Goal: Task Accomplishment & Management: Manage account settings

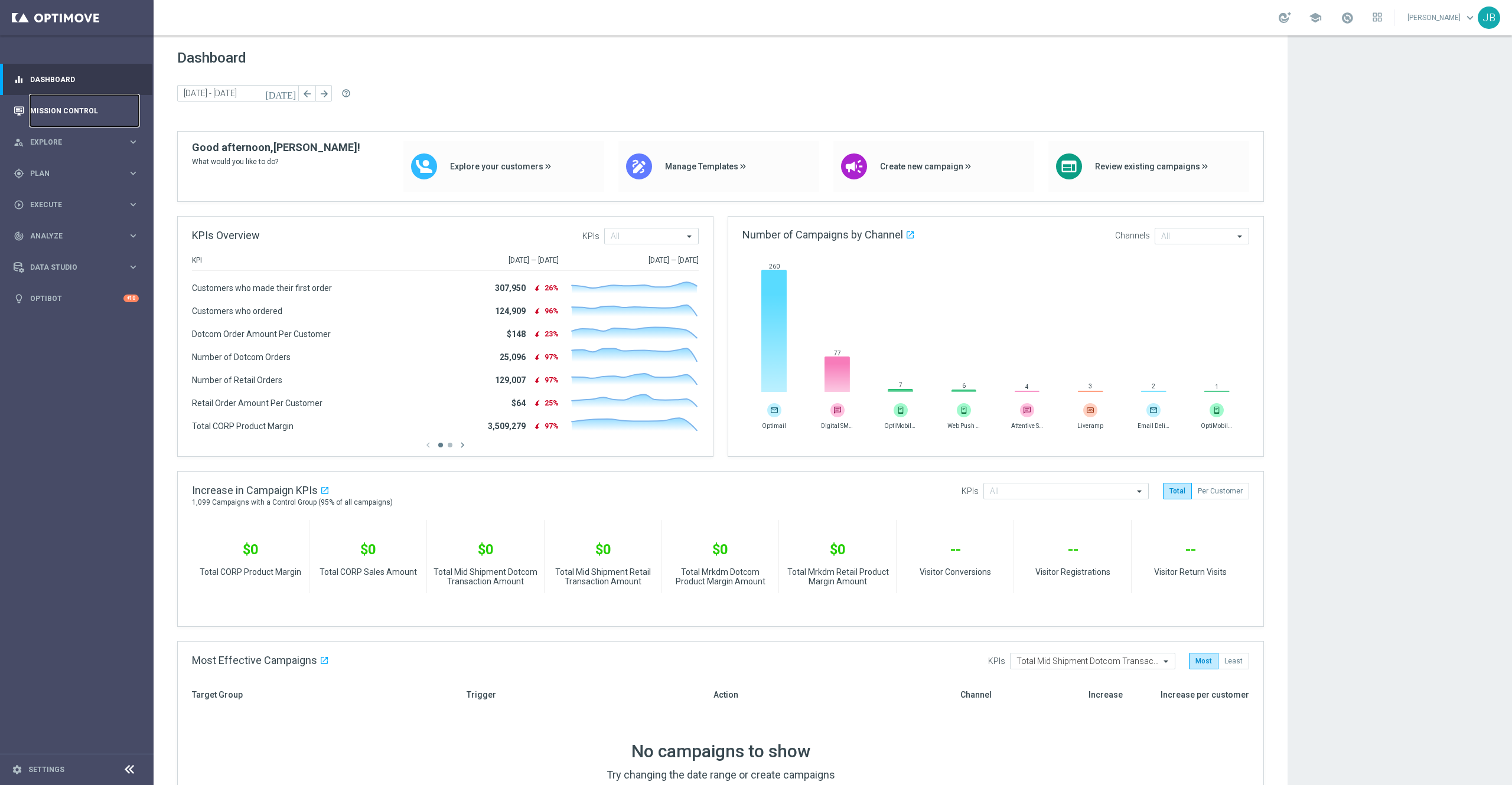
click at [106, 109] on link "Mission Control" at bounding box center [84, 111] width 109 height 32
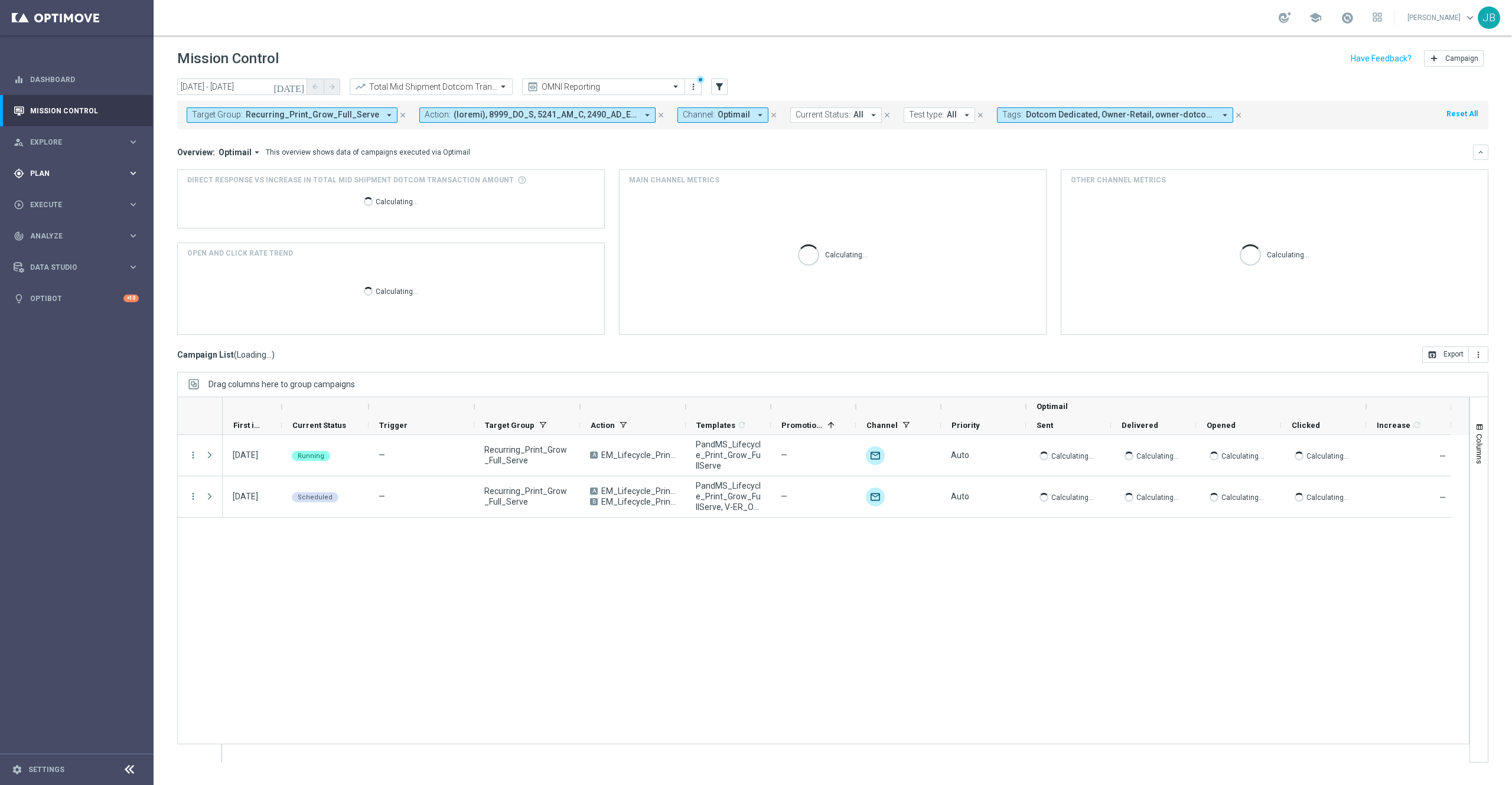
click at [79, 178] on div "gps_fixed Plan" at bounding box center [70, 174] width 114 height 11
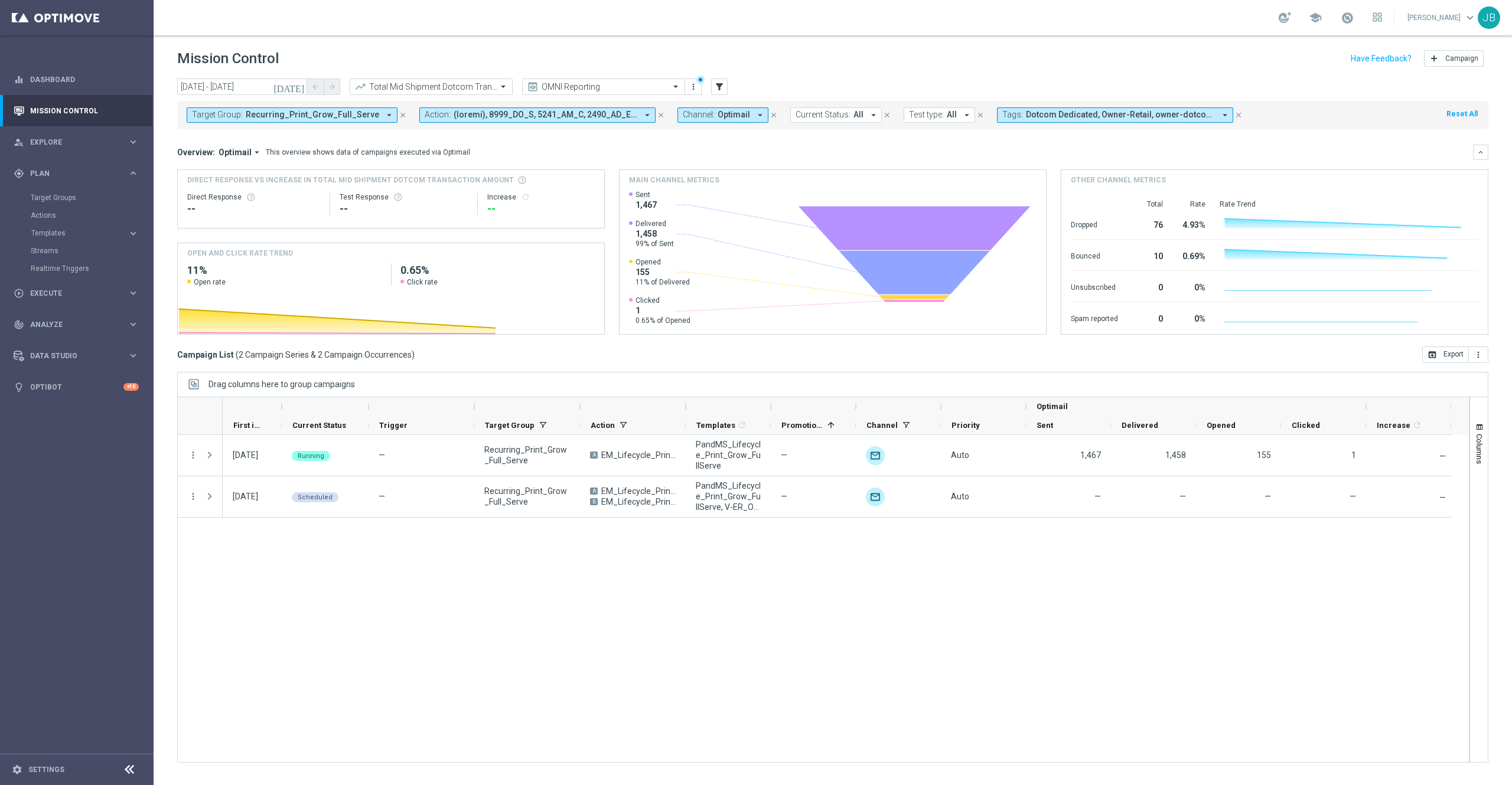
click at [302, 87] on icon "[DATE]" at bounding box center [289, 87] width 32 height 11
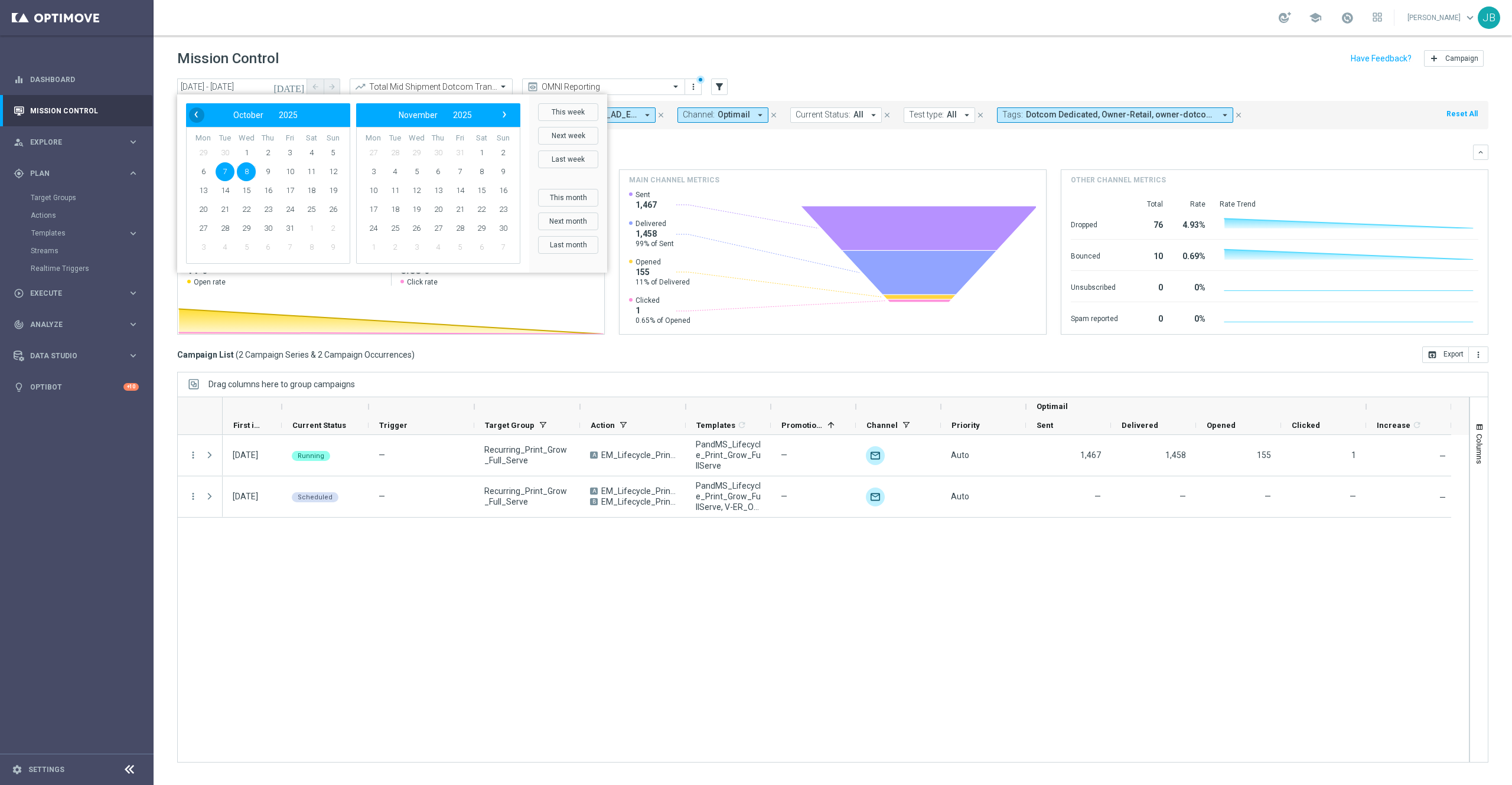
click at [200, 114] on span "‹" at bounding box center [196, 114] width 15 height 15
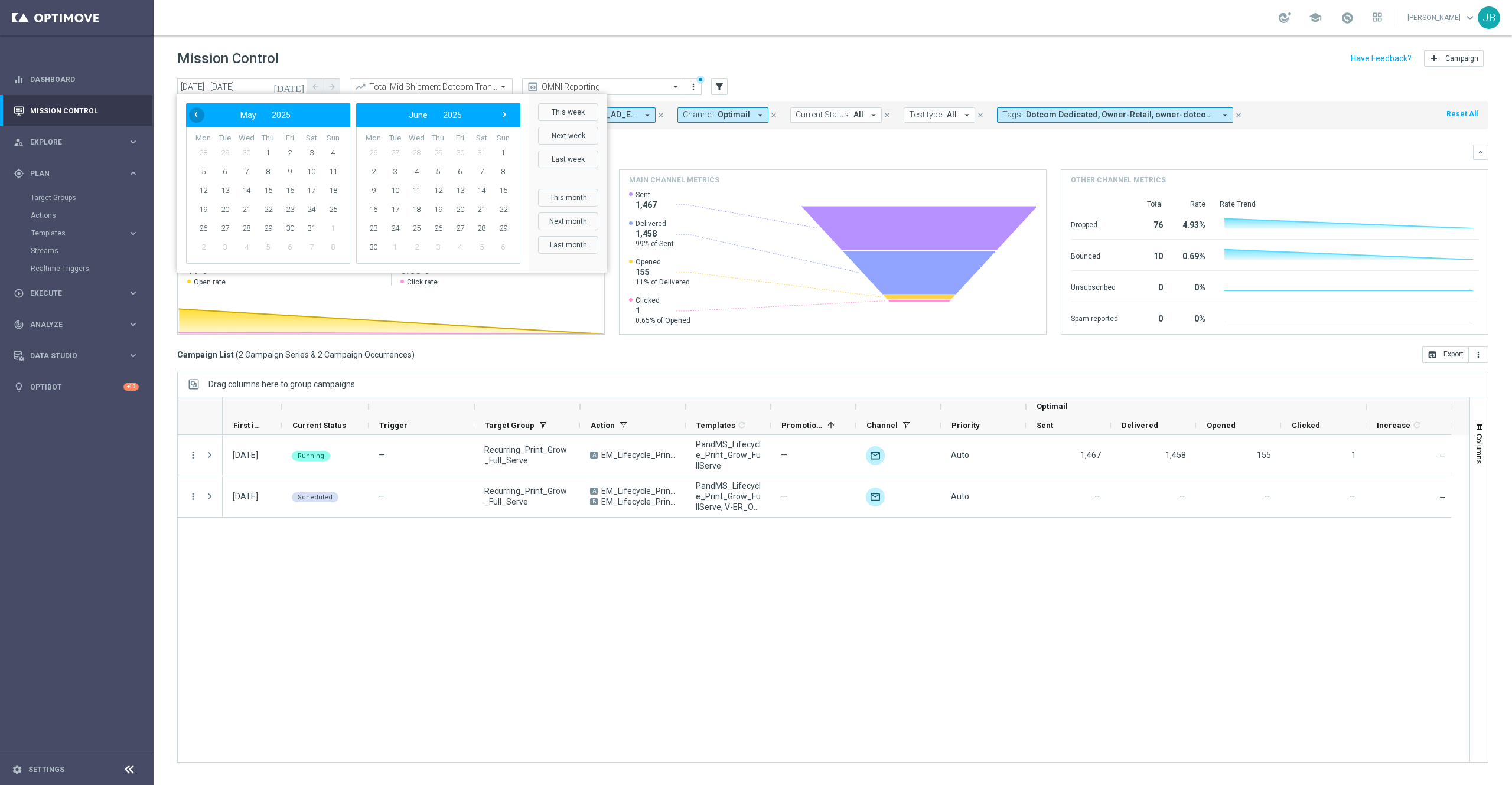
click at [200, 115] on span "‹" at bounding box center [196, 114] width 15 height 15
click at [500, 155] on span "2" at bounding box center [503, 152] width 19 height 19
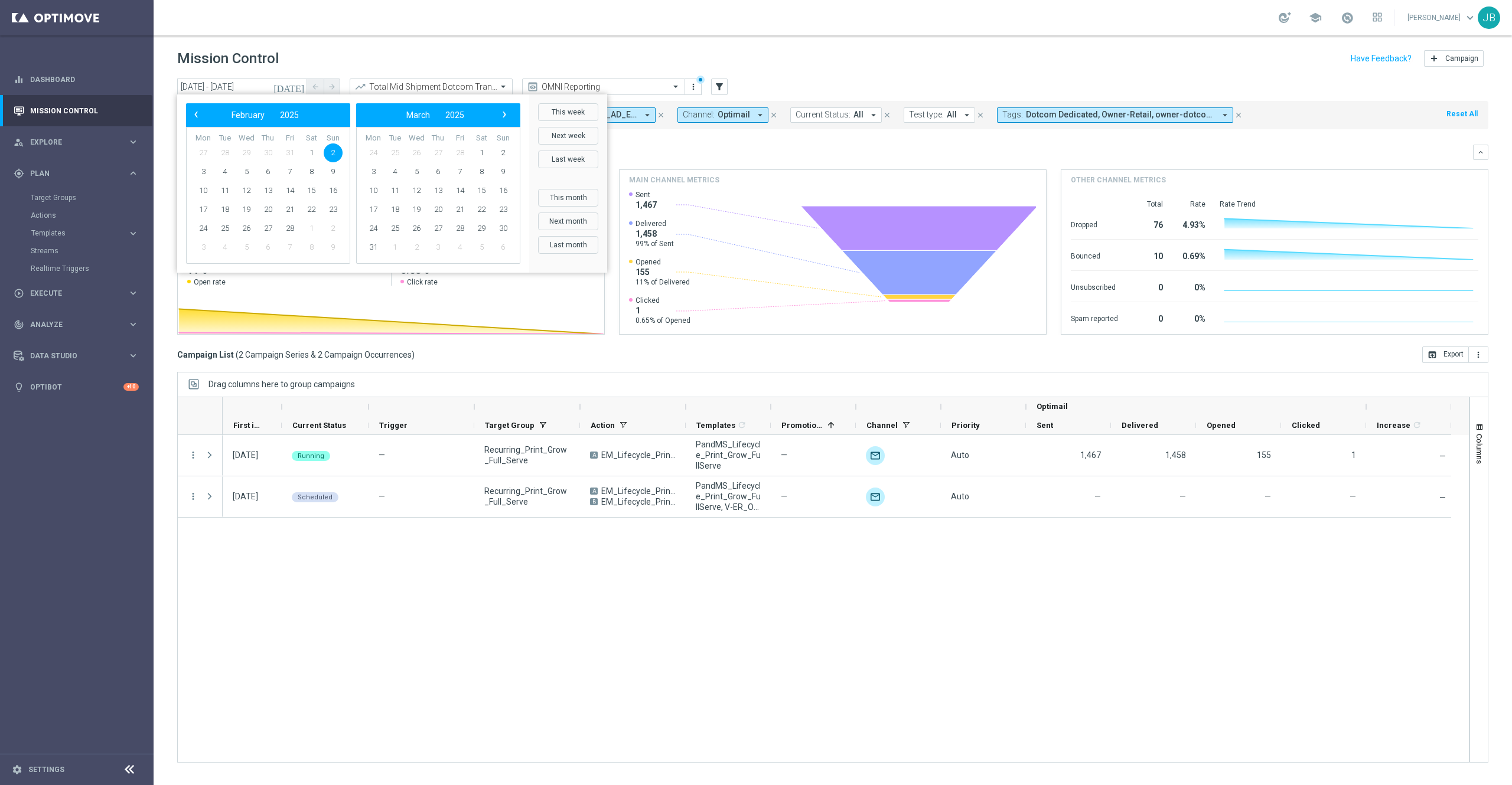
click at [333, 151] on span "2" at bounding box center [333, 152] width 19 height 19
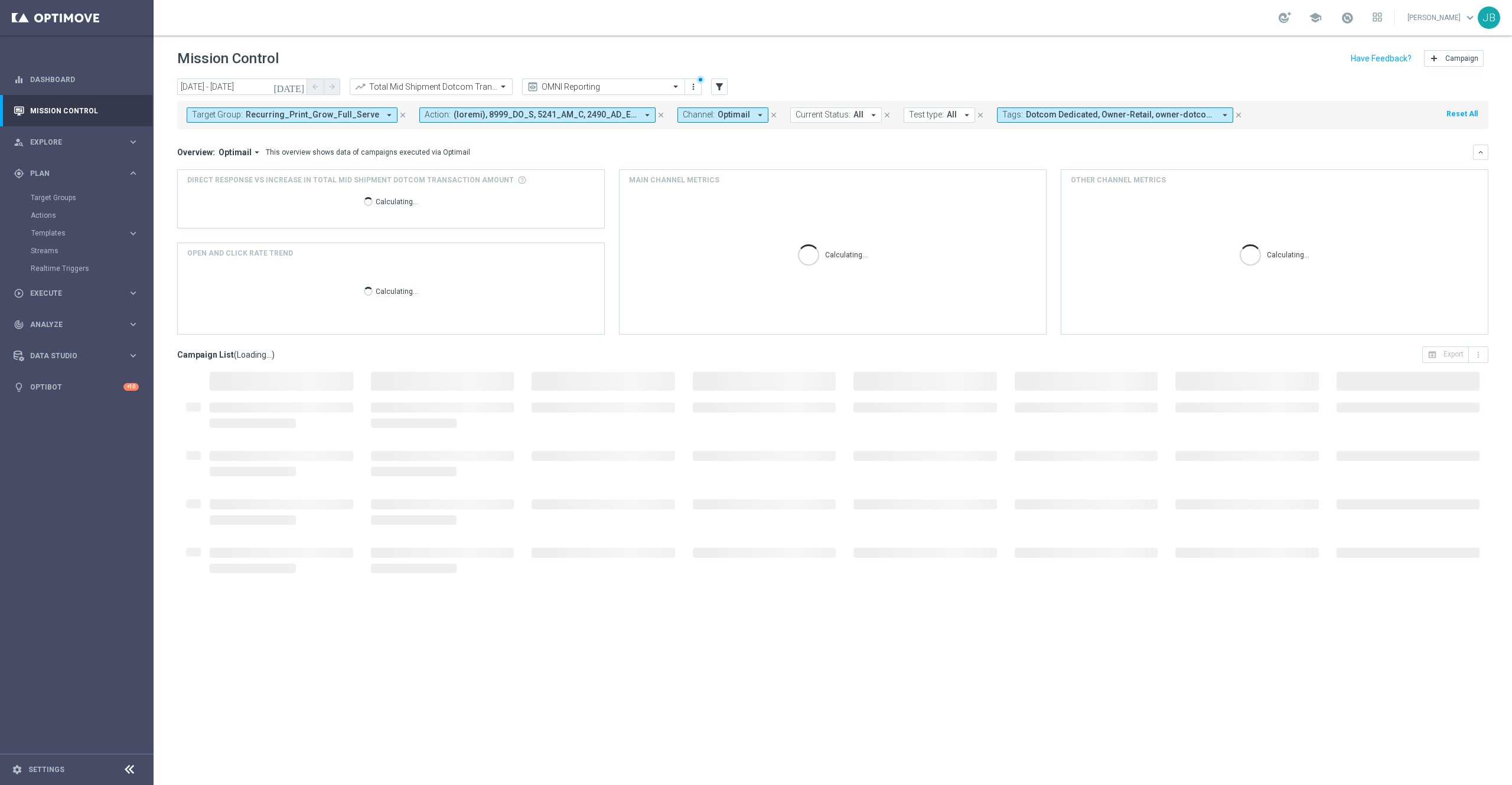
click at [299, 84] on icon "[DATE]" at bounding box center [289, 87] width 32 height 11
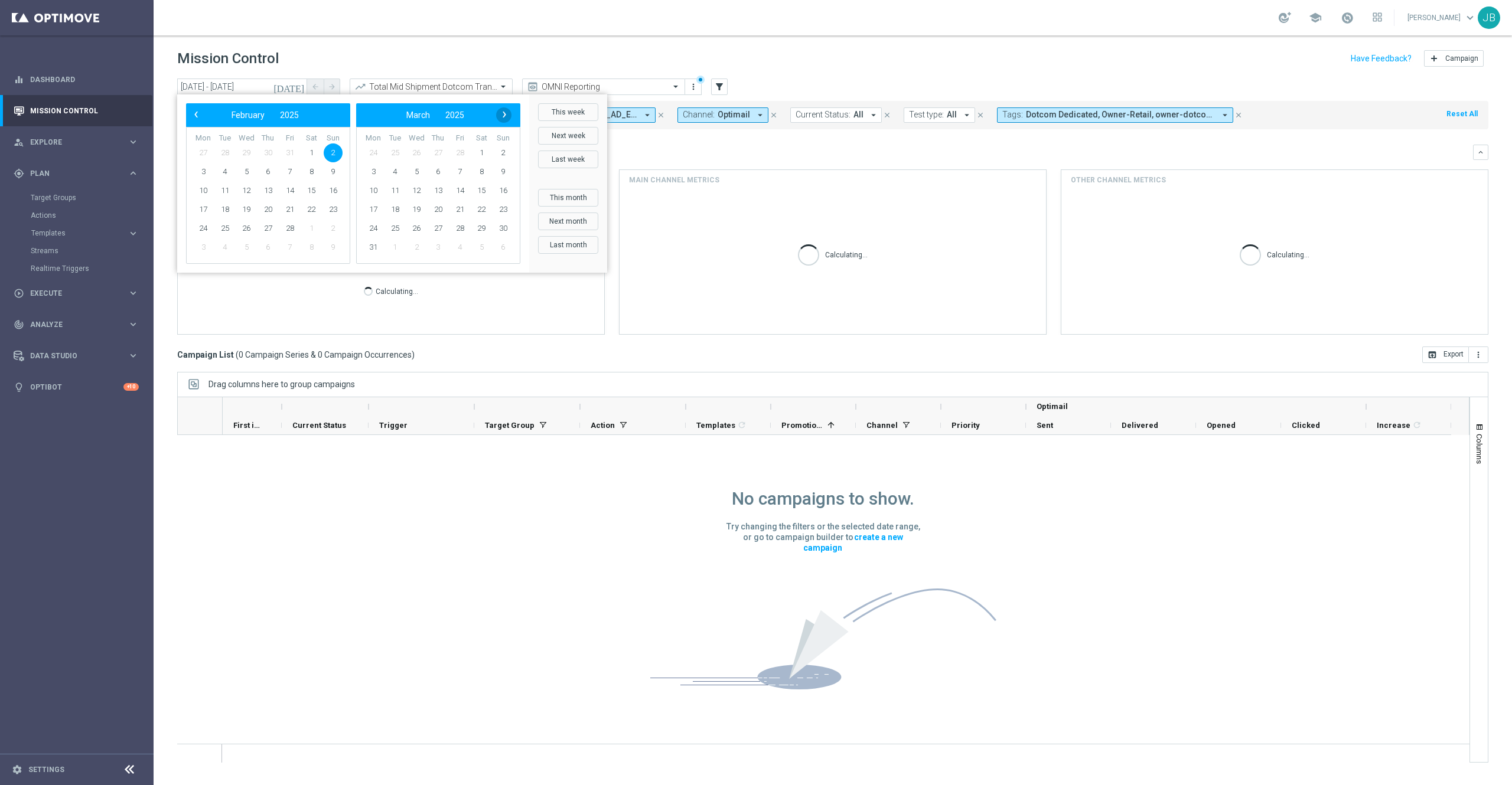
click at [506, 115] on span "›" at bounding box center [504, 114] width 15 height 15
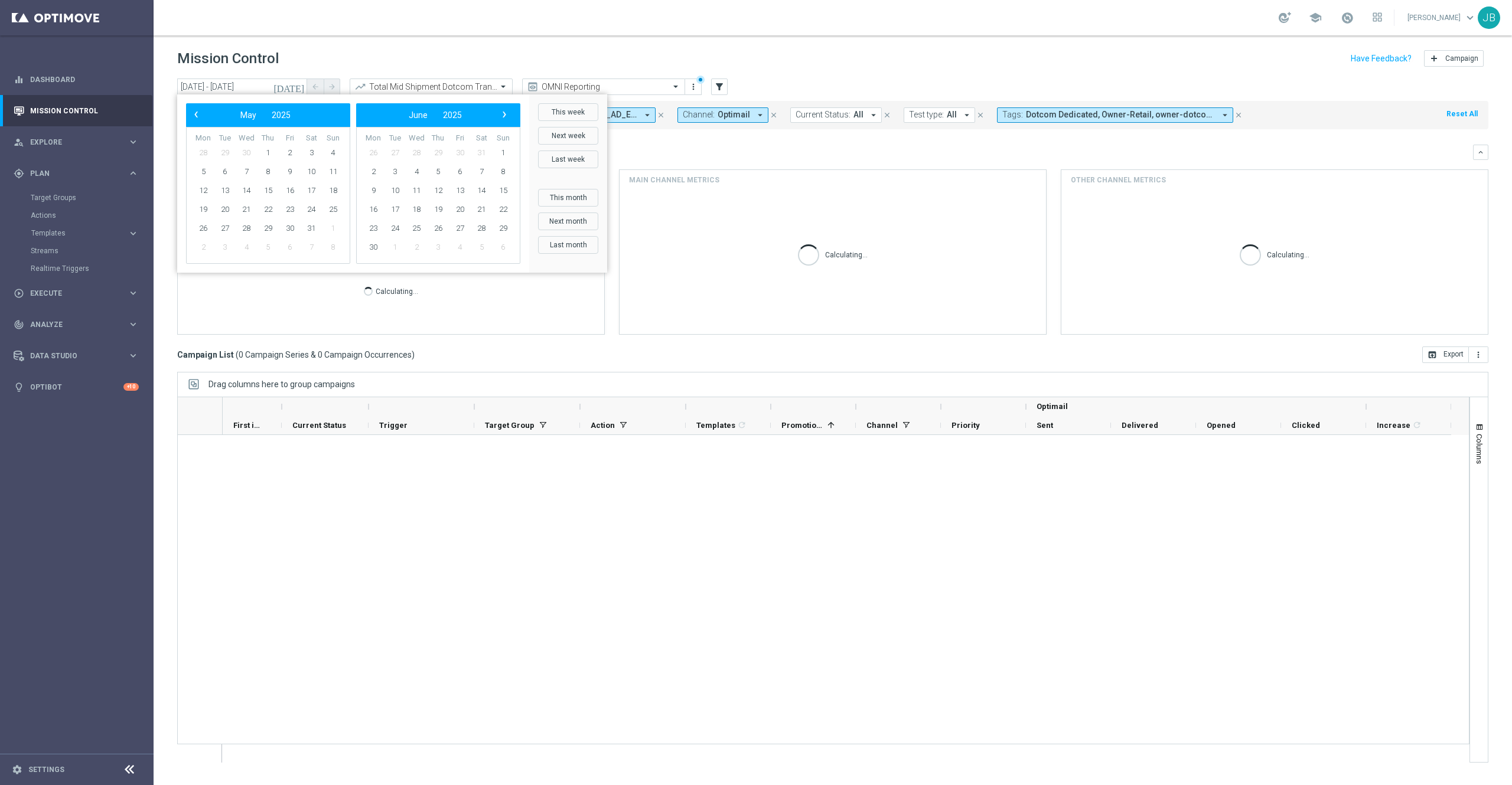
click at [506, 115] on span "›" at bounding box center [504, 114] width 15 height 15
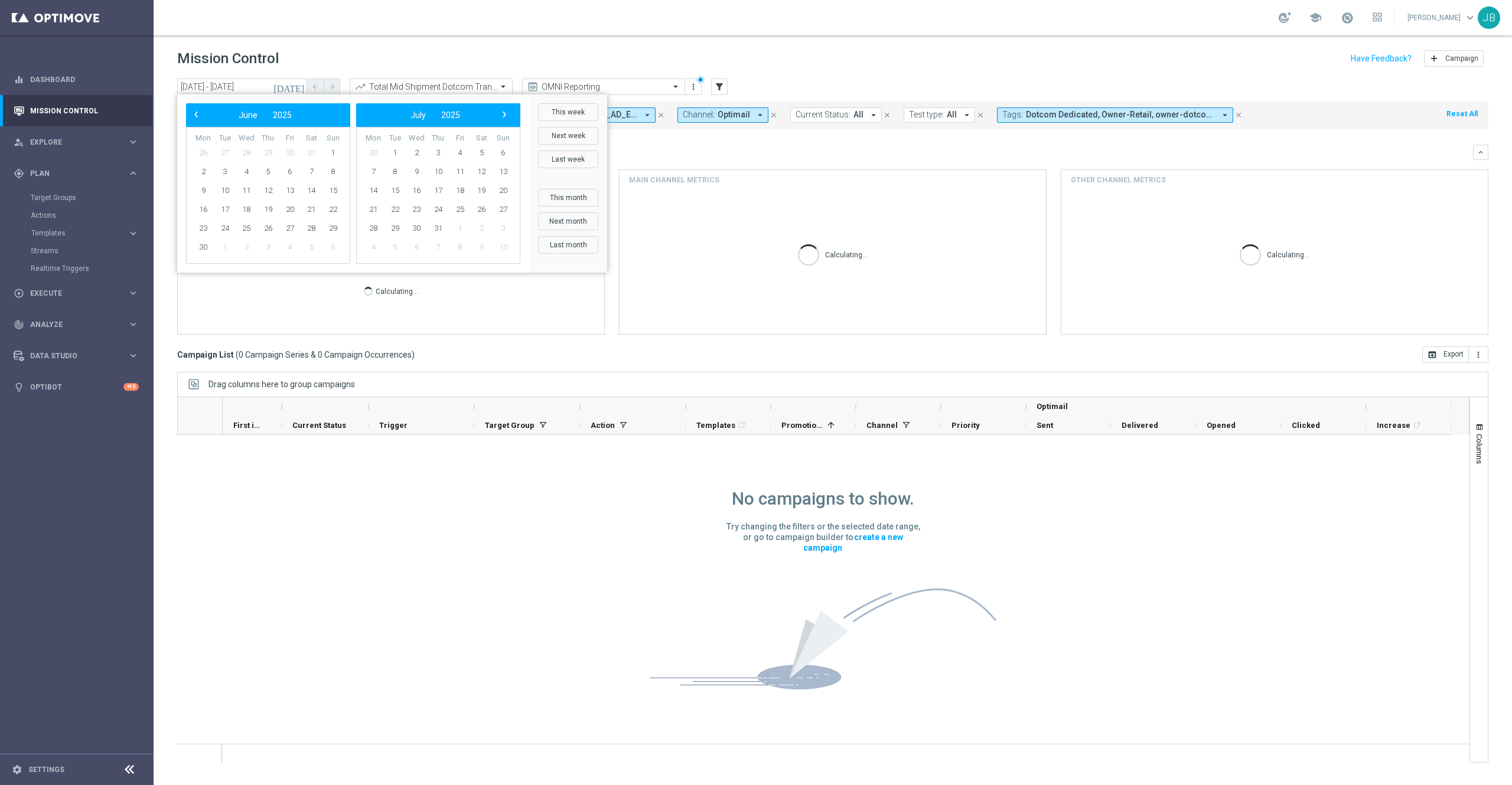
click at [506, 115] on span "›" at bounding box center [504, 114] width 15 height 15
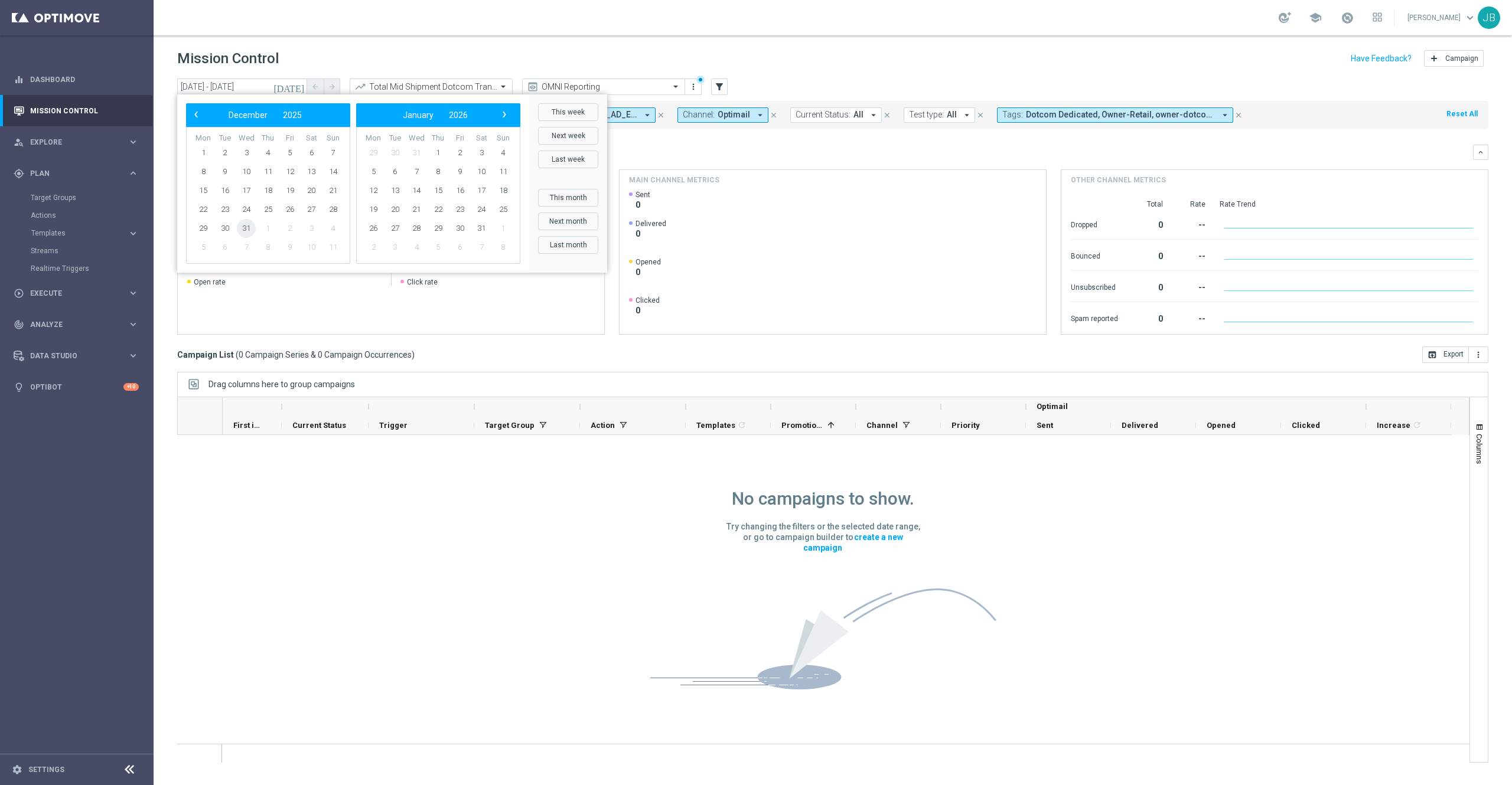
click at [247, 228] on span "31" at bounding box center [246, 228] width 19 height 19
click at [248, 228] on span "31" at bounding box center [246, 228] width 19 height 19
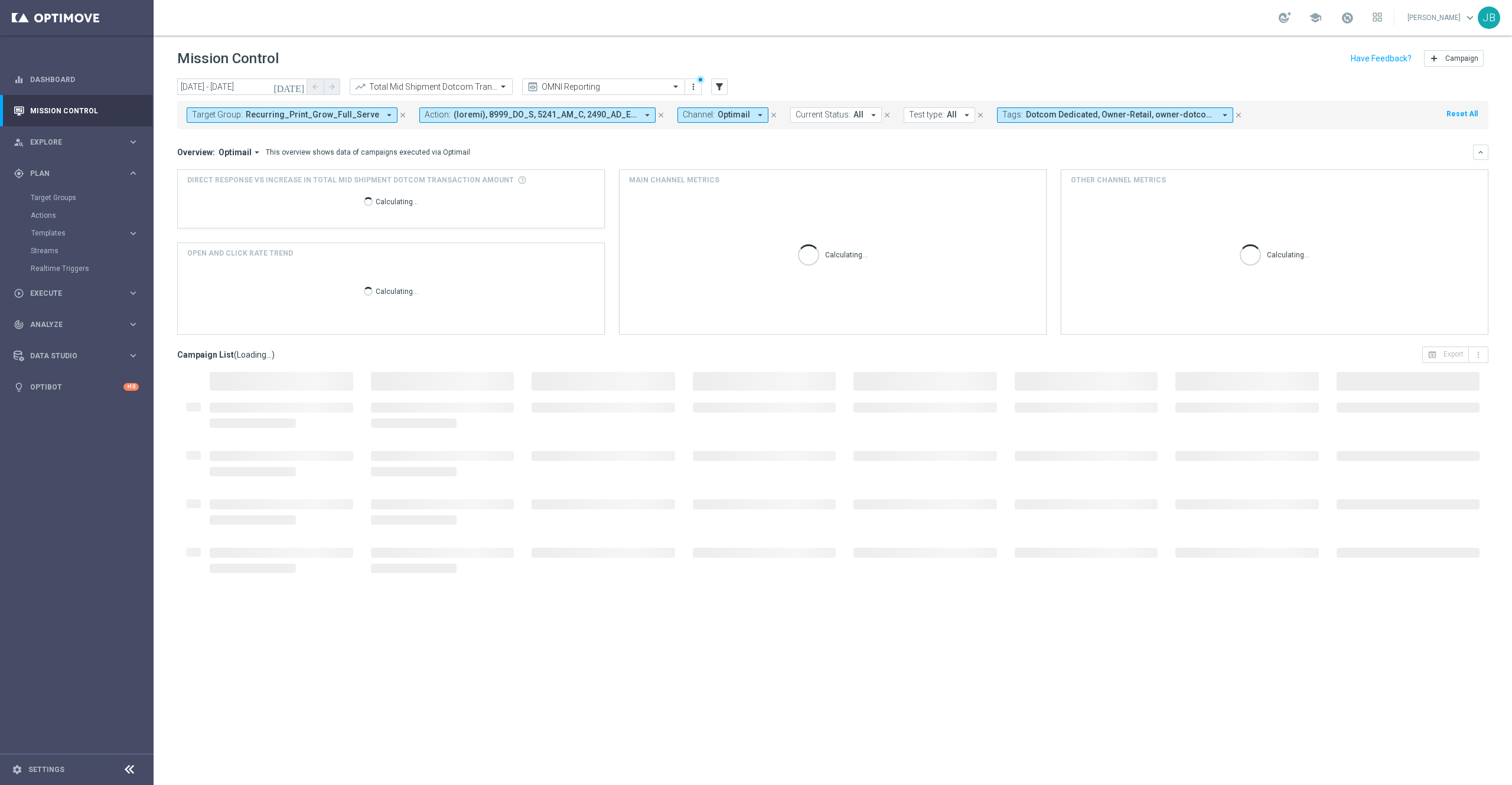
click at [299, 87] on icon "[DATE]" at bounding box center [289, 87] width 32 height 11
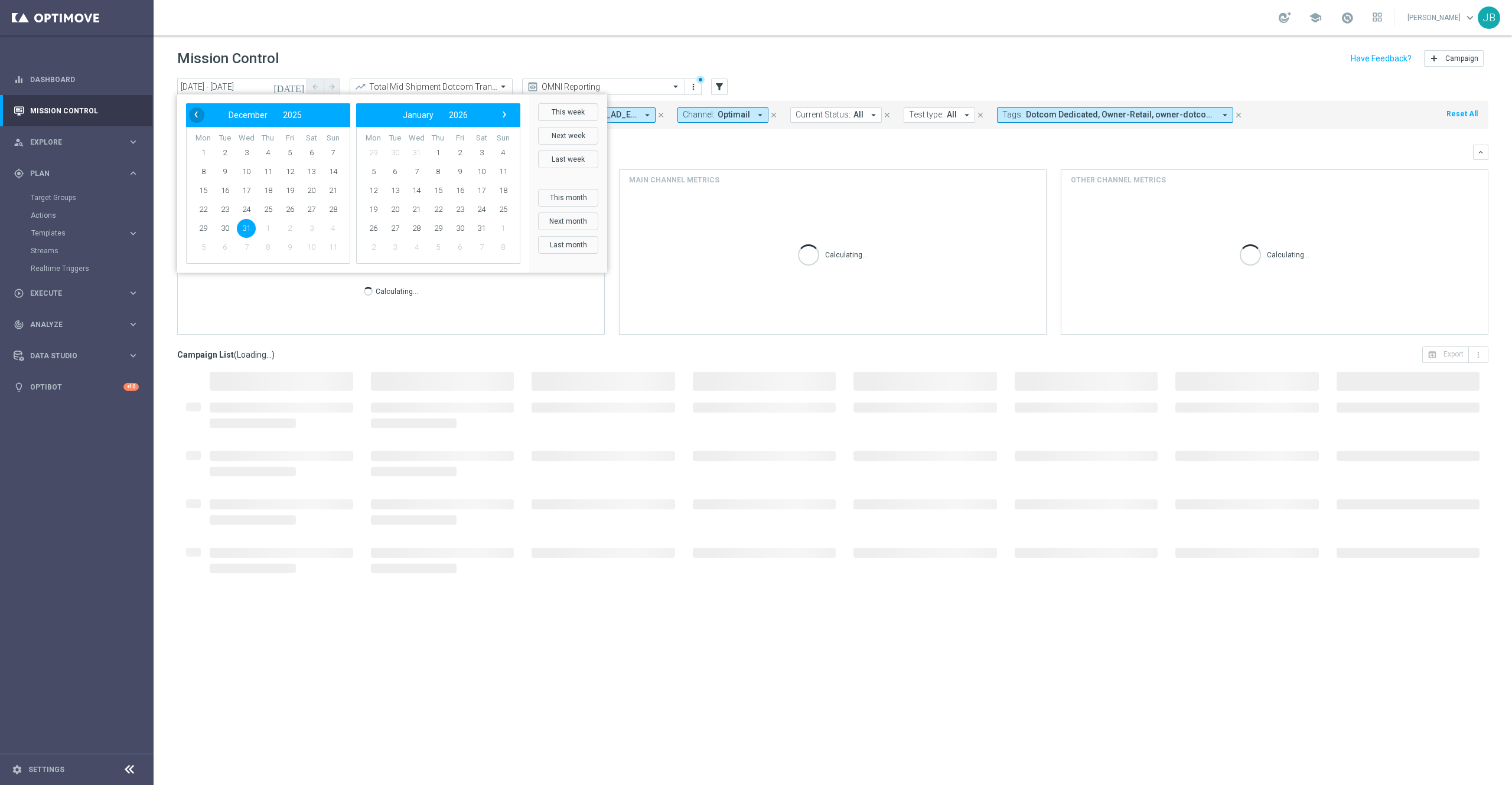
click at [194, 112] on span "‹" at bounding box center [196, 114] width 15 height 15
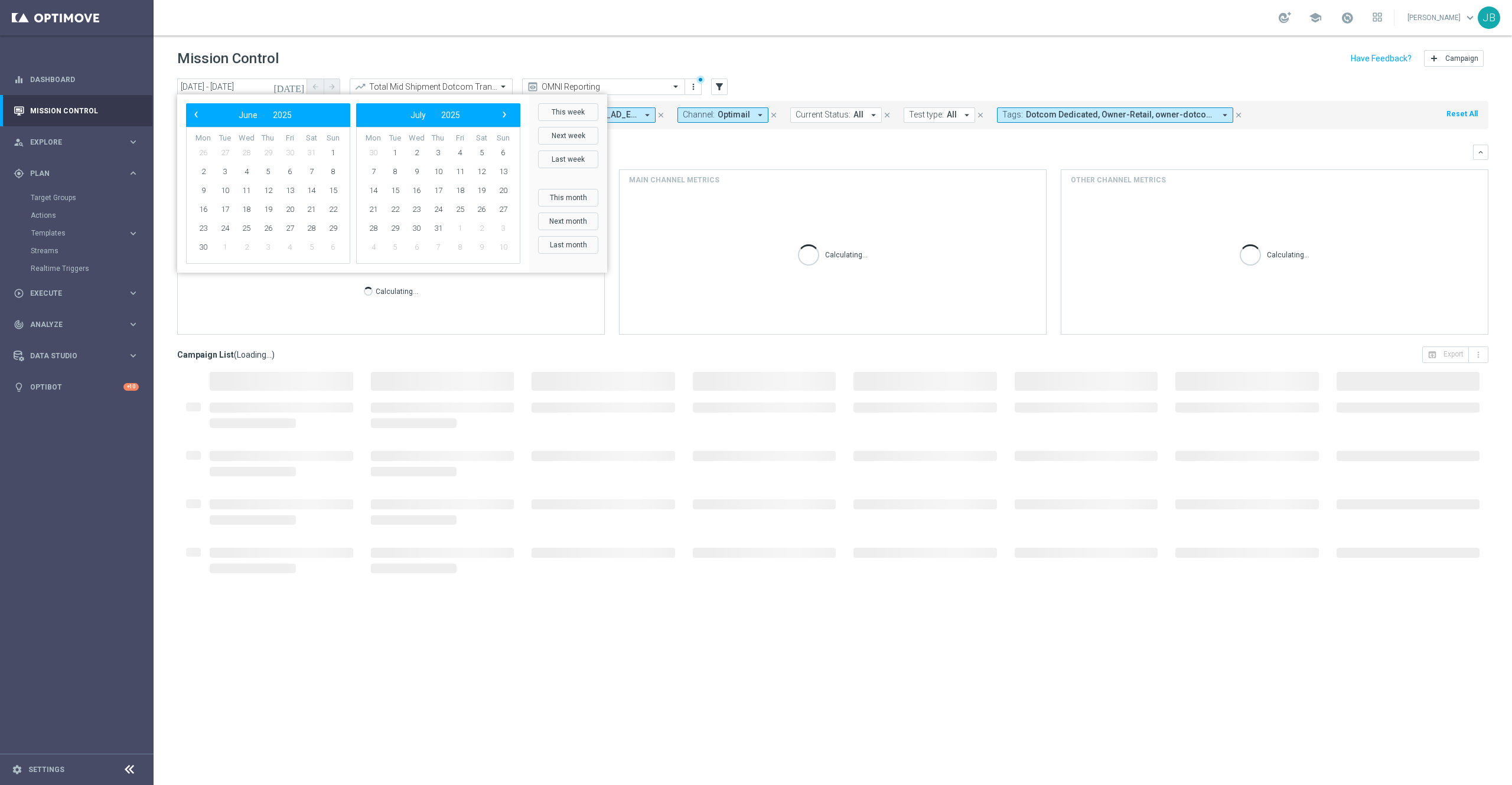
click at [194, 112] on span "‹" at bounding box center [196, 114] width 15 height 15
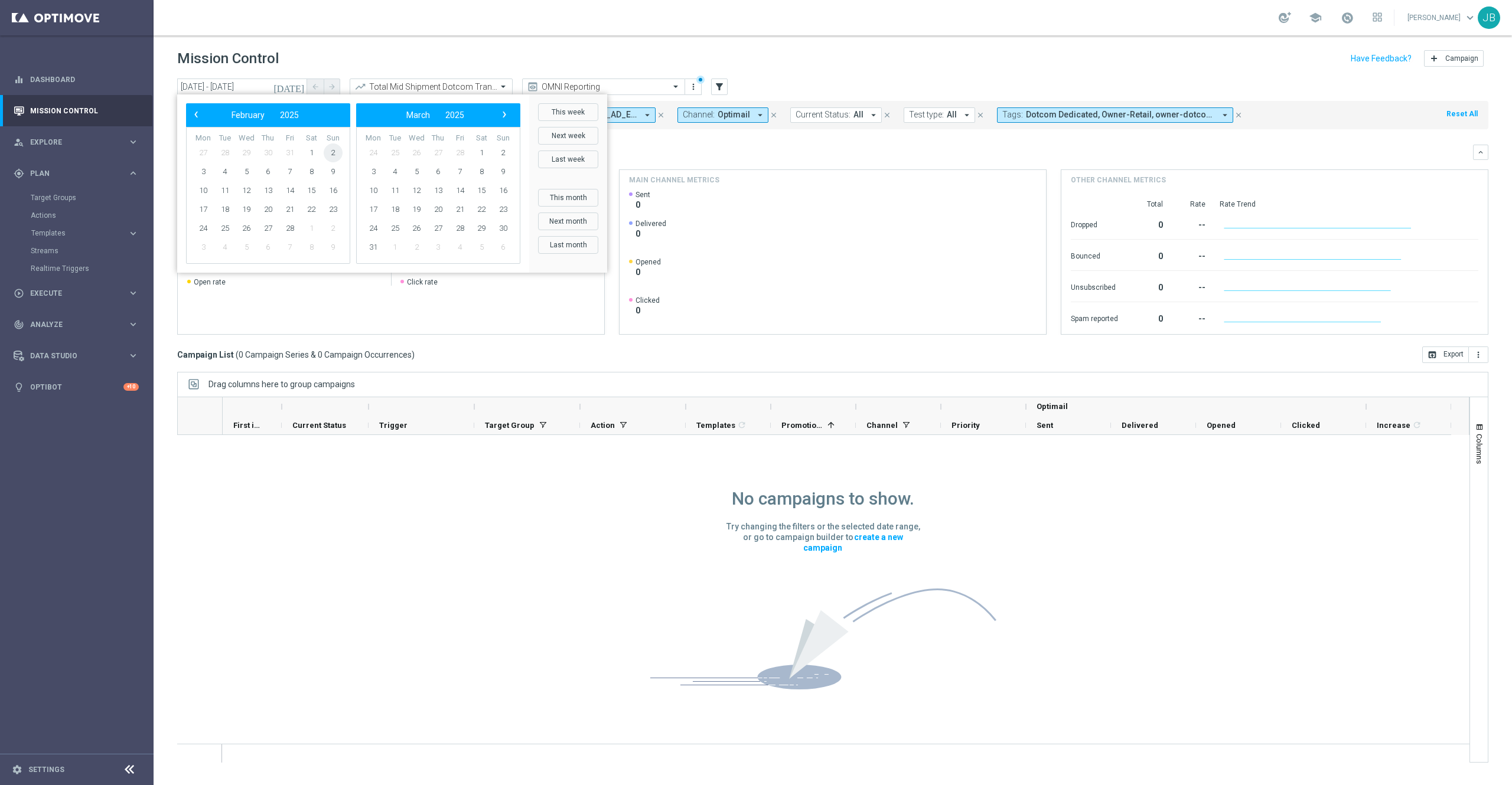
click at [336, 157] on span "2" at bounding box center [333, 152] width 19 height 19
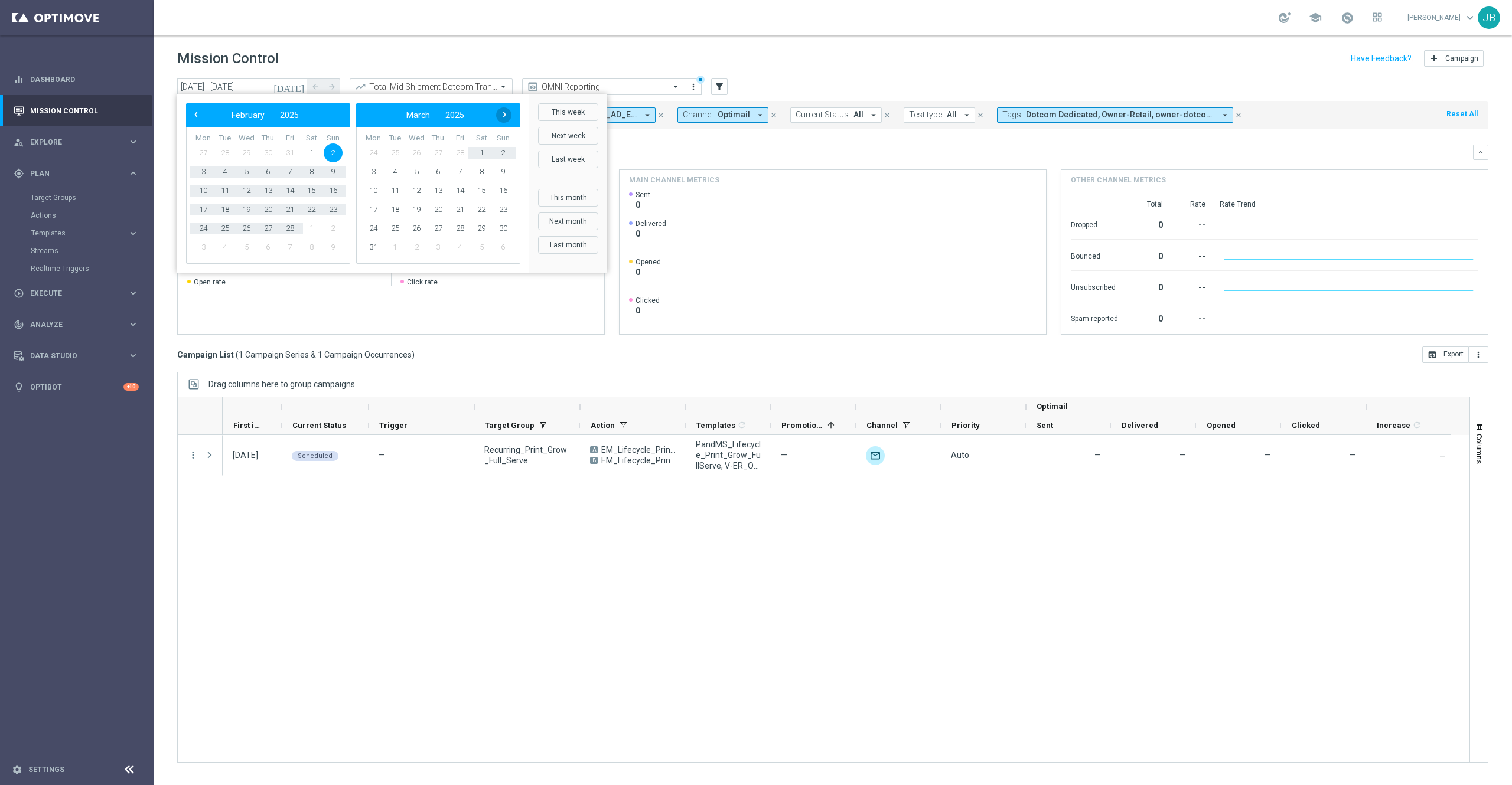
click at [508, 118] on span "›" at bounding box center [504, 114] width 15 height 15
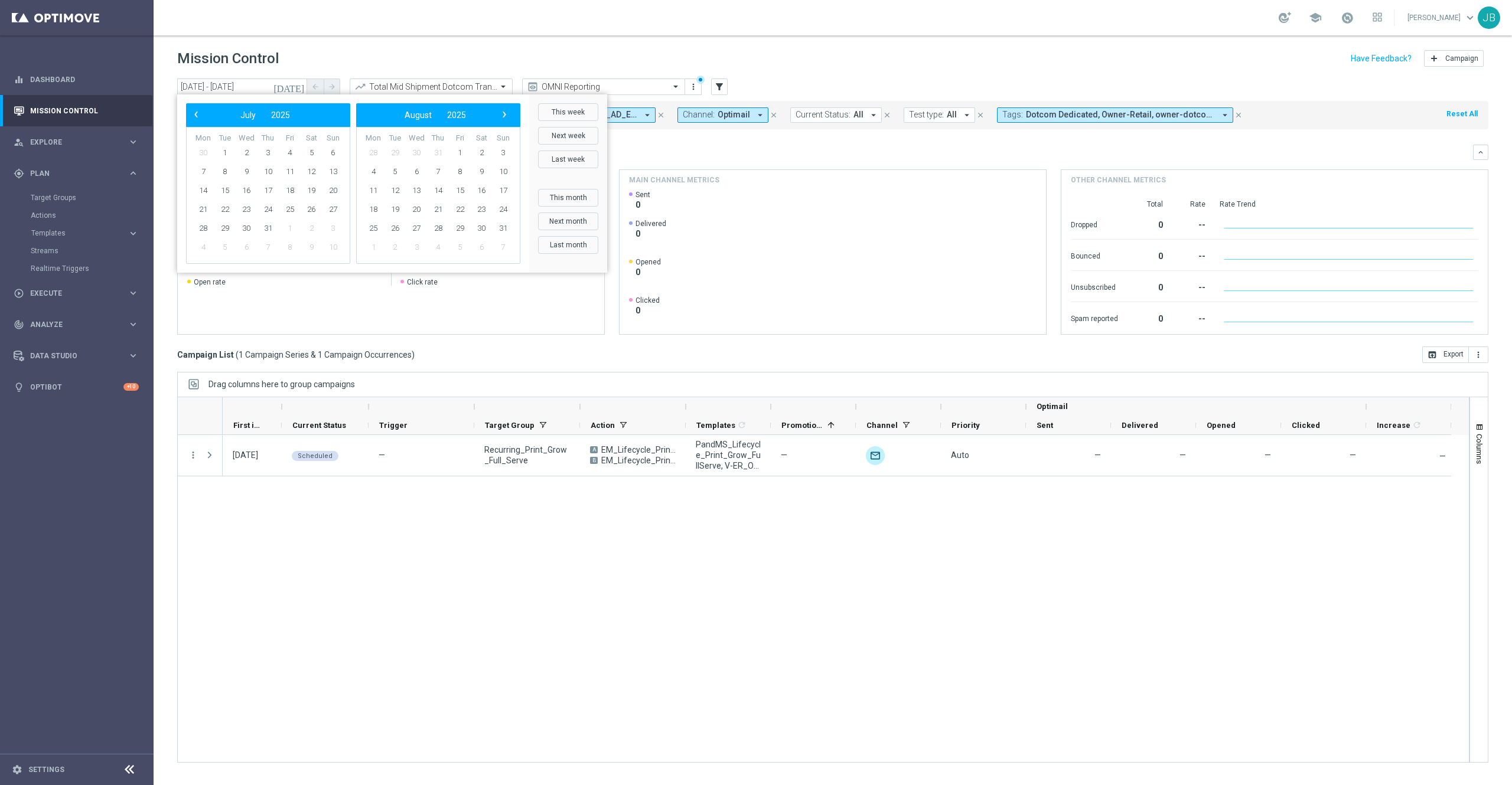
click at [508, 118] on span "›" at bounding box center [504, 114] width 15 height 15
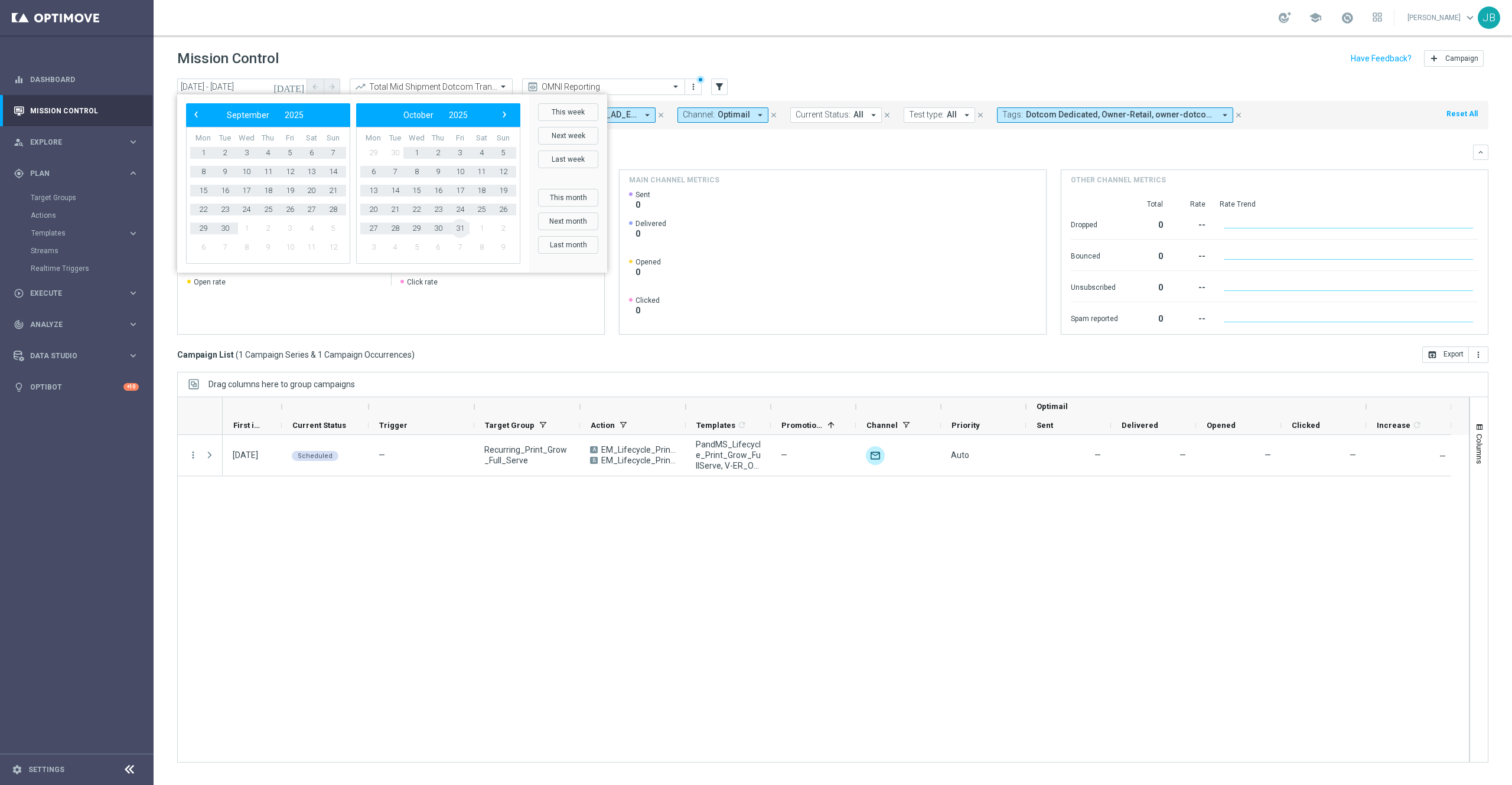
click at [456, 231] on span "31" at bounding box center [460, 228] width 19 height 19
type input "[DATE] - [DATE]"
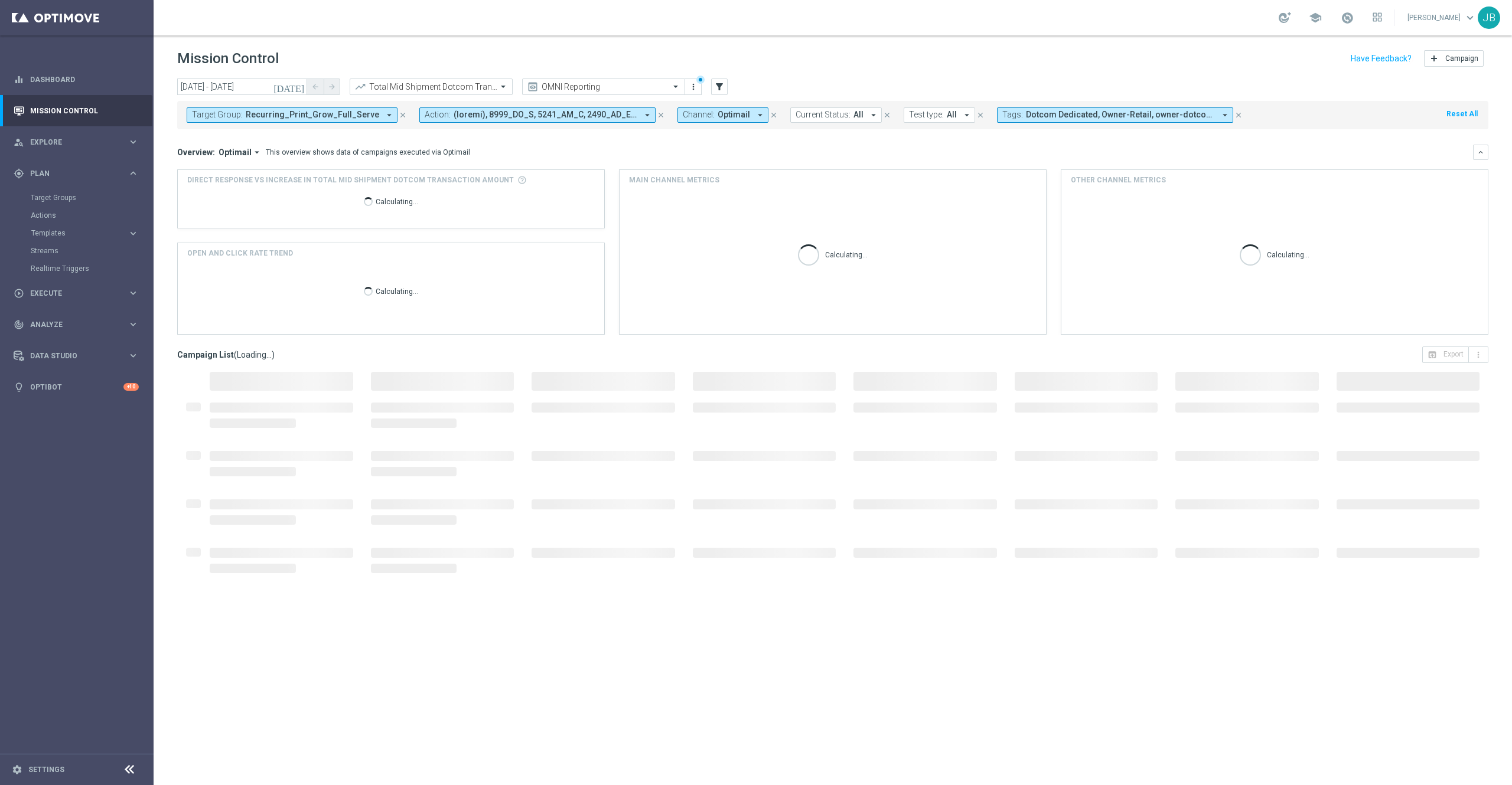
click at [341, 111] on span "Recurring_Print_Grow_Full_Serve" at bounding box center [313, 115] width 134 height 10
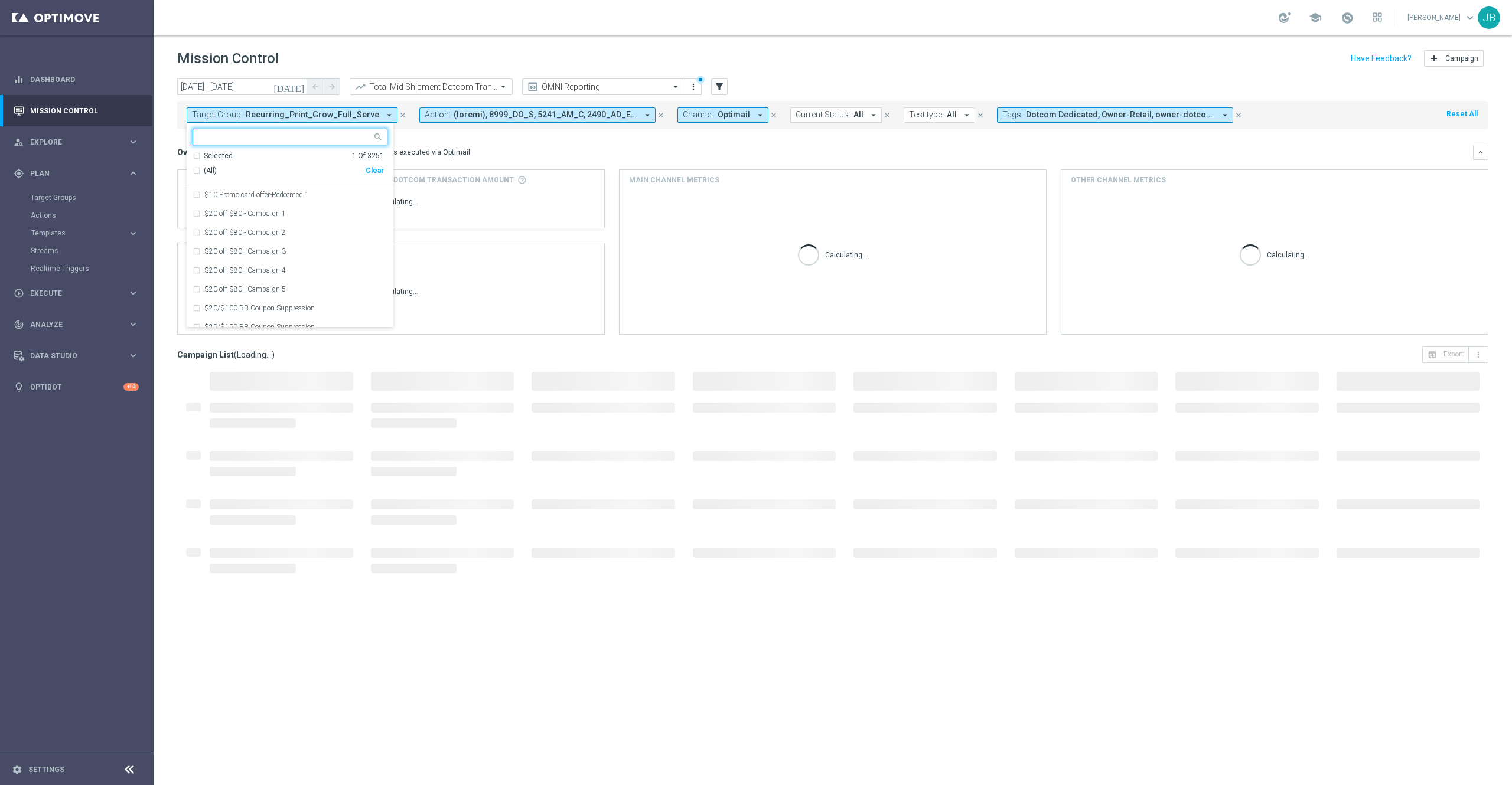
click at [378, 177] on div "(All) Clear" at bounding box center [288, 171] width 191 height 19
click at [0, 0] on div "Clear" at bounding box center [0, 0] width 0 height 0
click at [278, 137] on input "text" at bounding box center [285, 137] width 173 height 10
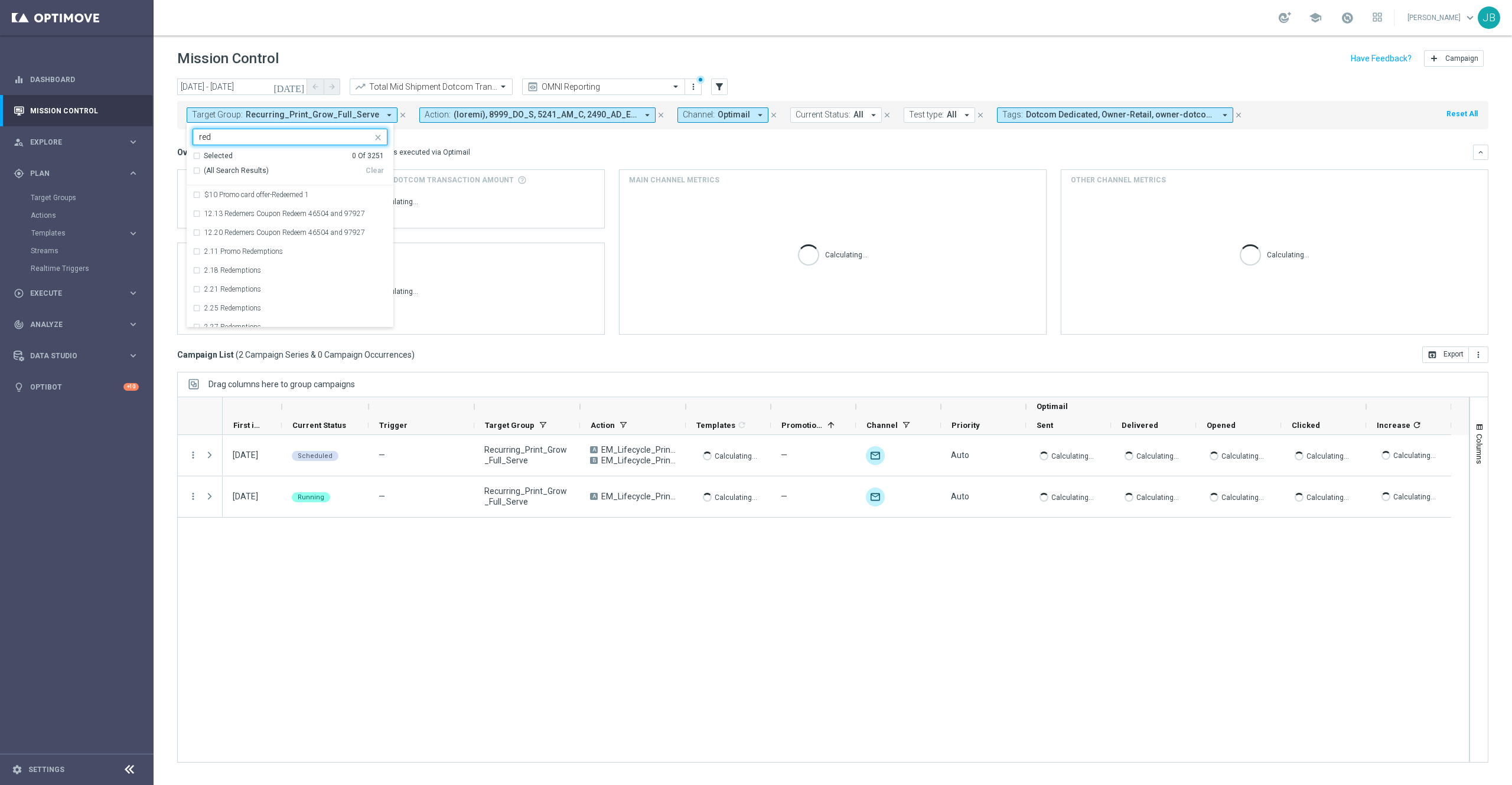
click at [196, 174] on div "(All Search Results)" at bounding box center [279, 171] width 173 height 10
type input "red"
click at [505, 151] on div "Overview: Optimail arrow_drop_down This overview shows data of campaigns execut…" at bounding box center [825, 152] width 1296 height 11
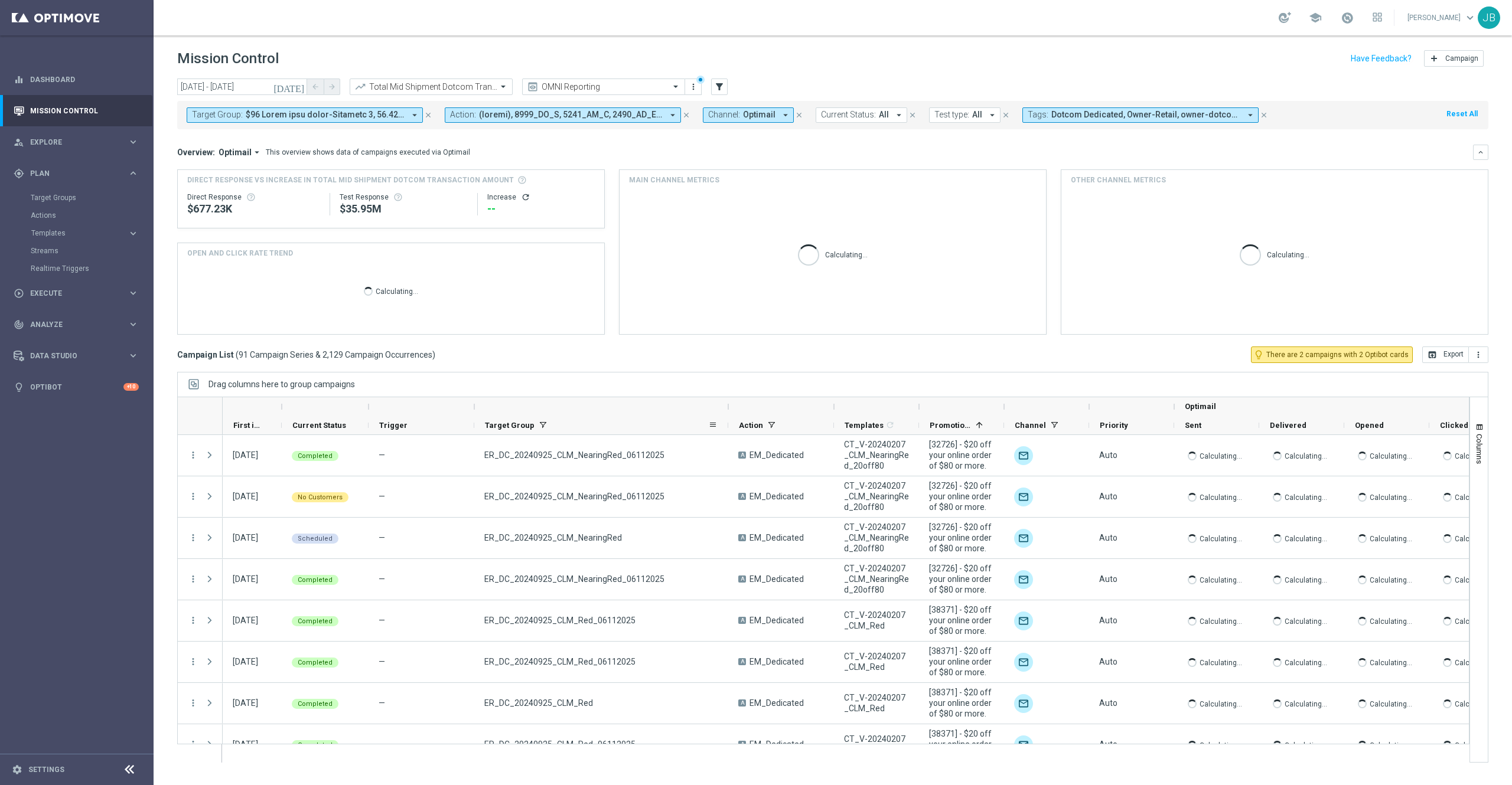
drag, startPoint x: 579, startPoint y: 407, endPoint x: 727, endPoint y: 429, distance: 149.6
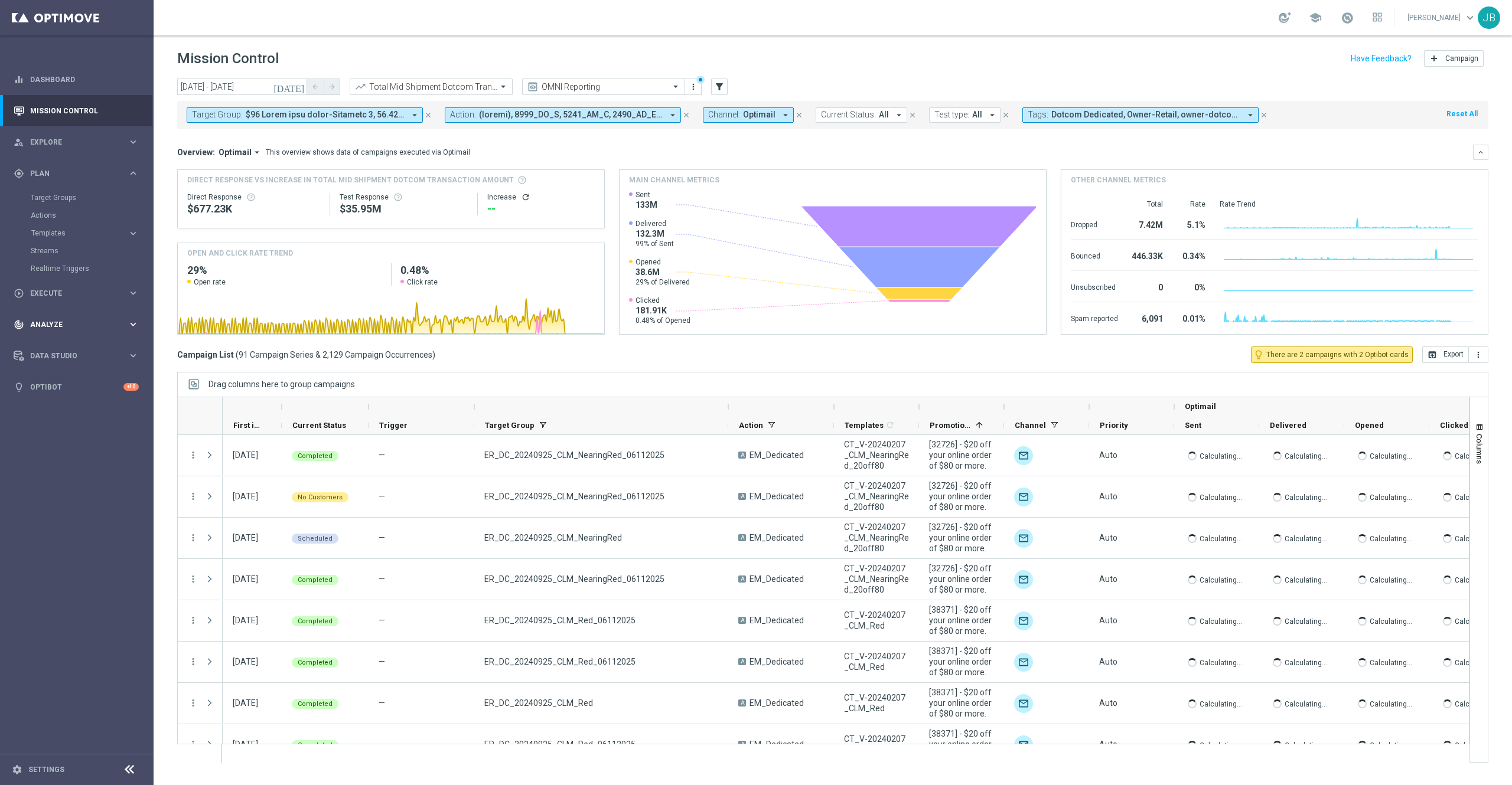
click at [58, 327] on span "Analyze" at bounding box center [79, 325] width 97 height 7
click at [62, 354] on accordion "BI Studio keyboard_arrow_right Campaigns Deliverability Emails Baseline Matchba…" at bounding box center [92, 348] width 121 height 18
click at [54, 352] on span "BI Studio" at bounding box center [73, 349] width 84 height 7
click at [63, 384] on link "Emails Baseline Matchback" at bounding box center [80, 384] width 86 height 10
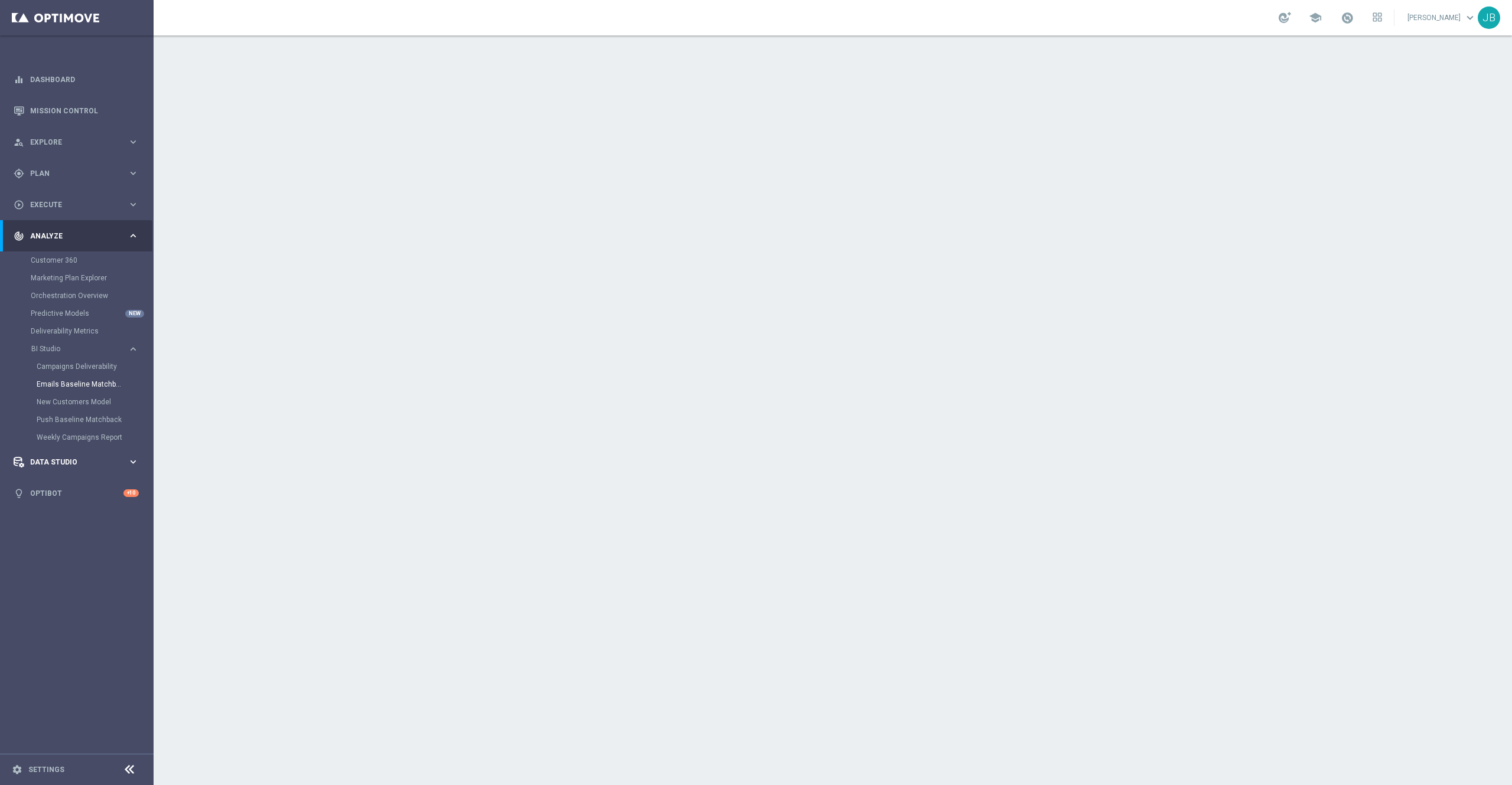
click at [72, 463] on span "Data Studio" at bounding box center [79, 463] width 97 height 7
click at [43, 207] on span "Execute" at bounding box center [79, 205] width 97 height 7
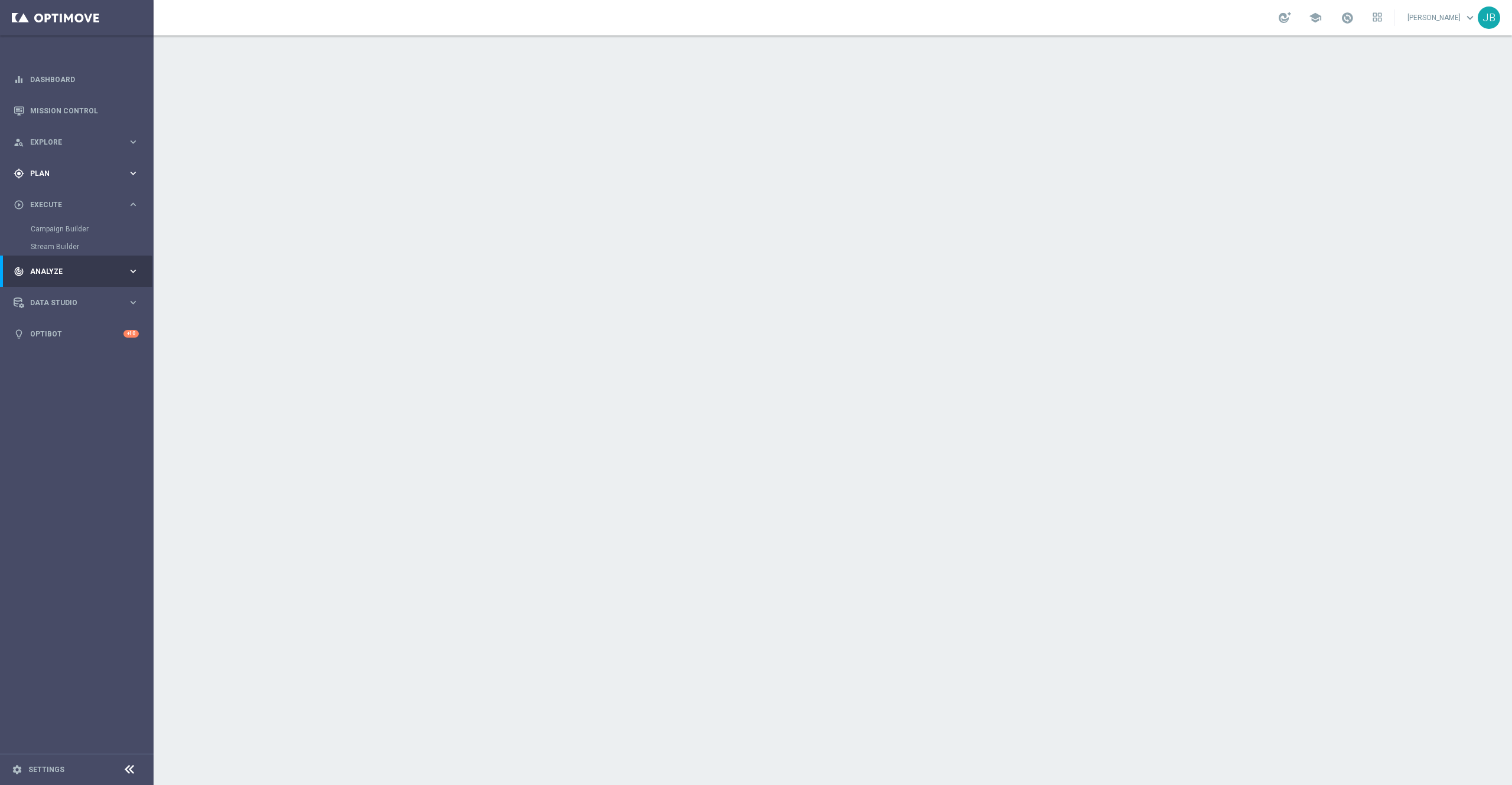
click at [53, 177] on span "Plan" at bounding box center [79, 174] width 97 height 7
click at [61, 297] on div "play_circle_outline Execute" at bounding box center [70, 294] width 114 height 11
click at [129, 268] on icon "keyboard_arrow_right" at bounding box center [133, 271] width 11 height 11
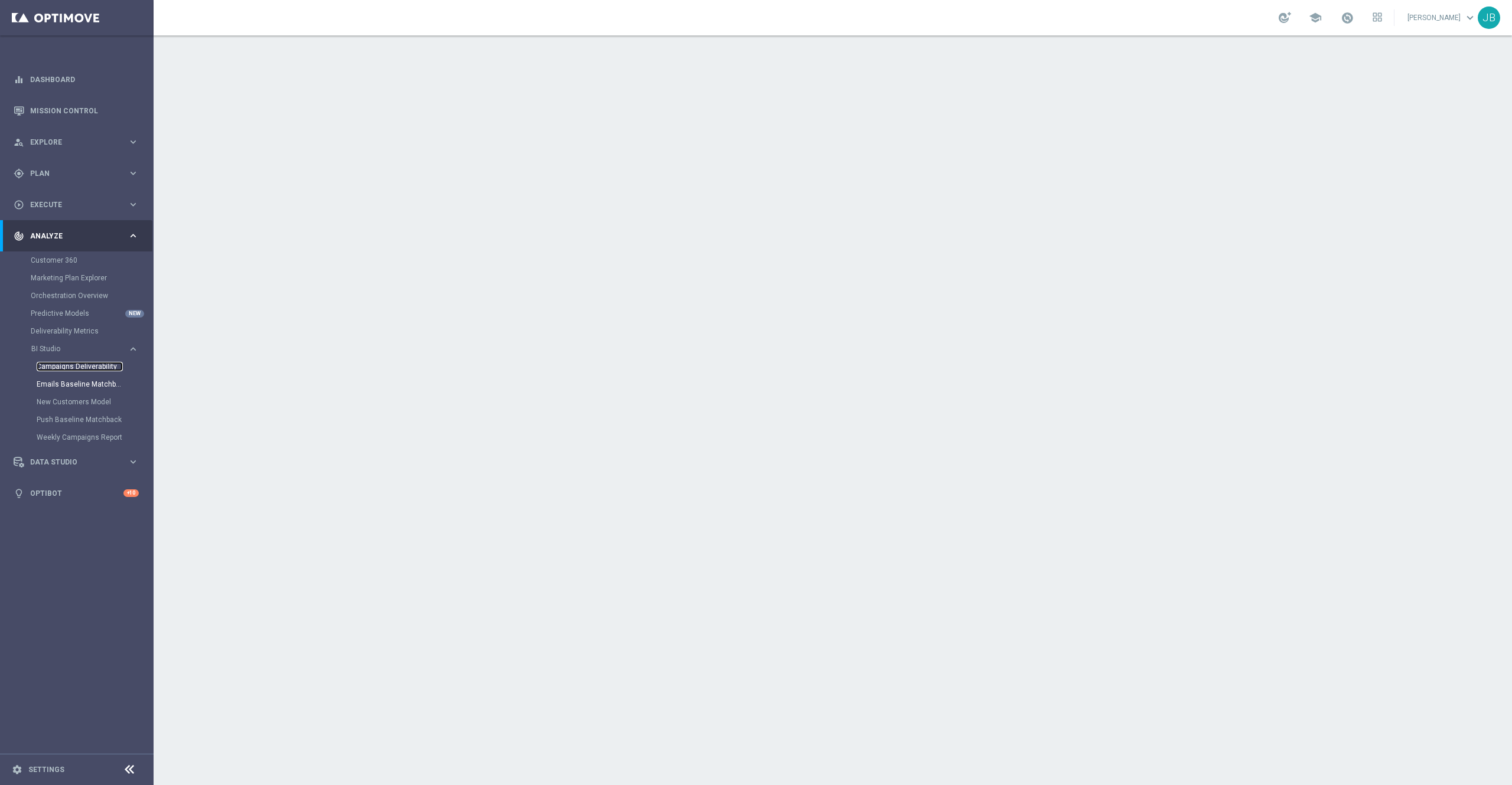
click at [83, 363] on link "Campaigns Deliverability" at bounding box center [80, 367] width 86 height 10
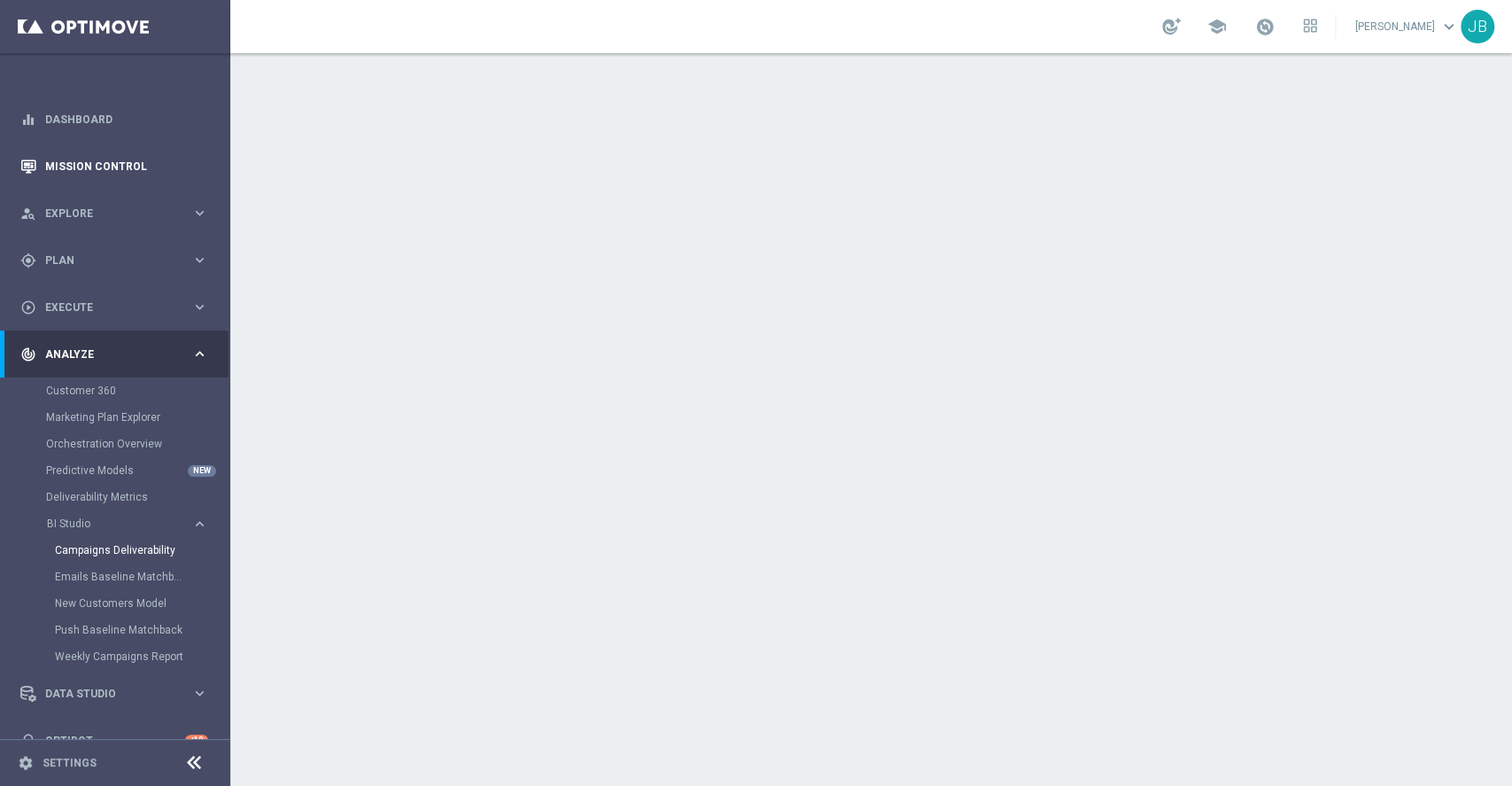
click at [118, 170] on link "Mission Control" at bounding box center [127, 167] width 163 height 47
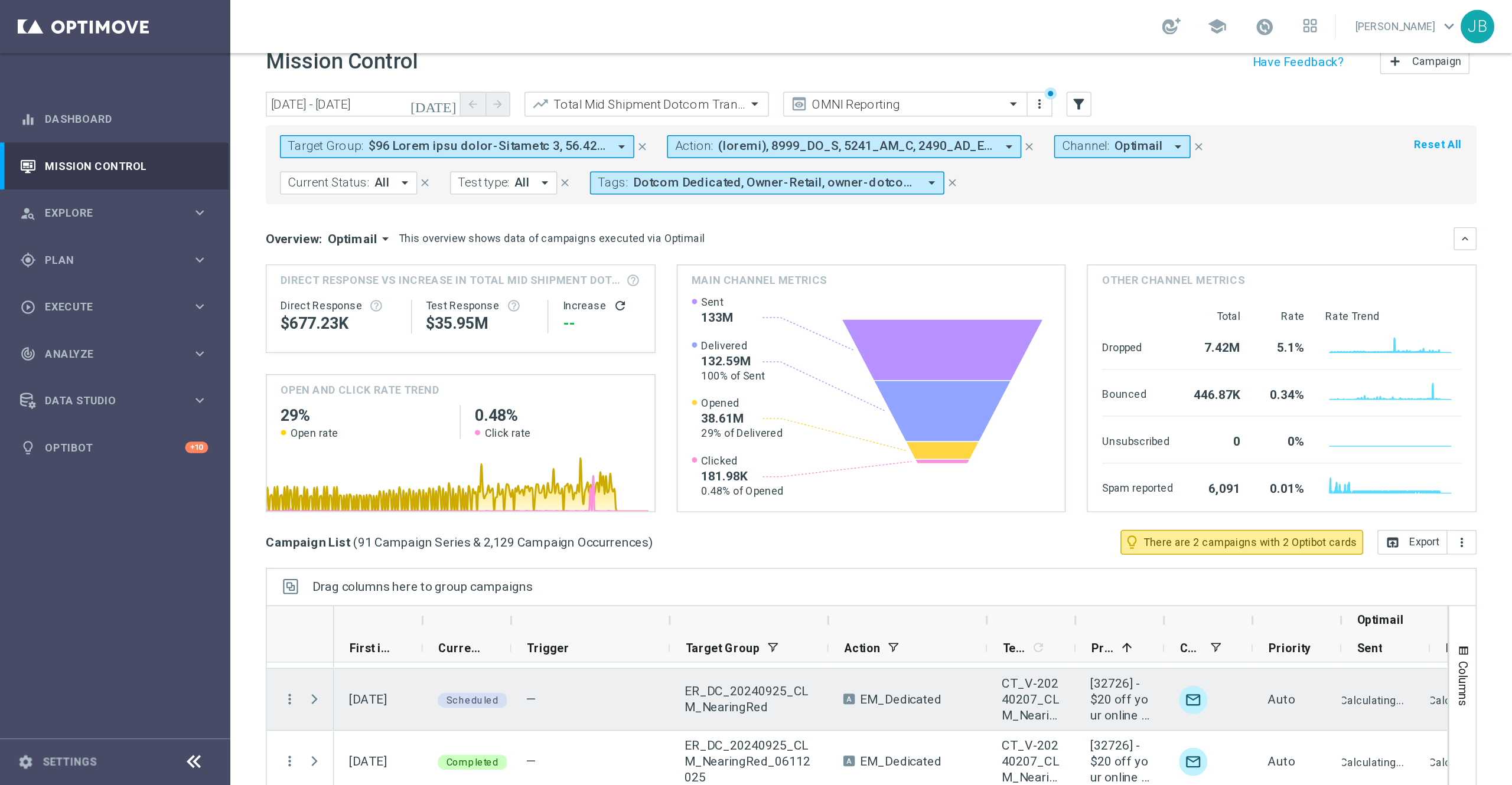
scroll to position [81, 0]
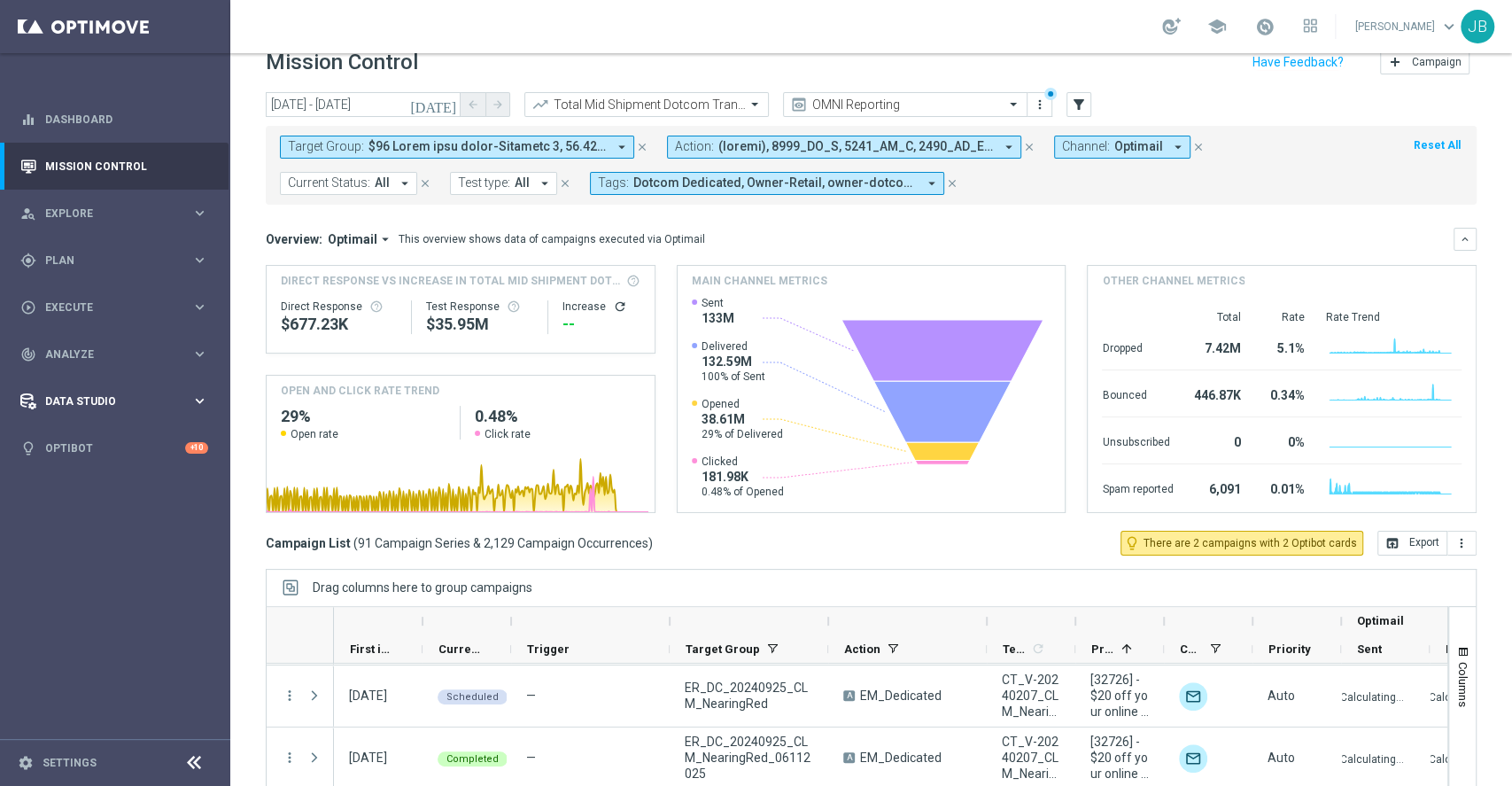
click at [102, 397] on span "Data Studio" at bounding box center [118, 402] width 146 height 11
click at [99, 368] on div "track_changes Analyze keyboard_arrow_right" at bounding box center [114, 354] width 229 height 47
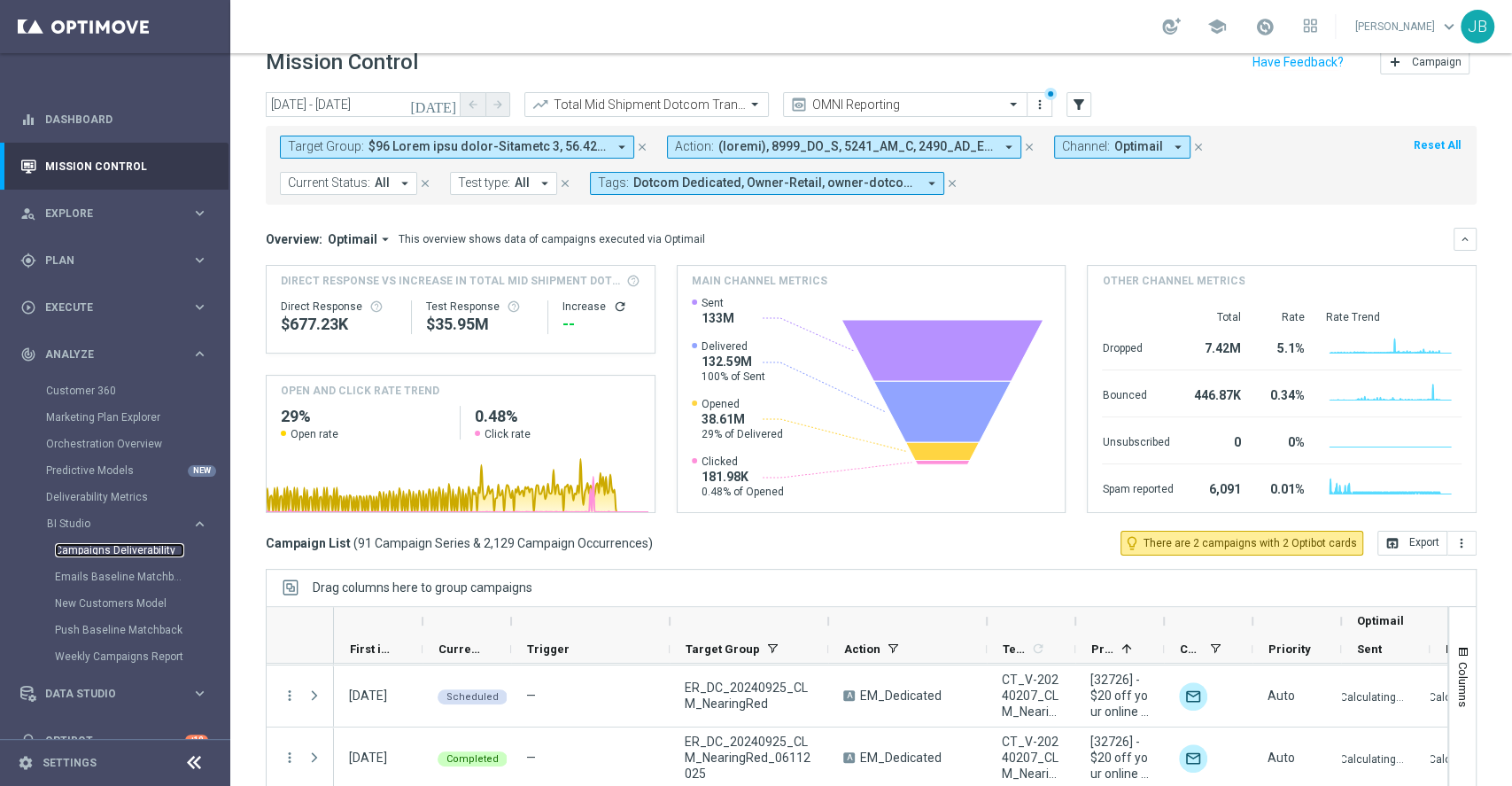
click at [105, 553] on link "Campaigns Deliverability" at bounding box center [119, 550] width 129 height 15
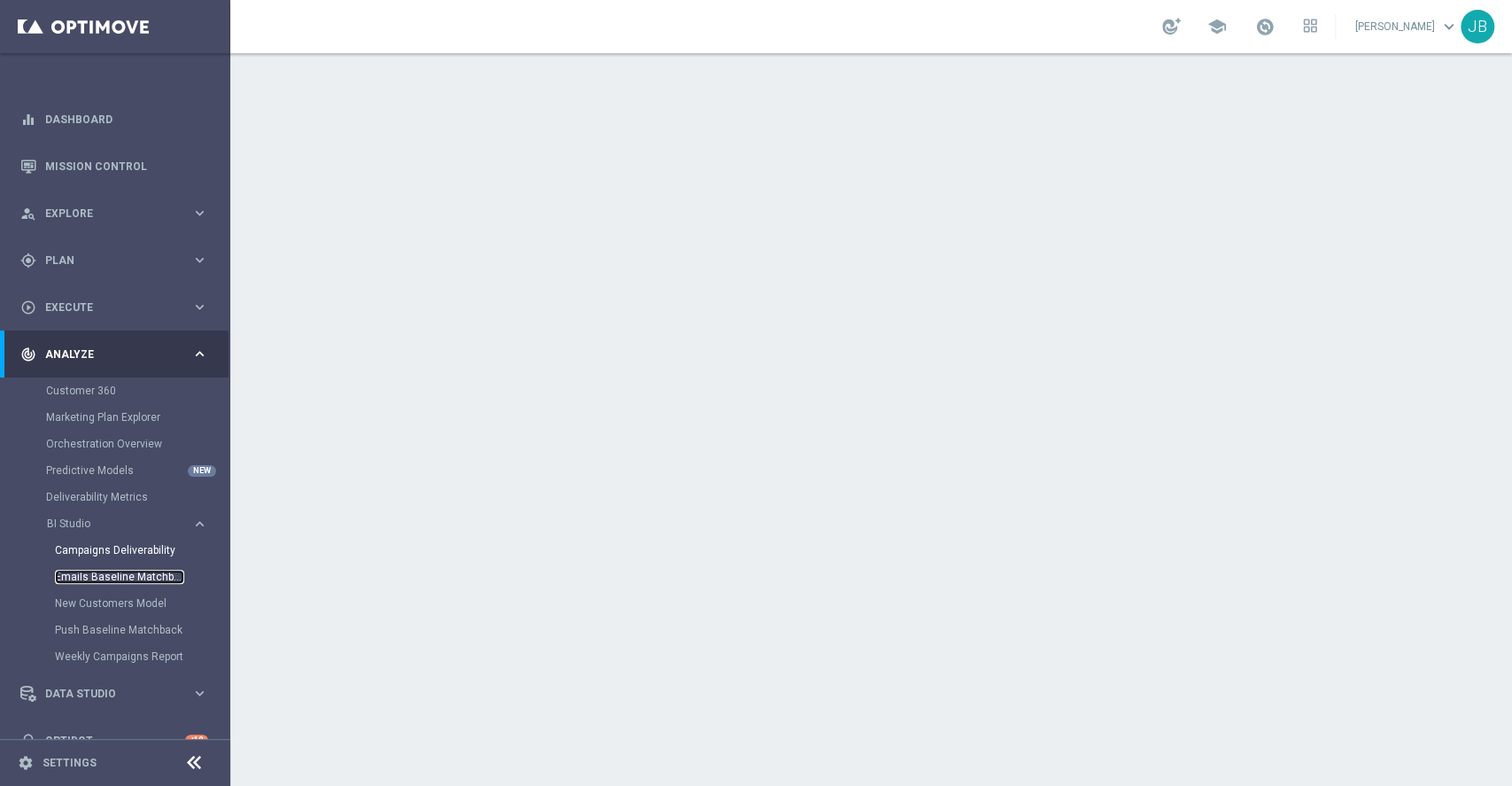
click at [132, 580] on link "Emails Baseline Matchback" at bounding box center [119, 577] width 129 height 15
click at [138, 172] on link "Mission Control" at bounding box center [127, 167] width 163 height 47
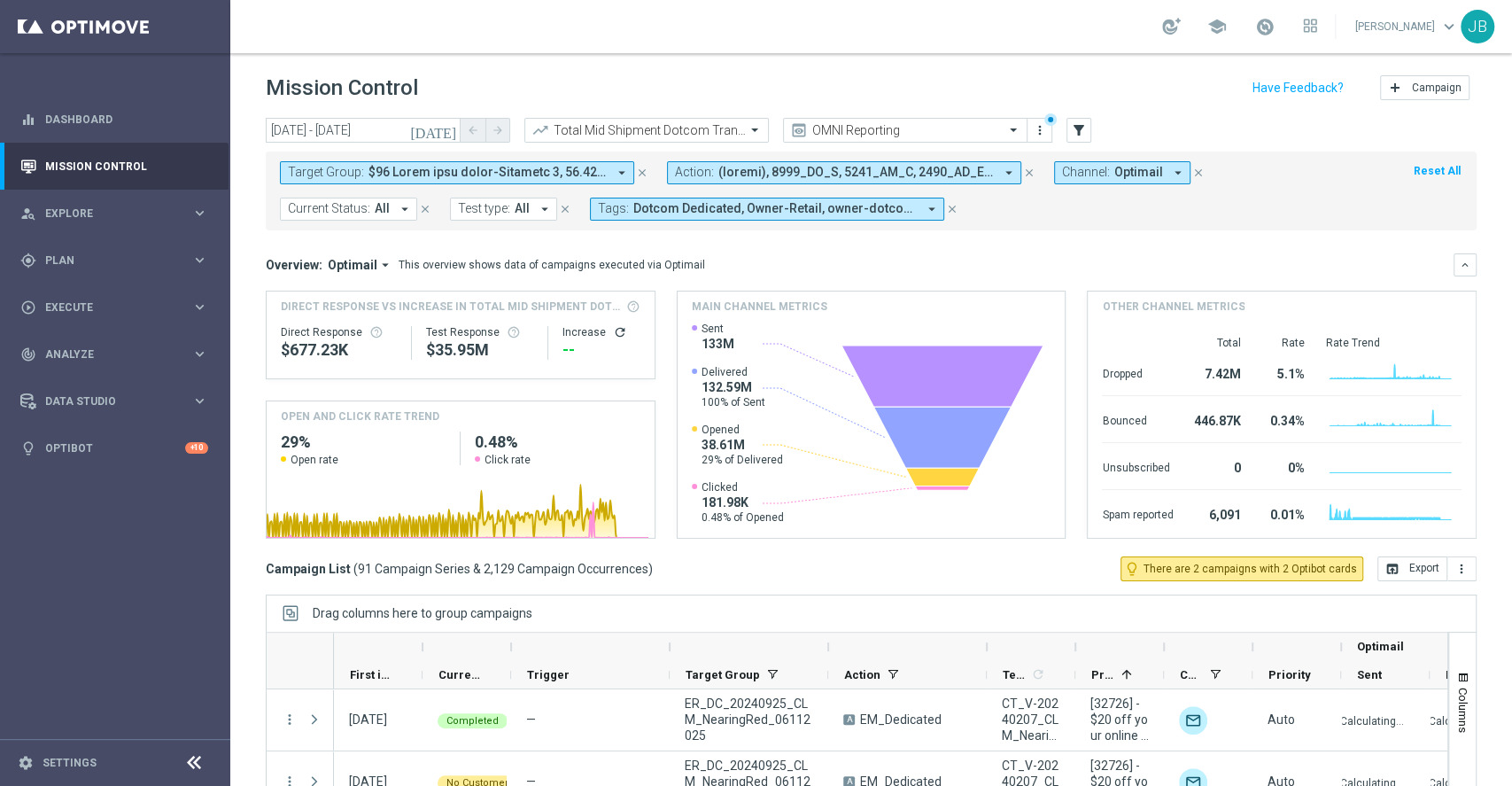
drag, startPoint x: 1384, startPoint y: 567, endPoint x: 1030, endPoint y: 613, distance: 357.0
click at [1030, 613] on div "today 02 Feb 2025 - 31 Oct 2025 arrow_back arrow_forward Total Mid Shipment Dot…" at bounding box center [871, 444] width 1282 height 652
click at [566, 167] on span at bounding box center [488, 172] width 239 height 15
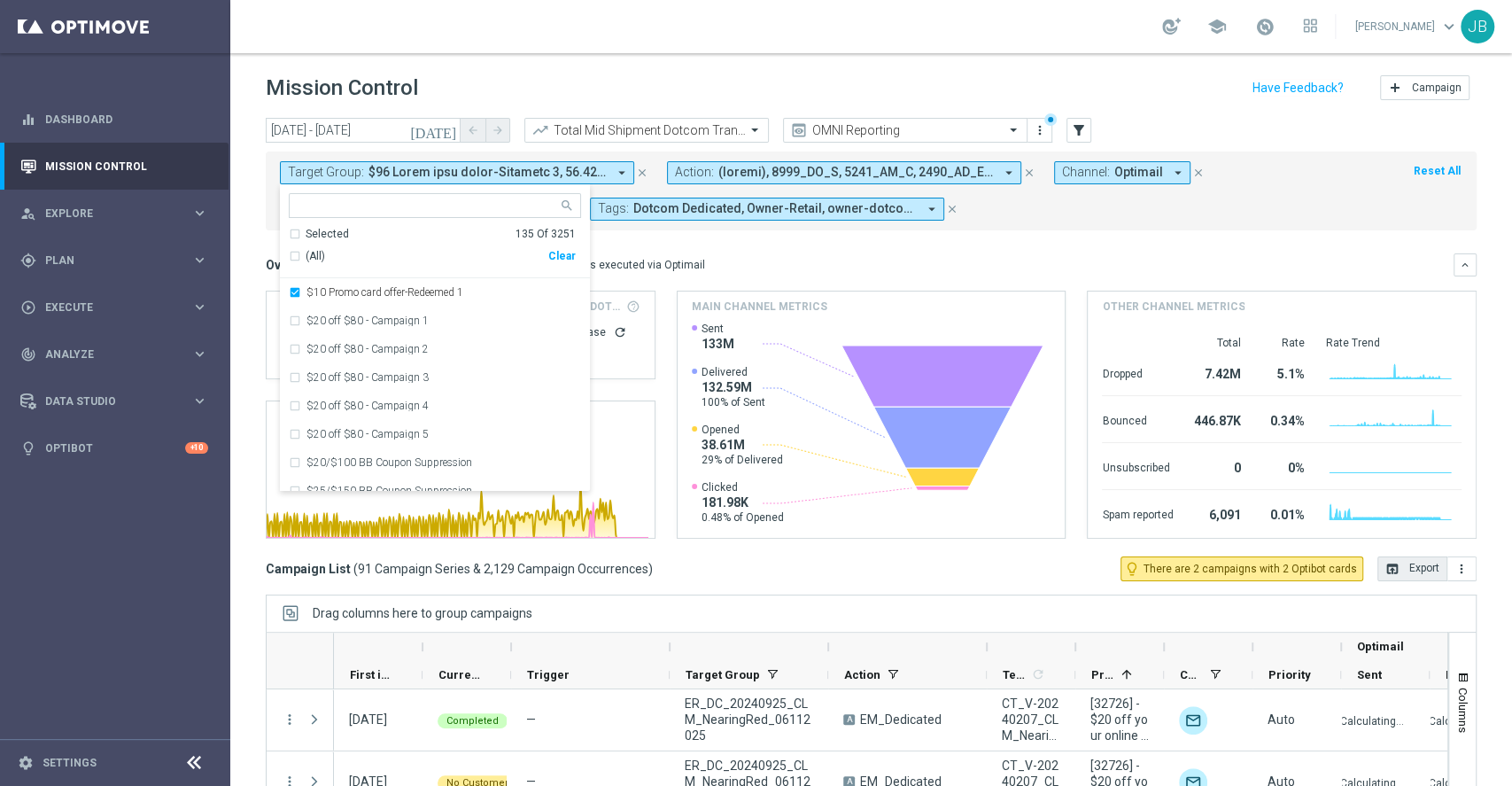
click at [1398, 570] on button "open_in_browser Export" at bounding box center [1412, 568] width 70 height 25
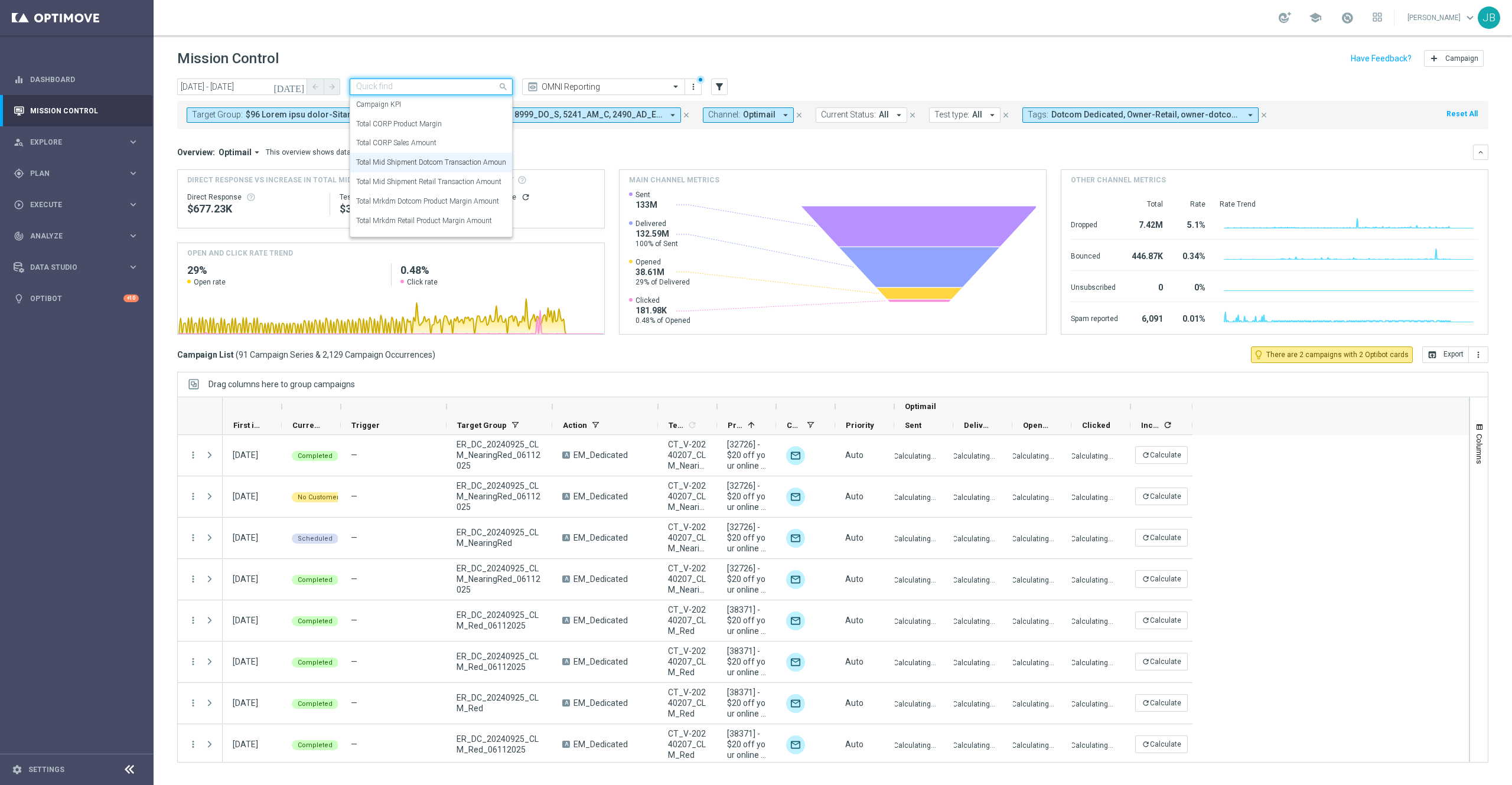
click at [476, 87] on input "text" at bounding box center [419, 87] width 126 height 10
click at [444, 144] on div "Total CORP Sales Amount" at bounding box center [431, 143] width 150 height 19
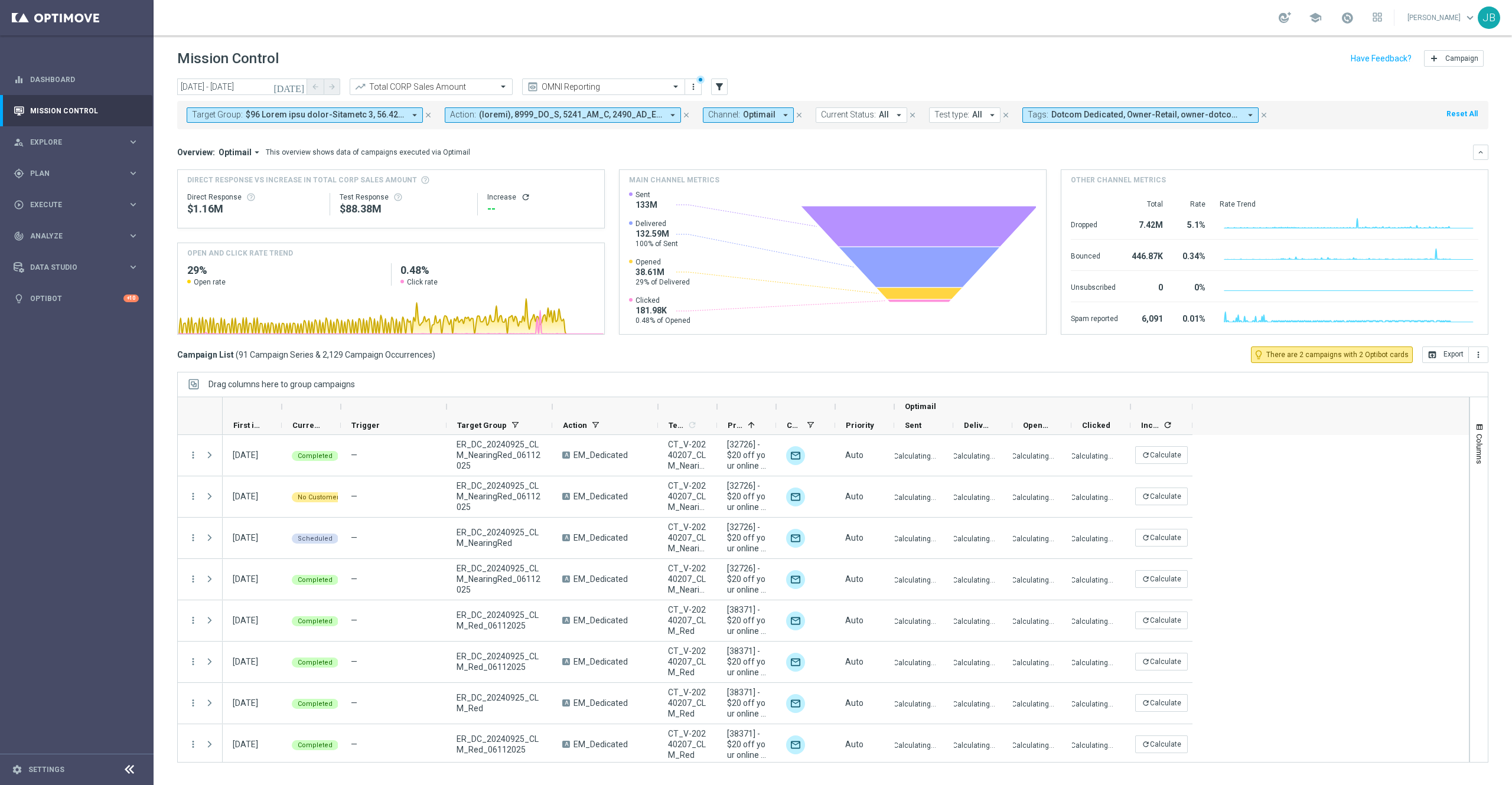
click at [522, 197] on icon "refresh" at bounding box center [526, 197] width 10 height 10
click at [1511, 418] on div "today 02 Feb 2025 - 31 Oct 2025 arrow_back arrow_forward Total CORP Sales Amoun…" at bounding box center [833, 426] width 1358 height 696
click at [1439, 354] on button "open_in_browser Export" at bounding box center [1445, 355] width 47 height 16
click at [468, 80] on div "Total CORP Sales Amount" at bounding box center [431, 86] width 163 height 16
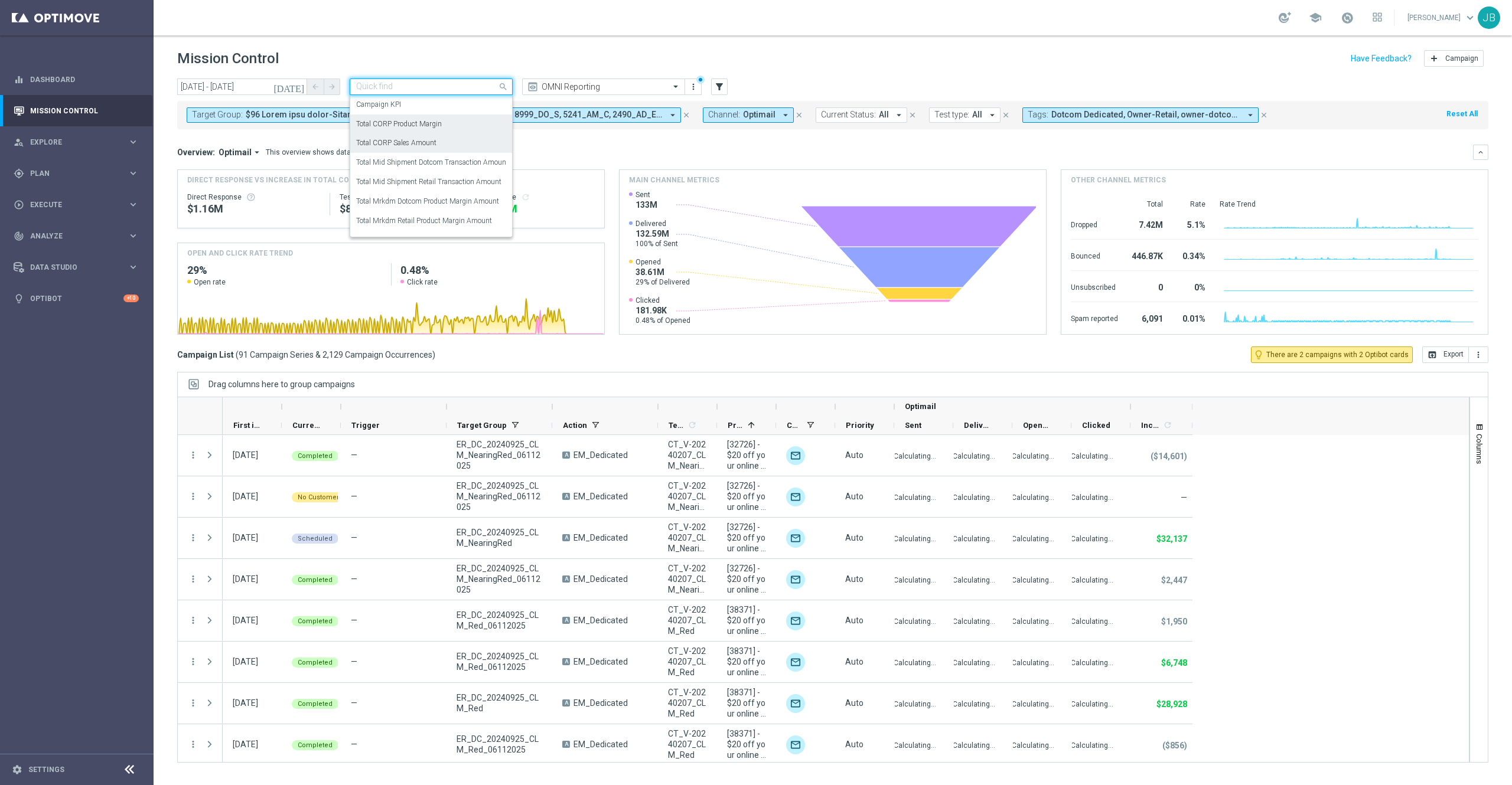
click at [444, 124] on div "Total CORP Product Margin" at bounding box center [431, 124] width 150 height 19
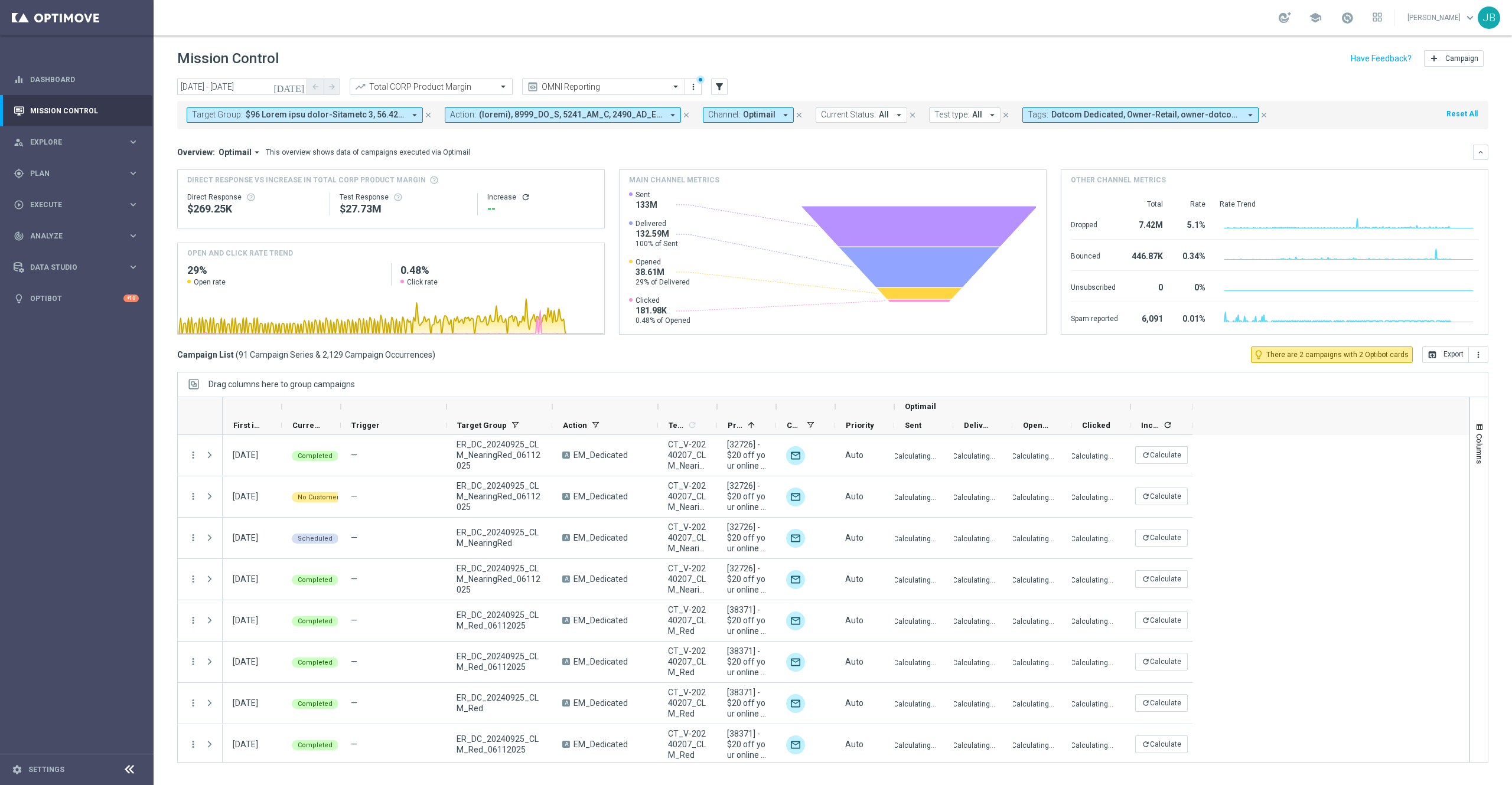
click at [526, 197] on icon "refresh" at bounding box center [526, 197] width 10 height 10
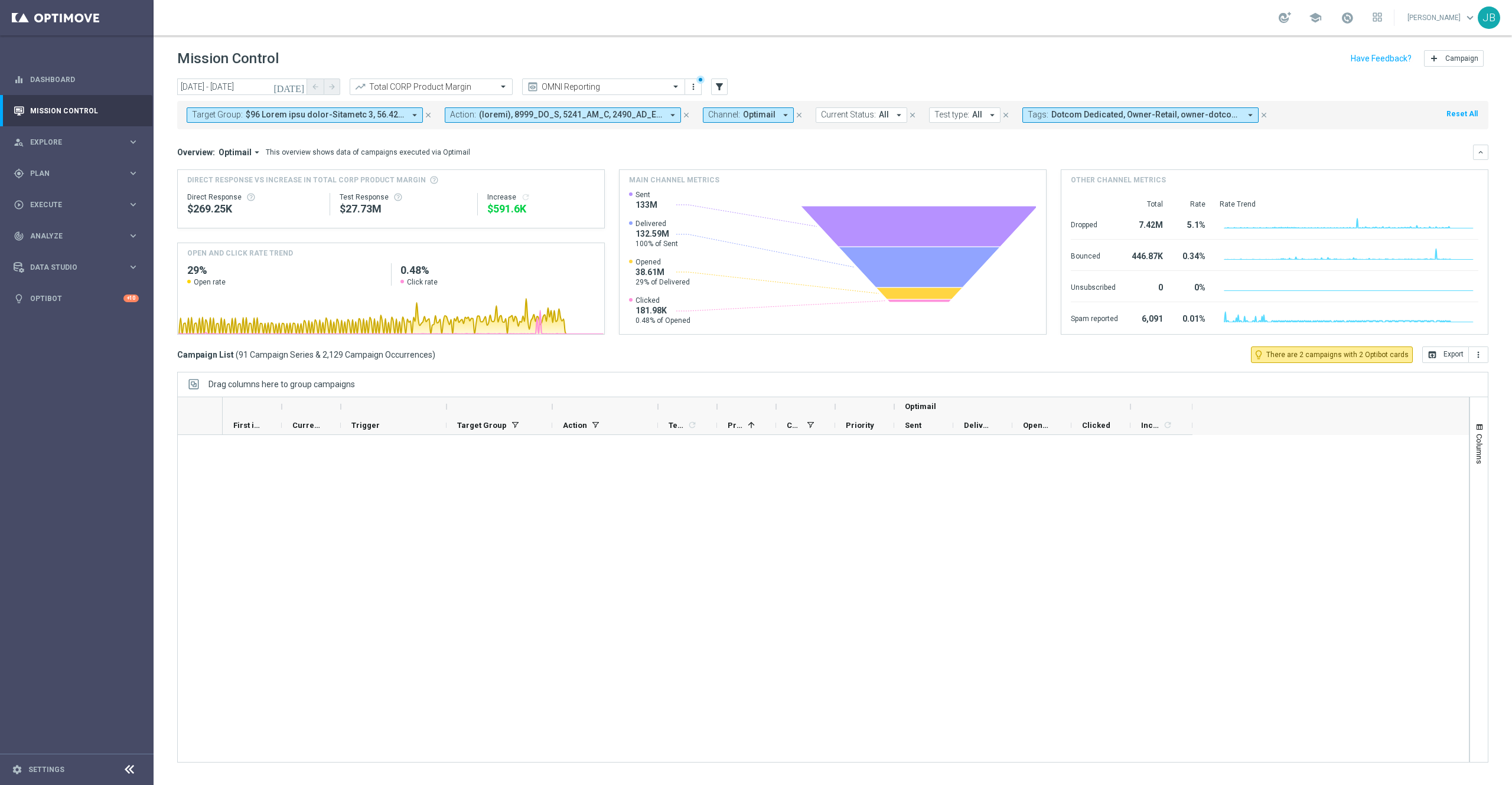
scroll to position [3434, 0]
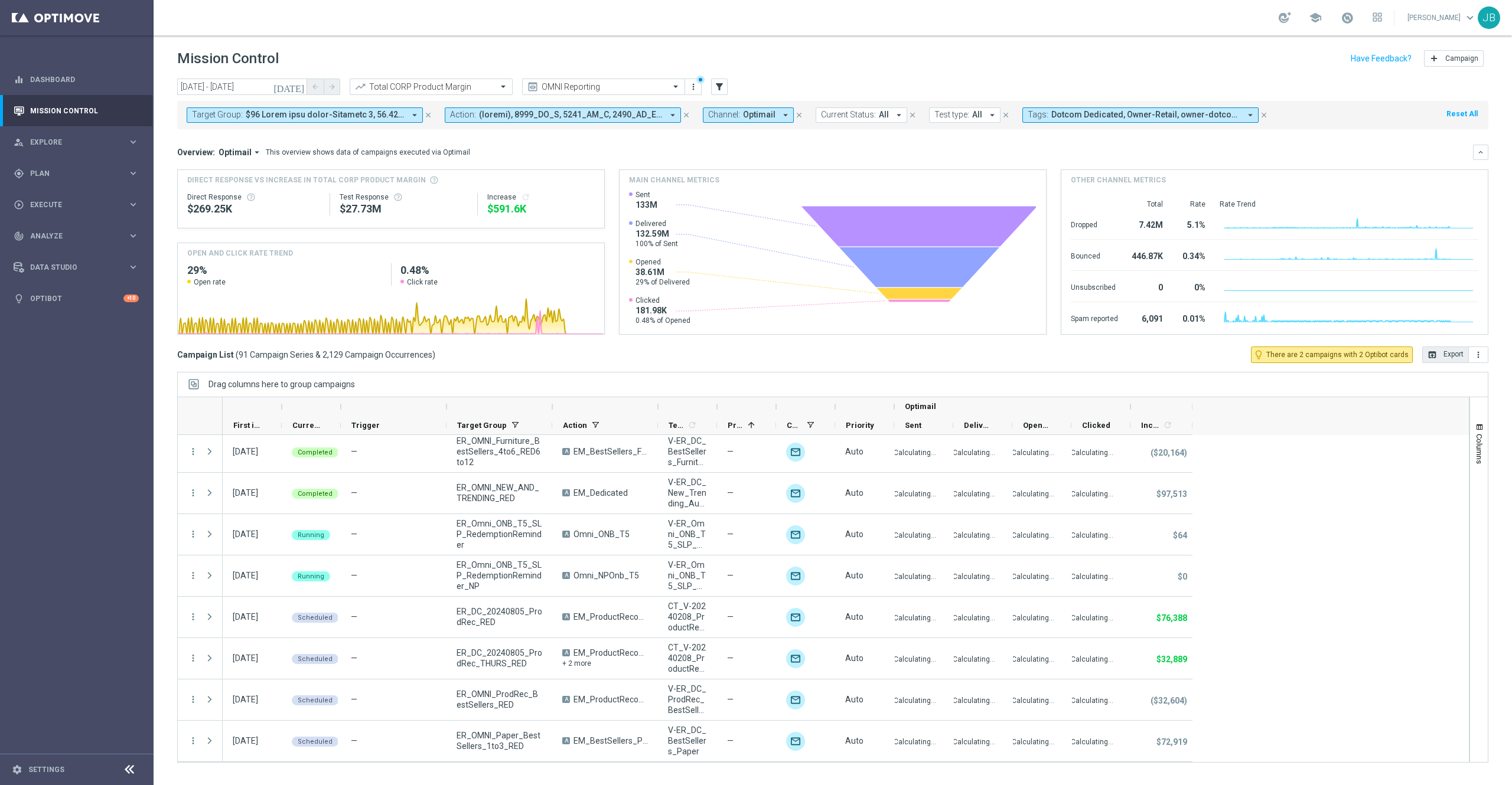
click at [1437, 353] on button "open_in_browser Export" at bounding box center [1445, 355] width 47 height 16
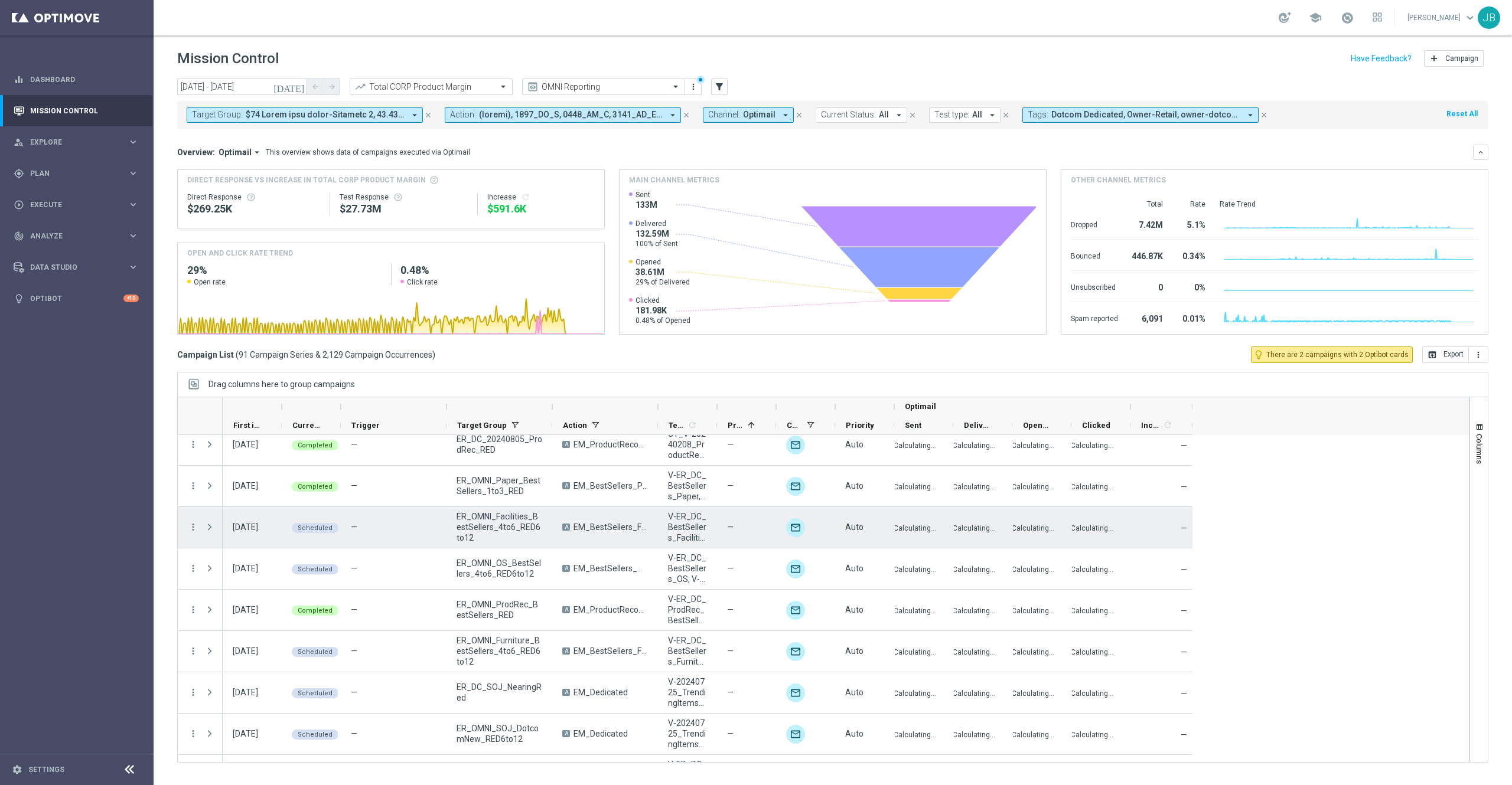
scroll to position [2601, 0]
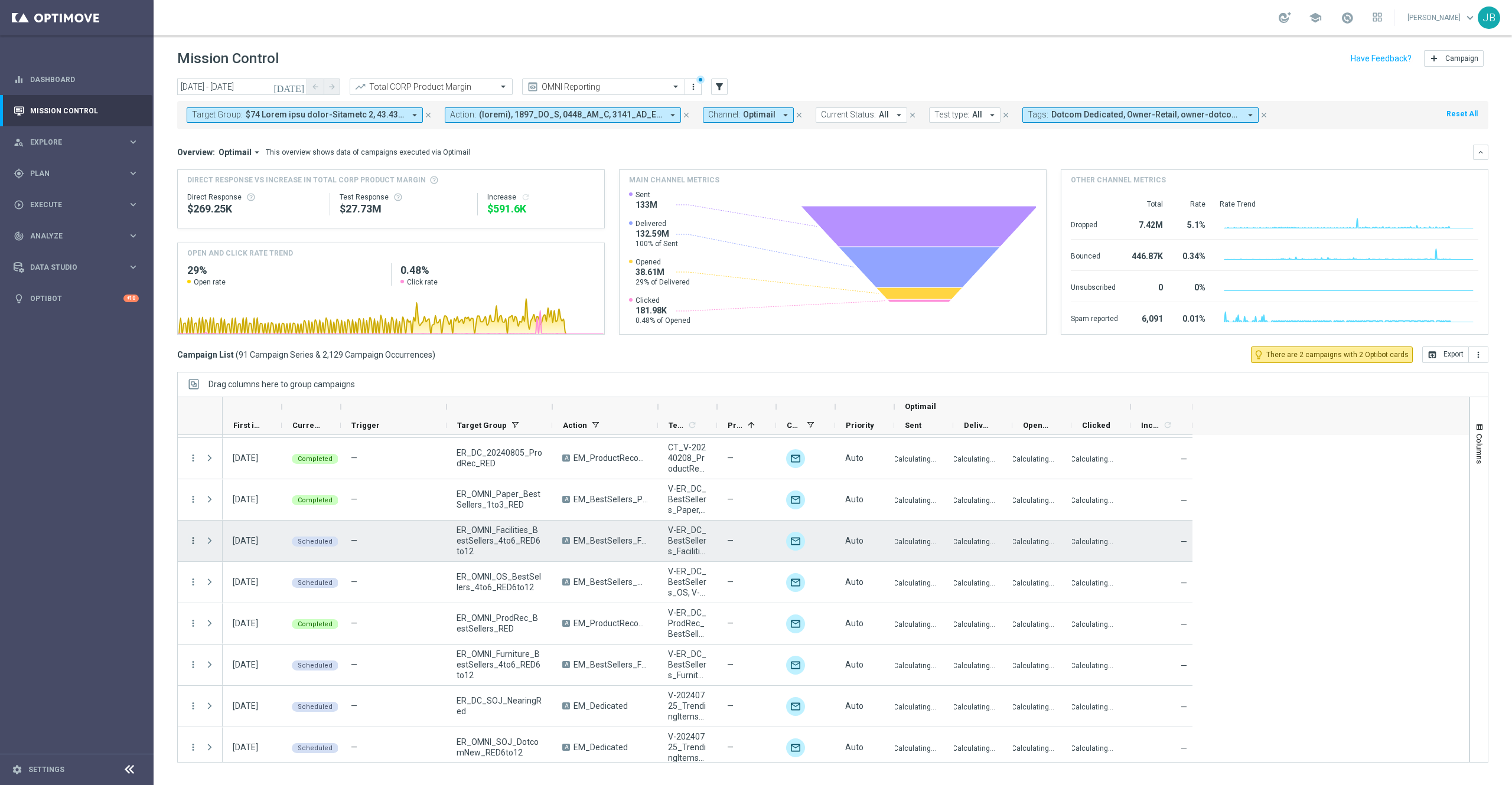
click at [197, 543] on icon "more_vert" at bounding box center [193, 541] width 11 height 11
click at [258, 547] on span "Campaign Details" at bounding box center [247, 549] width 60 height 8
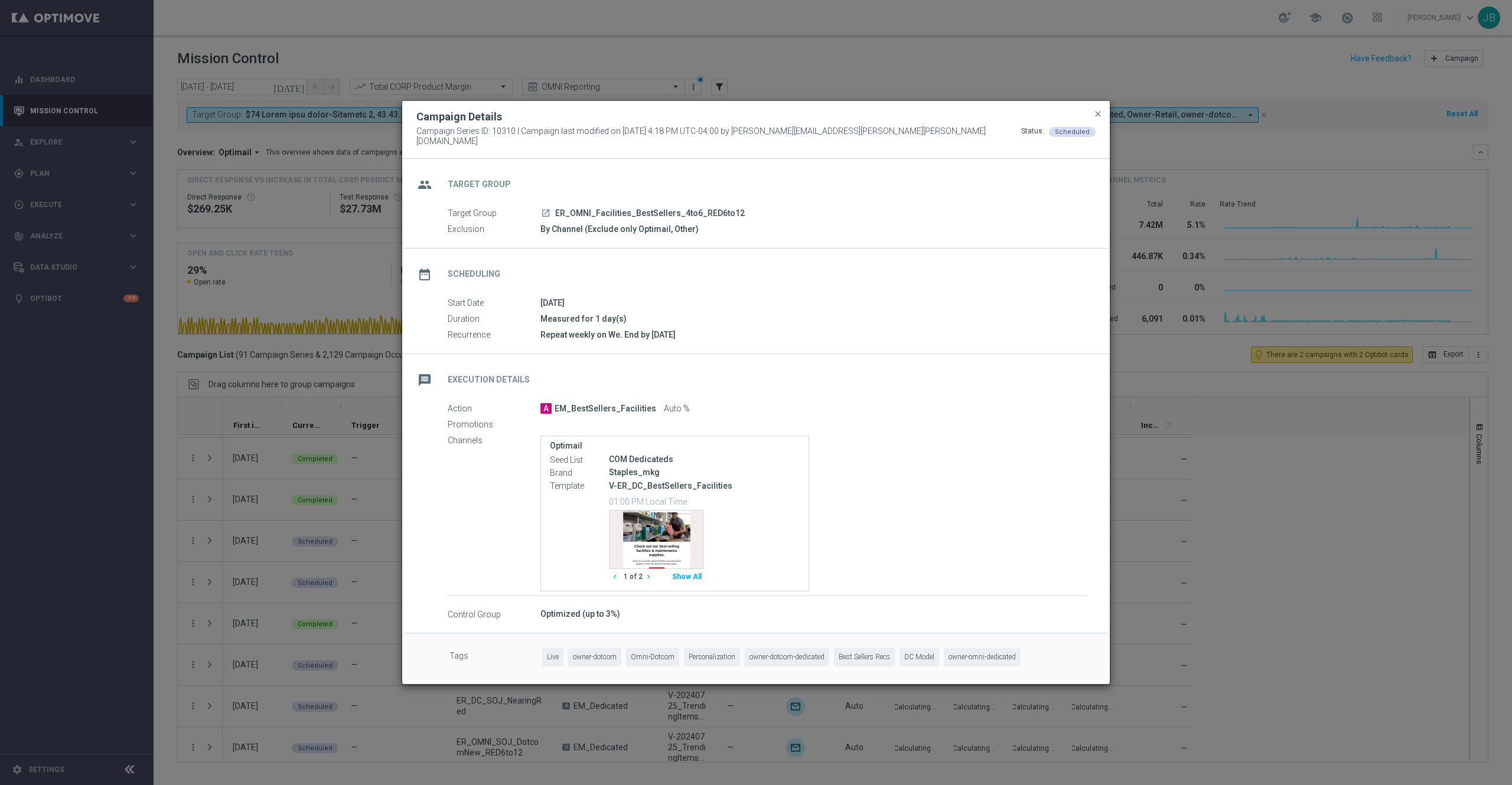
click at [649, 573] on icon "chevron_right" at bounding box center [649, 577] width 9 height 8
click at [1095, 118] on span "close" at bounding box center [1098, 114] width 10 height 10
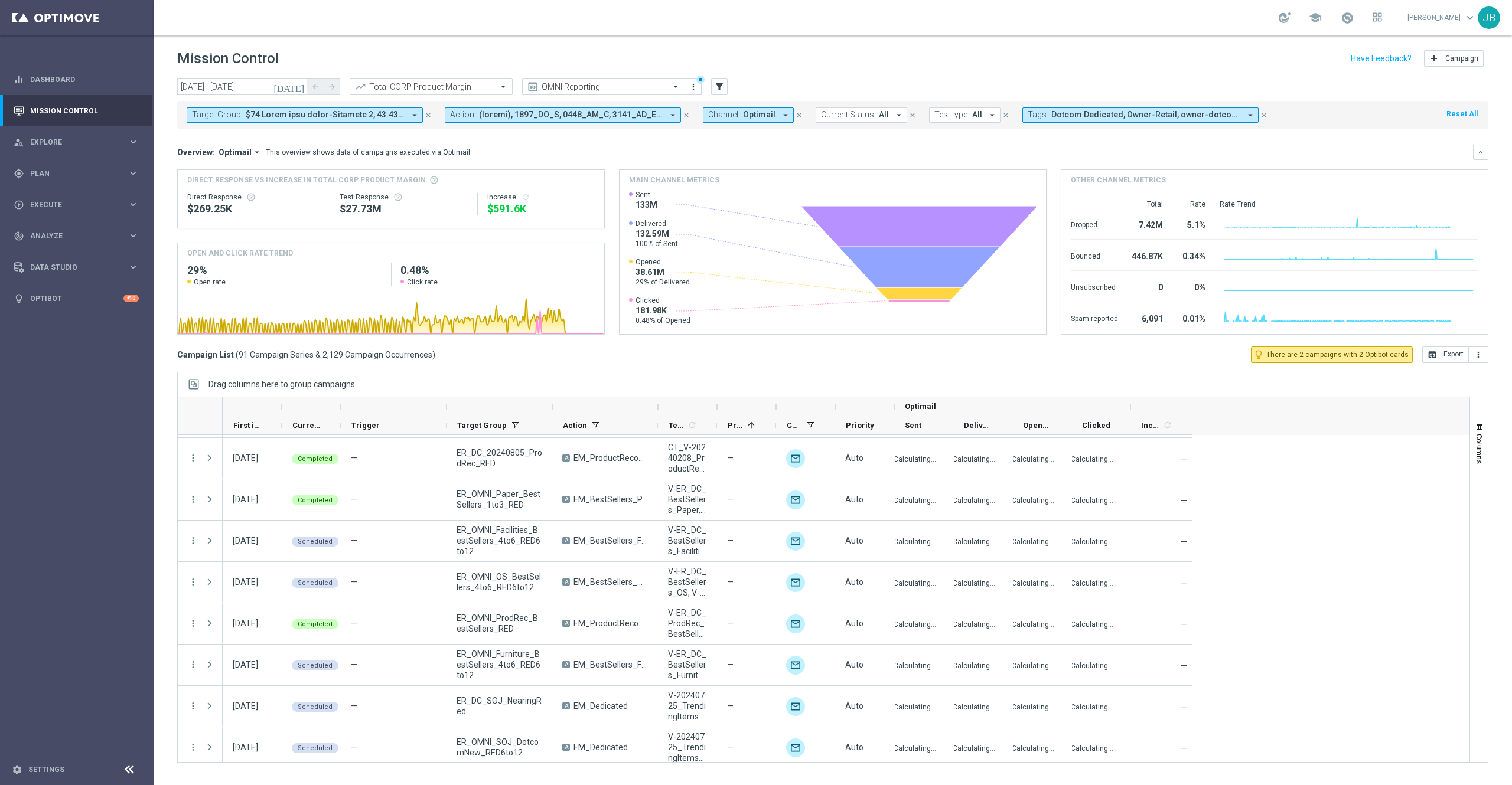
click at [358, 115] on span at bounding box center [325, 115] width 159 height 10
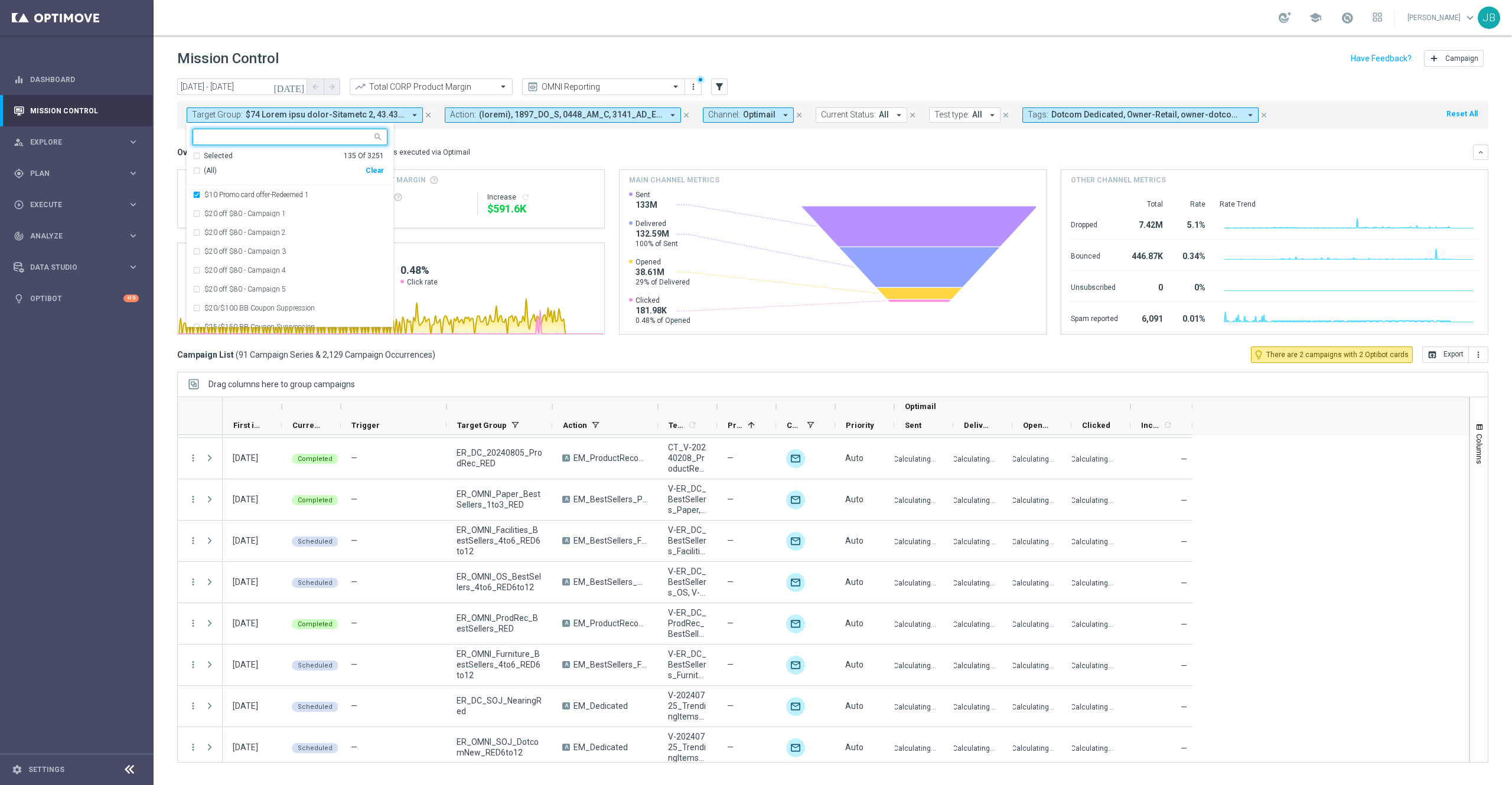
click at [0, 0] on div "Clear" at bounding box center [0, 0] width 0 height 0
click at [301, 127] on div "Selected 0 Of 3251 (All) Clear $10 Promo card offer-Redeemed 1 $20 off $80 - Ca…" at bounding box center [290, 225] width 206 height 205
click at [298, 140] on input "text" at bounding box center [285, 137] width 173 height 10
paste input "ER_OMNI_Furniture_BestSellers_4to6_RED6to12"
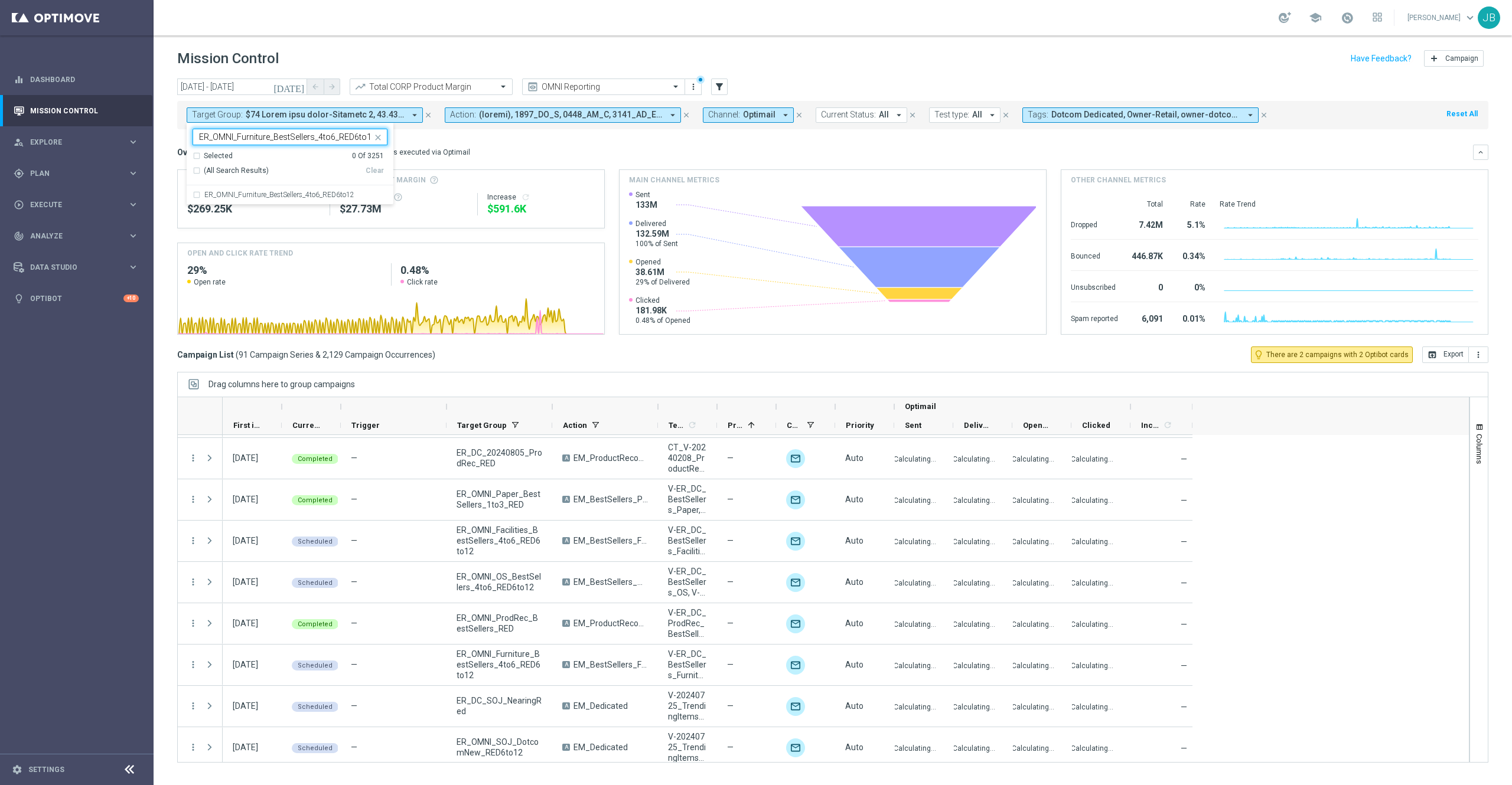
scroll to position [0, 1]
click at [291, 199] on label "ER_OMNI_Furniture_BestSellers_4to6_RED6to12" at bounding box center [279, 195] width 150 height 7
type input "ER_OMNI_Furniture_BestSellers_4to6_RED6to12"
click at [487, 143] on mini-dashboard "Overview: Optimail arrow_drop_down This overview shows data of campaigns execut…" at bounding box center [833, 238] width 1311 height 217
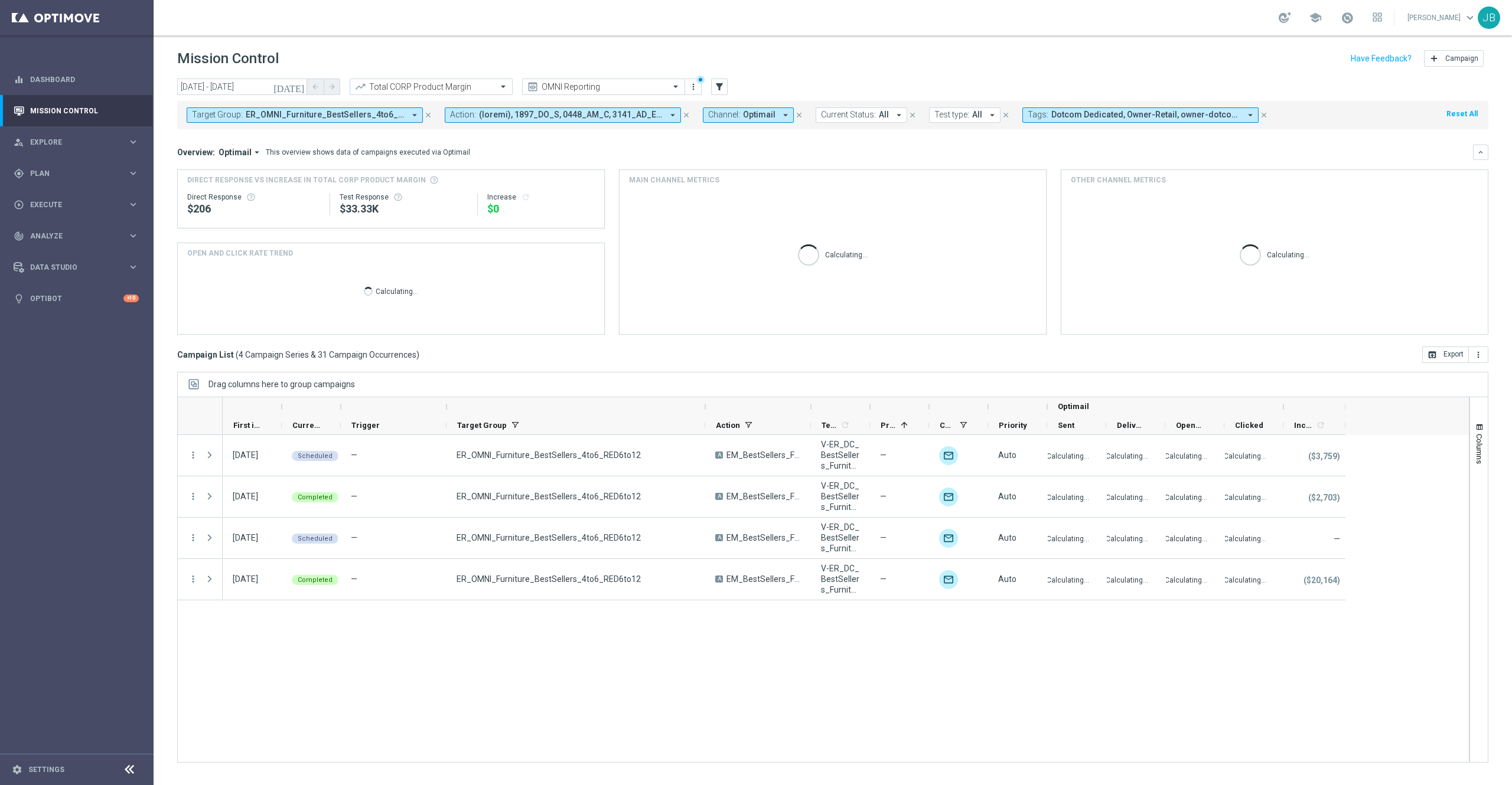
drag, startPoint x: 551, startPoint y: 406, endPoint x: 704, endPoint y: 407, distance: 153.0
click at [704, 407] on div at bounding box center [705, 406] width 5 height 19
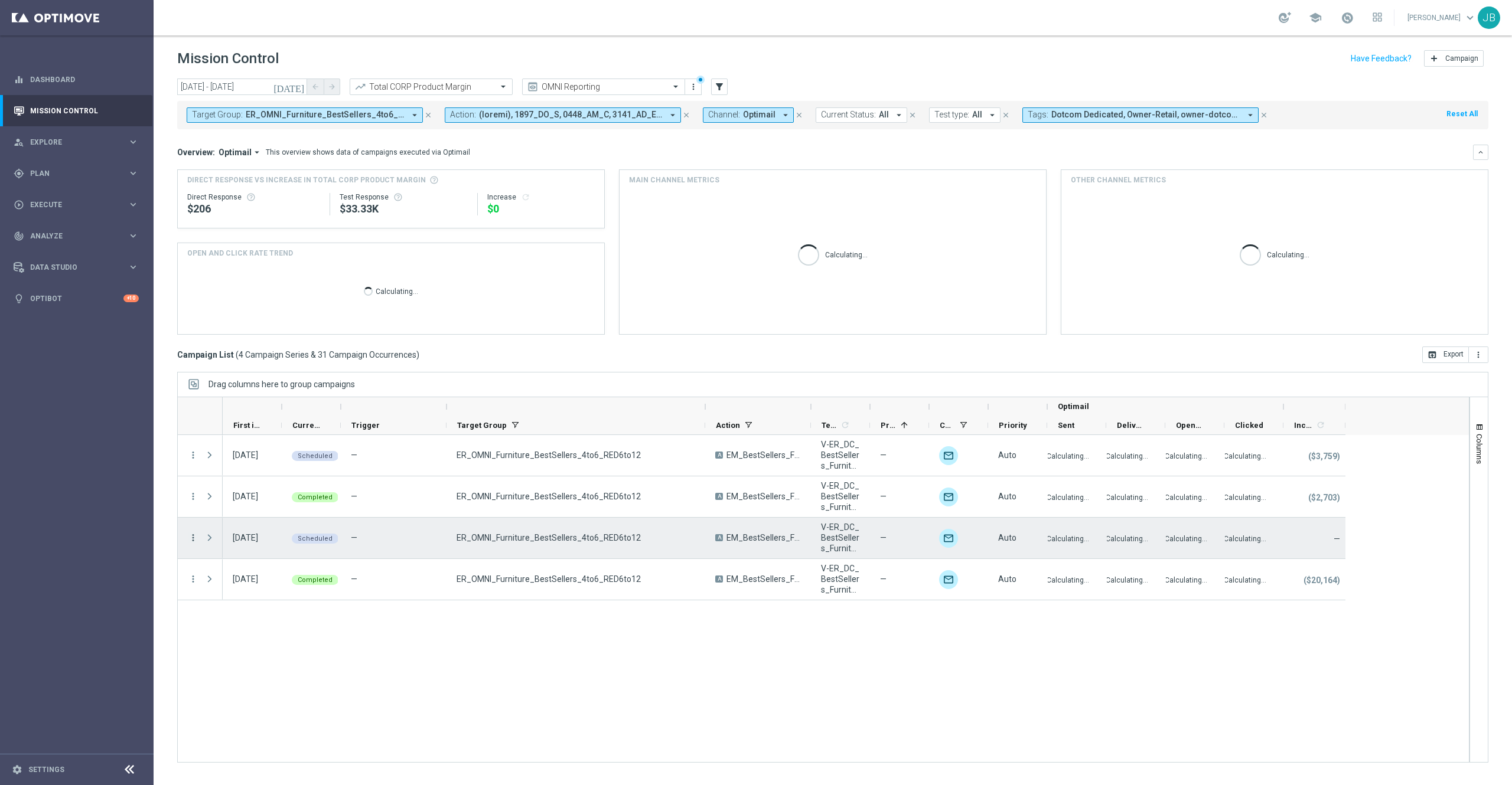
click at [191, 540] on icon "more_vert" at bounding box center [193, 538] width 11 height 11
click at [256, 545] on span "Campaign Details" at bounding box center [247, 546] width 60 height 8
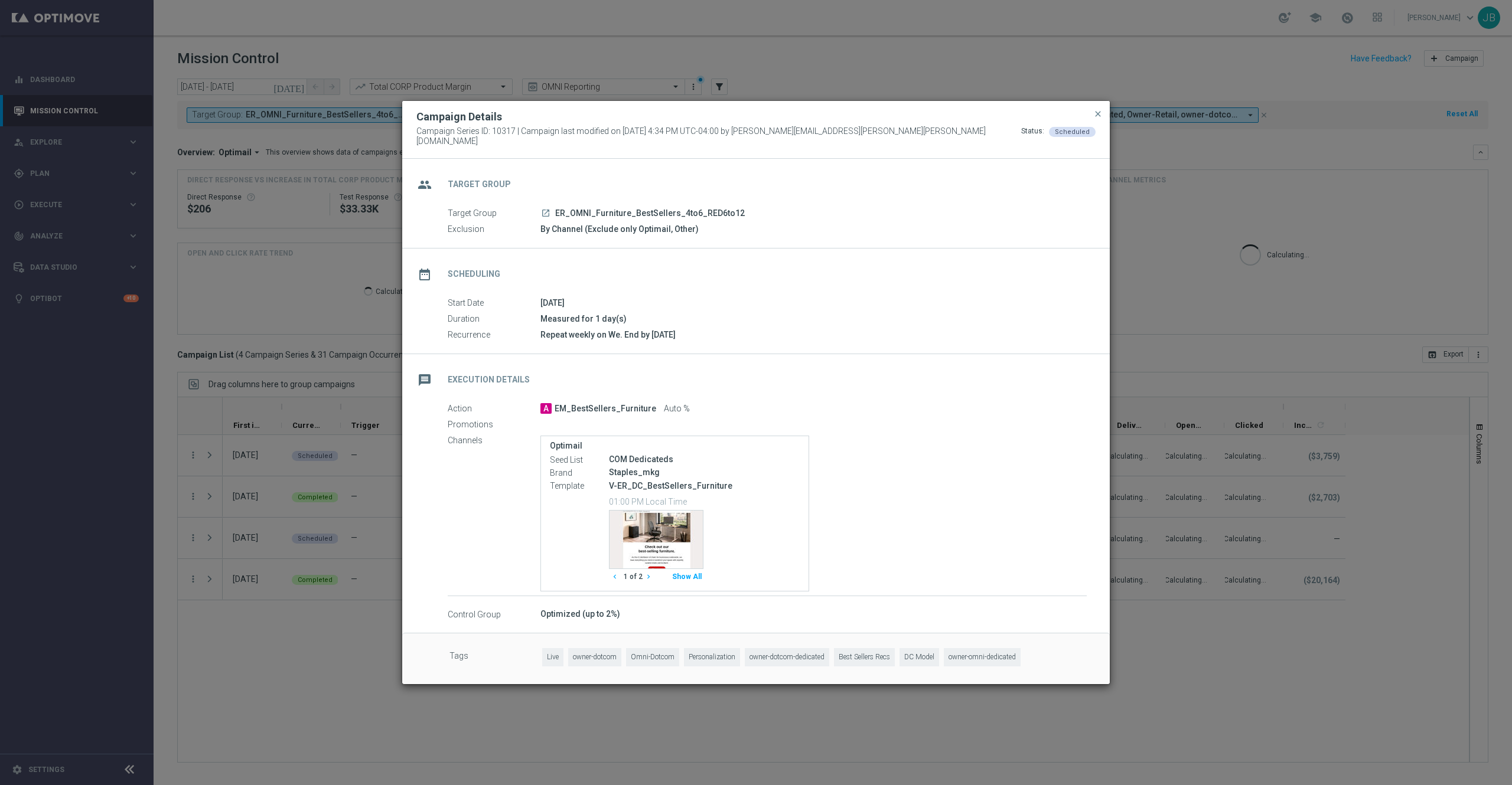
click at [649, 573] on icon "chevron_right" at bounding box center [649, 577] width 9 height 8
click at [1101, 113] on button "close" at bounding box center [1097, 114] width 12 height 14
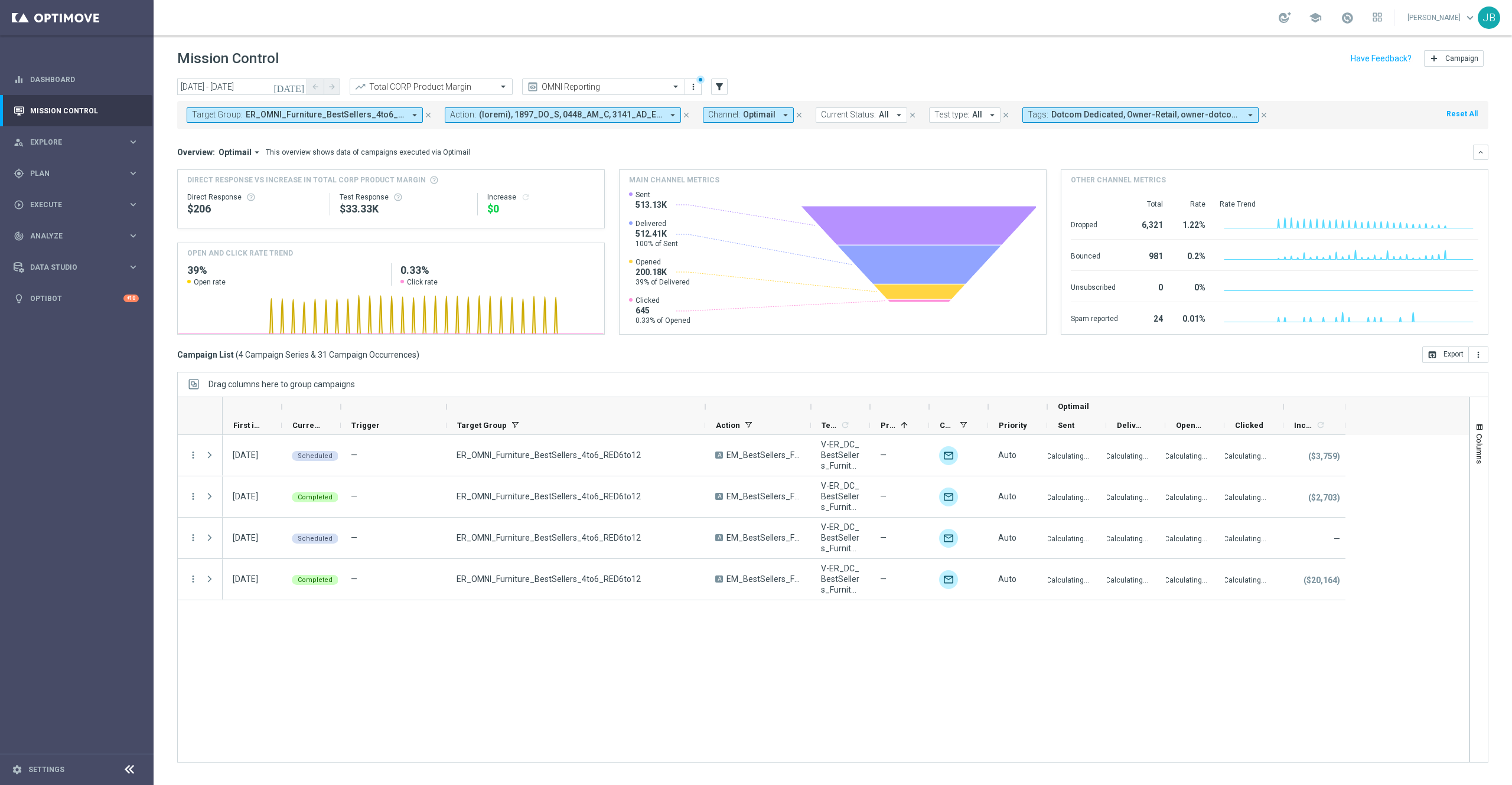
click at [426, 112] on icon "close" at bounding box center [428, 115] width 9 height 8
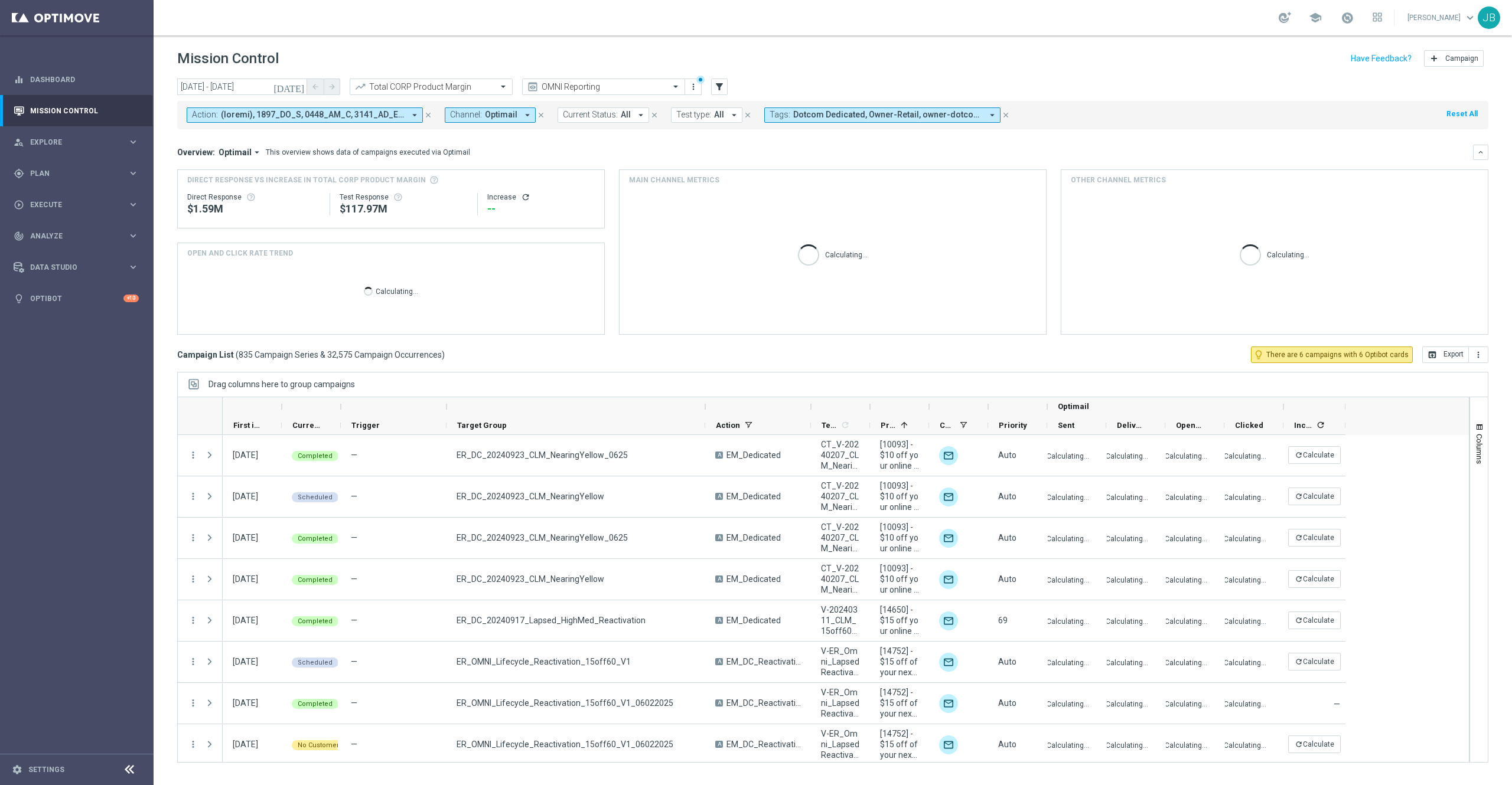
click at [296, 87] on icon "[DATE]" at bounding box center [289, 87] width 32 height 11
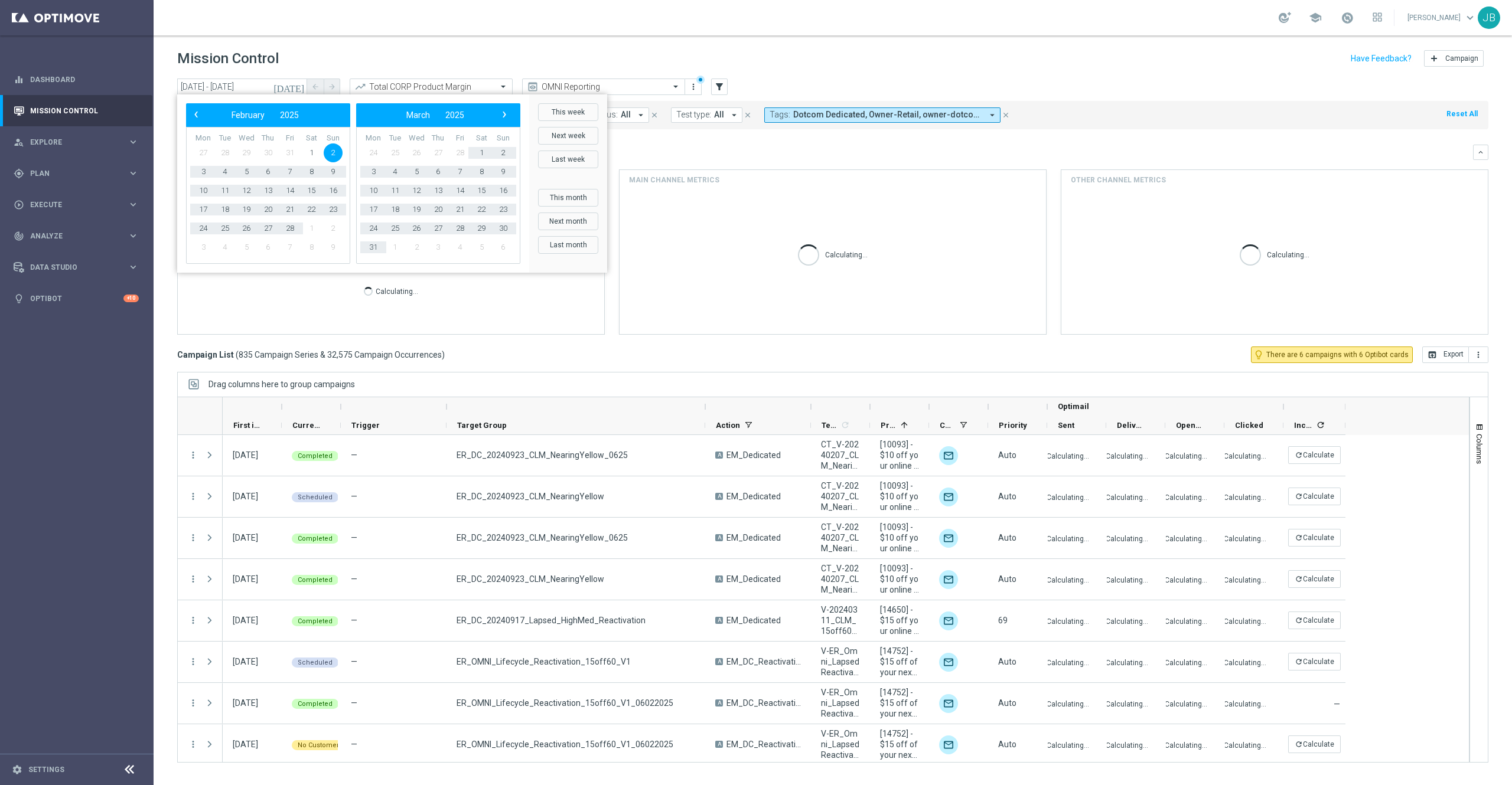
click at [749, 150] on div "Overview: Optimail arrow_drop_down This overview shows data of campaigns execut…" at bounding box center [825, 152] width 1296 height 11
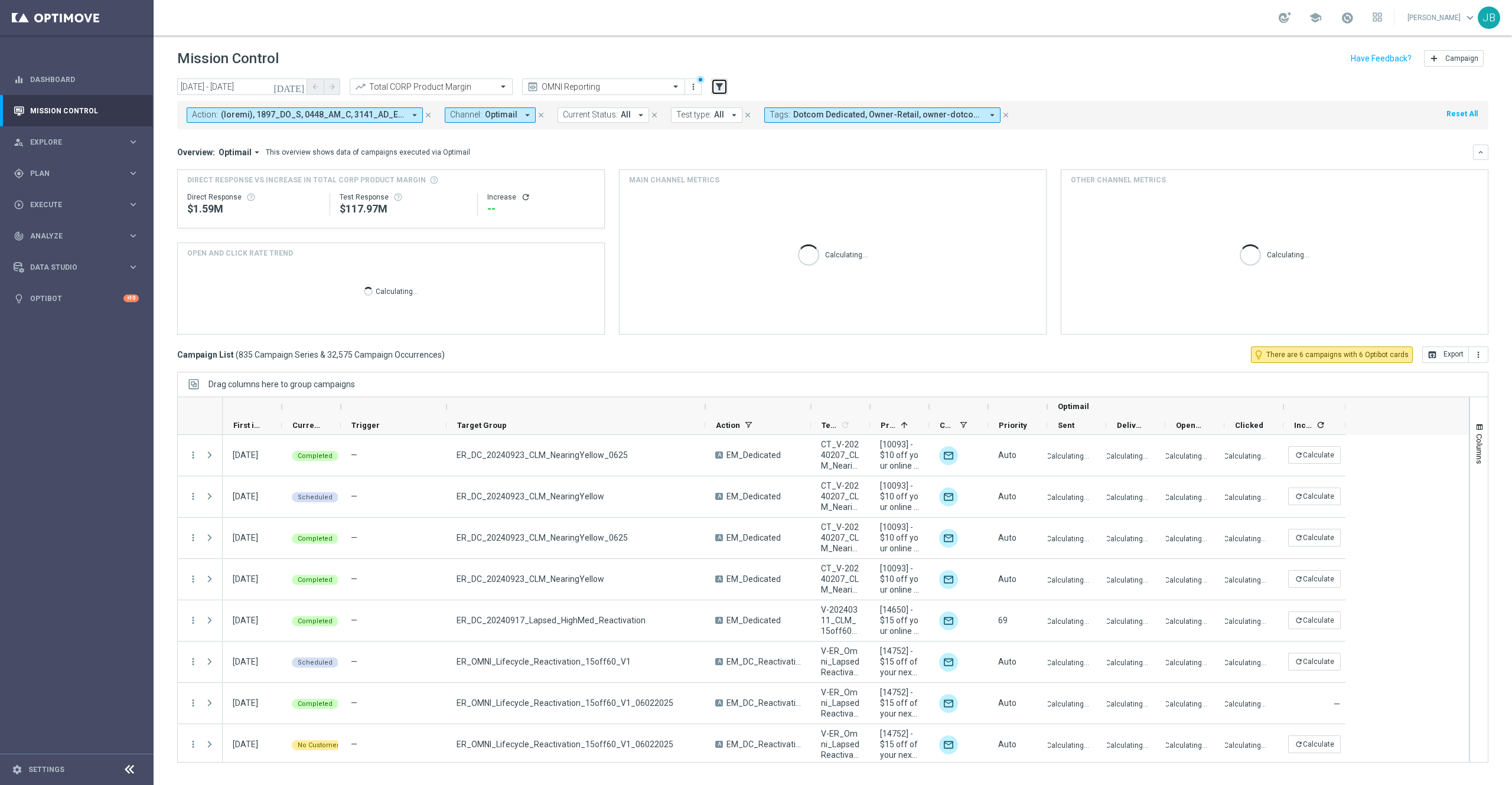
click at [720, 81] on icon "filter_alt" at bounding box center [720, 87] width 11 height 11
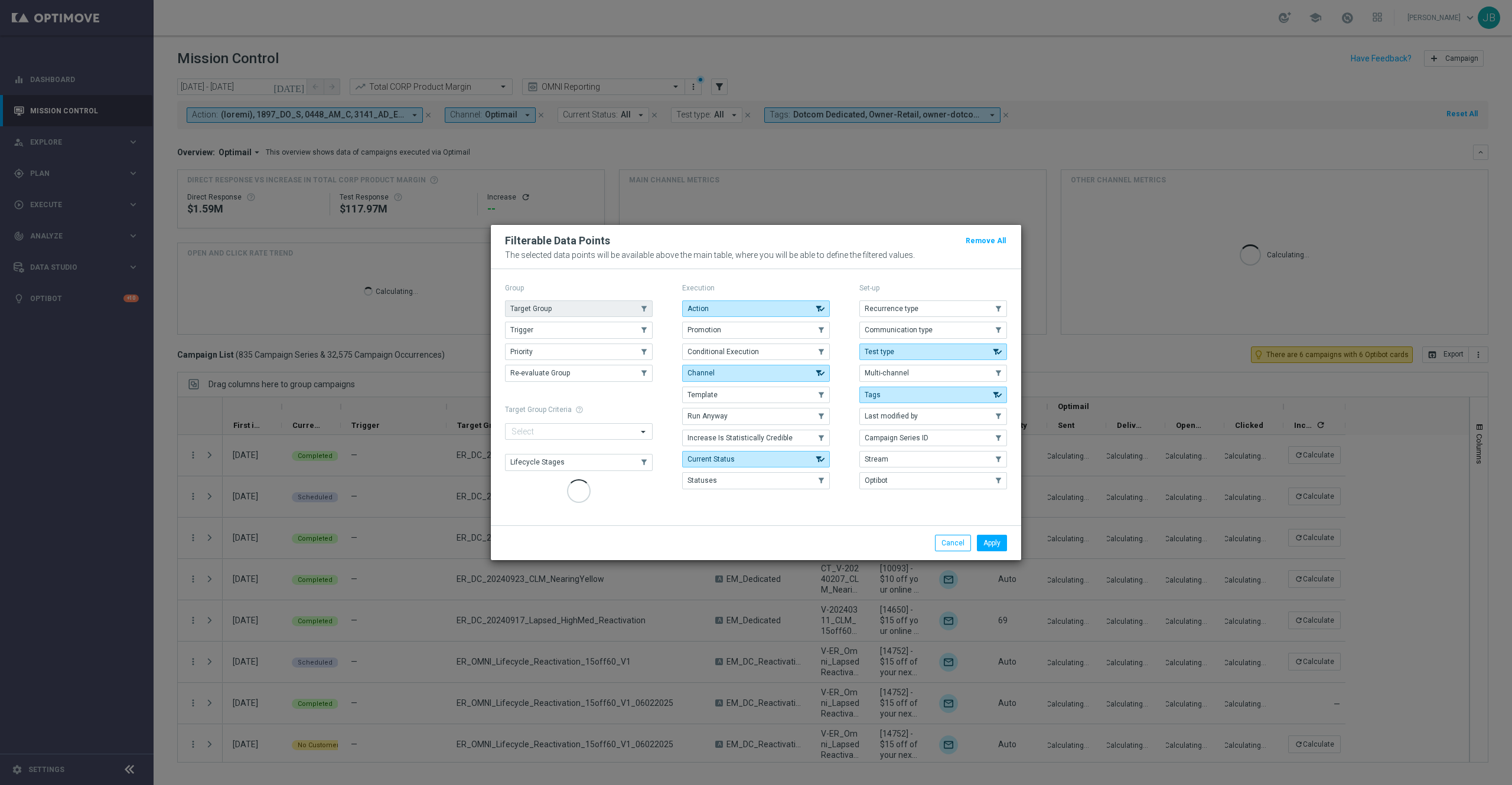
click at [612, 308] on button "Target Group" at bounding box center [578, 308] width 148 height 16
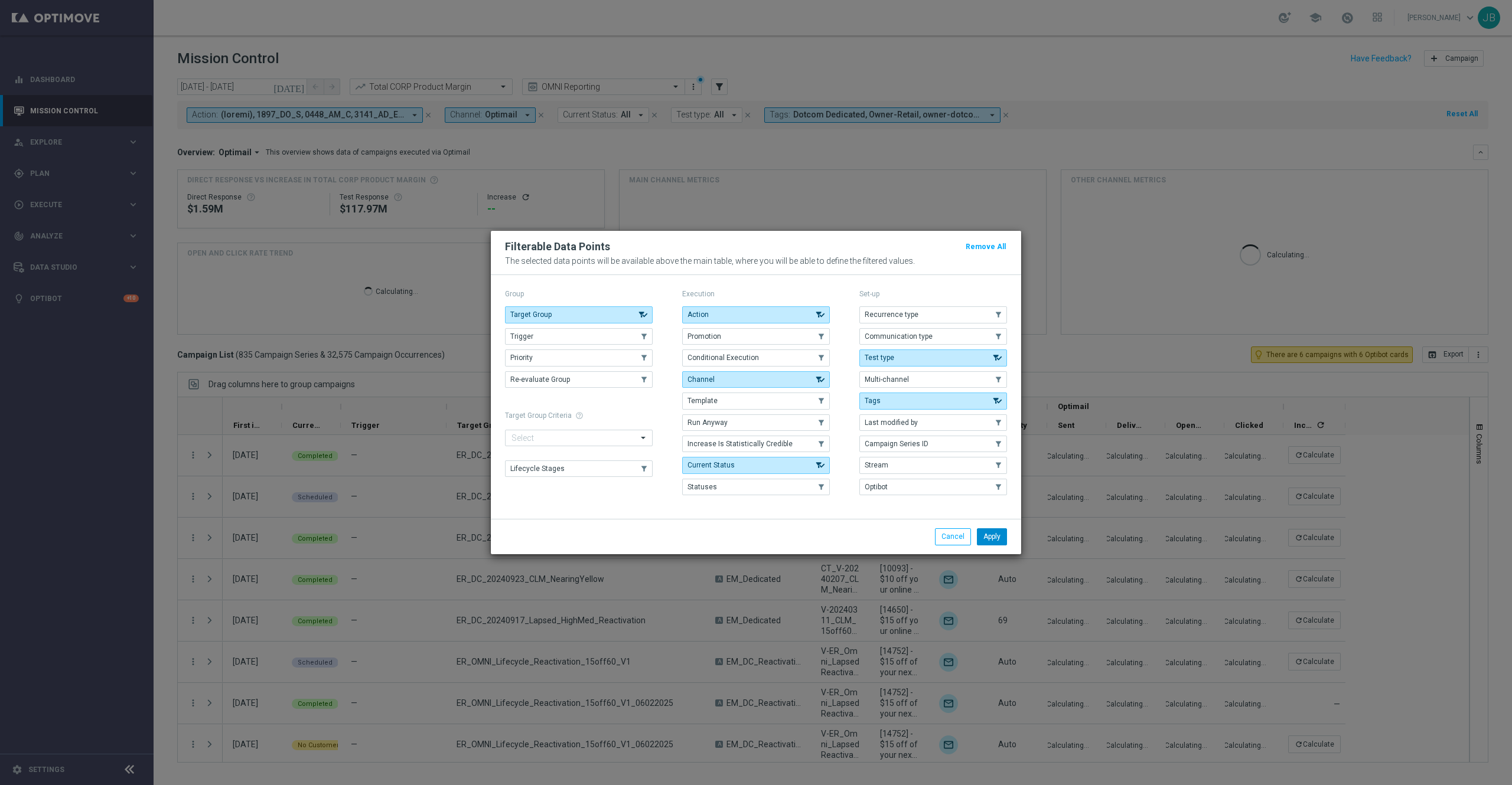
click at [995, 539] on button "Apply" at bounding box center [992, 536] width 30 height 16
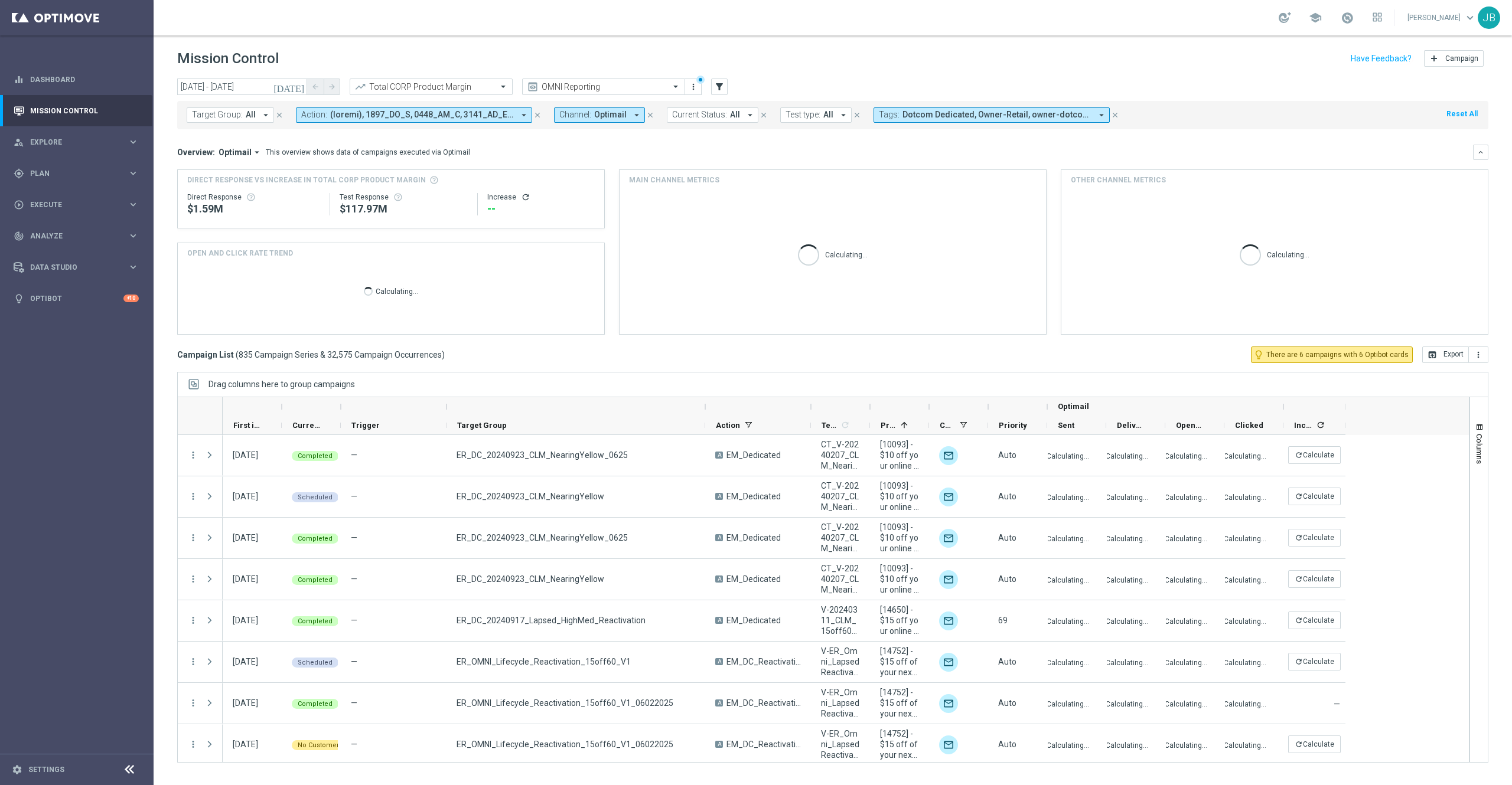
click at [242, 114] on button "Target Group: All arrow_drop_down" at bounding box center [230, 115] width 87 height 15
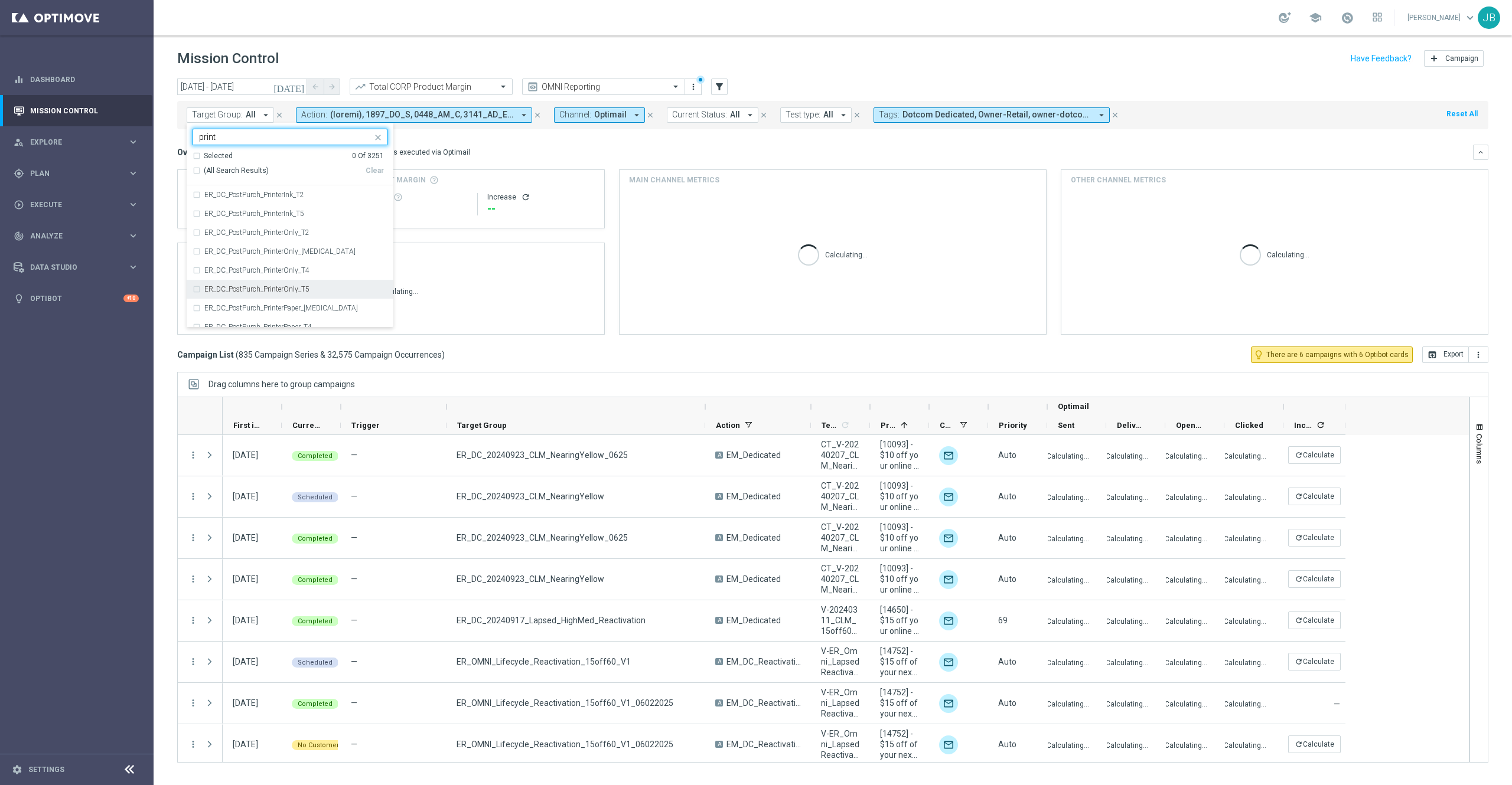
click at [195, 170] on div "(All Search Results)" at bounding box center [279, 171] width 173 height 10
type input "print"
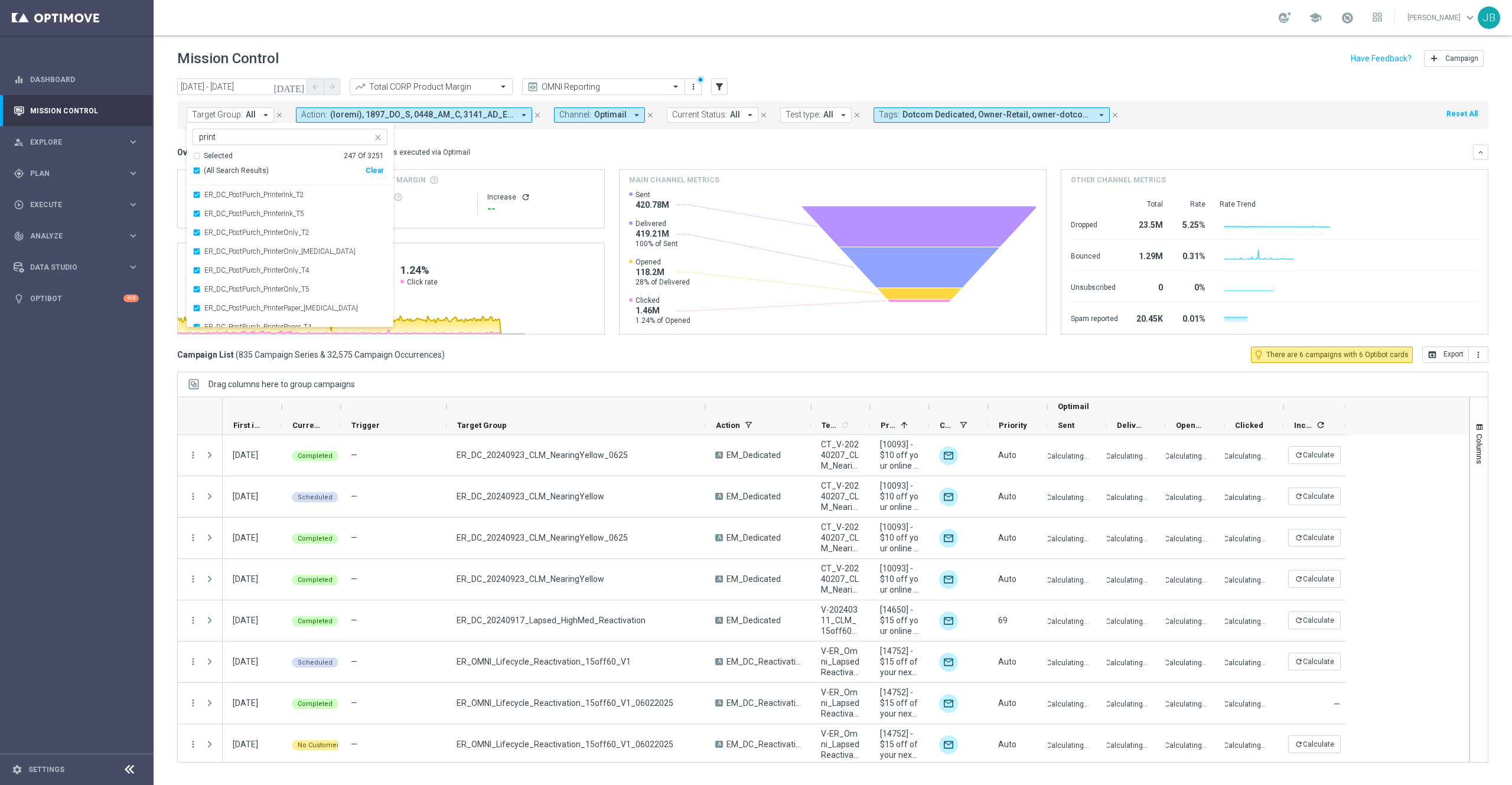
click at [468, 147] on div "Overview: Optimail arrow_drop_down This overview shows data of campaigns execut…" at bounding box center [825, 152] width 1296 height 11
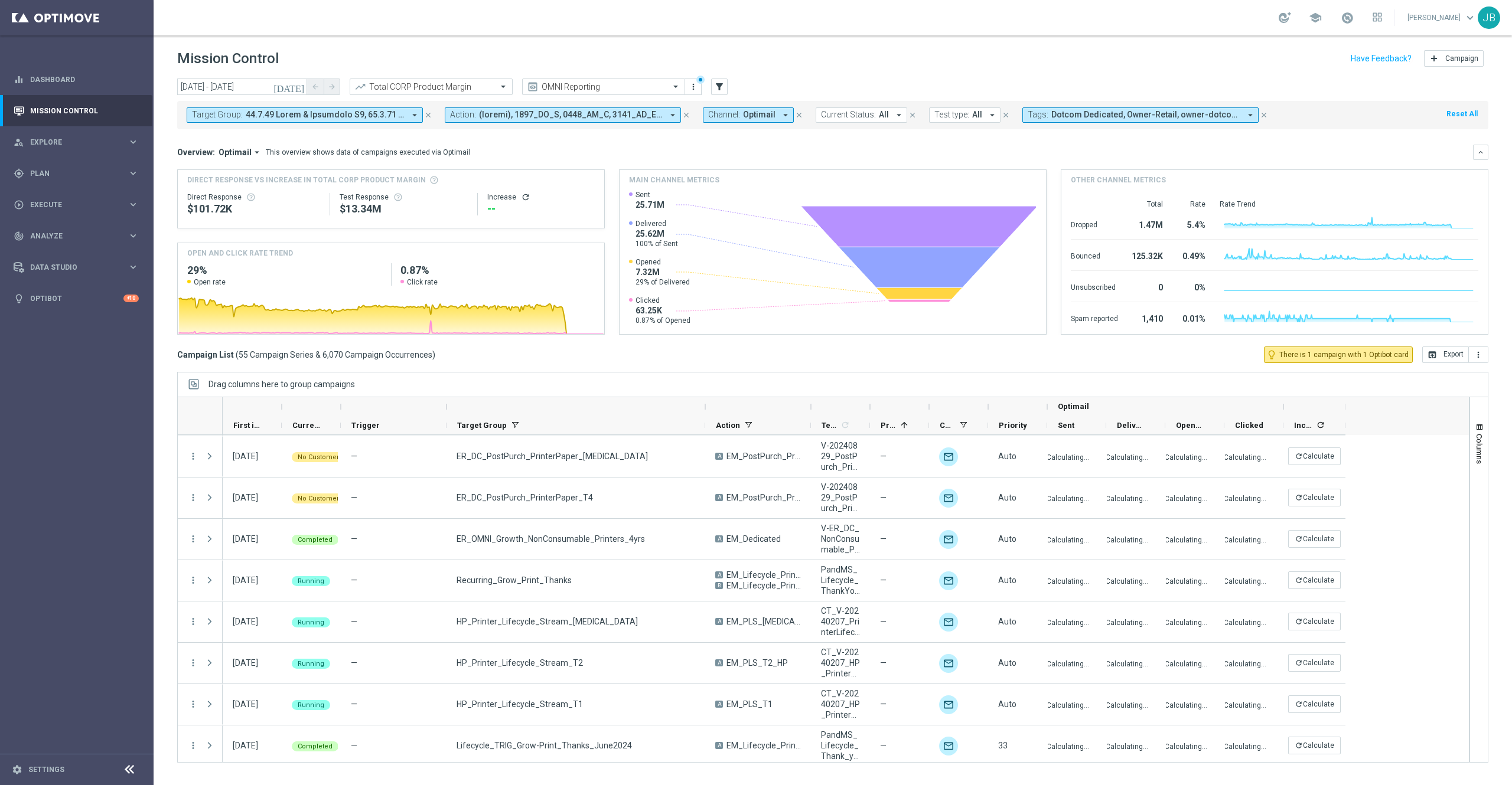
scroll to position [1946, 0]
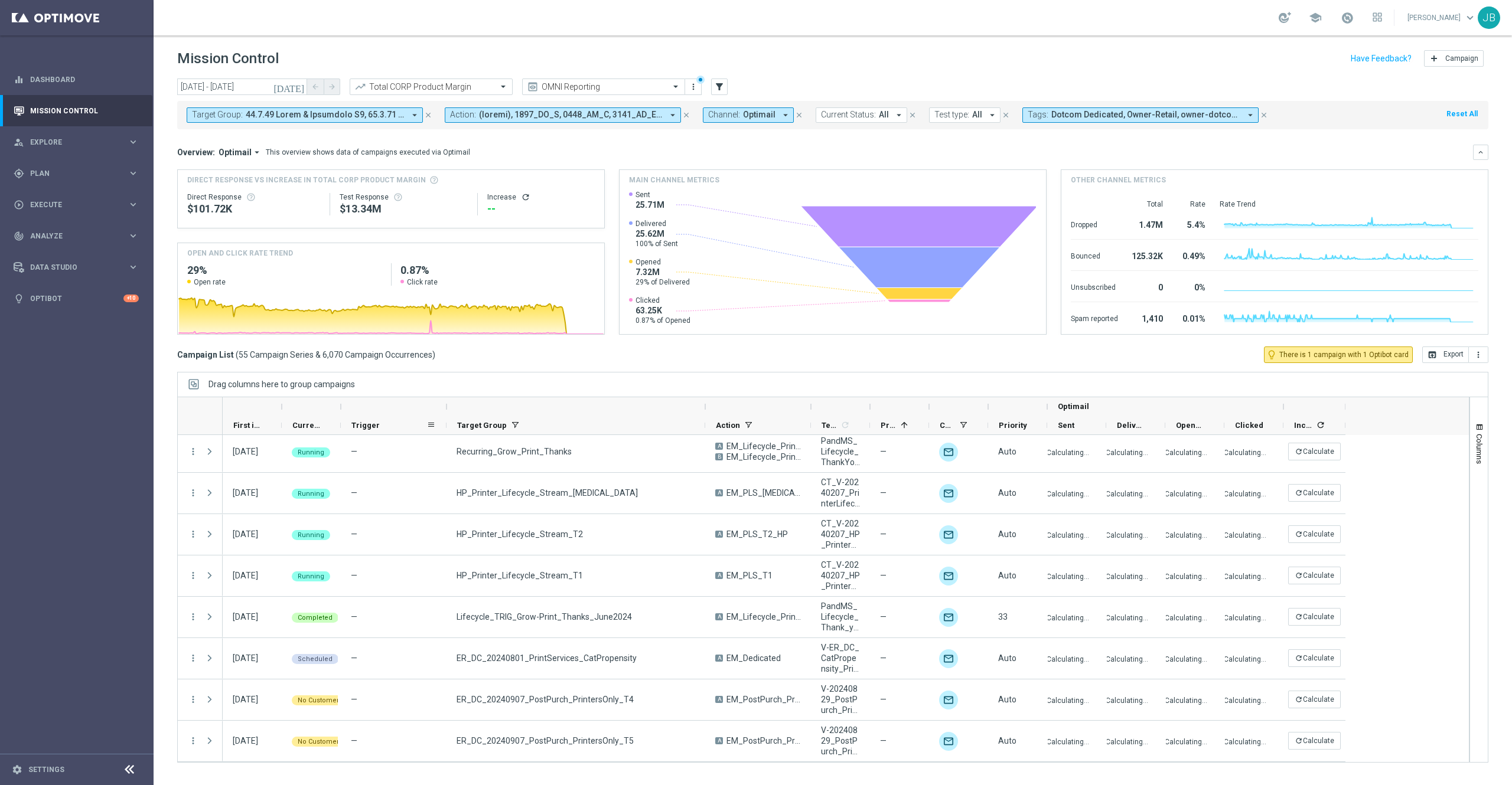
click at [369, 422] on span "Trigger" at bounding box center [366, 425] width 29 height 9
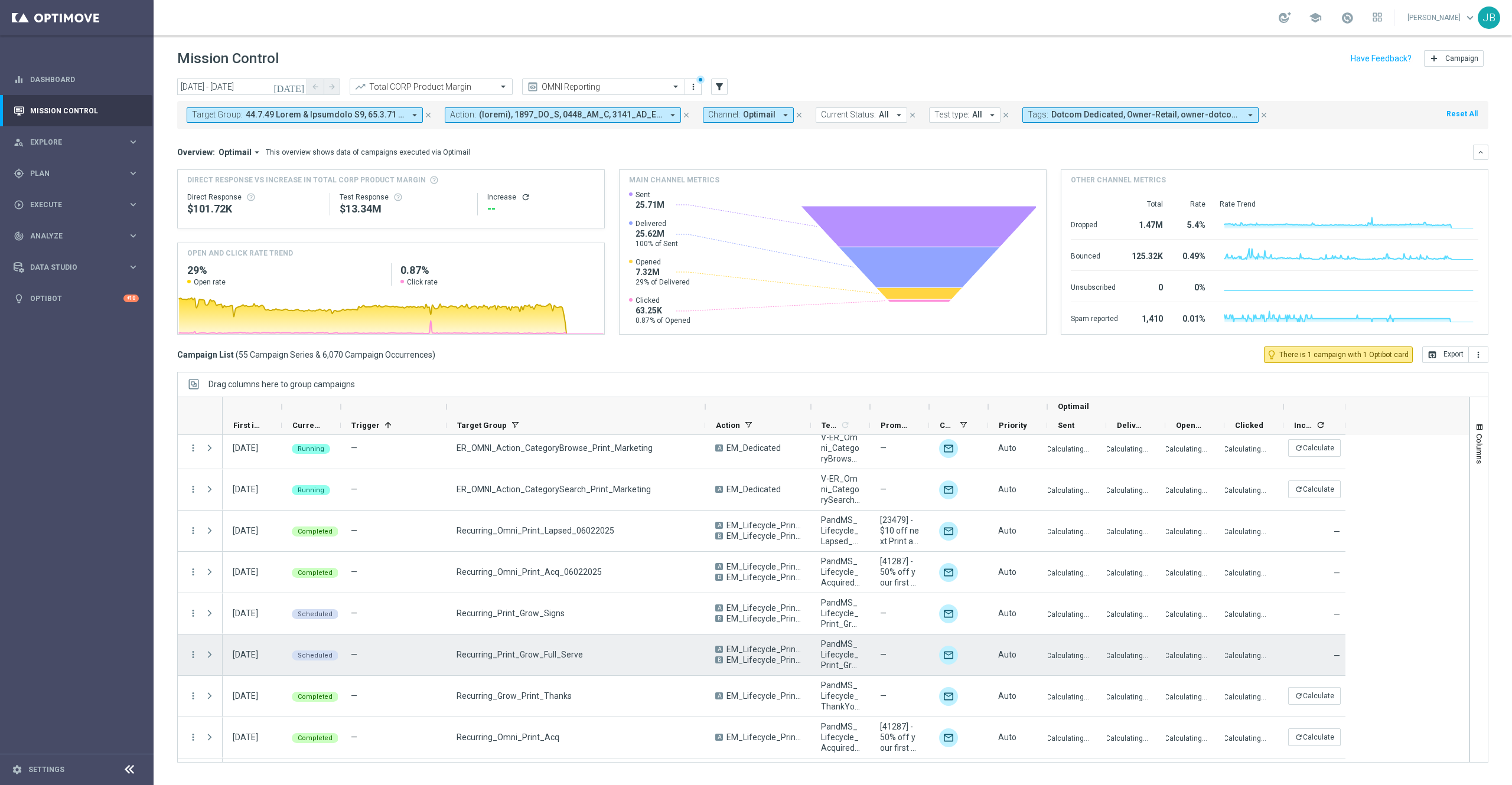
scroll to position [0, 0]
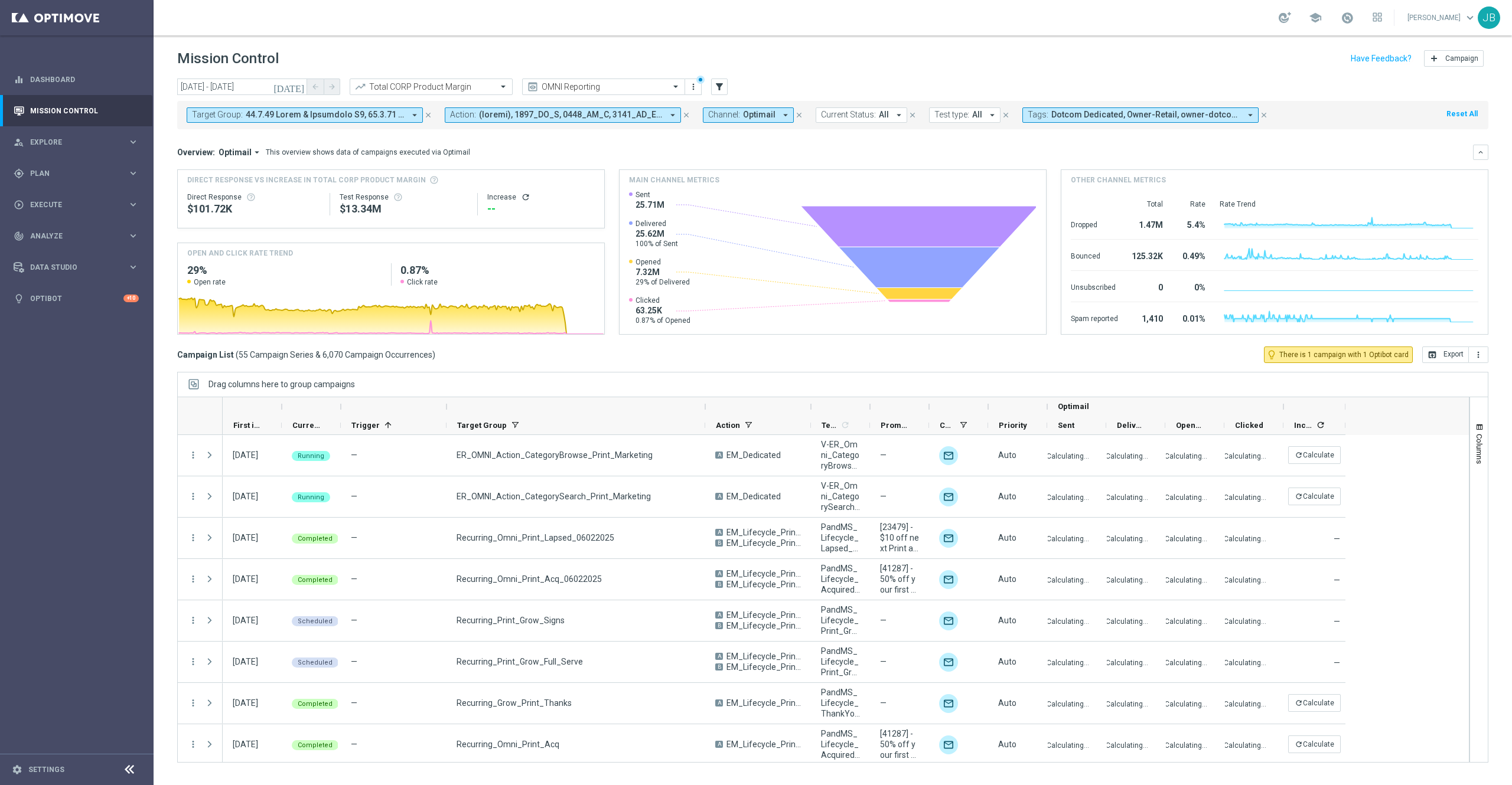
click at [428, 113] on icon "close" at bounding box center [428, 115] width 9 height 8
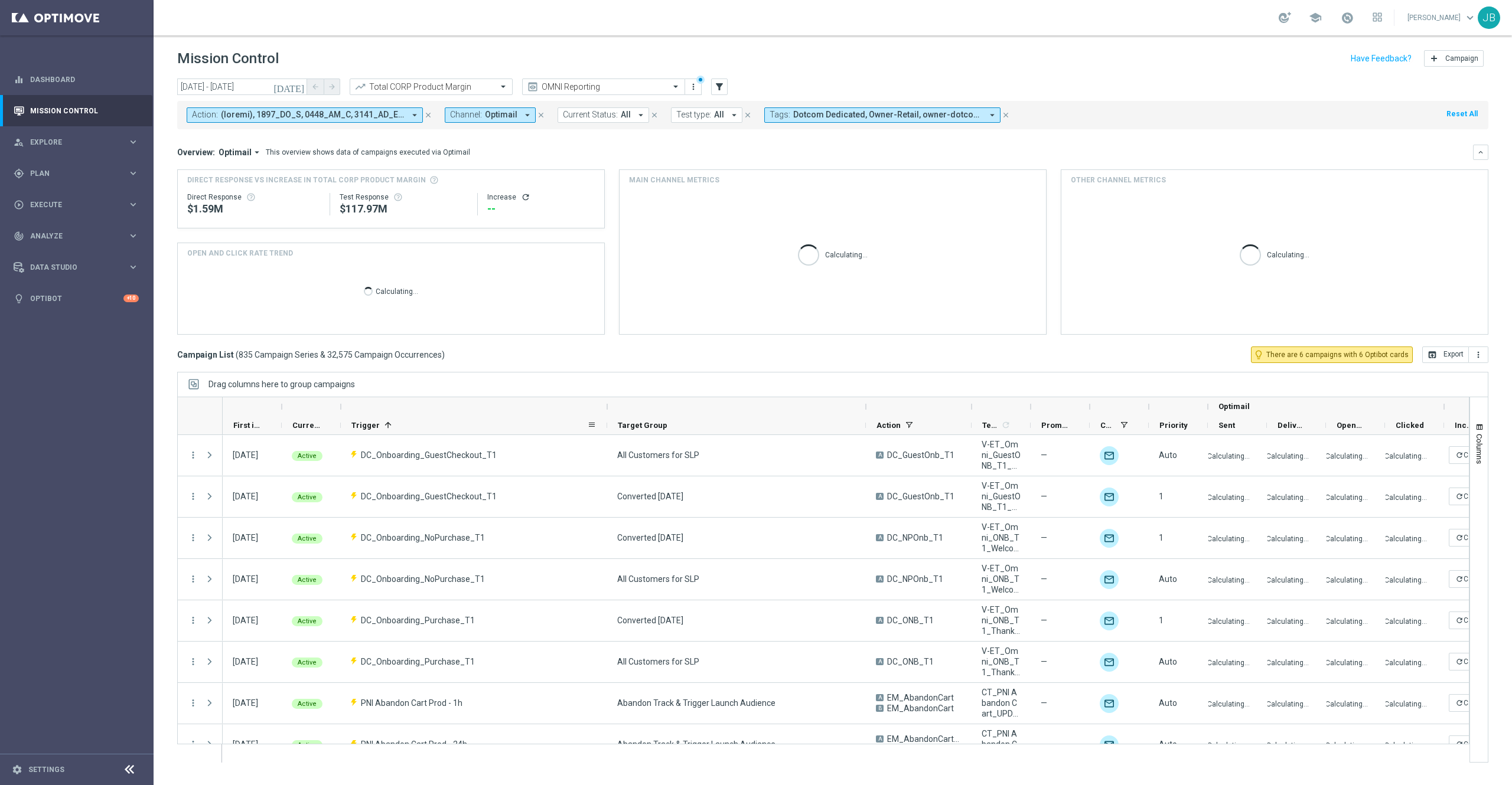
drag, startPoint x: 446, startPoint y: 411, endPoint x: 607, endPoint y: 420, distance: 161.3
click at [607, 420] on div "Optimail First in Range" at bounding box center [864, 416] width 1283 height 38
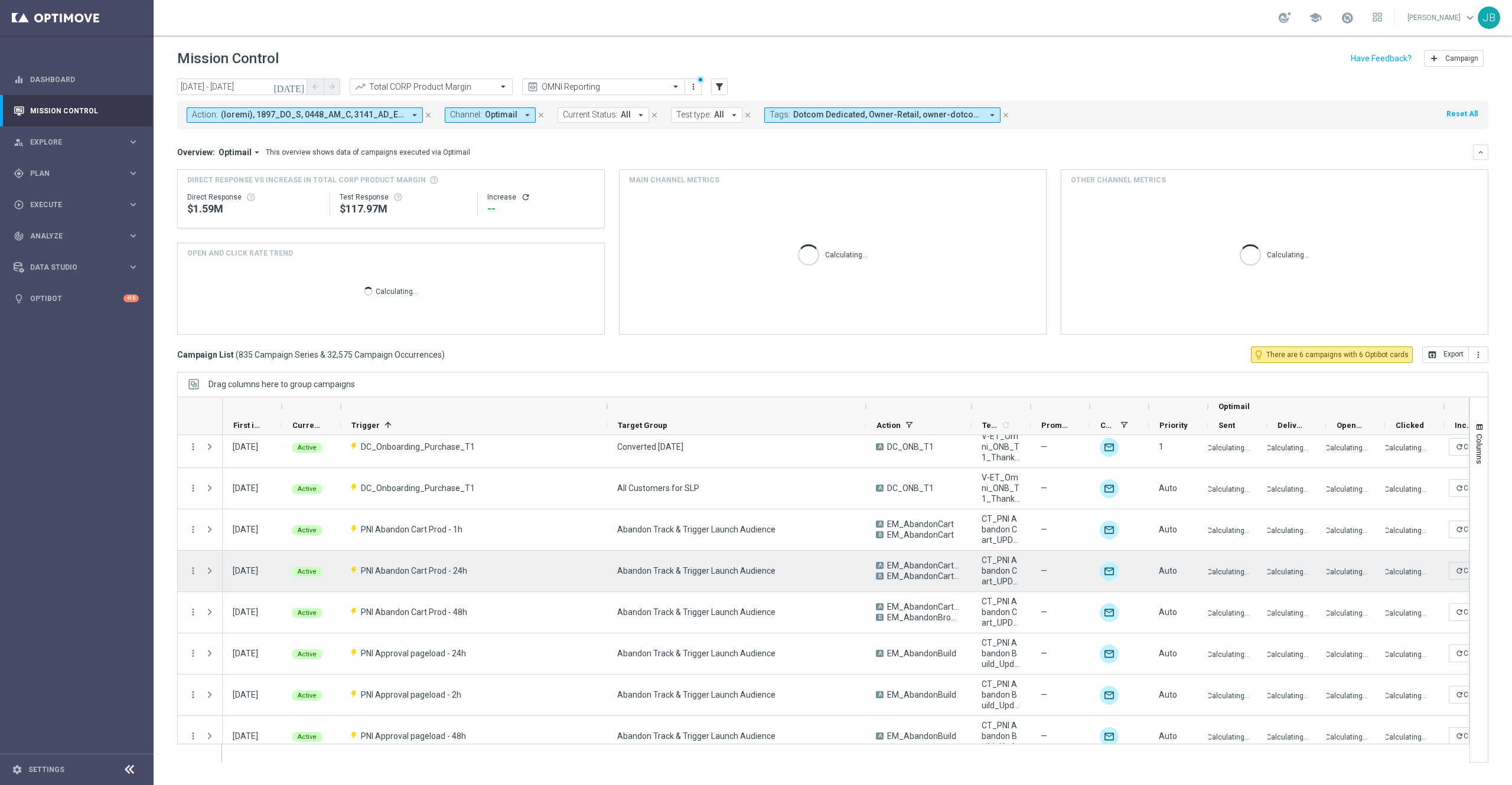
scroll to position [175, 0]
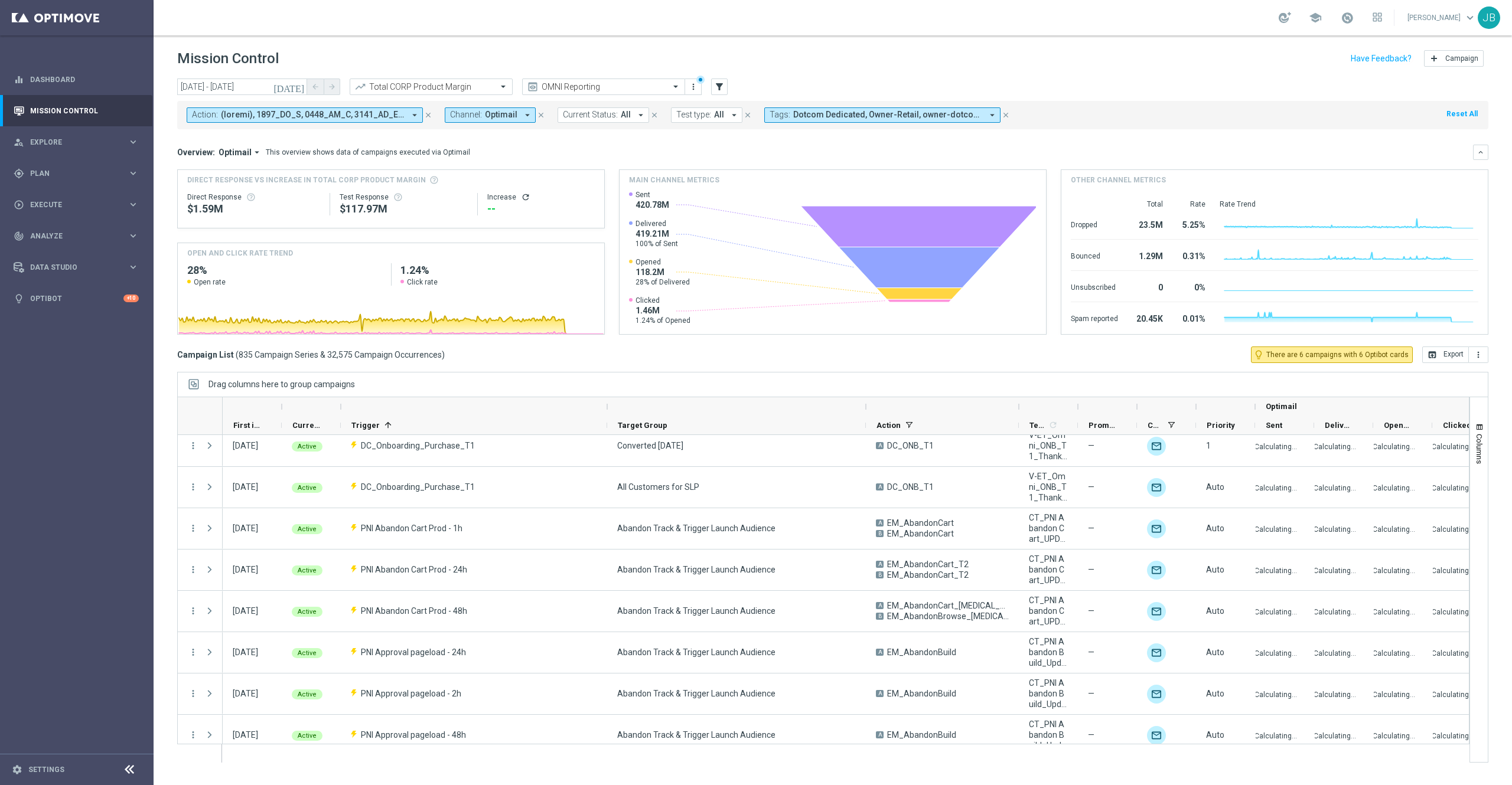
drag, startPoint x: 971, startPoint y: 407, endPoint x: 1019, endPoint y: 408, distance: 48.0
click at [1019, 408] on div at bounding box center [1019, 406] width 5 height 19
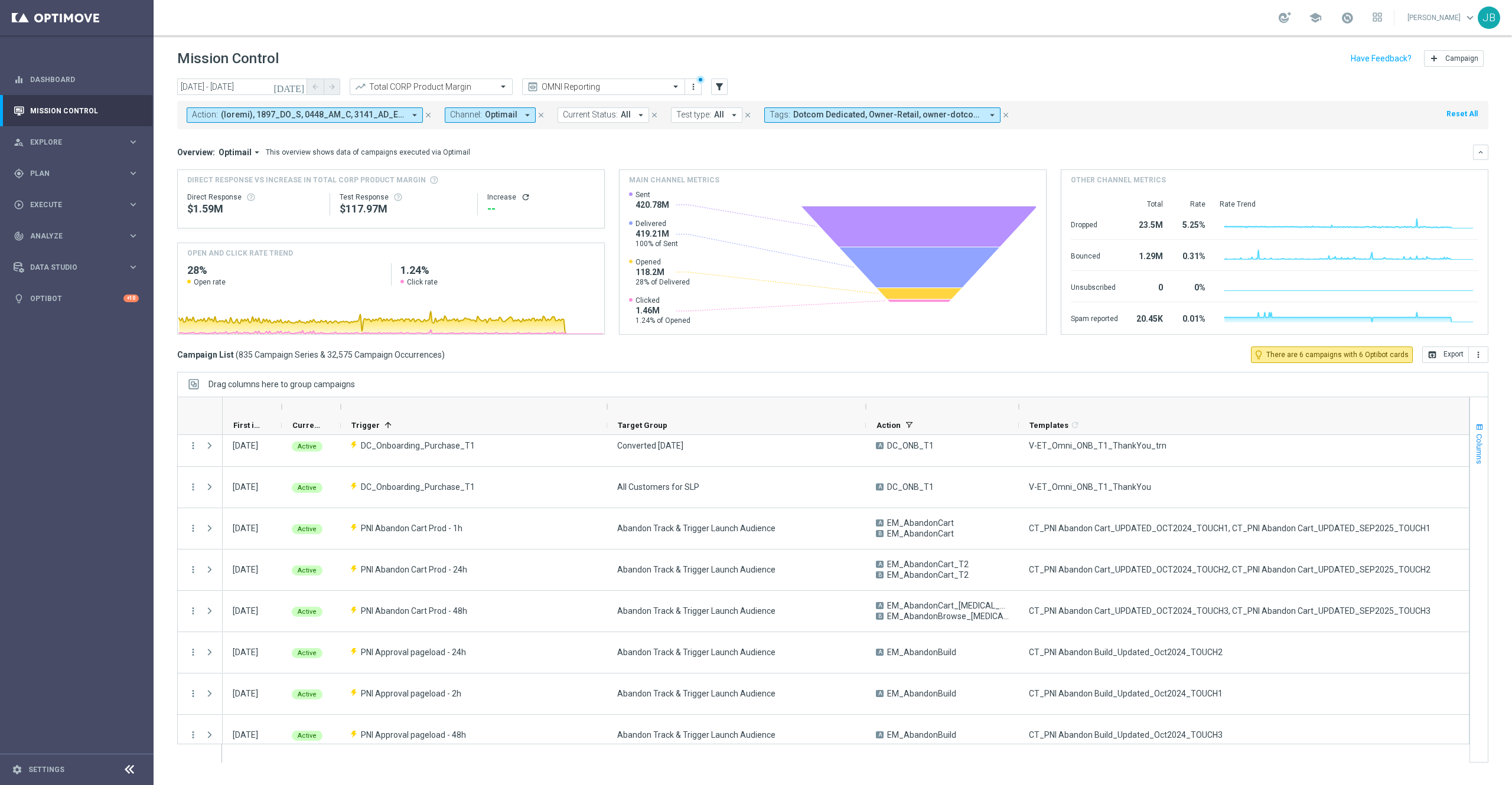
drag, startPoint x: 1078, startPoint y: 408, endPoint x: 1485, endPoint y: 415, distance: 407.1
click at [1485, 415] on div at bounding box center [833, 580] width 1311 height 366
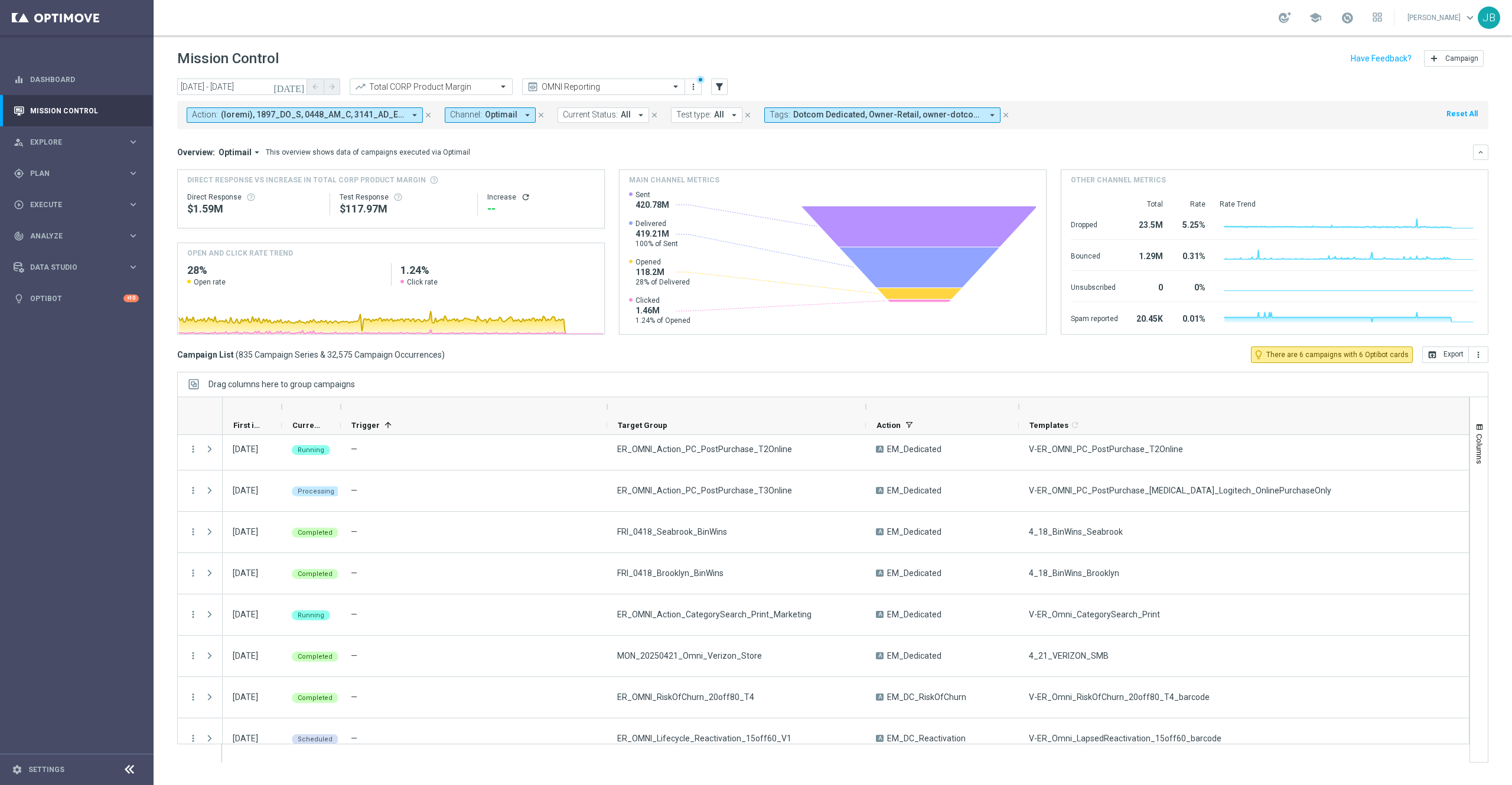
scroll to position [1578, 0]
click at [717, 89] on icon "filter_alt" at bounding box center [720, 87] width 11 height 11
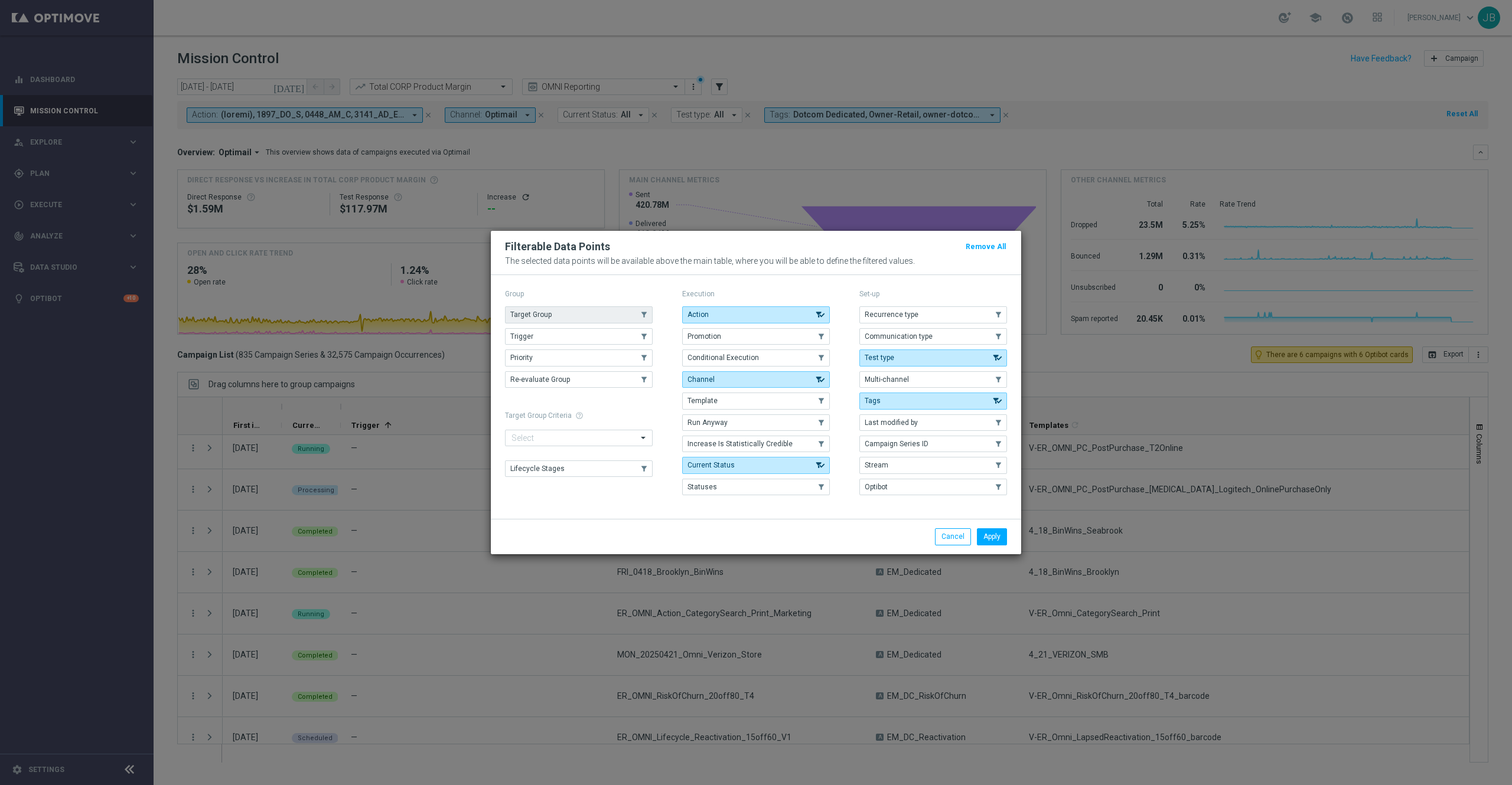
click at [603, 313] on button "Target Group" at bounding box center [578, 314] width 148 height 16
click at [982, 541] on button "Apply" at bounding box center [992, 536] width 30 height 16
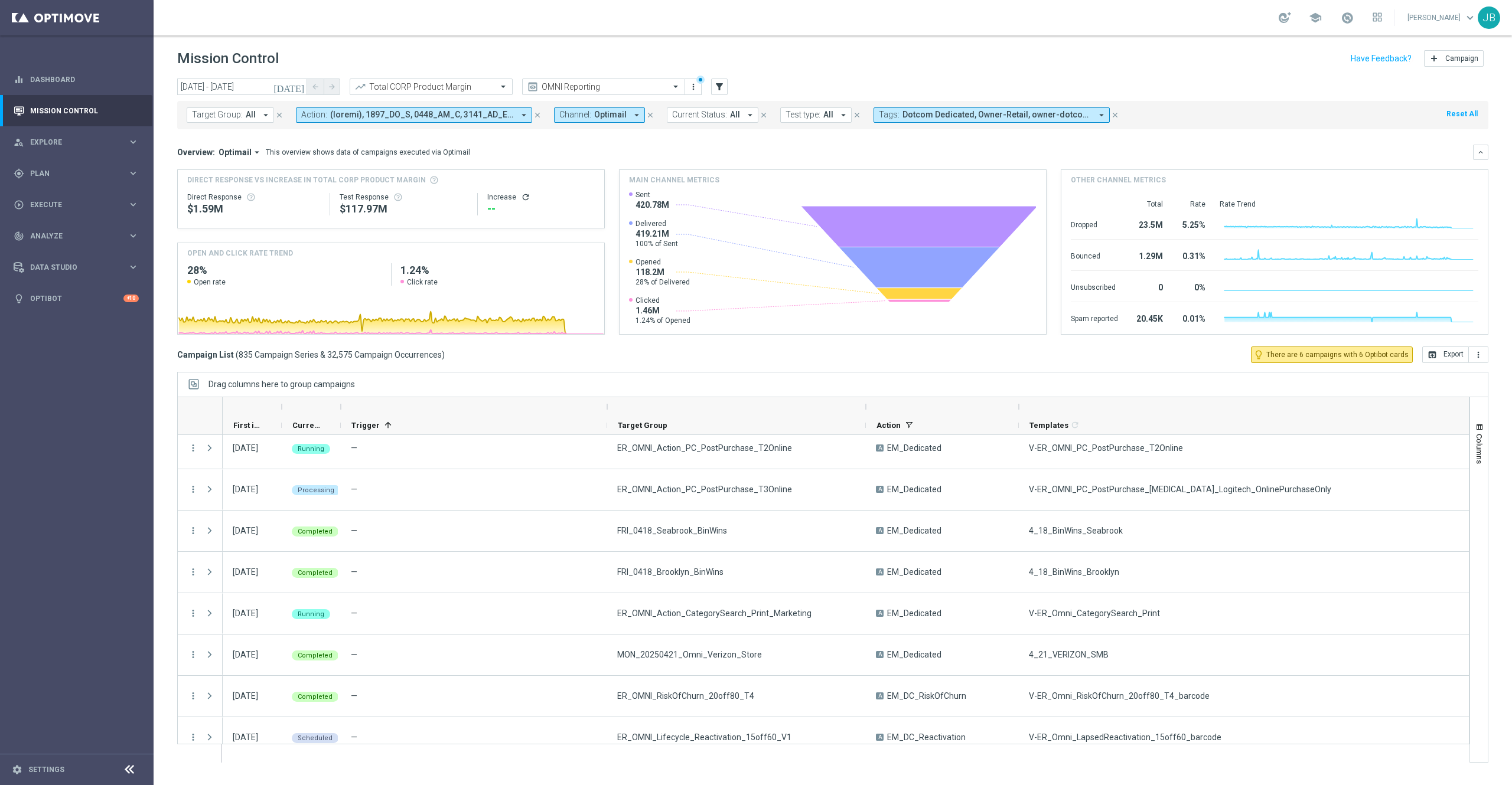
click at [251, 111] on span "All" at bounding box center [251, 115] width 10 height 10
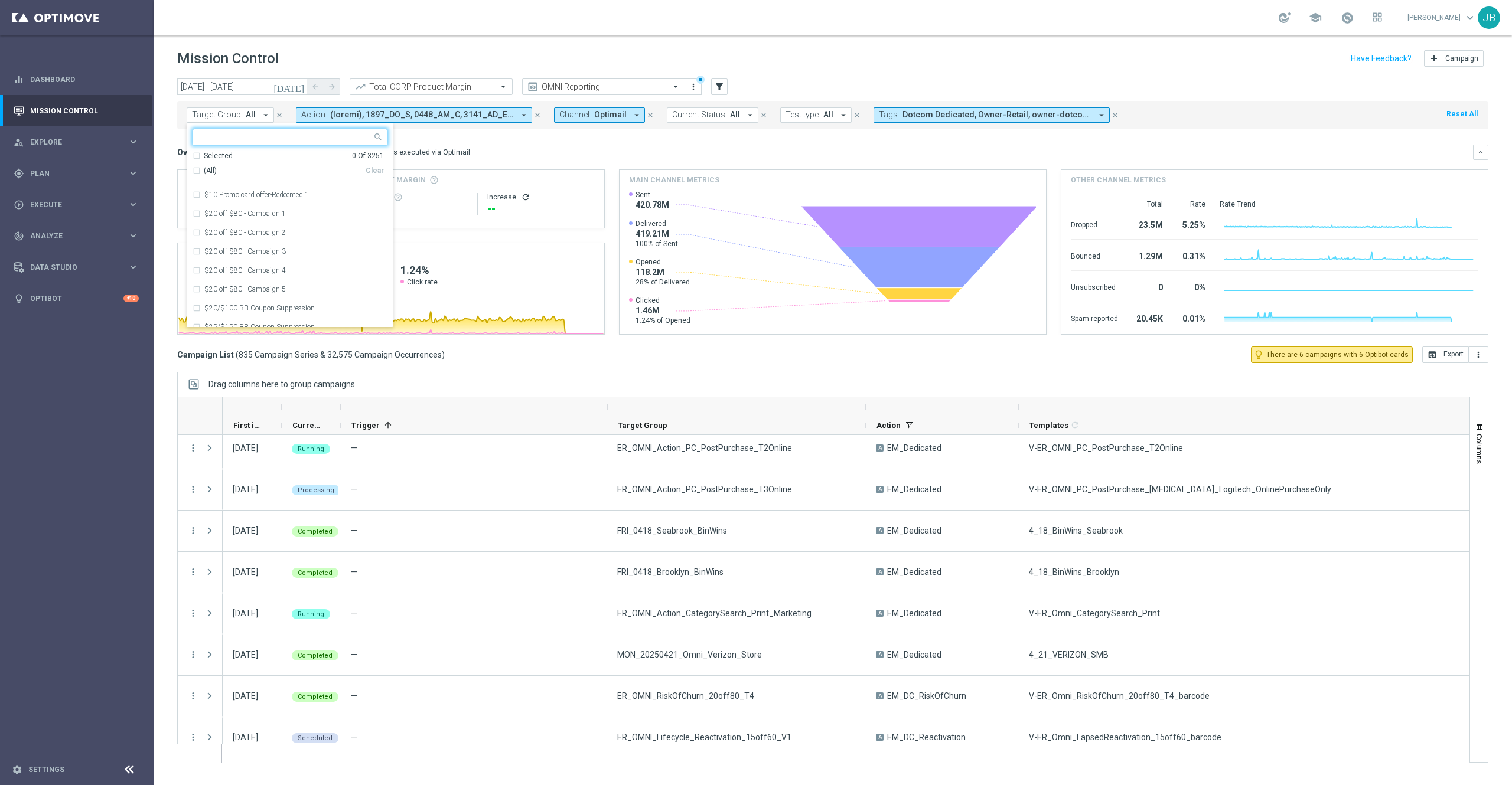
type input "p"
click at [194, 171] on div "(All Search Results)" at bounding box center [279, 171] width 173 height 10
type input "print"
click at [454, 153] on div "This overview shows data of campaigns executed via Optimail" at bounding box center [368, 152] width 204 height 11
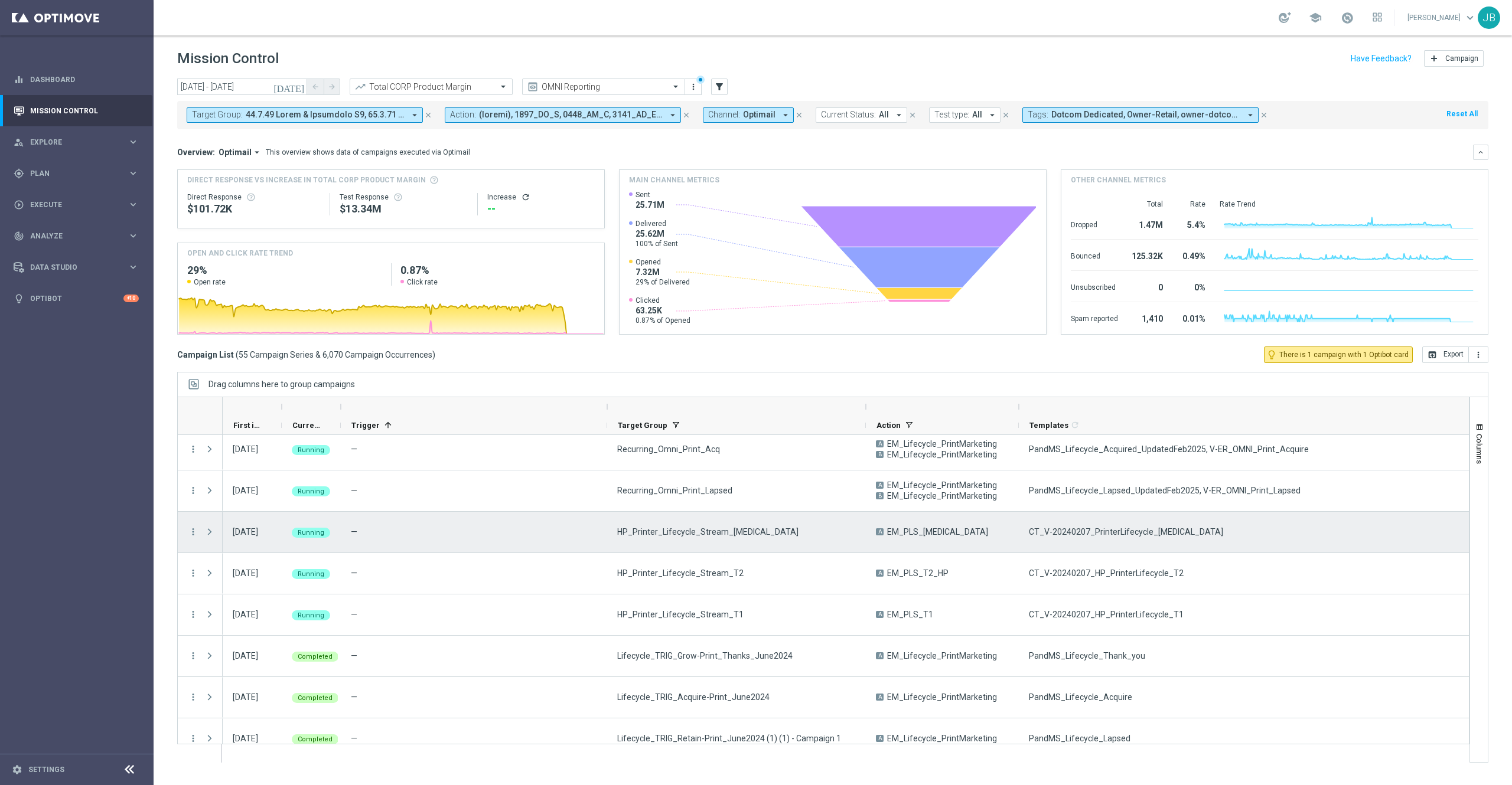
scroll to position [1294, 0]
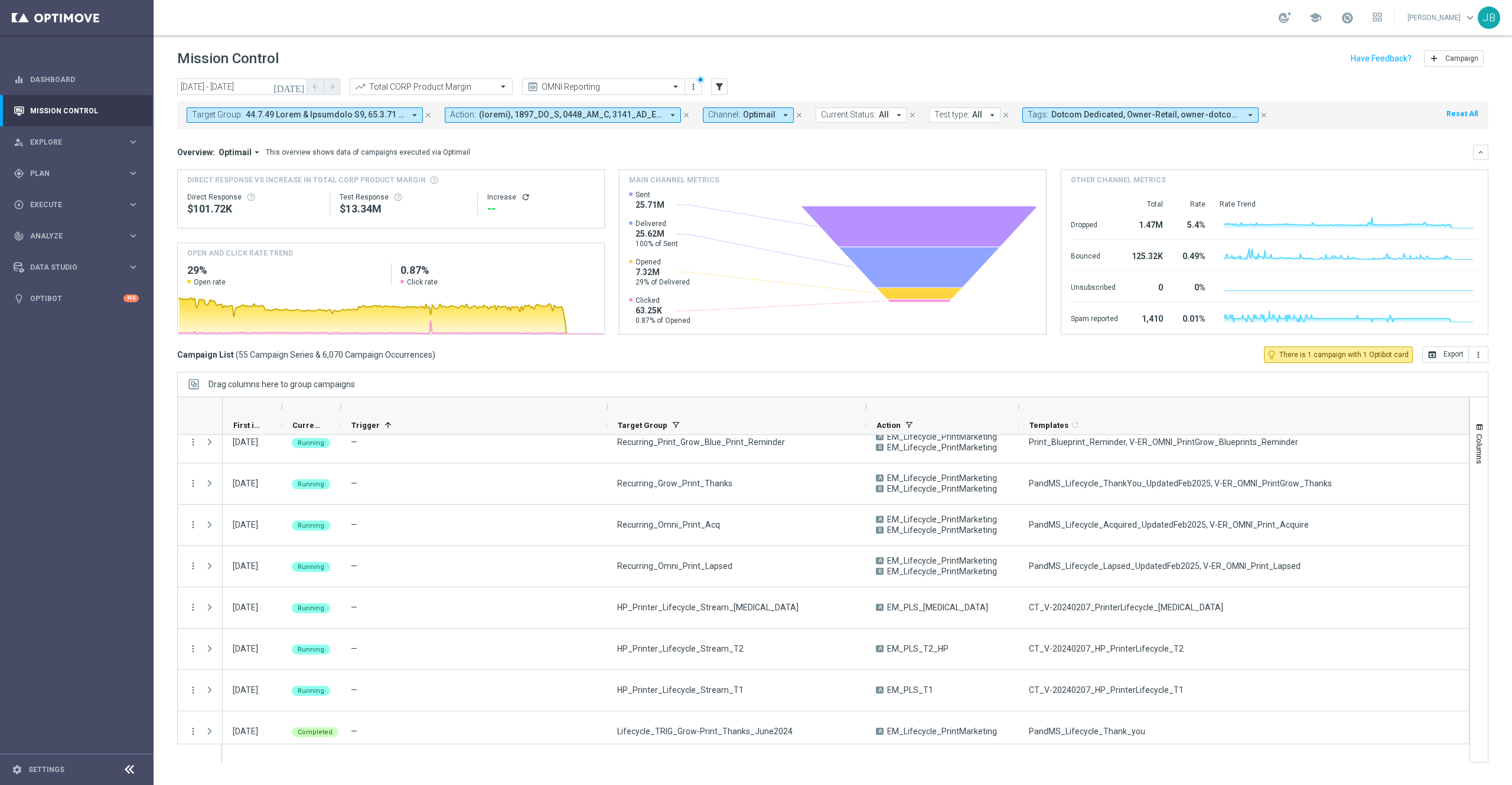
click at [426, 118] on icon "close" at bounding box center [428, 115] width 9 height 8
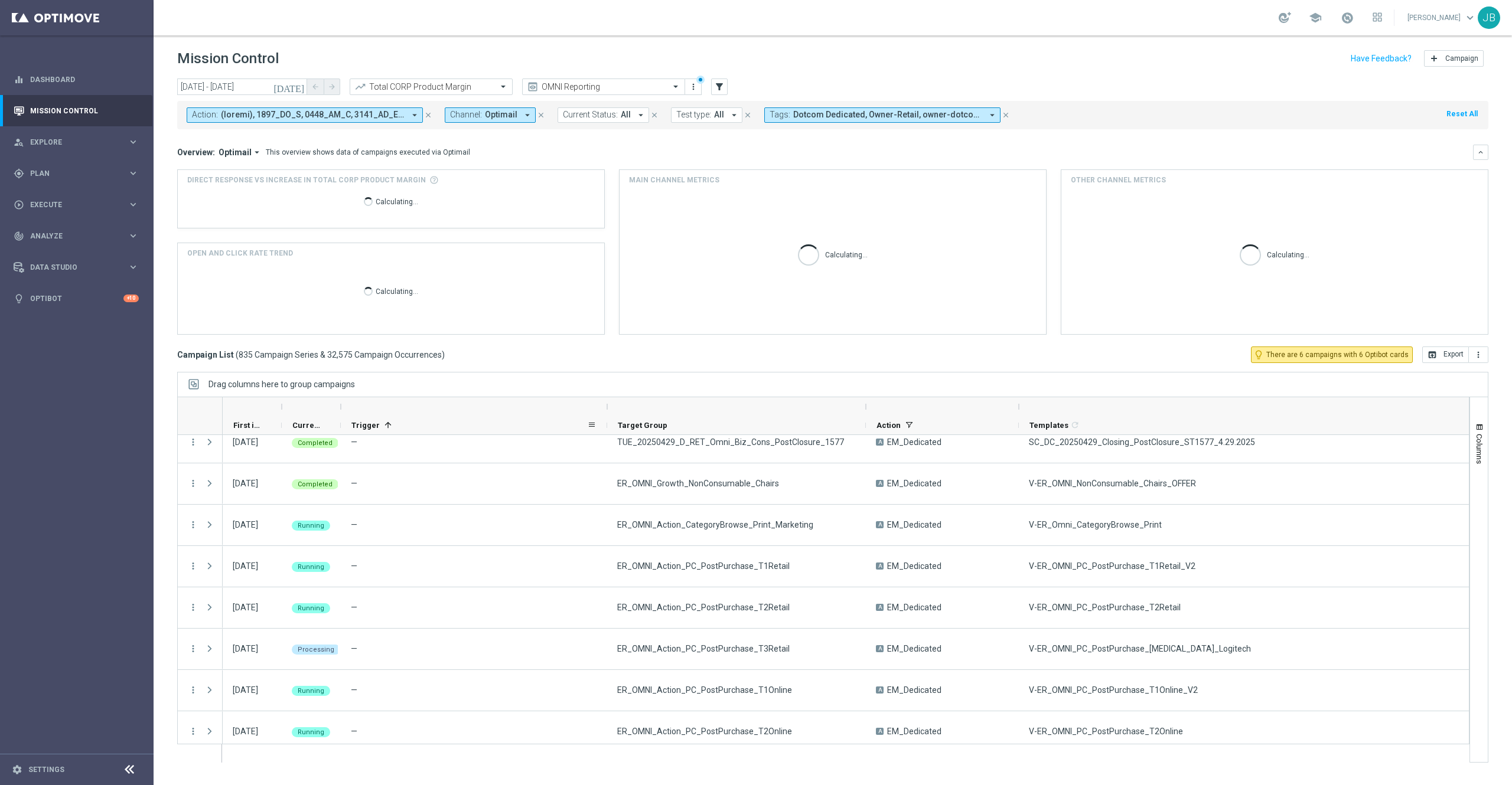
click at [376, 423] on span "Trigger" at bounding box center [366, 425] width 29 height 9
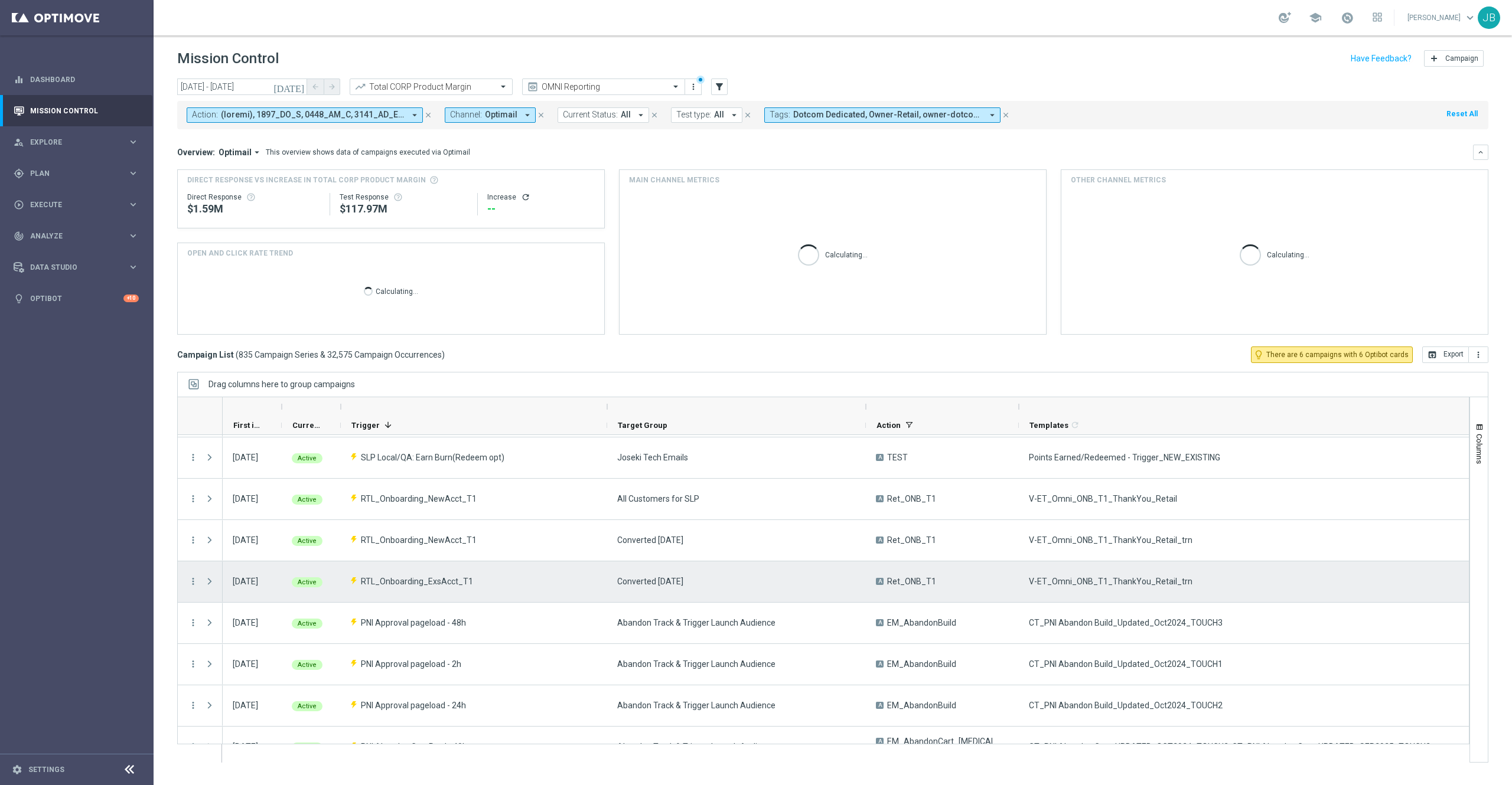
scroll to position [579, 0]
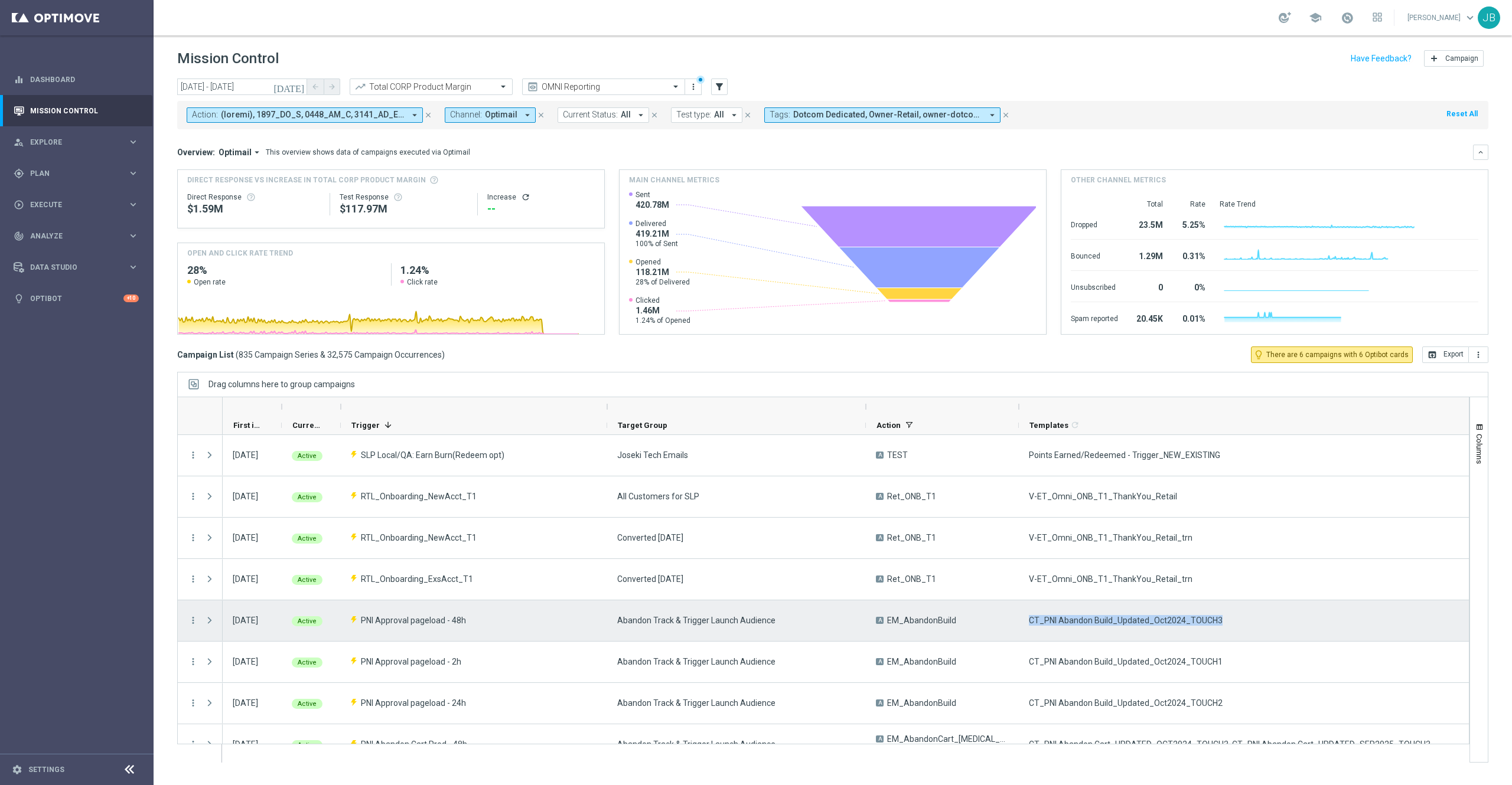
drag, startPoint x: 1221, startPoint y: 619, endPoint x: 1026, endPoint y: 620, distance: 195.0
click at [1026, 620] on div "CT_PNI Abandon Build_Updated_Oct2024_TOUCH3" at bounding box center [1251, 620] width 465 height 41
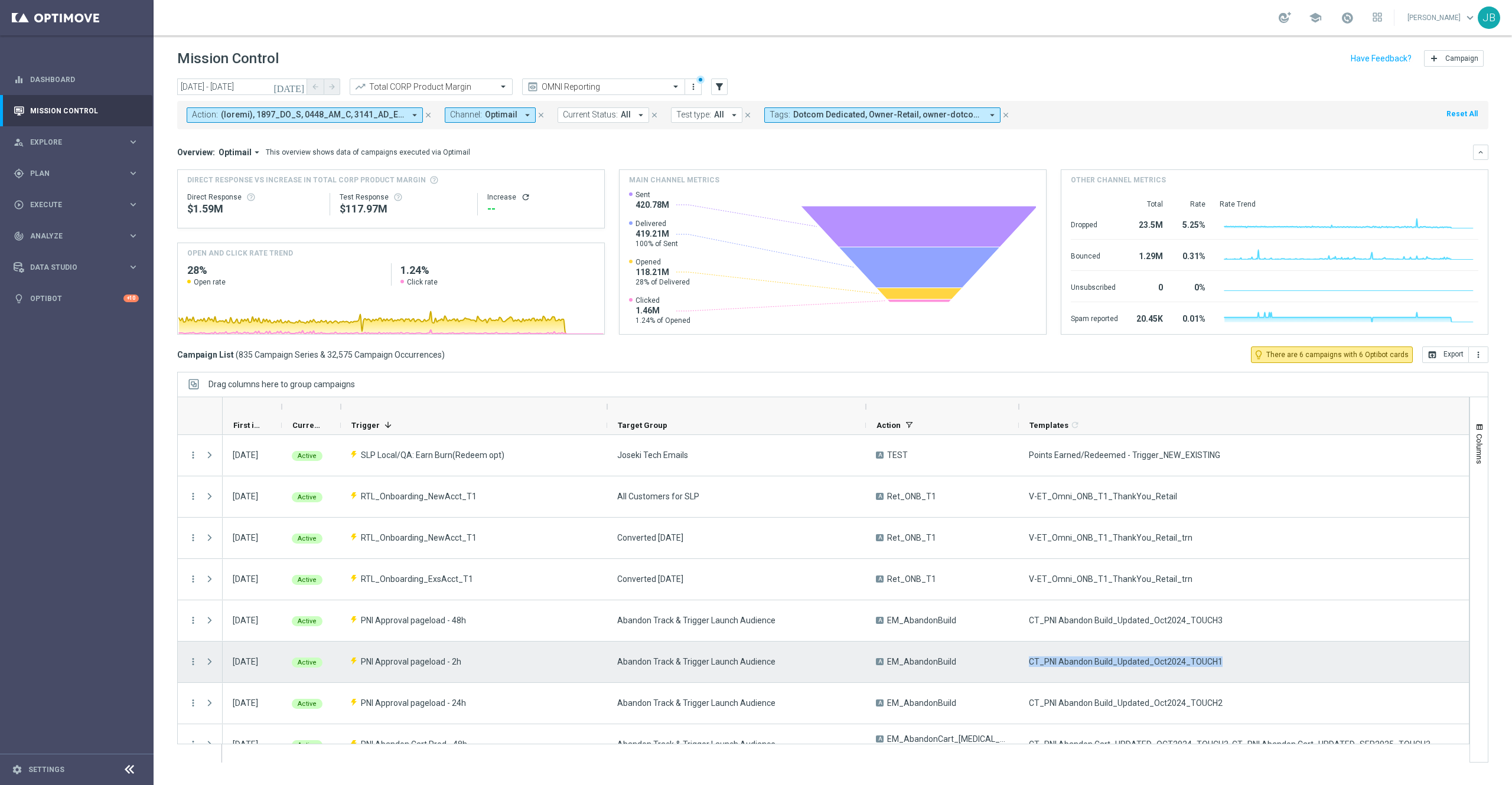
drag, startPoint x: 1224, startPoint y: 660, endPoint x: 1021, endPoint y: 665, distance: 203.1
click at [1021, 665] on div "CT_PNI Abandon Build_Updated_Oct2024_TOUCH1" at bounding box center [1251, 662] width 465 height 41
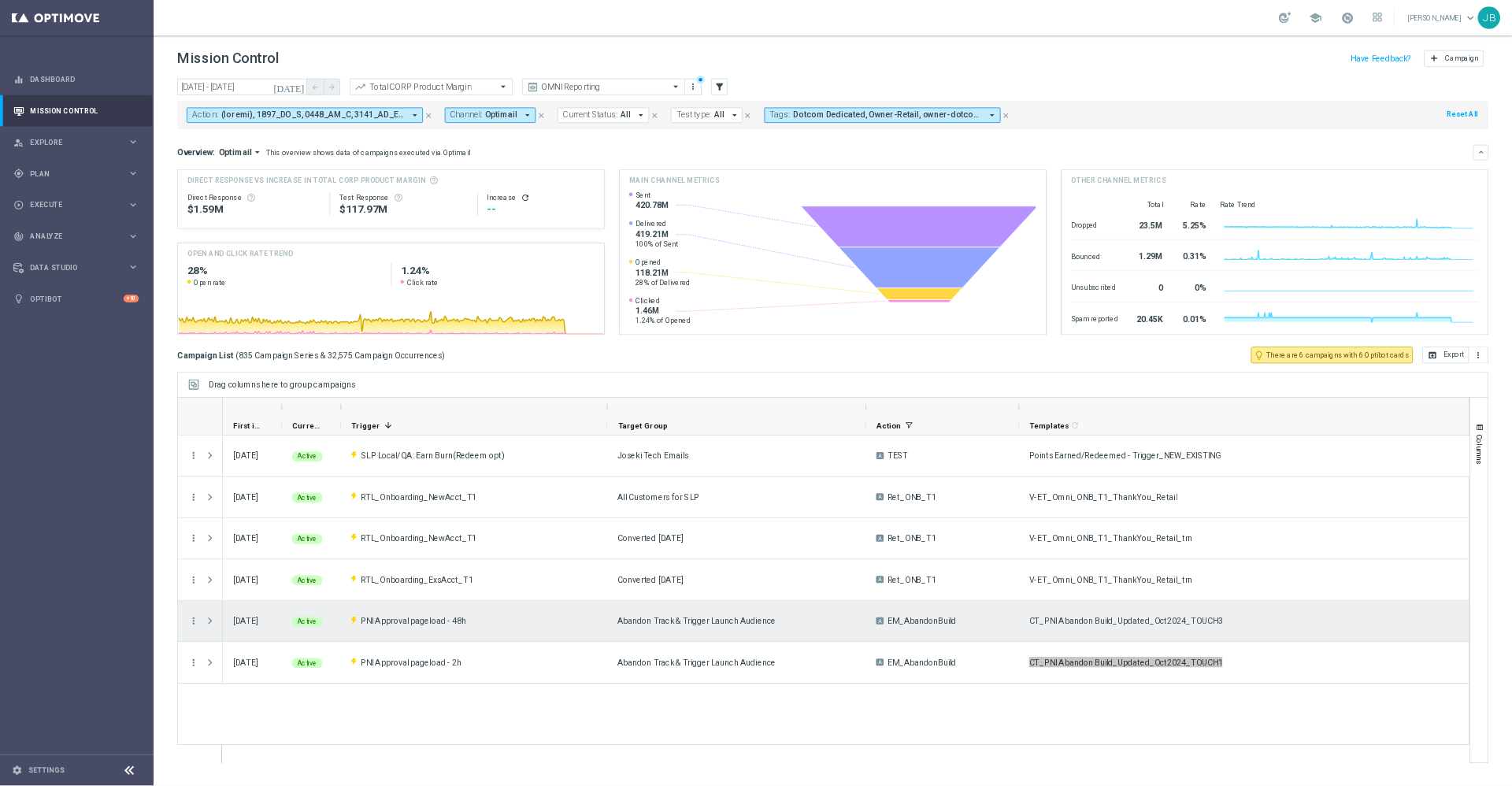
scroll to position [0, 0]
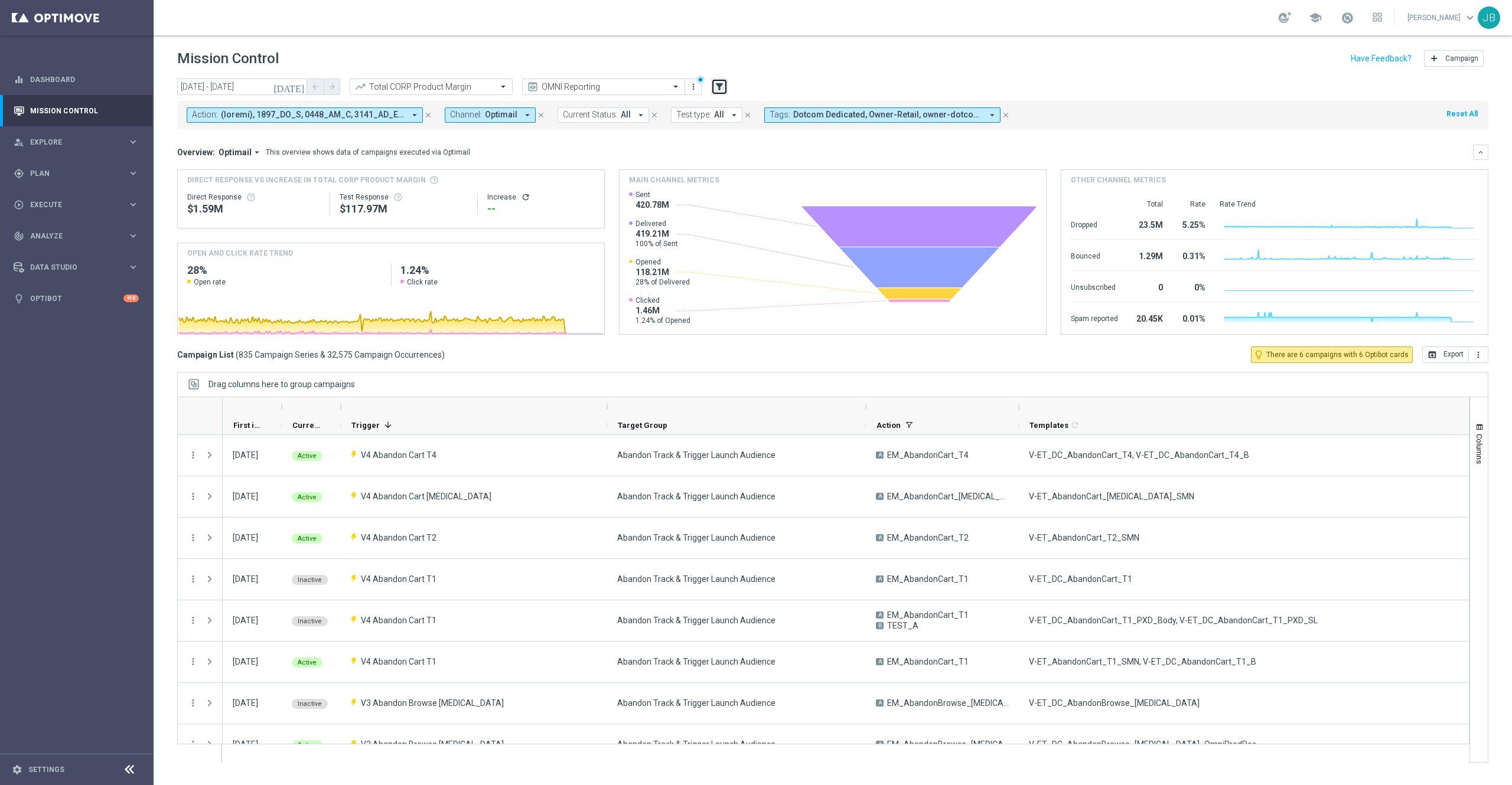
click at [714, 85] on icon "filter_alt" at bounding box center [720, 87] width 11 height 11
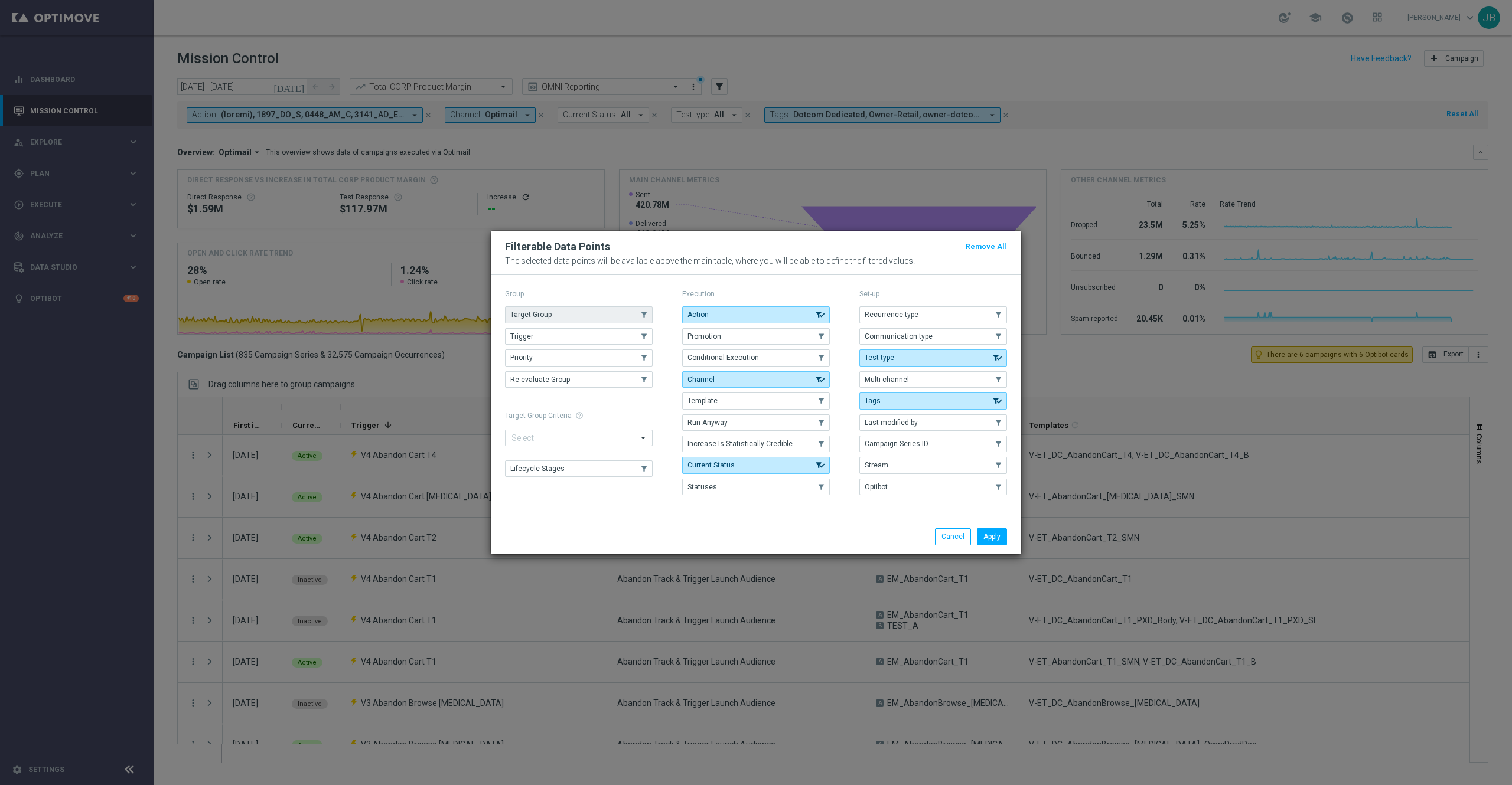
click at [574, 314] on button "Target Group" at bounding box center [578, 314] width 148 height 16
click at [998, 542] on button "Apply" at bounding box center [992, 536] width 30 height 16
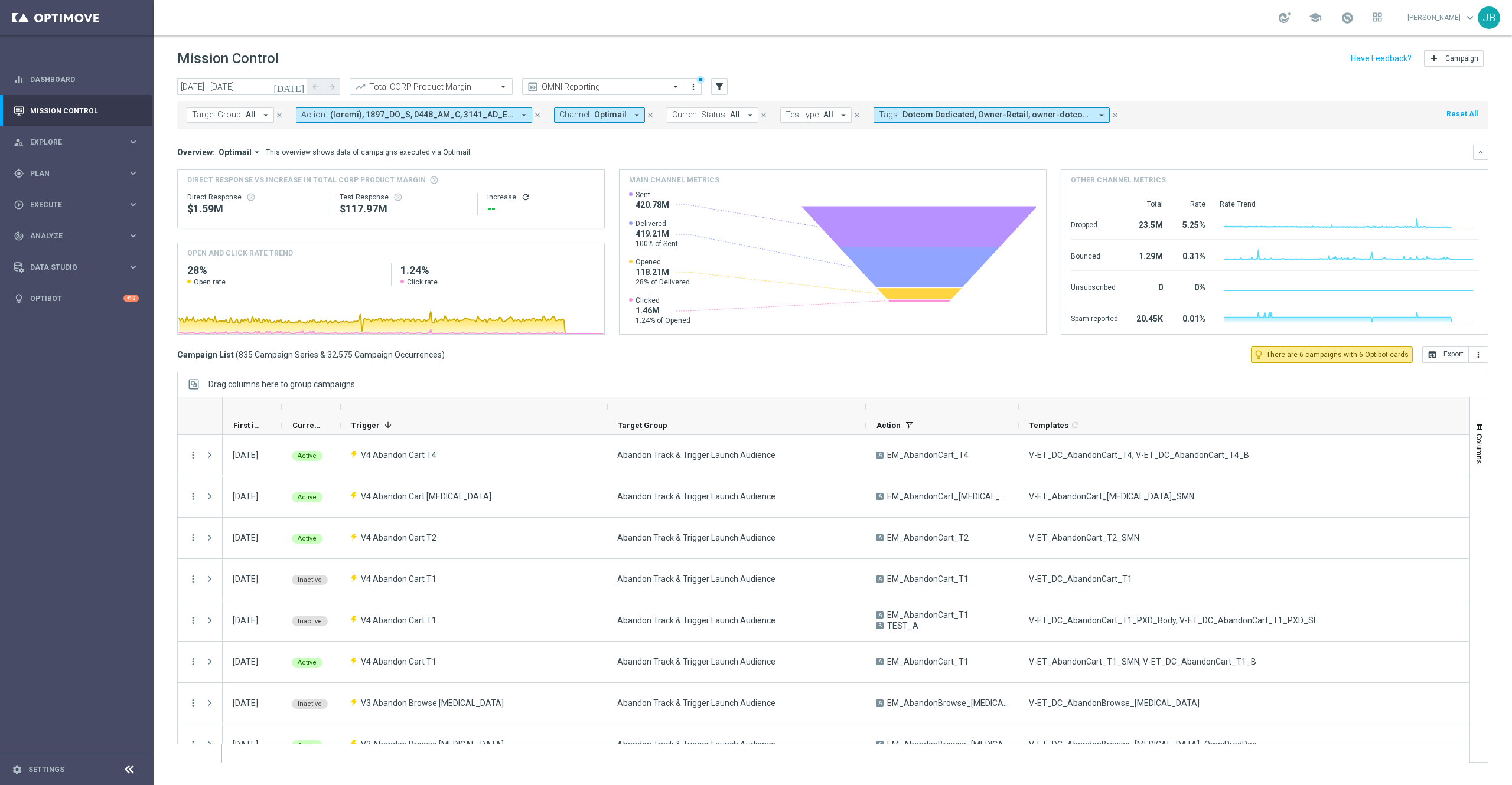
click at [234, 111] on span "Target Group:" at bounding box center [217, 115] width 51 height 10
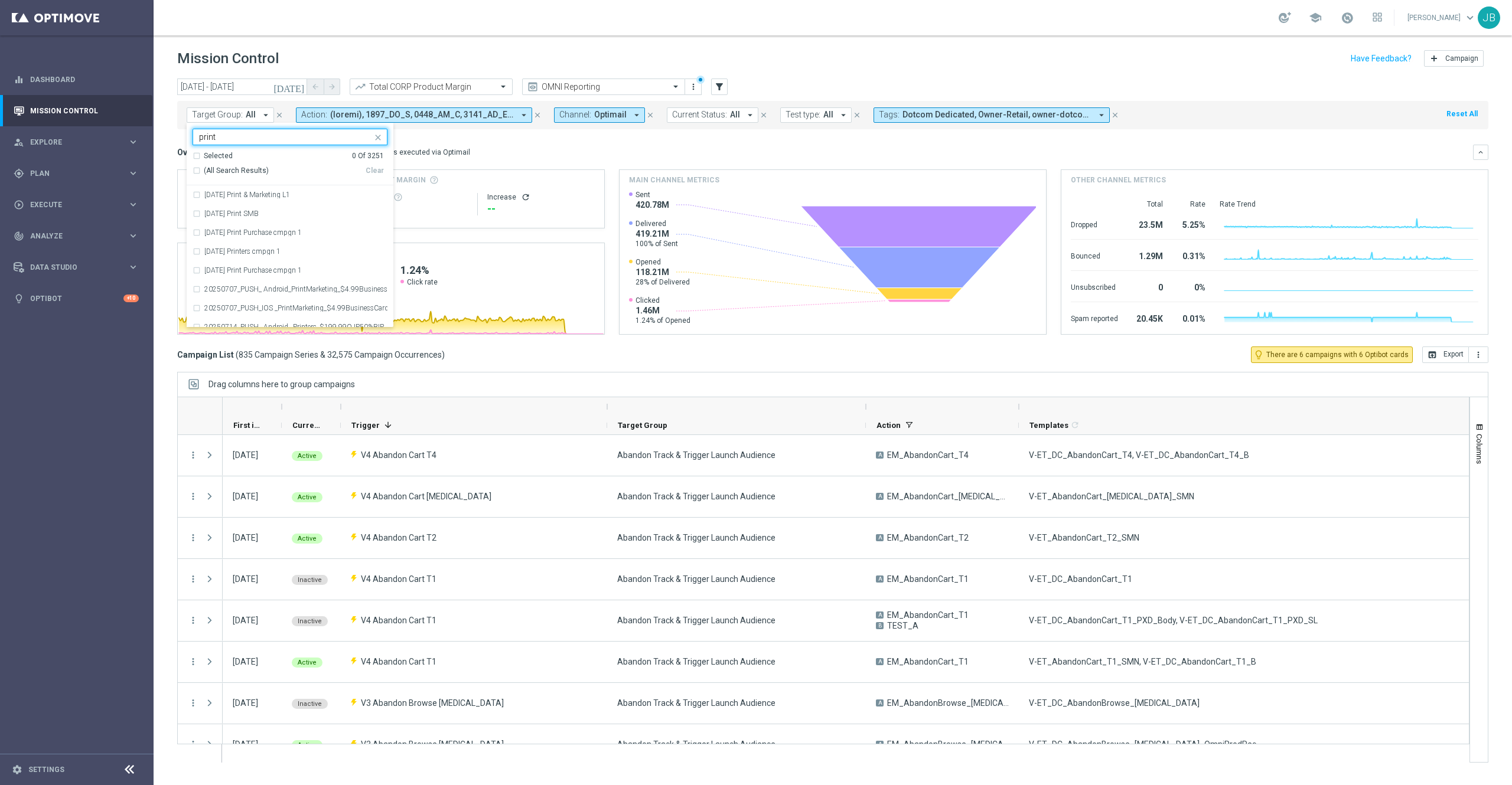
click at [194, 169] on div "(All Search Results)" at bounding box center [279, 171] width 173 height 10
type input "print"
click at [478, 155] on div "Overview: Optimail arrow_drop_down This overview shows data of campaigns execut…" at bounding box center [825, 152] width 1296 height 11
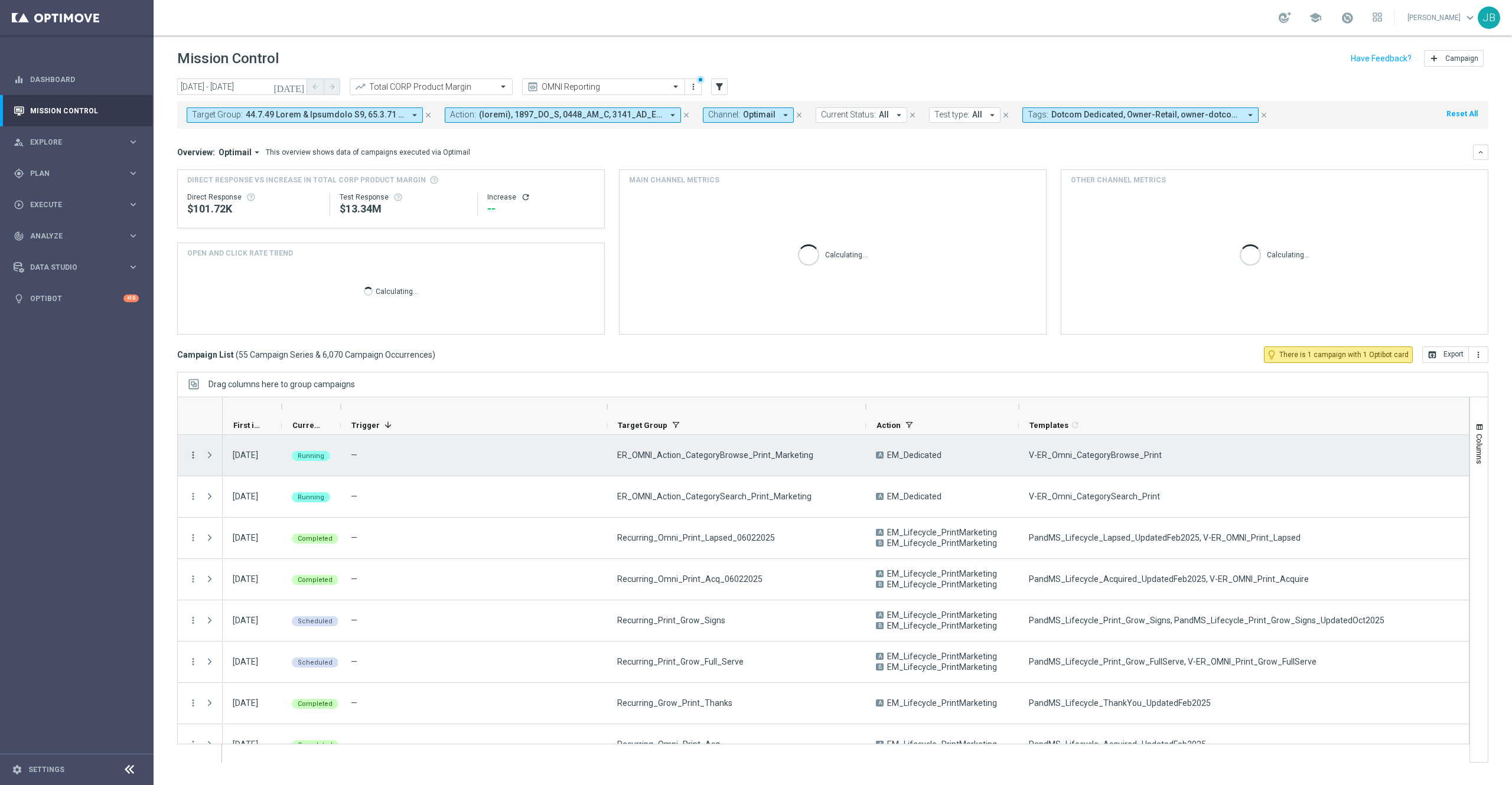
click at [192, 456] on icon "more_vert" at bounding box center [193, 455] width 11 height 11
click at [254, 566] on span "Duplicate and Edit" at bounding box center [247, 568] width 61 height 8
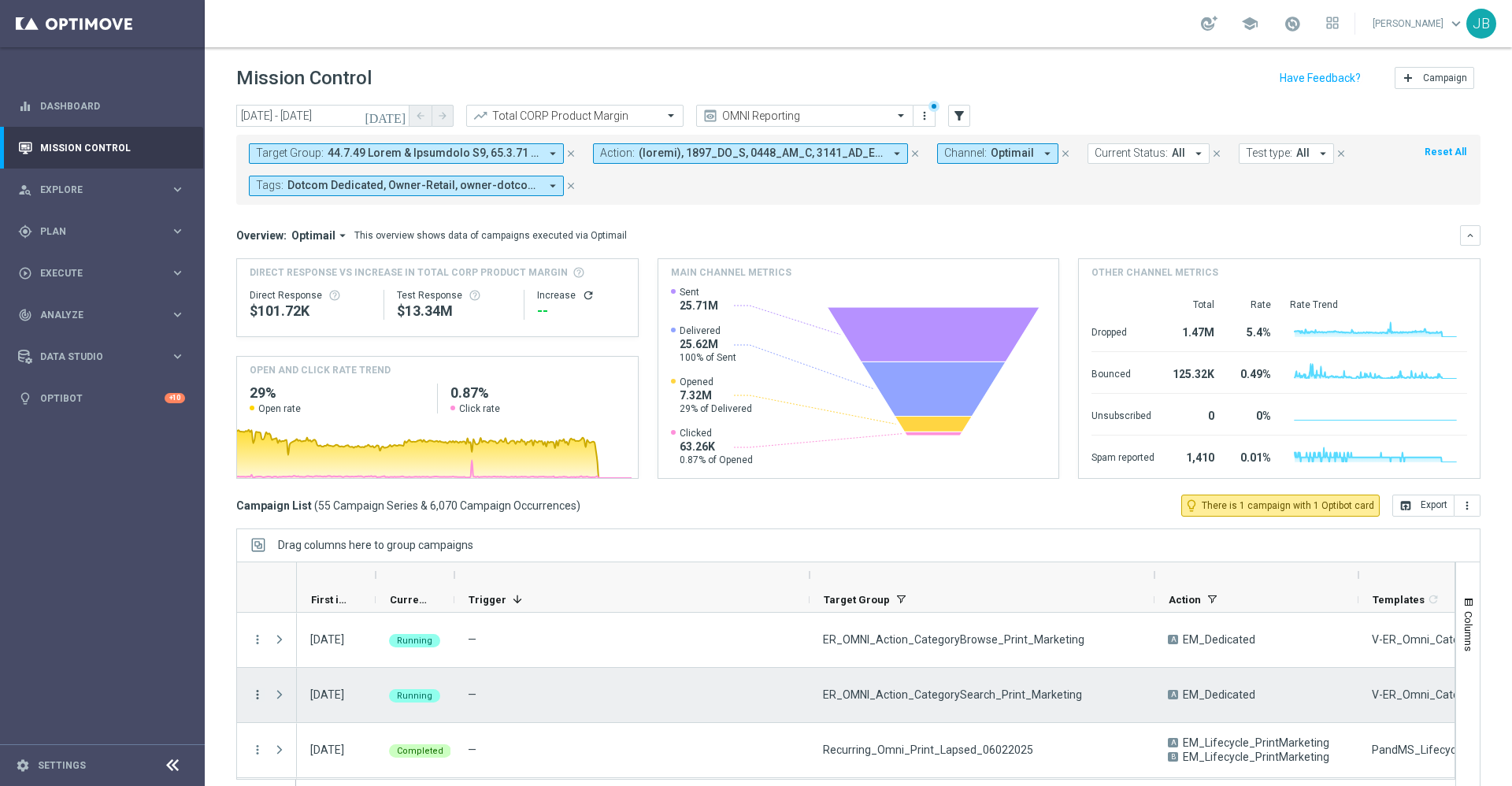
click at [253, 695] on icon "more_vert" at bounding box center [258, 695] width 15 height 15
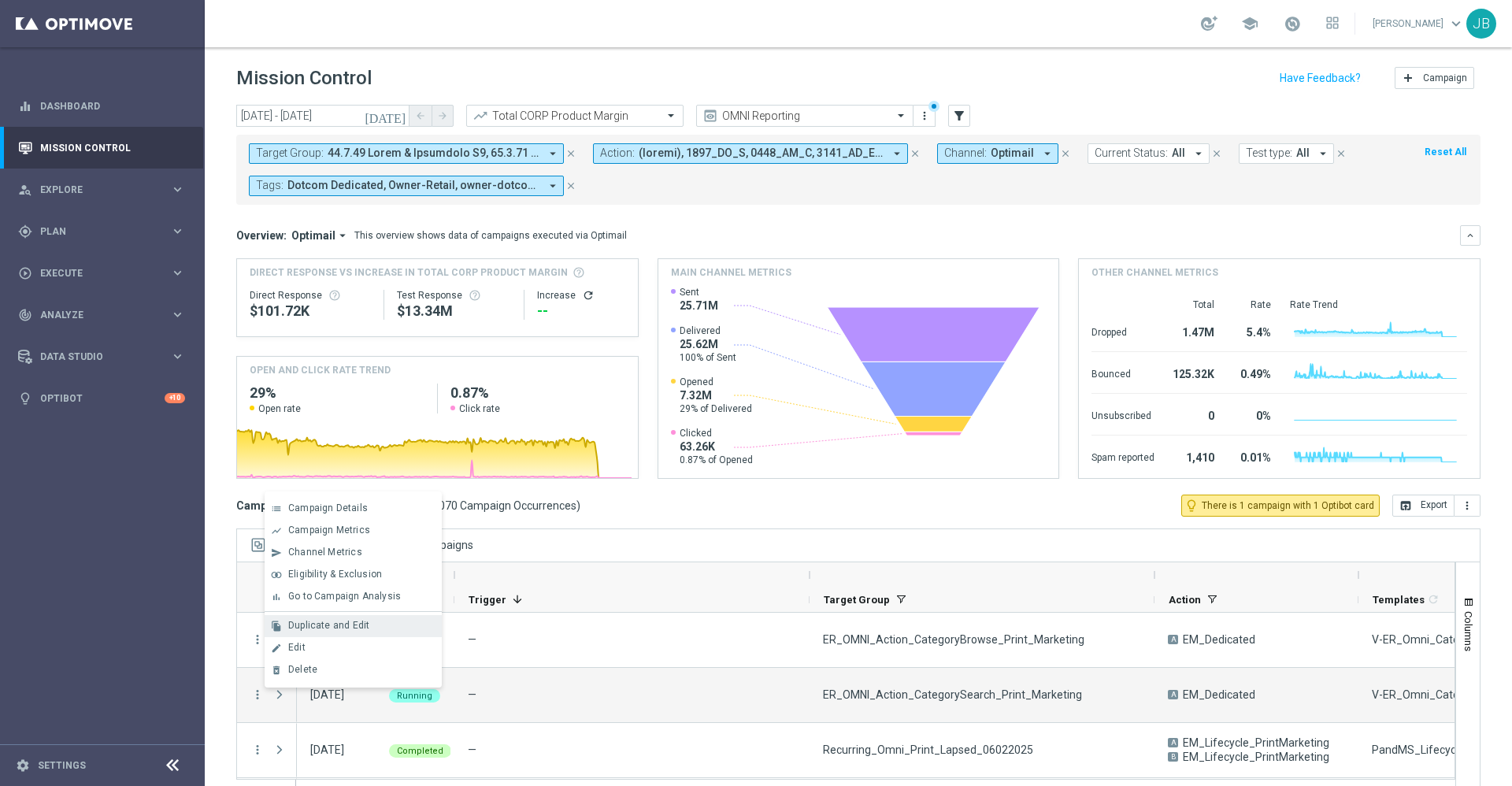
click at [334, 631] on div "Duplicate and Edit" at bounding box center [361, 625] width 147 height 11
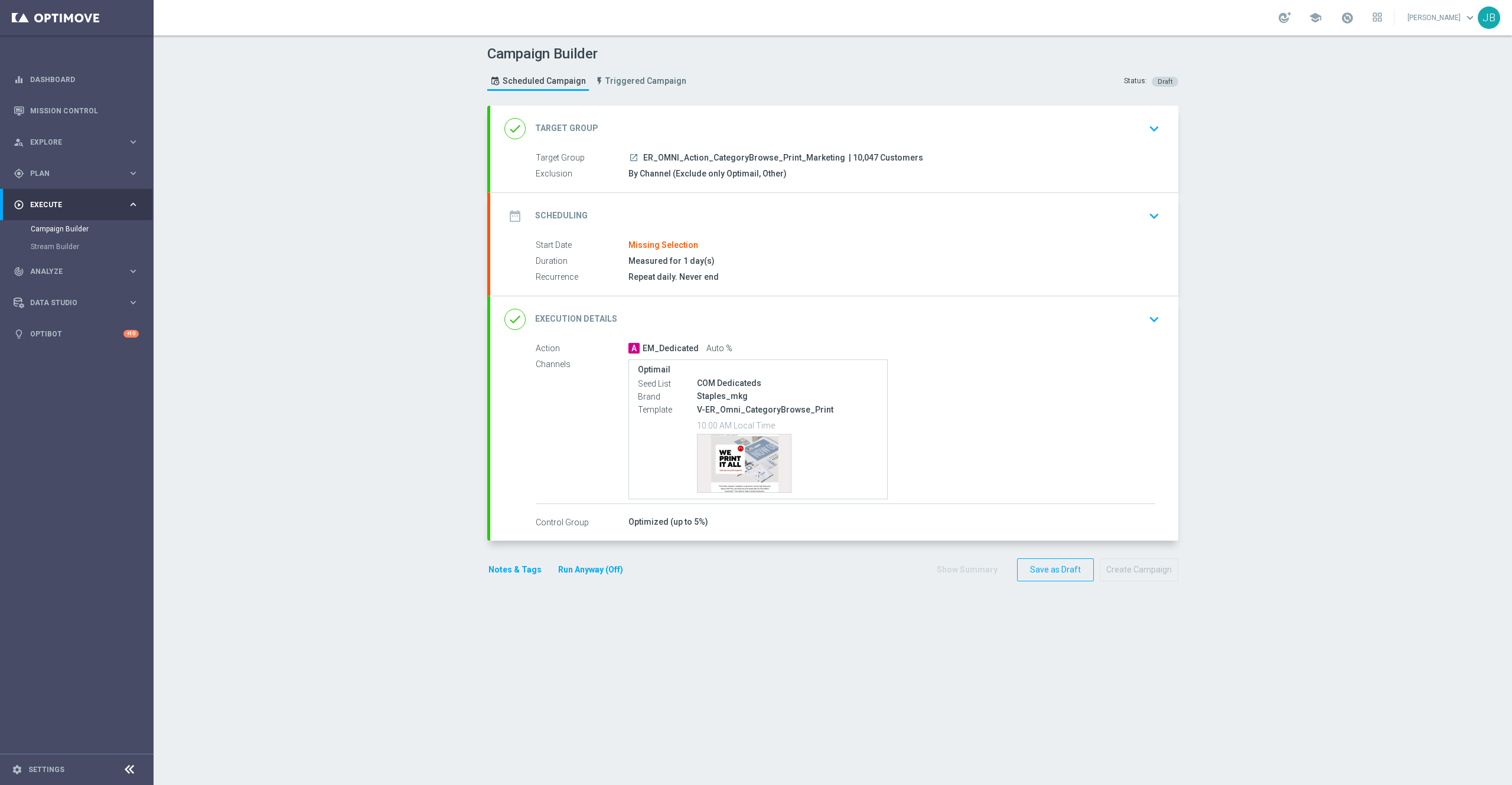
click at [565, 127] on h2 "Target Group" at bounding box center [567, 128] width 63 height 11
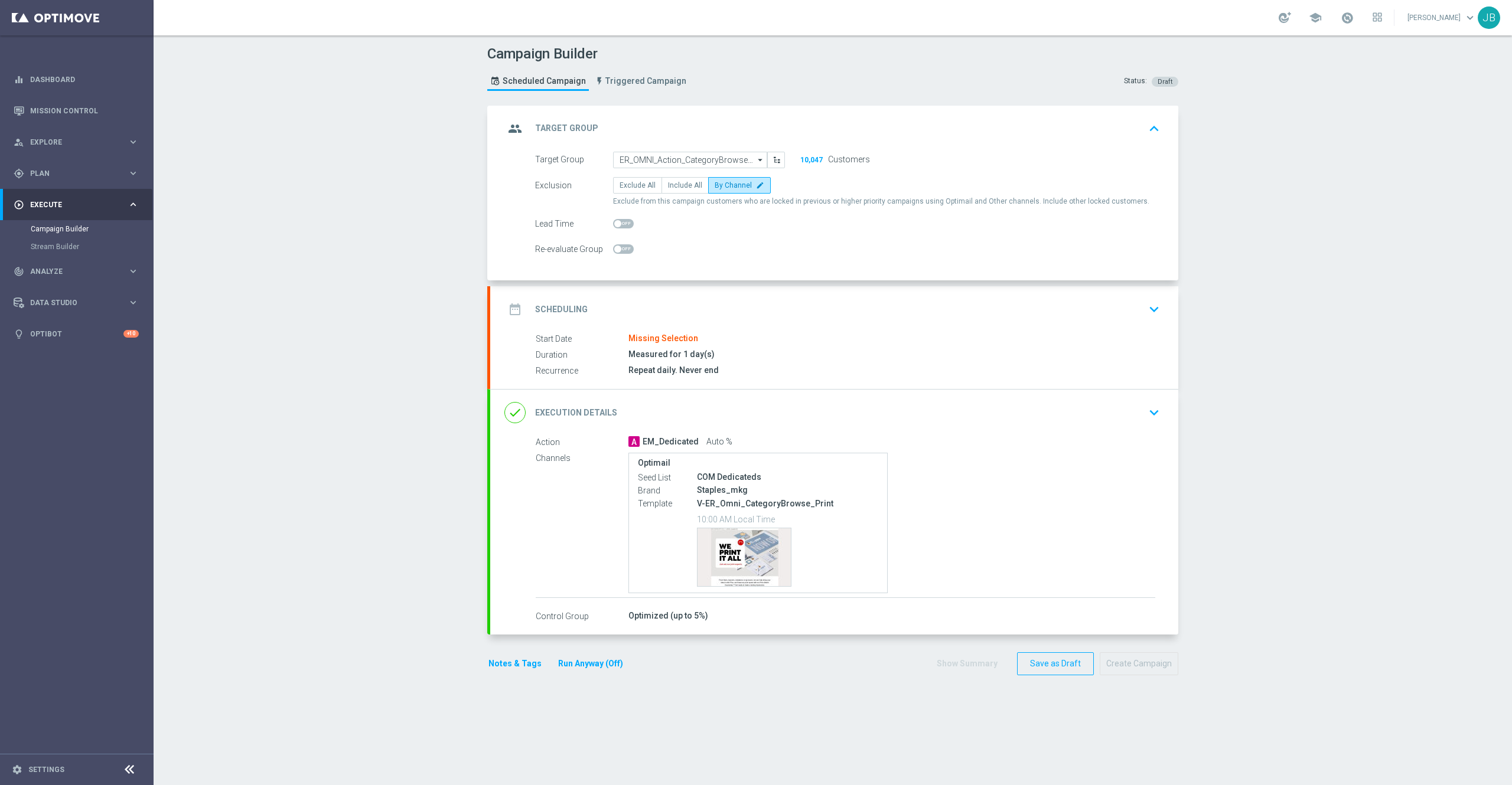
click at [537, 311] on h2 "Scheduling" at bounding box center [561, 310] width 53 height 11
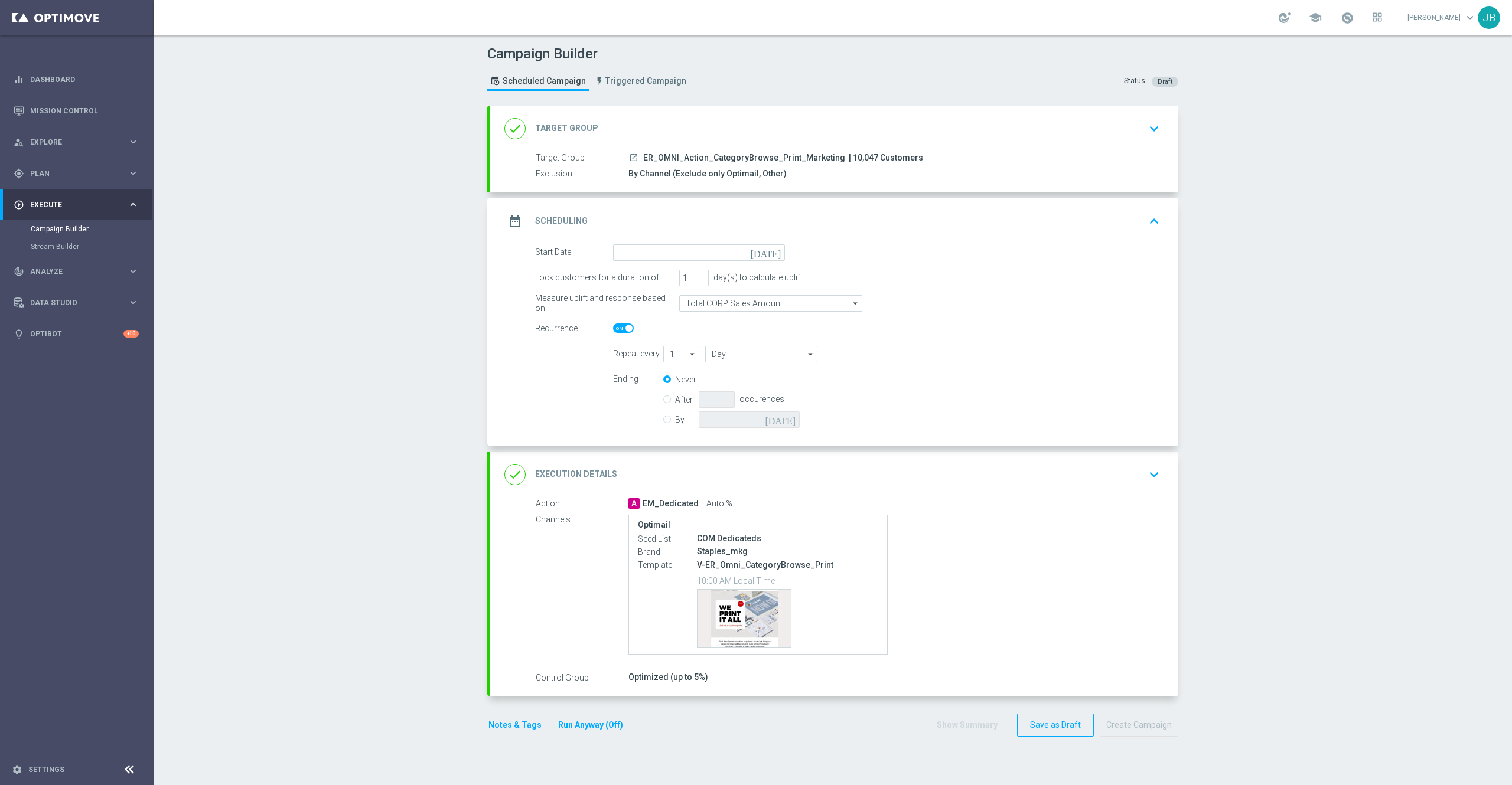
click at [773, 257] on icon "[DATE]" at bounding box center [768, 251] width 35 height 13
click at [675, 339] on span "8" at bounding box center [682, 338] width 19 height 19
type input "08 Oct 2025"
click at [585, 477] on h2 "Execution Details" at bounding box center [576, 474] width 82 height 11
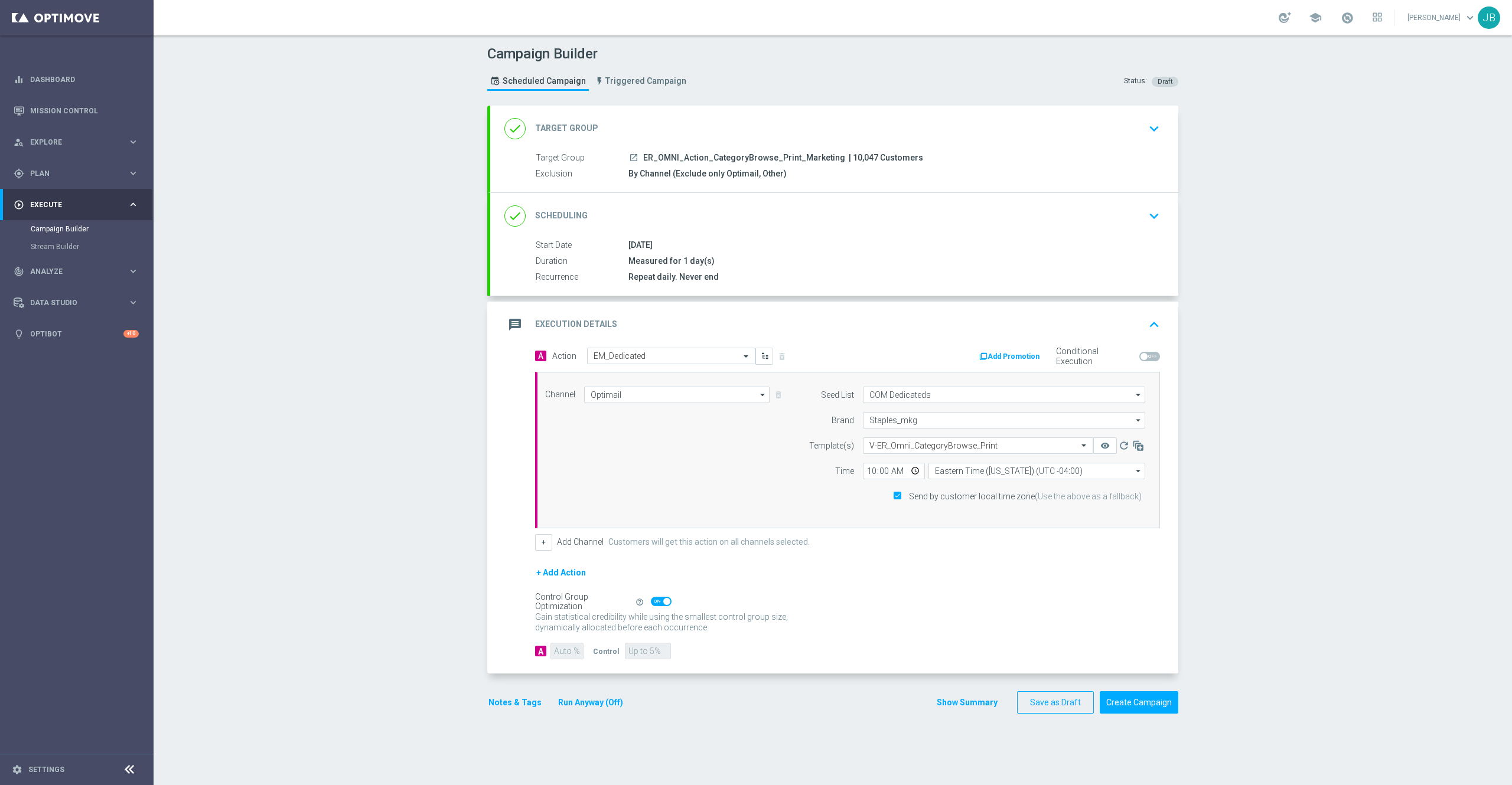
click at [568, 575] on button "+ Add Action" at bounding box center [561, 573] width 52 height 15
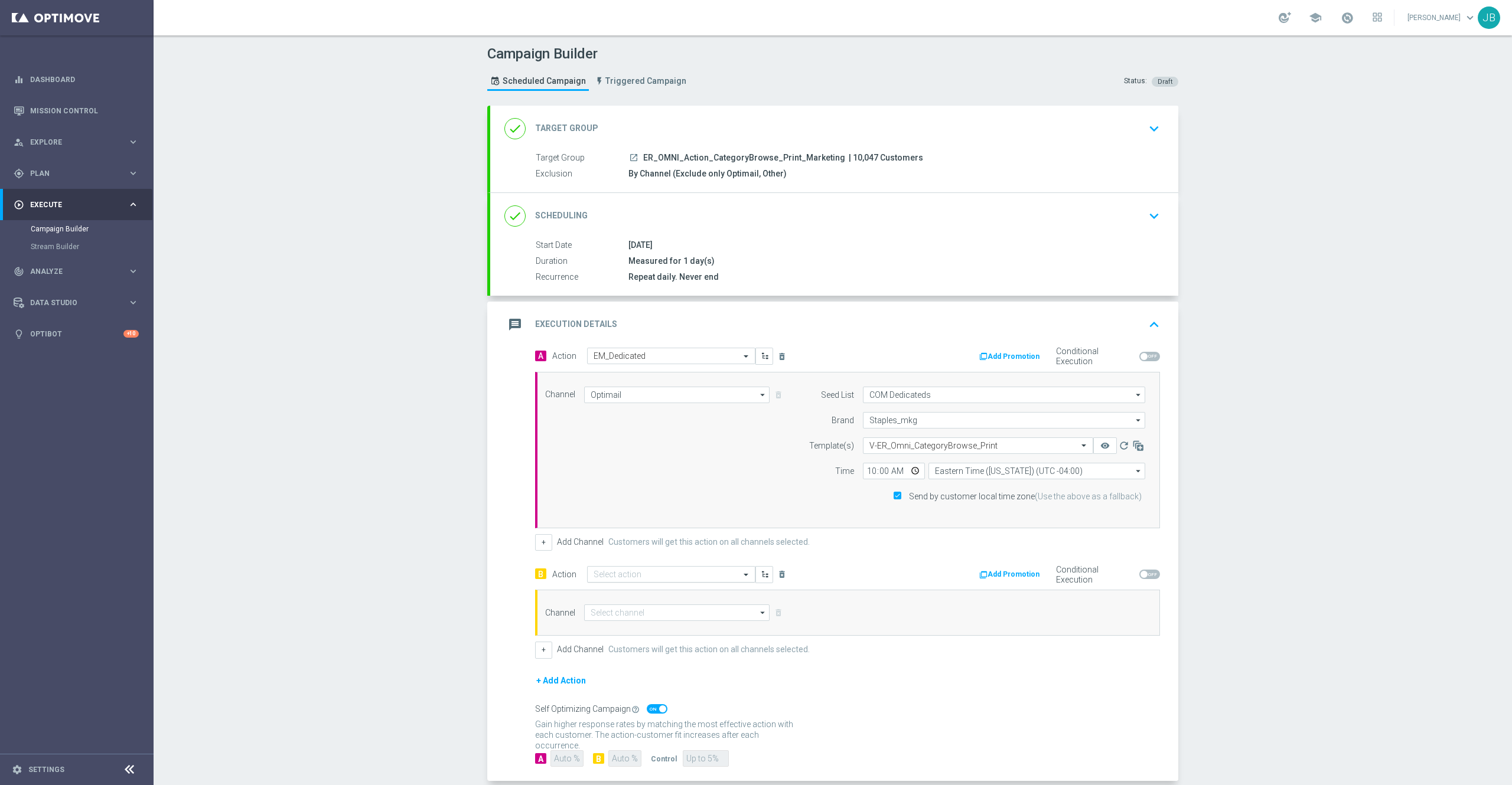
click at [598, 578] on input "text" at bounding box center [659, 574] width 132 height 10
type input "em_ded"
click at [619, 595] on label "EM_Dedicated" at bounding box center [615, 595] width 44 height 10
click at [634, 614] on input at bounding box center [676, 613] width 185 height 16
click at [628, 634] on div "Optimail" at bounding box center [672, 630] width 175 height 18
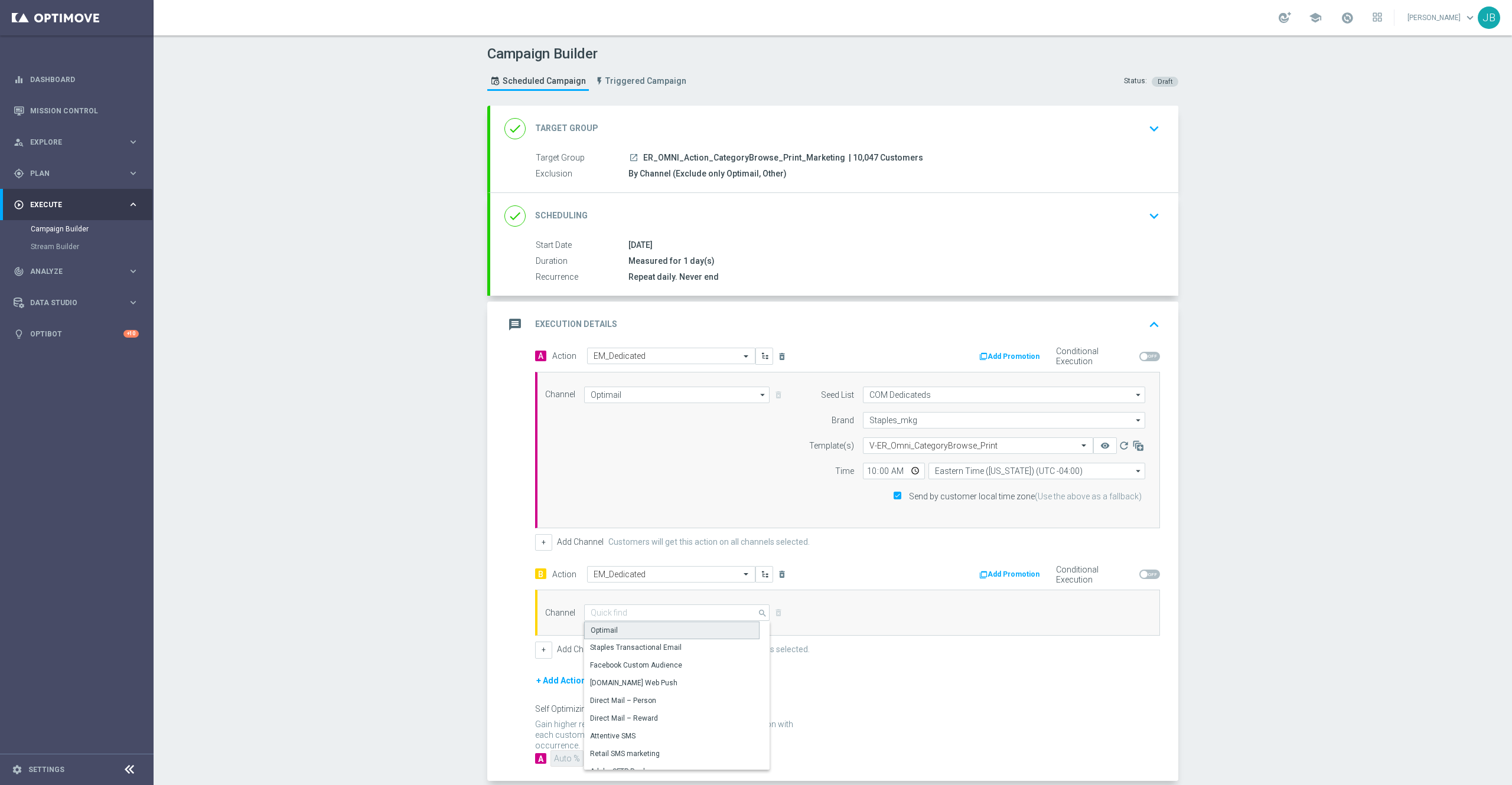
type input "Optimail"
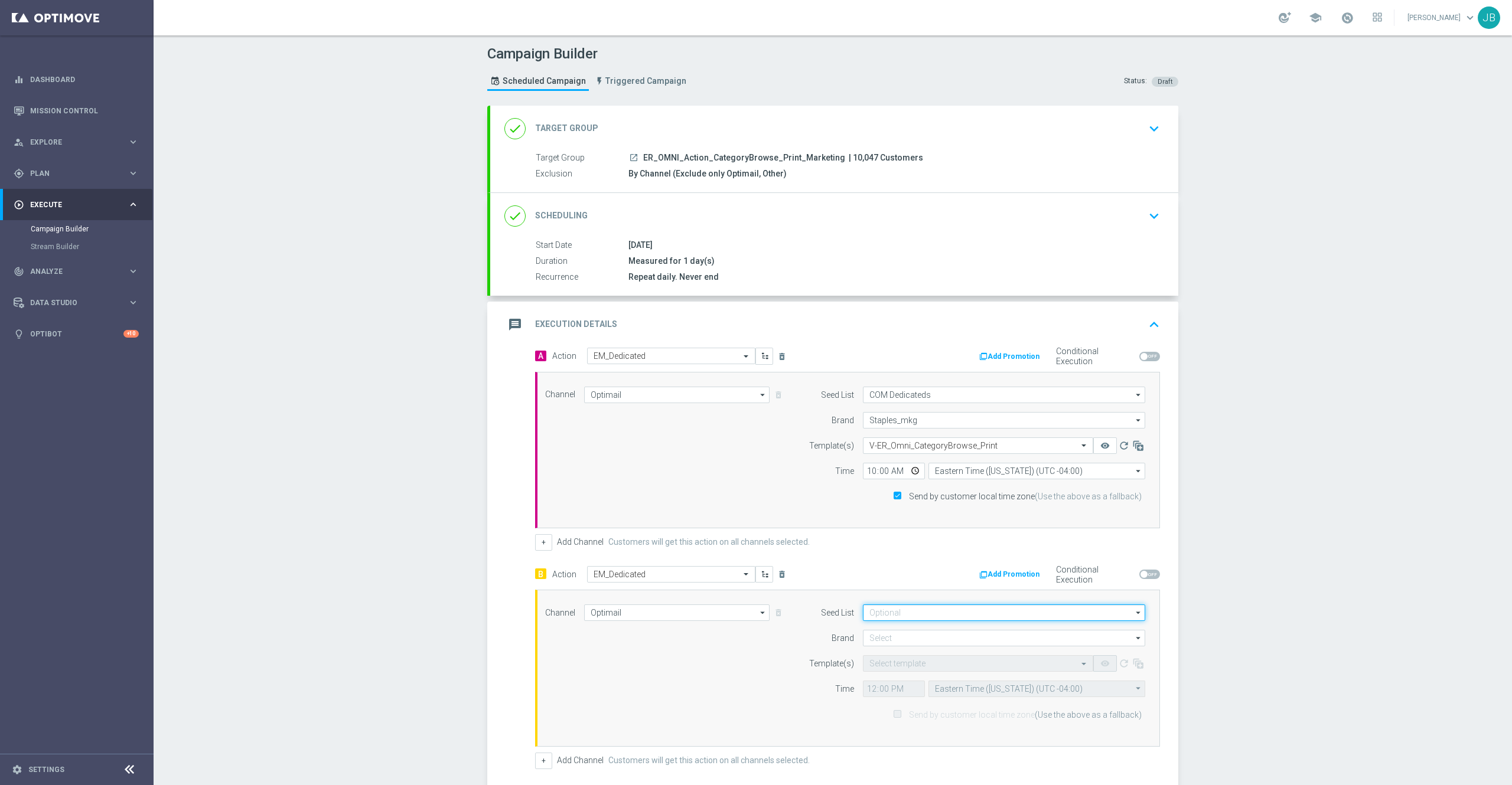
click at [926, 615] on input at bounding box center [1004, 613] width 282 height 16
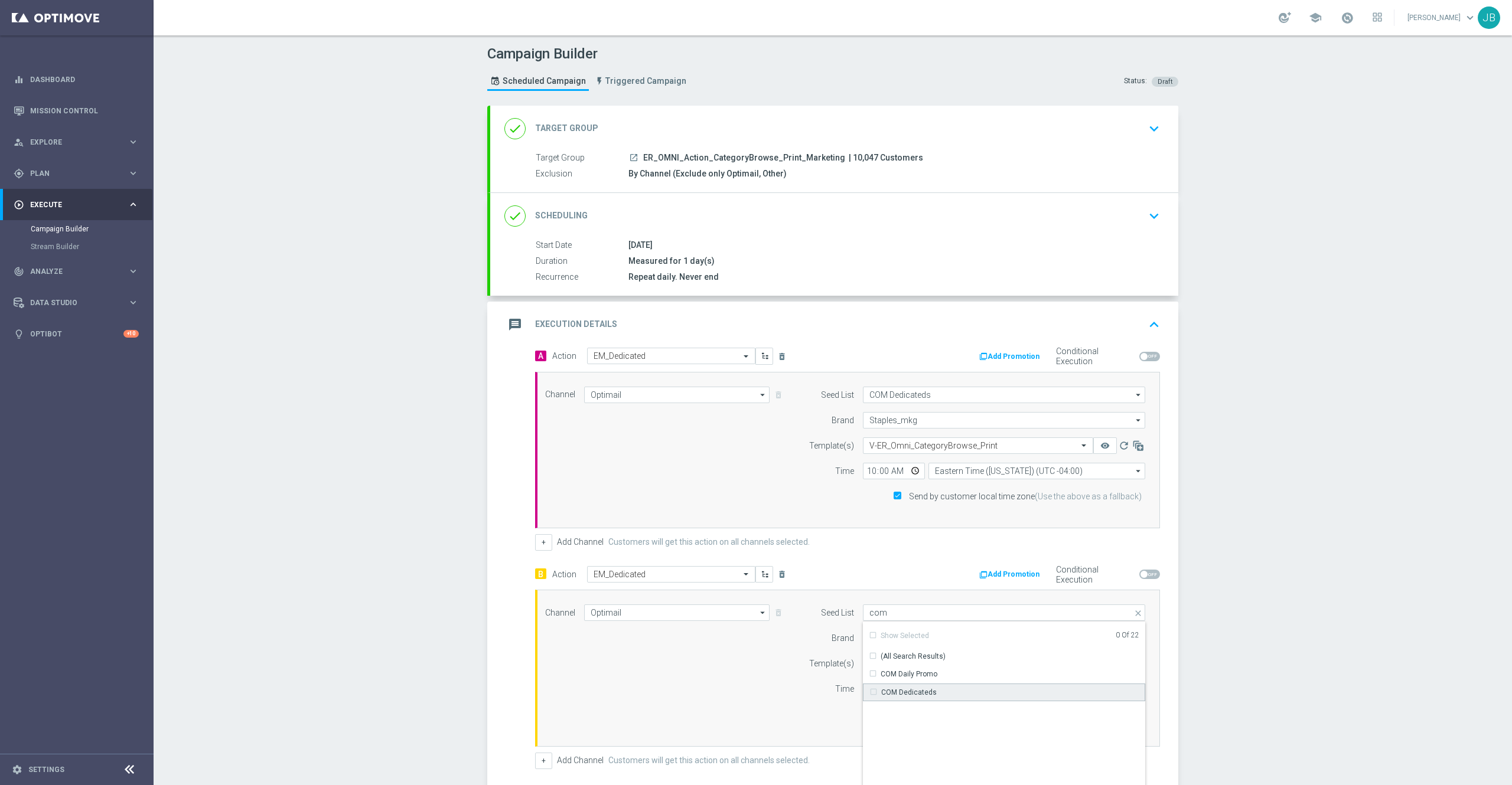
click at [902, 693] on div "COM Dedicateds" at bounding box center [908, 693] width 55 height 11
click at [1289, 650] on div "Campaign Builder Scheduled Campaign Triggered Campaign Status: Draft done Targe…" at bounding box center [833, 410] width 1358 height 750
type input "COM Dedicateds"
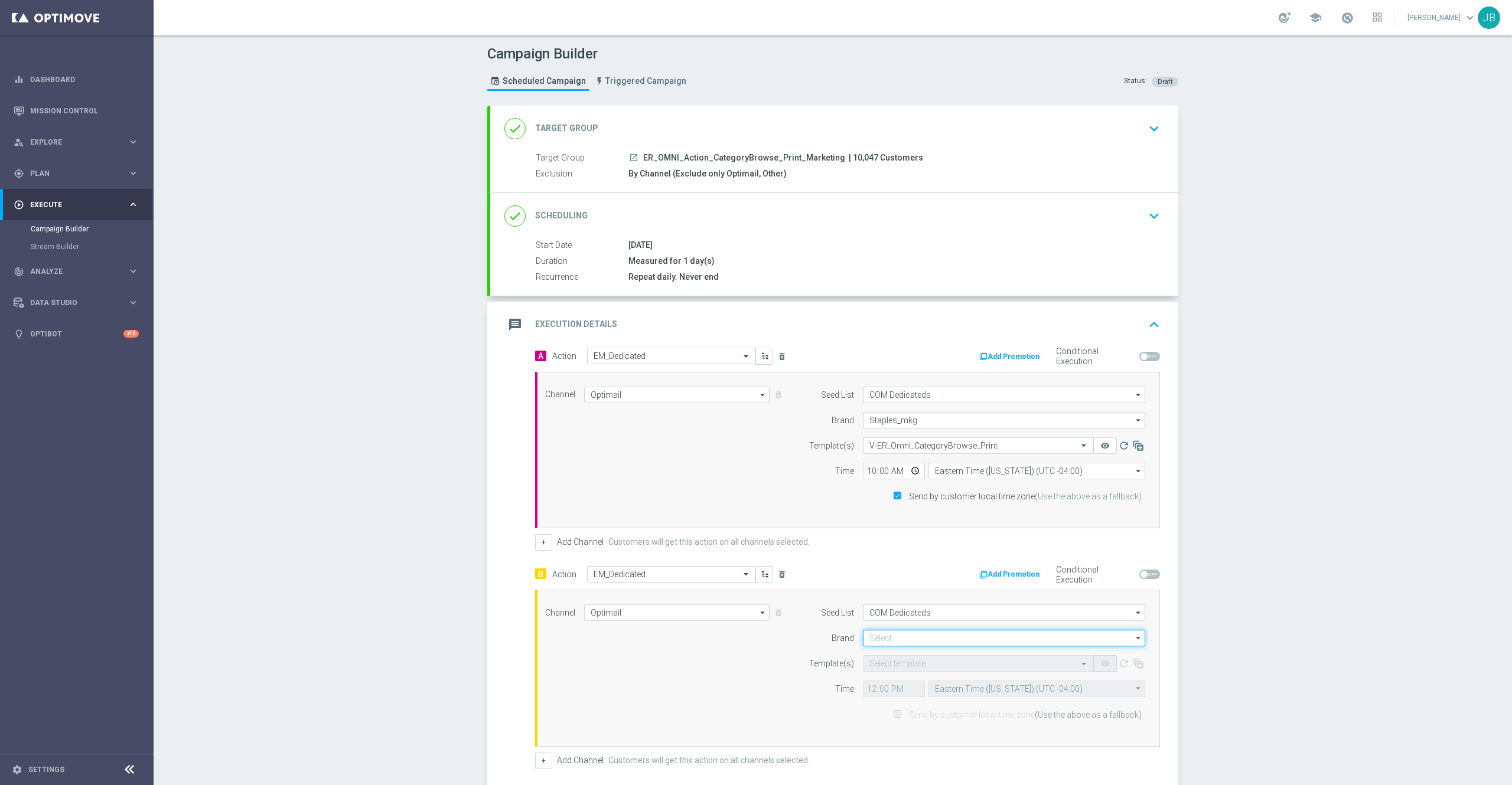
click at [881, 636] on input at bounding box center [1004, 638] width 282 height 16
click at [893, 658] on div "Staples_mkg" at bounding box center [890, 656] width 41 height 11
type input "Staples_mkg"
click at [911, 665] on input "text" at bounding box center [966, 664] width 194 height 10
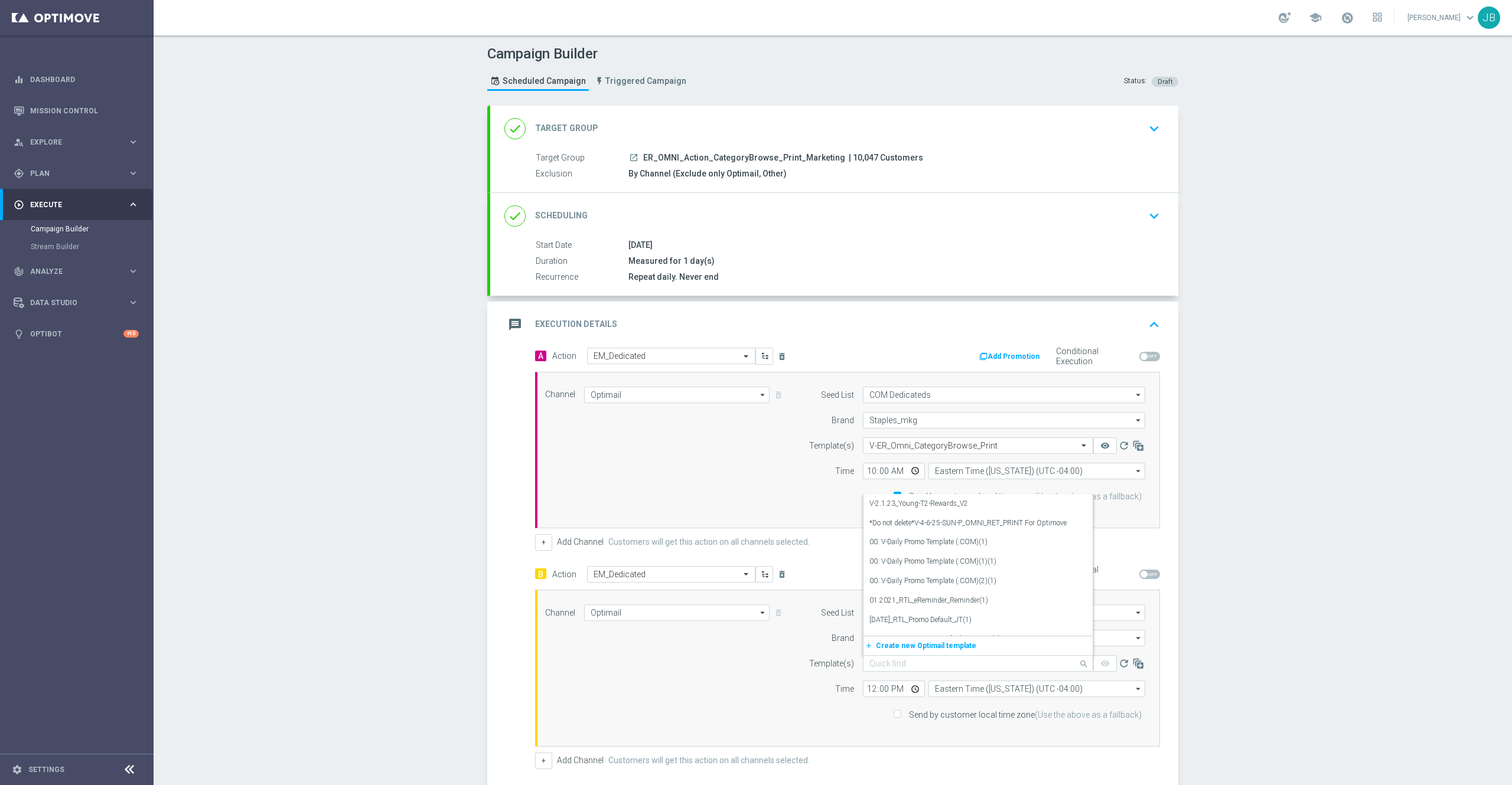
click at [1269, 640] on div "Campaign Builder Scheduled Campaign Triggered Campaign Status: Draft done Targe…" at bounding box center [833, 410] width 1358 height 750
click at [870, 664] on input "text" at bounding box center [966, 664] width 194 height 10
paste input "_OMNI_Print_AbandonBrowse"
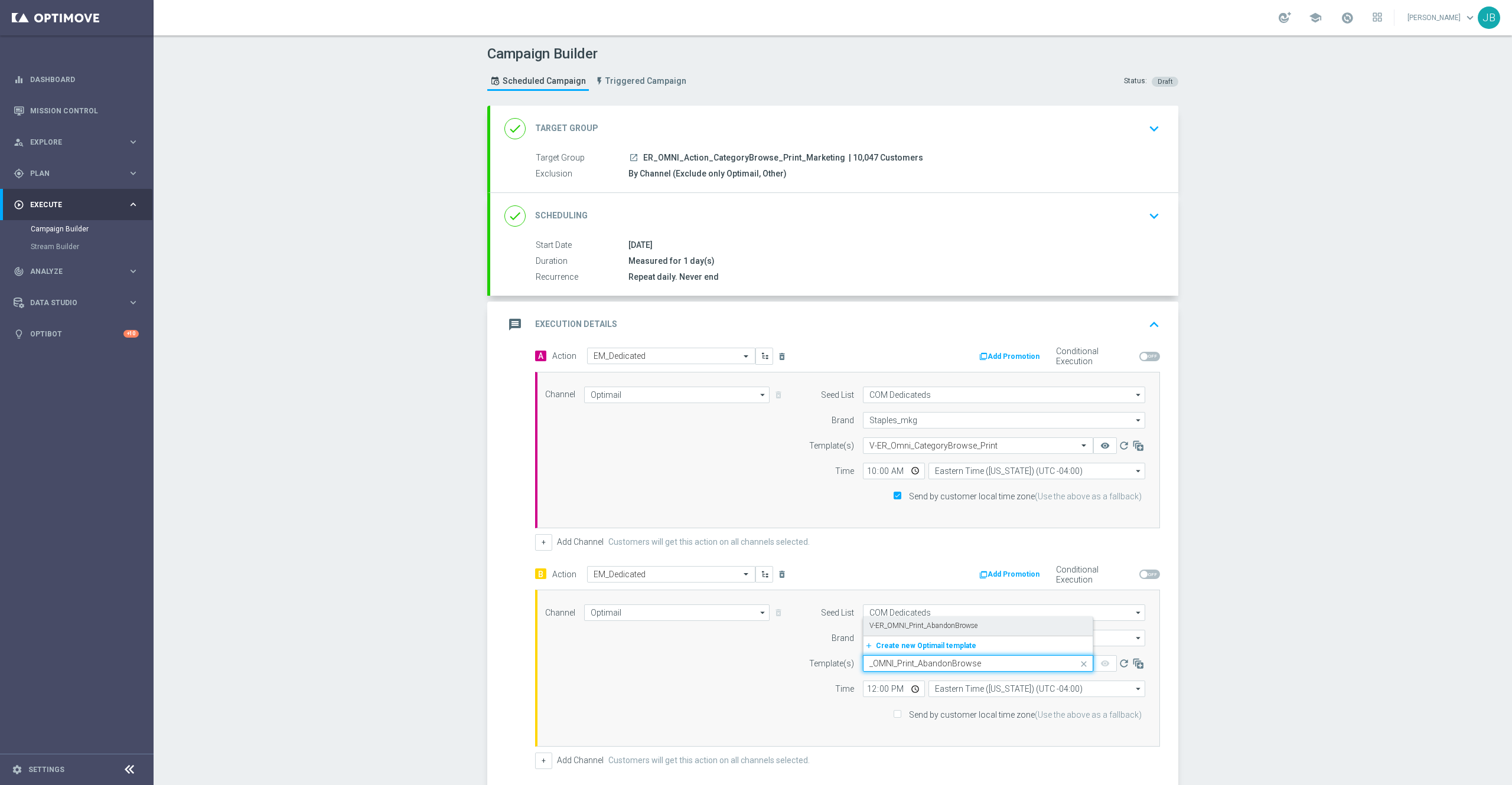
click at [914, 630] on label "V-ER_OMNI_Print_AbandonBrowse" at bounding box center [924, 626] width 108 height 10
type input "_OMNI_Print_AbandonBrowse"
click at [896, 715] on input "Send by customer local time zone (Use the above as a fallback)" at bounding box center [896, 715] width 8 height 8
checkbox input "true"
click at [865, 694] on input "12:00" at bounding box center [894, 688] width 62 height 16
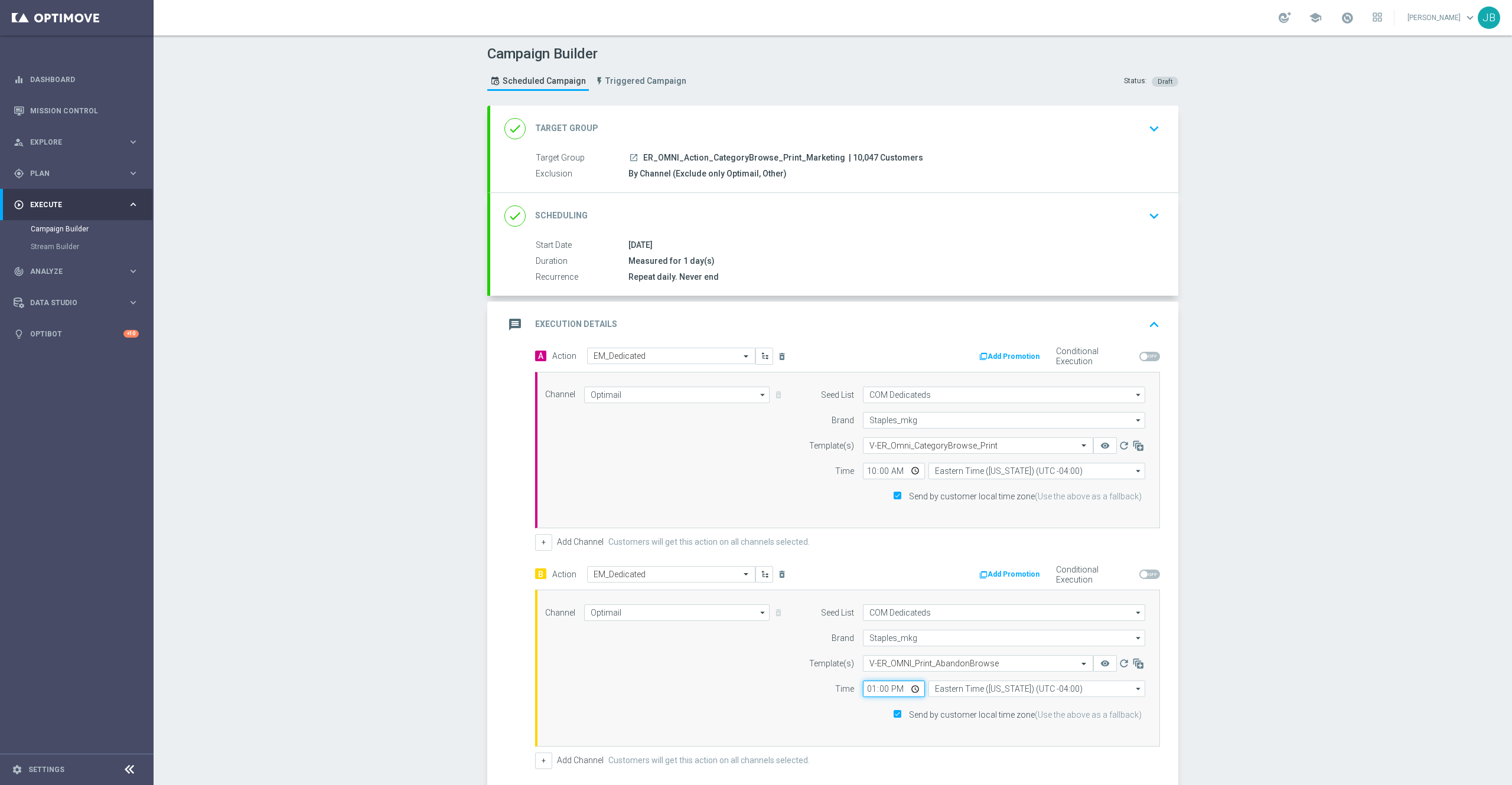
type input "22:00"
type input "10:00"
click at [1299, 532] on div "Campaign Builder Scheduled Campaign Triggered Campaign Status: Draft done Targe…" at bounding box center [833, 410] width 1358 height 750
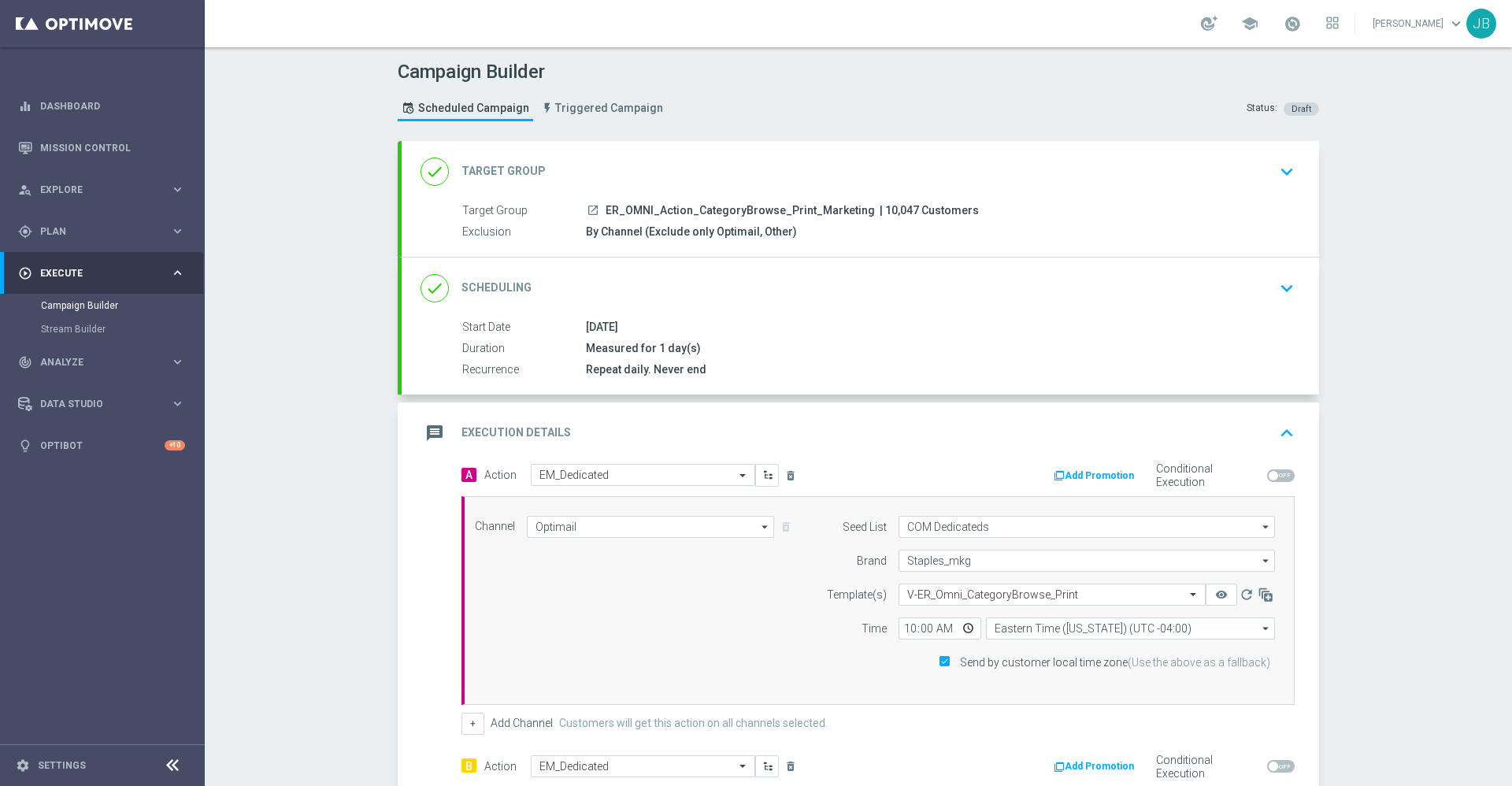
click at [517, 283] on h2 "Scheduling" at bounding box center [496, 287] width 70 height 15
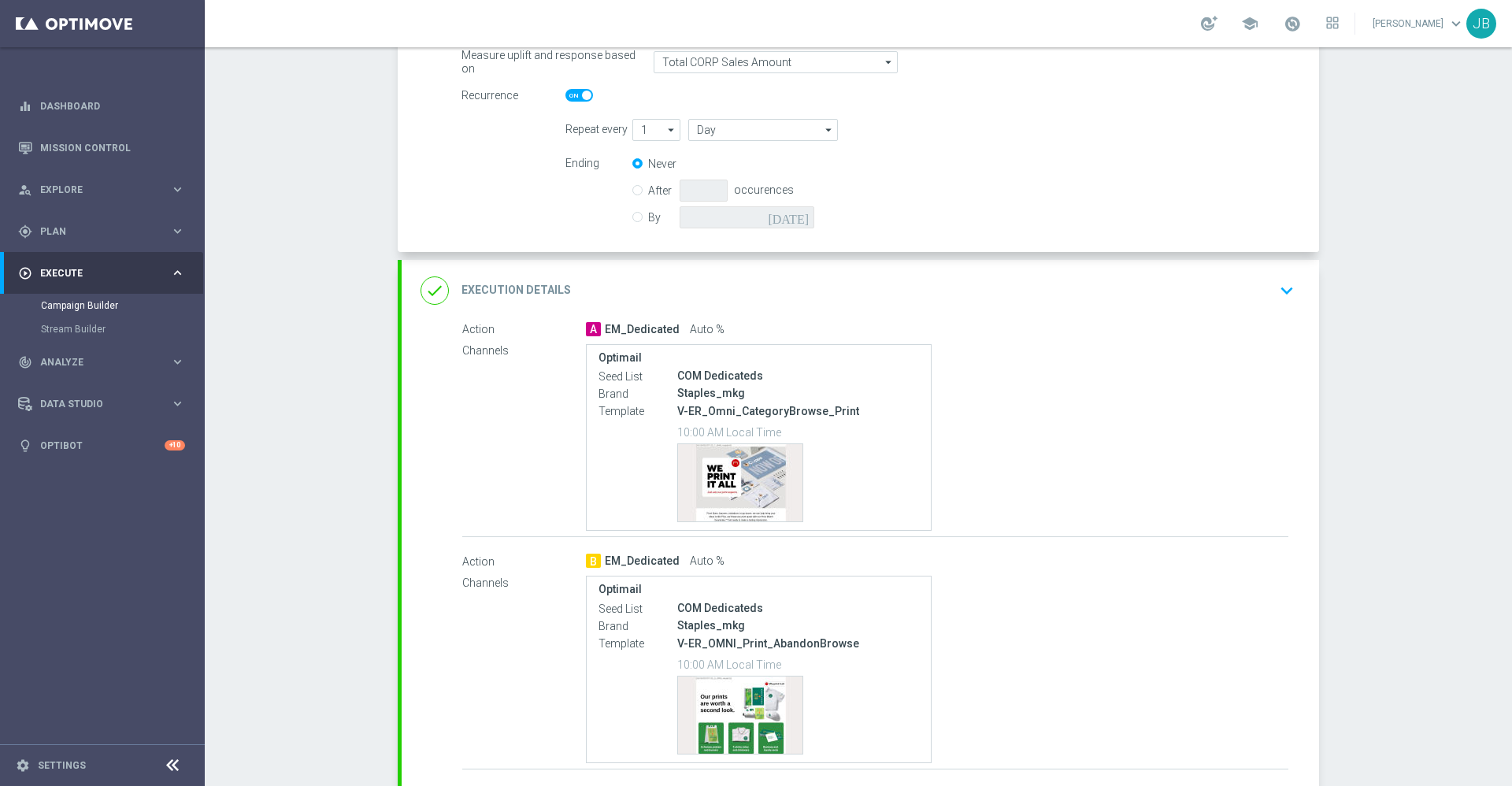
scroll to position [461, 0]
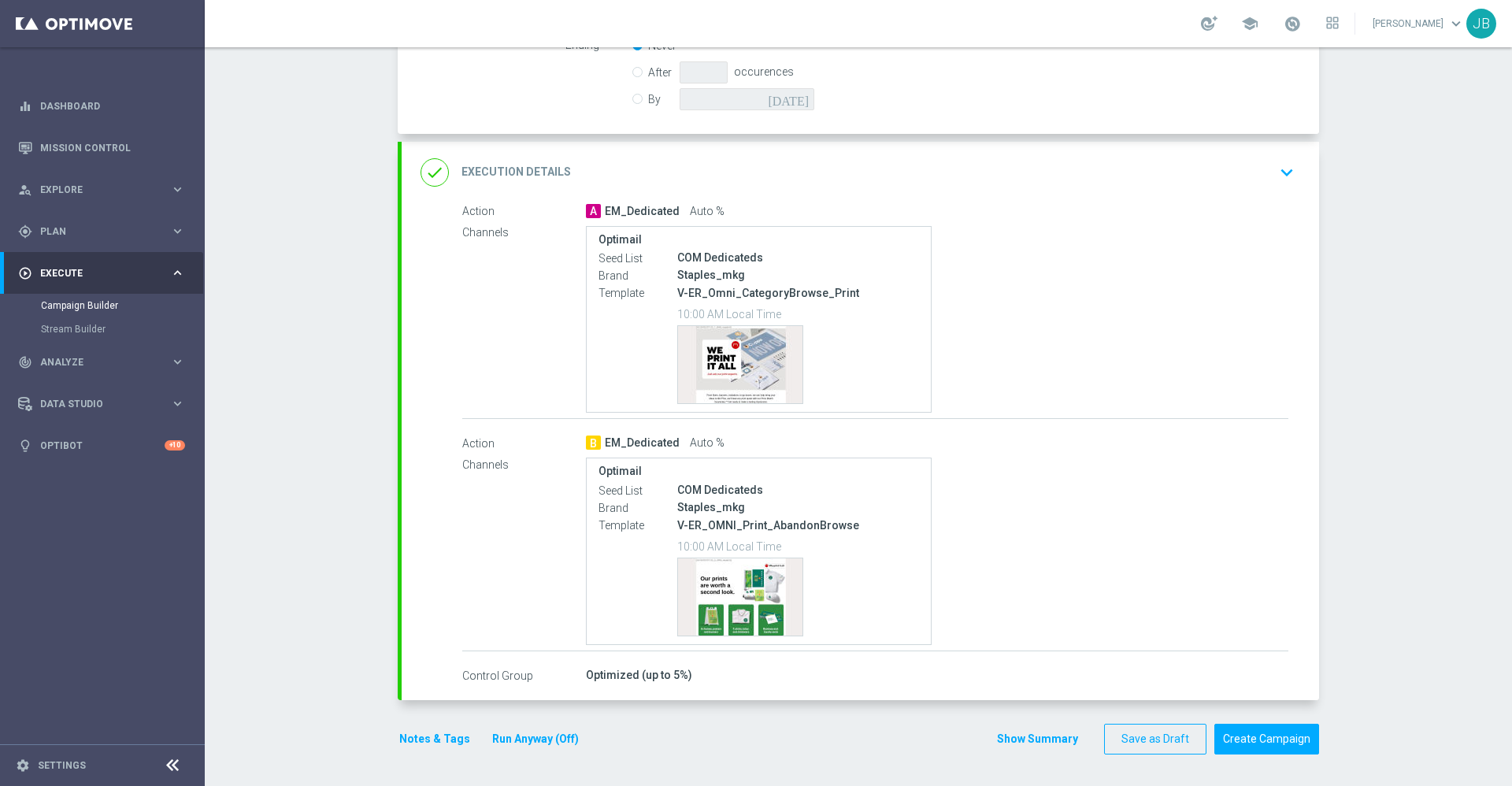
click at [502, 174] on h2 "Execution Details" at bounding box center [516, 172] width 109 height 15
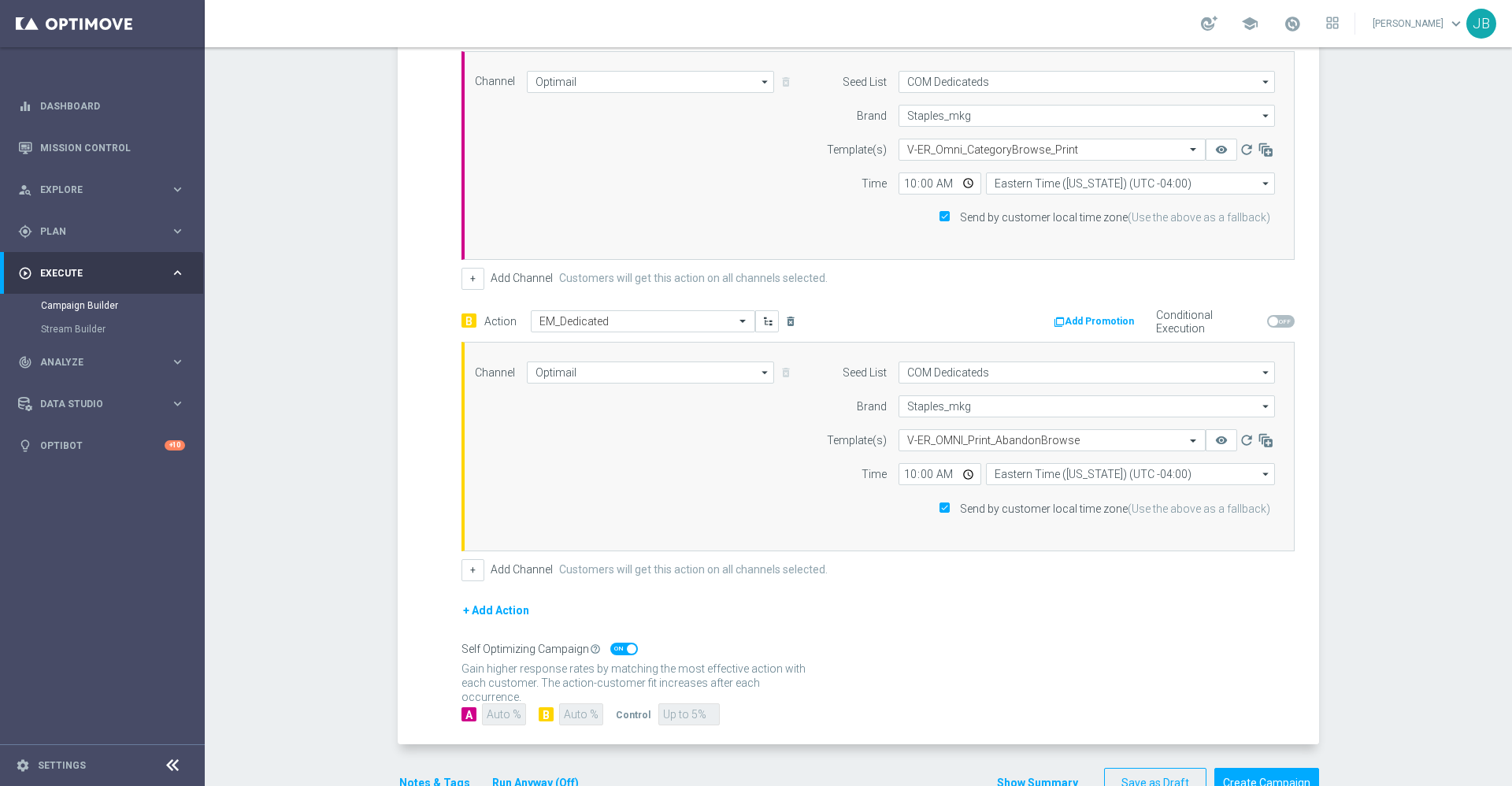
scroll to position [488, 0]
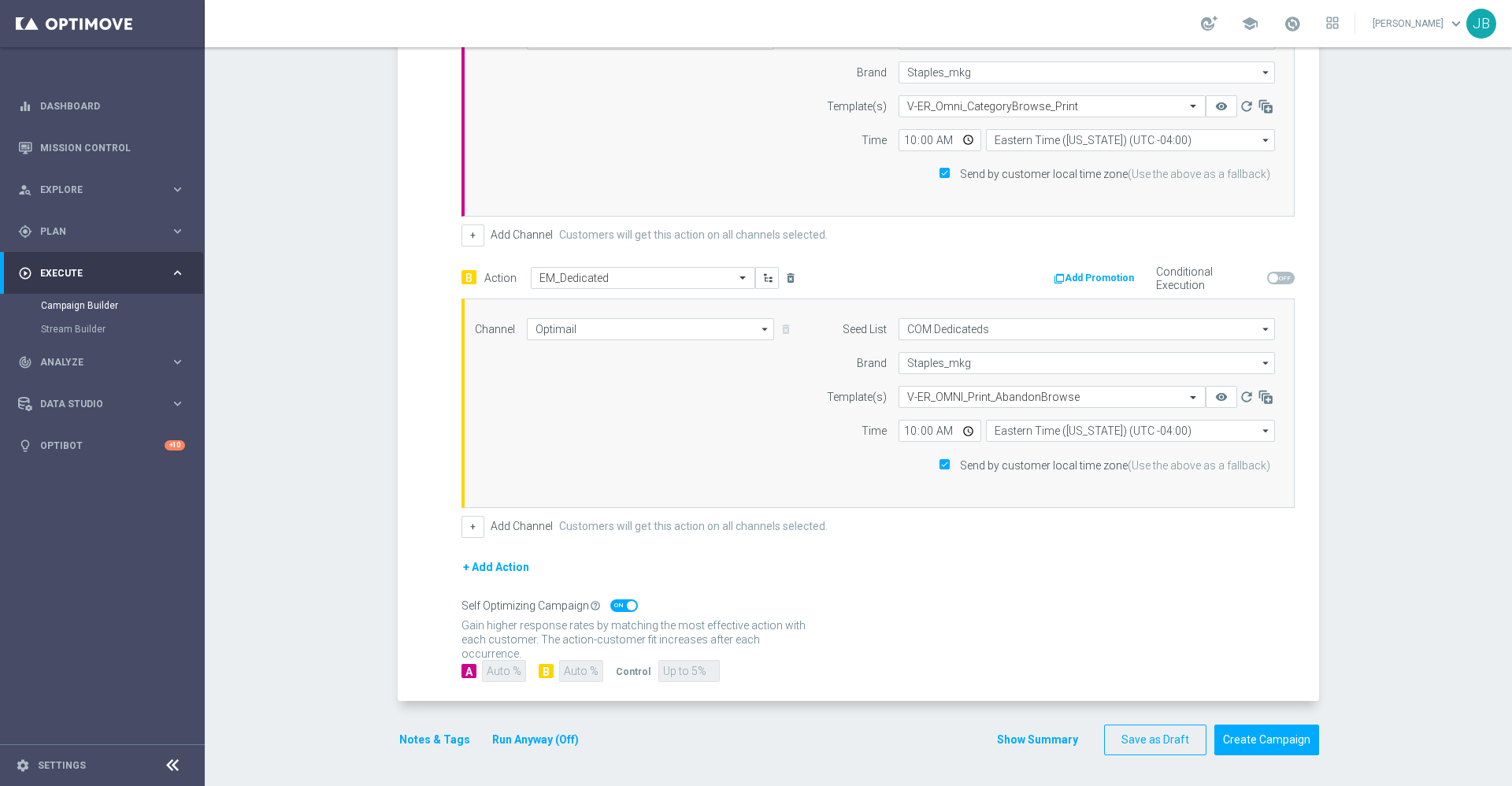
click at [627, 606] on span at bounding box center [632, 605] width 10 height 10
click at [618, 606] on input "checkbox" at bounding box center [624, 605] width 28 height 13
checkbox input "false"
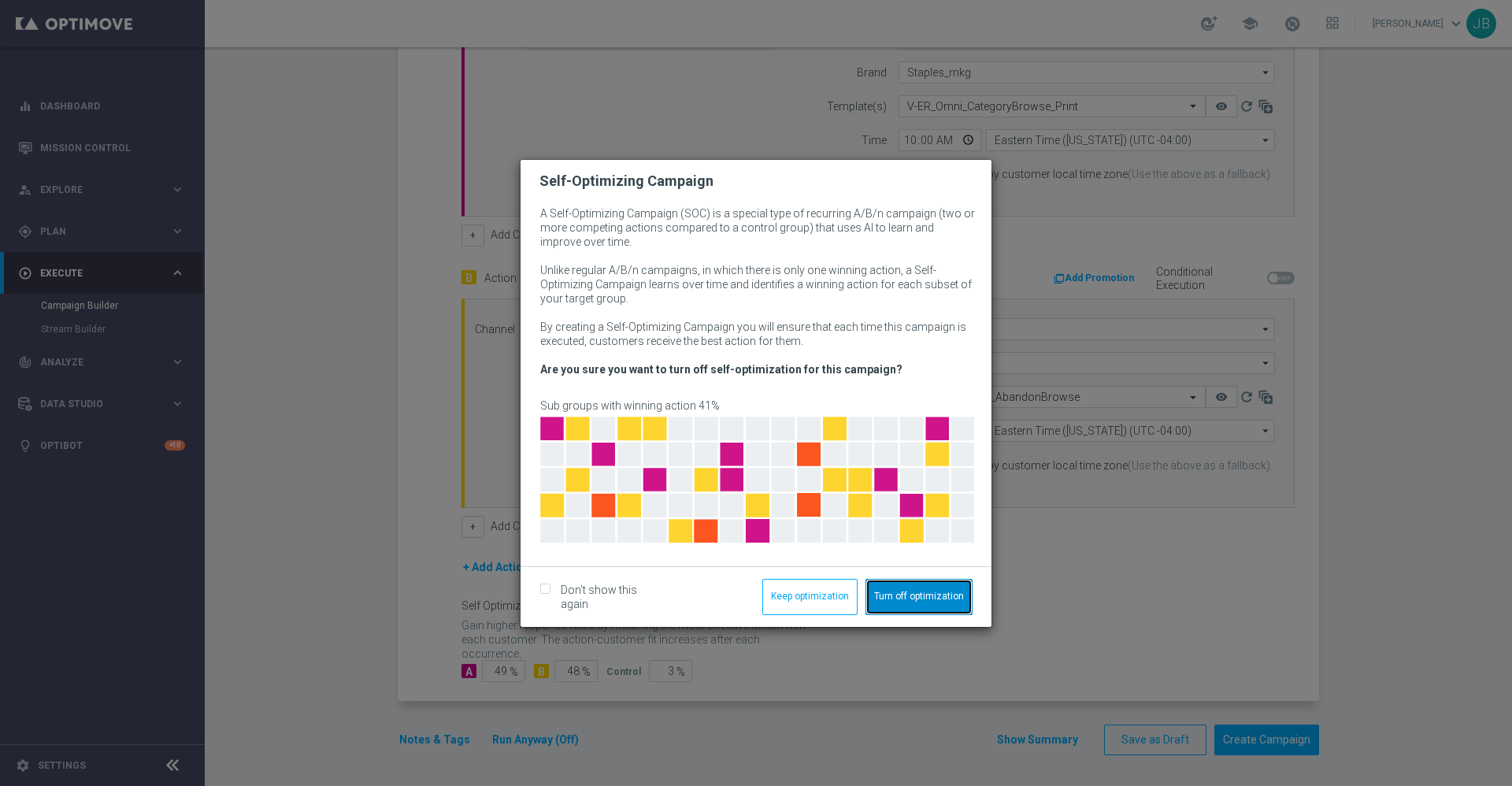
click at [909, 599] on button "Turn off optimization" at bounding box center [919, 597] width 107 height 36
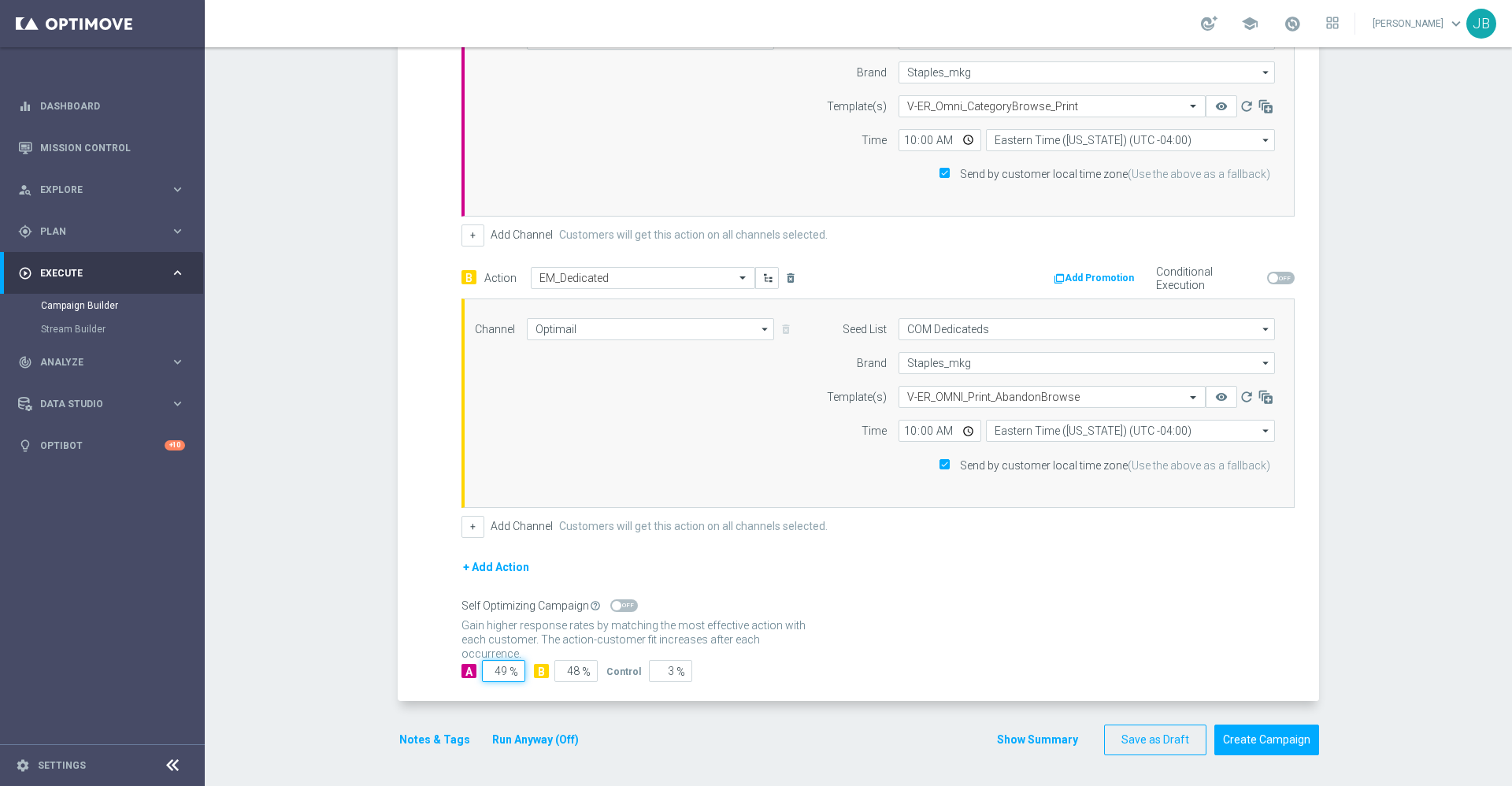
click at [499, 669] on input "49" at bounding box center [503, 670] width 43 height 22
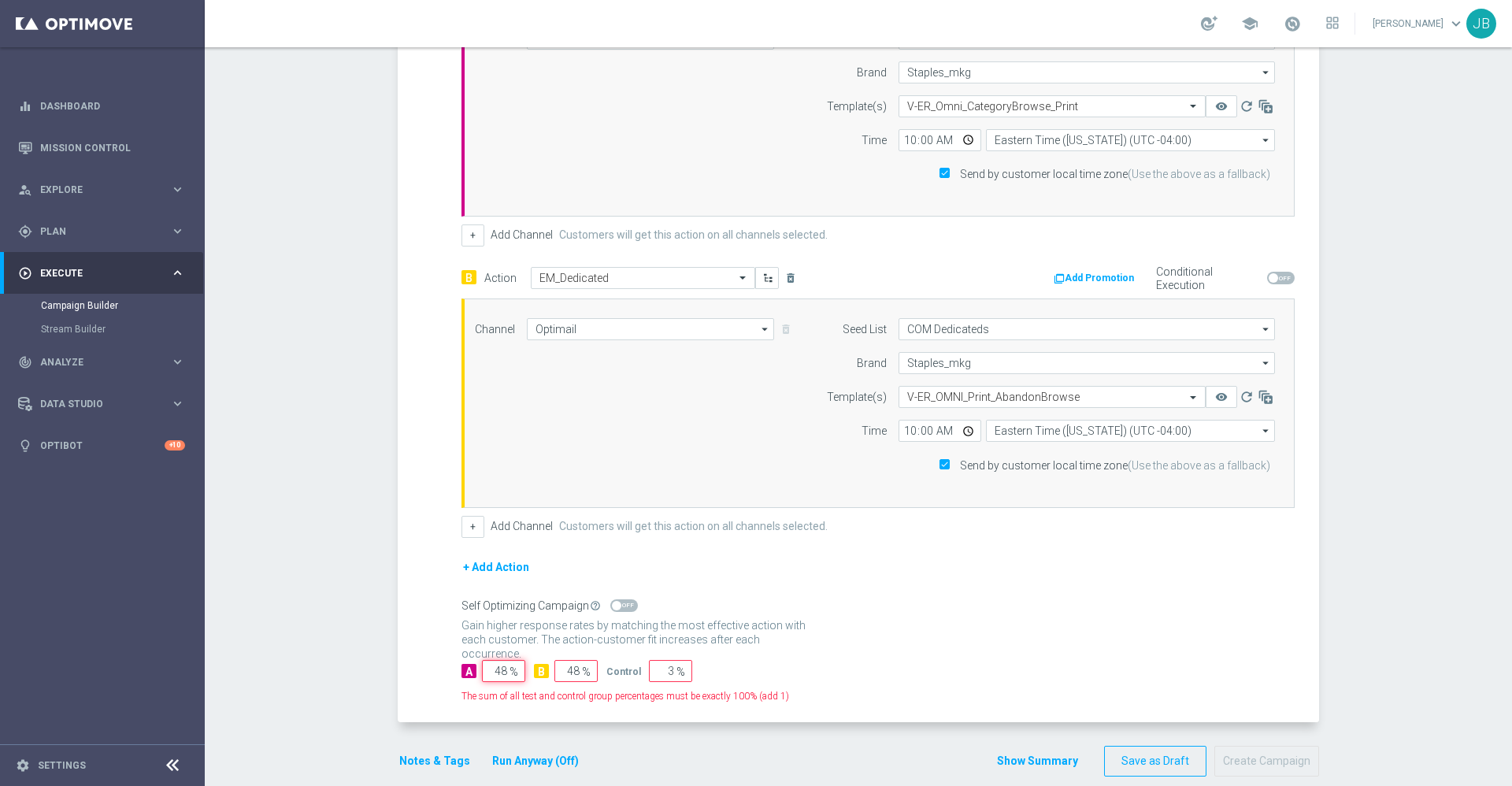
type input "48"
click at [676, 668] on span "%" at bounding box center [680, 672] width 9 height 14
click at [663, 669] on input "3" at bounding box center [670, 670] width 43 height 22
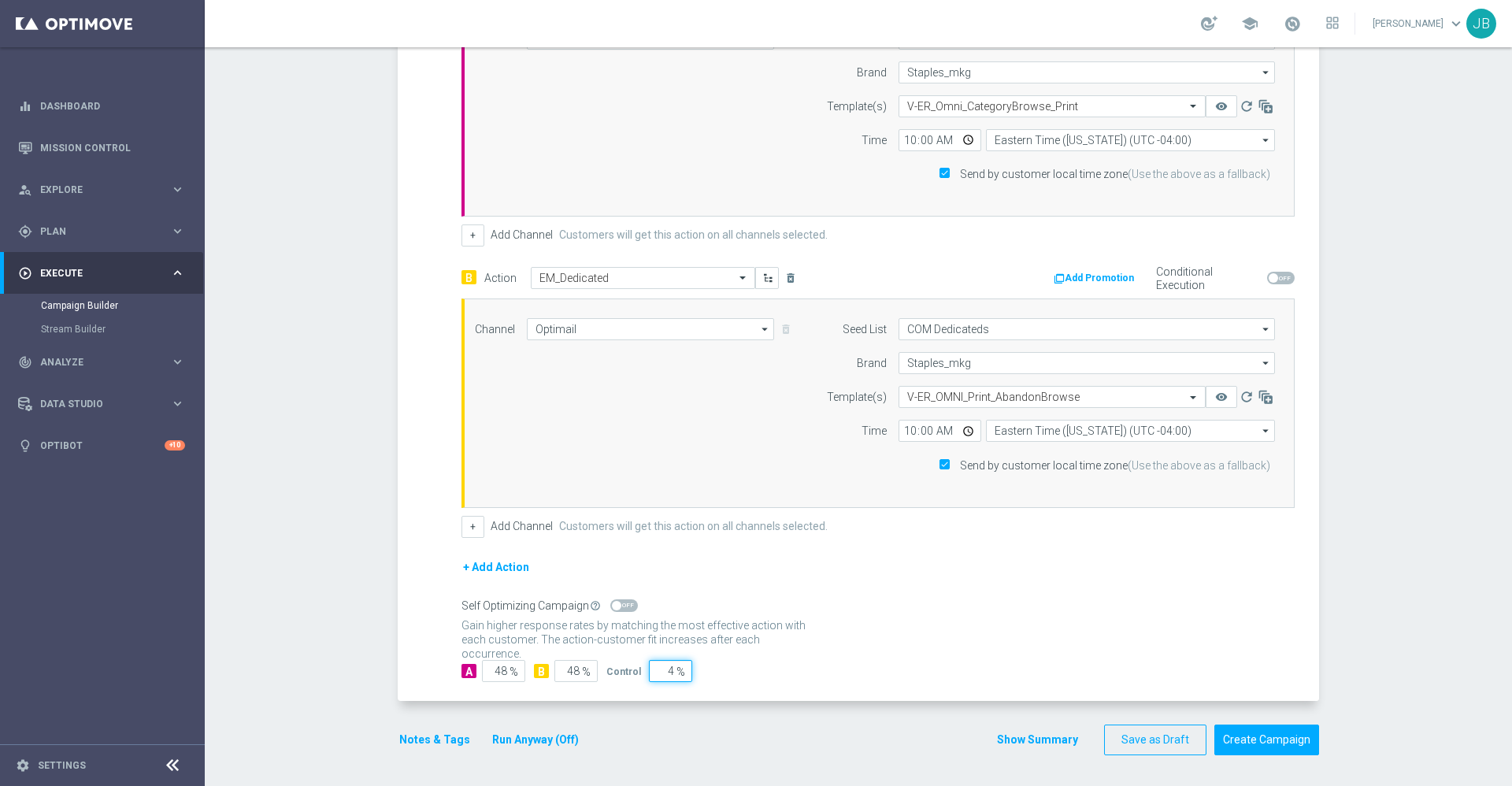
type input "4"
click at [811, 665] on div "A 48 % B 48 % Control 4 %" at bounding box center [878, 670] width 833 height 22
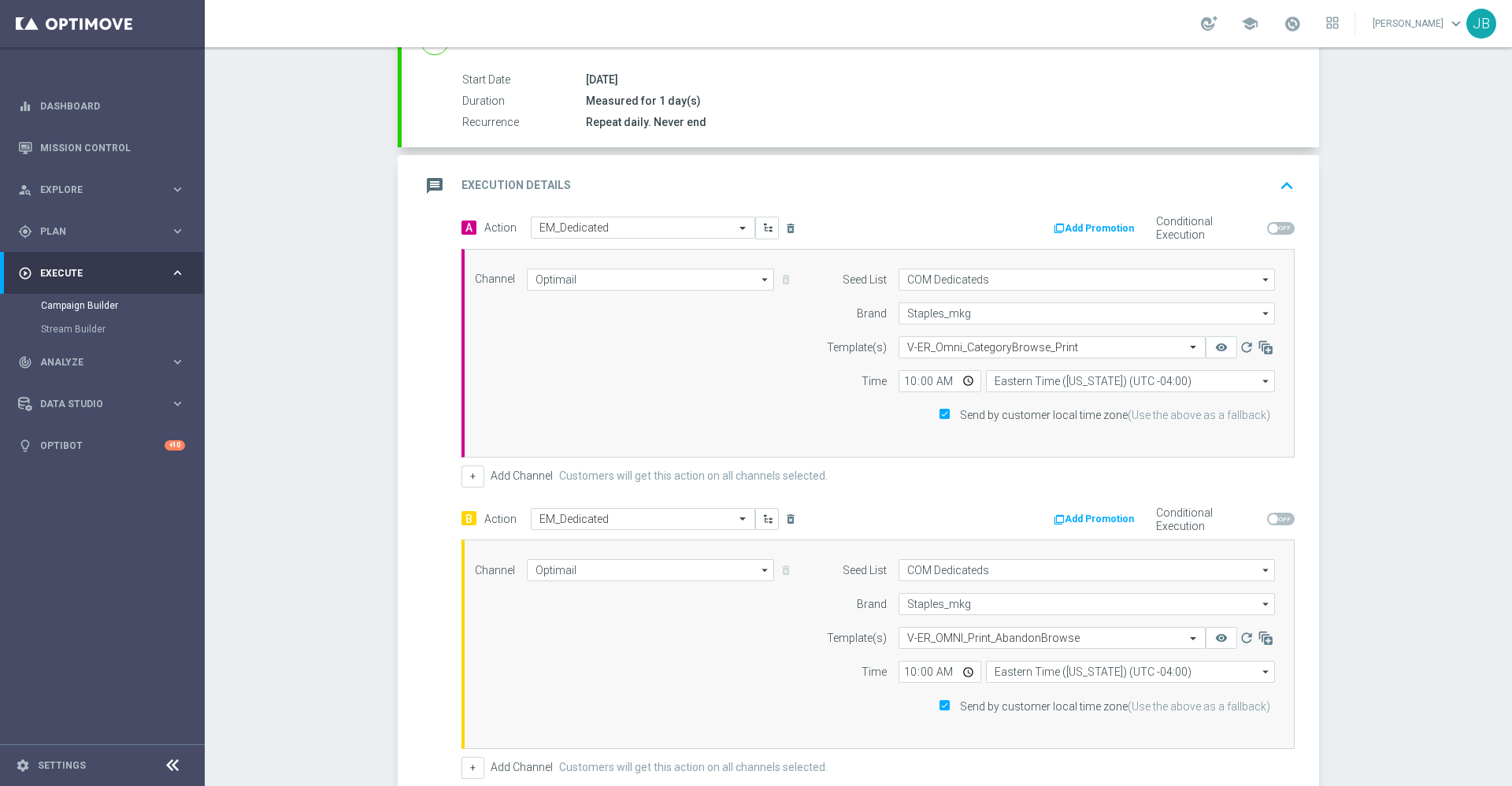
scroll to position [0, 0]
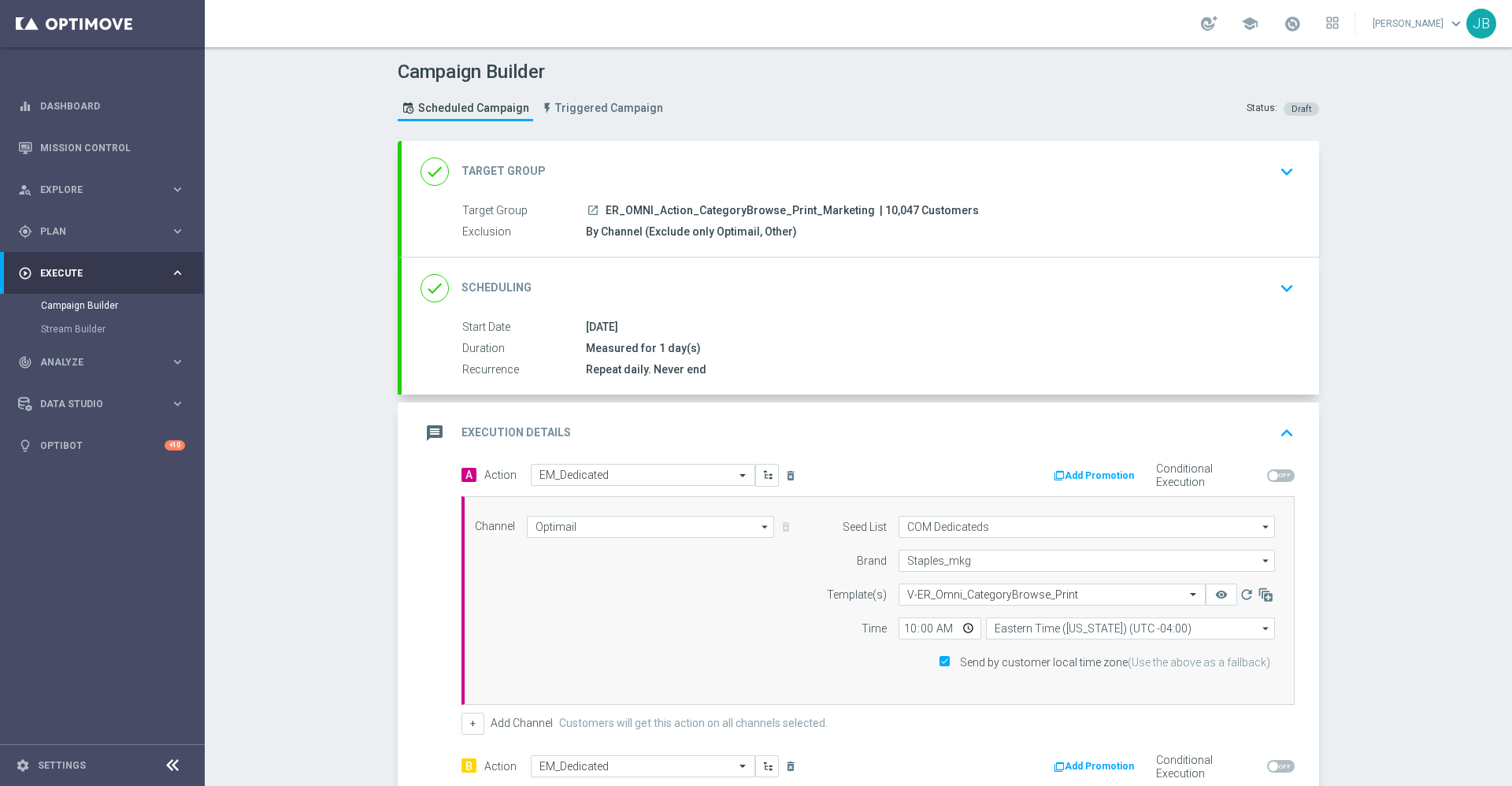
click at [500, 173] on h2 "Target Group" at bounding box center [504, 171] width 84 height 15
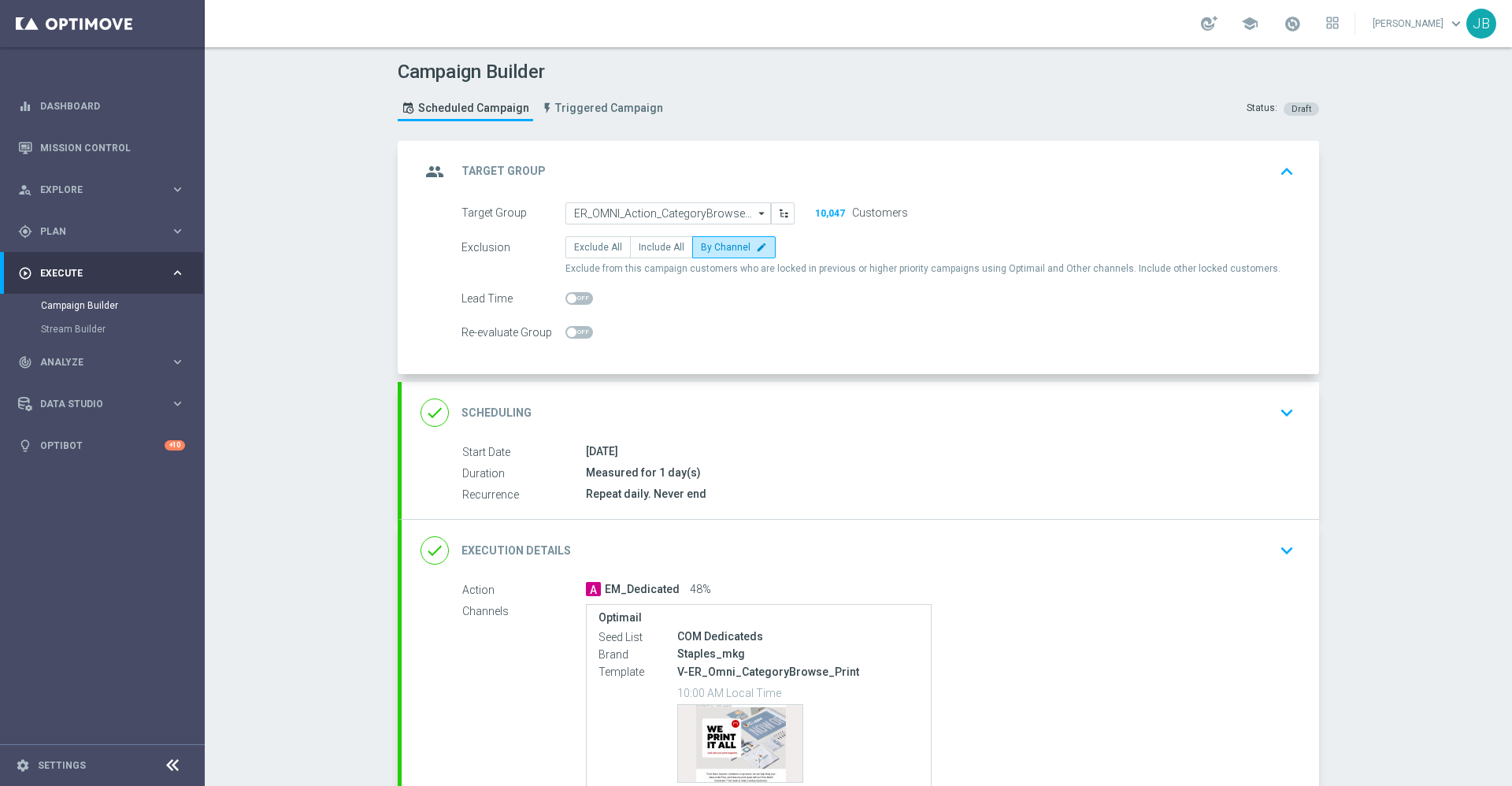
click at [513, 408] on h2 "Scheduling" at bounding box center [496, 413] width 70 height 15
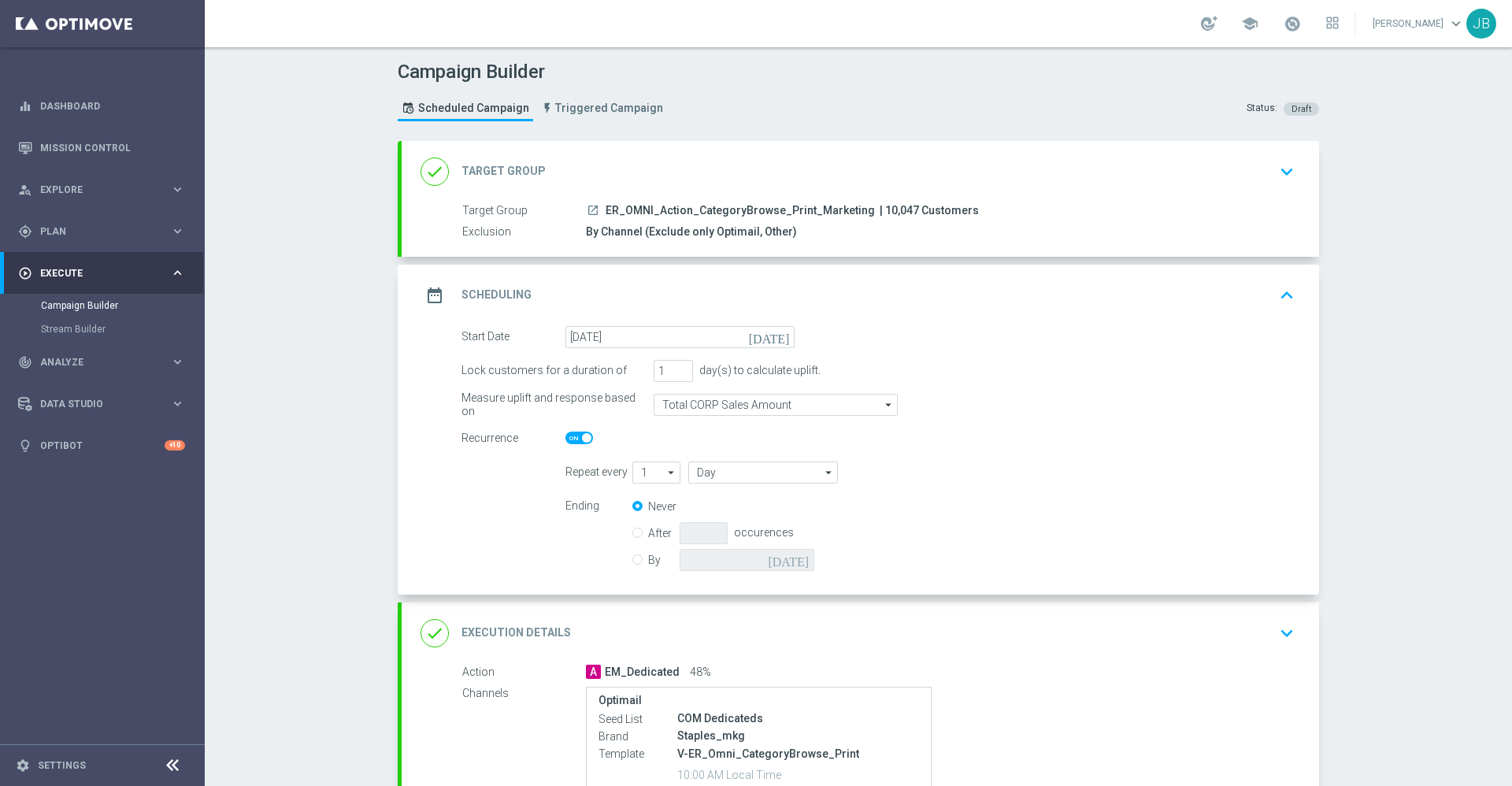
scroll to position [461, 0]
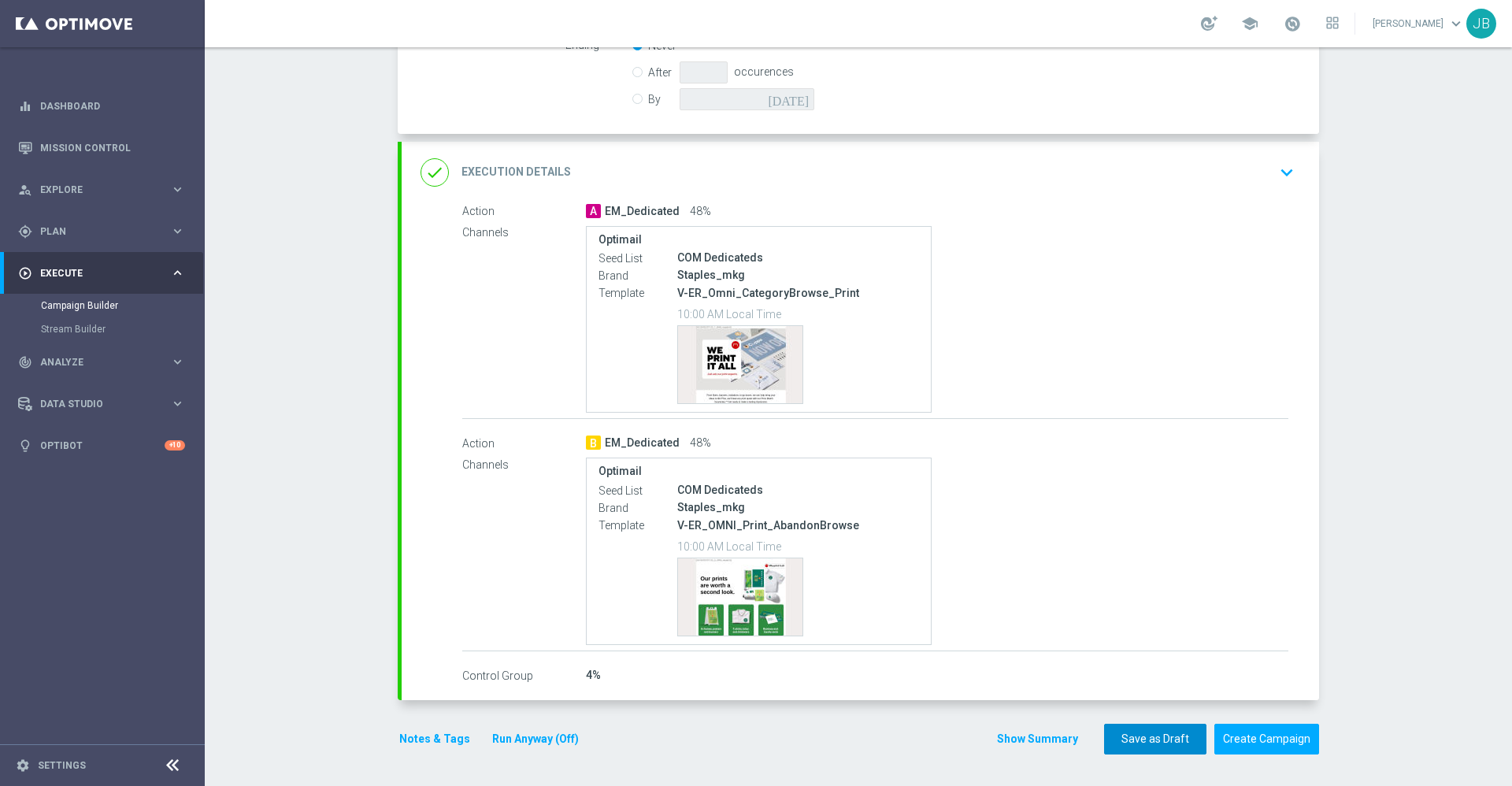
click at [1172, 742] on button "Save as Draft" at bounding box center [1155, 739] width 102 height 31
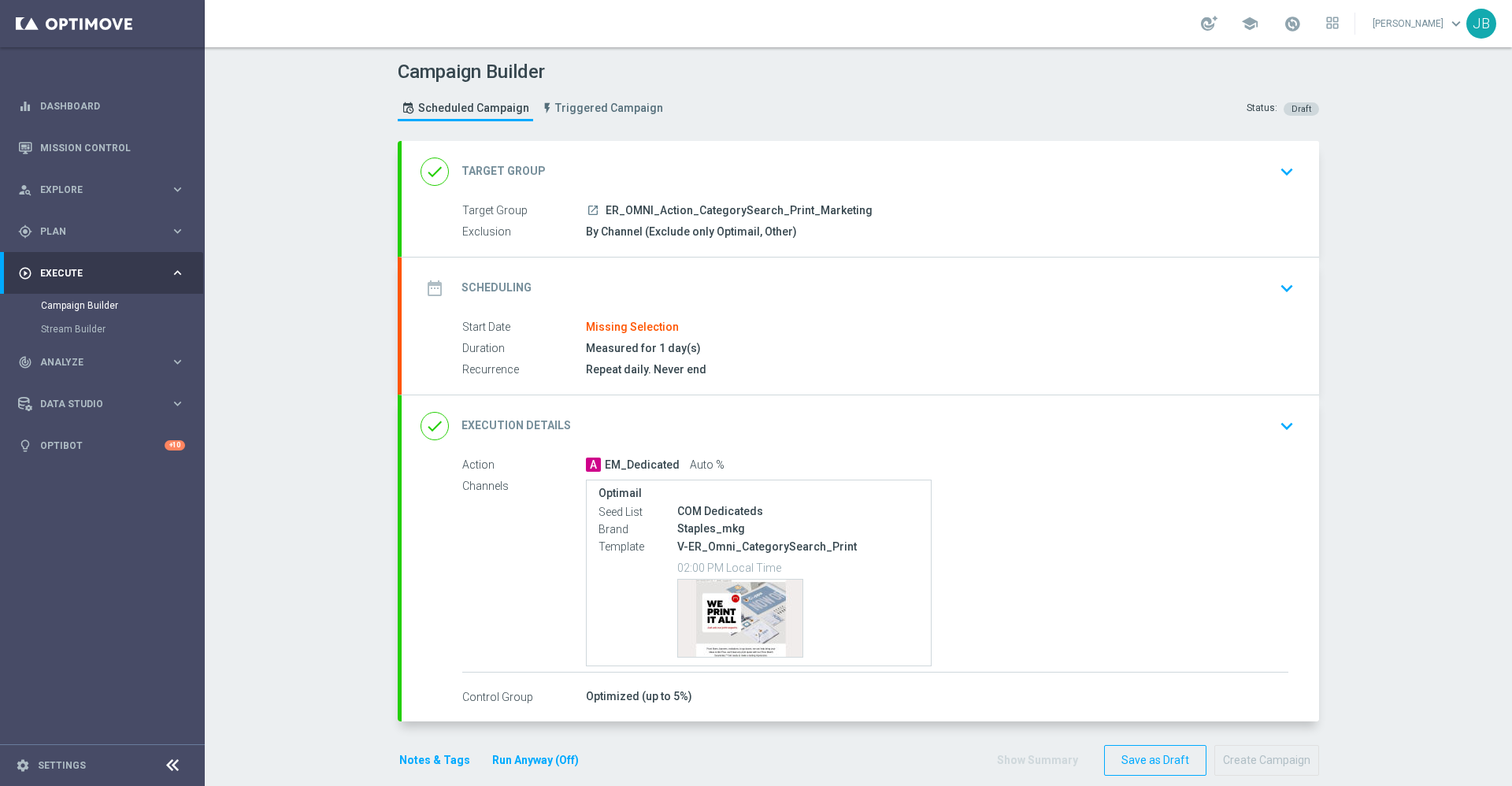
click at [488, 280] on h2 "Scheduling" at bounding box center [496, 287] width 70 height 15
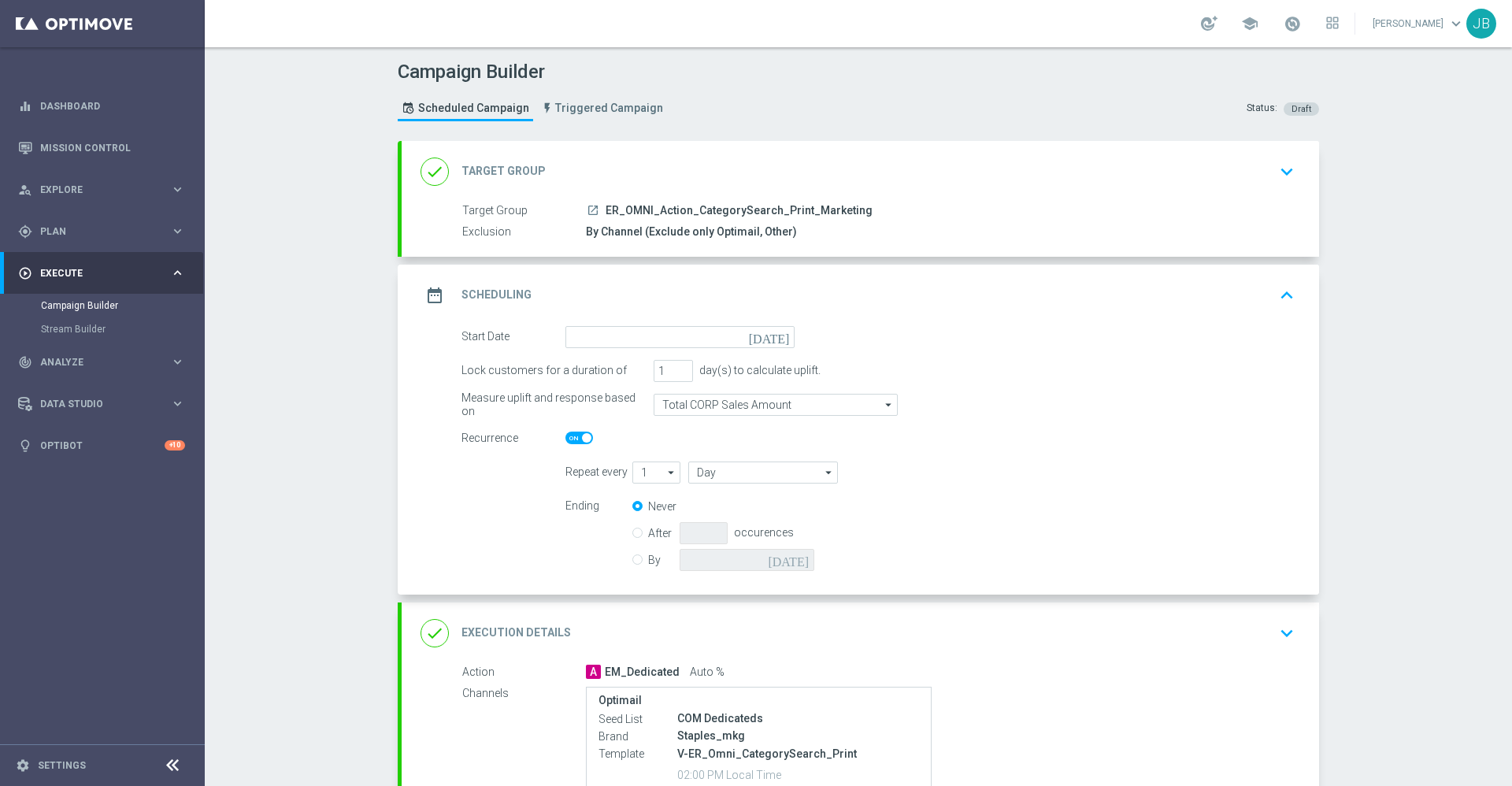
click at [770, 334] on icon "[DATE]" at bounding box center [772, 334] width 46 height 17
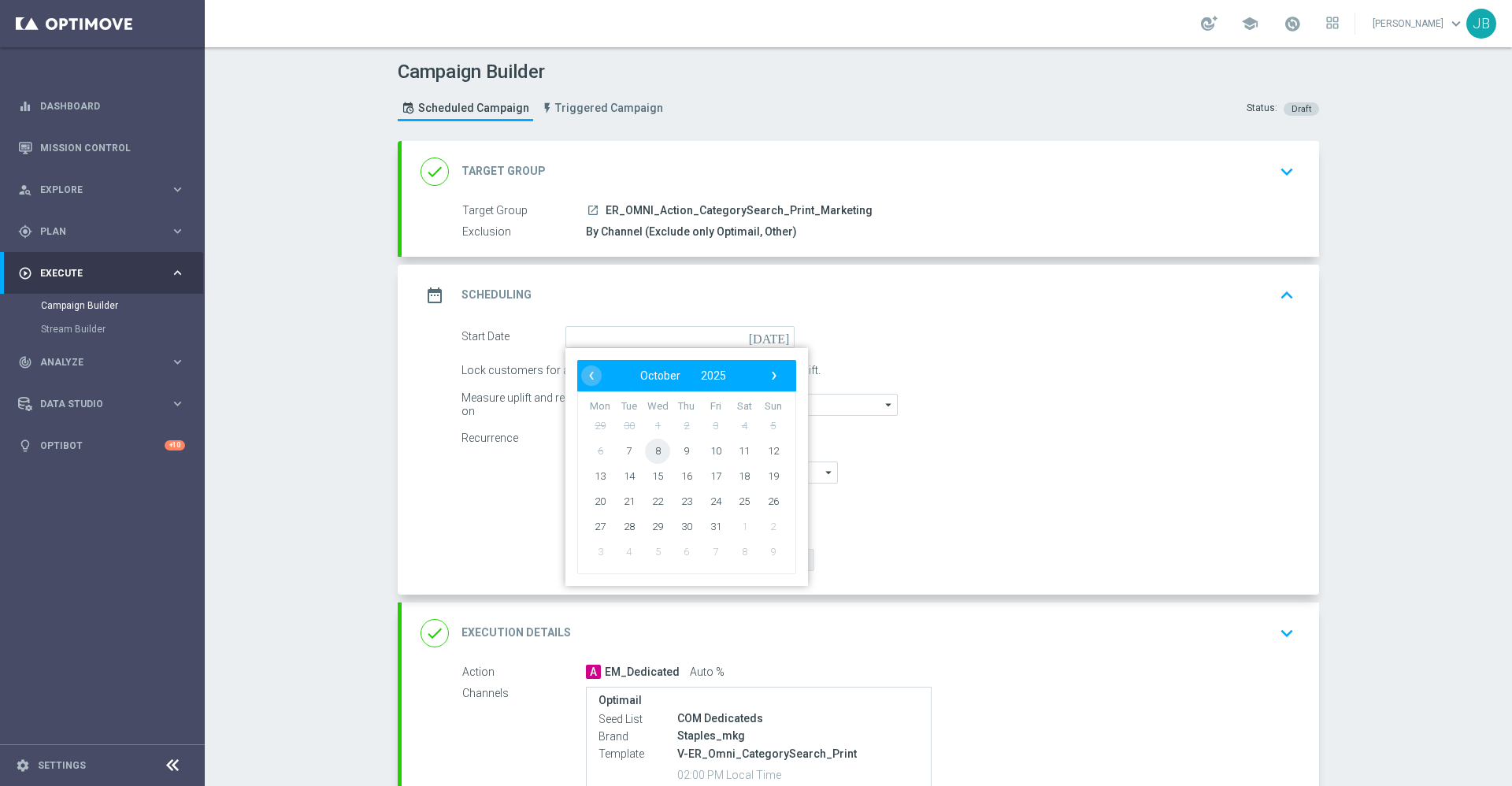
click at [650, 445] on span "8" at bounding box center [657, 450] width 25 height 25
type input "08 Oct 2025"
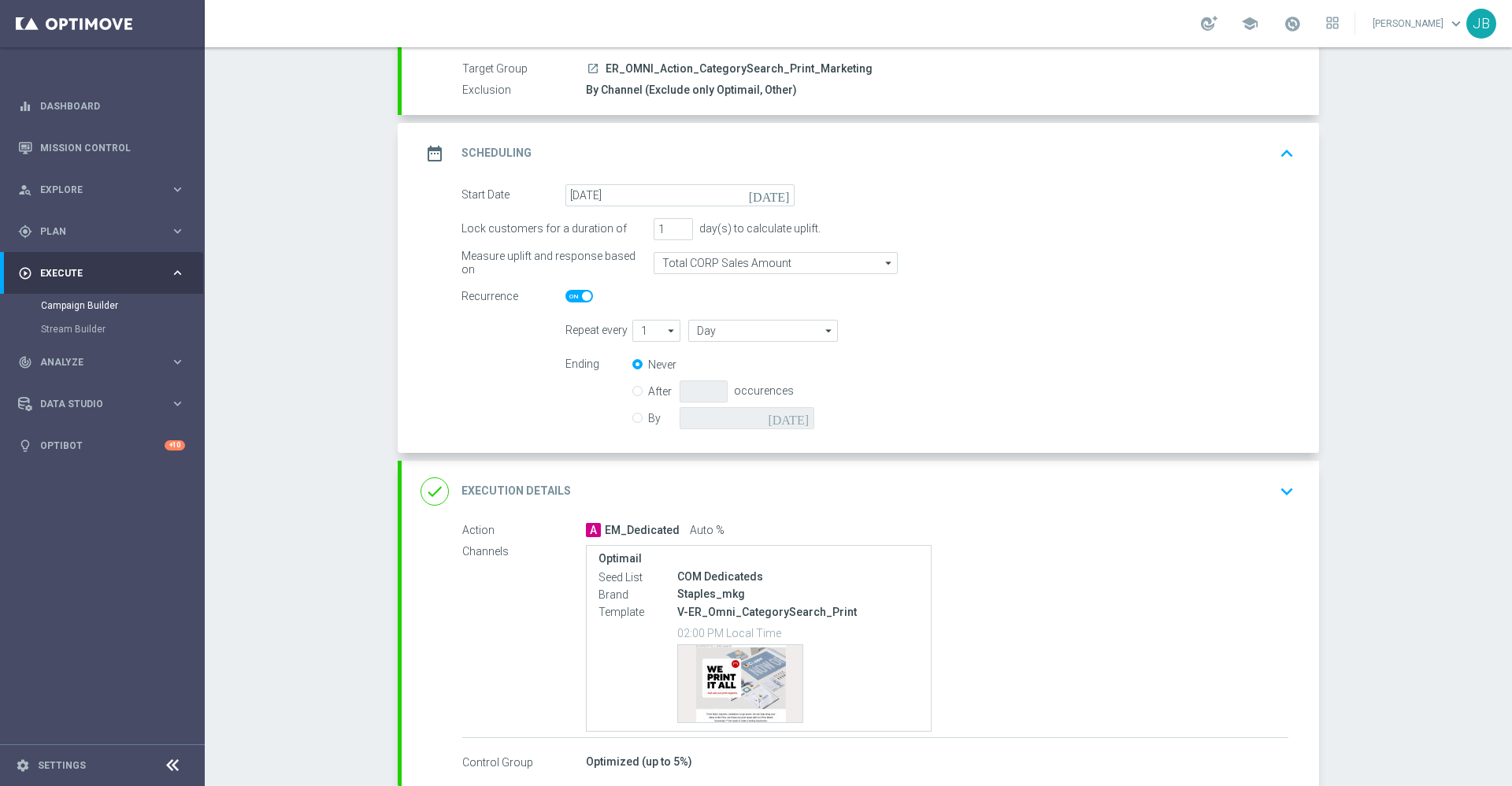
scroll to position [154, 0]
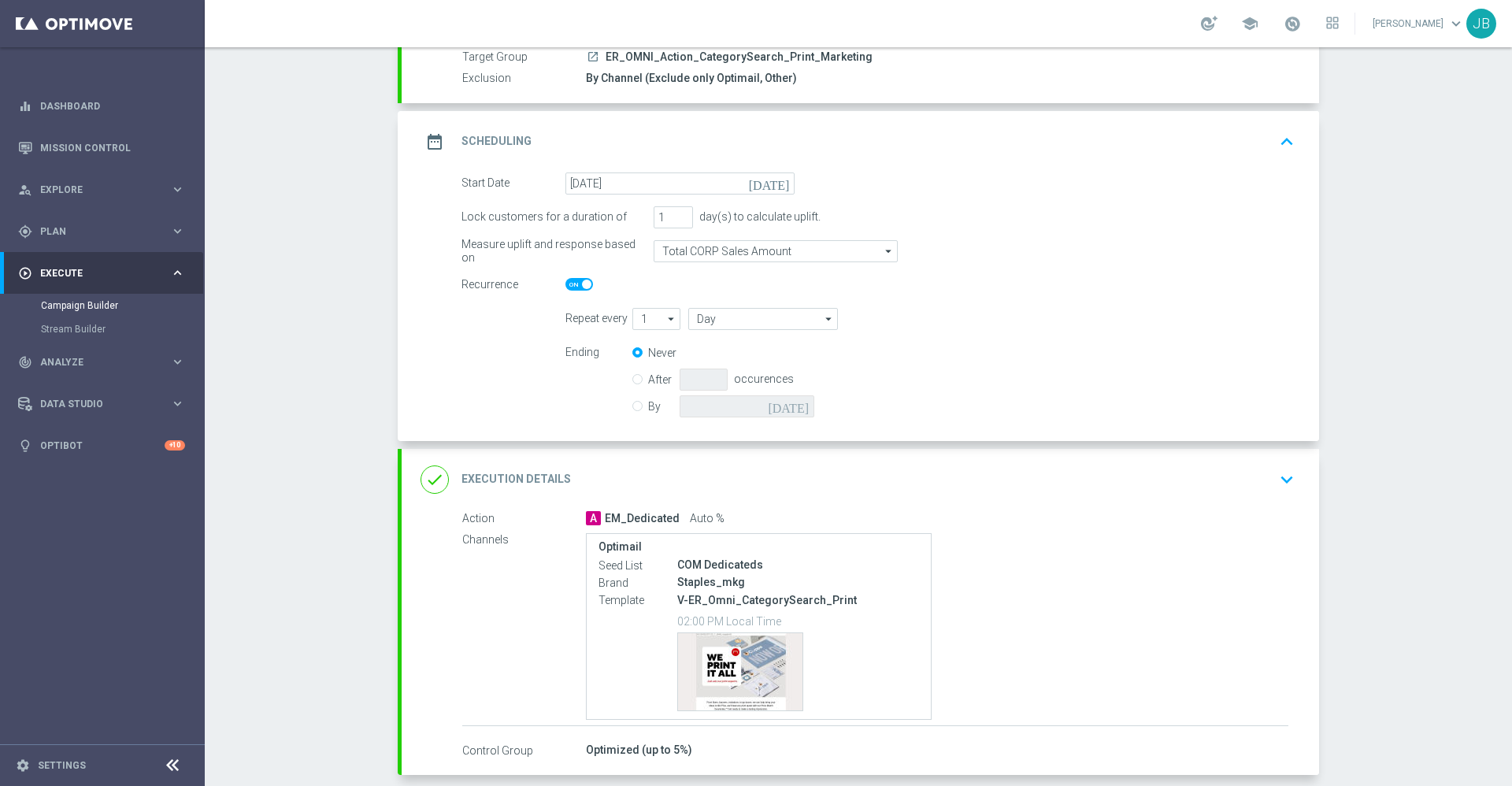
click at [533, 479] on h2 "Execution Details" at bounding box center [516, 479] width 109 height 15
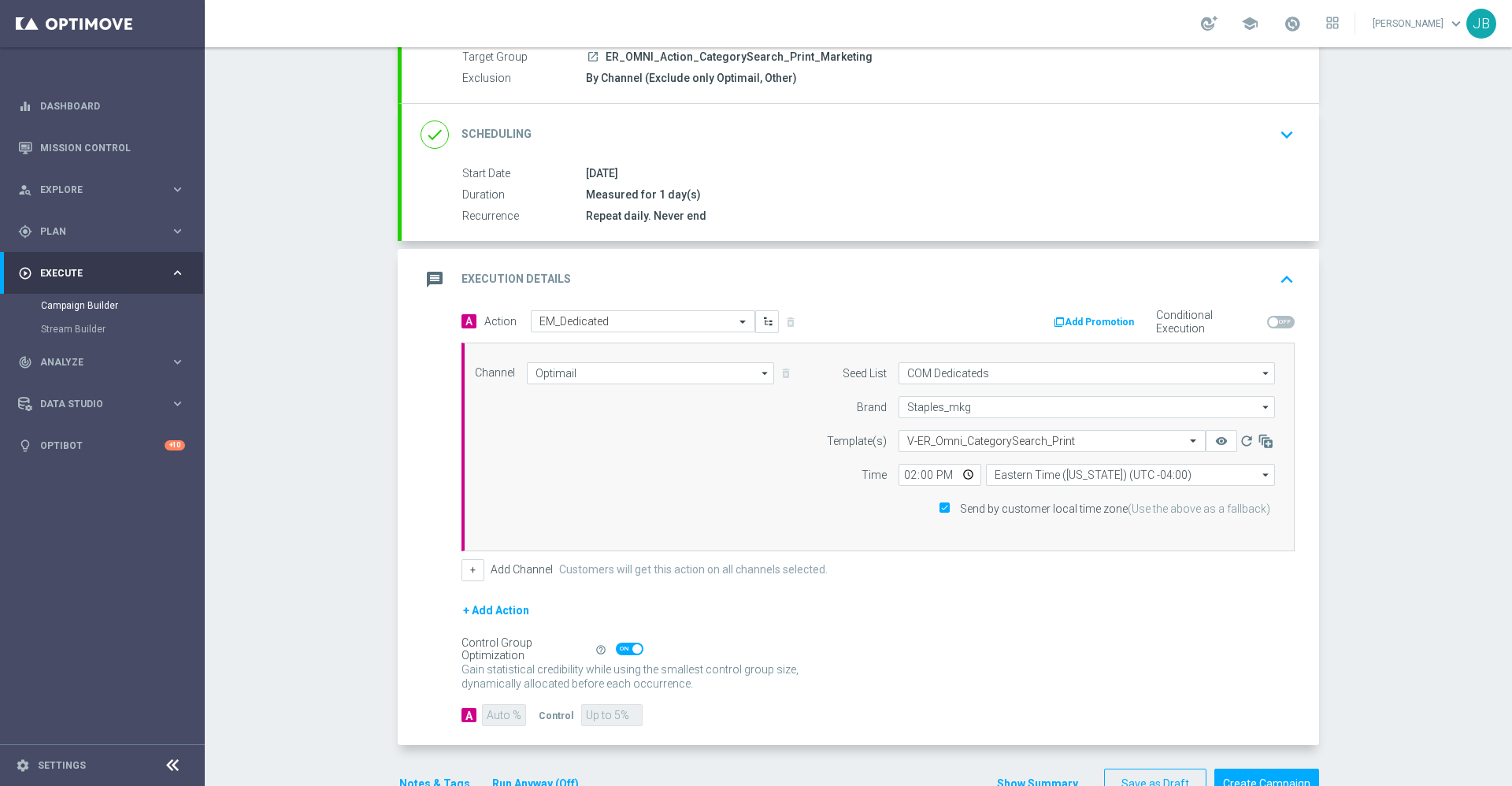
click at [505, 614] on button "+ Add Action" at bounding box center [496, 610] width 70 height 19
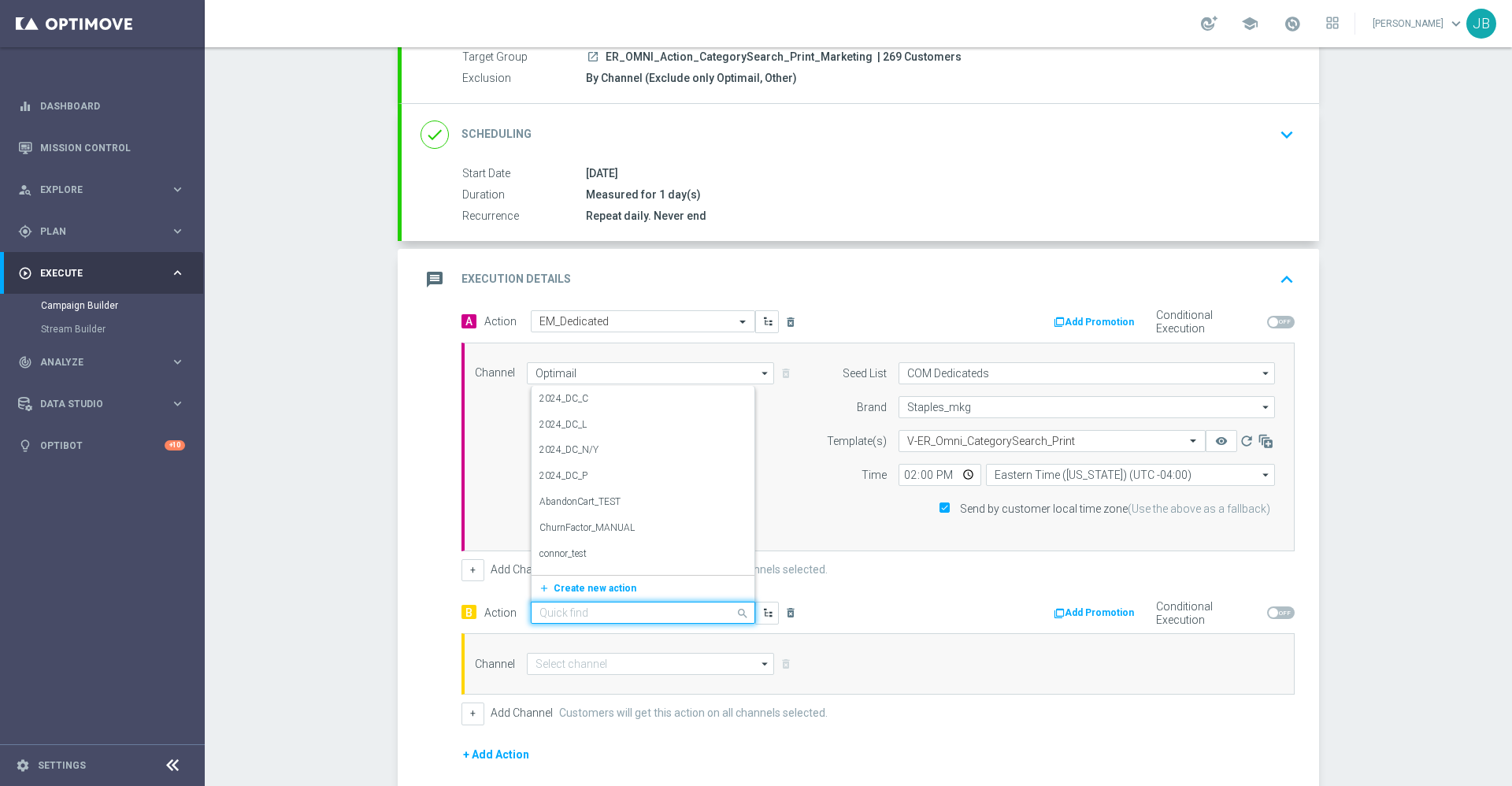
click at [595, 610] on input "text" at bounding box center [627, 613] width 176 height 14
type input "em_ded"
click at [591, 514] on div "EM_Dedicated edit" at bounding box center [643, 513] width 207 height 26
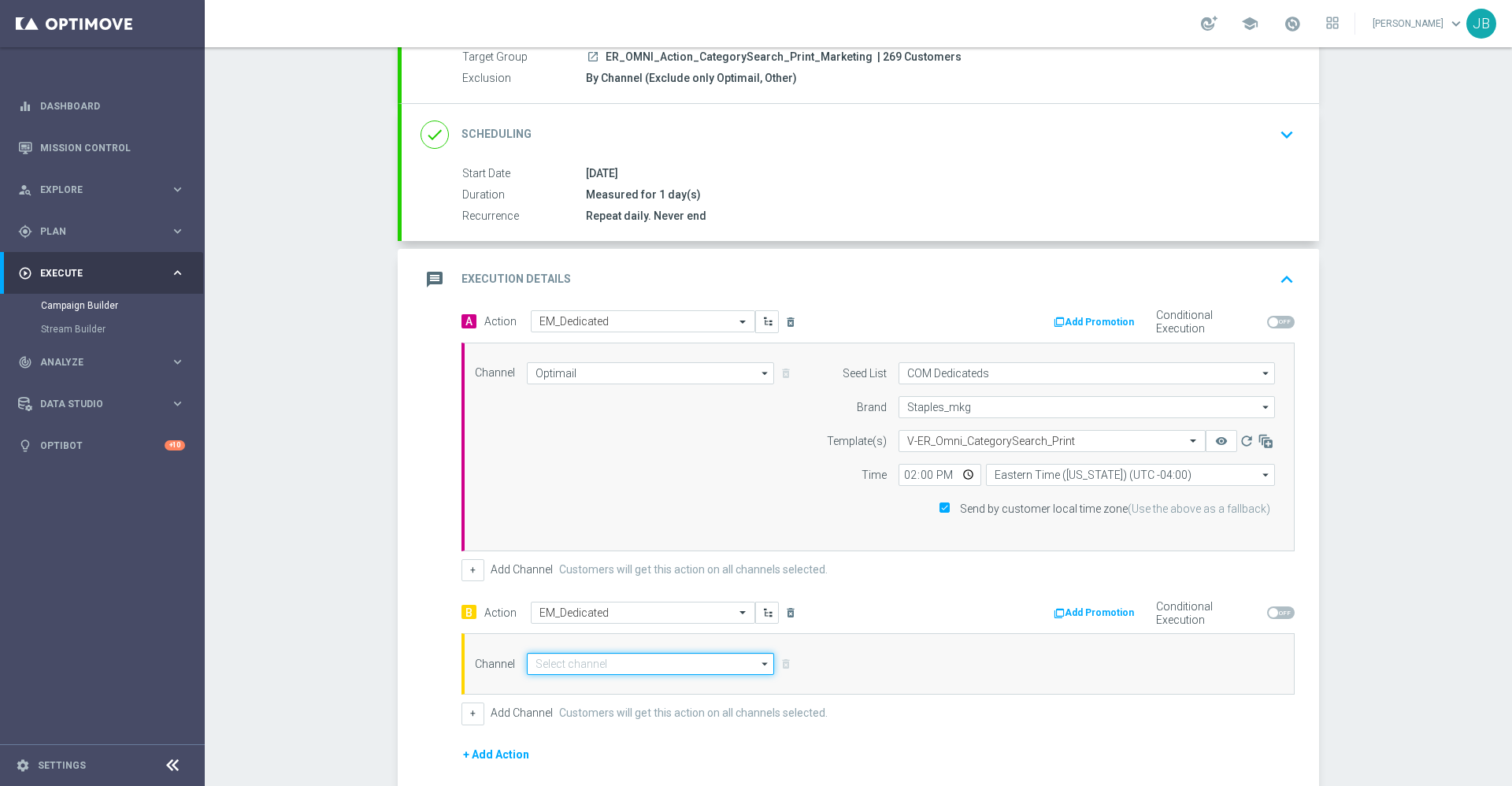
click at [606, 669] on input at bounding box center [650, 663] width 247 height 22
click at [560, 684] on div "Optimail" at bounding box center [651, 686] width 248 height 23
type input "Optimail"
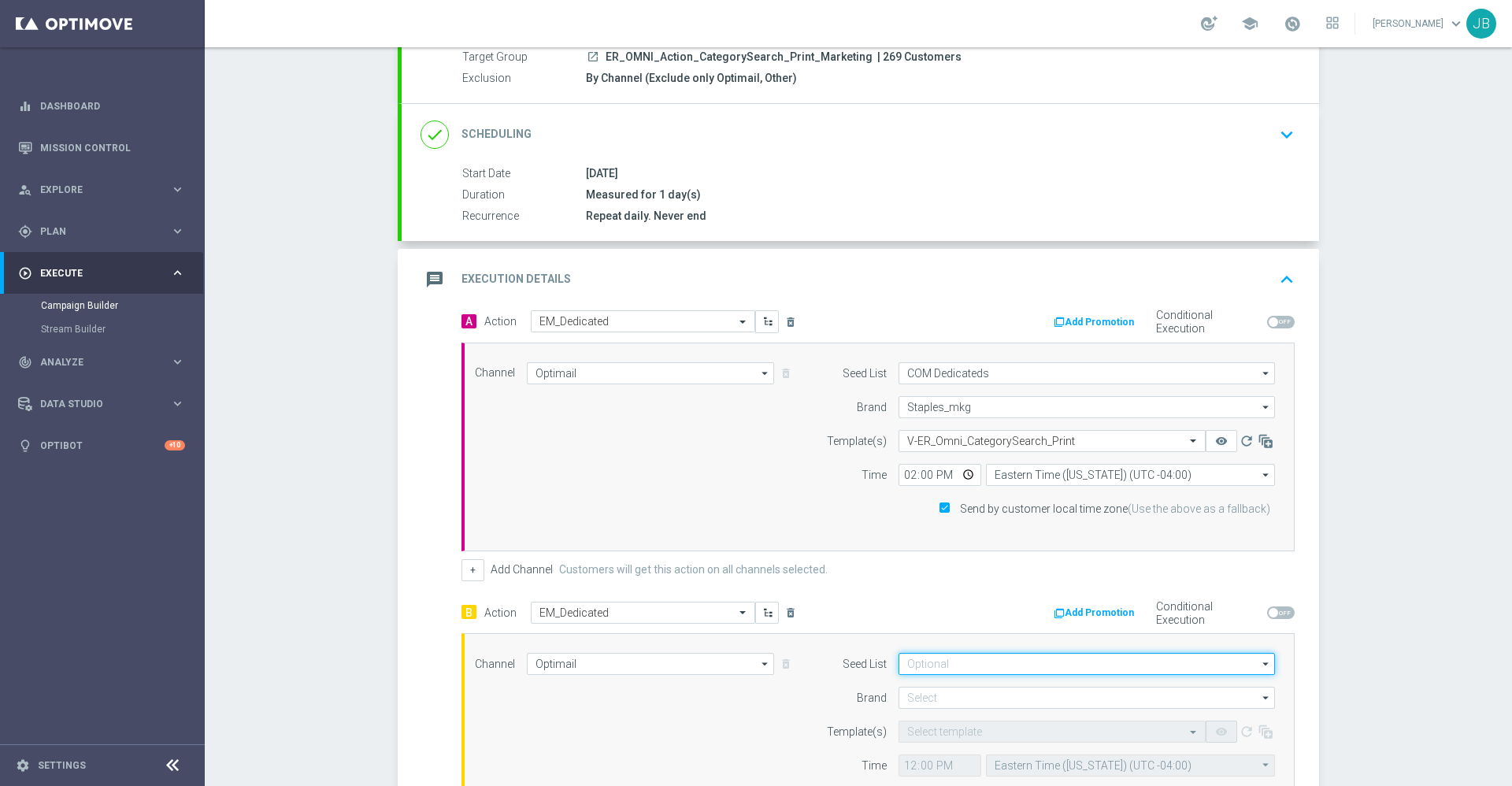
click at [961, 669] on input at bounding box center [1087, 663] width 377 height 22
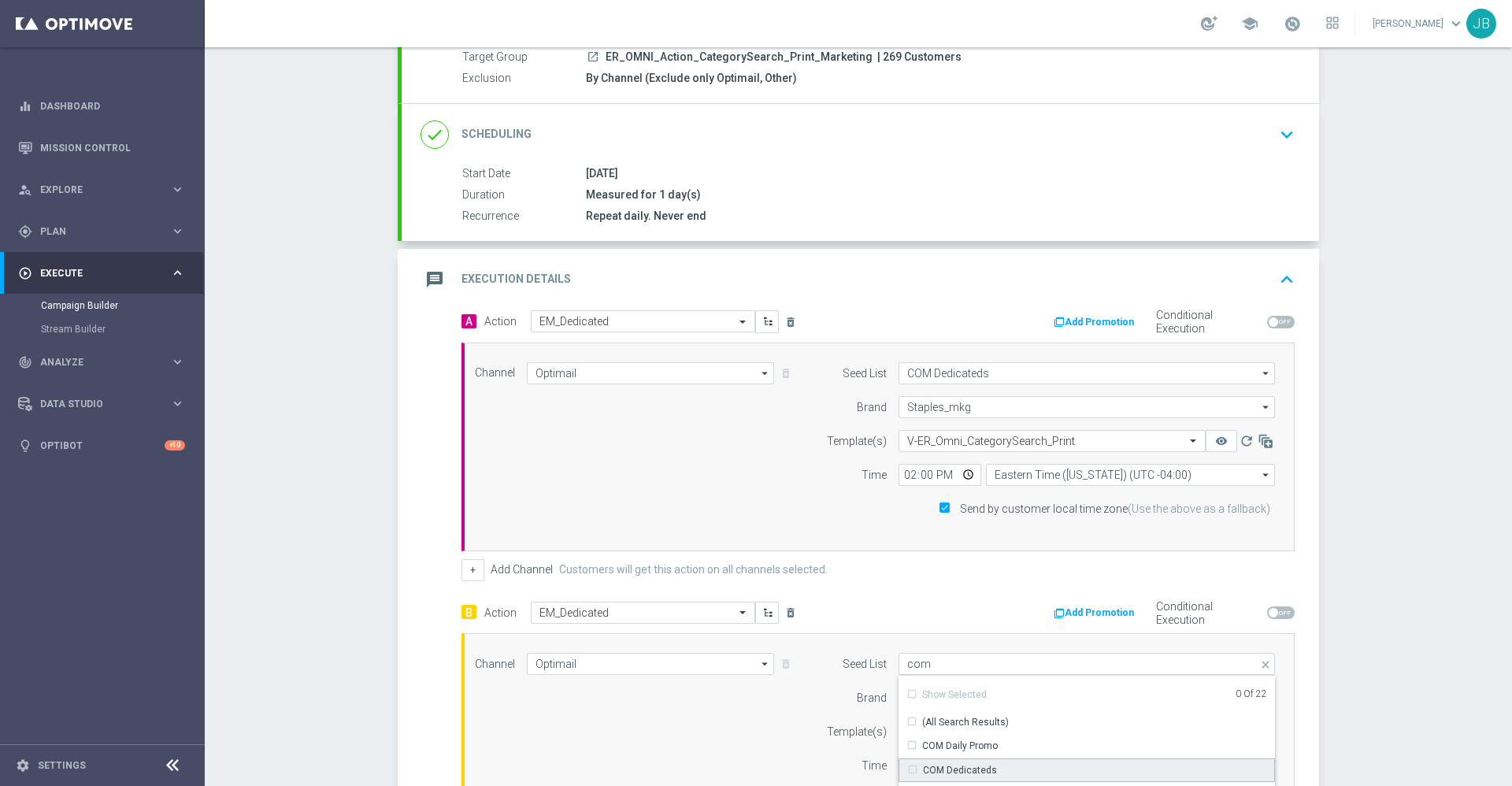
click at [960, 766] on div "COM Dedicateds" at bounding box center [960, 770] width 74 height 15
click at [971, 575] on div "+ Add Channel Customers will get this action on all channels selected." at bounding box center [878, 569] width 833 height 22
type input "COM Dedicateds"
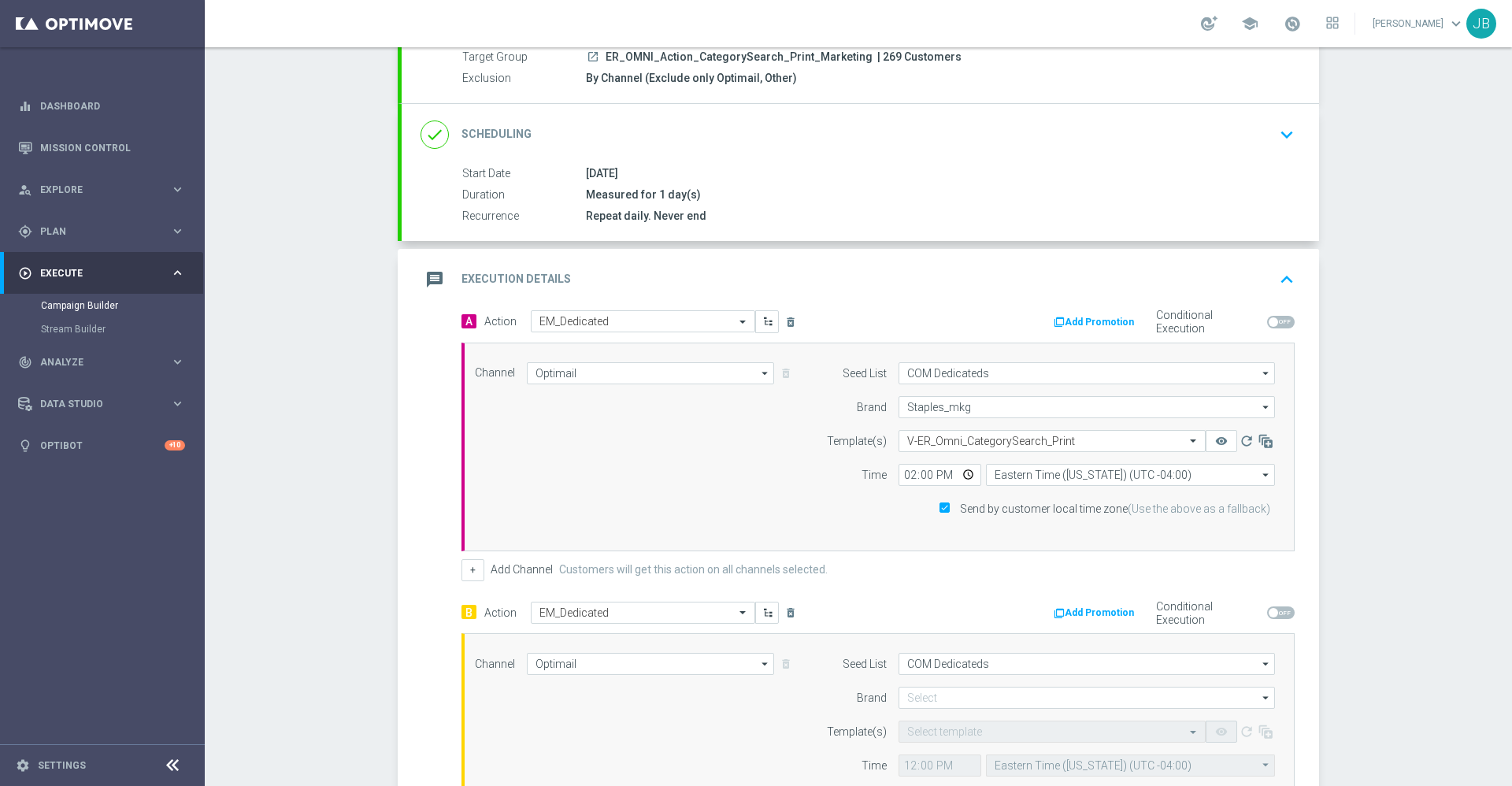
scroll to position [247, 0]
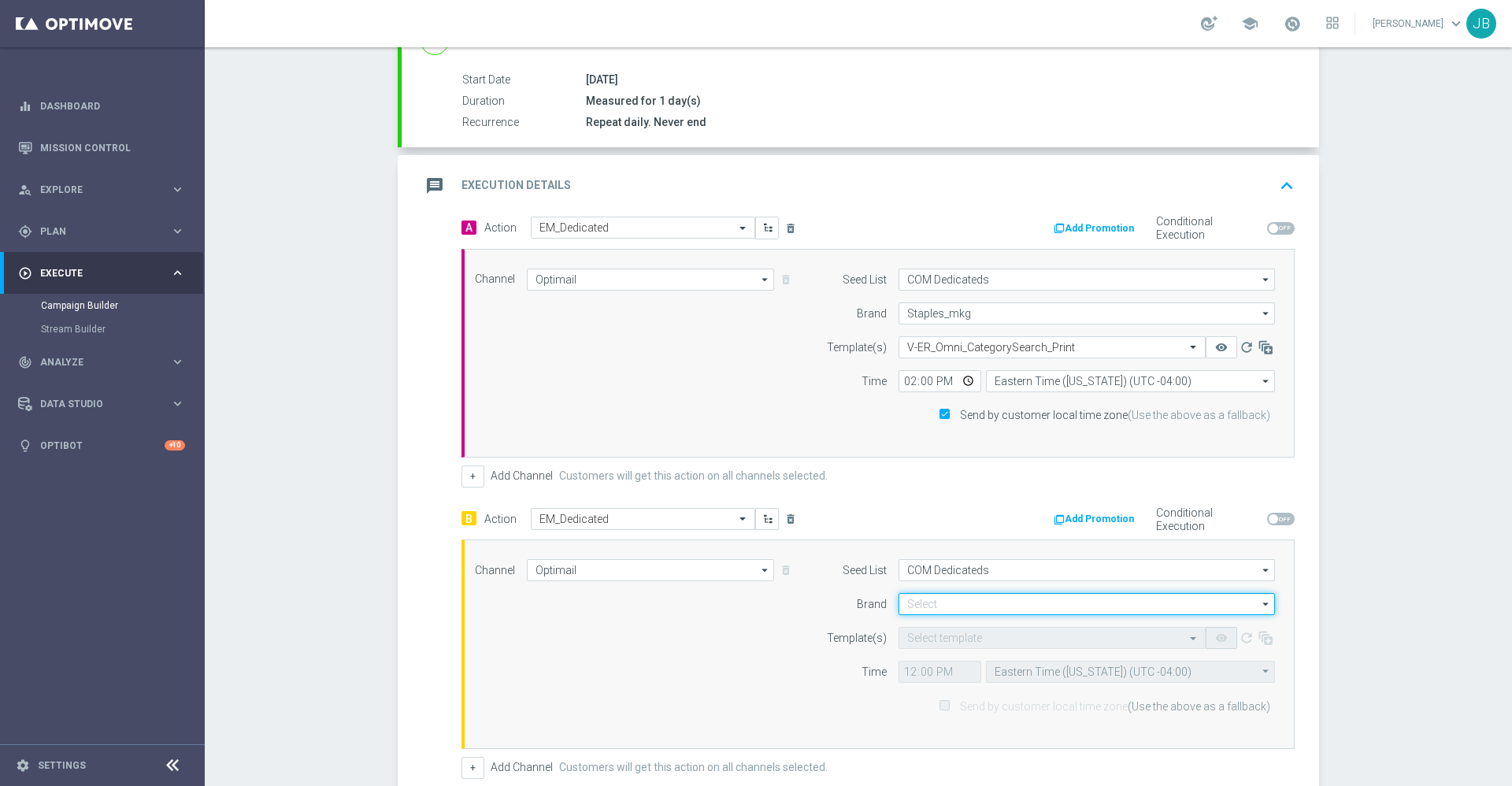
click at [952, 598] on input at bounding box center [1087, 603] width 377 height 22
click at [938, 626] on div "Staples_mkg" at bounding box center [934, 627] width 55 height 15
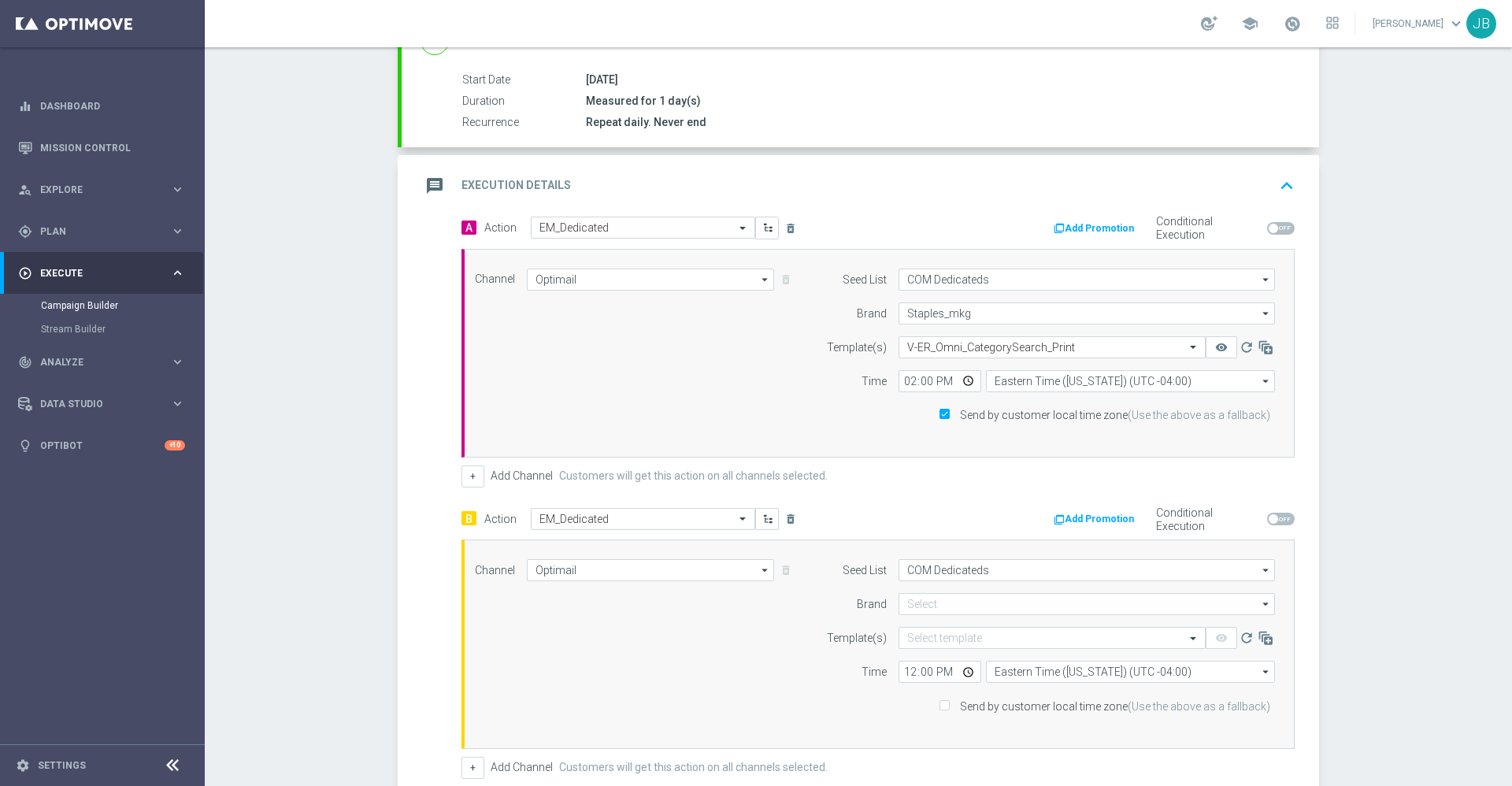
type input "Staples_mkg"
click at [939, 641] on input "text" at bounding box center [1036, 638] width 258 height 14
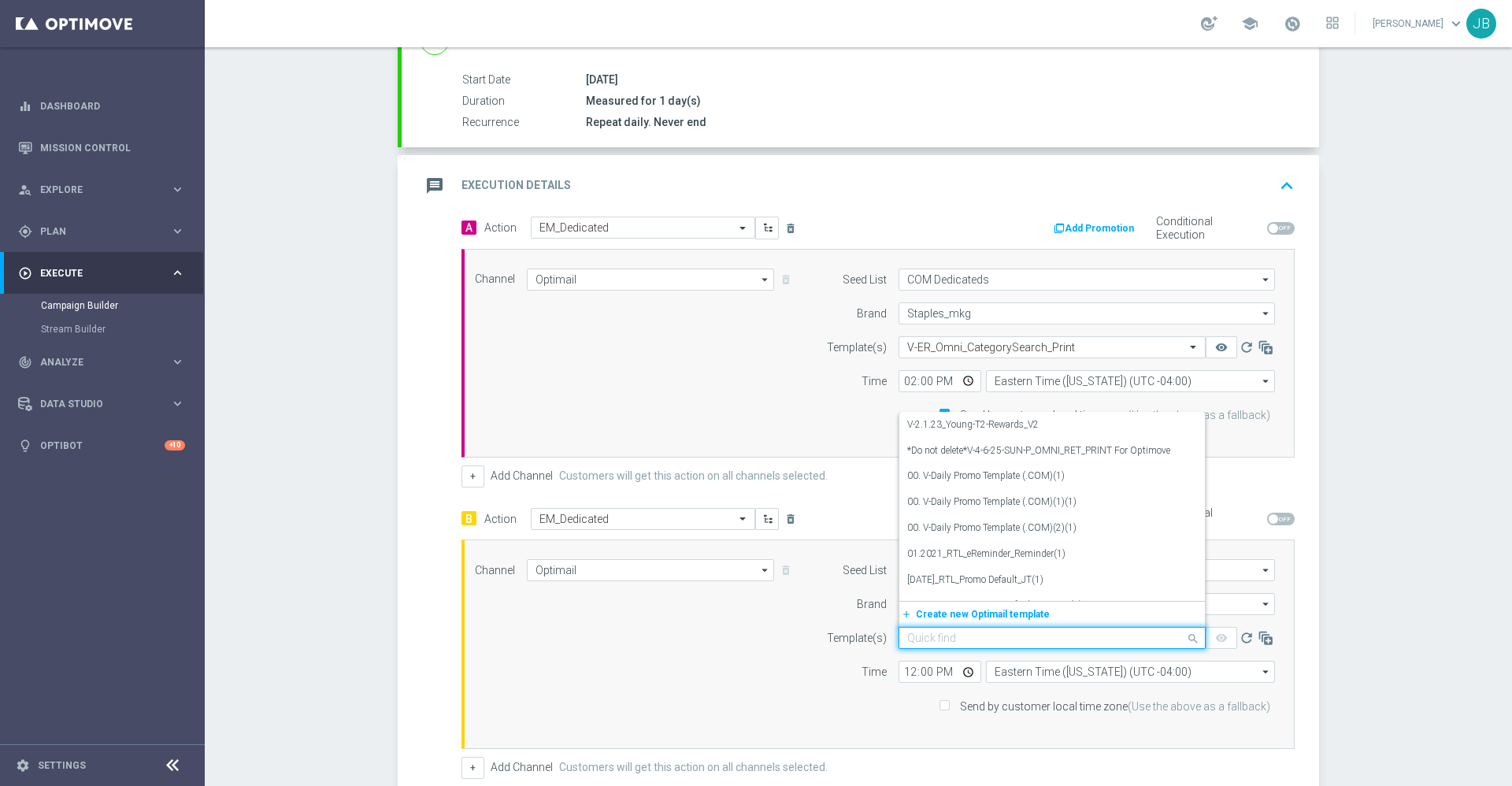
click at [918, 642] on input "text" at bounding box center [1036, 638] width 258 height 14
paste input "V-ER_OMNI_Print_AbandonSearch"
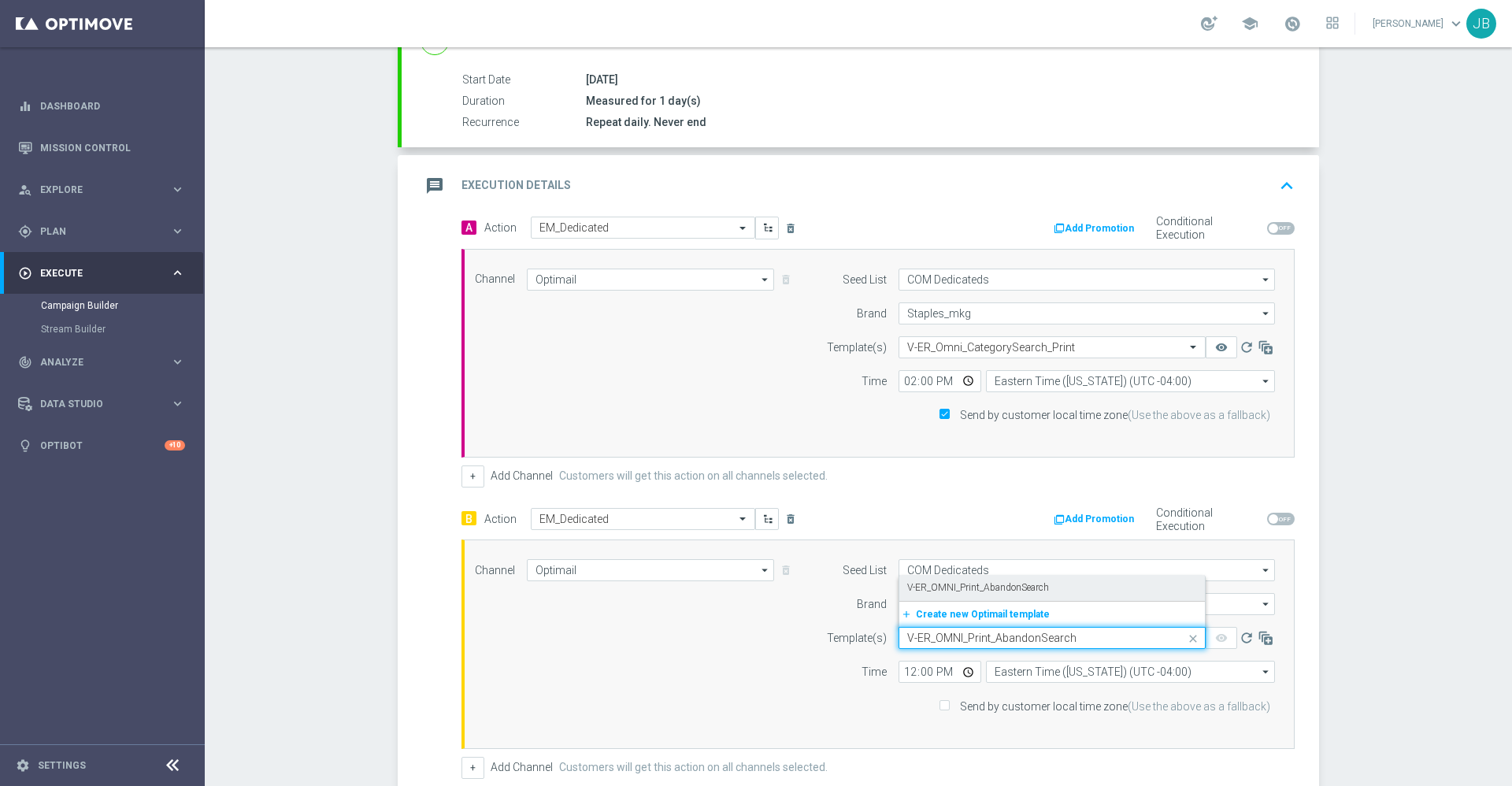
click at [1019, 582] on label "V-ER_OMNI_Print_AbandonSearch" at bounding box center [977, 588] width 142 height 14
type input "V-ER_OMNI_Print_AbandonSearch"
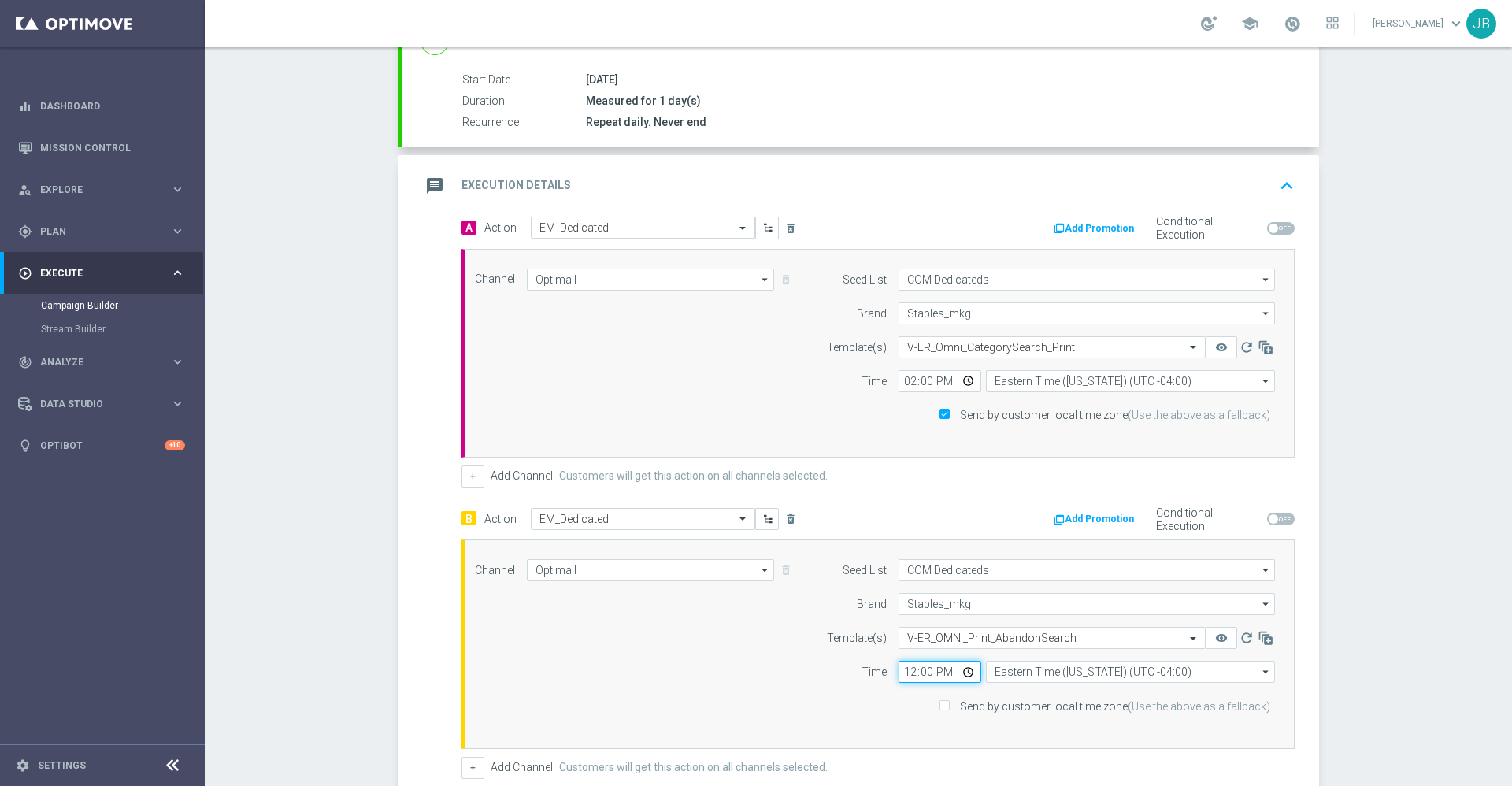
click at [901, 675] on input "12:00" at bounding box center [940, 671] width 83 height 22
type input "14:00"
click at [944, 703] on input "Send by customer local time zone (Use the above as a fallback)" at bounding box center [943, 706] width 11 height 11
checkbox input "true"
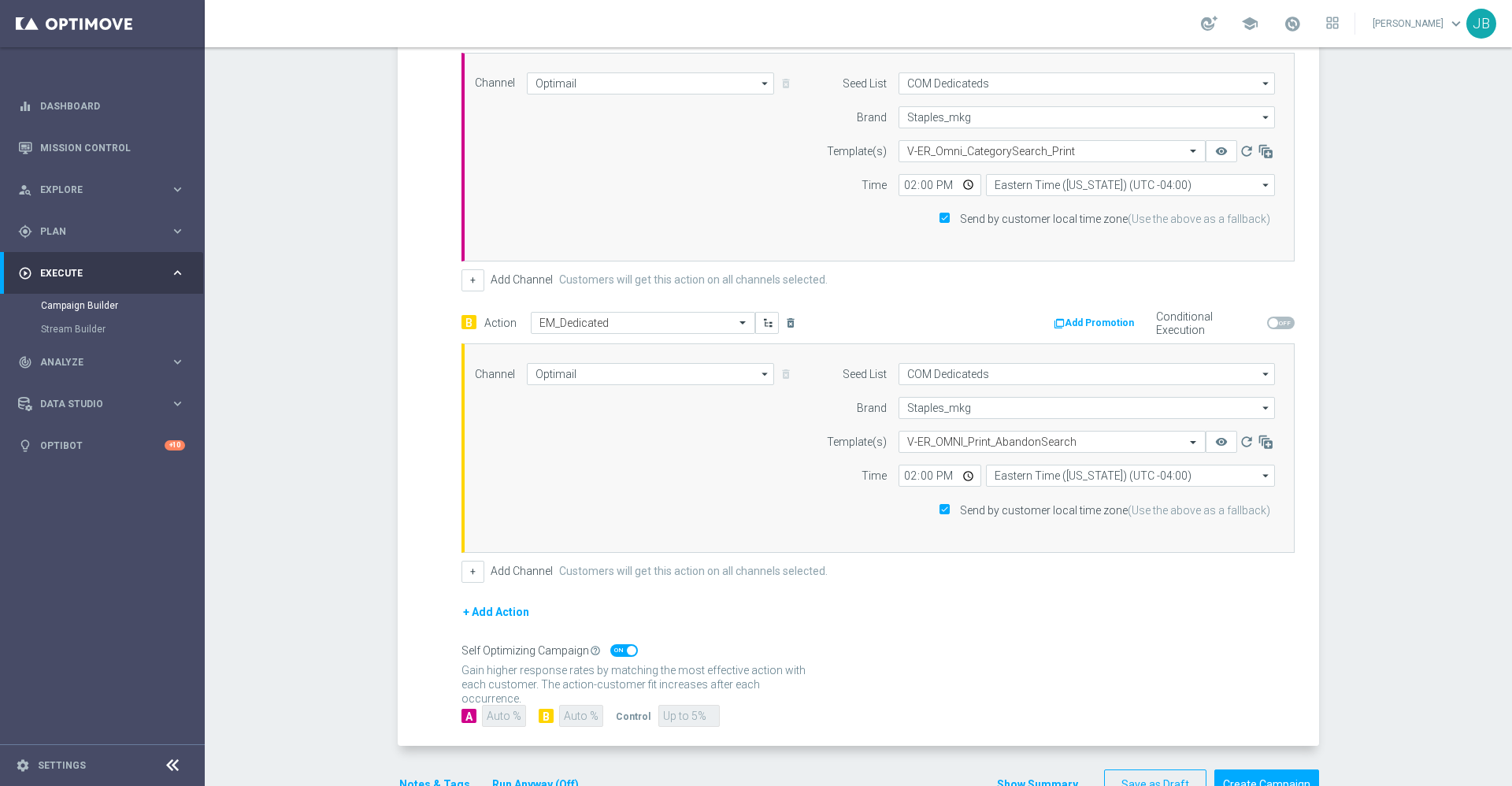
scroll to position [488, 0]
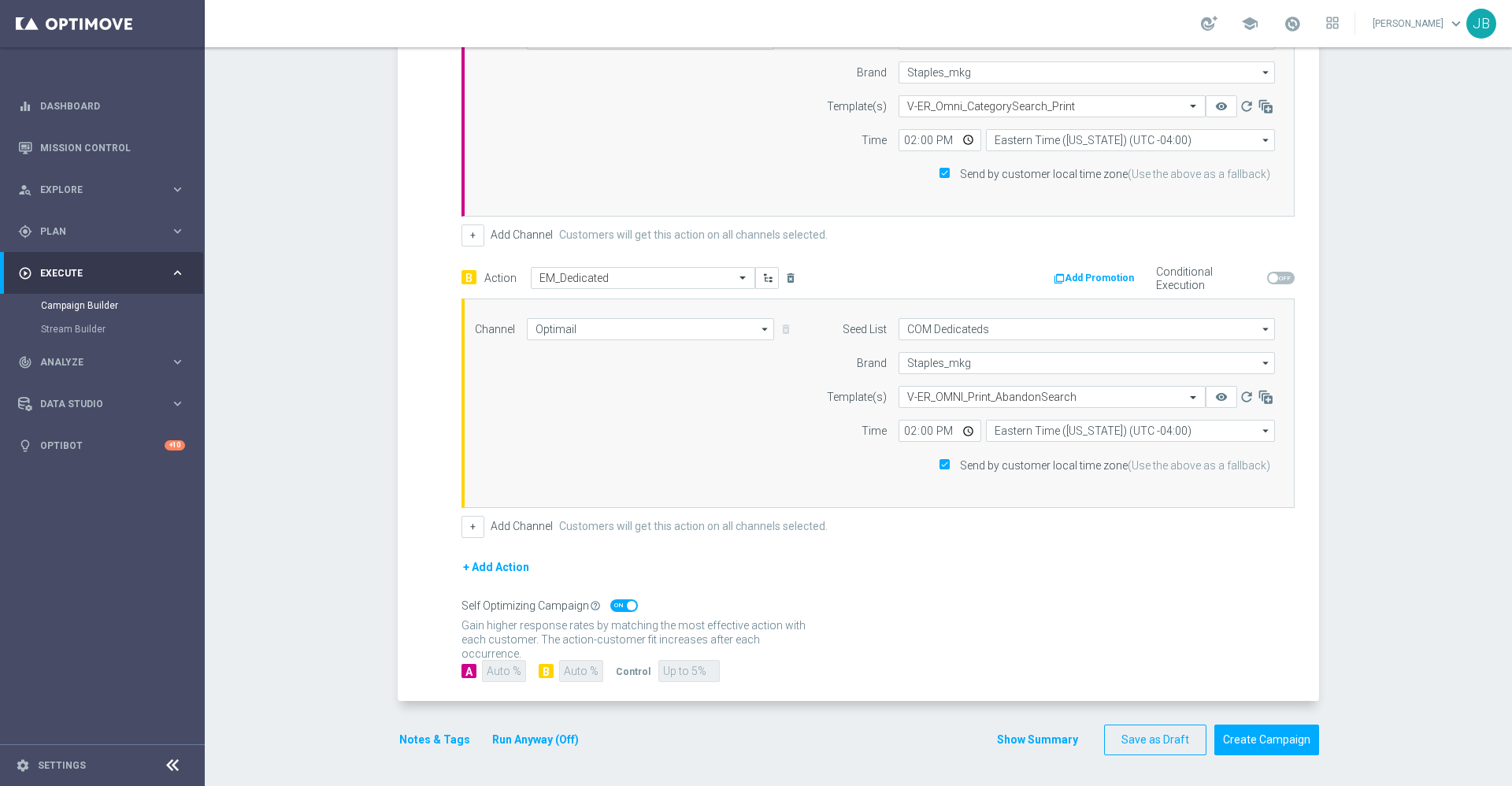
click at [617, 605] on span at bounding box center [624, 605] width 28 height 13
click at [617, 605] on input "checkbox" at bounding box center [624, 605] width 28 height 13
checkbox input "false"
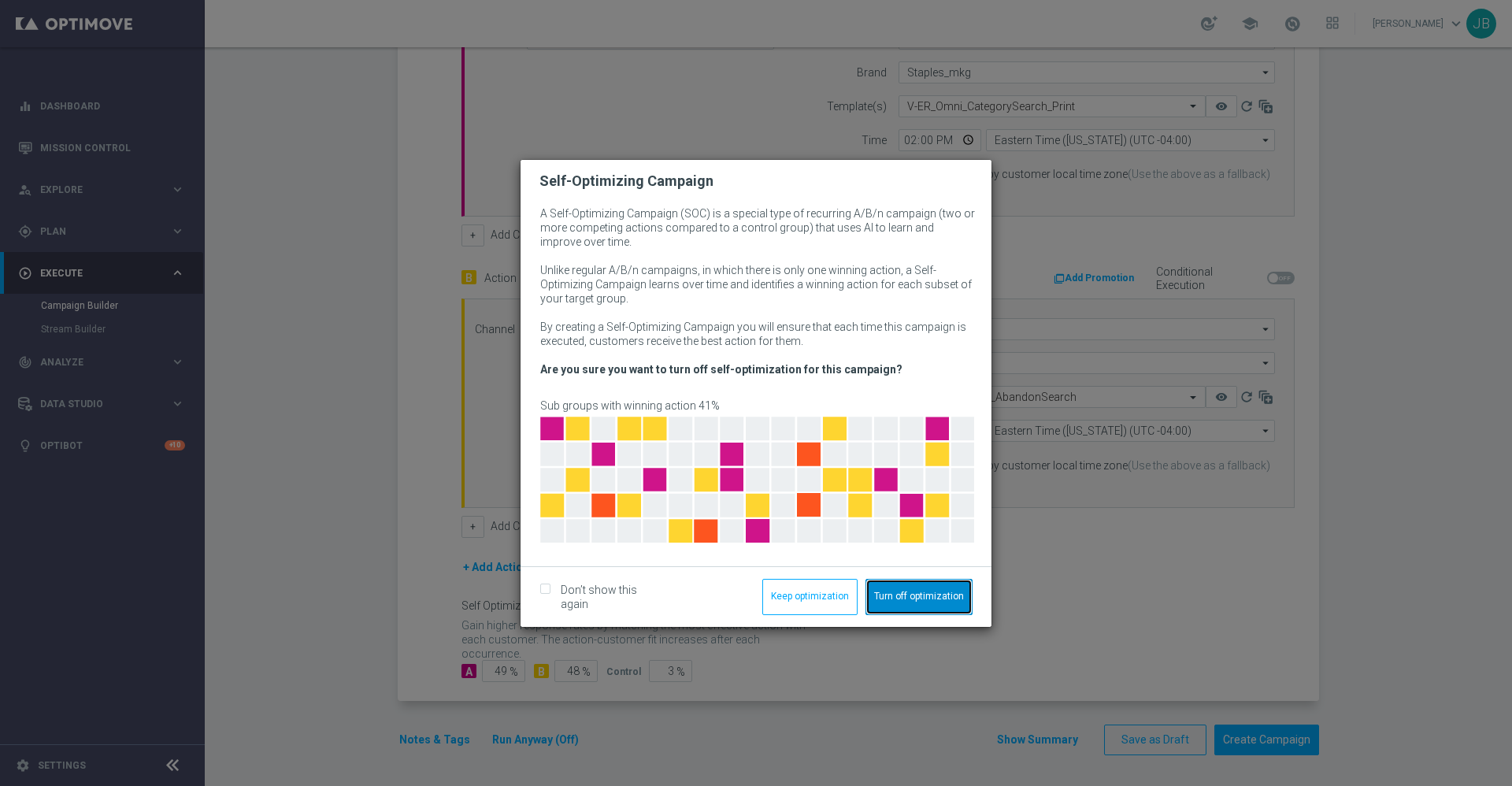
click at [897, 595] on button "Turn off optimization" at bounding box center [919, 597] width 107 height 36
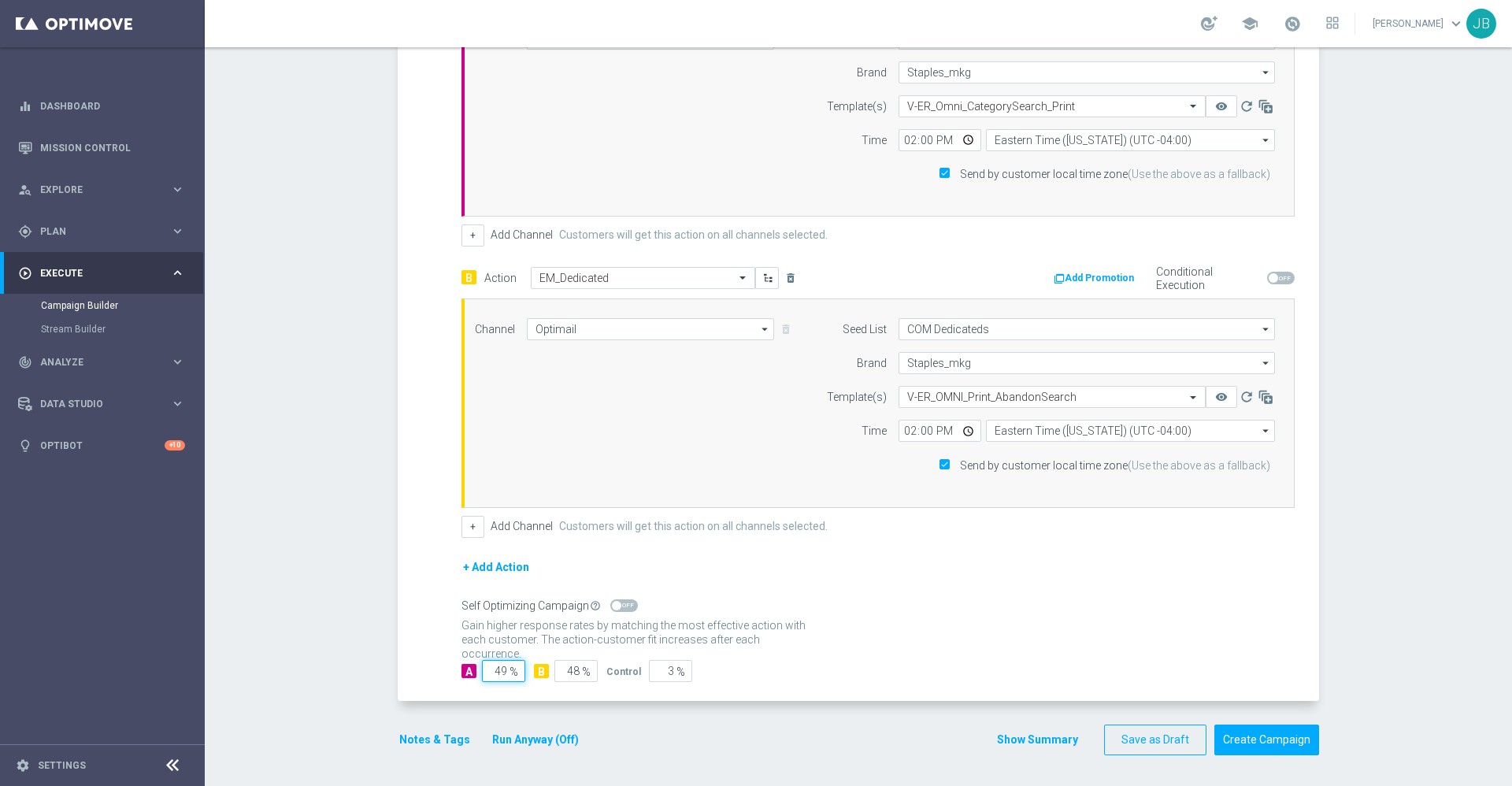
click at [500, 665] on input "49" at bounding box center [503, 670] width 43 height 22
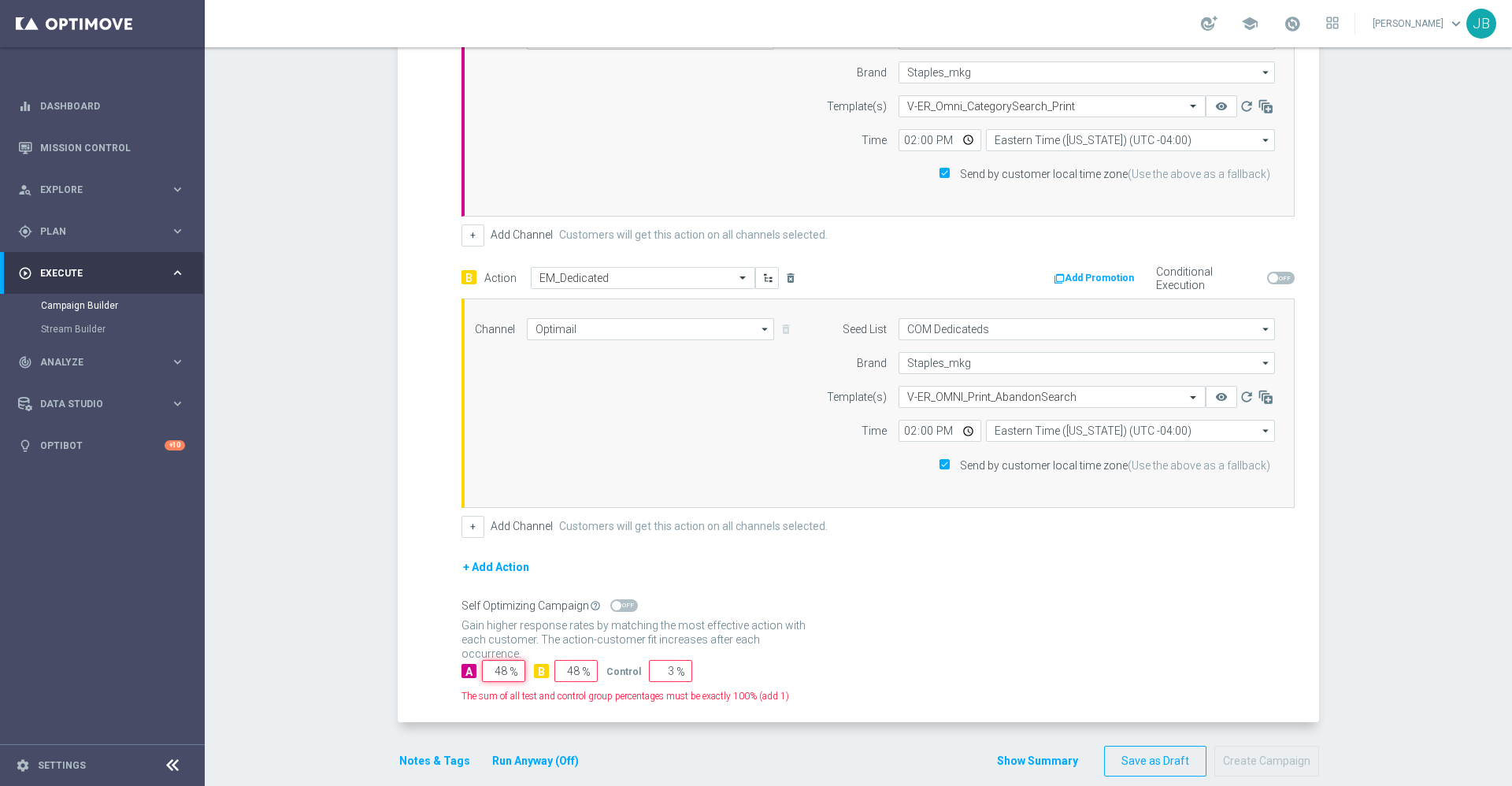
type input "48"
click at [676, 671] on span "%" at bounding box center [680, 672] width 9 height 14
click at [663, 673] on input "3" at bounding box center [670, 670] width 43 height 22
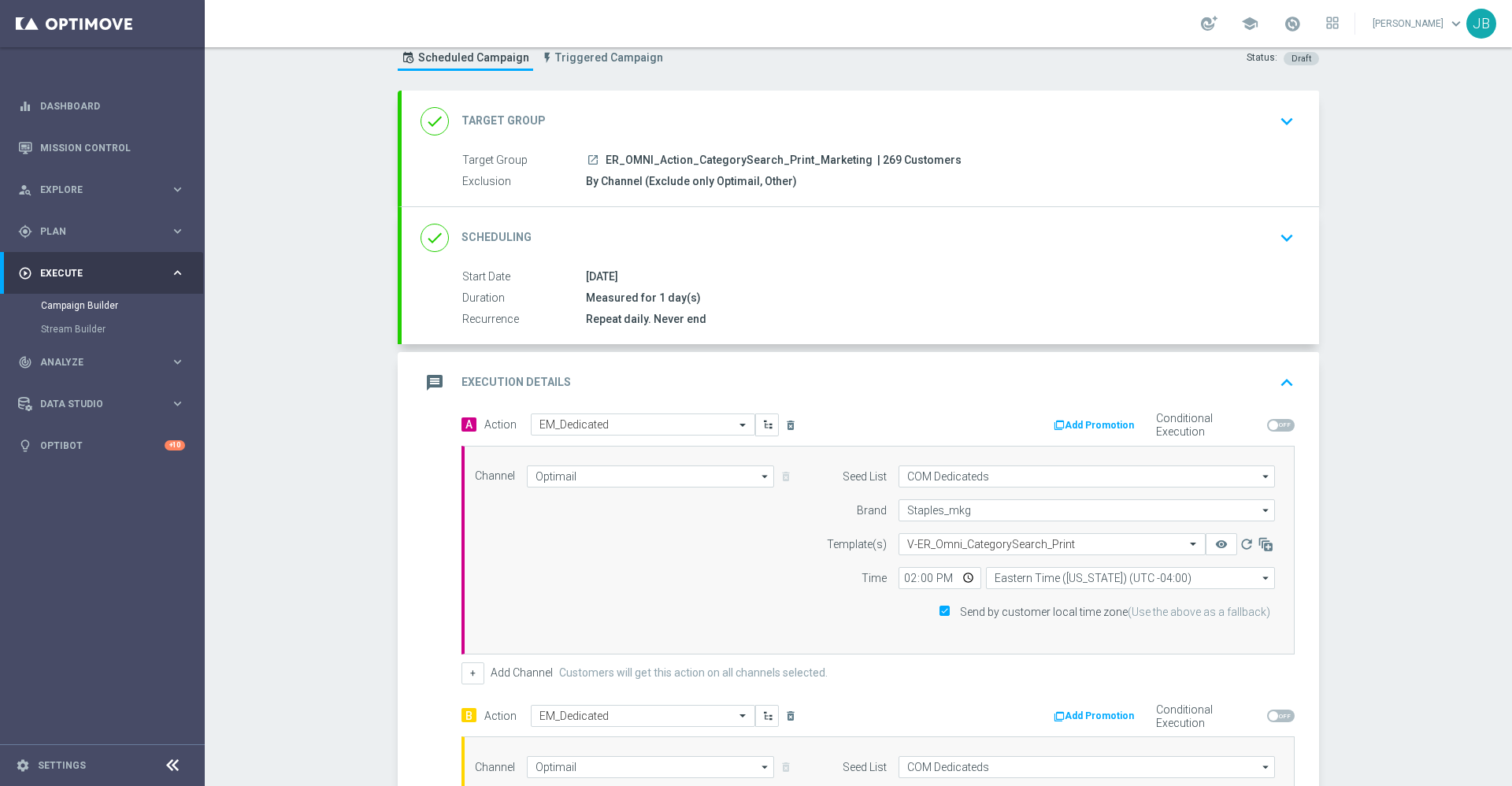
scroll to position [0, 0]
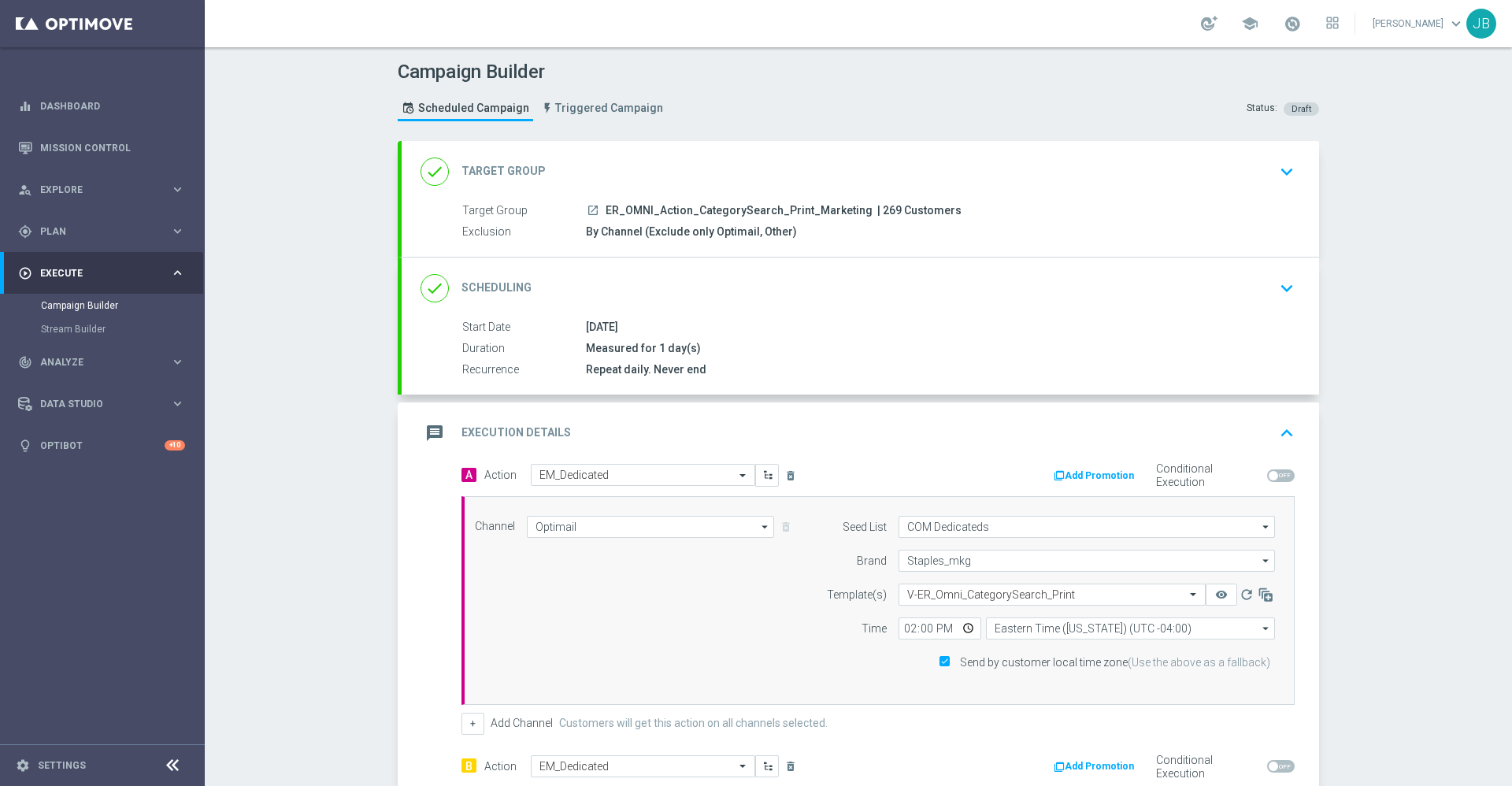
type input "4"
click at [508, 290] on h2 "Scheduling" at bounding box center [496, 287] width 70 height 15
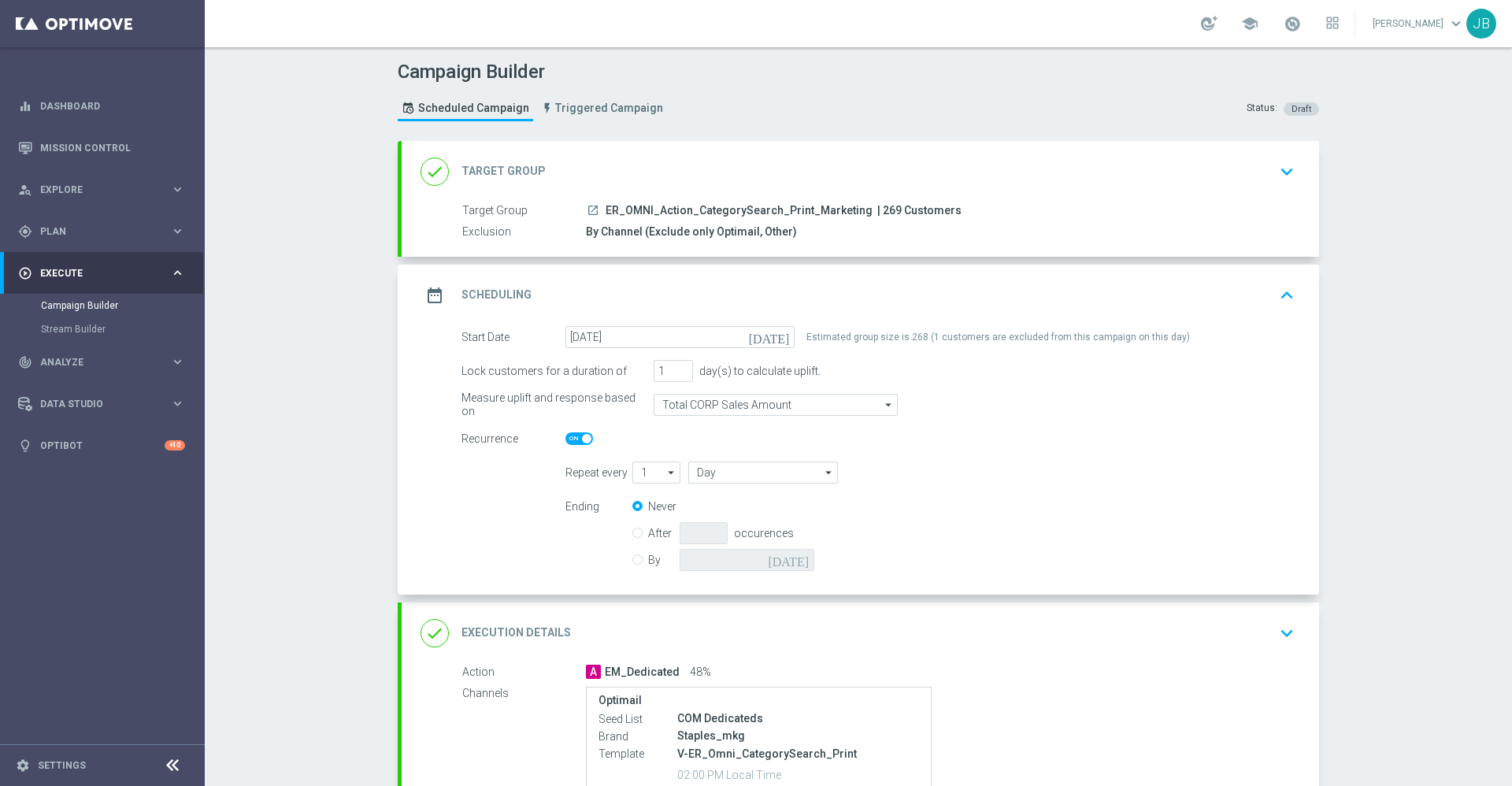
click at [498, 164] on h2 "Target Group" at bounding box center [504, 171] width 84 height 15
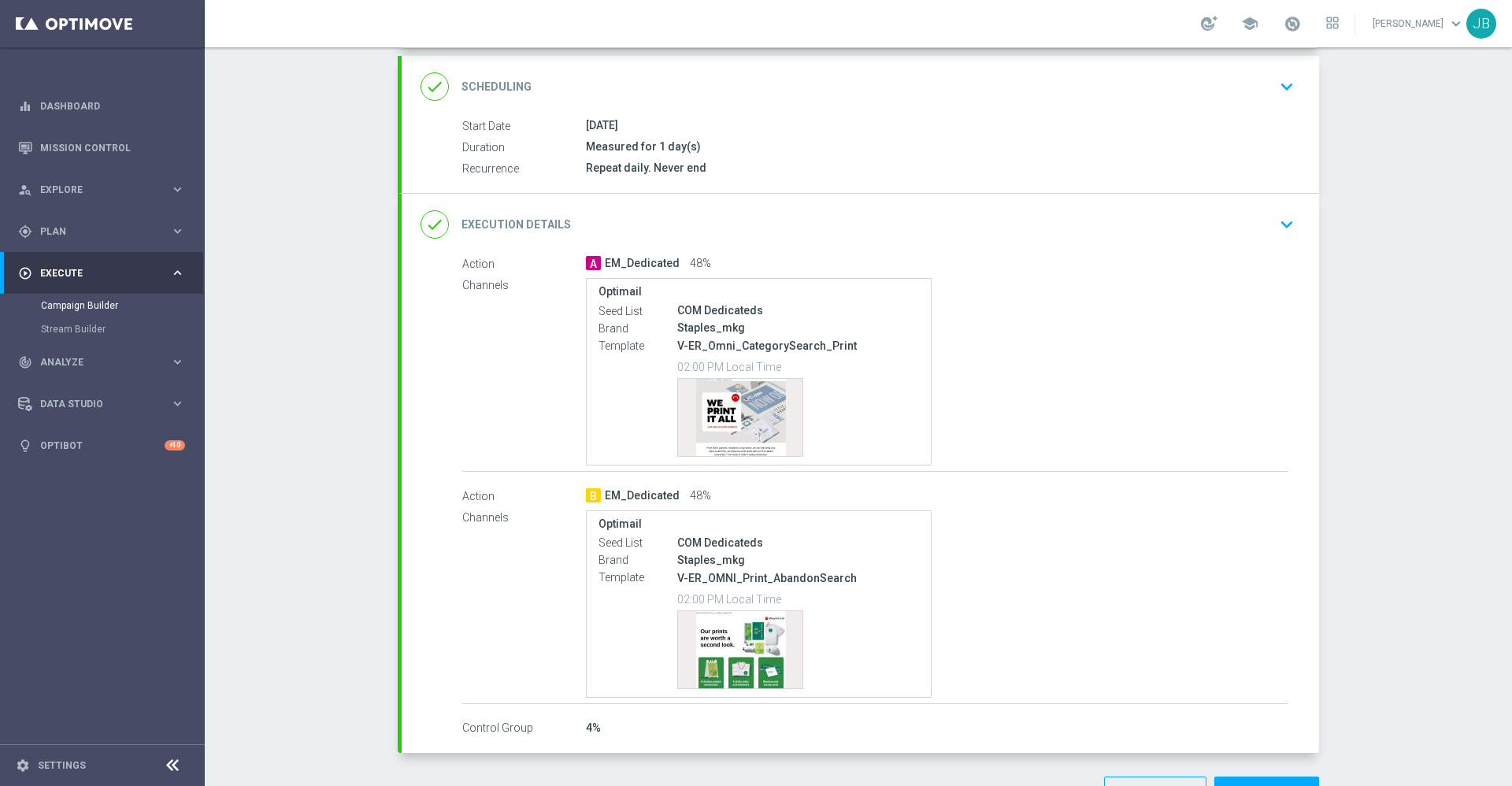
scroll to position [379, 0]
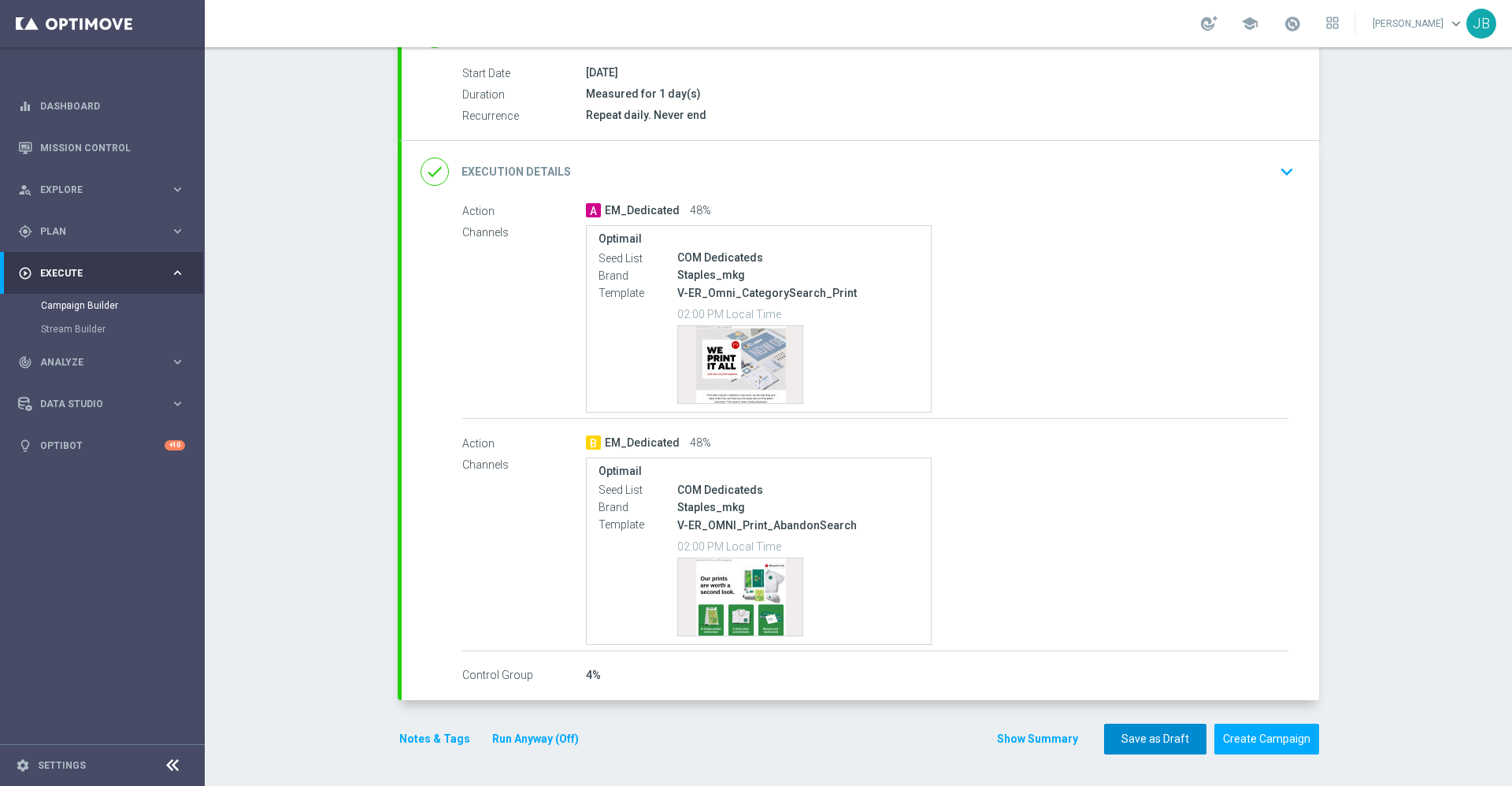
click at [1144, 745] on button "Save as Draft" at bounding box center [1155, 739] width 102 height 31
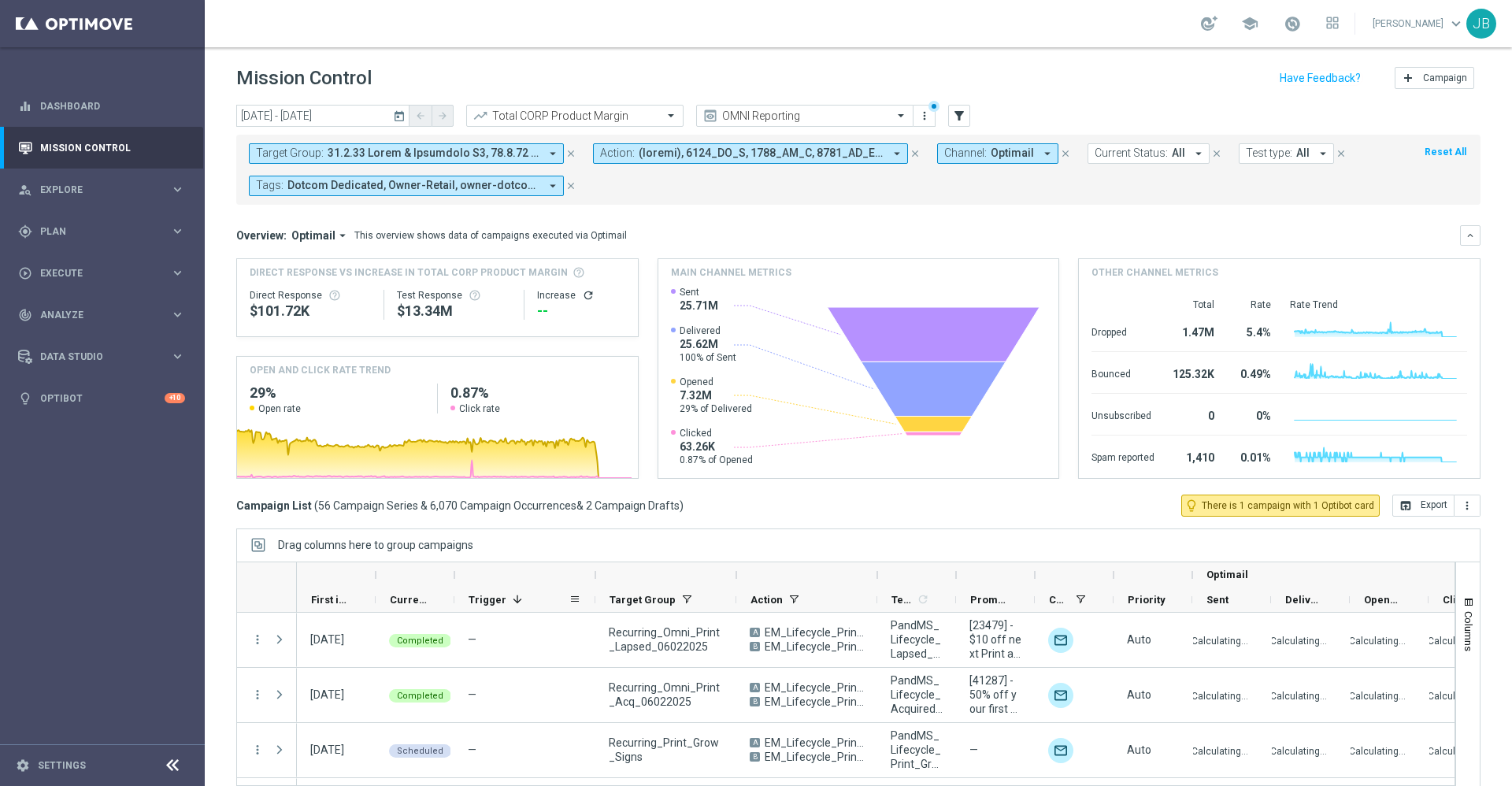
click at [505, 594] on div "Trigger 1" at bounding box center [519, 599] width 100 height 24
click at [496, 593] on span "Trigger" at bounding box center [488, 599] width 38 height 12
click at [566, 154] on icon "close" at bounding box center [571, 154] width 11 height 11
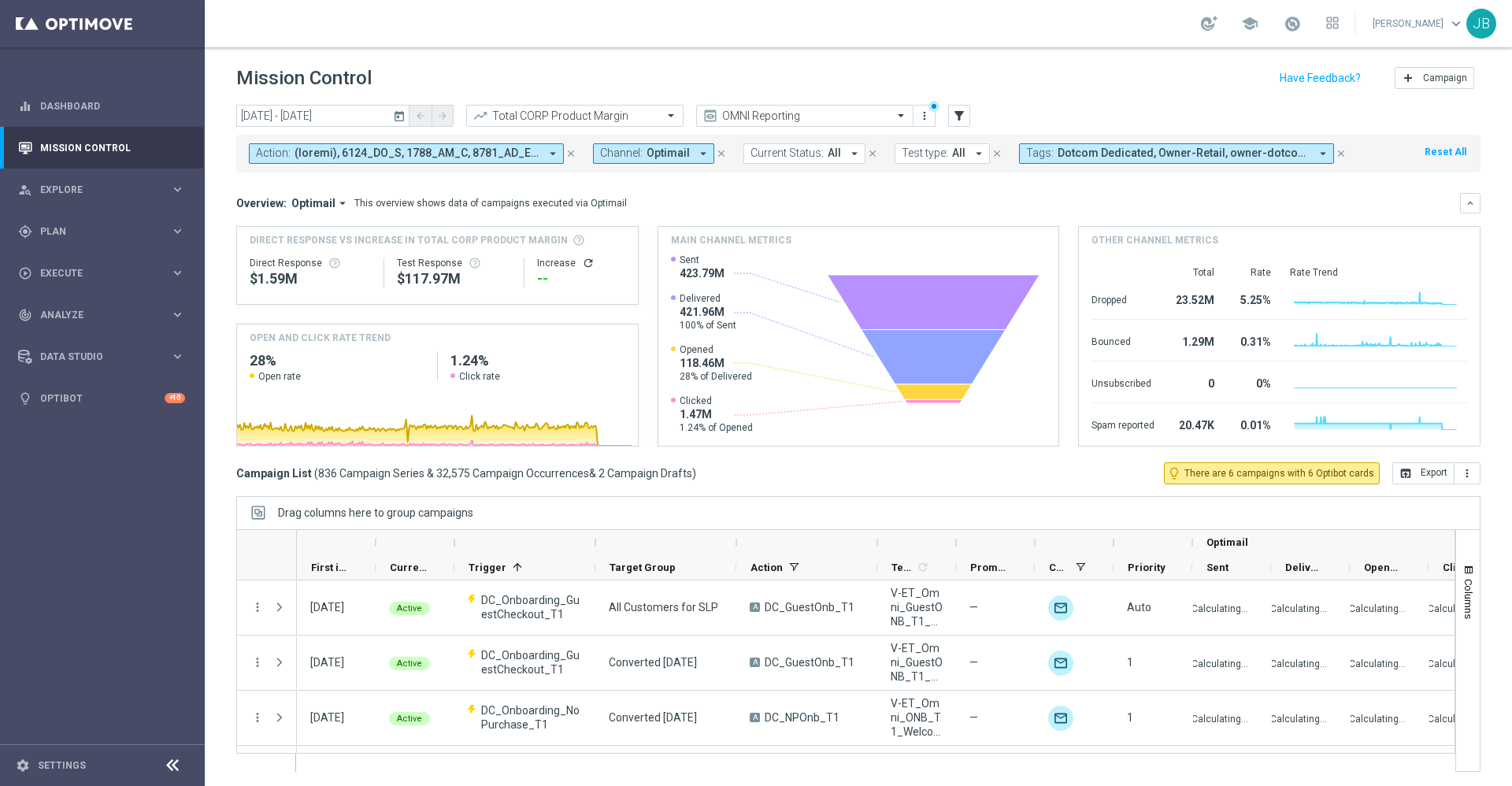
click at [948, 544] on div at bounding box center [916, 542] width 79 height 25
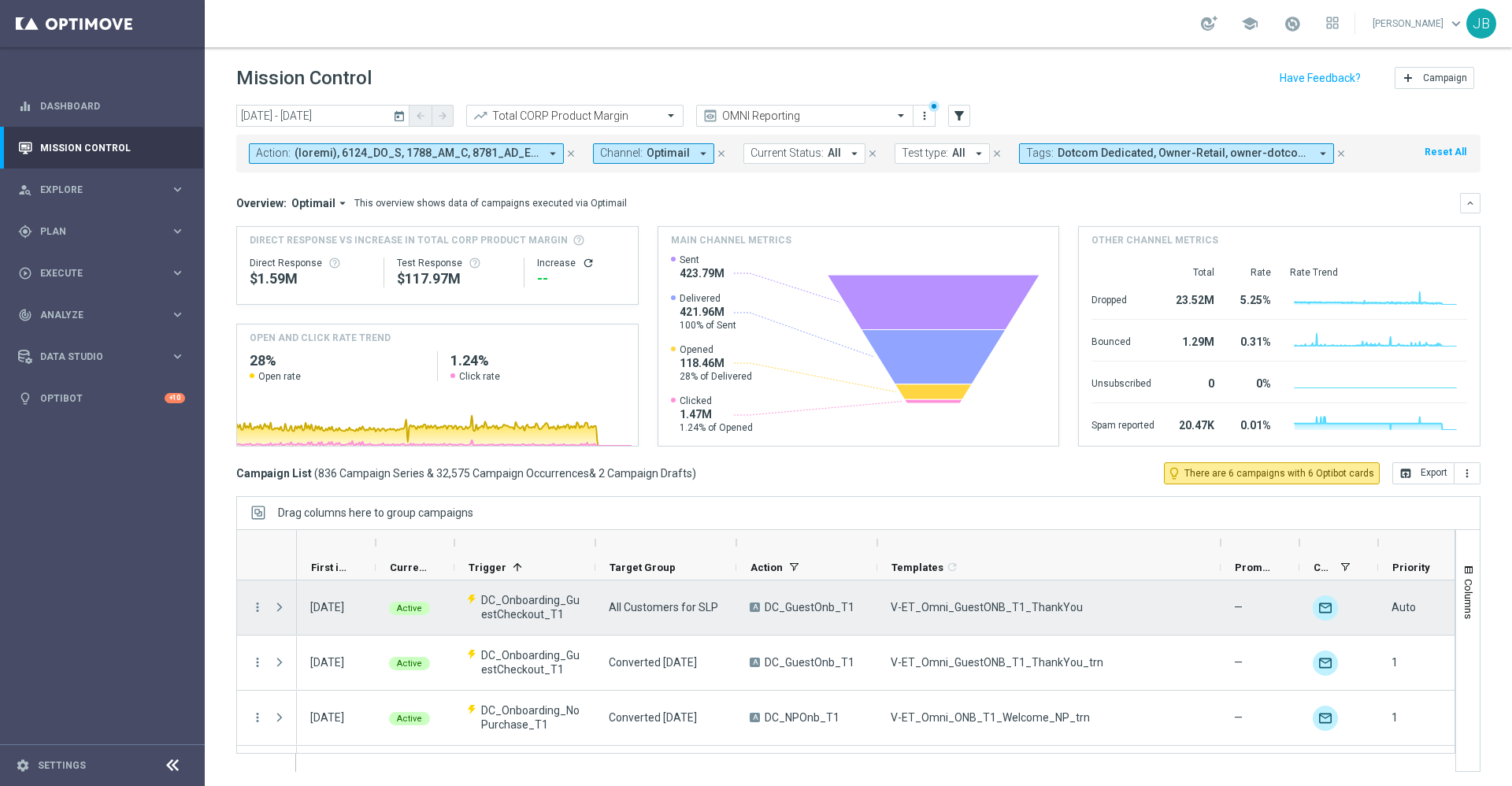
drag, startPoint x: 959, startPoint y: 541, endPoint x: 1223, endPoint y: 580, distance: 266.9
click at [1223, 580] on div at bounding box center [845, 651] width 1219 height 243
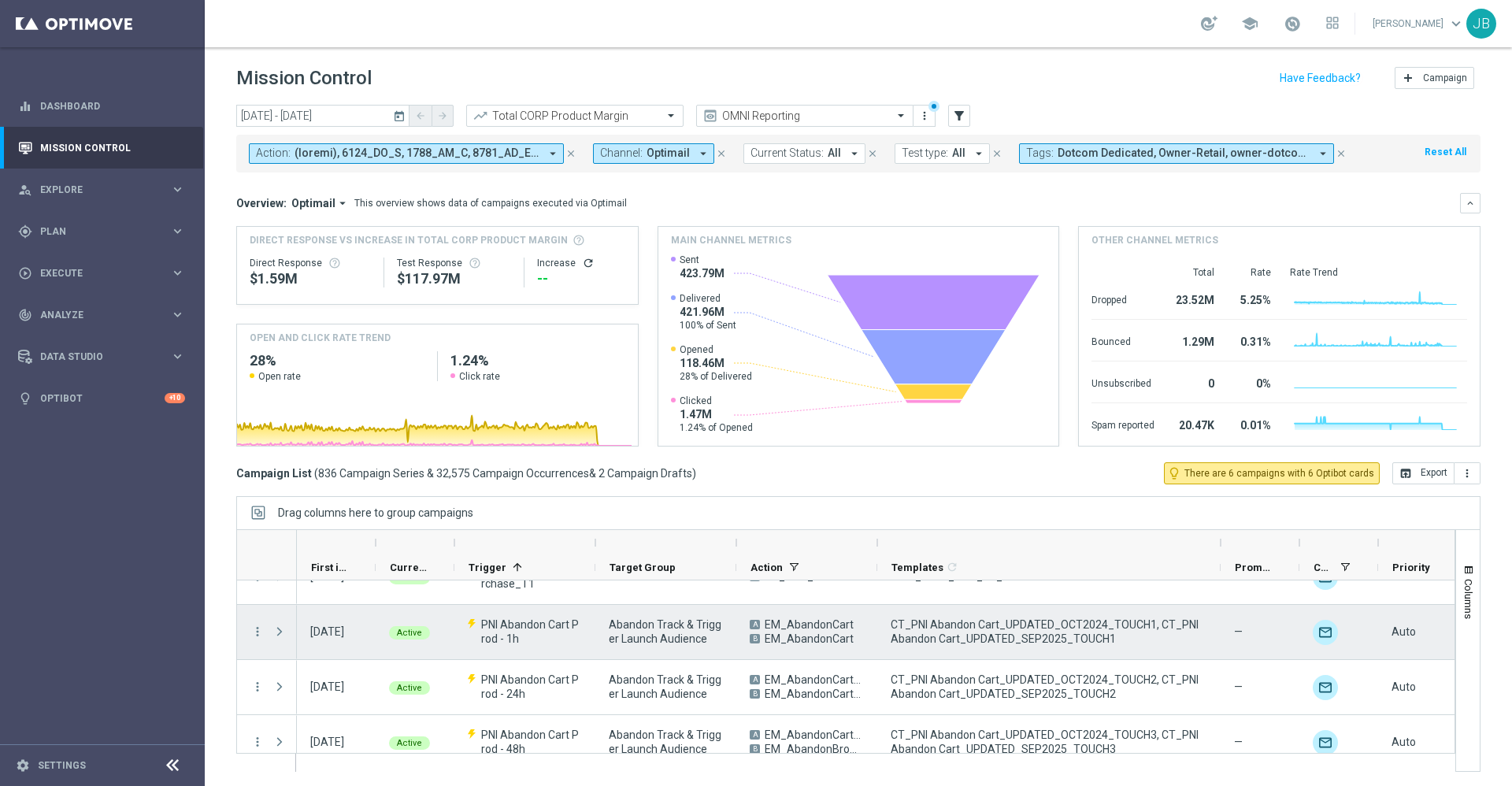
scroll to position [321, 0]
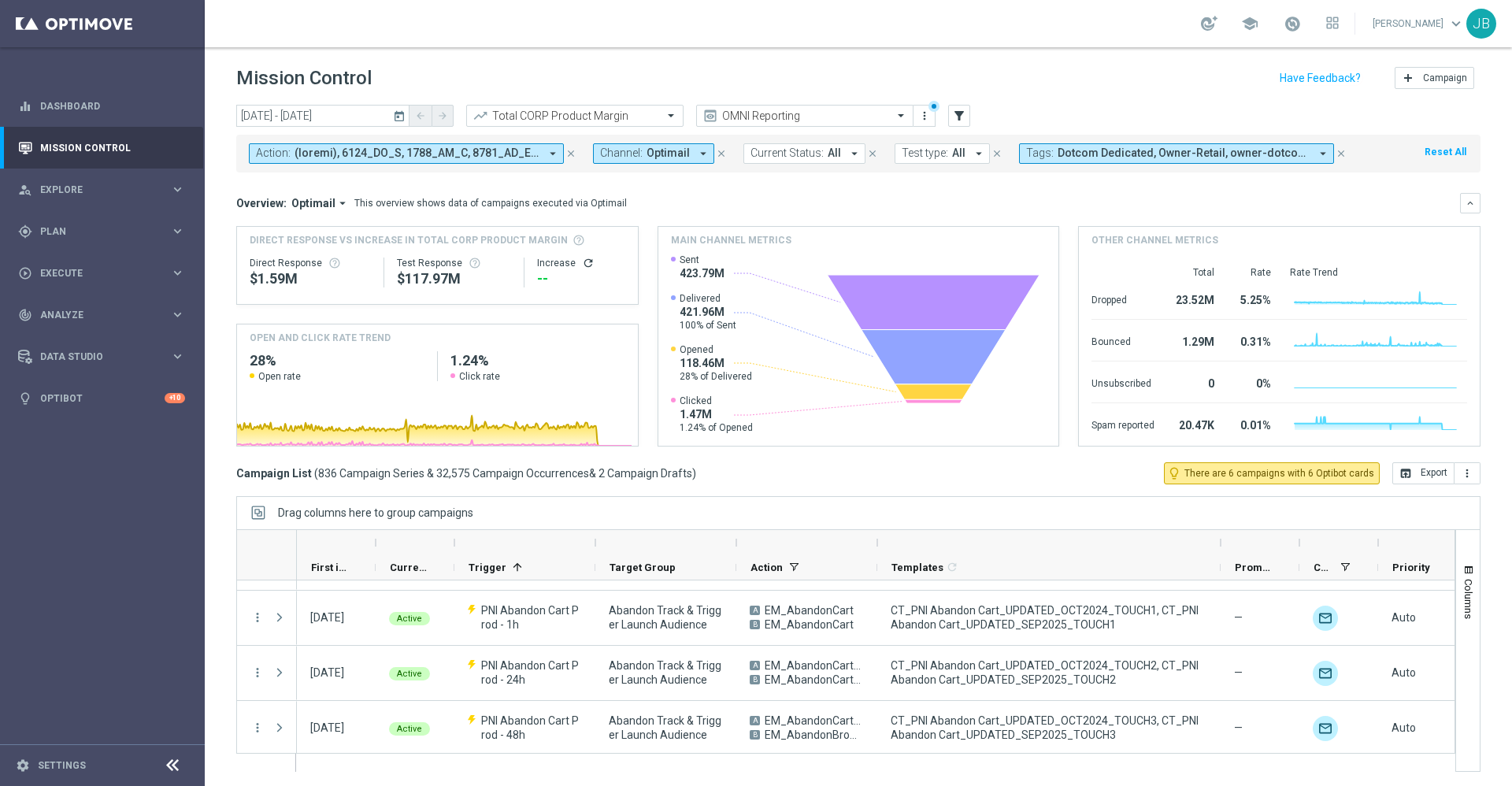
click at [875, 545] on div at bounding box center [877, 542] width 6 height 25
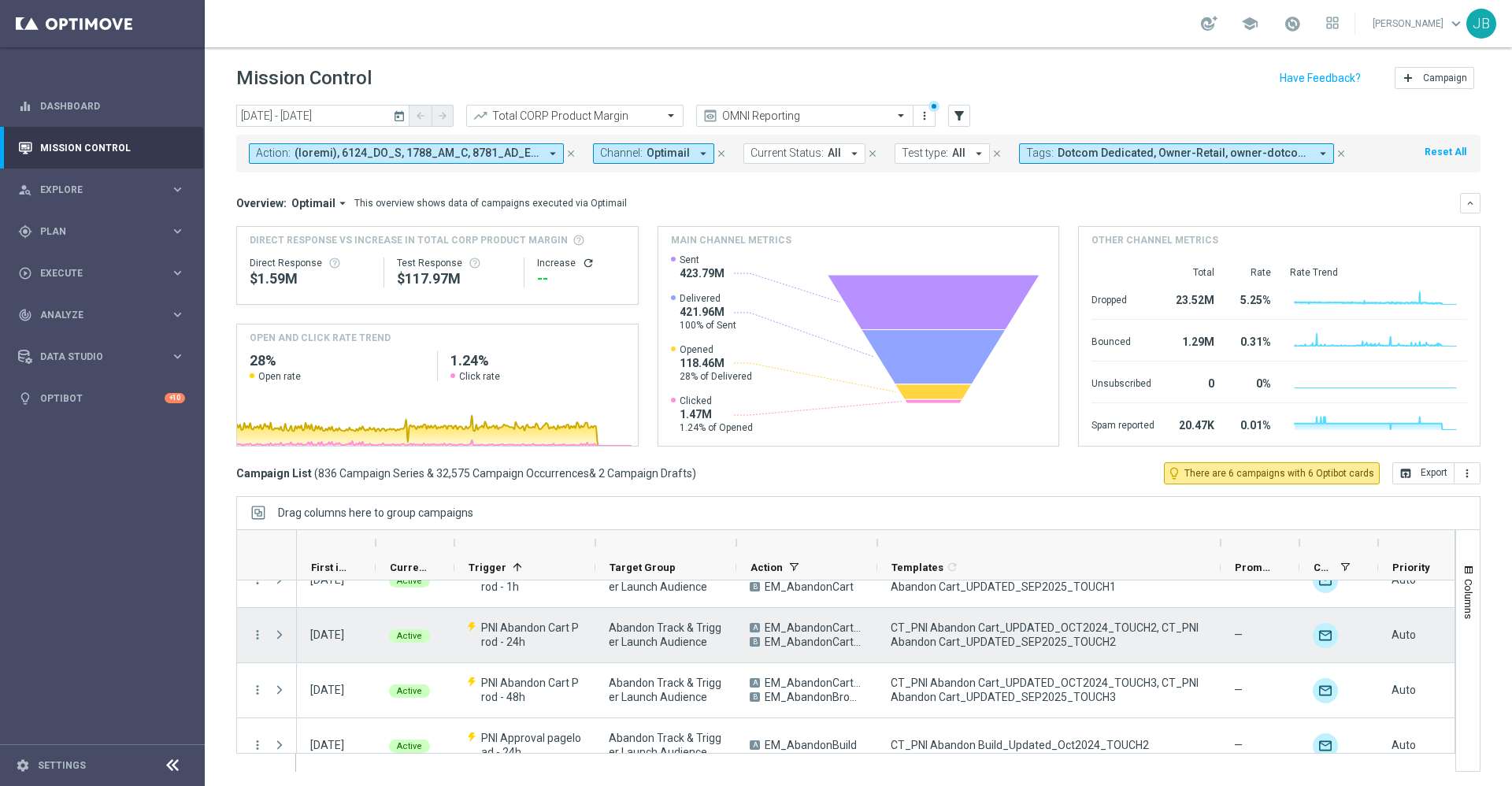
scroll to position [359, 0]
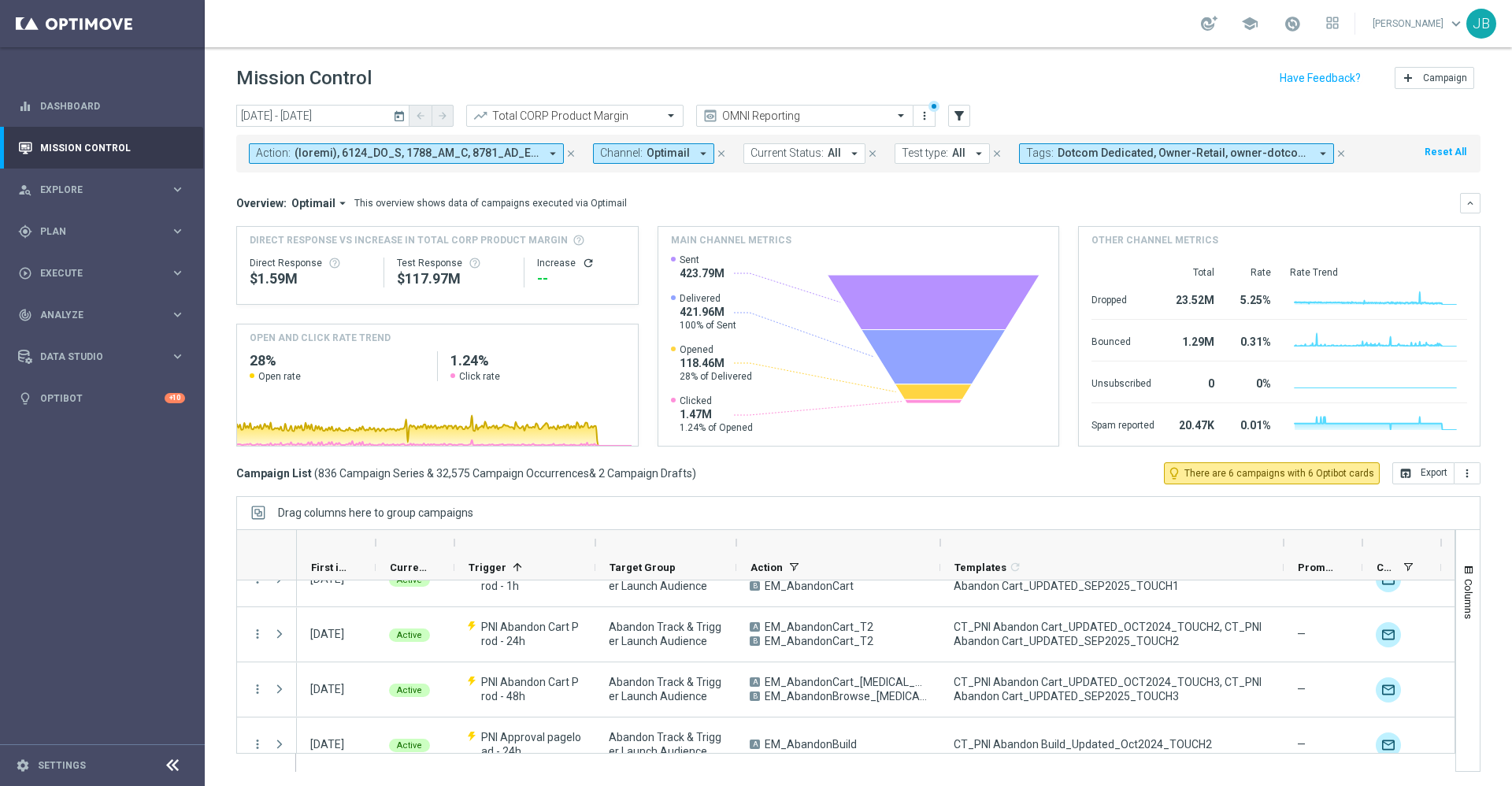
drag, startPoint x: 876, startPoint y: 542, endPoint x: 939, endPoint y: 544, distance: 63.0
click at [939, 544] on div at bounding box center [940, 542] width 6 height 25
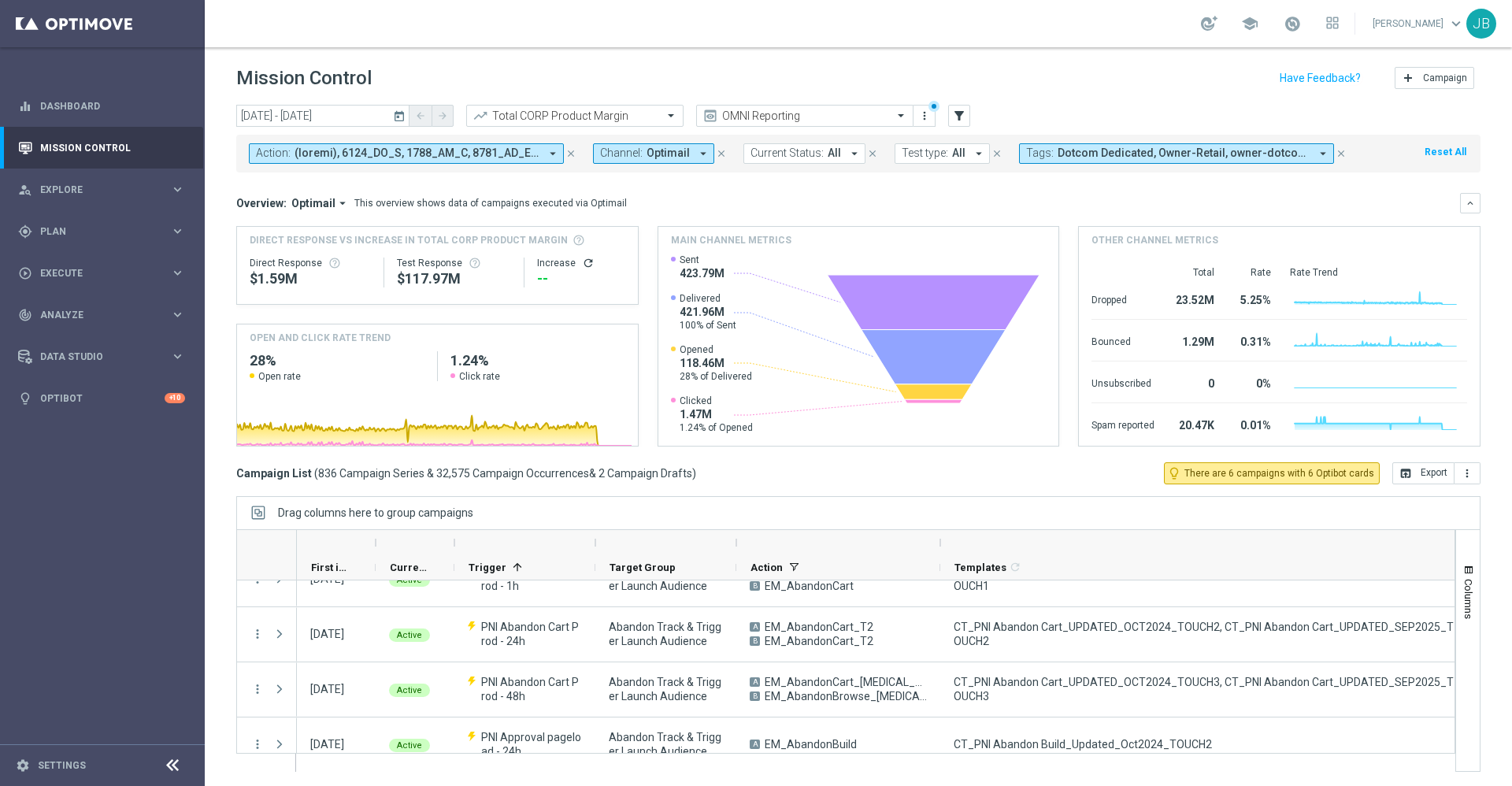
drag, startPoint x: 1283, startPoint y: 549, endPoint x: 1477, endPoint y: 549, distance: 194.0
click at [1477, 549] on div "[DATE] [DATE] - [DATE] arrow_back arrow_forward Total CORP Product Margin trend…" at bounding box center [858, 438] width 1307 height 667
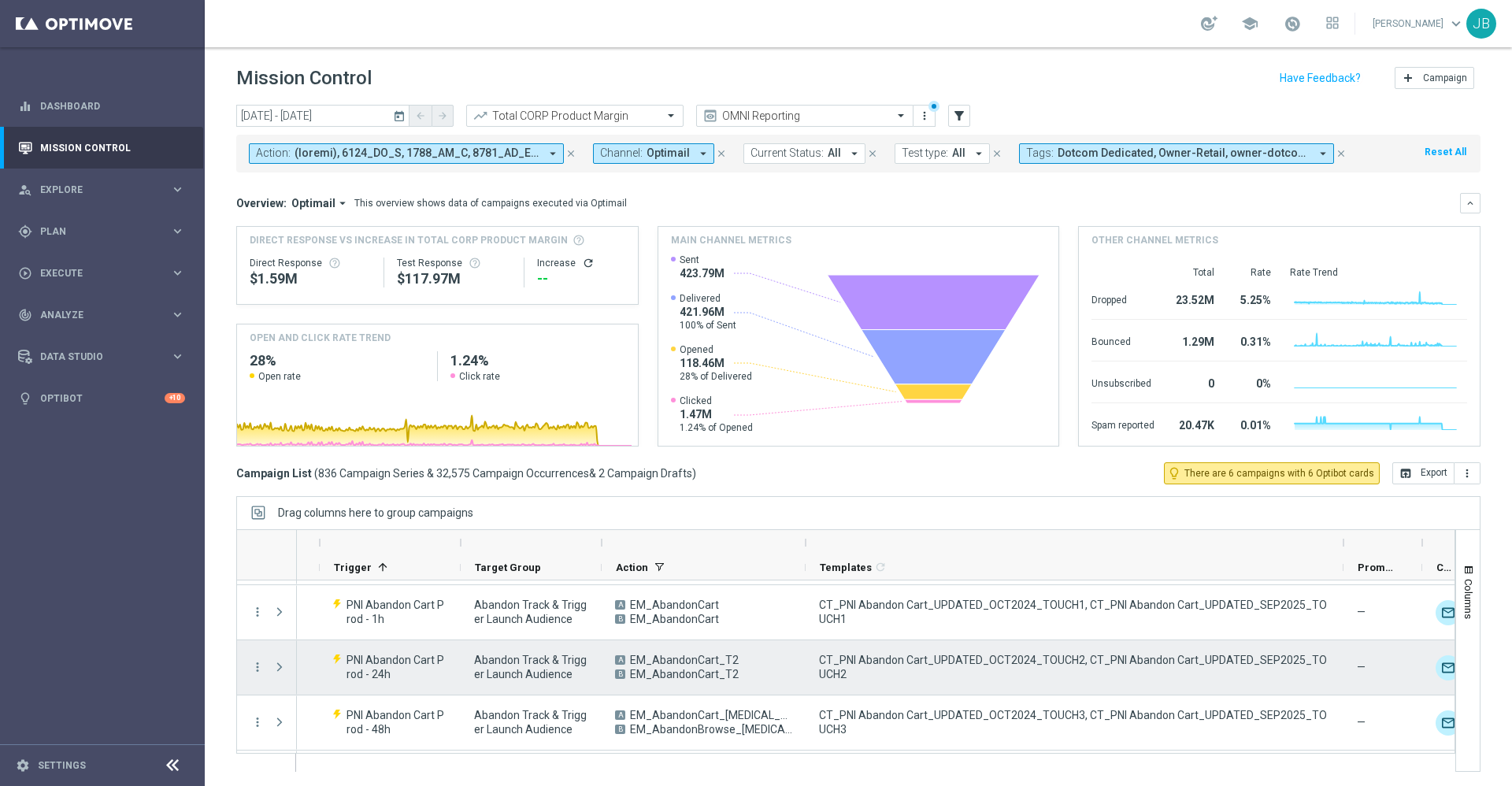
scroll to position [325, 0]
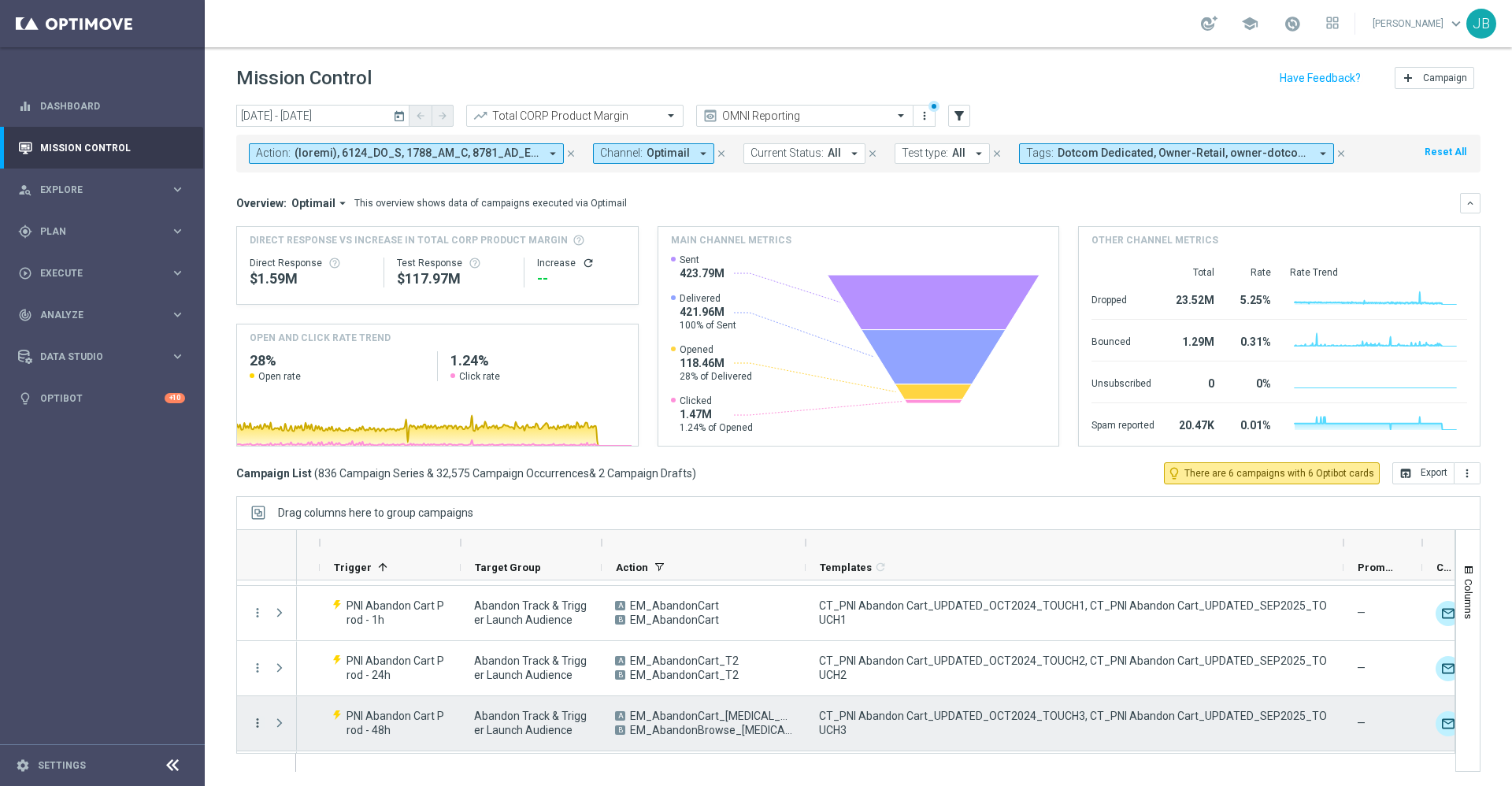
click at [258, 723] on icon "more_vert" at bounding box center [258, 723] width 15 height 15
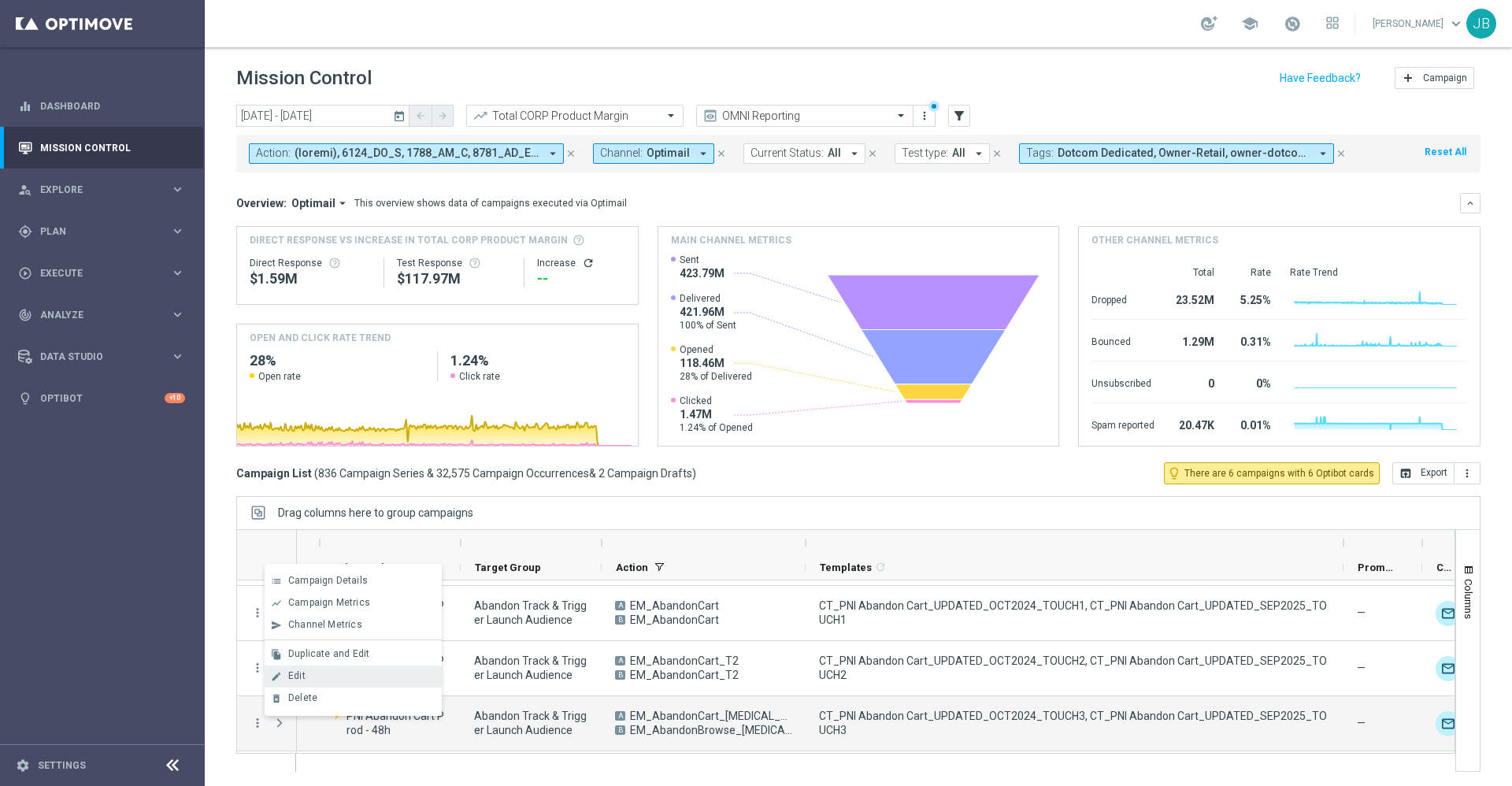
click at [314, 680] on div "Edit" at bounding box center [361, 676] width 147 height 11
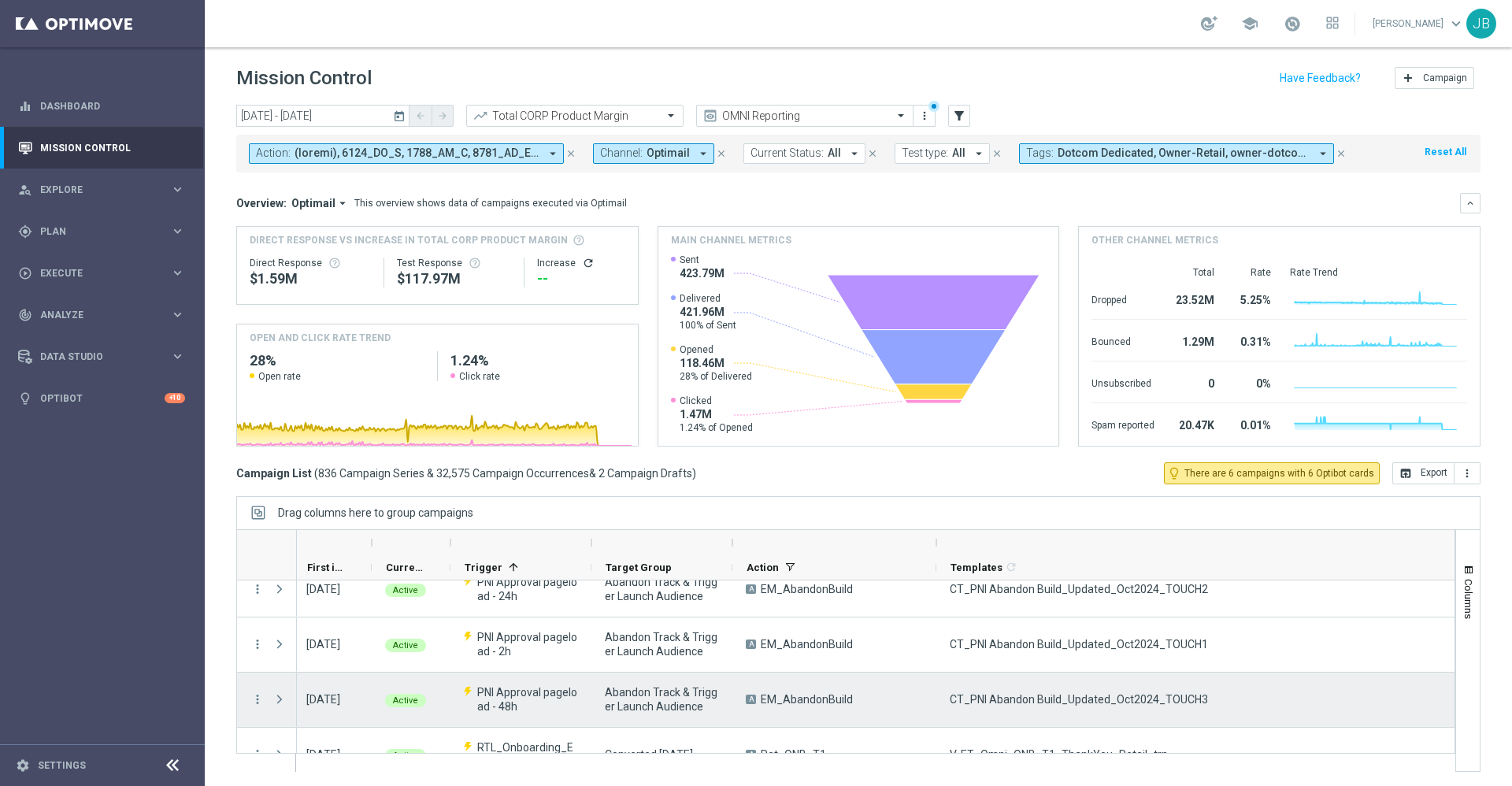
scroll to position [0, 0]
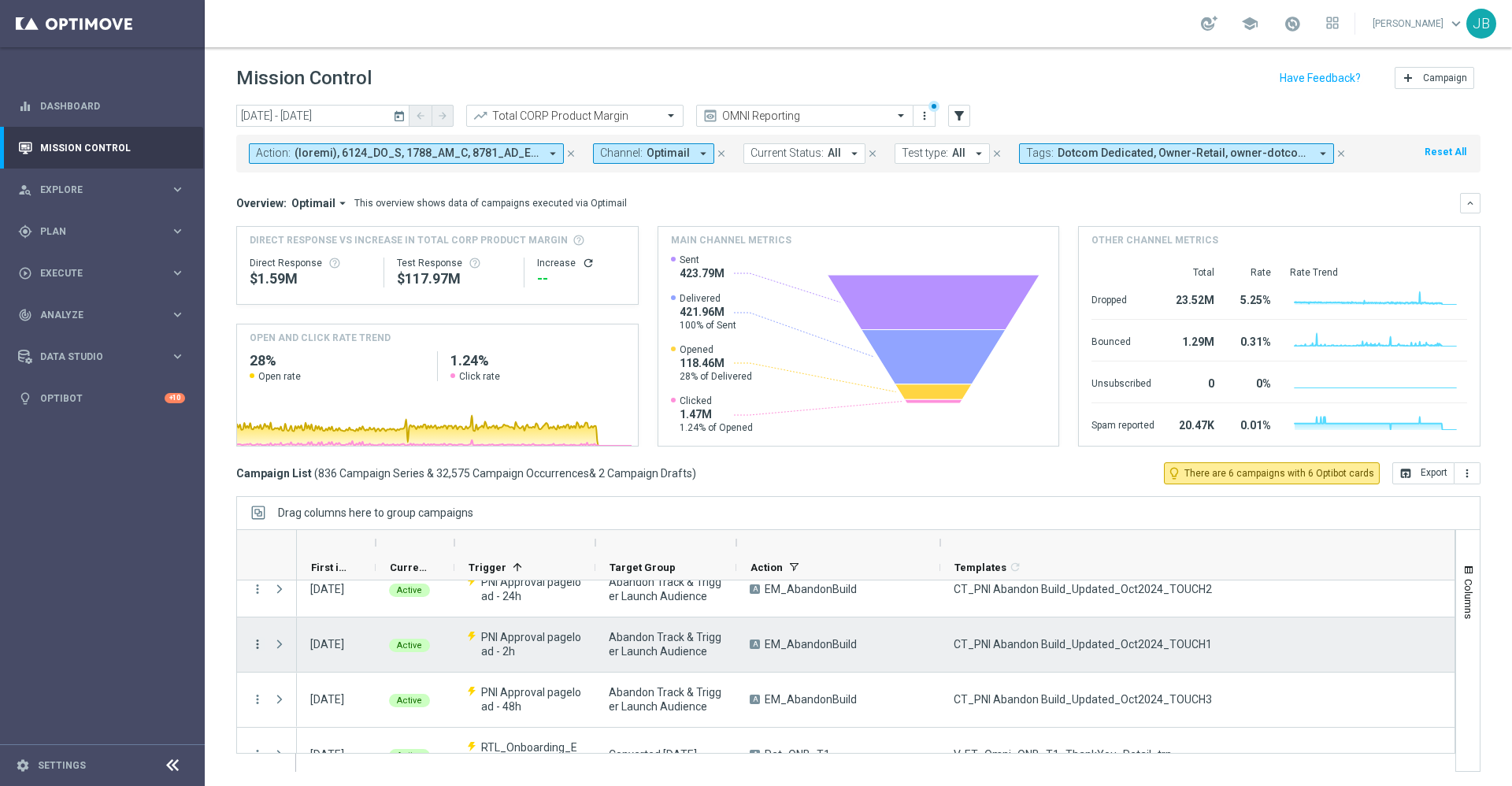
click at [258, 643] on icon "more_vert" at bounding box center [258, 644] width 15 height 15
click at [326, 571] on span "Duplicate and Edit" at bounding box center [329, 575] width 81 height 11
click at [259, 643] on icon "more_vert" at bounding box center [258, 644] width 15 height 15
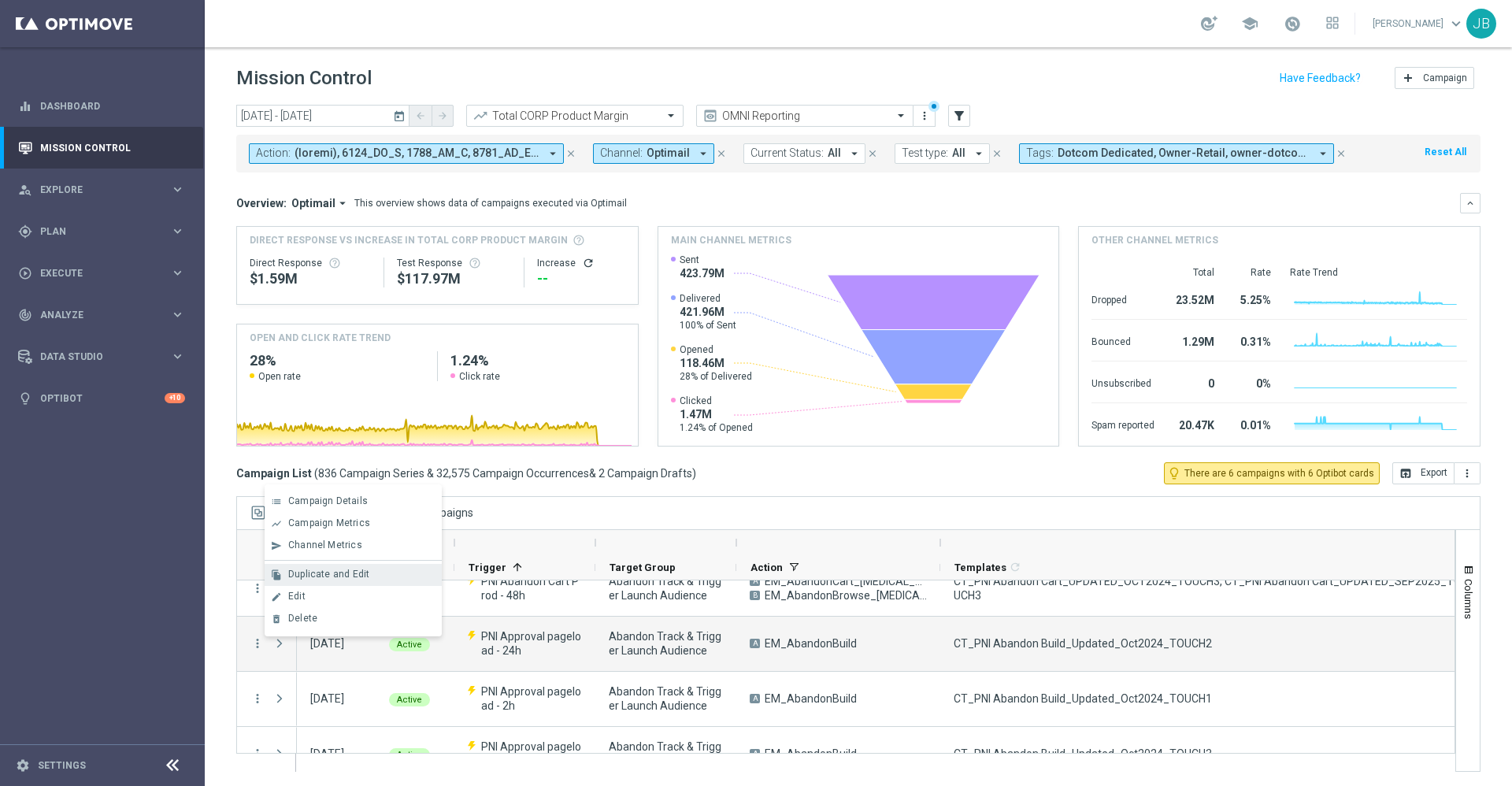
click at [339, 575] on span "Duplicate and Edit" at bounding box center [329, 574] width 81 height 11
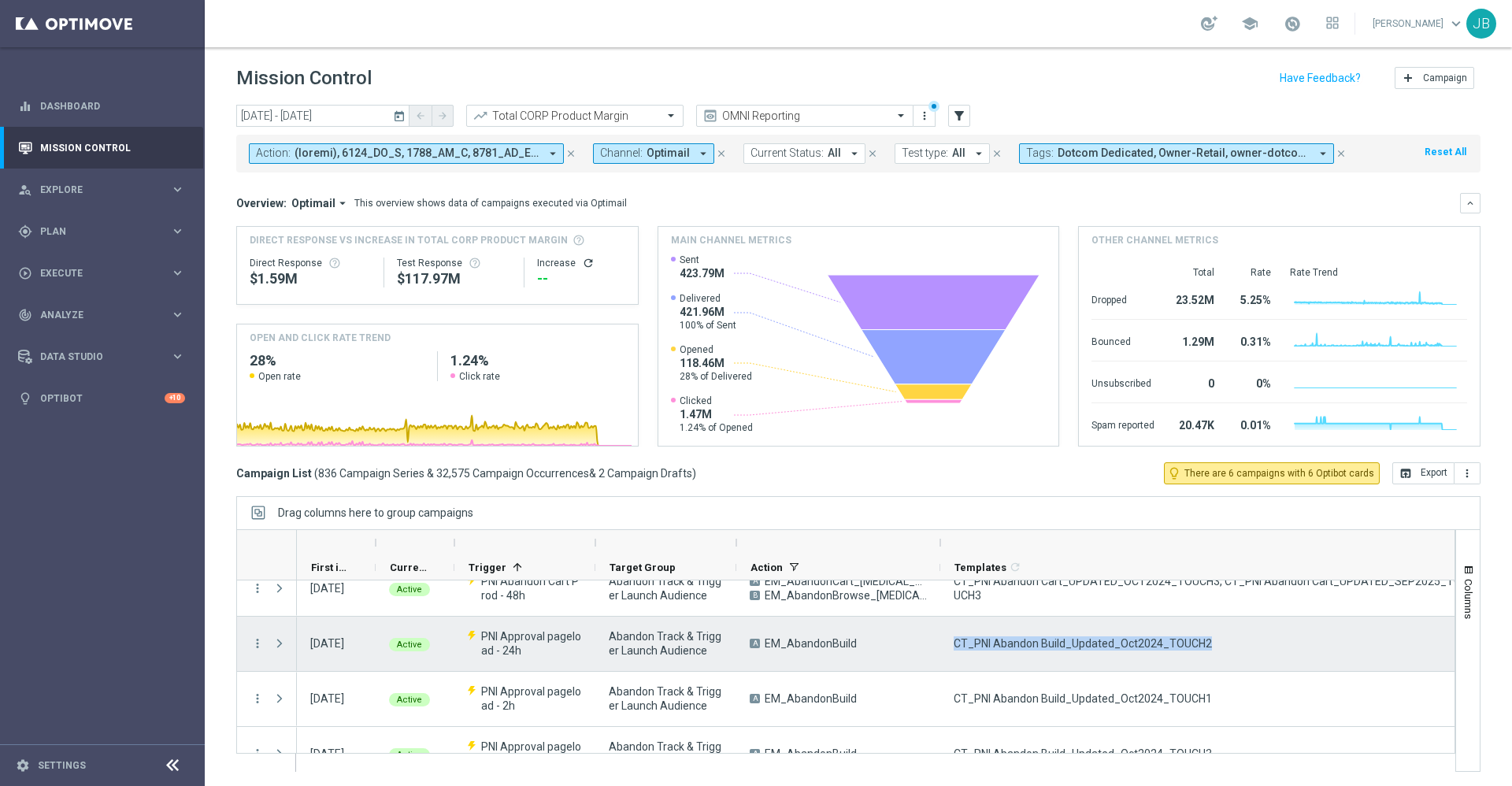
drag, startPoint x: 1213, startPoint y: 641, endPoint x: 952, endPoint y: 639, distance: 261.0
click at [952, 639] on div "CT_PNI Abandon Build_Updated_Oct2024_TOUCH2" at bounding box center [1209, 643] width 538 height 54
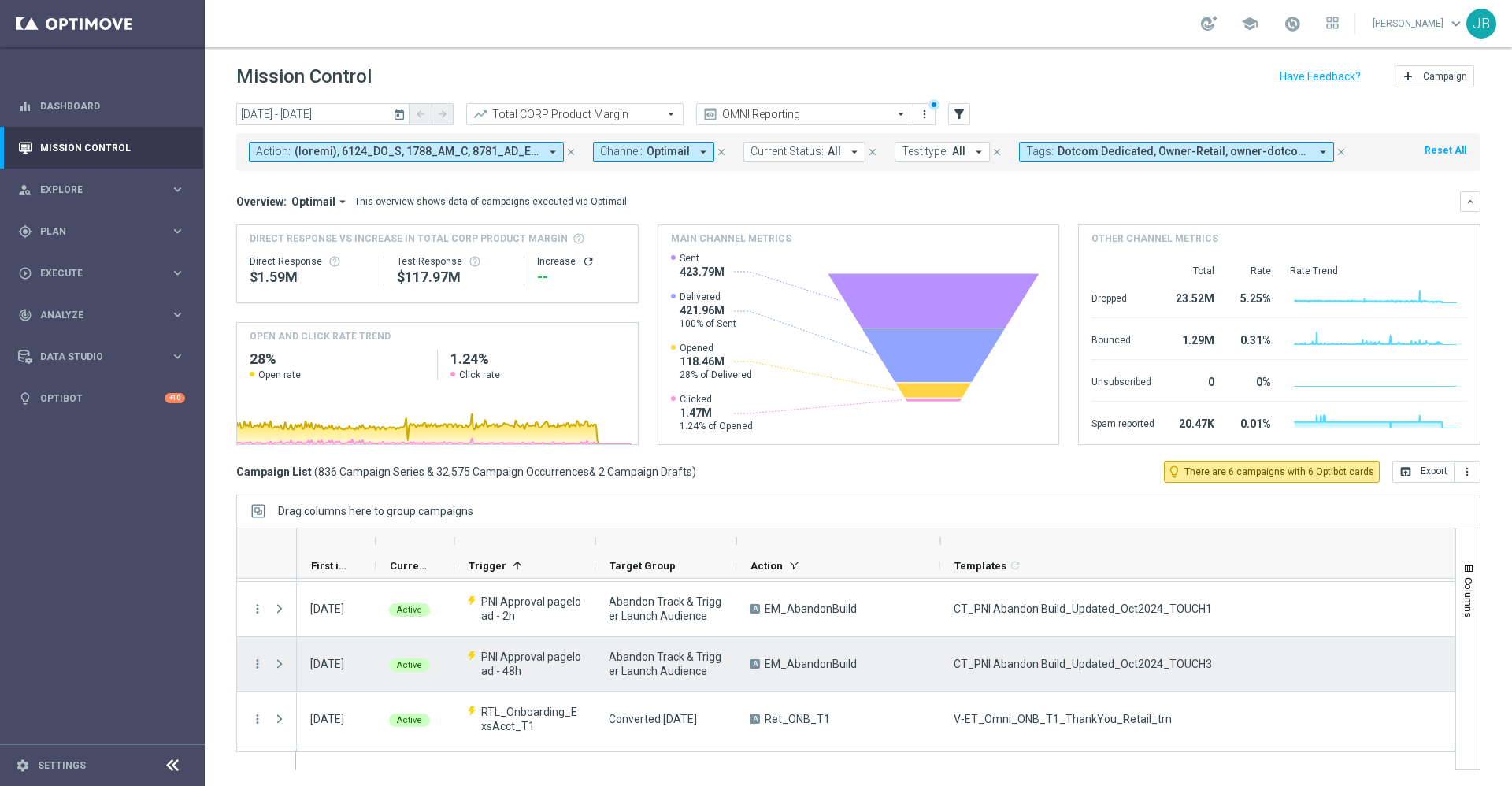
scroll to position [554, 0]
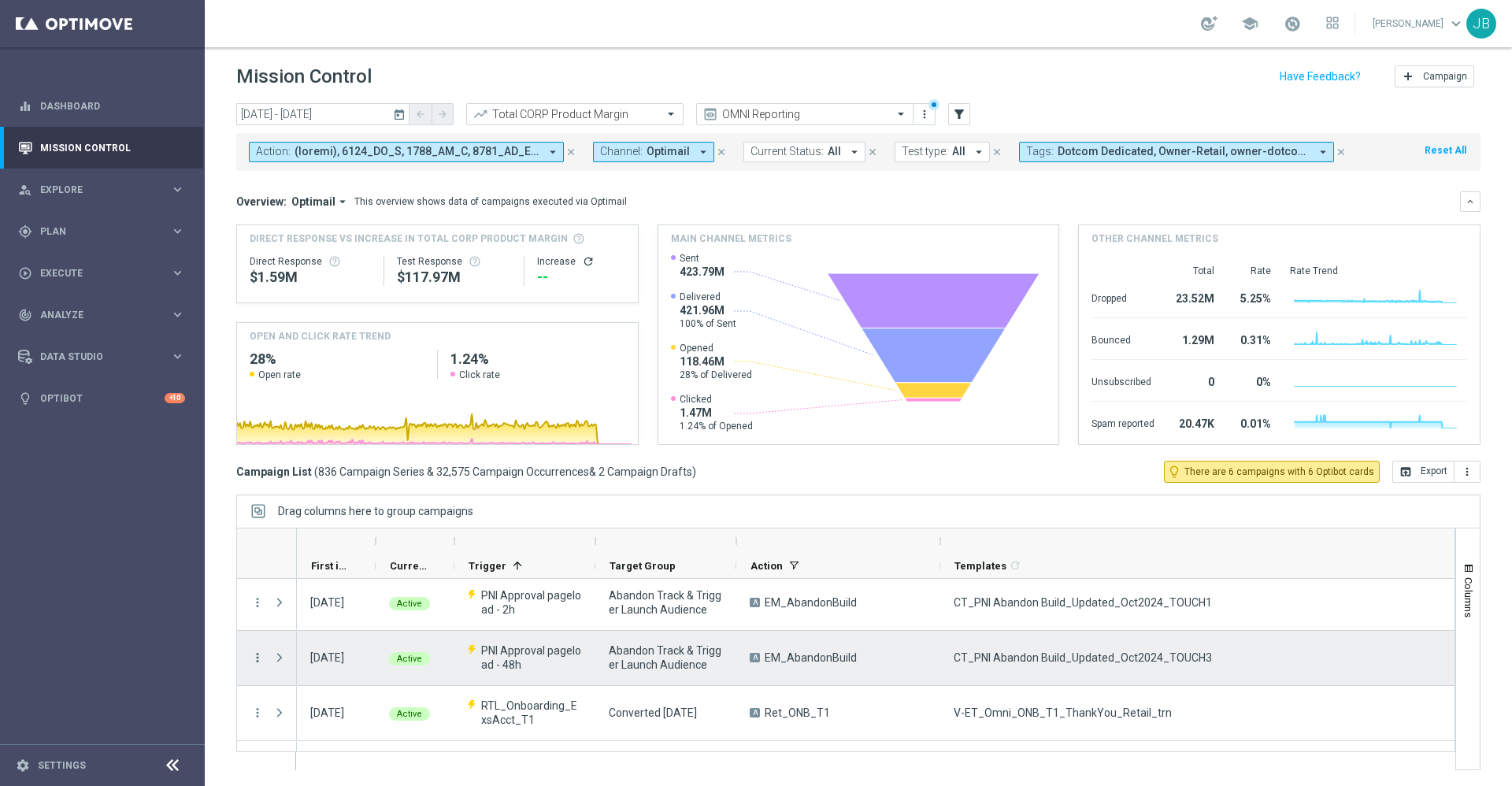
click at [260, 655] on icon "more_vert" at bounding box center [258, 657] width 15 height 15
click at [331, 593] on div "Duplicate and Edit" at bounding box center [361, 588] width 147 height 11
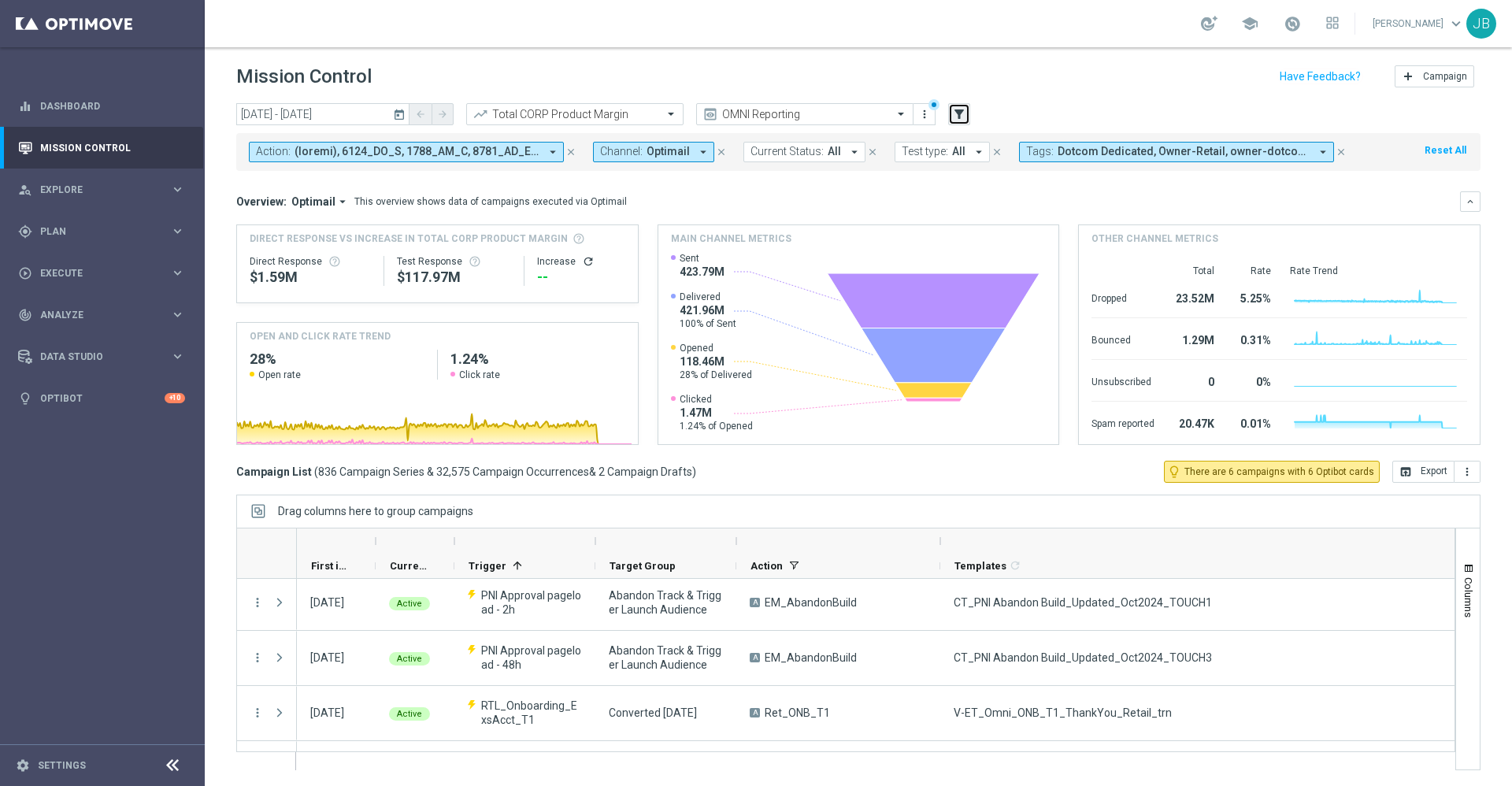
click at [952, 114] on button "filter_alt" at bounding box center [959, 113] width 22 height 22
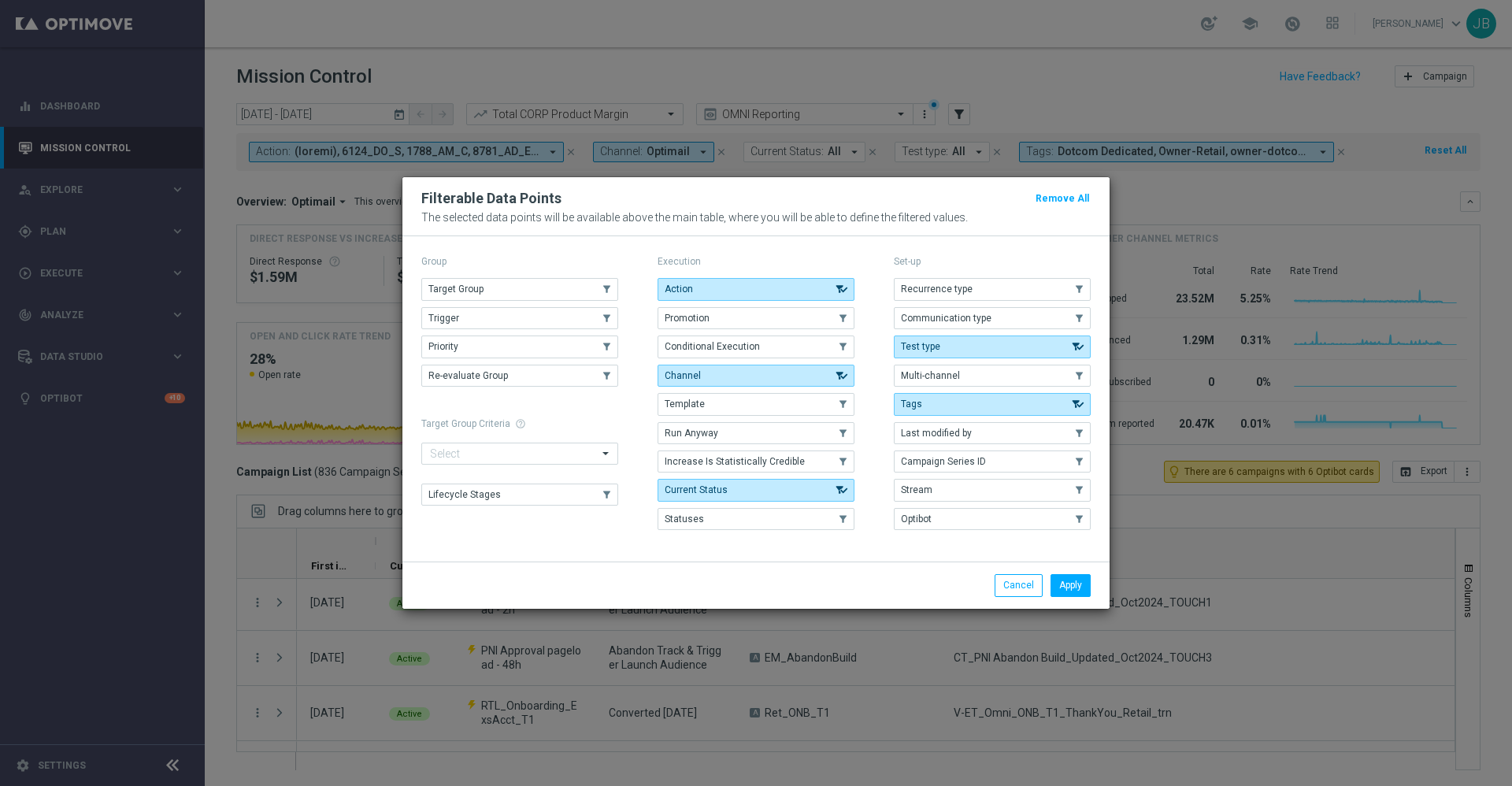
click at [399, 108] on modal-container "Filterable Data Points Remove All The selected data points will be available ab…" at bounding box center [756, 393] width 1512 height 786
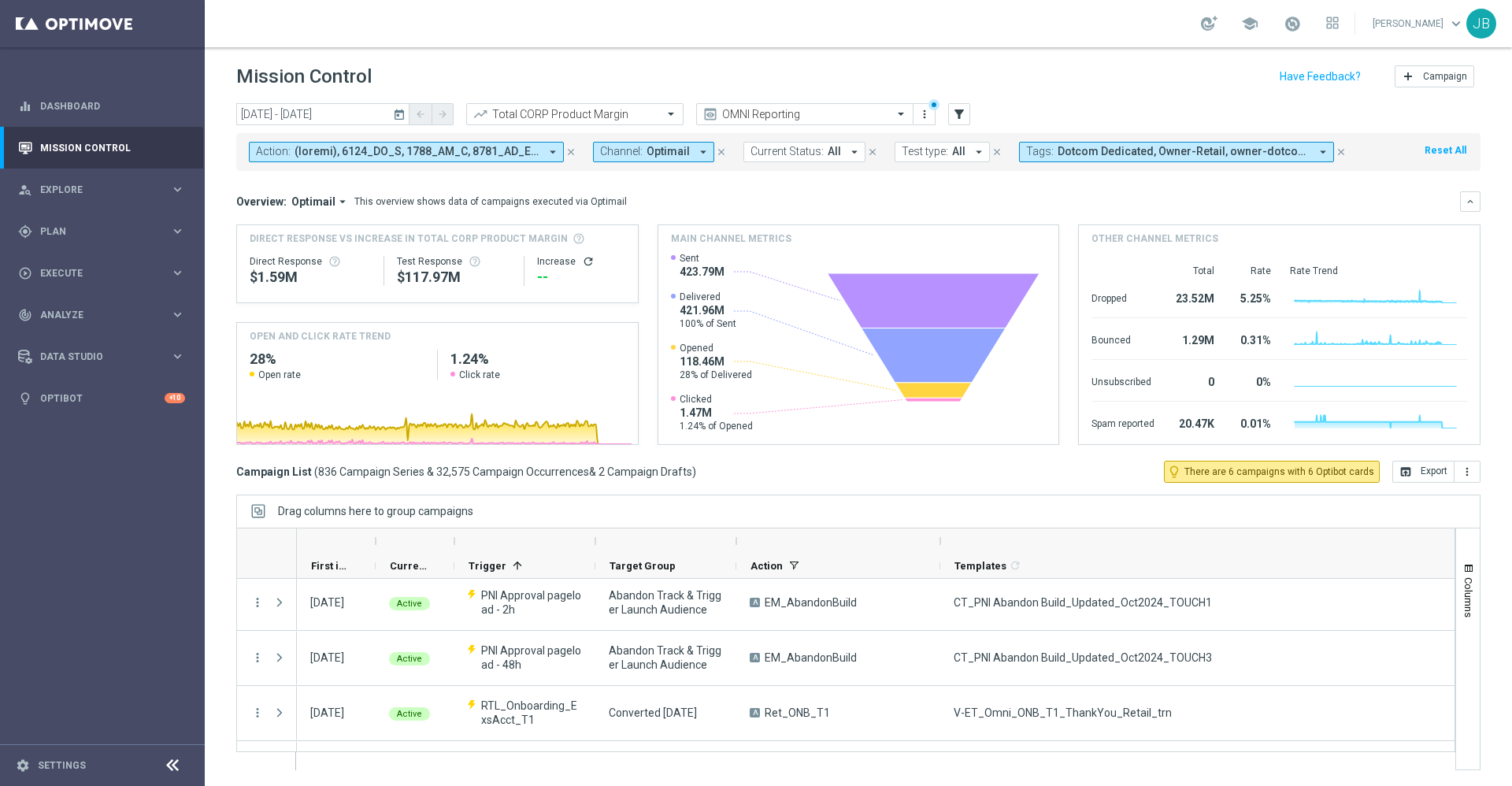
click at [400, 115] on icon "today" at bounding box center [400, 114] width 15 height 15
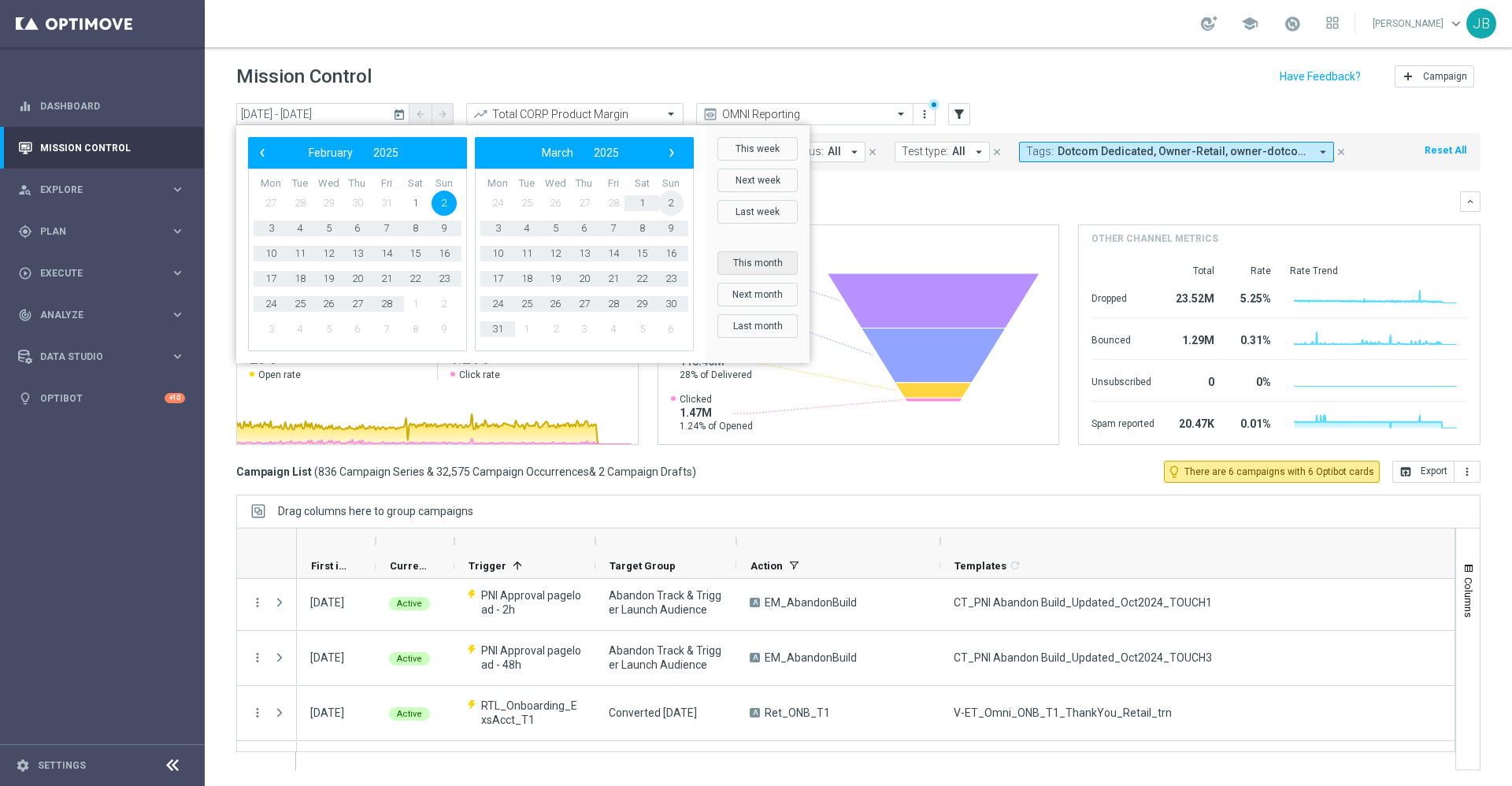
click at [762, 258] on button "This month" at bounding box center [757, 262] width 80 height 23
type input "01 Oct 2025 - 31 Oct 2025"
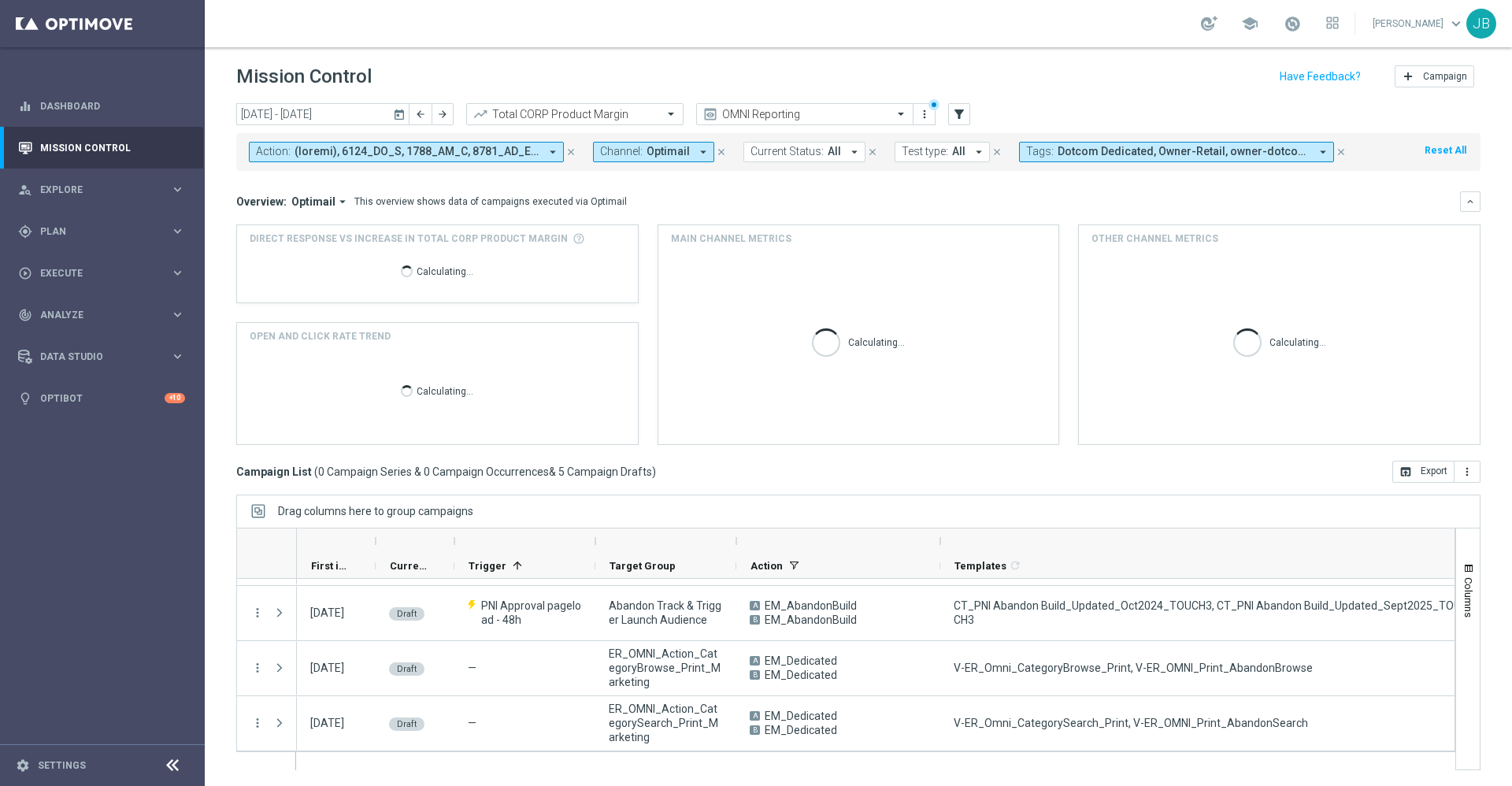
scroll to position [103, 0]
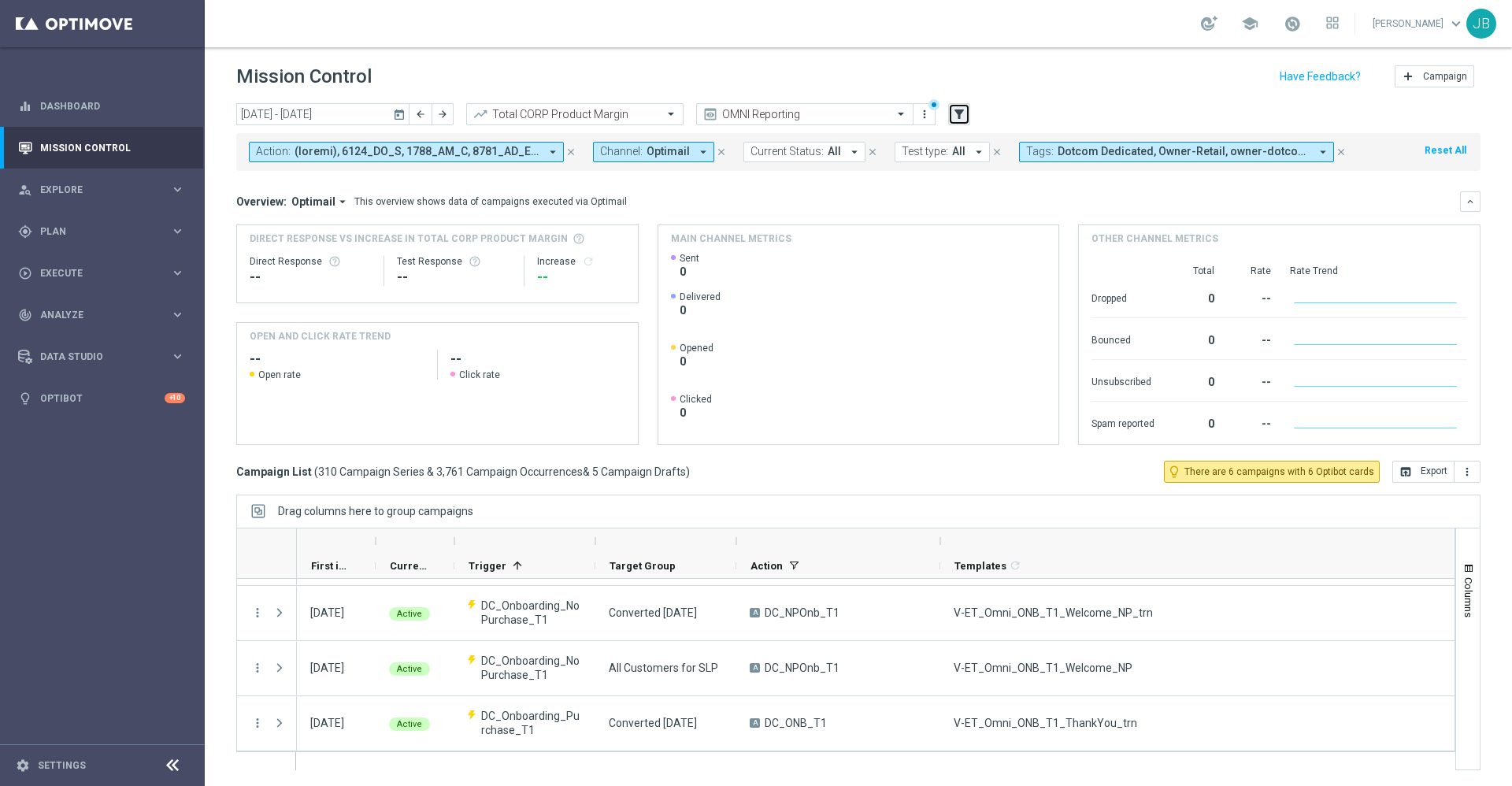
click at [960, 114] on icon "filter_alt" at bounding box center [960, 114] width 15 height 15
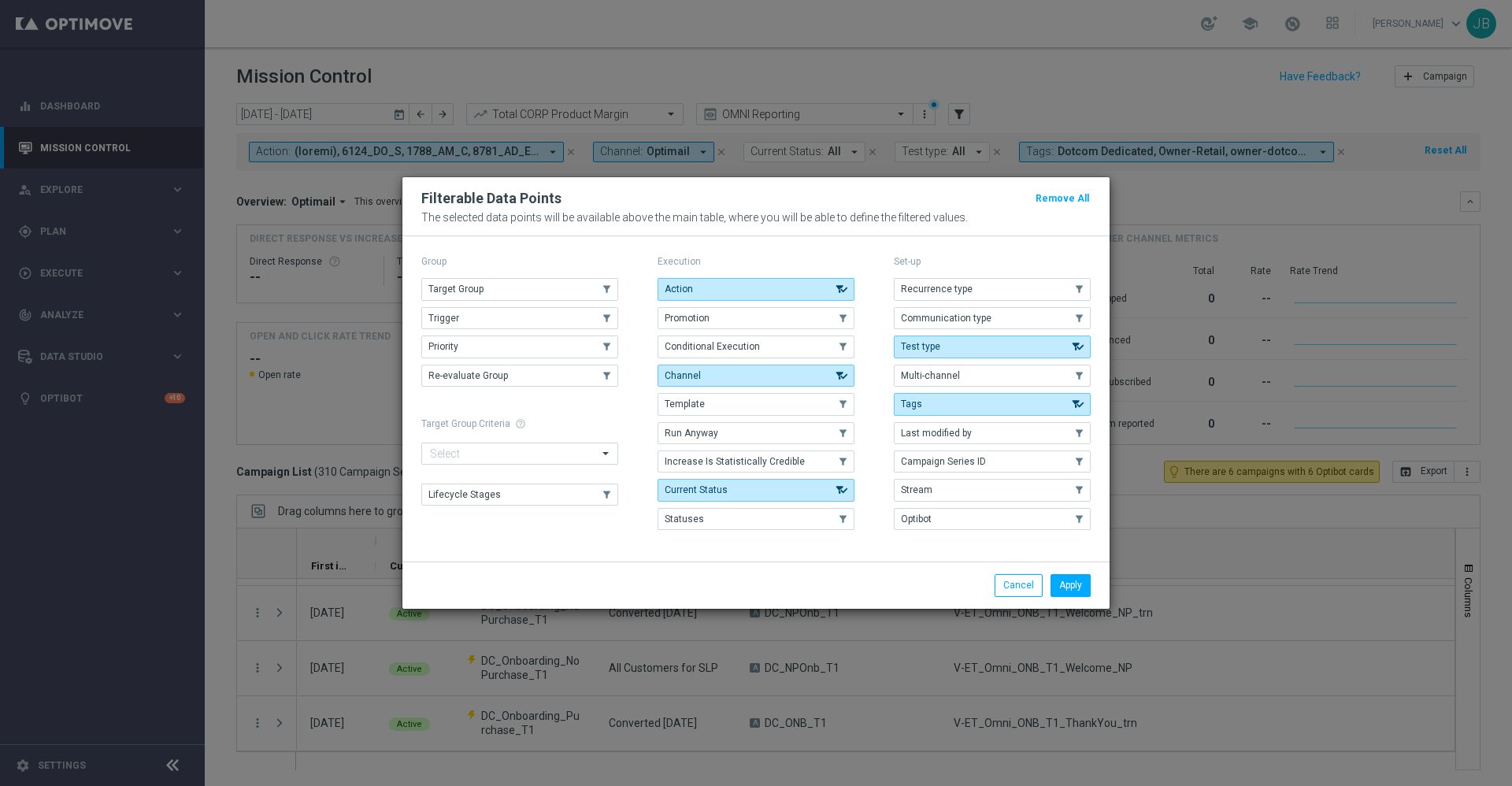
click at [1114, 113] on modal-container "Filterable Data Points Remove All The selected data points will be available ab…" at bounding box center [756, 393] width 1512 height 786
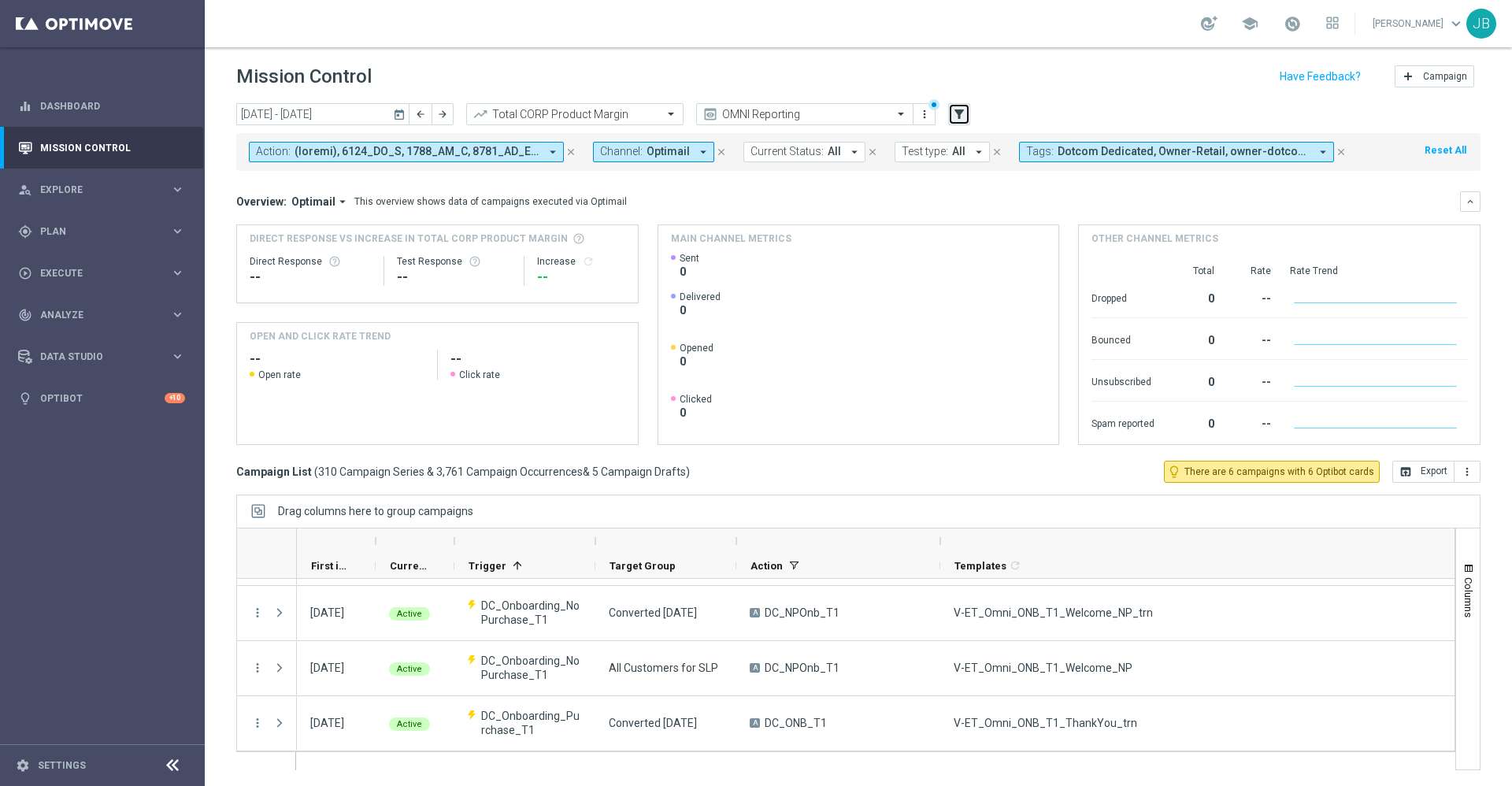
click at [955, 114] on icon "filter_alt" at bounding box center [960, 114] width 15 height 15
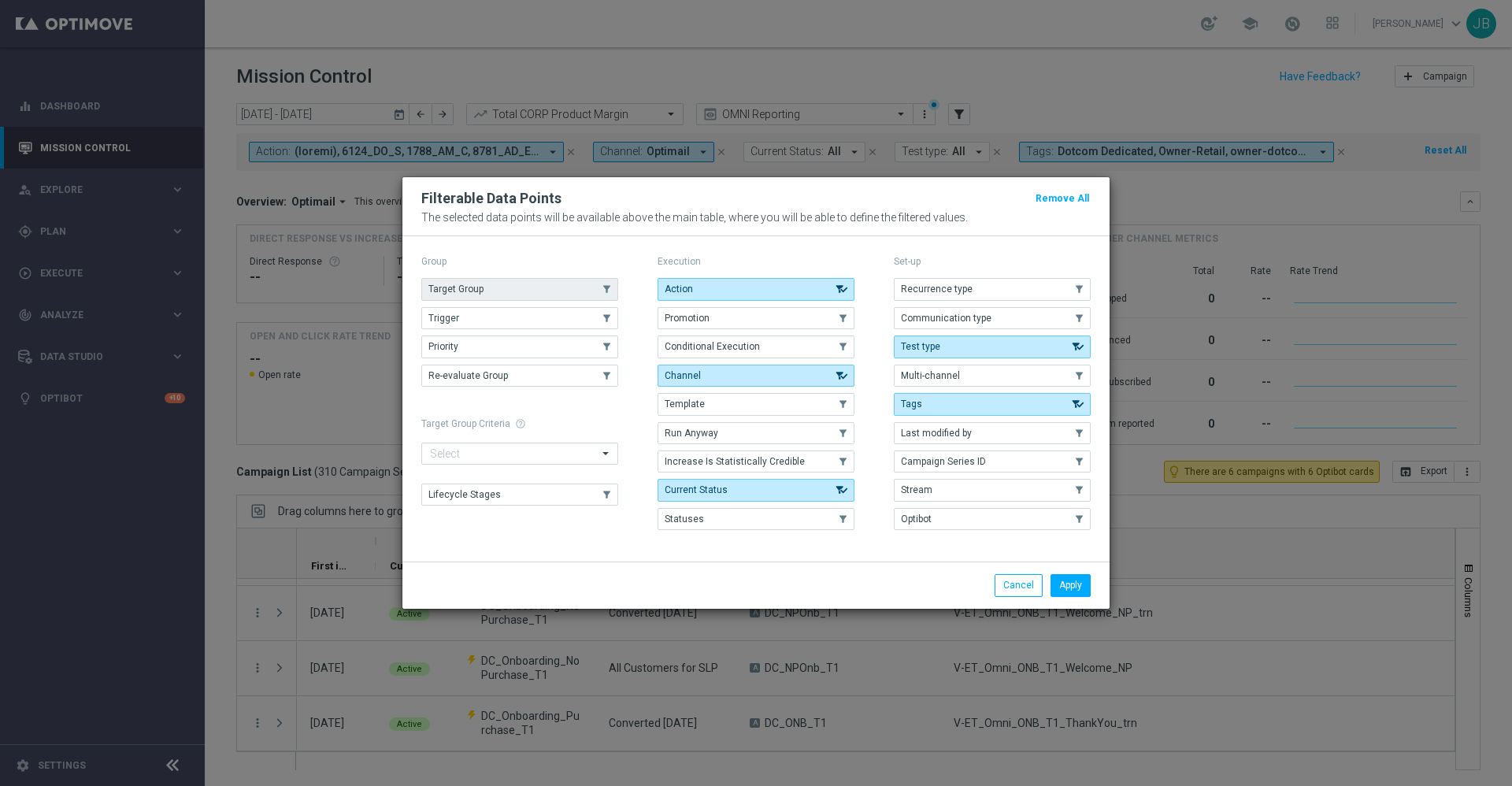
click at [590, 291] on button "Target Group" at bounding box center [519, 288] width 197 height 22
click at [1075, 585] on button "Apply" at bounding box center [1071, 584] width 40 height 22
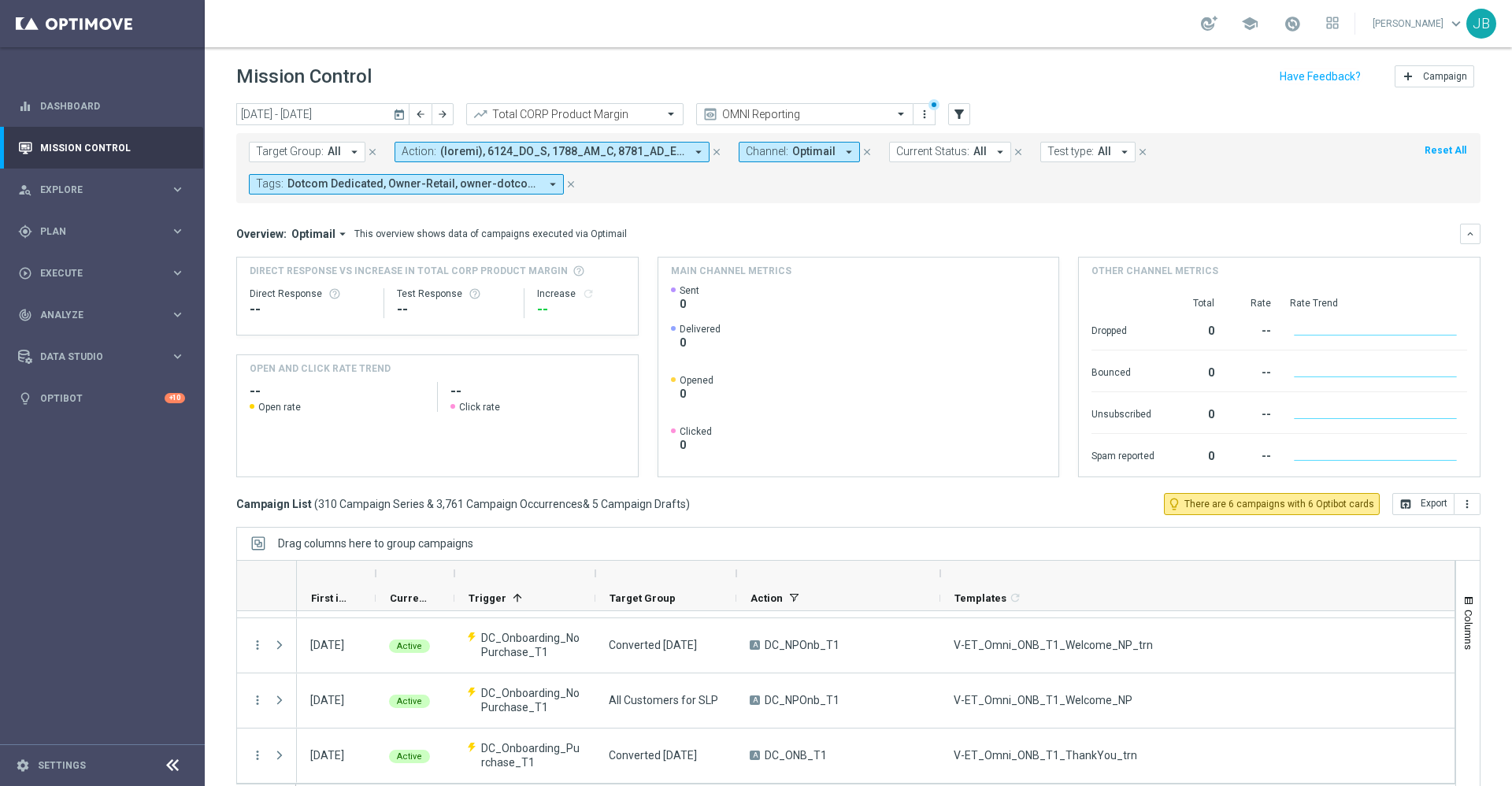
click at [333, 150] on span "All" at bounding box center [334, 151] width 14 height 14
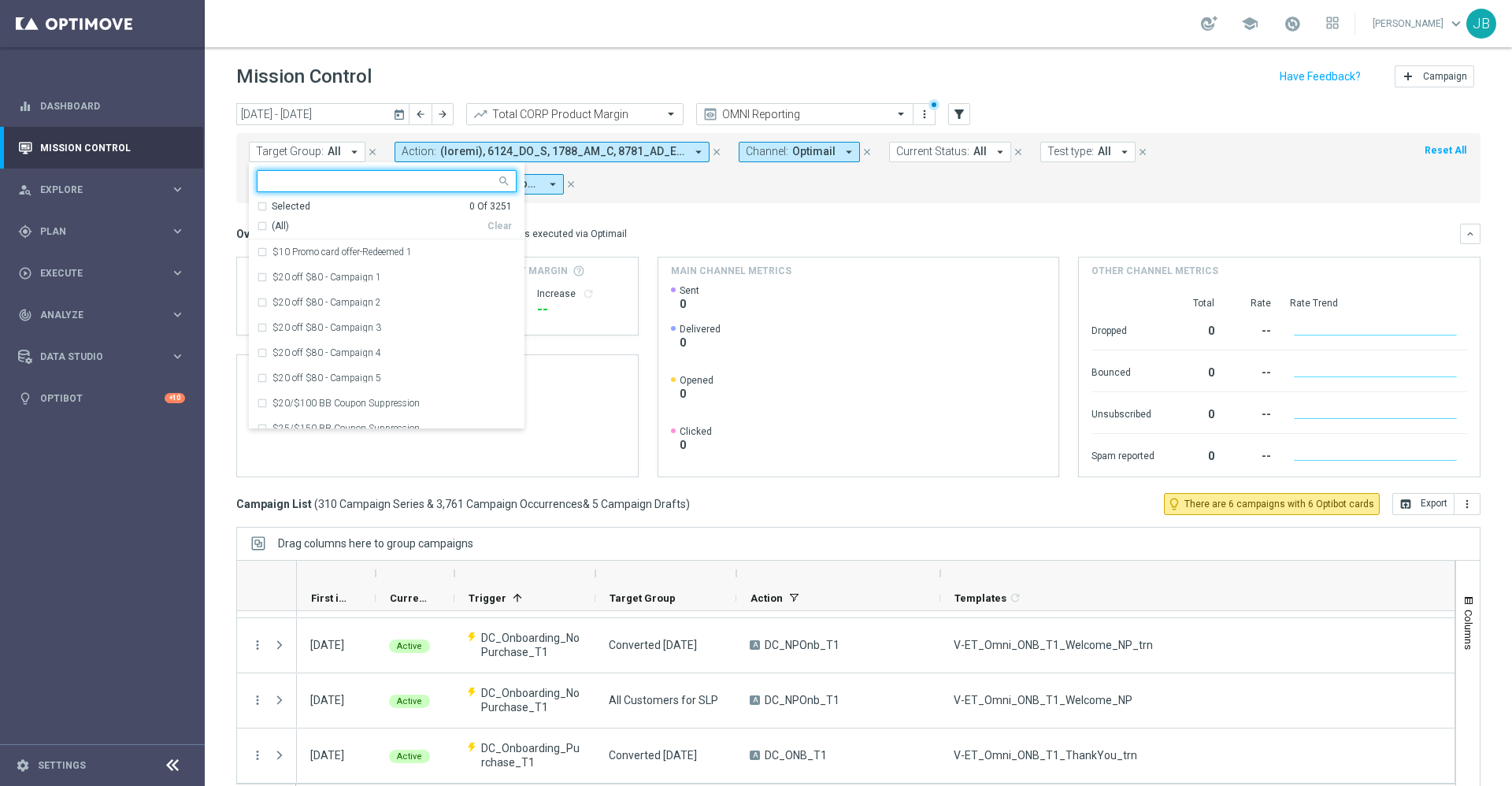
click at [369, 180] on input "text" at bounding box center [381, 181] width 231 height 14
click at [259, 229] on div "(All Search Results)" at bounding box center [372, 226] width 231 height 14
type input "print"
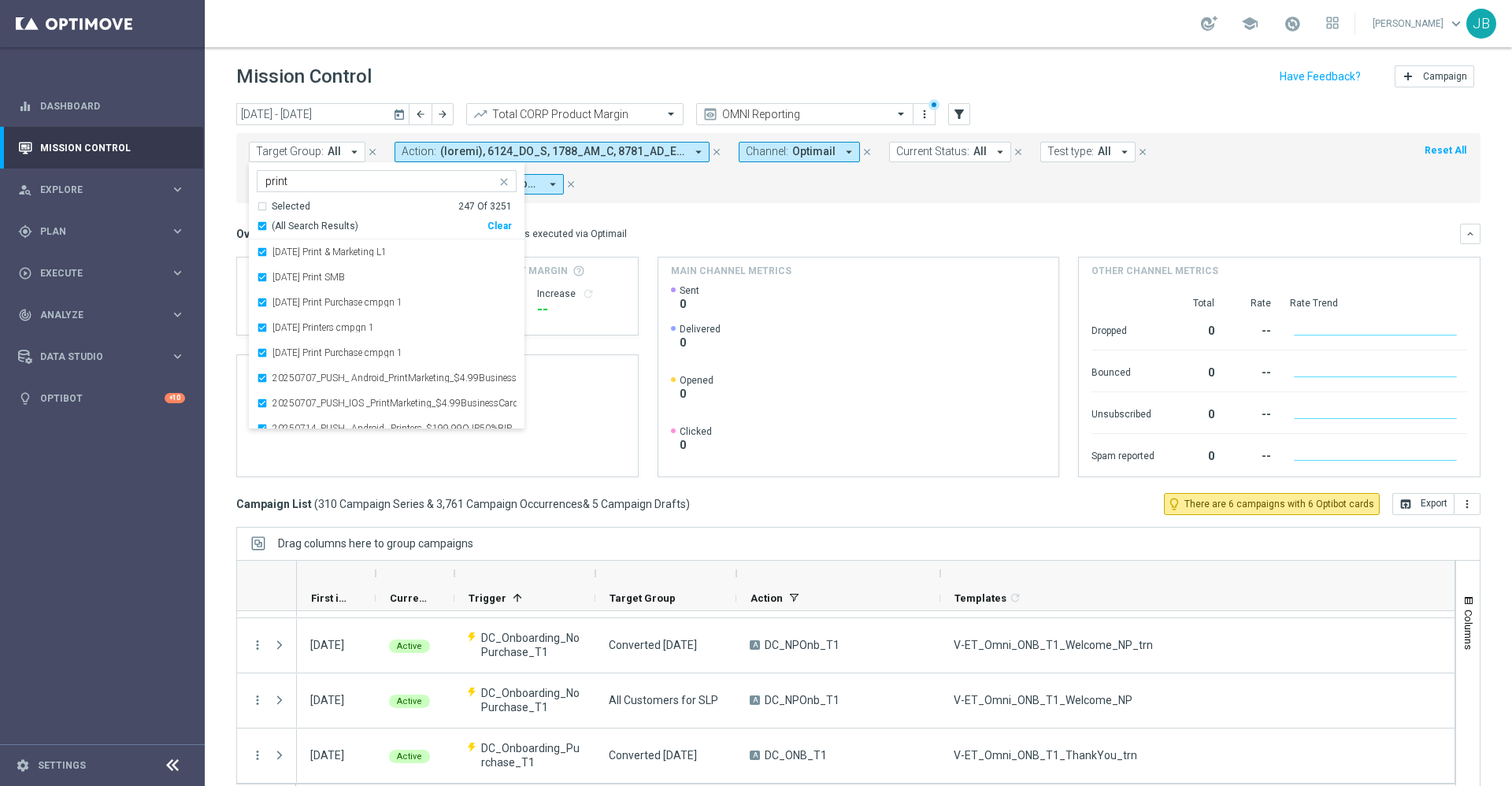
click at [642, 218] on mini-dashboard "Overview: Optimail arrow_drop_down This overview shows data of campaigns execut…" at bounding box center [858, 348] width 1245 height 290
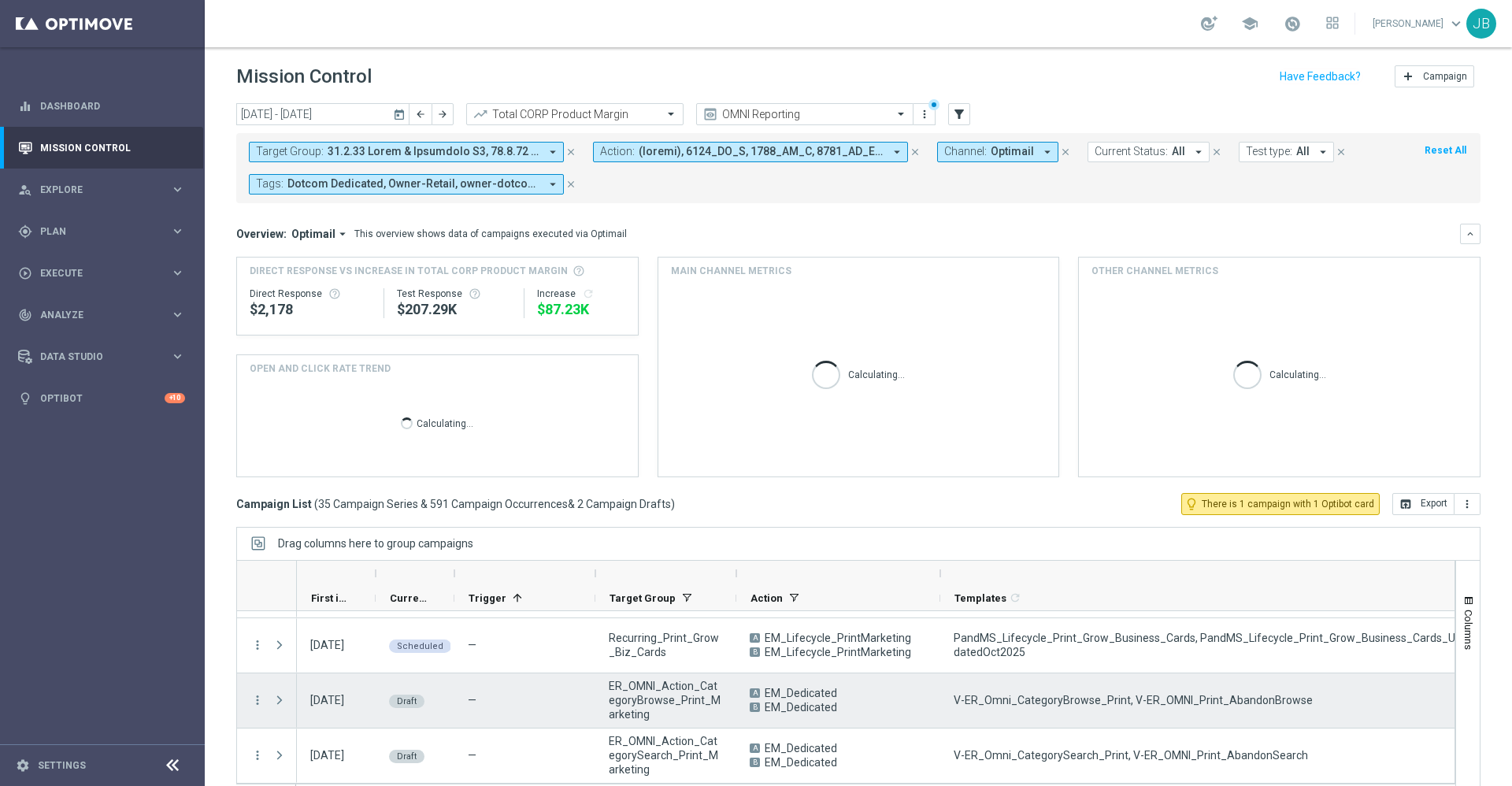
scroll to position [34, 0]
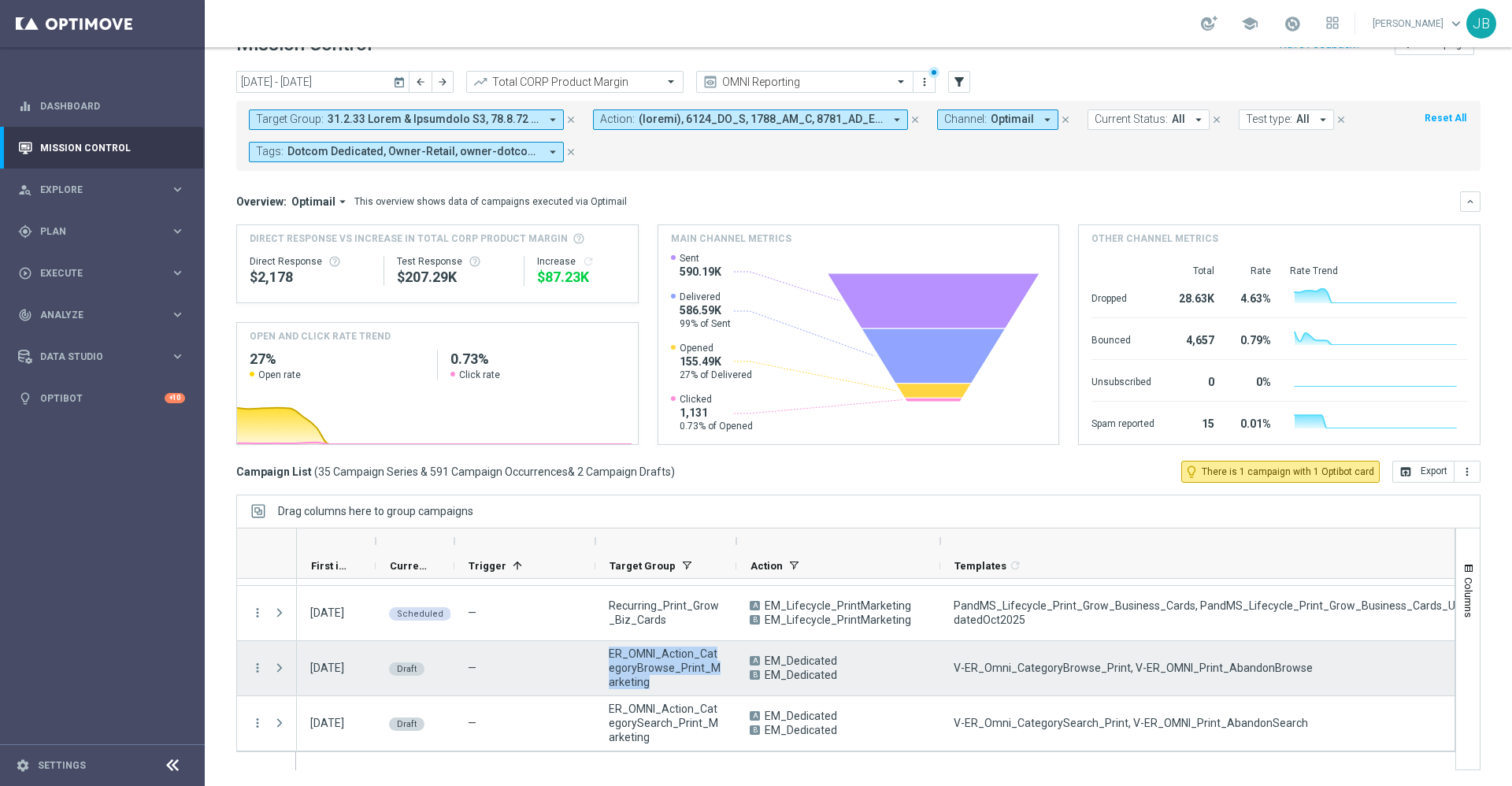
drag, startPoint x: 660, startPoint y: 682, endPoint x: 598, endPoint y: 655, distance: 67.6
click at [598, 655] on div "ER_OMNI_Action_CategoryBrowse_Print_Marketing" at bounding box center [666, 668] width 141 height 54
click at [630, 665] on span "ER_OMNI_Action_CategoryBrowse_Print_Marketing" at bounding box center [666, 667] width 114 height 43
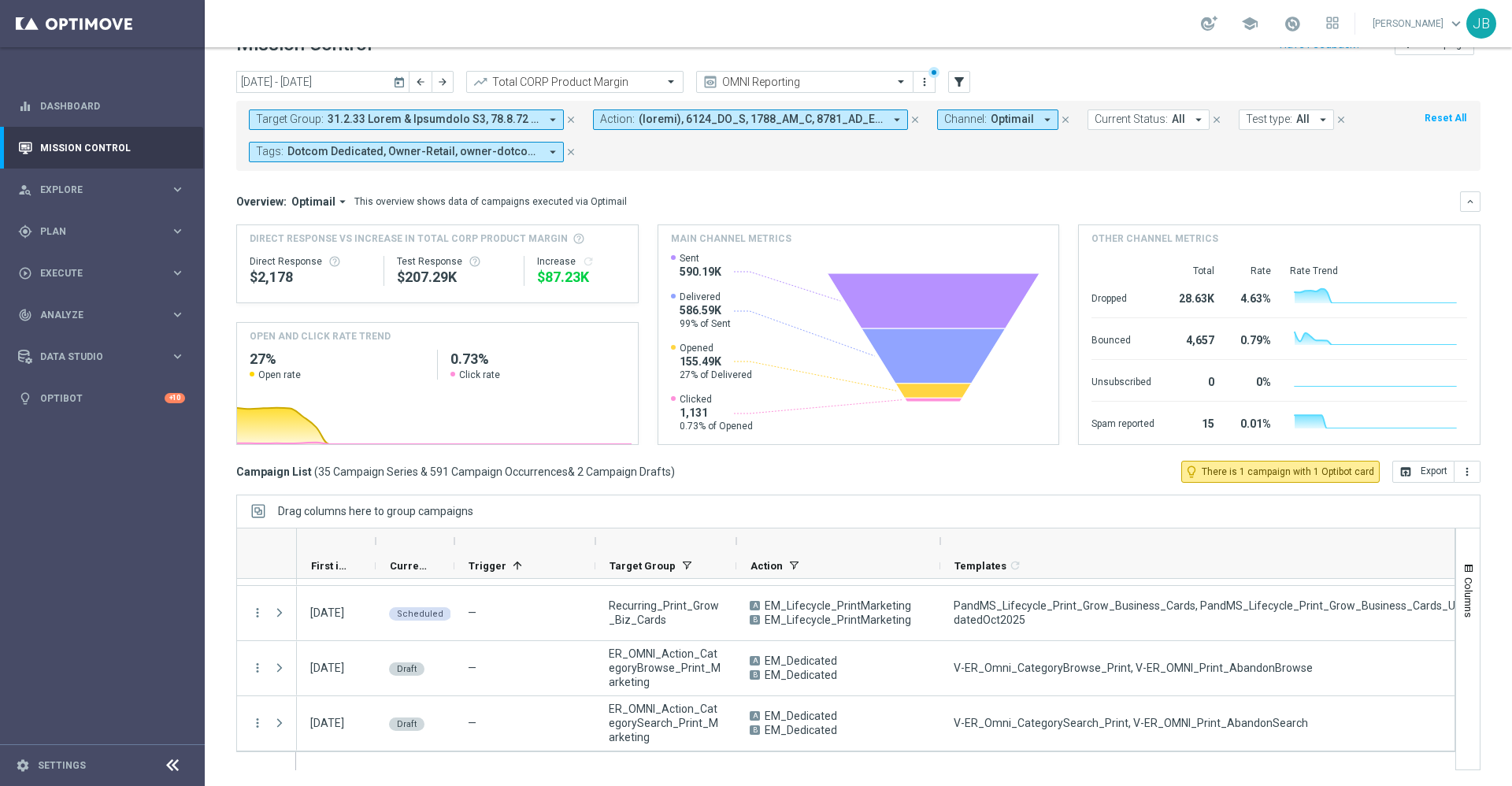
click at [732, 541] on div at bounding box center [666, 541] width 141 height 25
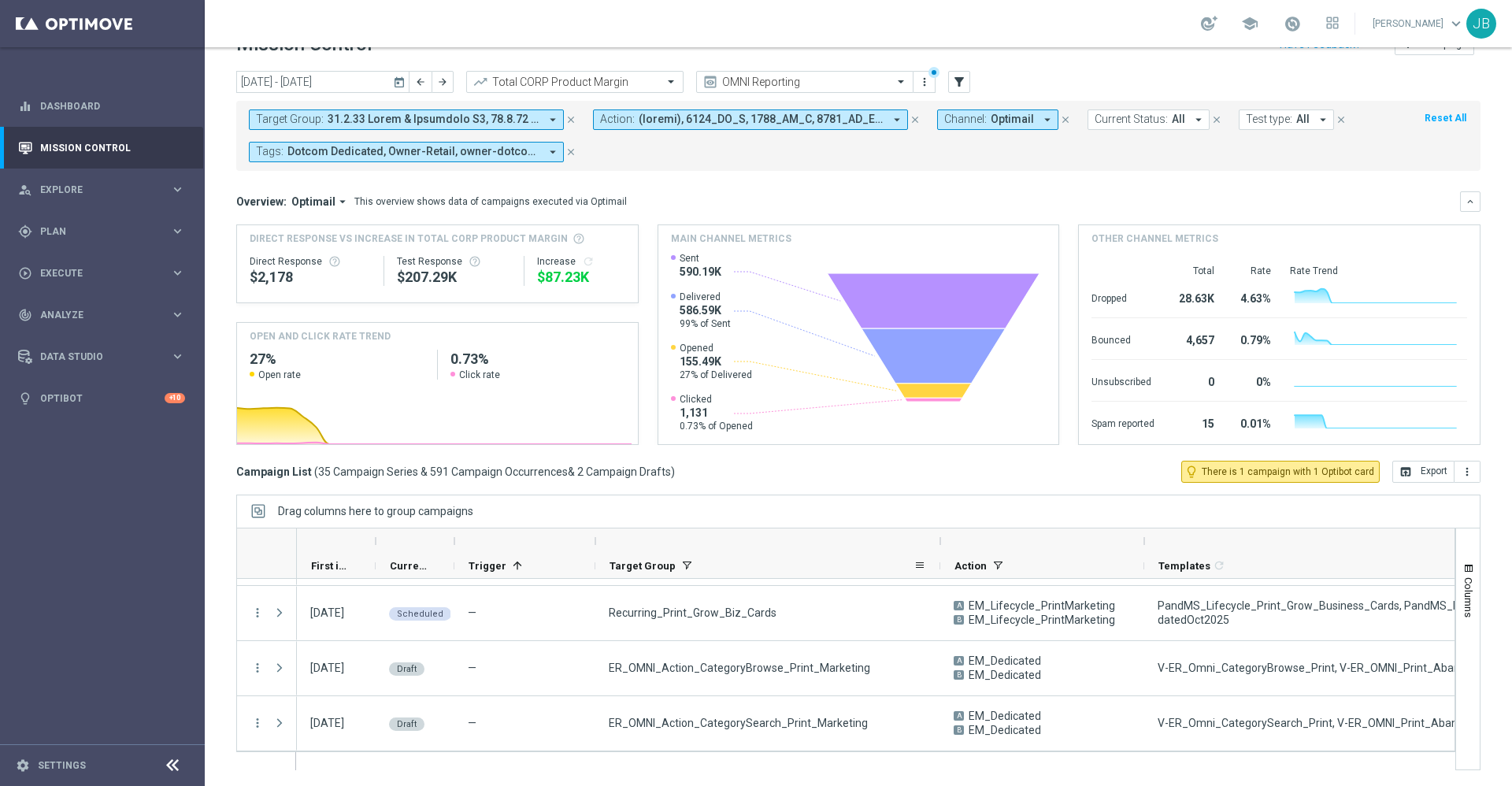
drag, startPoint x: 735, startPoint y: 541, endPoint x: 963, endPoint y: 569, distance: 229.7
click at [963, 569] on div "First in Range Current Status 1" at bounding box center [1306, 554] width 2019 height 50
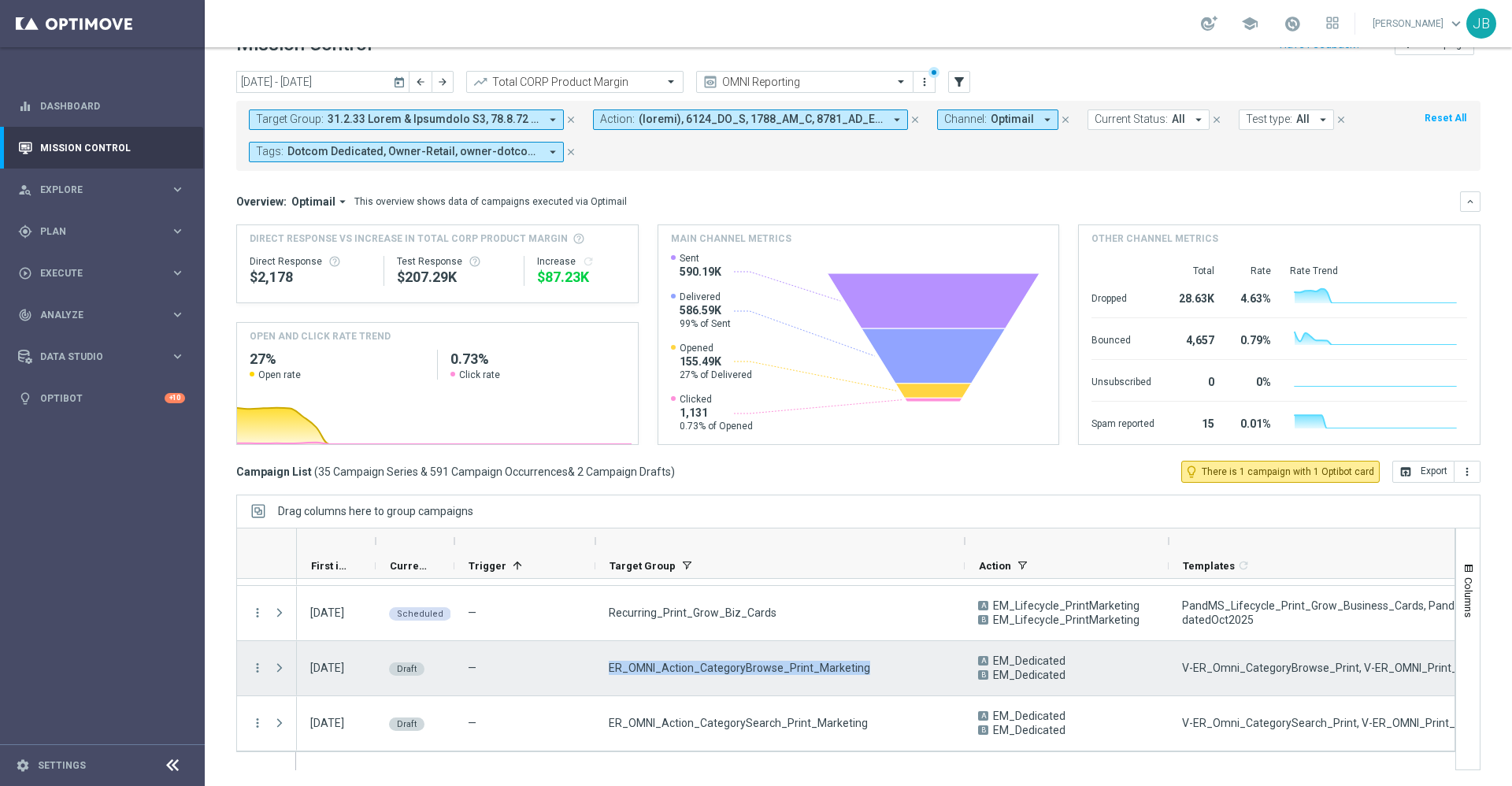
drag, startPoint x: 874, startPoint y: 666, endPoint x: 599, endPoint y: 664, distance: 275.0
click at [599, 664] on div "ER_OMNI_Action_CategoryBrowse_Print_Marketing" at bounding box center [780, 668] width 369 height 54
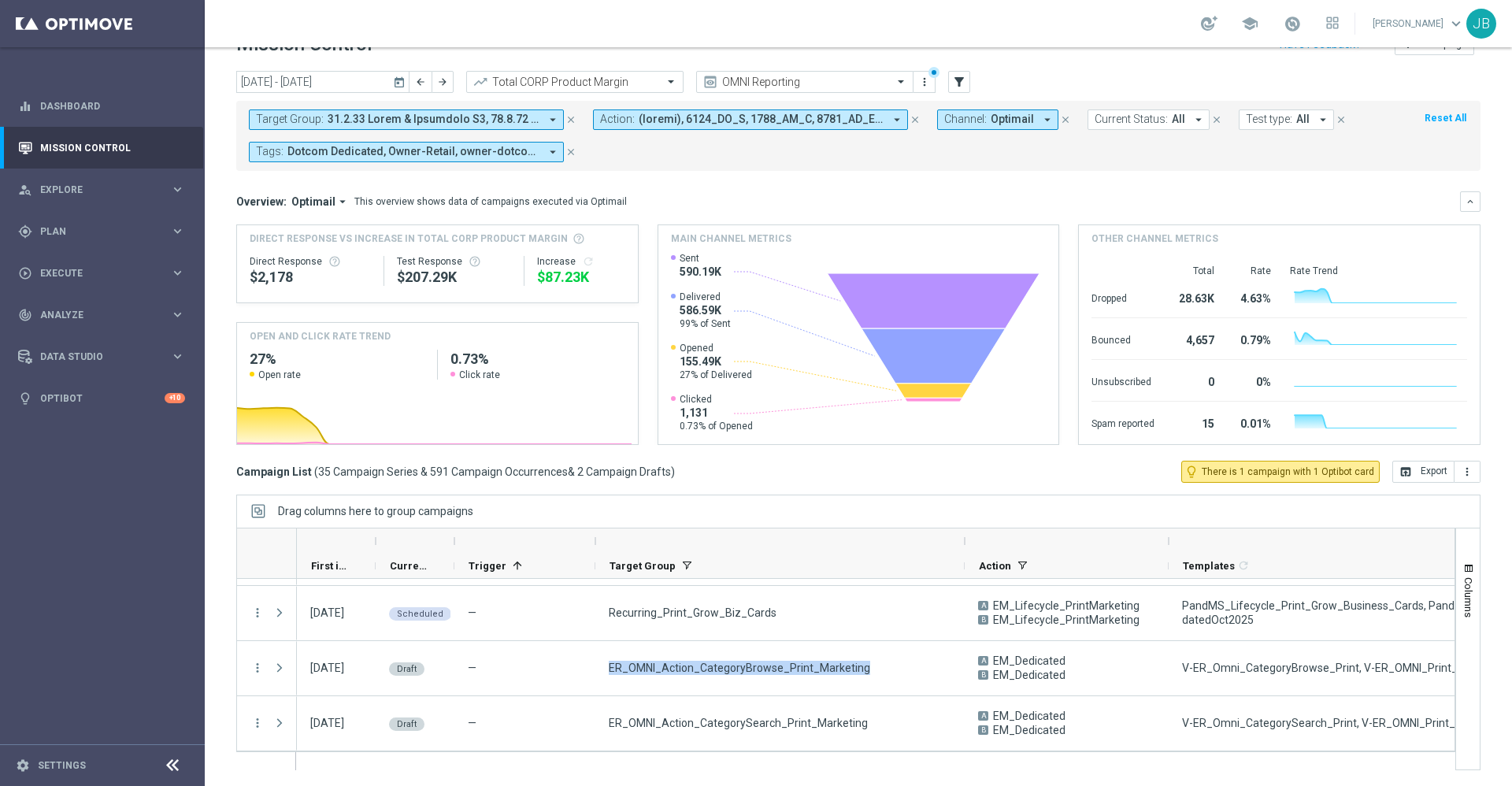
click at [371, 119] on span at bounding box center [434, 119] width 212 height 14
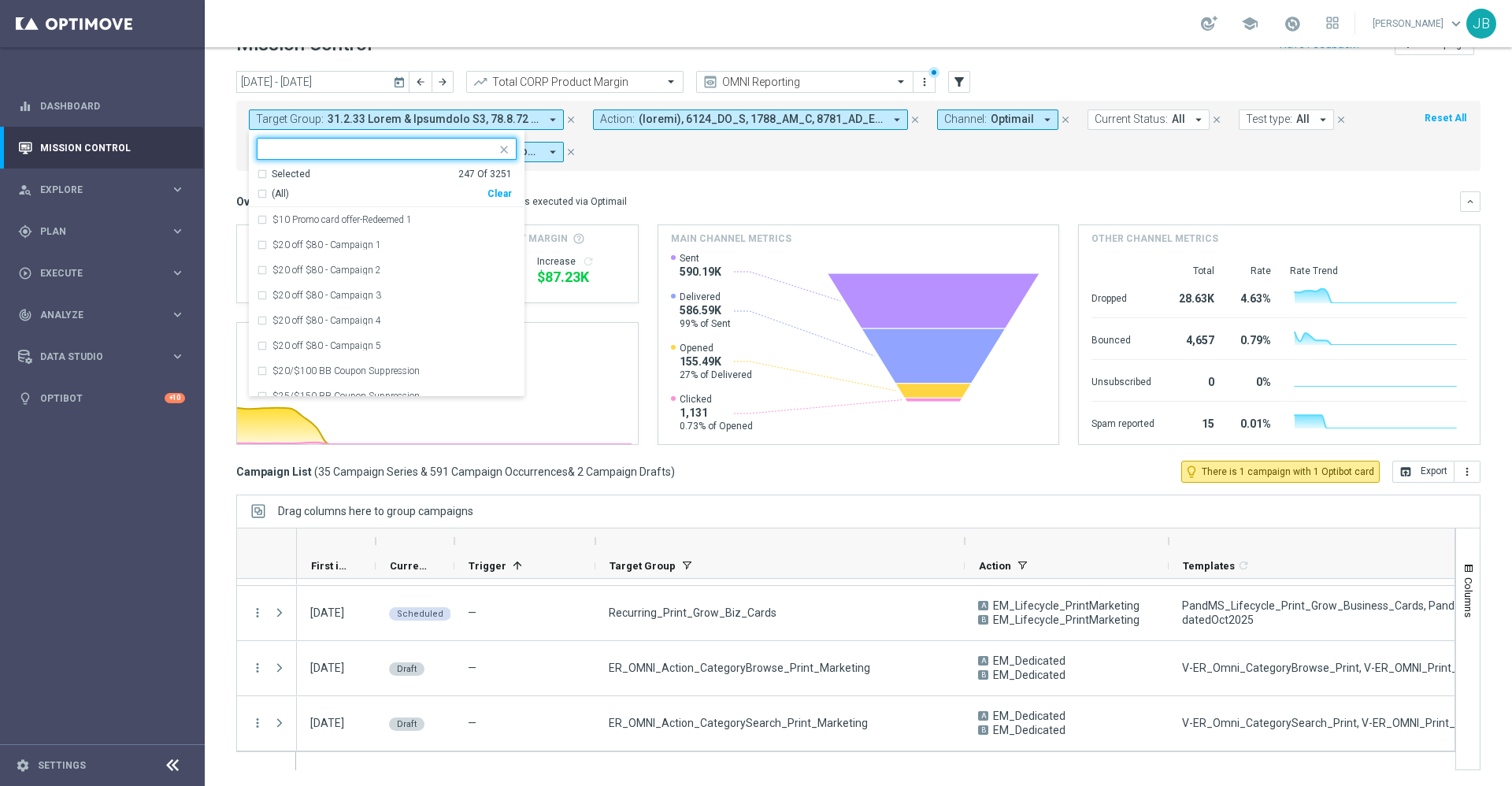
click at [0, 0] on div "Clear" at bounding box center [0, 0] width 0 height 0
click at [395, 148] on input "text" at bounding box center [381, 149] width 231 height 14
paste input "ER_OMNI_Action_CategoryBrowse_Print_Marketing"
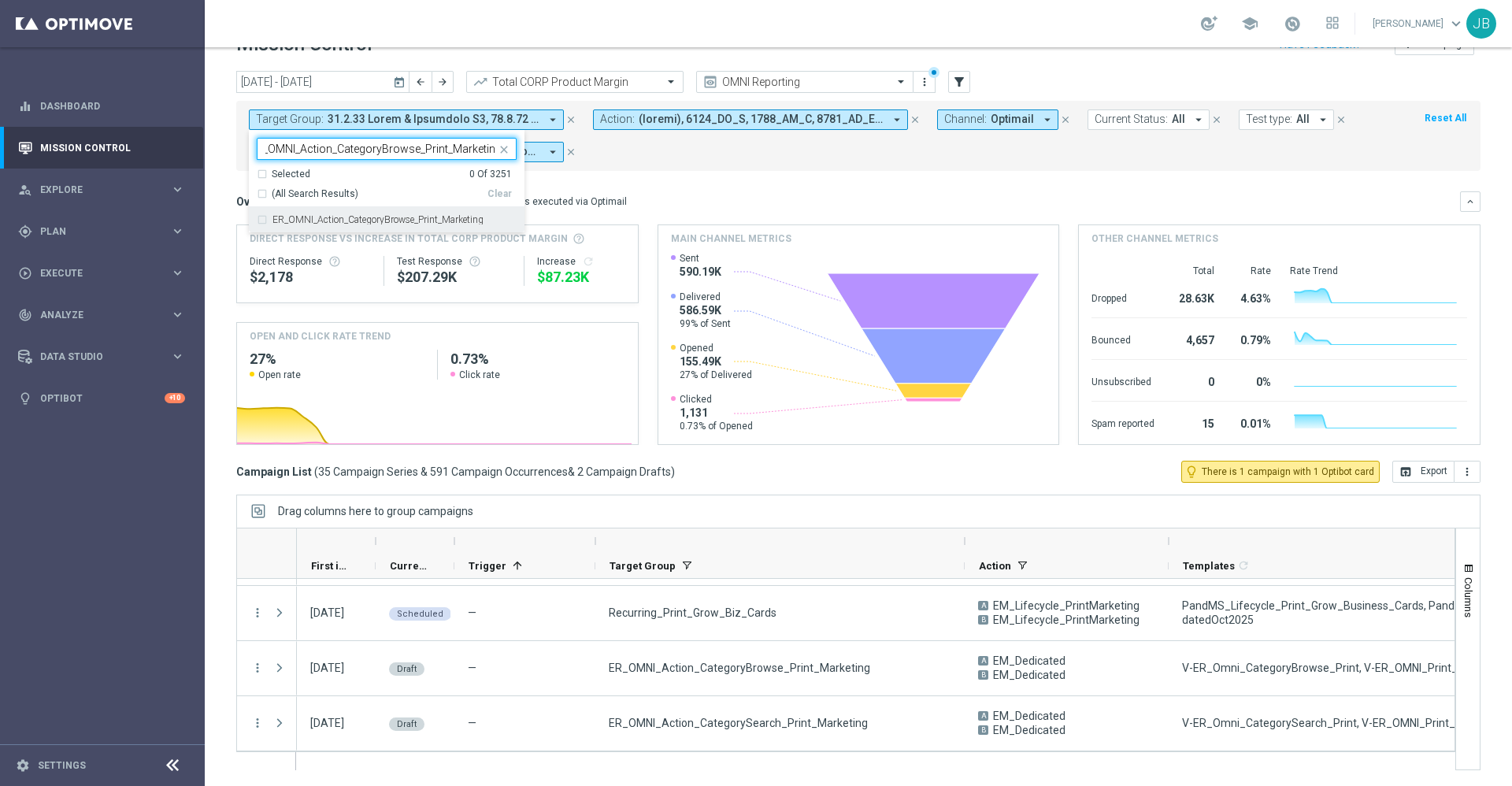
click at [395, 222] on label "ER_OMNI_Action_CategoryBrowse_Print_Marketing" at bounding box center [377, 219] width 211 height 10
click at [429, 149] on input "ER_OMNI_Action_CategoryBrowse_Print_Marketing" at bounding box center [381, 149] width 231 height 14
click at [416, 151] on input "ER_OMNI_Action_CategoryBrowse_Print_Marketing" at bounding box center [381, 149] width 231 height 14
click at [401, 215] on label "ER_OMNI_Action_CategorySearch_Print_Marketing" at bounding box center [377, 219] width 209 height 10
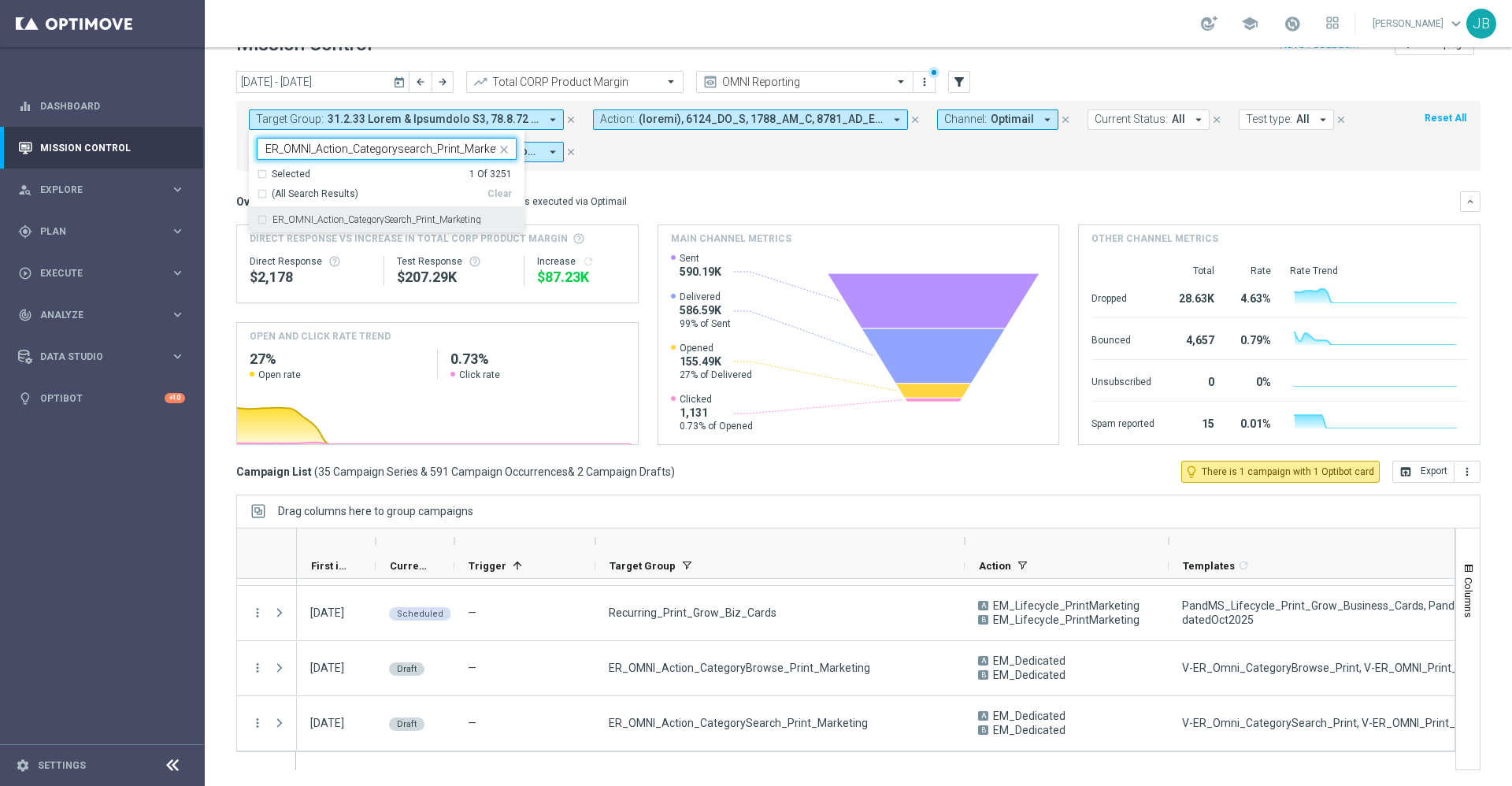
type input "ER_OMNI_Action_Categorysearch_Print_Marketing"
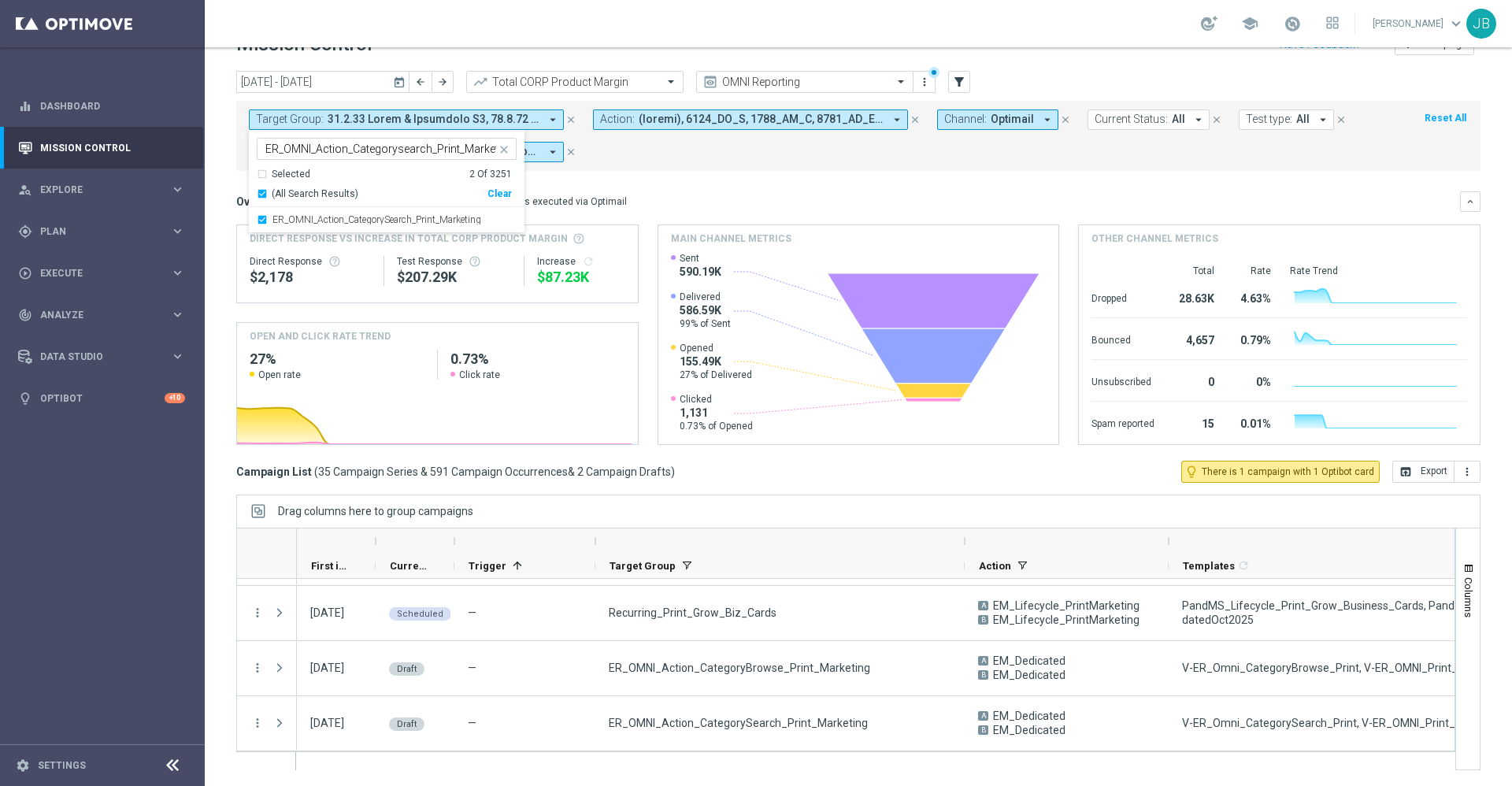
click at [645, 180] on mini-dashboard "Overview: Optimail arrow_drop_down This overview shows data of campaigns execut…" at bounding box center [858, 316] width 1245 height 290
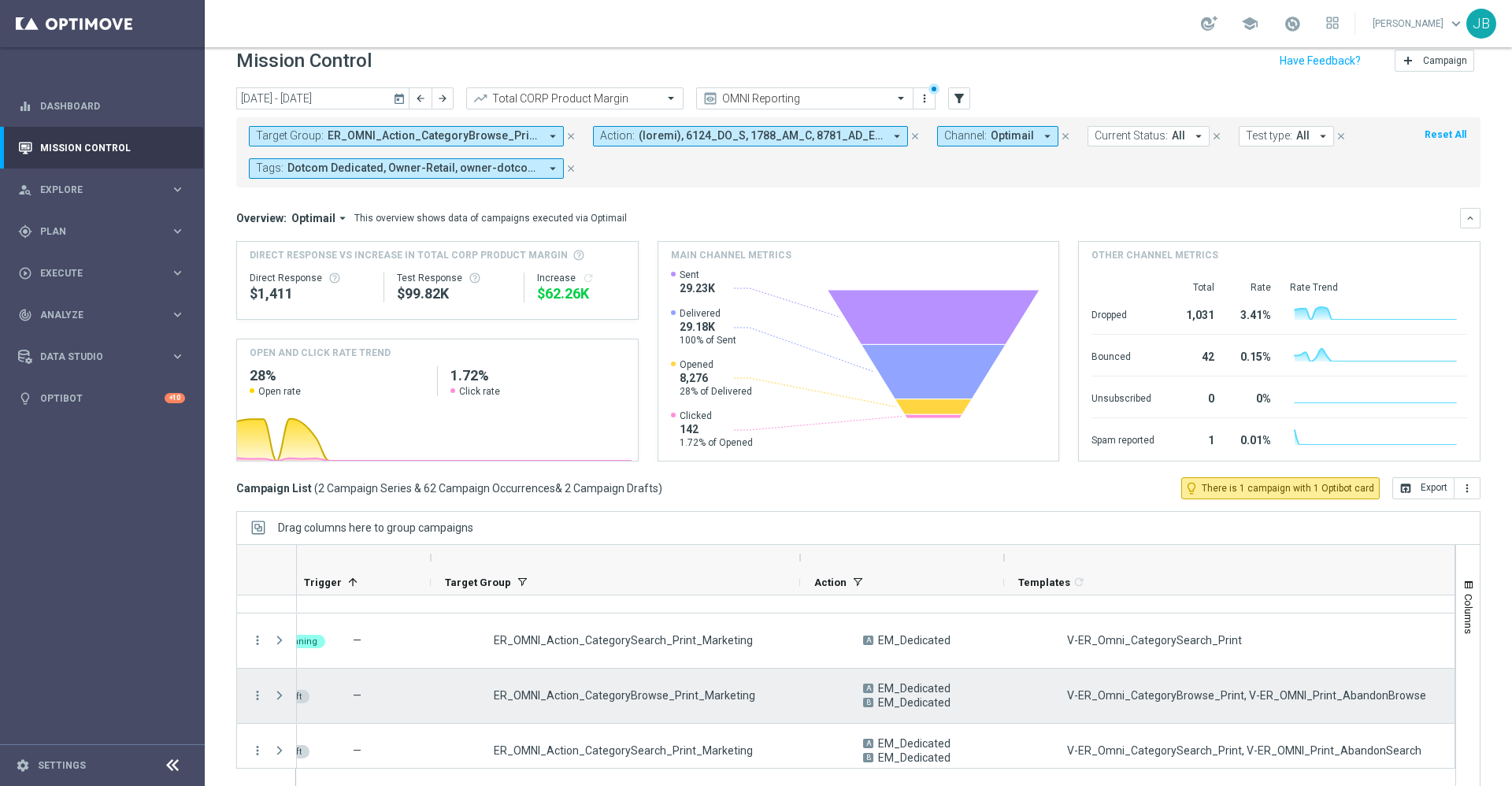
scroll to position [0, 35]
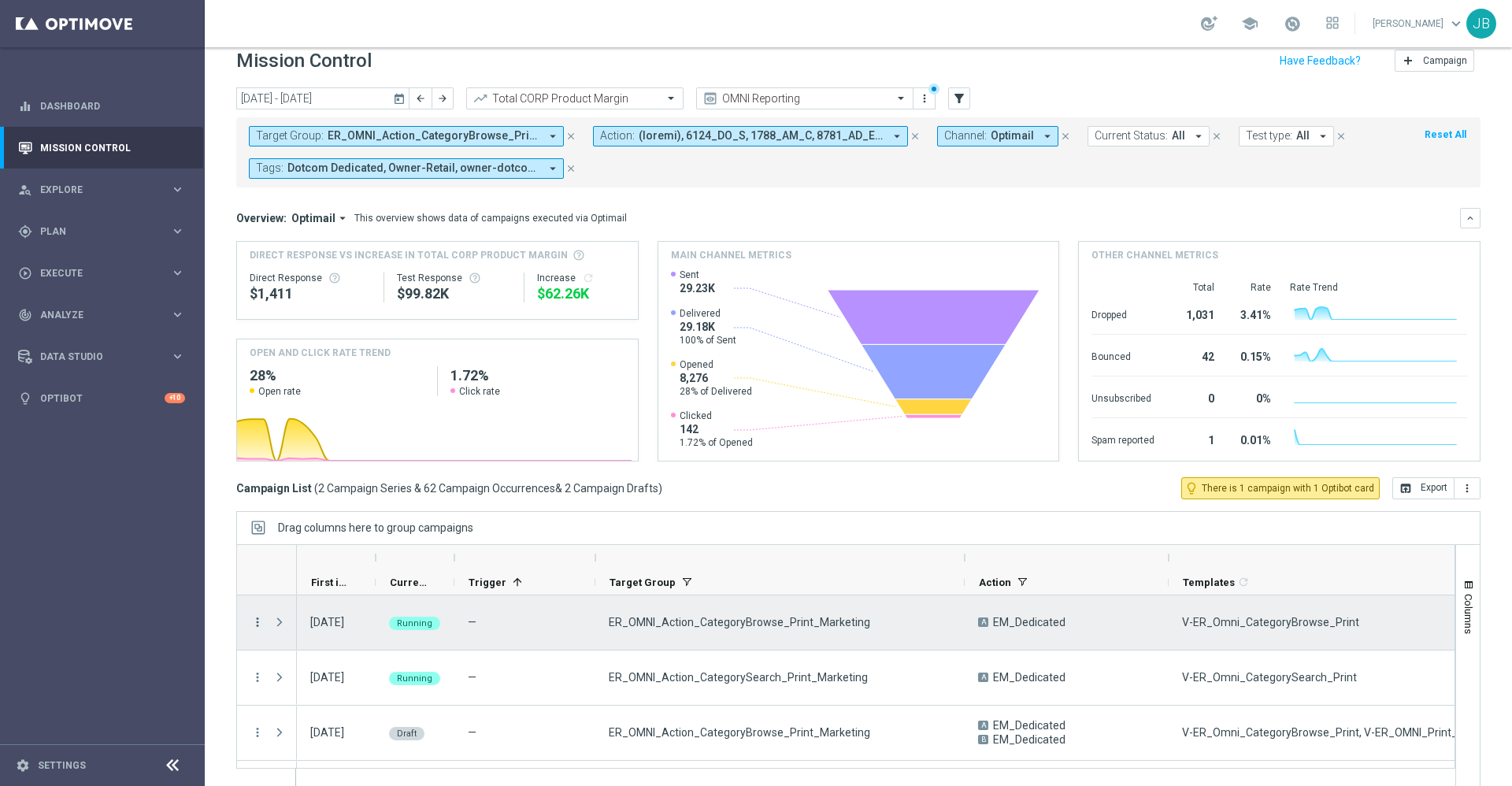
click at [256, 624] on icon "more_vert" at bounding box center [258, 622] width 15 height 15
click at [317, 595] on div "Delete" at bounding box center [361, 597] width 147 height 11
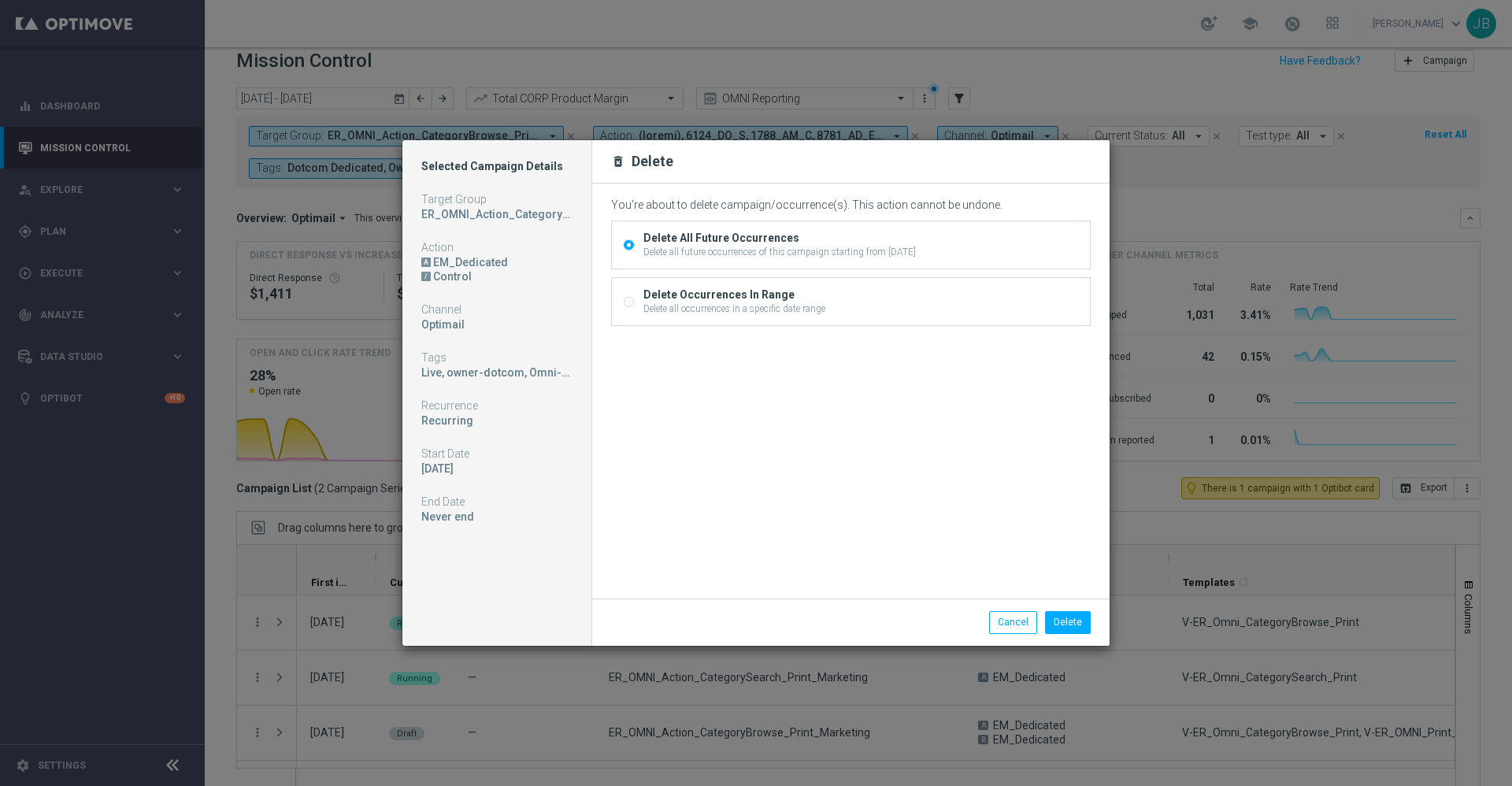
click at [304, 660] on modal-container "Selected Campaign Details Target Group ER_OMNI_Action_CategoryBrowse_Print_Mark…" at bounding box center [756, 393] width 1512 height 786
click at [1009, 616] on button "Cancel" at bounding box center [1012, 622] width 48 height 22
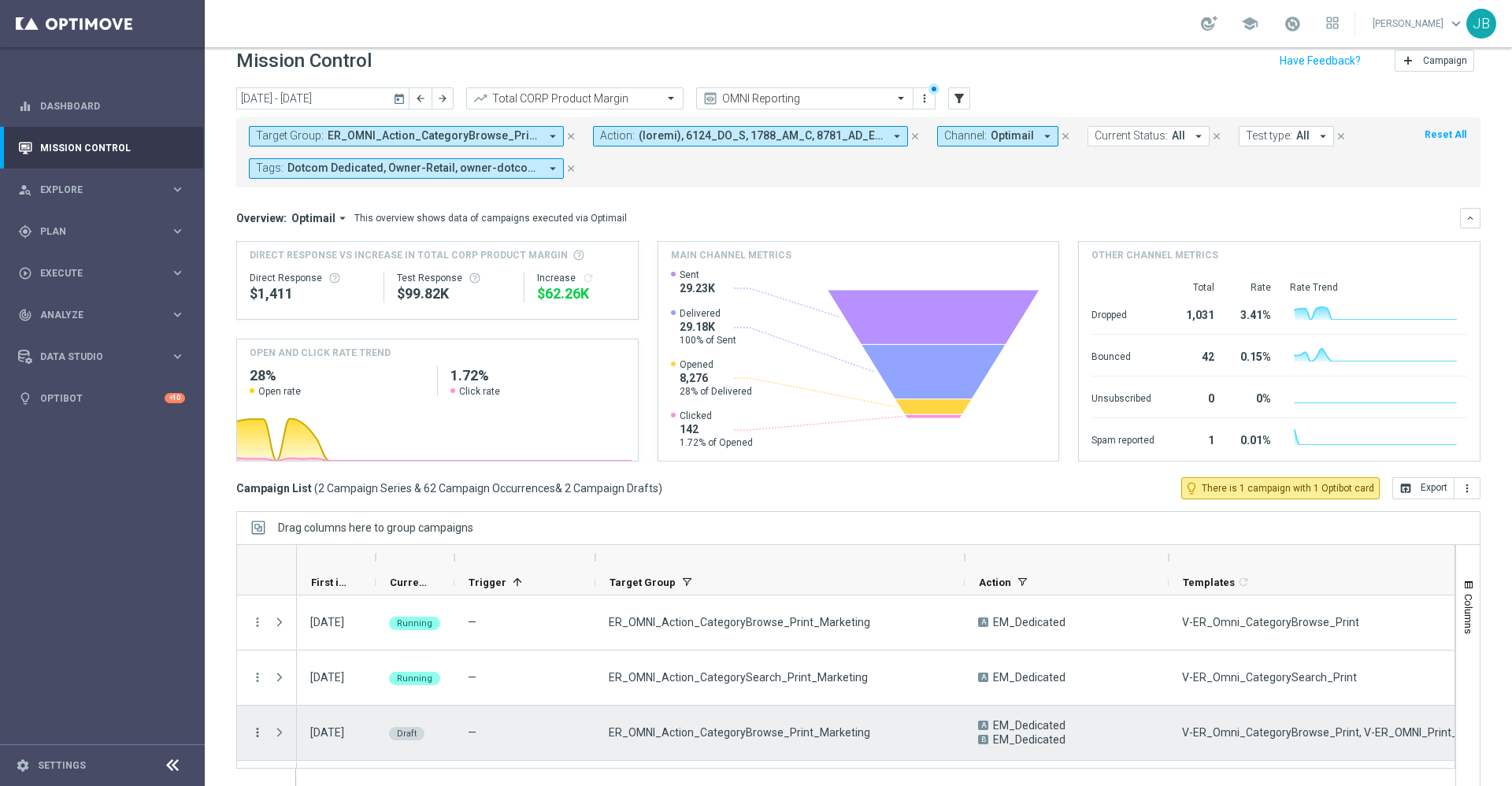
click at [258, 730] on icon "more_vert" at bounding box center [258, 733] width 15 height 15
click at [313, 633] on span "Campaign Details" at bounding box center [328, 634] width 79 height 11
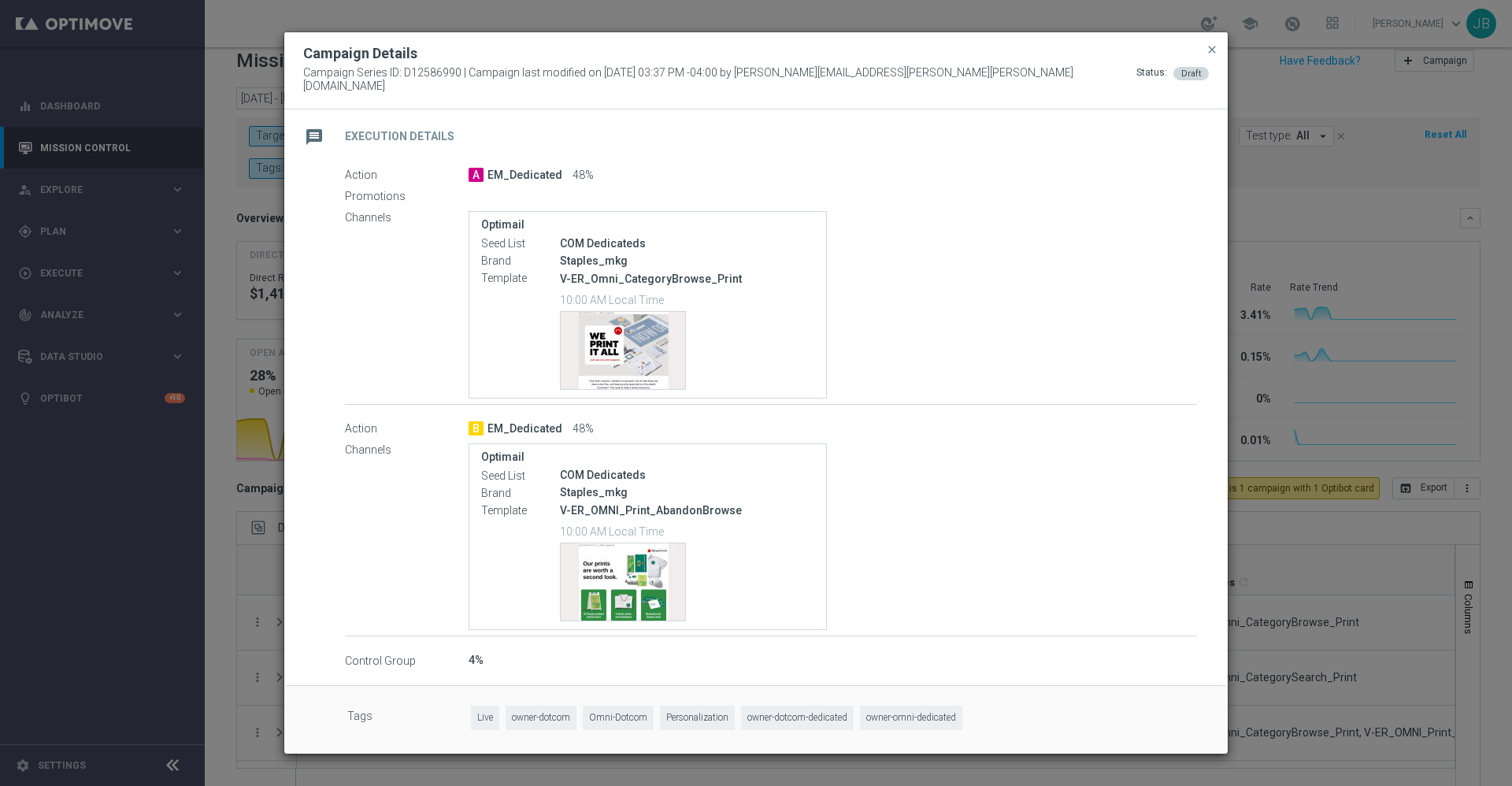
scroll to position [150, 0]
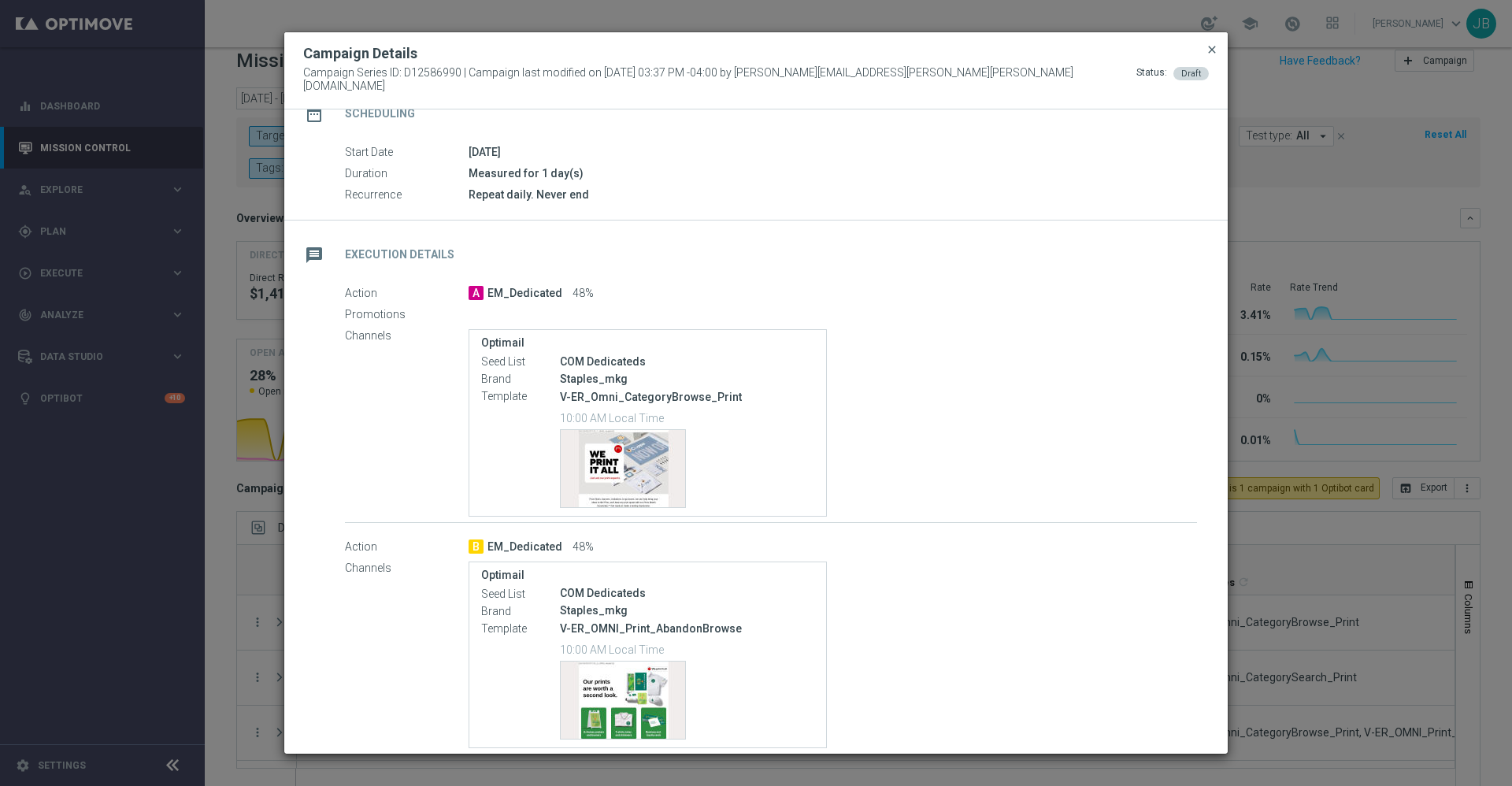
click at [1209, 56] on span "close" at bounding box center [1212, 49] width 13 height 13
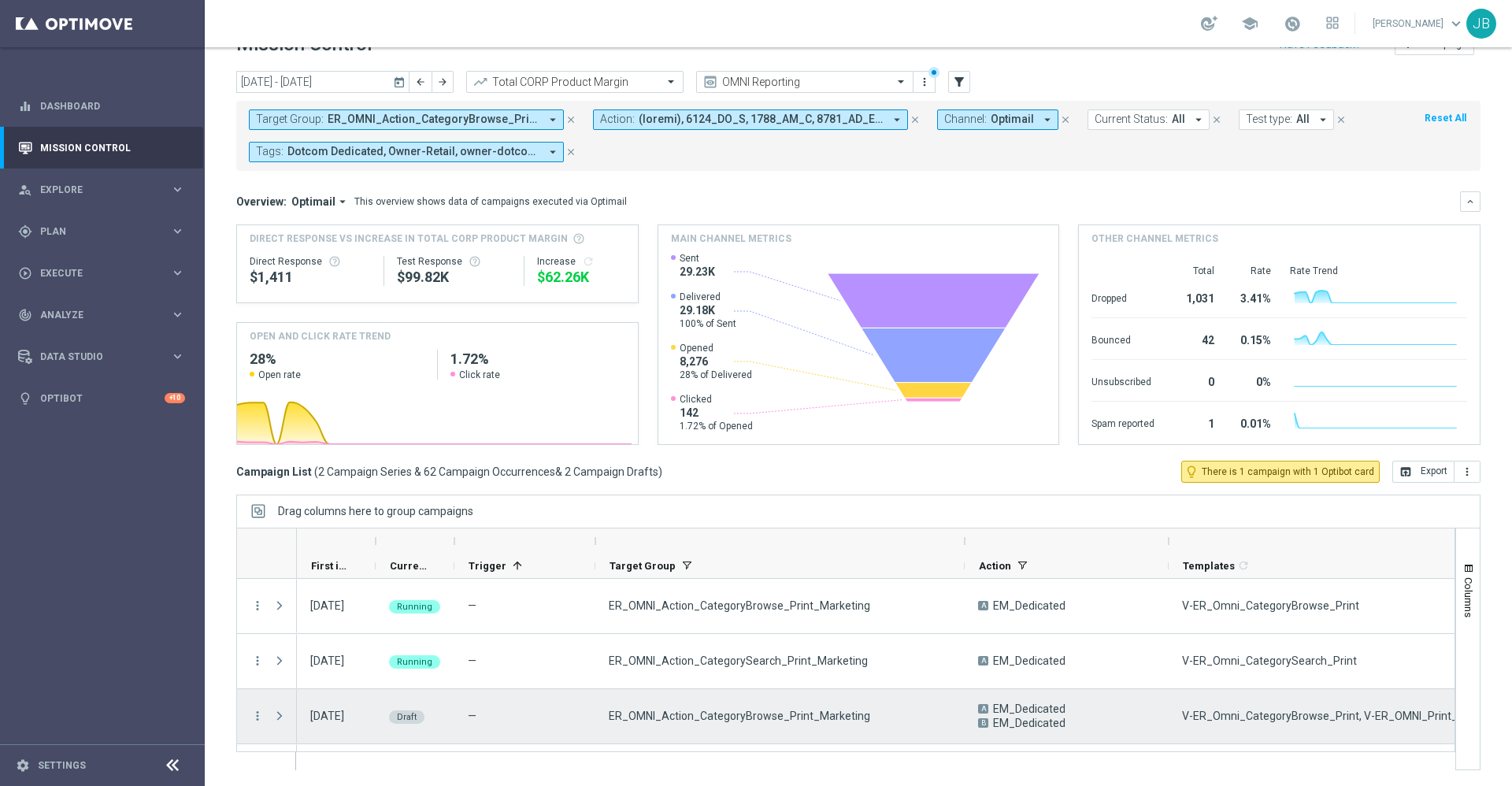
scroll to position [48, 0]
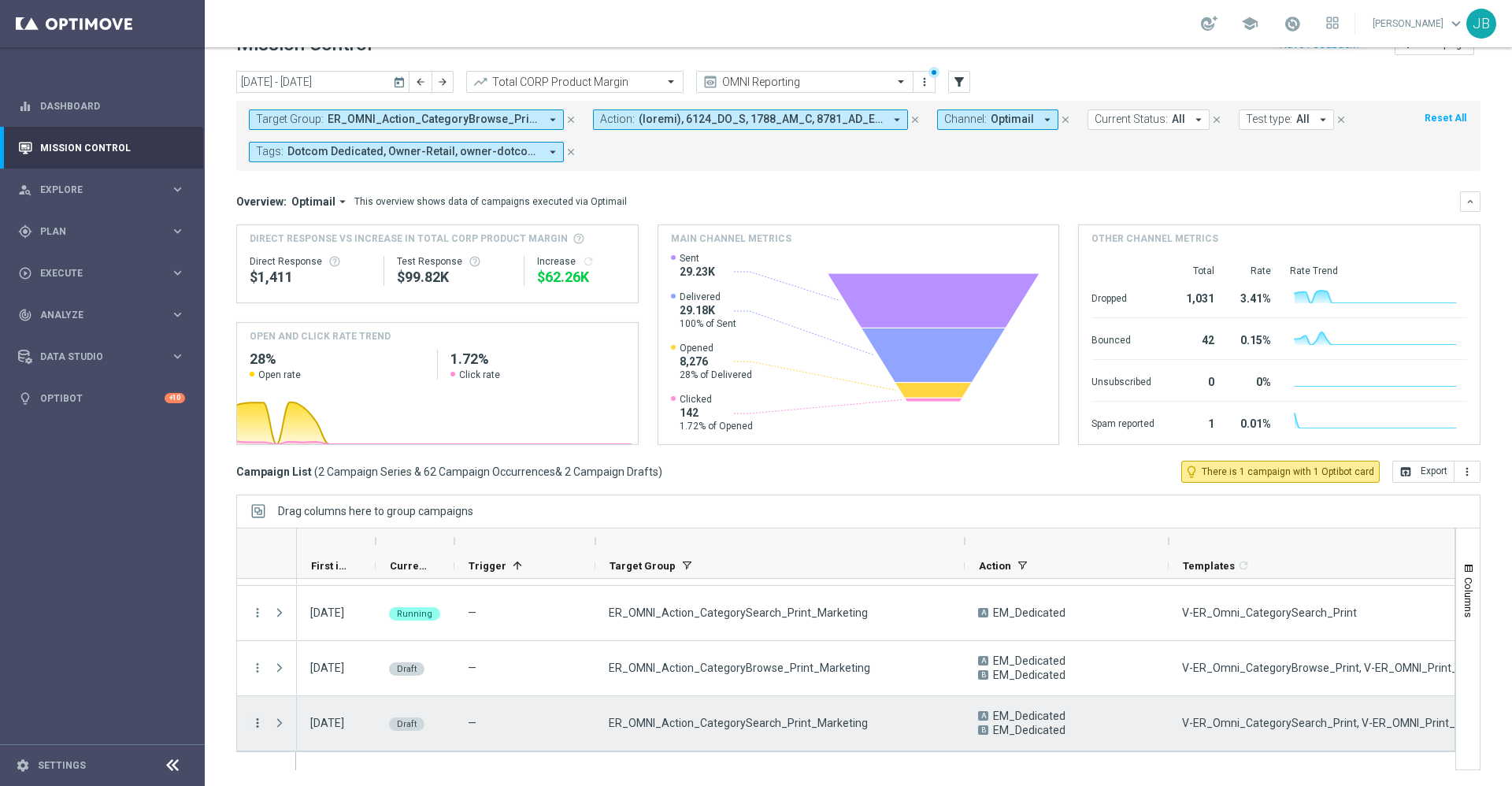
click at [256, 726] on icon "more_vert" at bounding box center [258, 723] width 15 height 15
click at [314, 628] on span "Campaign Details" at bounding box center [328, 624] width 79 height 11
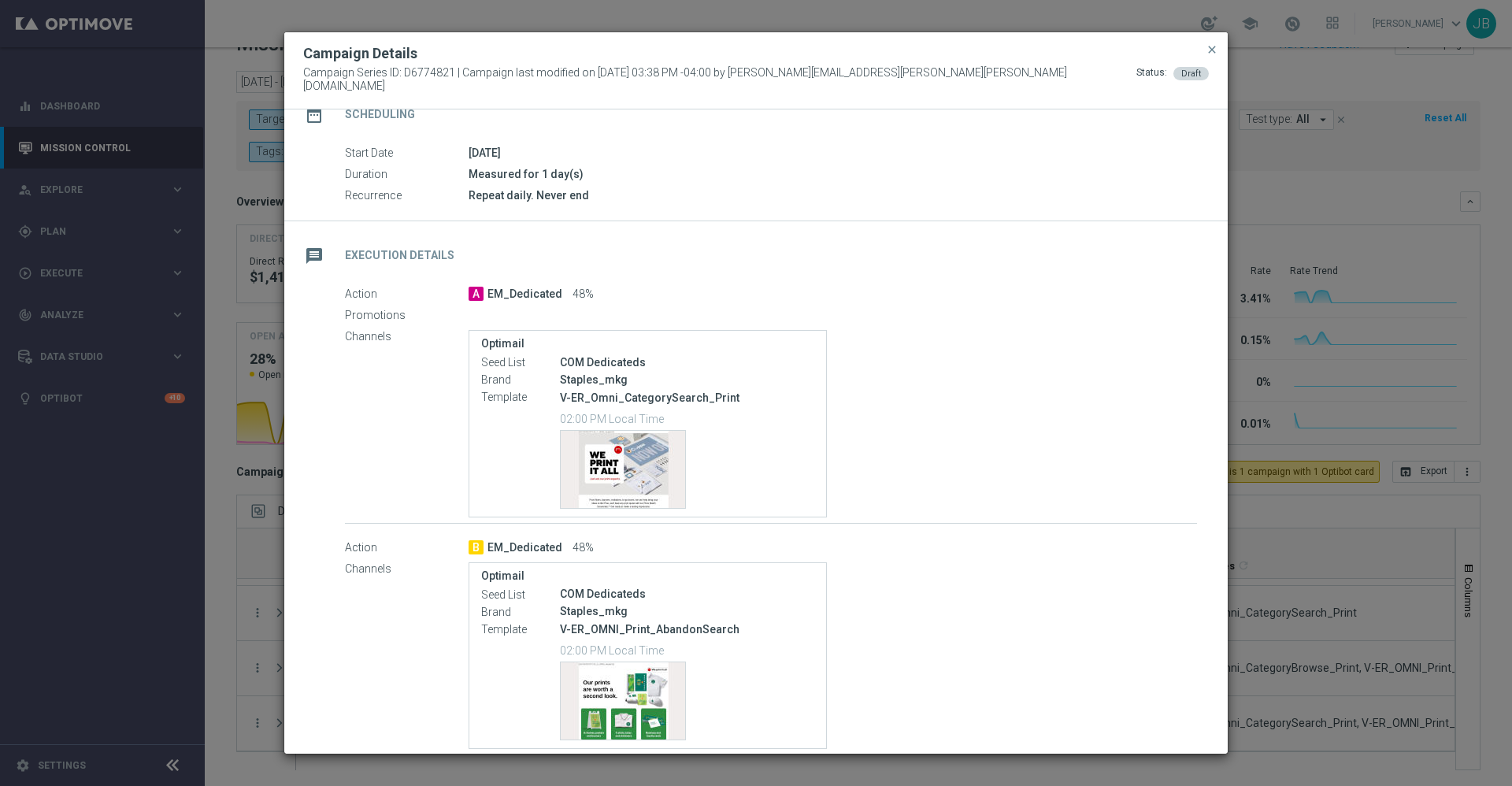
scroll to position [268, 0]
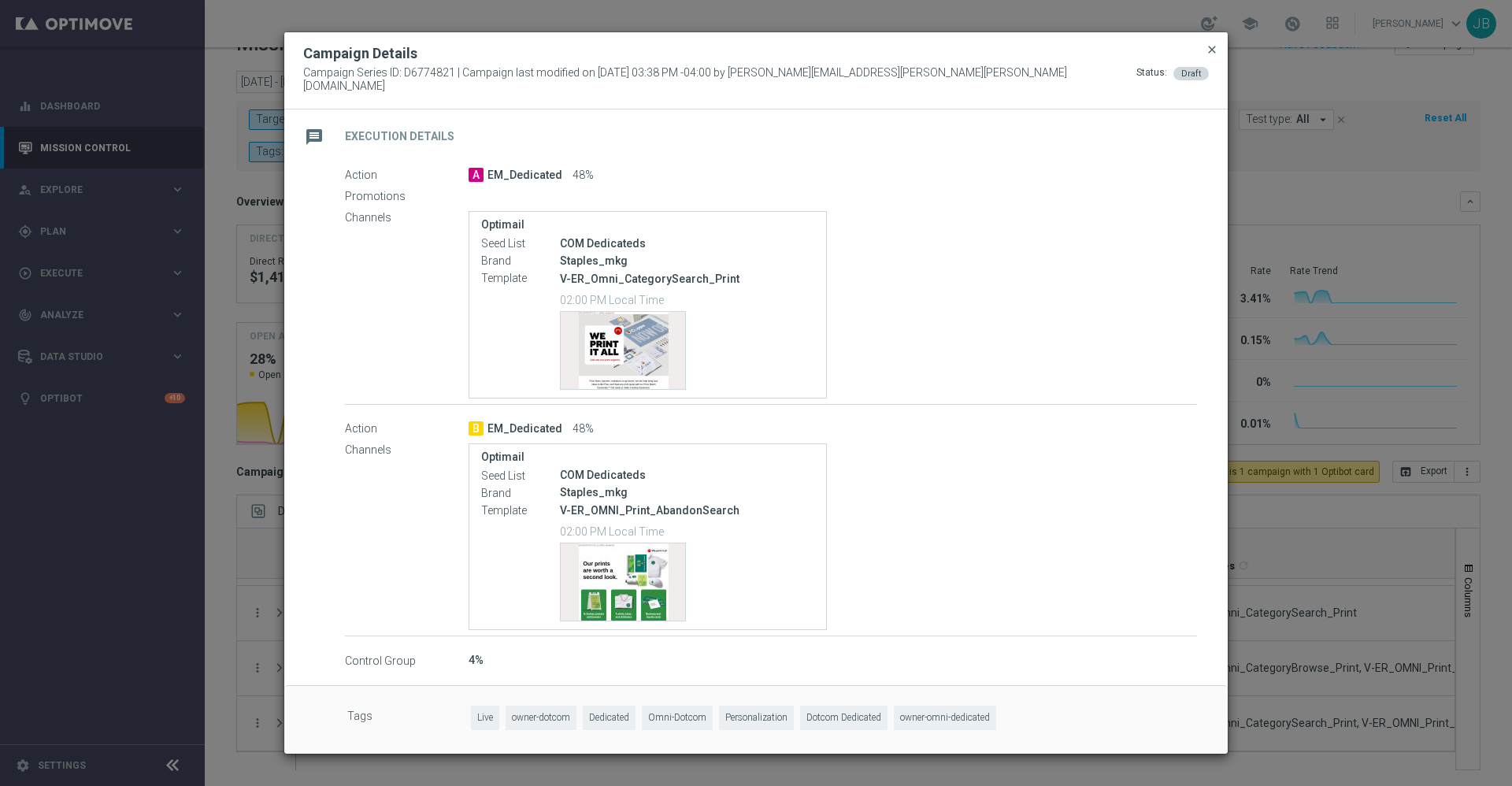
click at [1213, 56] on span "close" at bounding box center [1212, 49] width 13 height 13
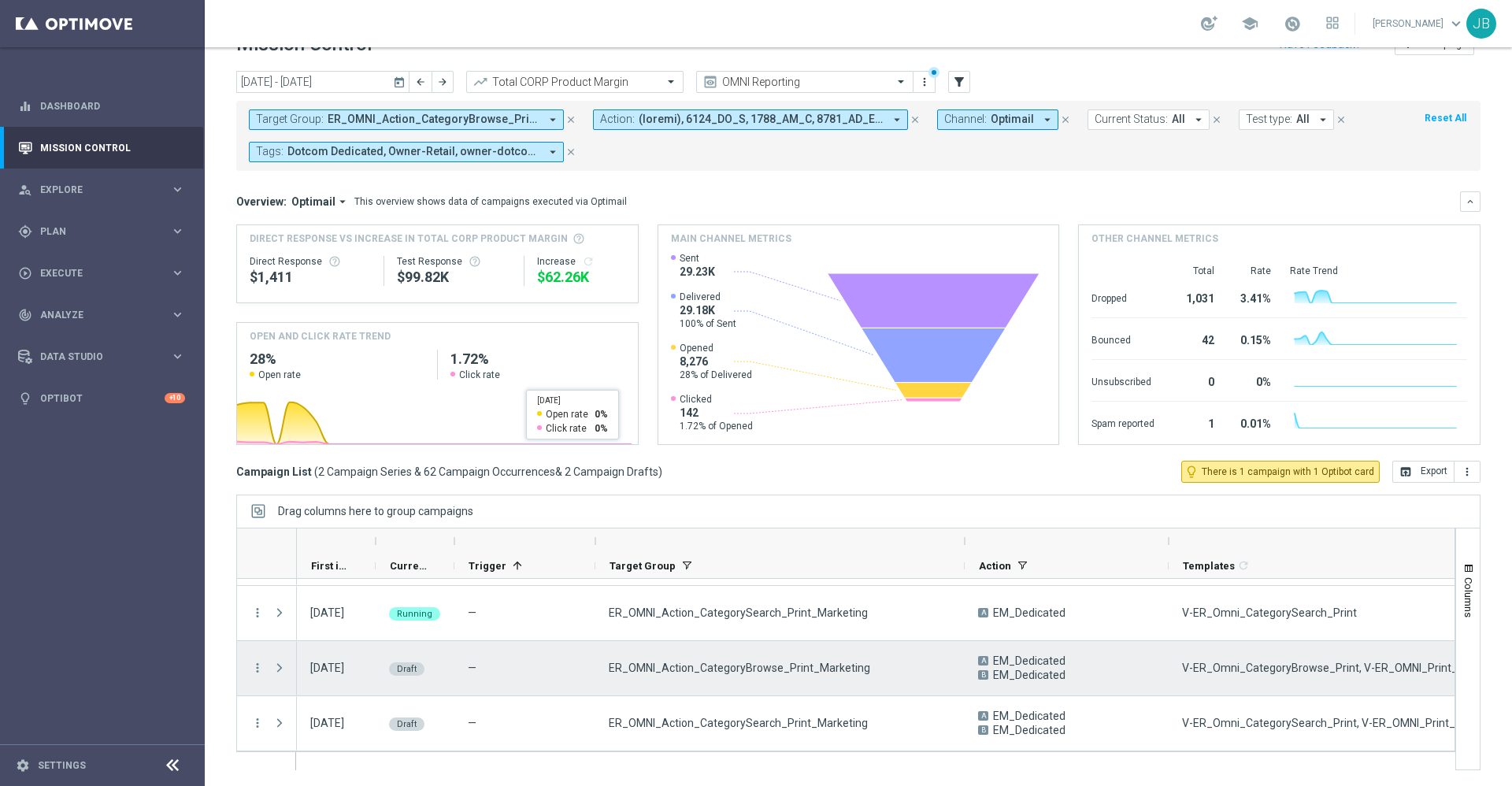
scroll to position [0, 0]
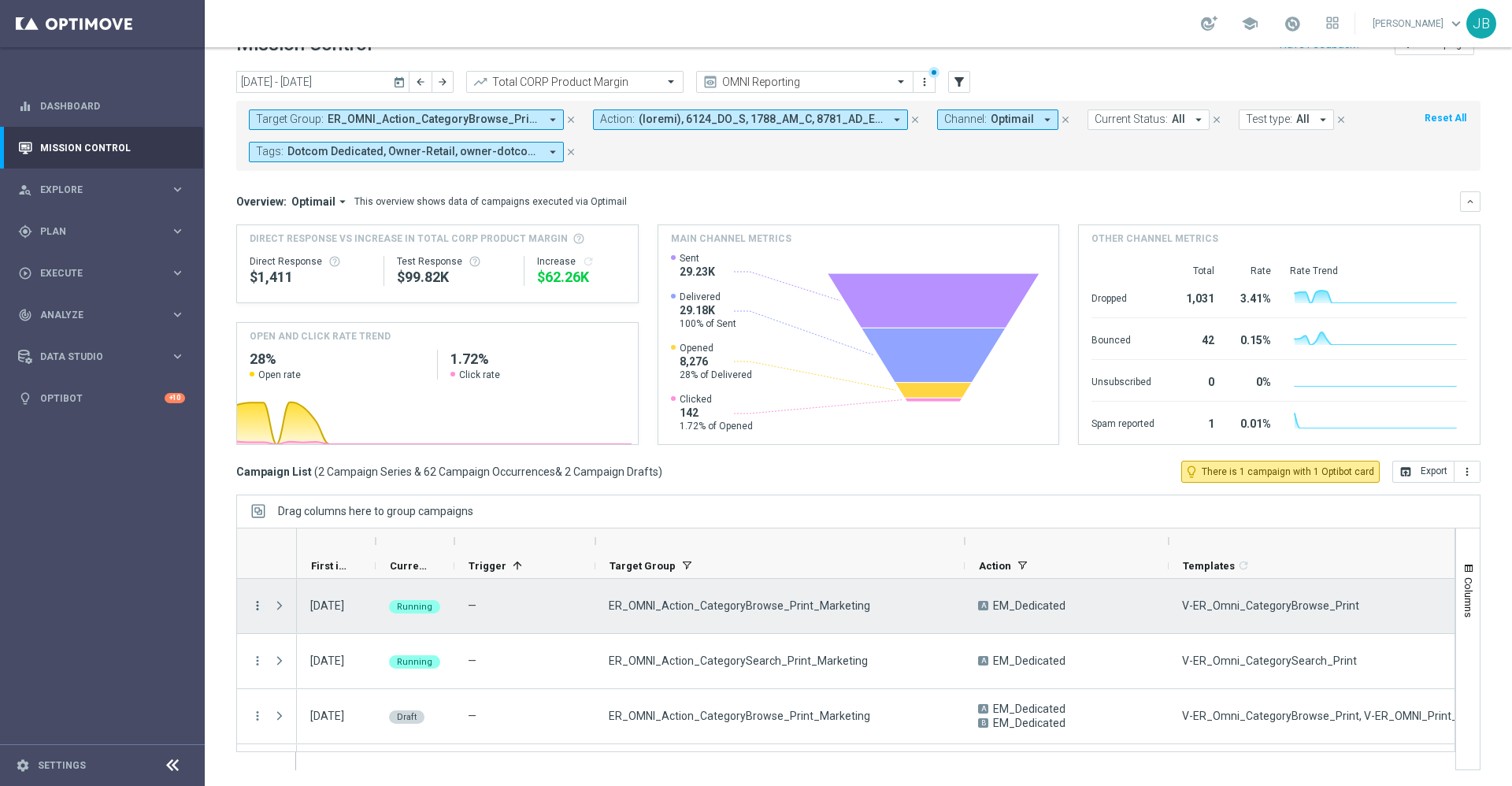
click at [255, 603] on icon "more_vert" at bounding box center [258, 605] width 15 height 15
click at [316, 585] on div "Delete" at bounding box center [361, 580] width 147 height 11
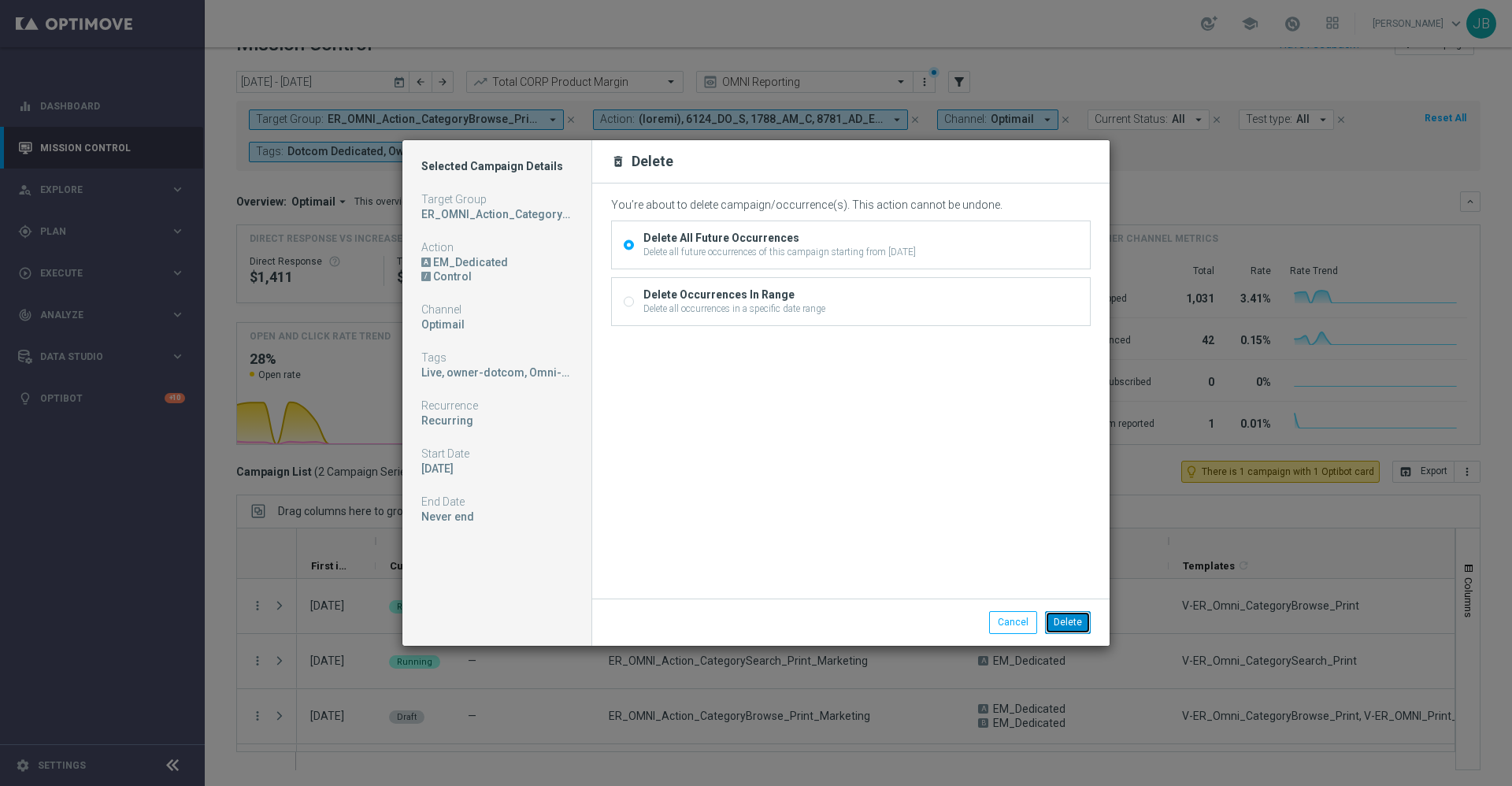
click at [1071, 617] on button "Delete" at bounding box center [1068, 622] width 45 height 22
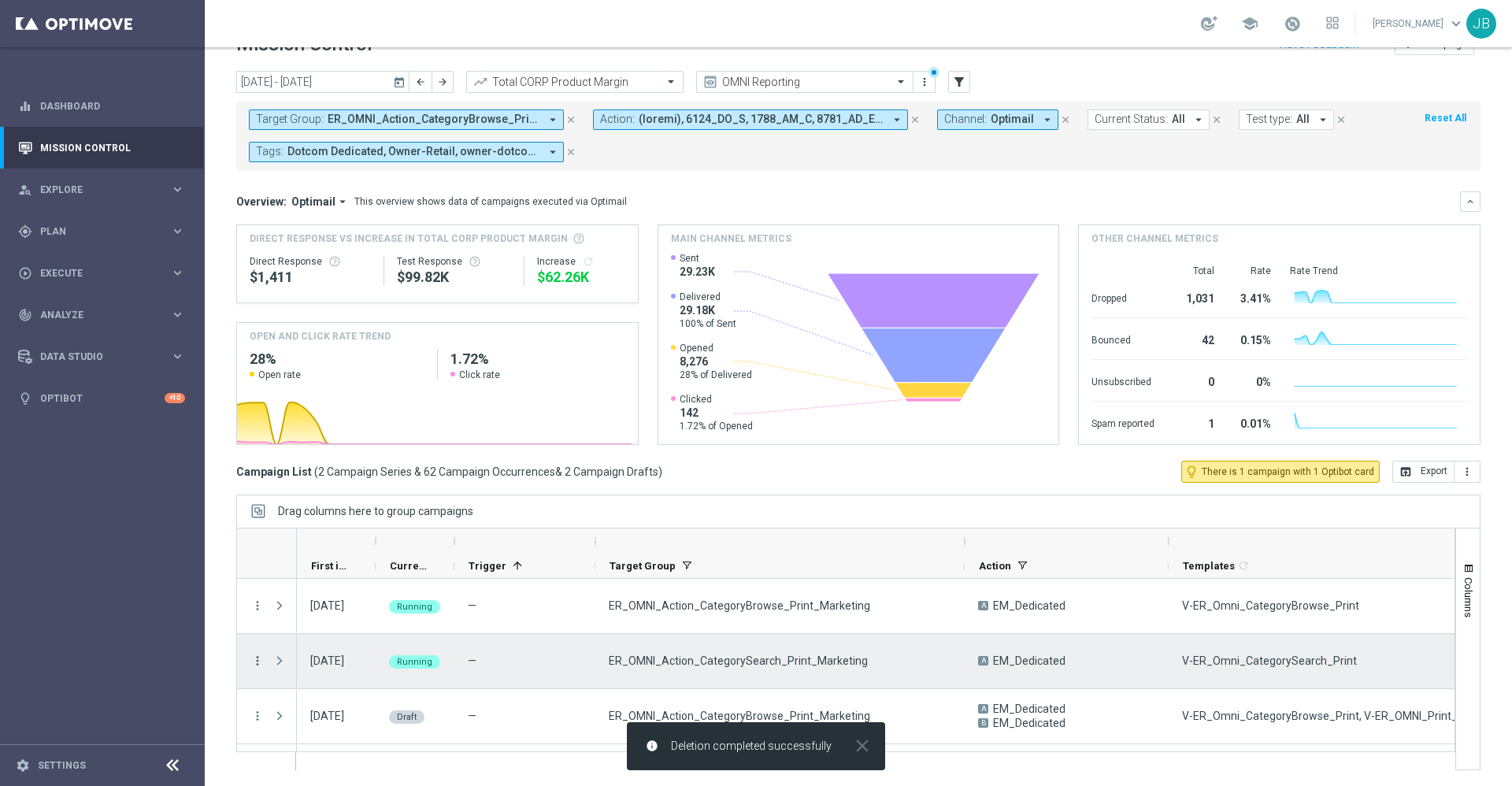
click at [260, 657] on icon "more_vert" at bounding box center [258, 661] width 15 height 15
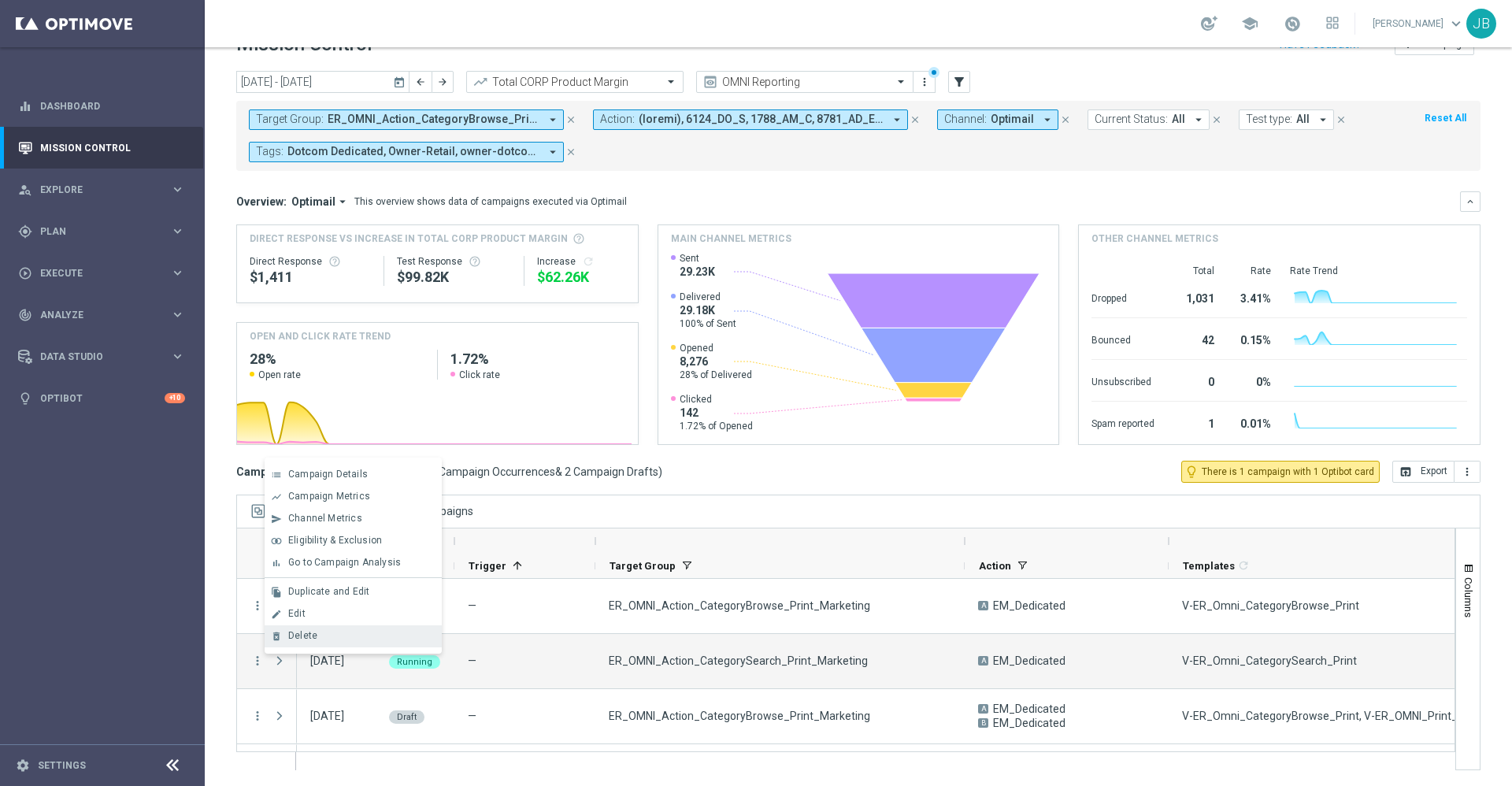
click at [322, 634] on div "Delete" at bounding box center [361, 635] width 147 height 11
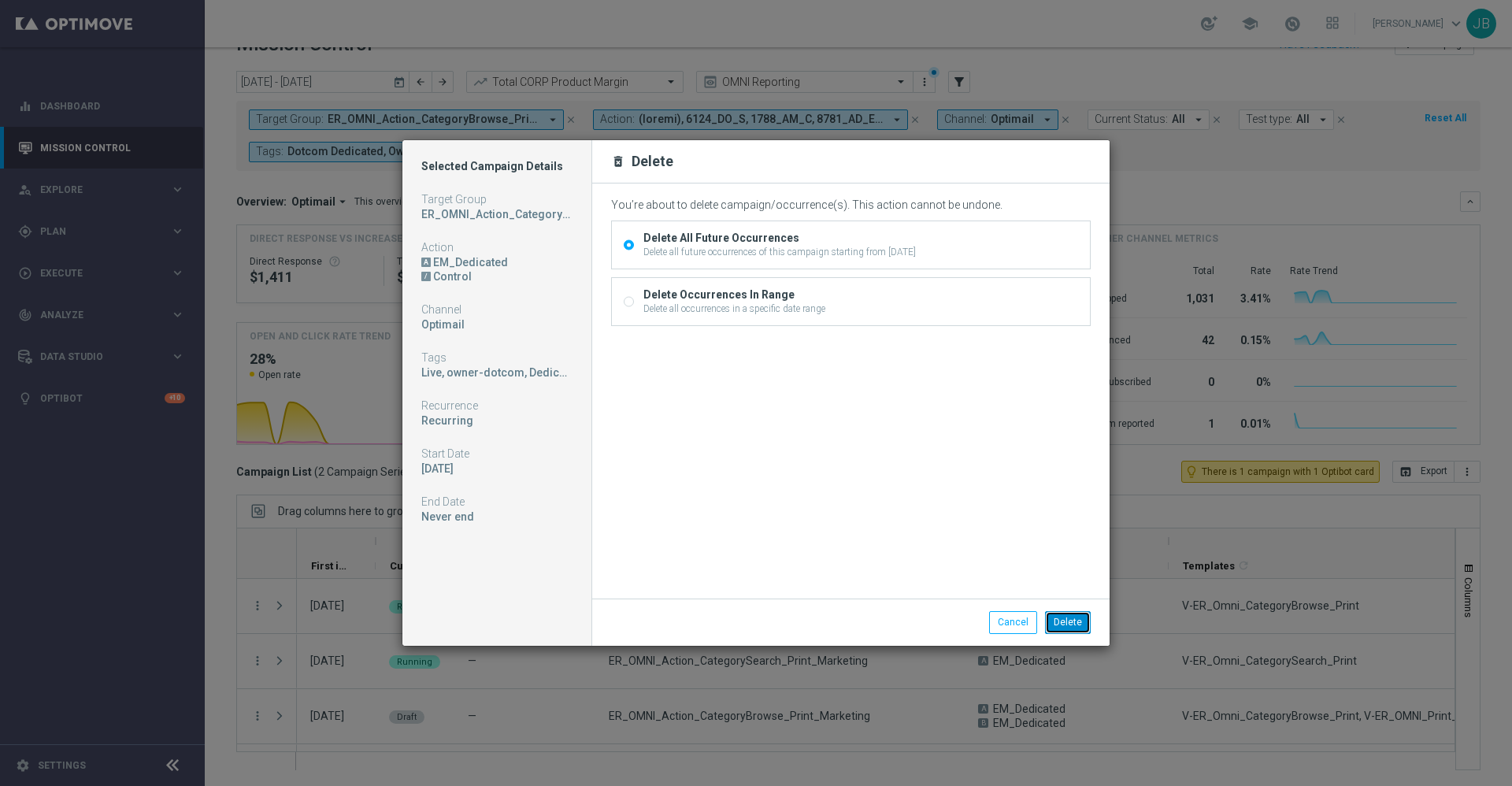
click at [1067, 623] on button "Delete" at bounding box center [1068, 622] width 45 height 22
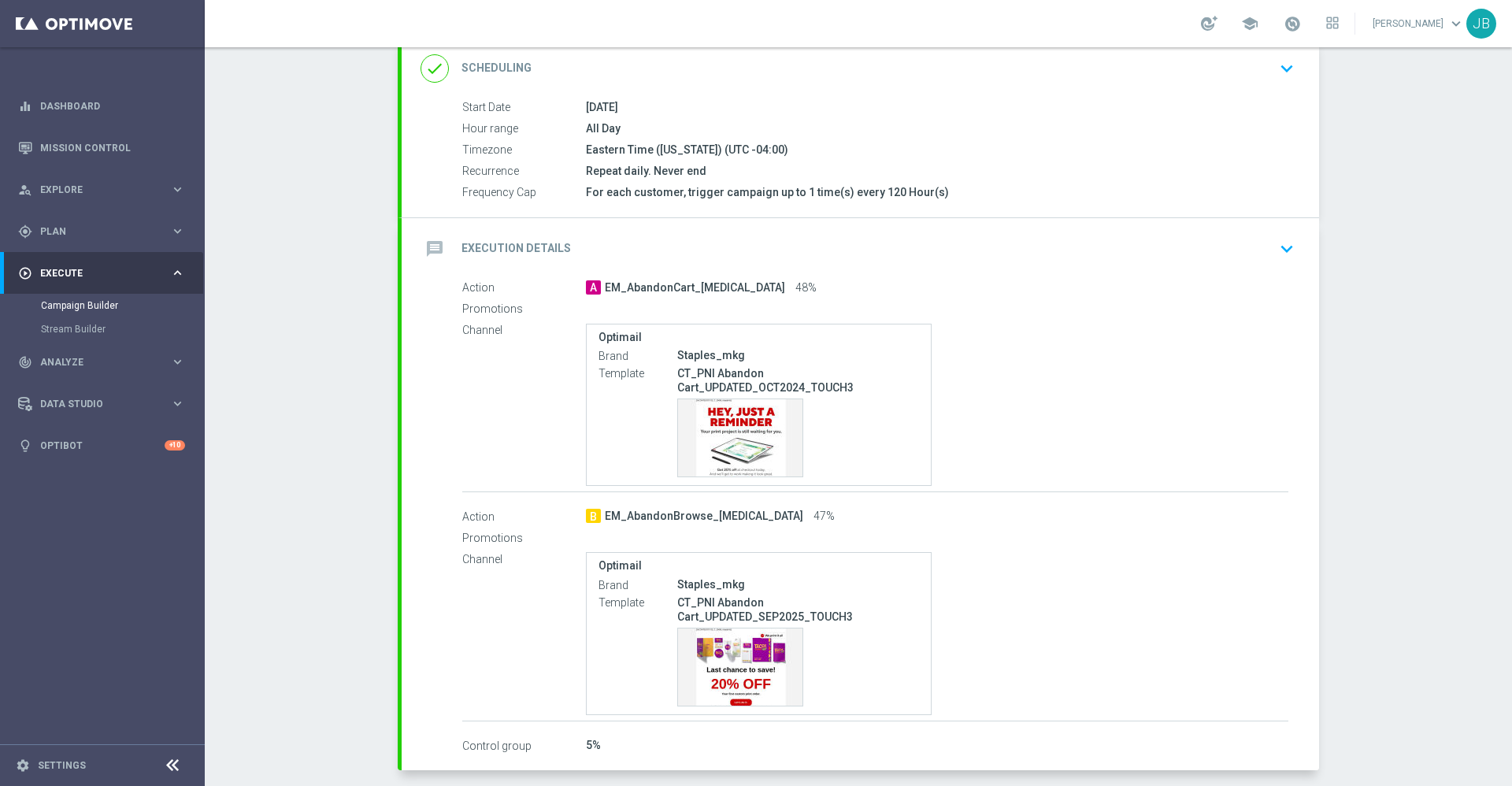
scroll to position [278, 0]
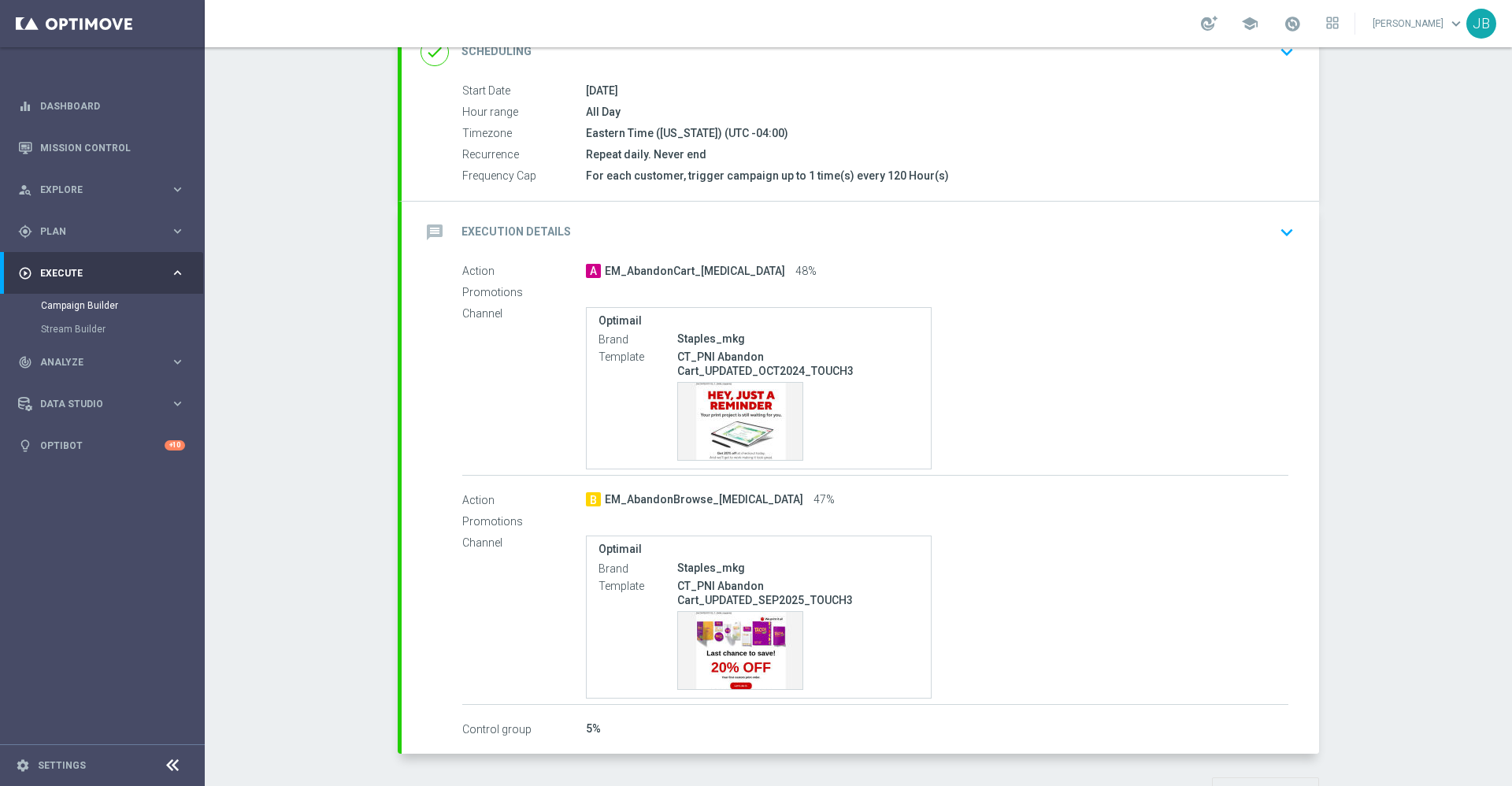
click at [476, 501] on label "Action" at bounding box center [524, 500] width 124 height 15
click at [528, 240] on div "message Execution Details" at bounding box center [496, 232] width 151 height 28
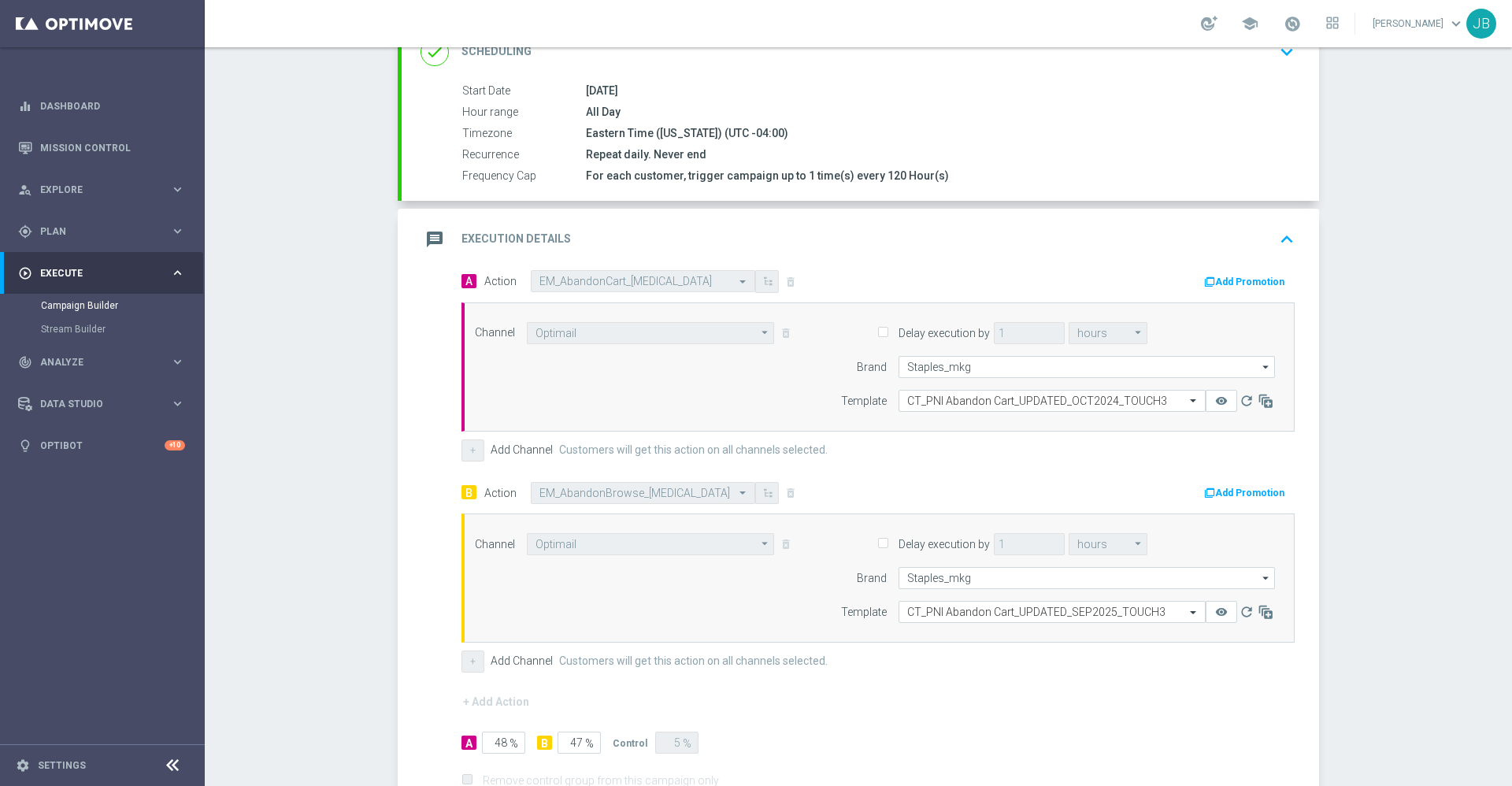
click at [620, 444] on label "Customers will get this action on all channels selected." at bounding box center [693, 450] width 269 height 14
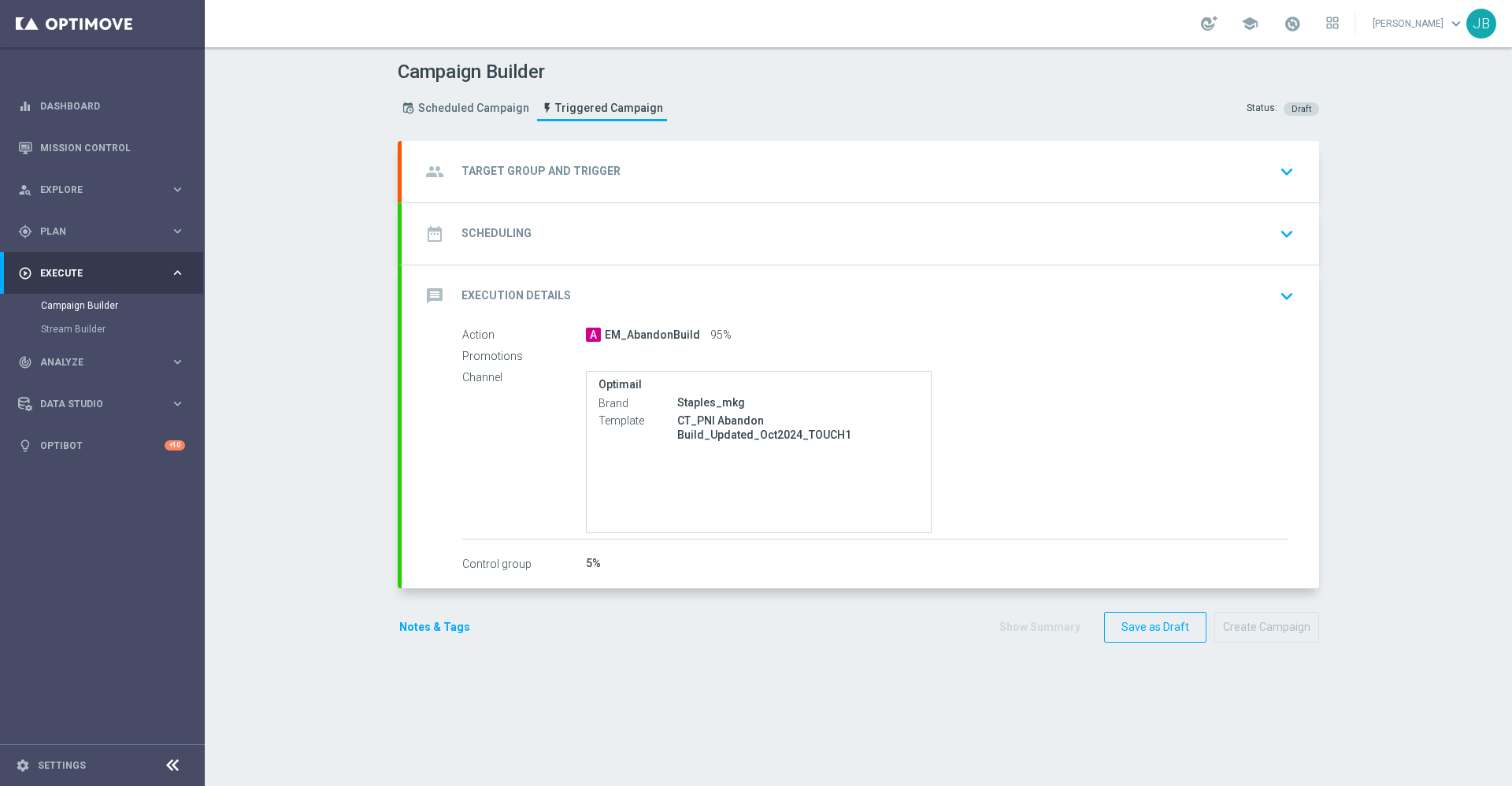
type input "Abandon Track & Trigger Launch Audience"
type input "PNI Approval pageload - 2h"
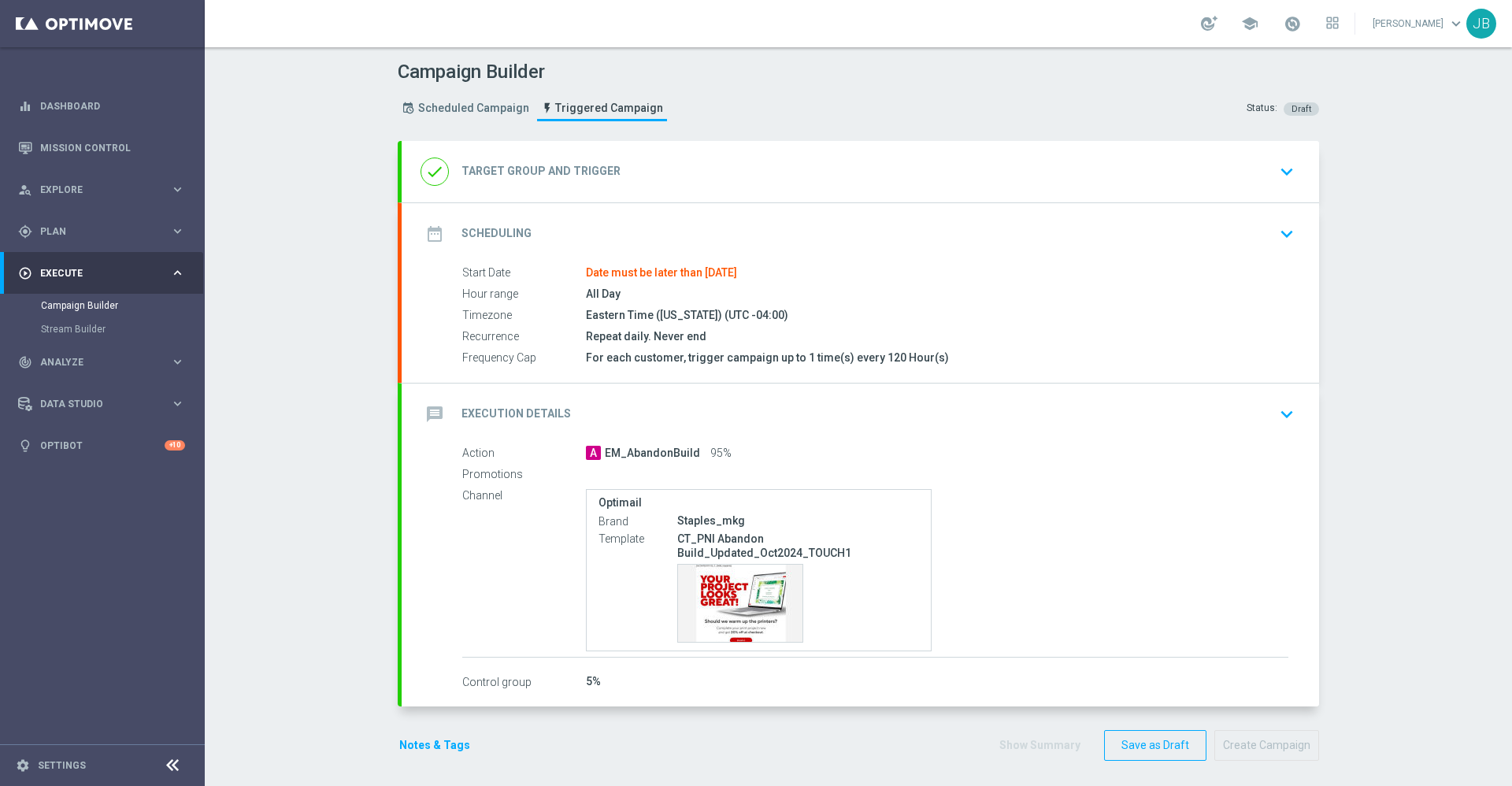
type input "Total CORP Sales Amount"
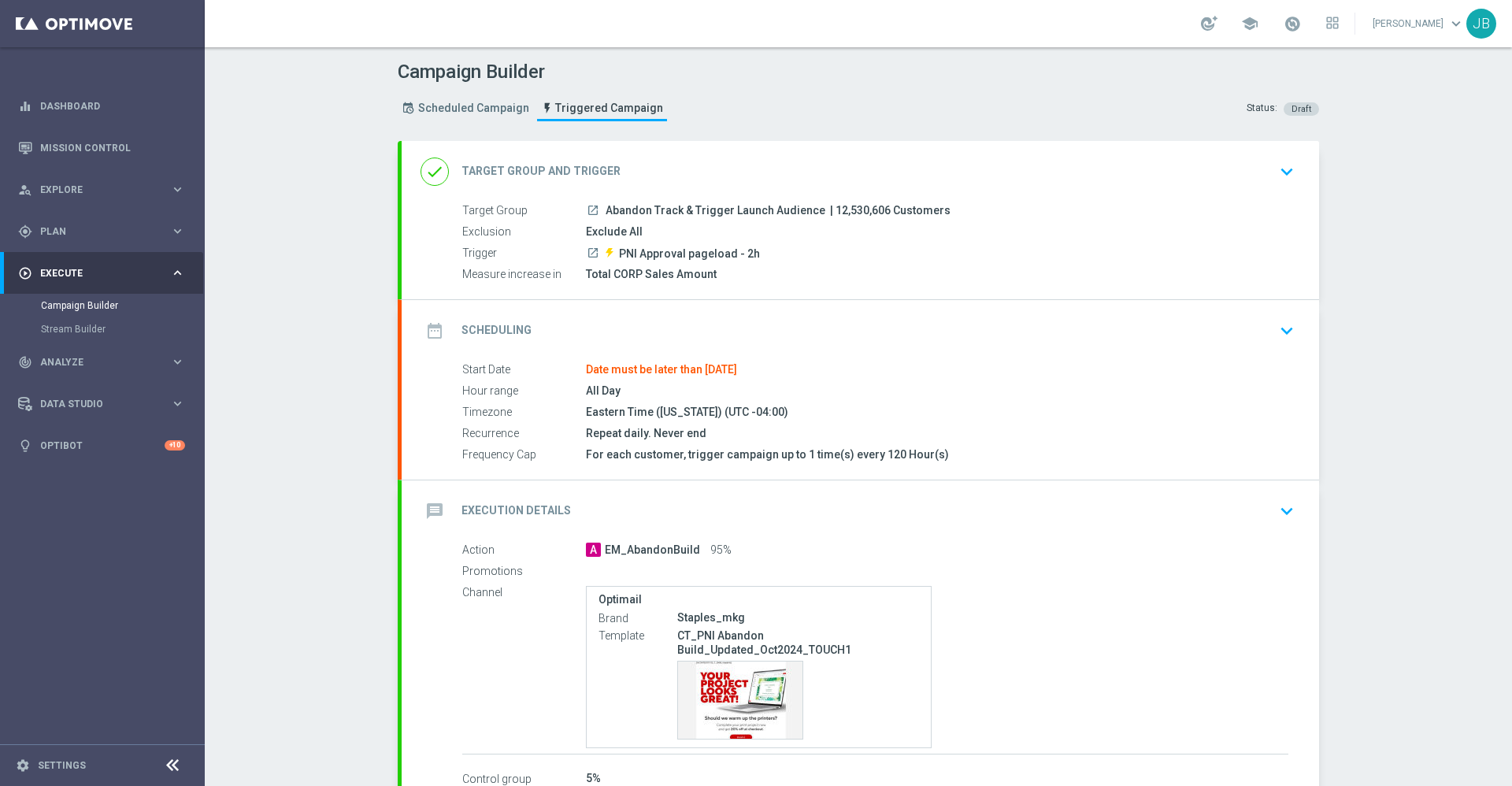
click at [506, 323] on h2 "Scheduling" at bounding box center [496, 330] width 70 height 15
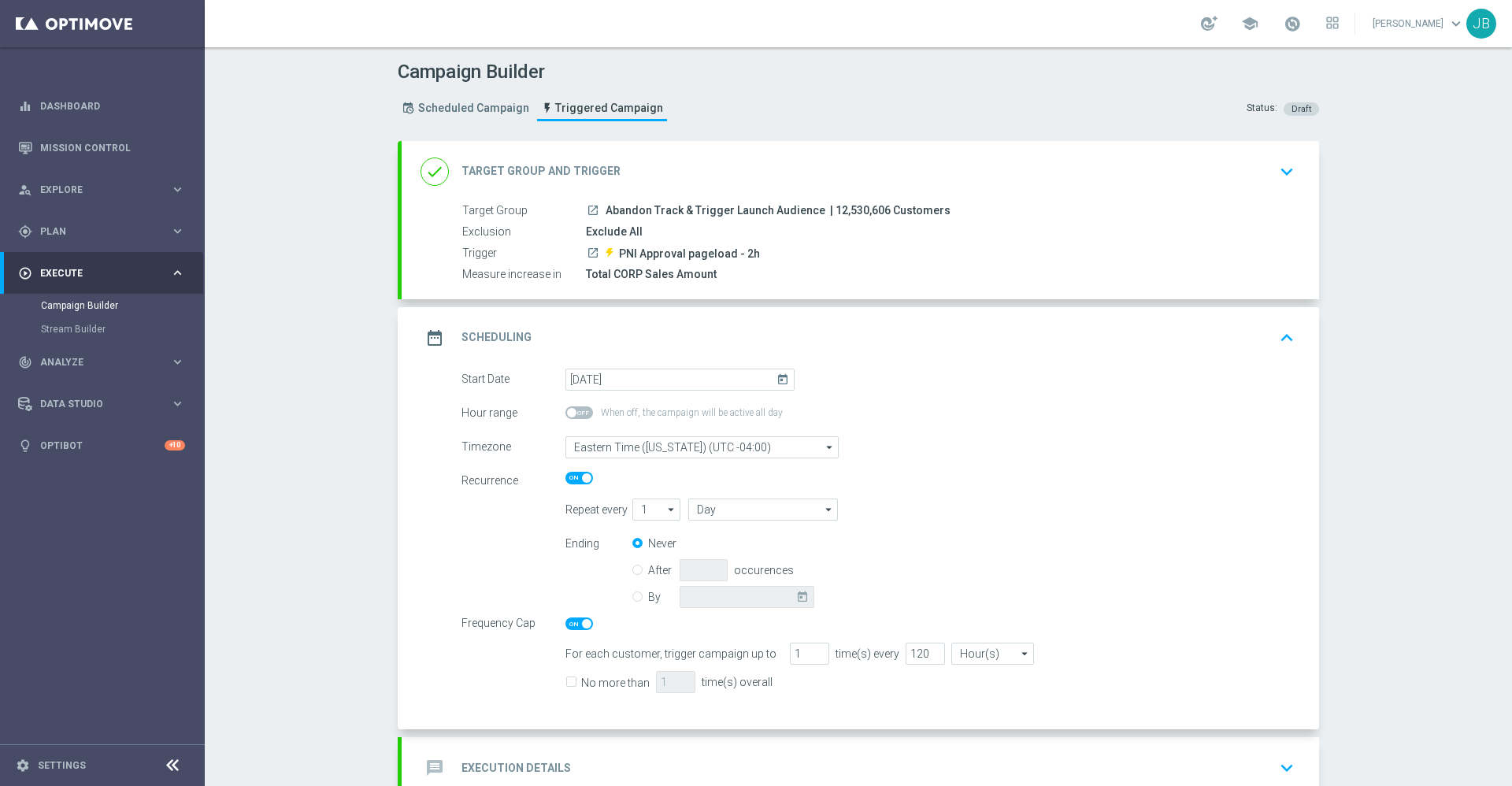
click at [777, 382] on icon "today" at bounding box center [786, 376] width 18 height 17
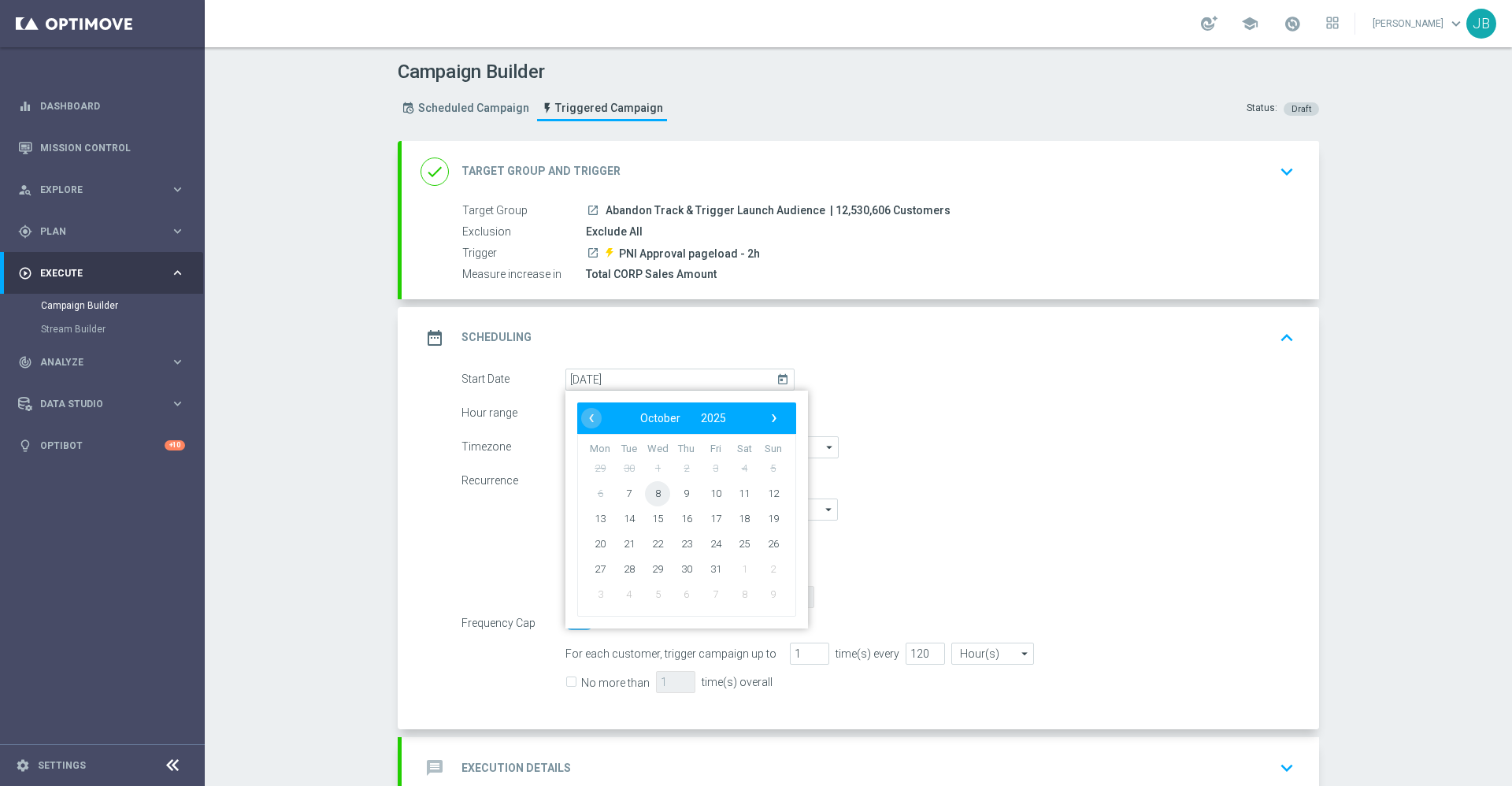
click at [655, 490] on span "8" at bounding box center [657, 492] width 25 height 25
type input "[DATE]"
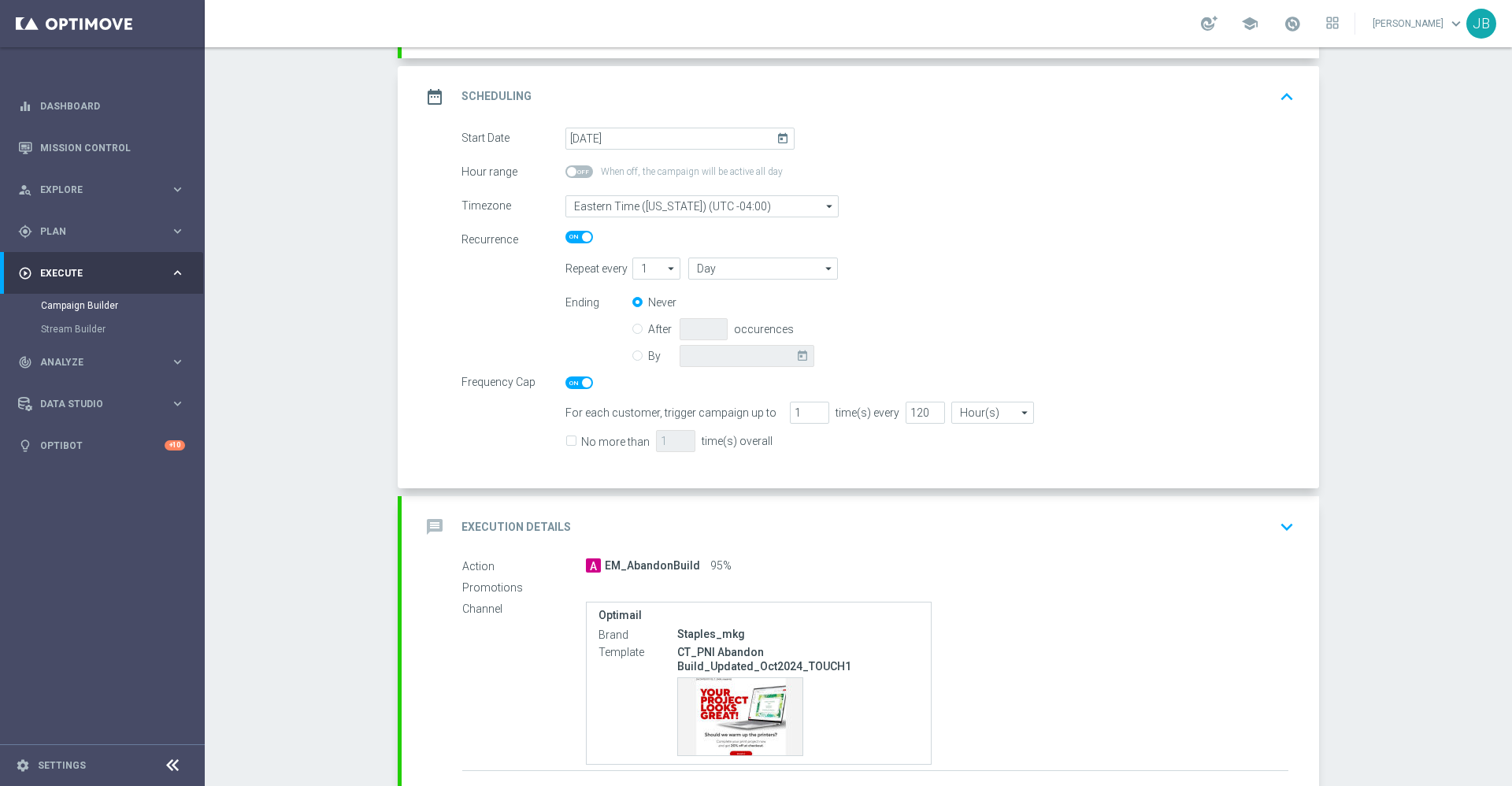
scroll to position [360, 0]
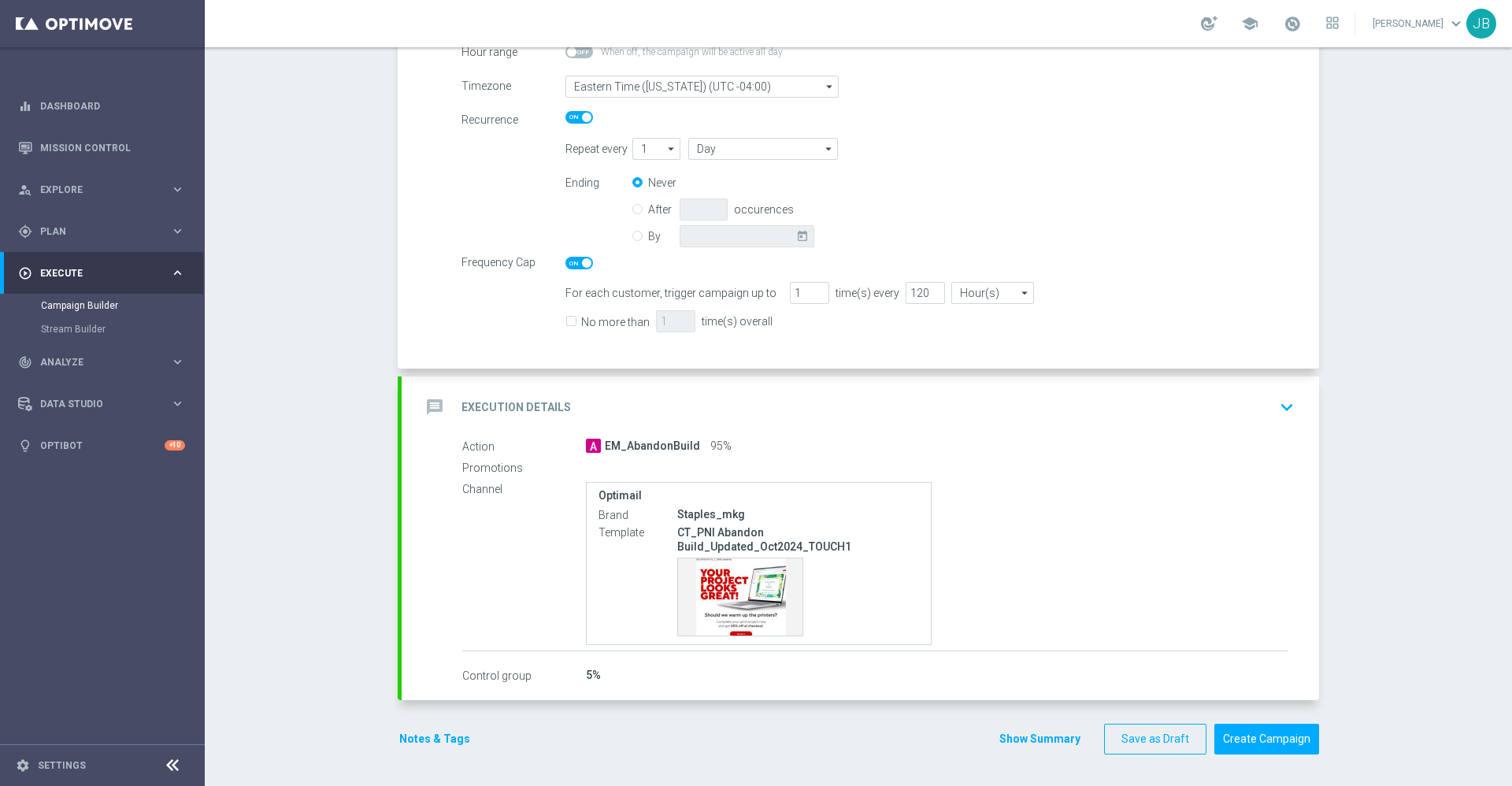
click at [530, 413] on h2 "Execution Details" at bounding box center [516, 407] width 109 height 15
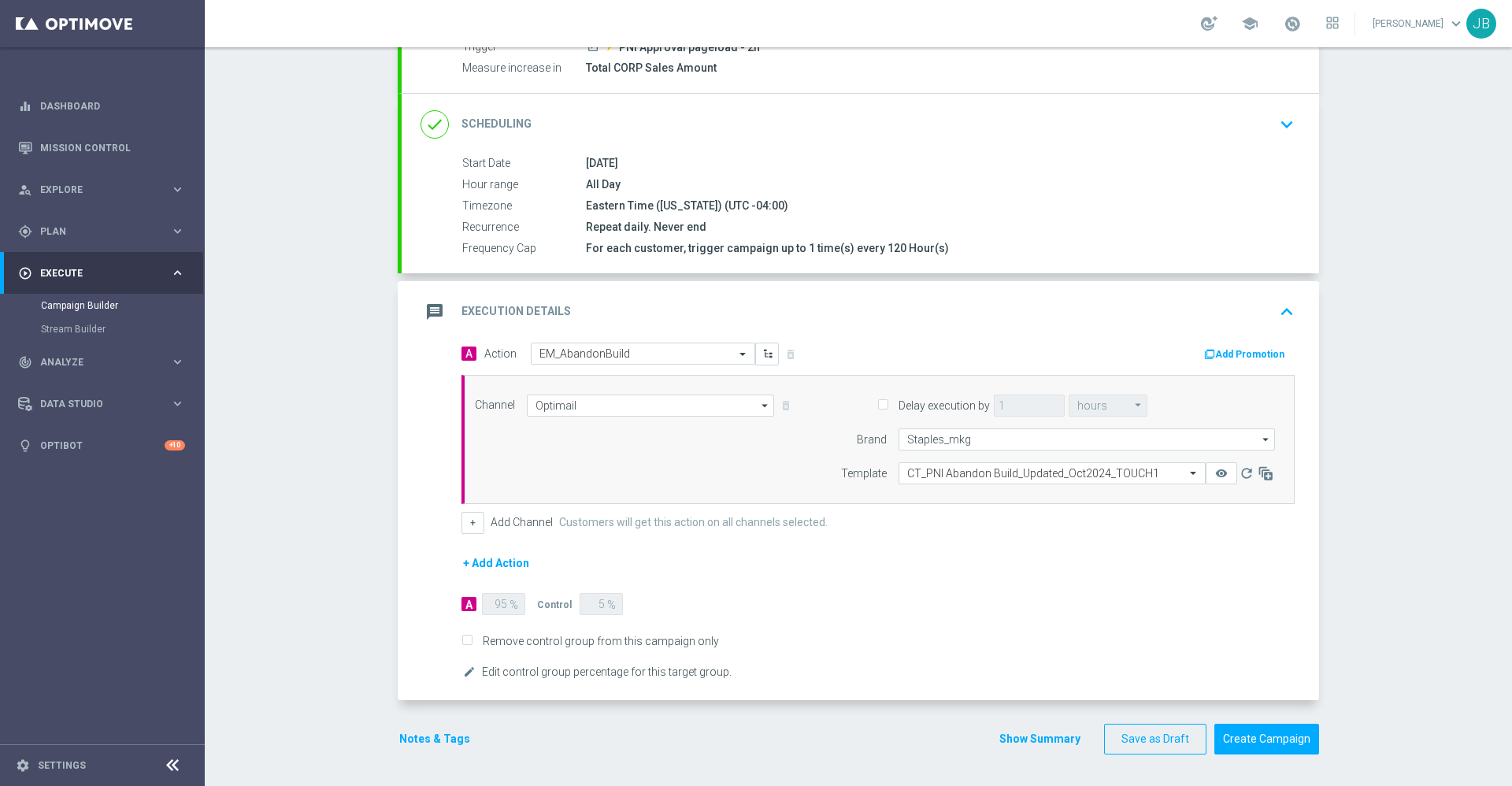
scroll to position [206, 0]
click at [462, 519] on button "+" at bounding box center [473, 522] width 23 height 22
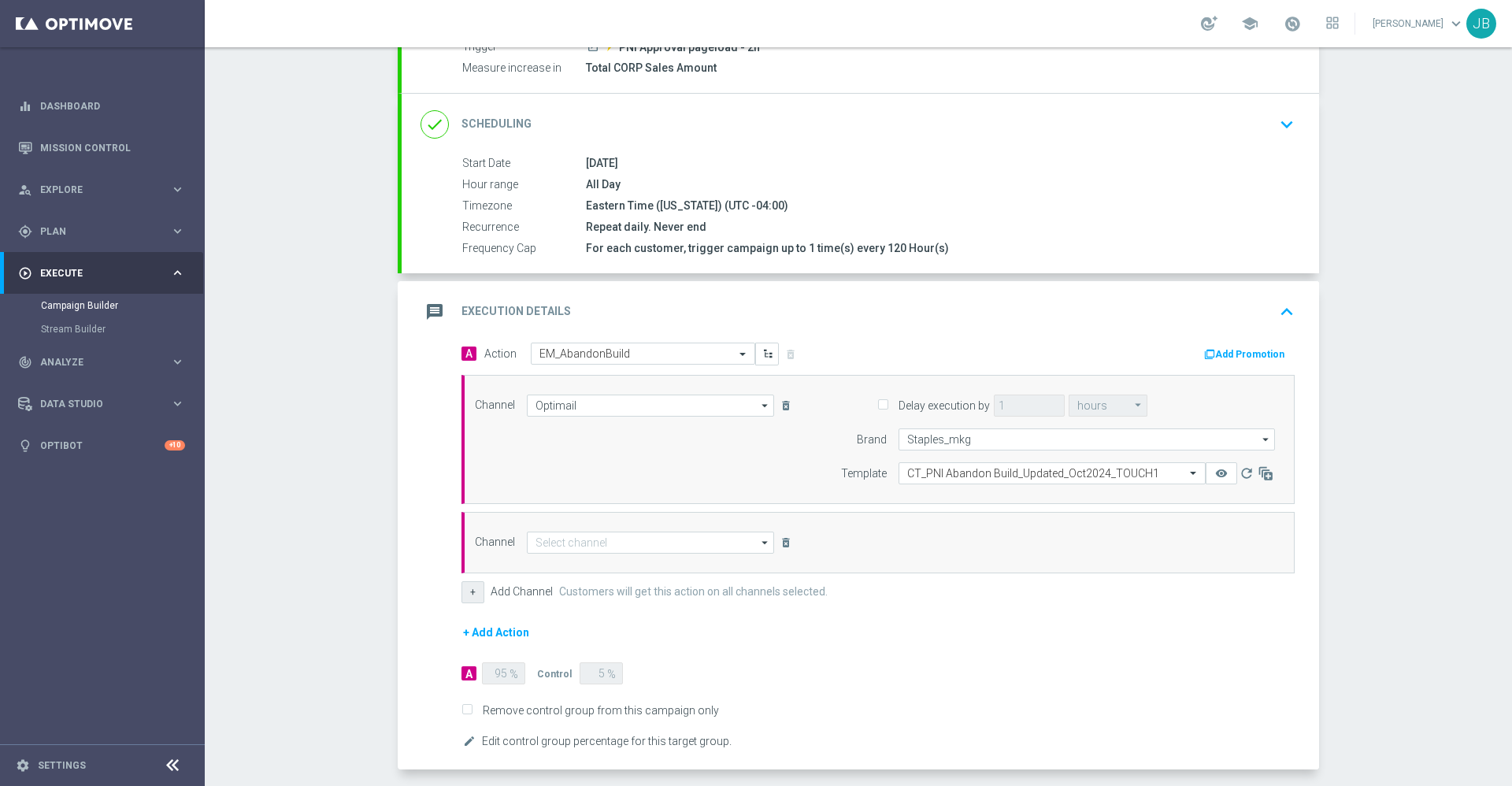
scroll to position [275, 0]
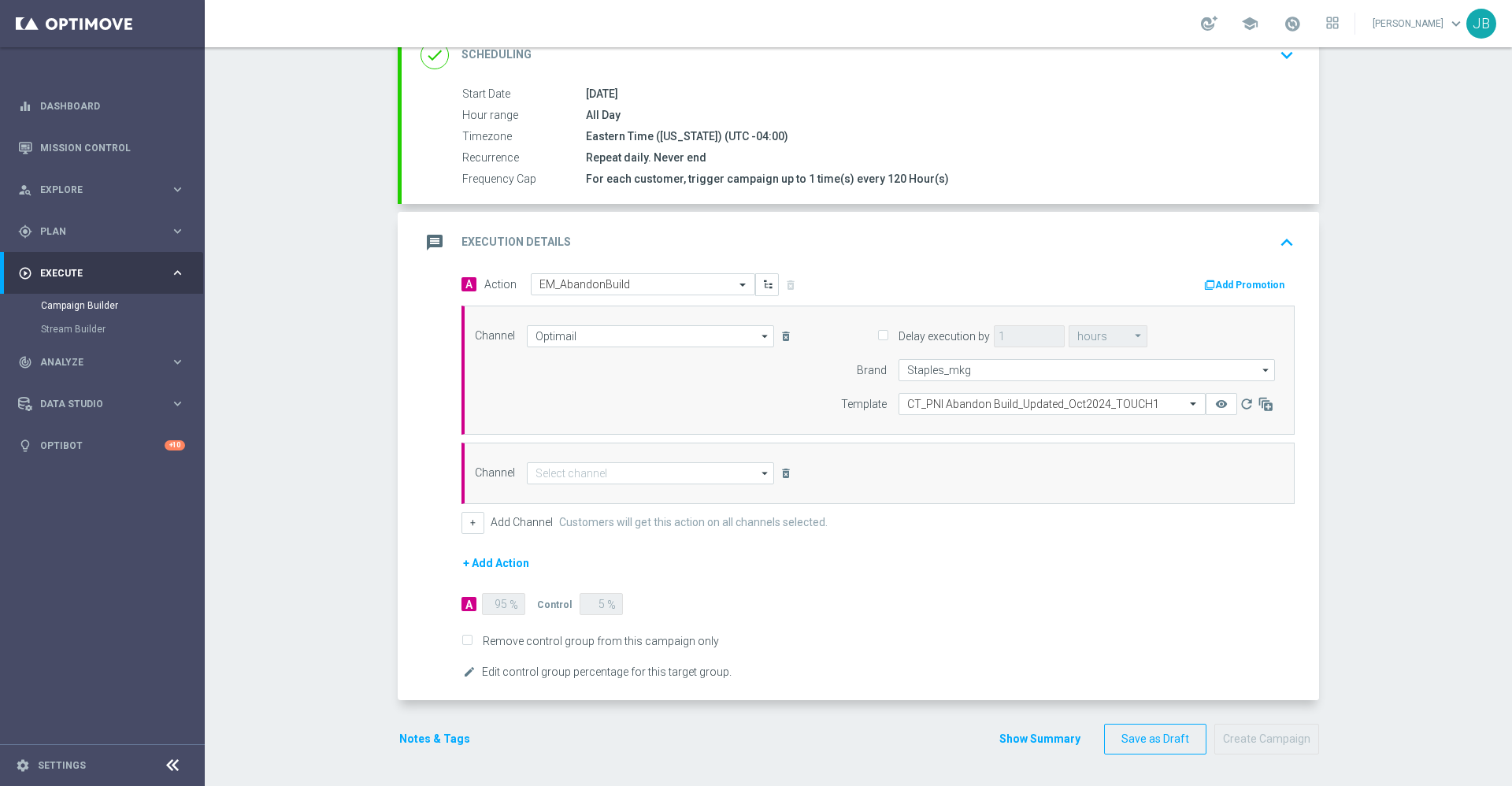
click at [1024, 588] on form "A Action Select action EM_AbandonBuild delete_forever Add Promotion Channel Opt…" at bounding box center [878, 477] width 833 height 409
click at [780, 475] on icon "delete_forever" at bounding box center [786, 474] width 13 height 13
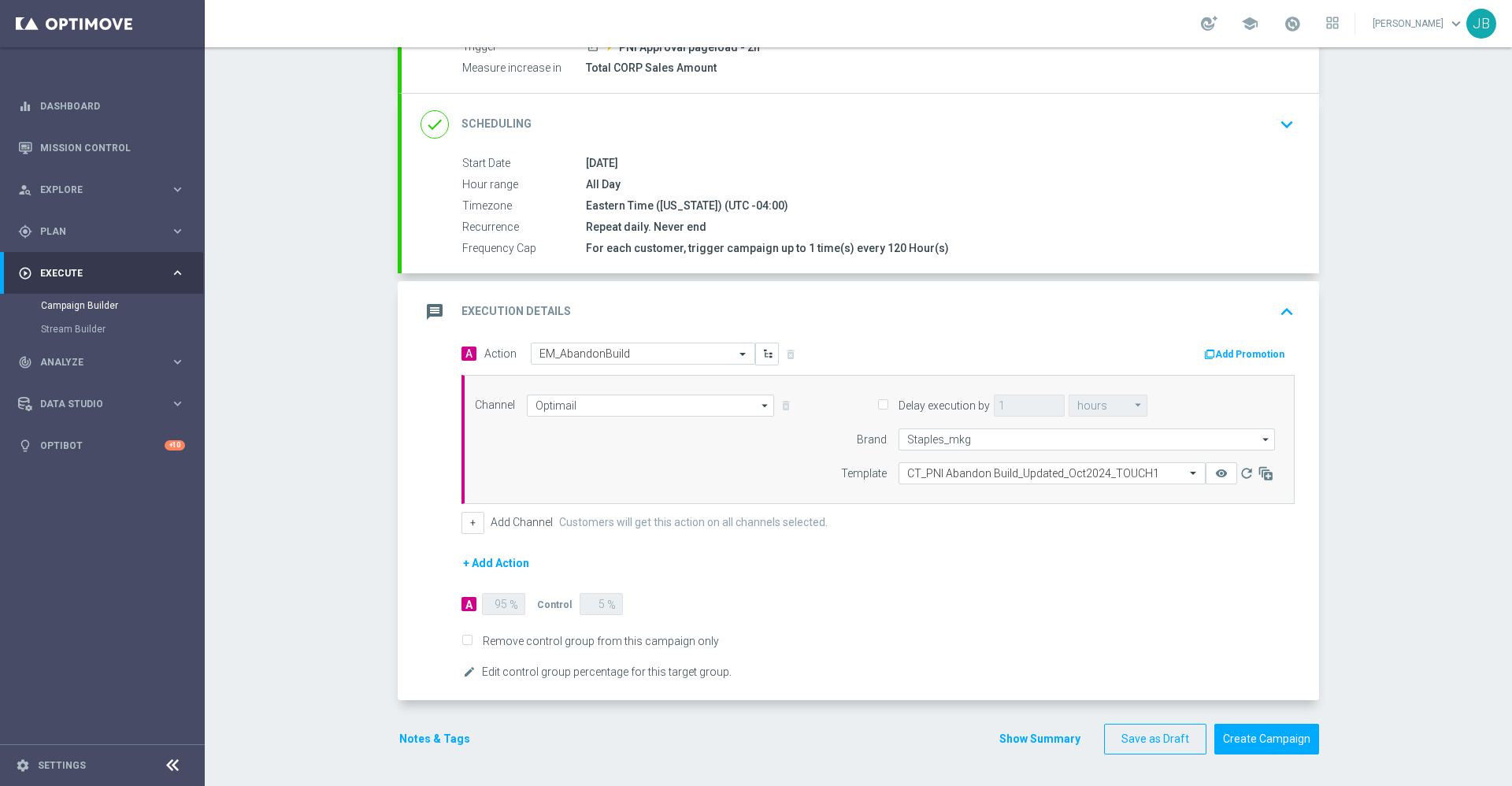
scroll to position [206, 0]
click at [509, 559] on button "+ Add Action" at bounding box center [496, 563] width 70 height 19
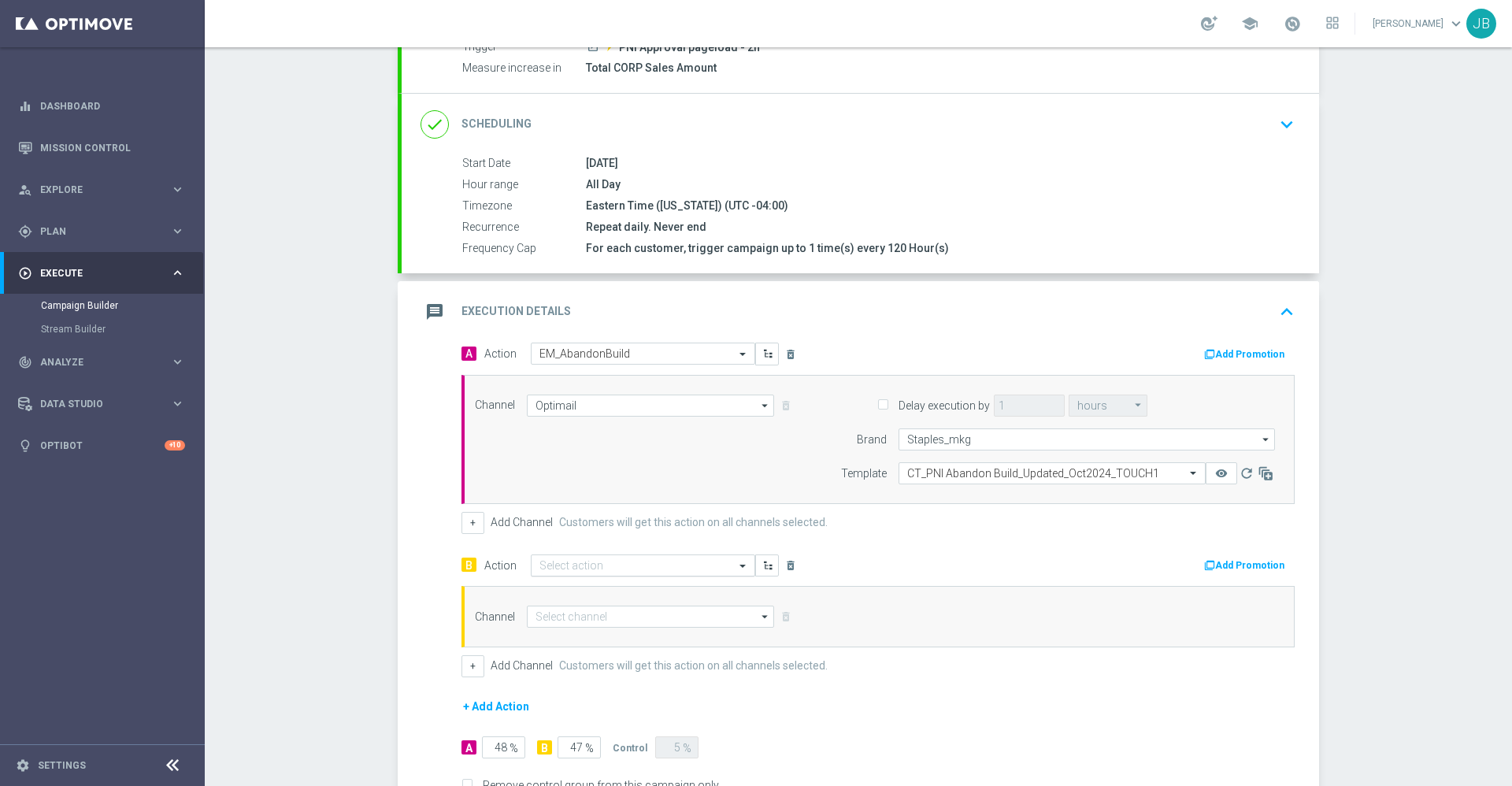
click at [577, 566] on input "text" at bounding box center [627, 565] width 176 height 14
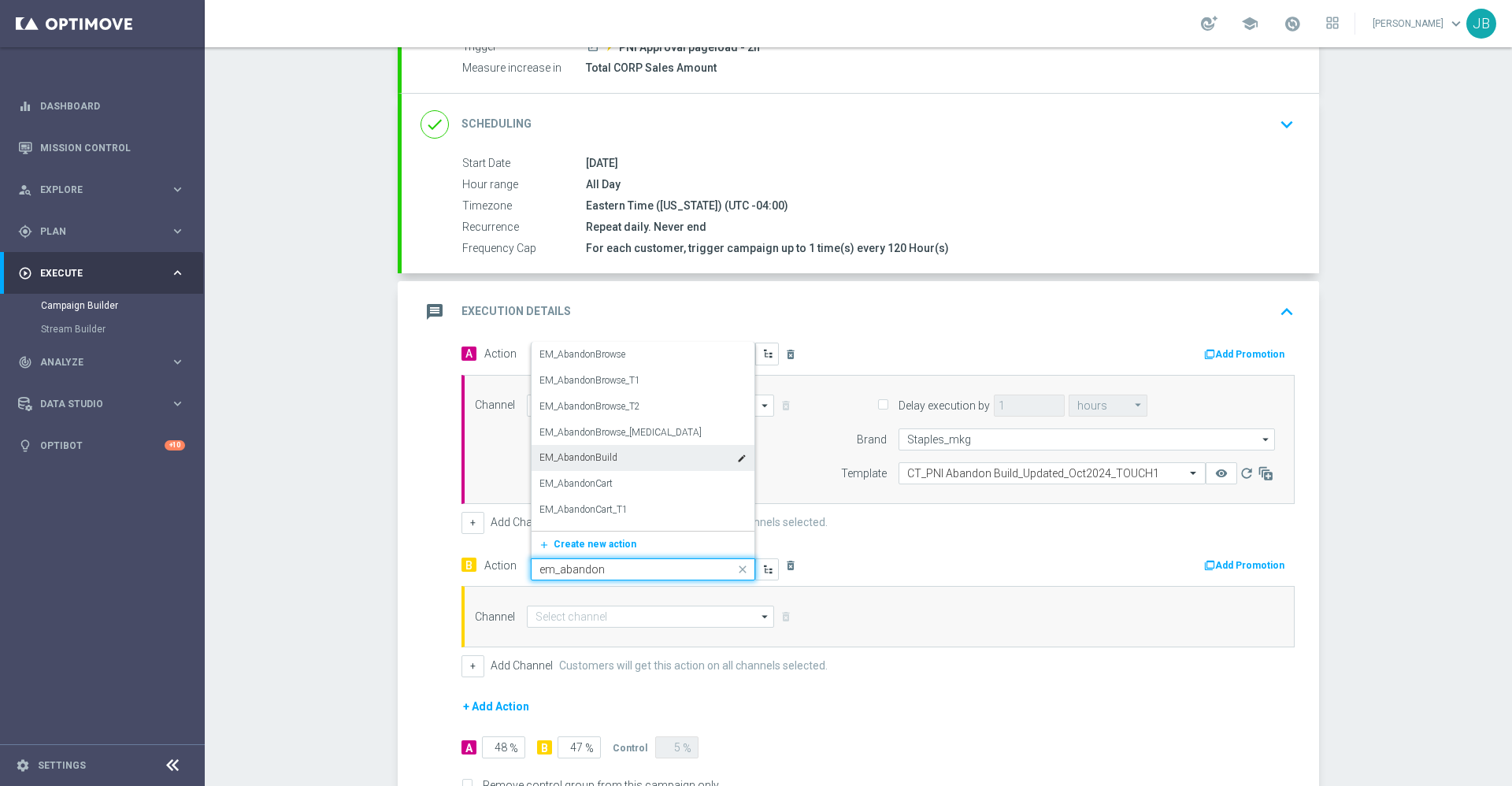
click at [637, 461] on div "EM_AbandonBuild edit" at bounding box center [643, 457] width 207 height 26
type input "em_abandon"
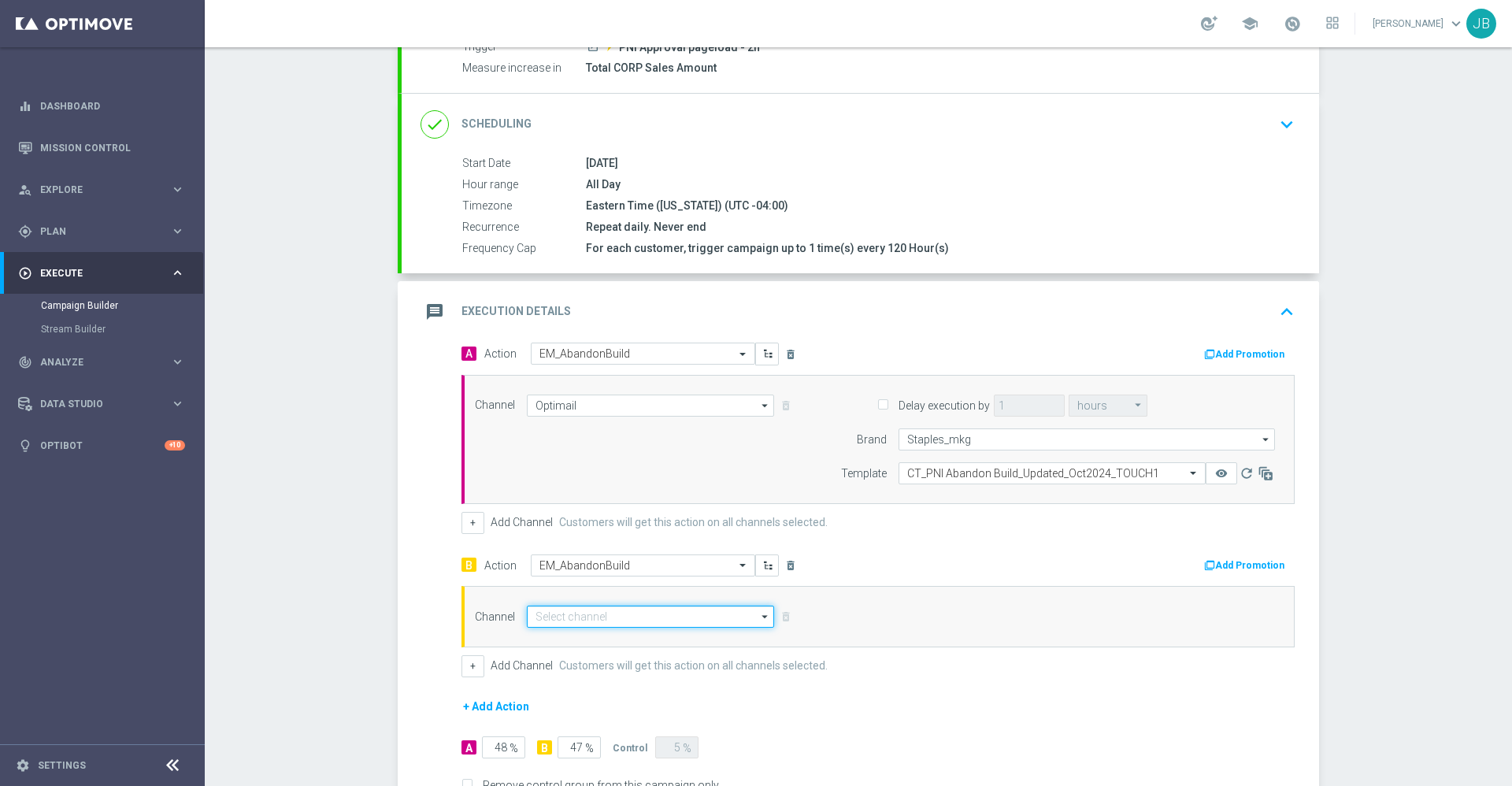
click at [655, 619] on input at bounding box center [650, 616] width 247 height 22
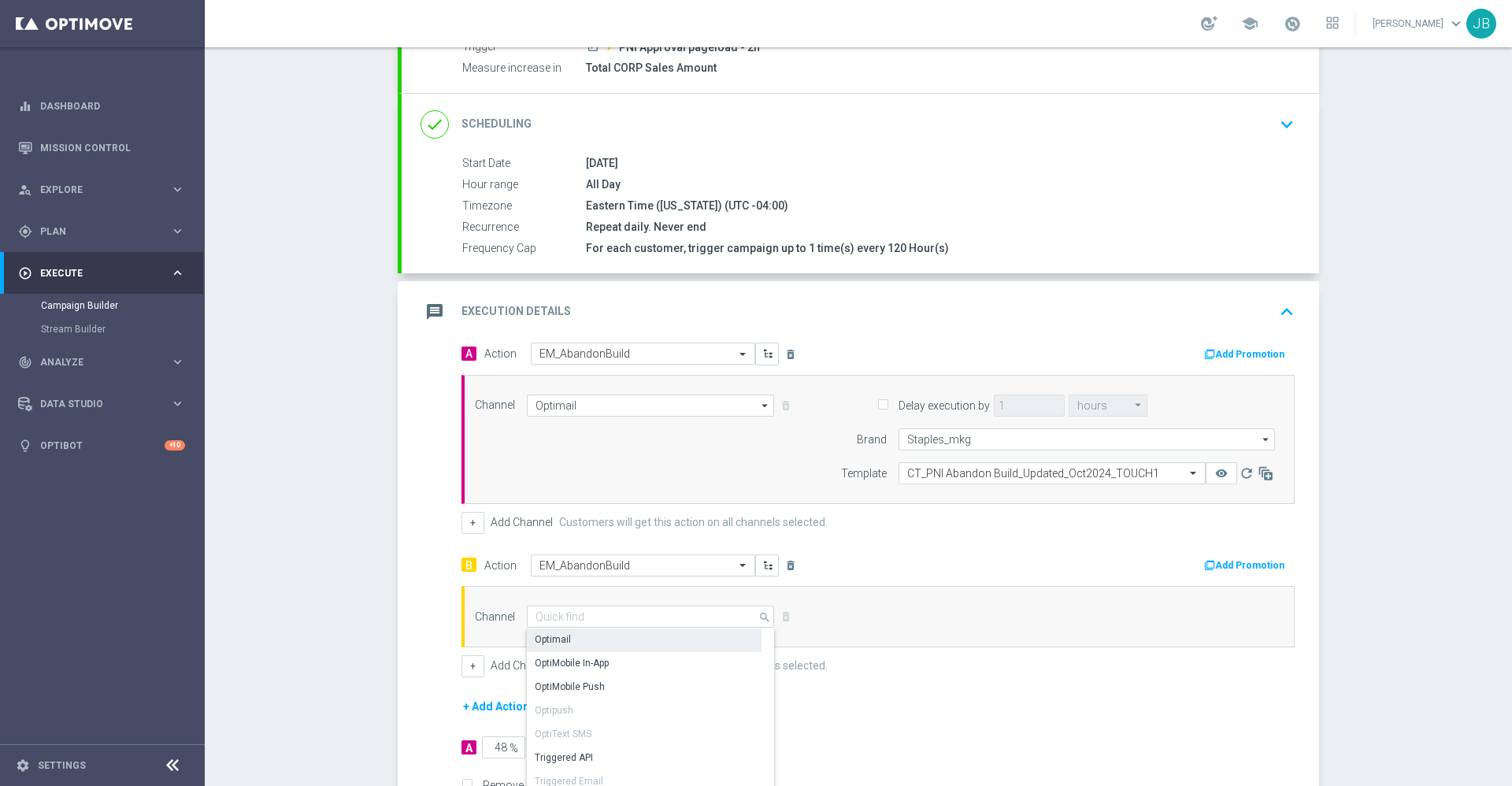
click at [608, 638] on div "Optimail" at bounding box center [645, 639] width 235 height 22
type input "Optimail"
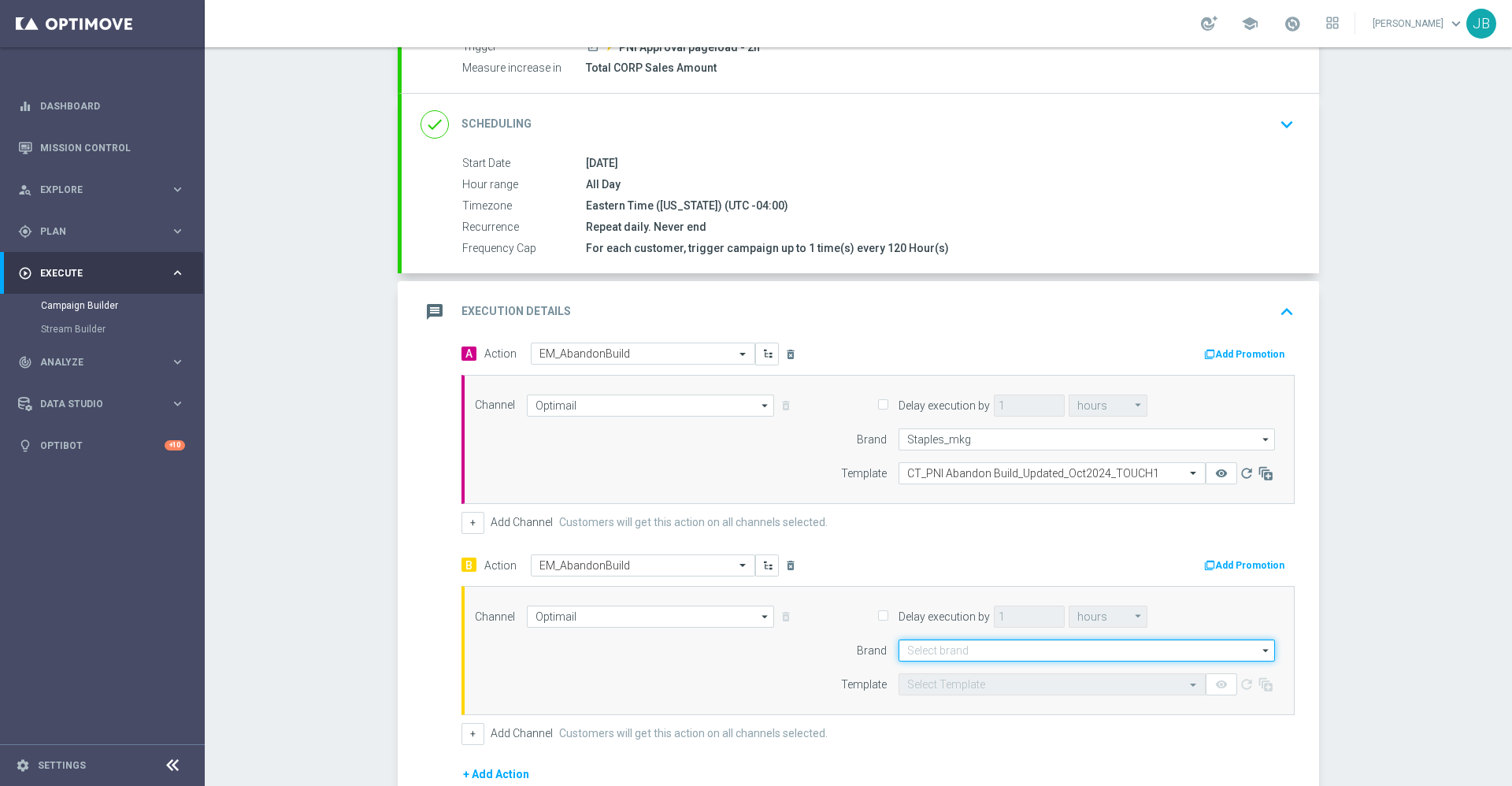
click at [987, 650] on input at bounding box center [1087, 650] width 377 height 22
click at [962, 671] on div "Staples_mkg" at bounding box center [1087, 673] width 377 height 23
type input "Staples_mkg"
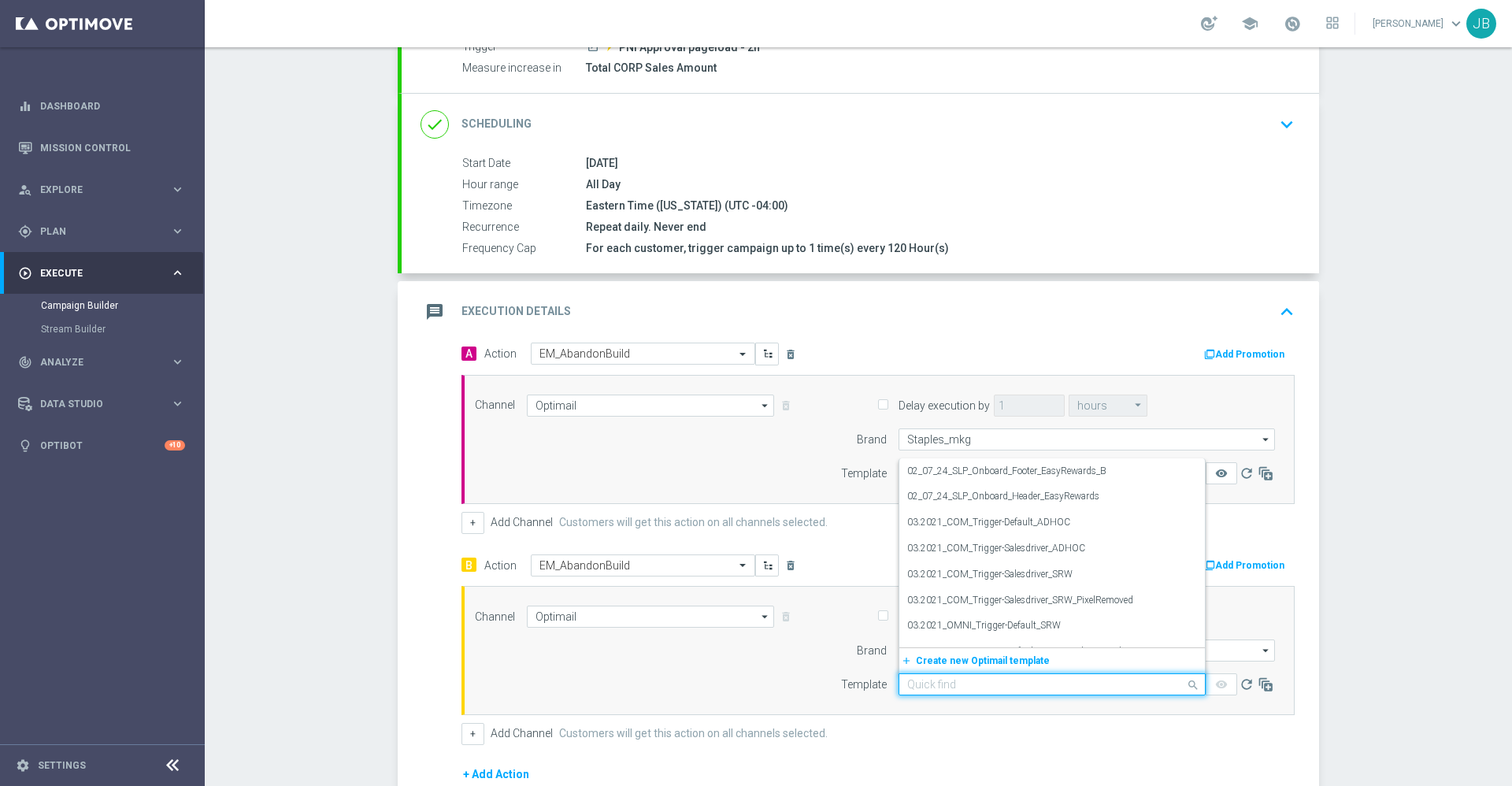
click at [946, 684] on input "text" at bounding box center [1036, 684] width 258 height 14
click at [1405, 648] on div "Campaign Builder Scheduled Campaign Triggered Campaign Status: Draft done Targe…" at bounding box center [858, 416] width 1307 height 738
click at [993, 678] on input "text" at bounding box center [1036, 684] width 258 height 14
paste input "CT_PNI Abandon Build_Updated_Sept2025_TOUCH1"
type input "CT_PNI Abandon Build_Updated_Sept2025_TOUCH1"
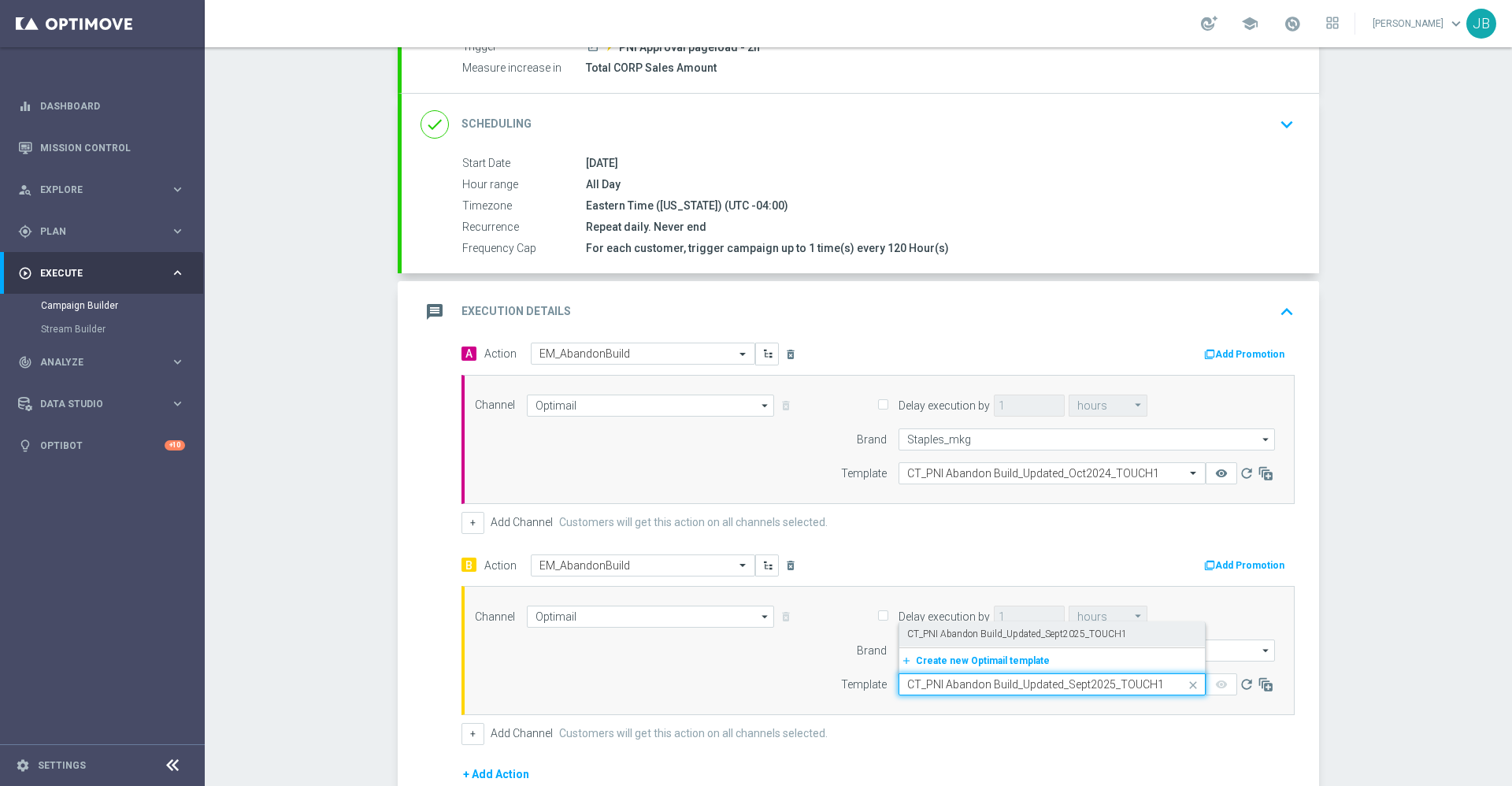
click at [1012, 638] on label "CT_PNI Abandon Build_Updated_Sept2025_TOUCH1" at bounding box center [1016, 634] width 219 height 14
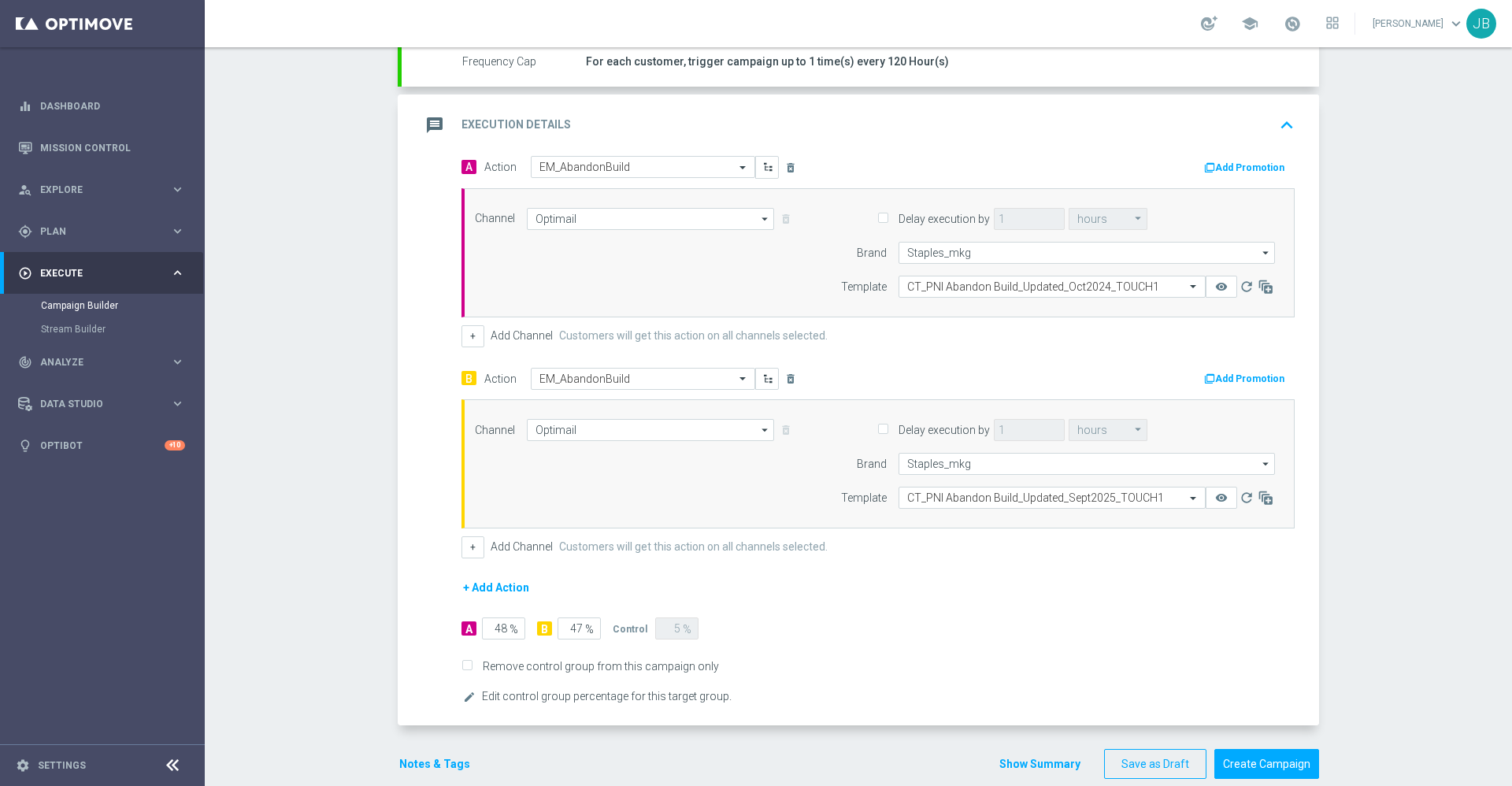
scroll to position [417, 0]
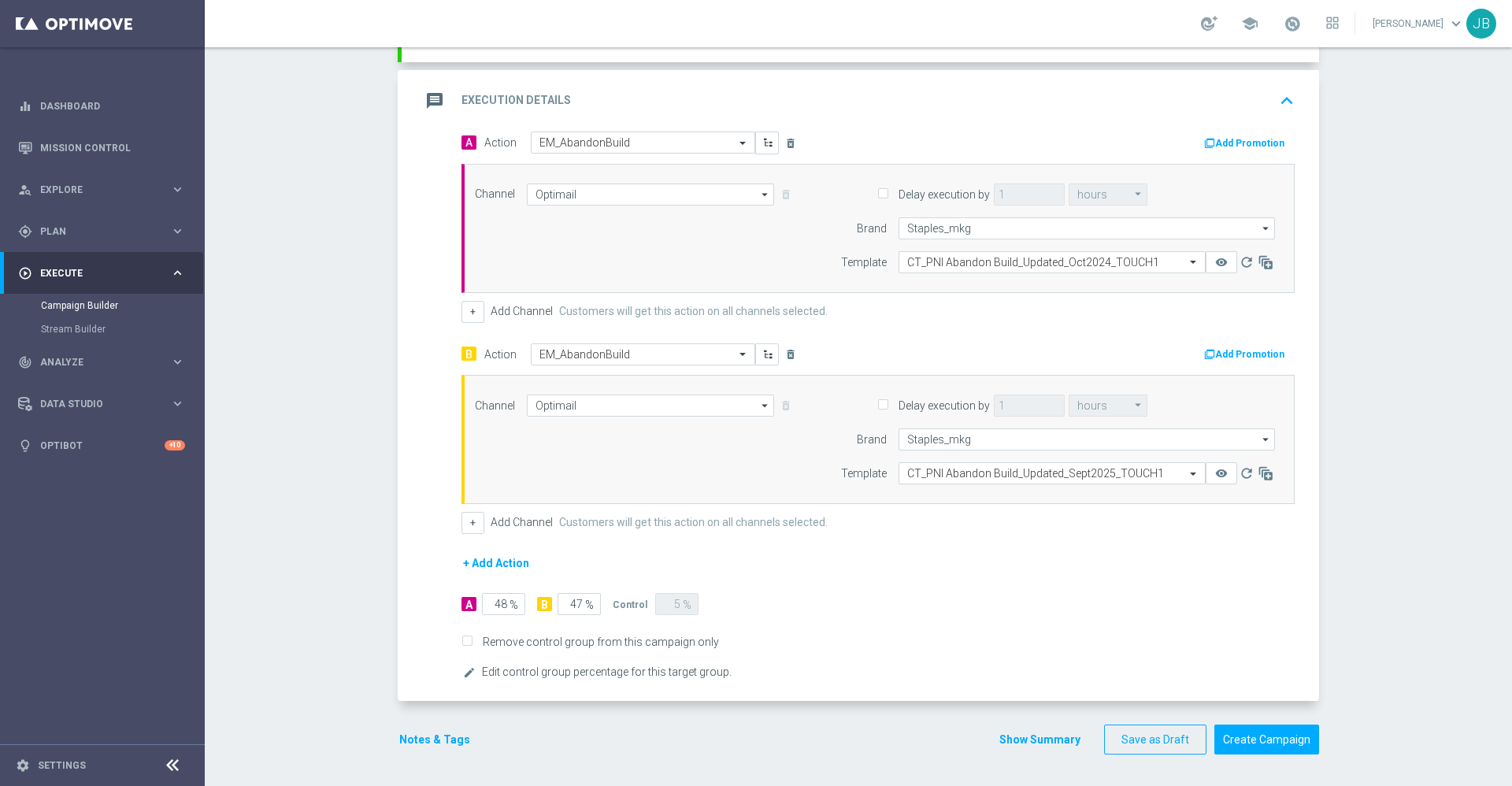
click at [586, 601] on span "%" at bounding box center [590, 605] width 9 height 14
click at [575, 606] on input "47" at bounding box center [579, 603] width 43 height 22
type input "4"
type input "91"
type input "48"
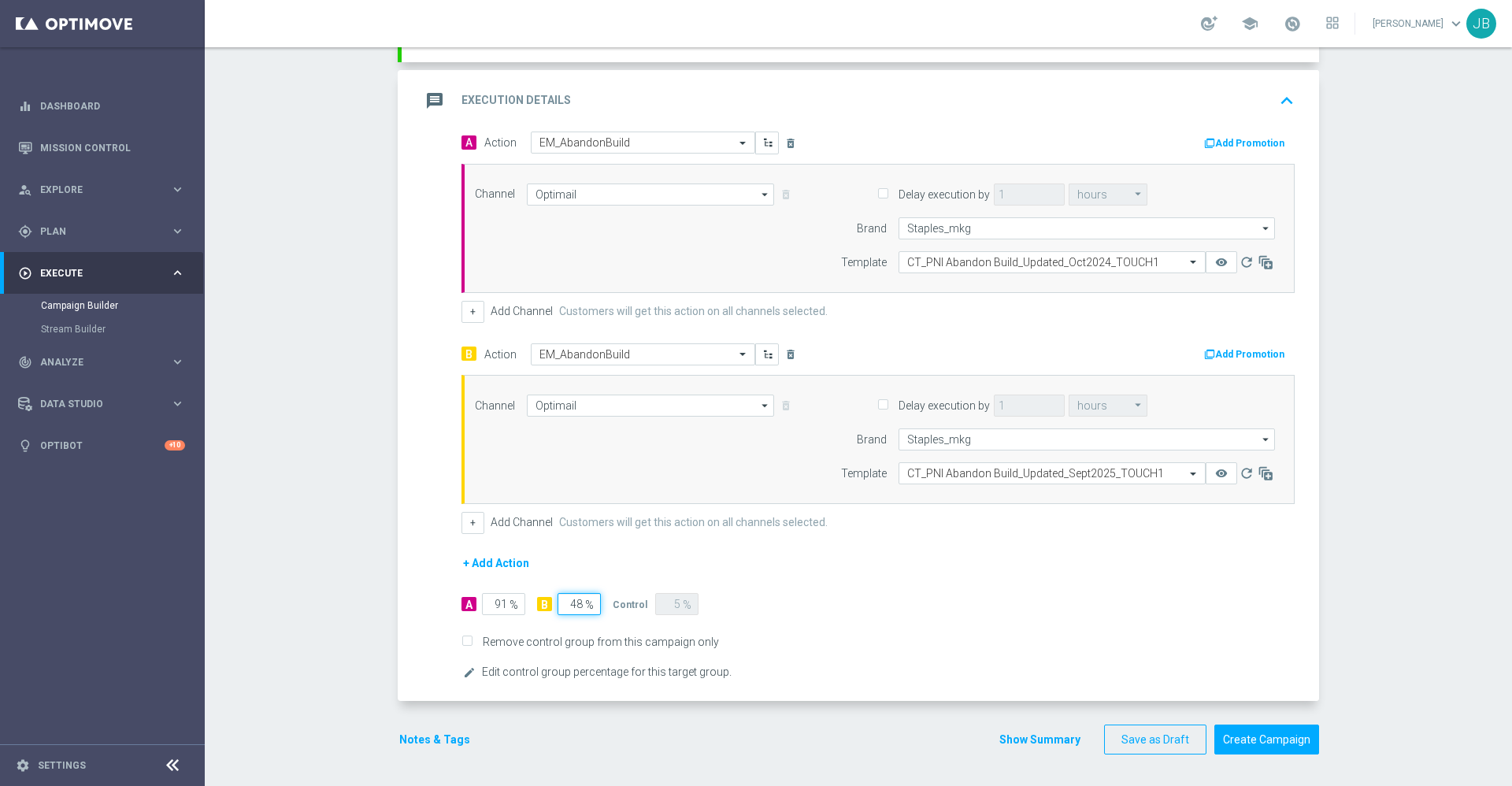
type input "47"
type input "48"
click at [632, 635] on label "Remove control group from this campaign only" at bounding box center [598, 642] width 242 height 15
click at [472, 637] on input "Remove control group from this campaign only" at bounding box center [466, 642] width 11 height 11
click at [462, 643] on input "Remove control group from this campaign only" at bounding box center [466, 642] width 11 height 11
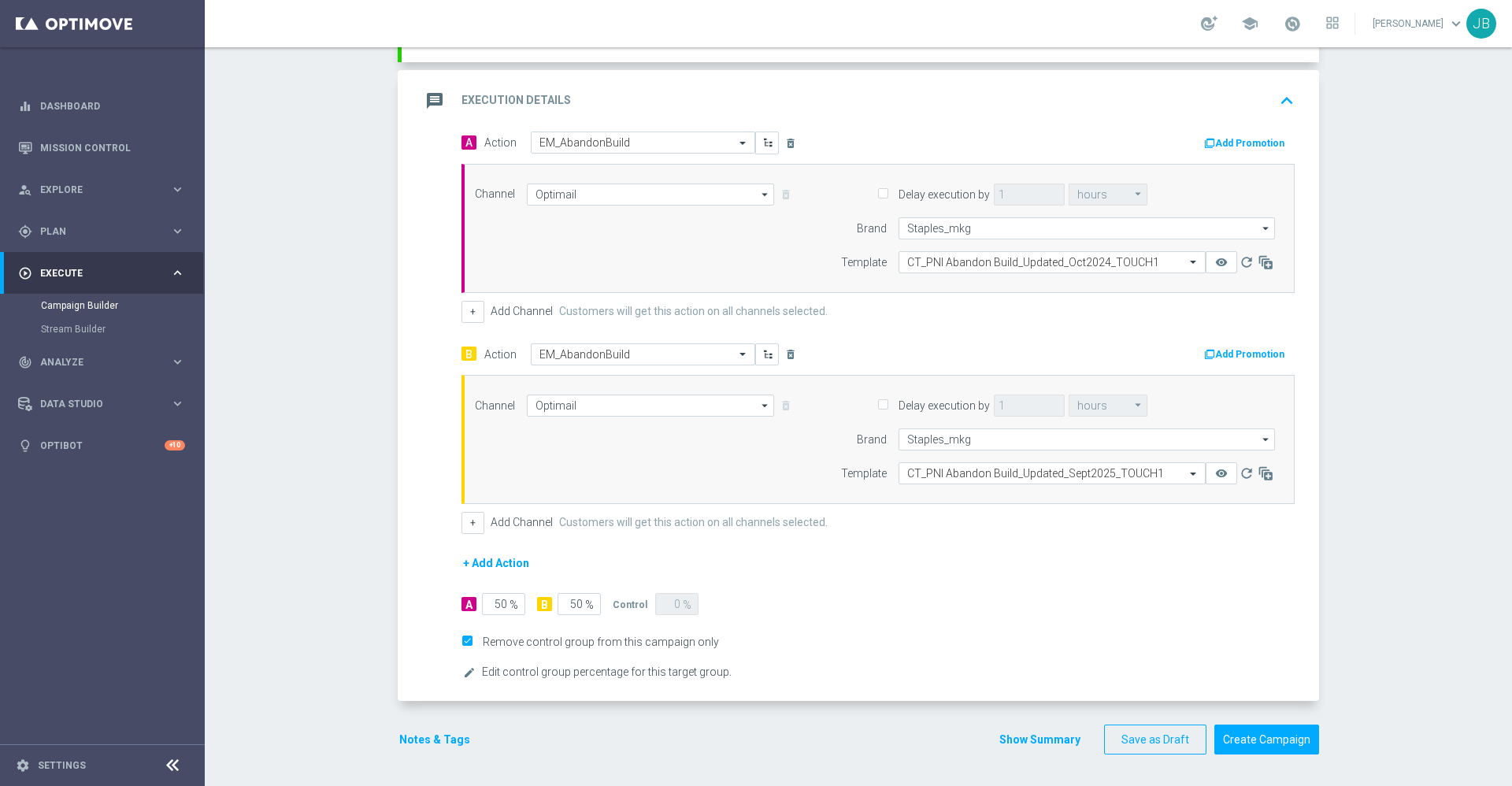
checkbox input "false"
click at [464, 670] on icon "edit" at bounding box center [470, 673] width 13 height 13
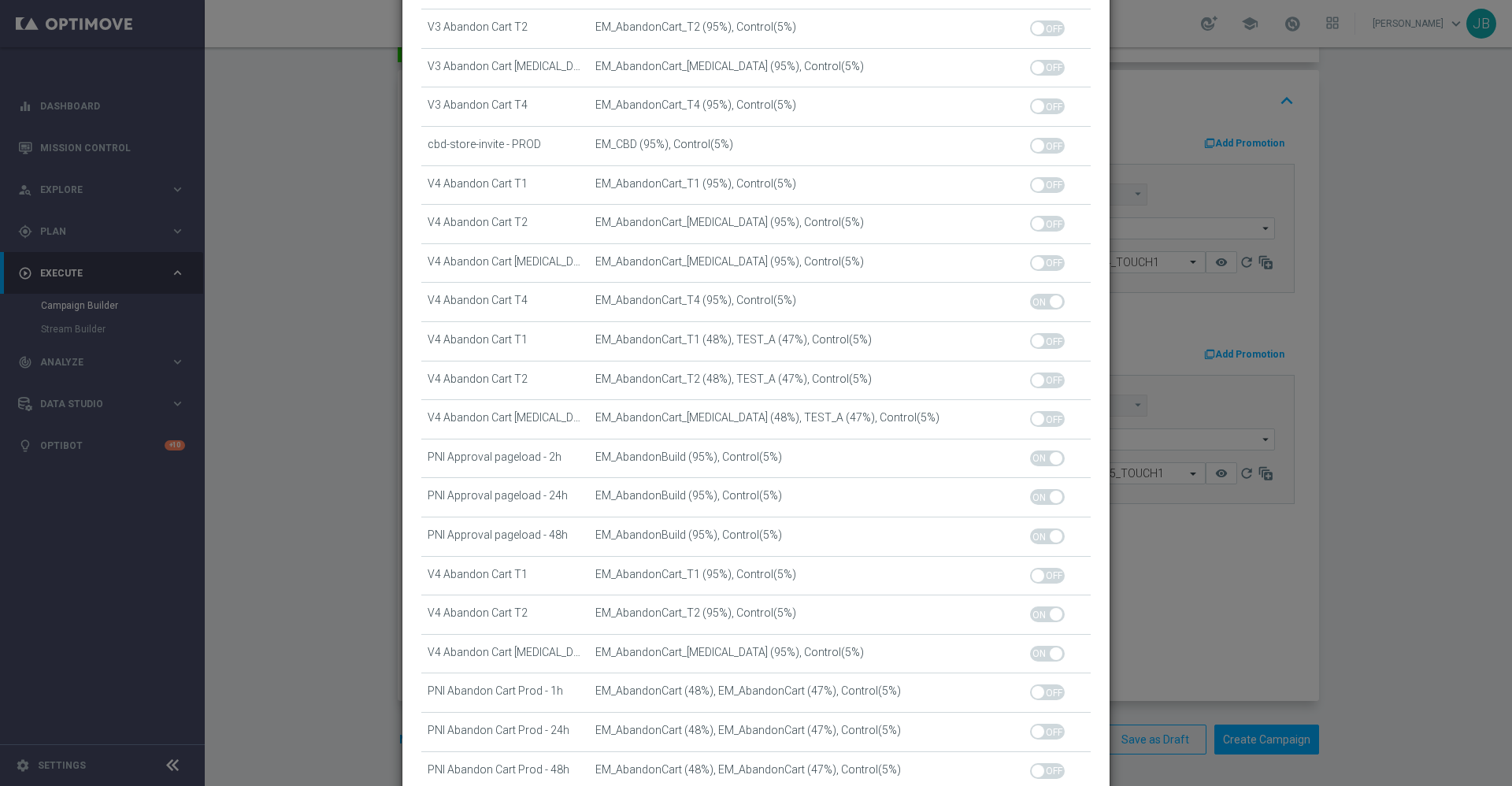
click at [1366, 501] on modal-container "Change control group percentage for Abandon Track & Trigger Launch Audience war…" at bounding box center [756, 393] width 1512 height 786
click at [373, 478] on modal-container "Change control group percentage for Abandon Track & Trigger Launch Audience war…" at bounding box center [756, 393] width 1512 height 786
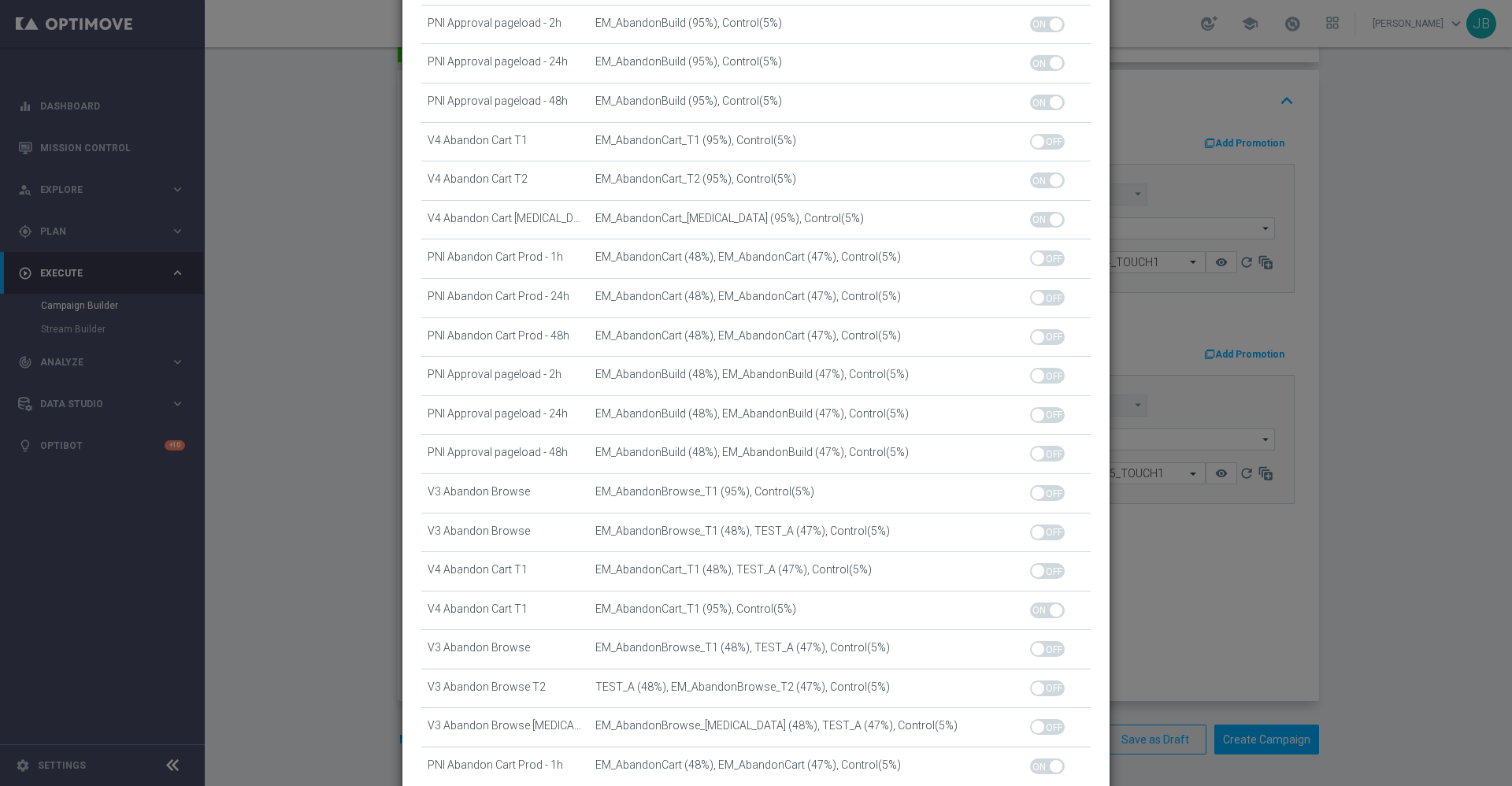
scroll to position [741, 0]
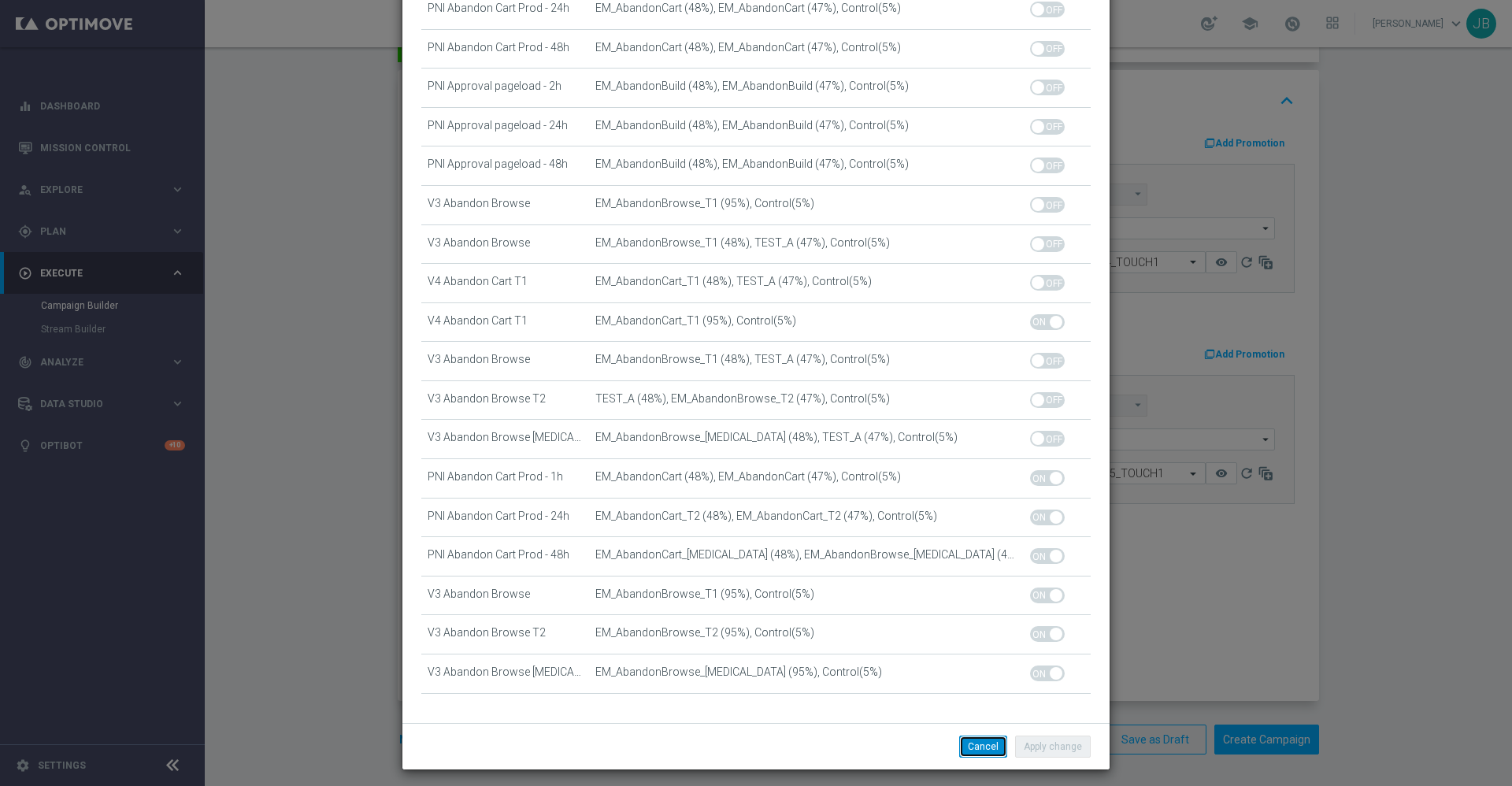
click at [979, 746] on button "Cancel" at bounding box center [983, 746] width 48 height 22
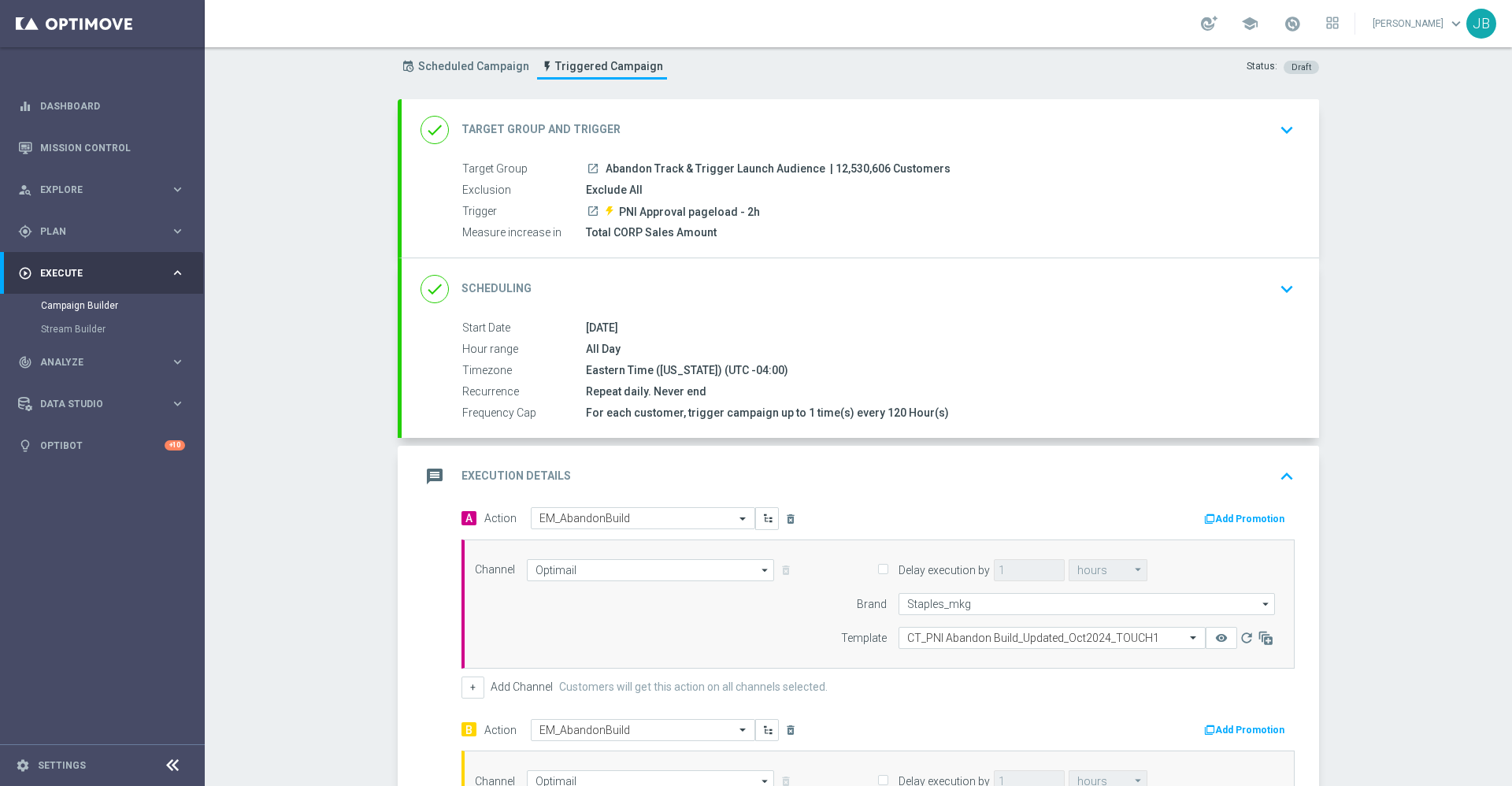
scroll to position [0, 0]
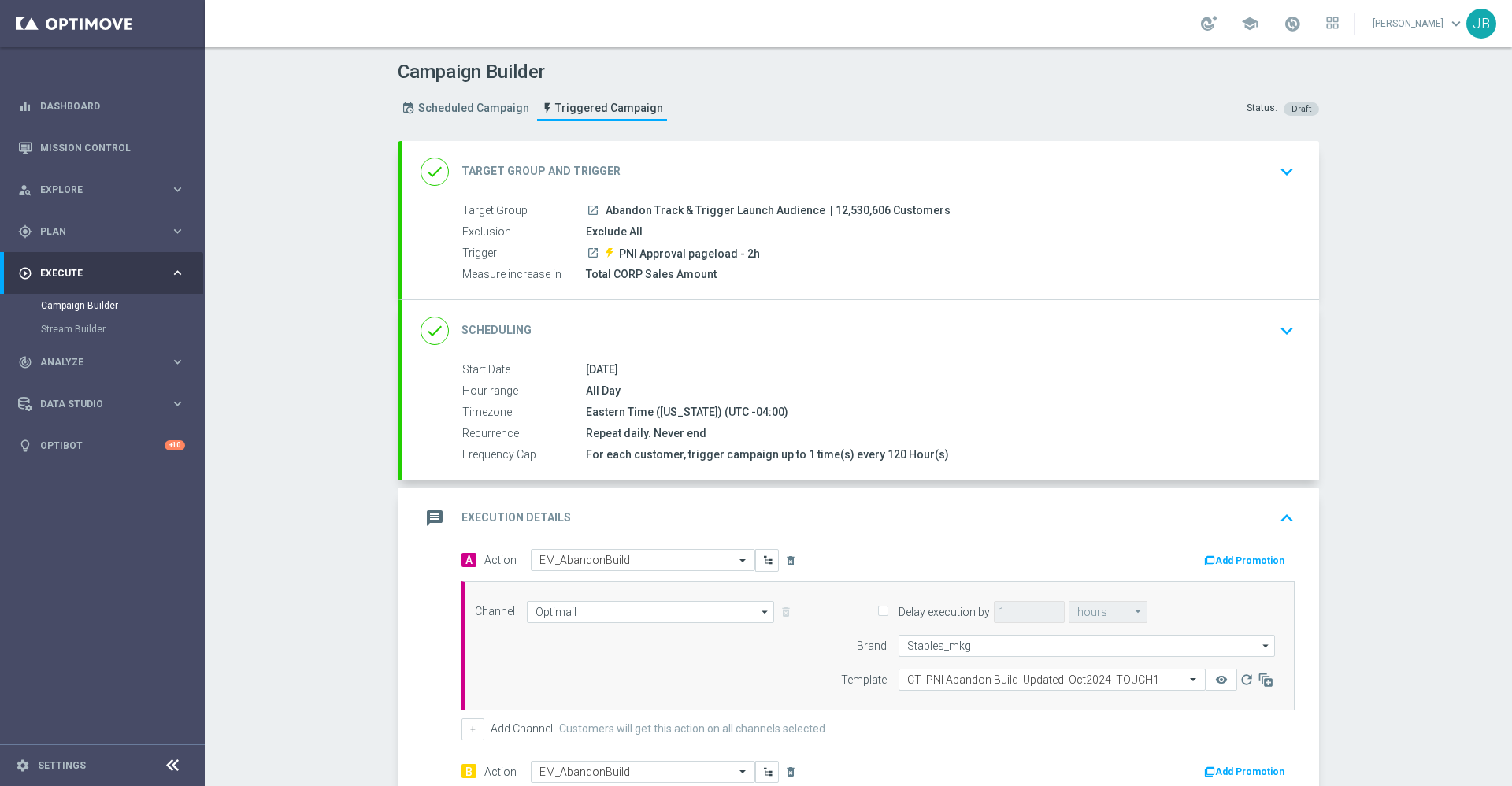
click at [509, 168] on h2 "Target Group and Trigger" at bounding box center [541, 171] width 159 height 15
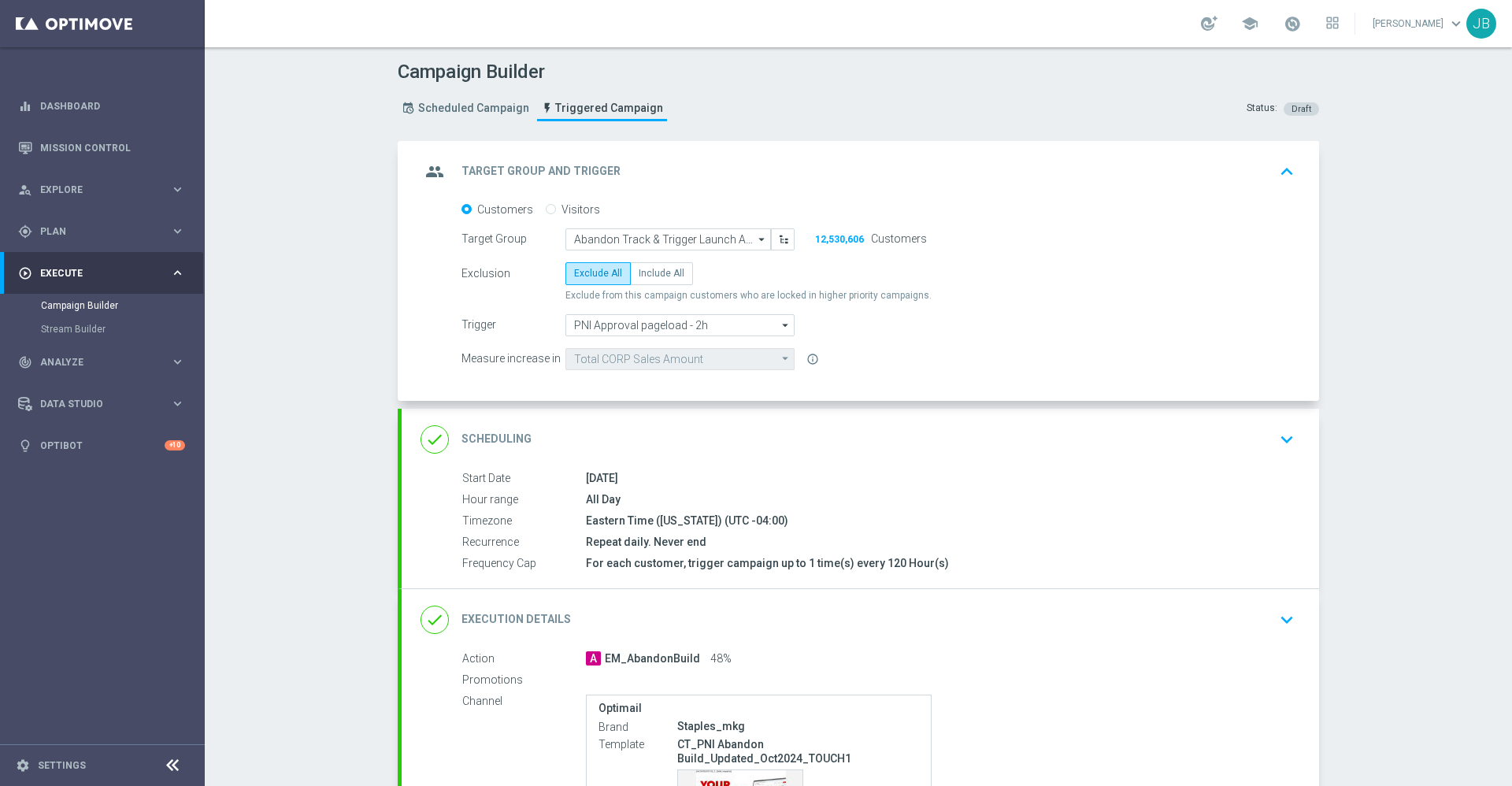
click at [515, 432] on h2 "Scheduling" at bounding box center [496, 439] width 70 height 15
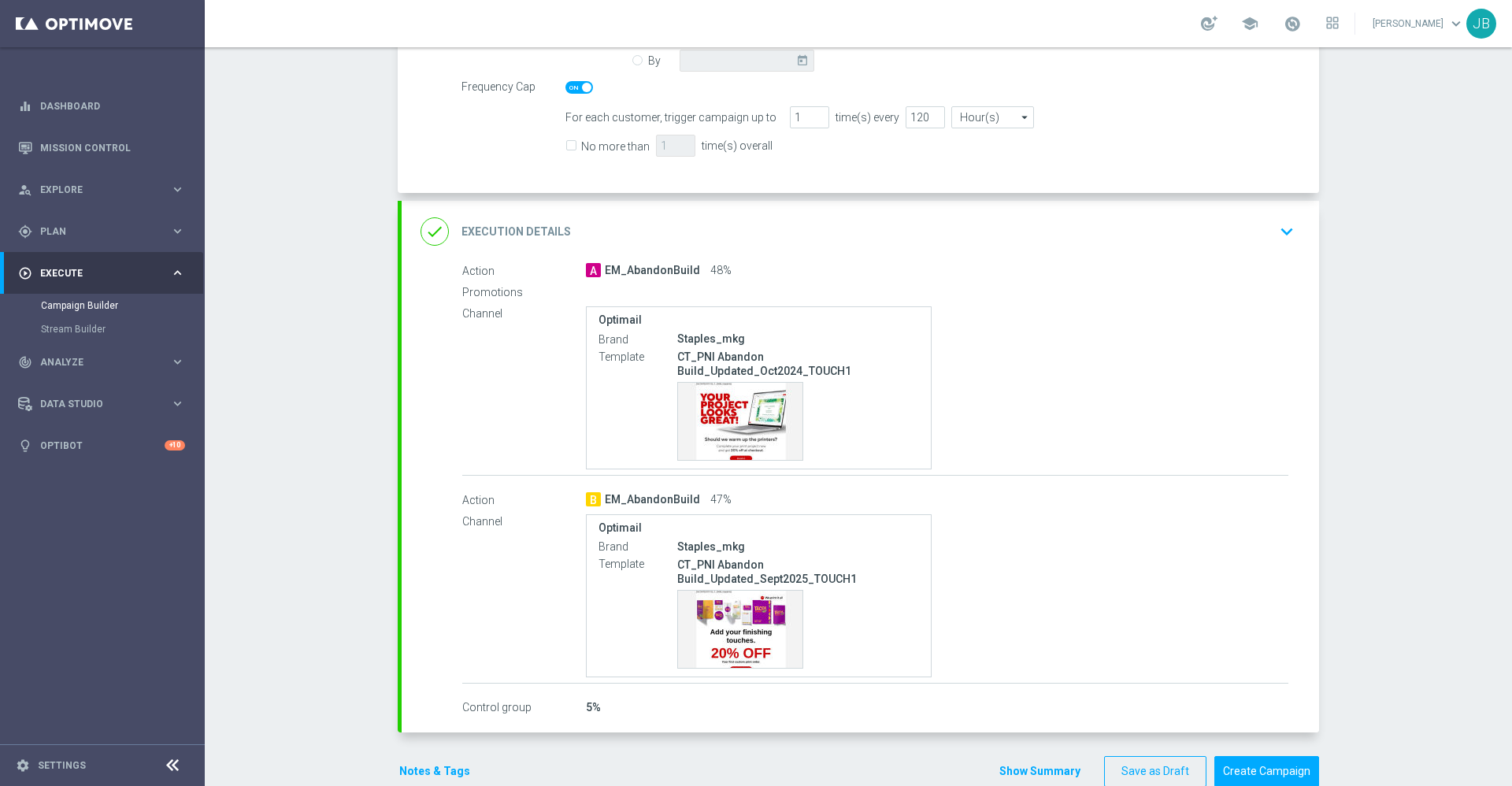
scroll to position [546, 0]
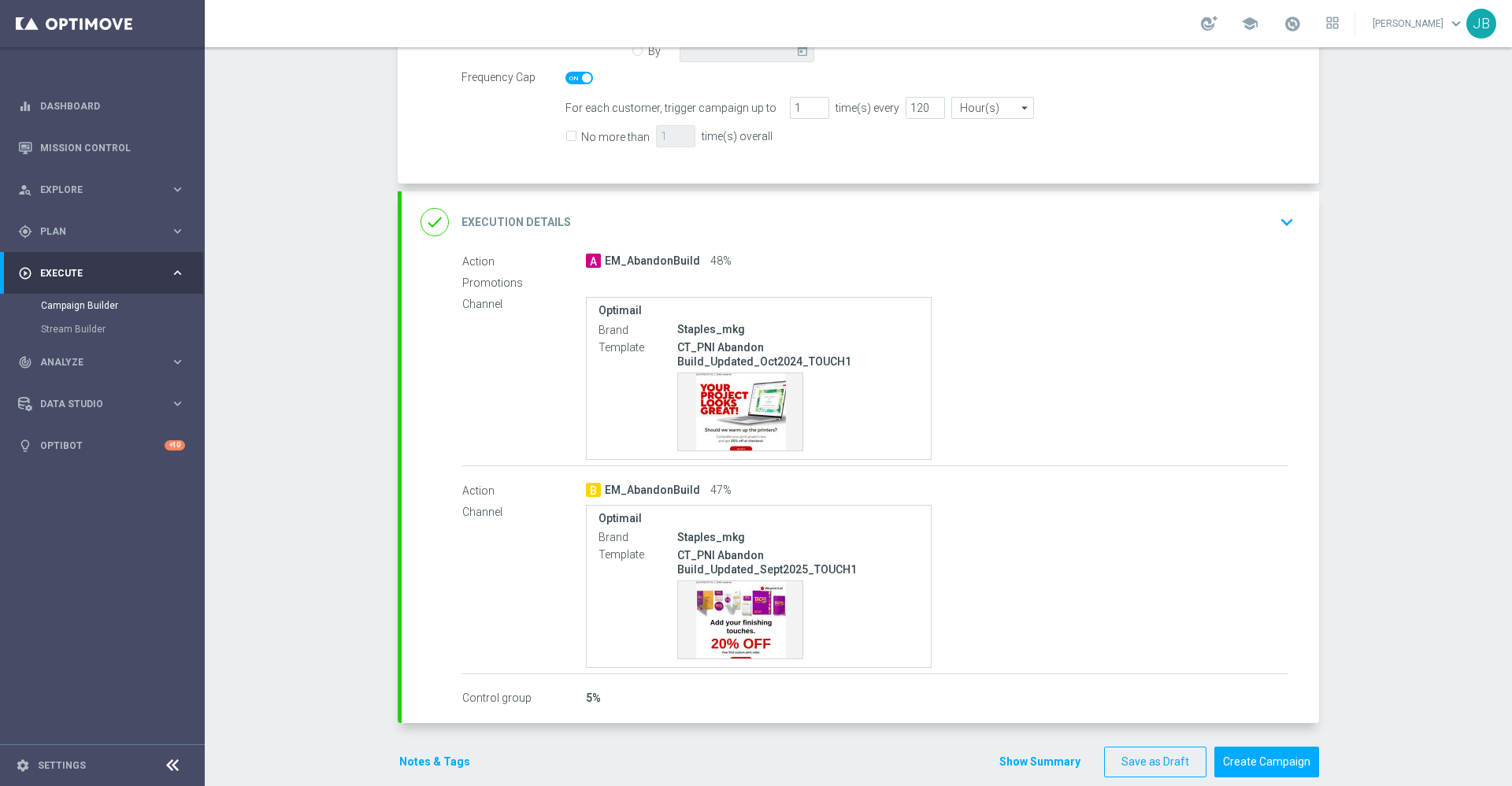
click at [535, 226] on h2 "Execution Details" at bounding box center [516, 222] width 109 height 15
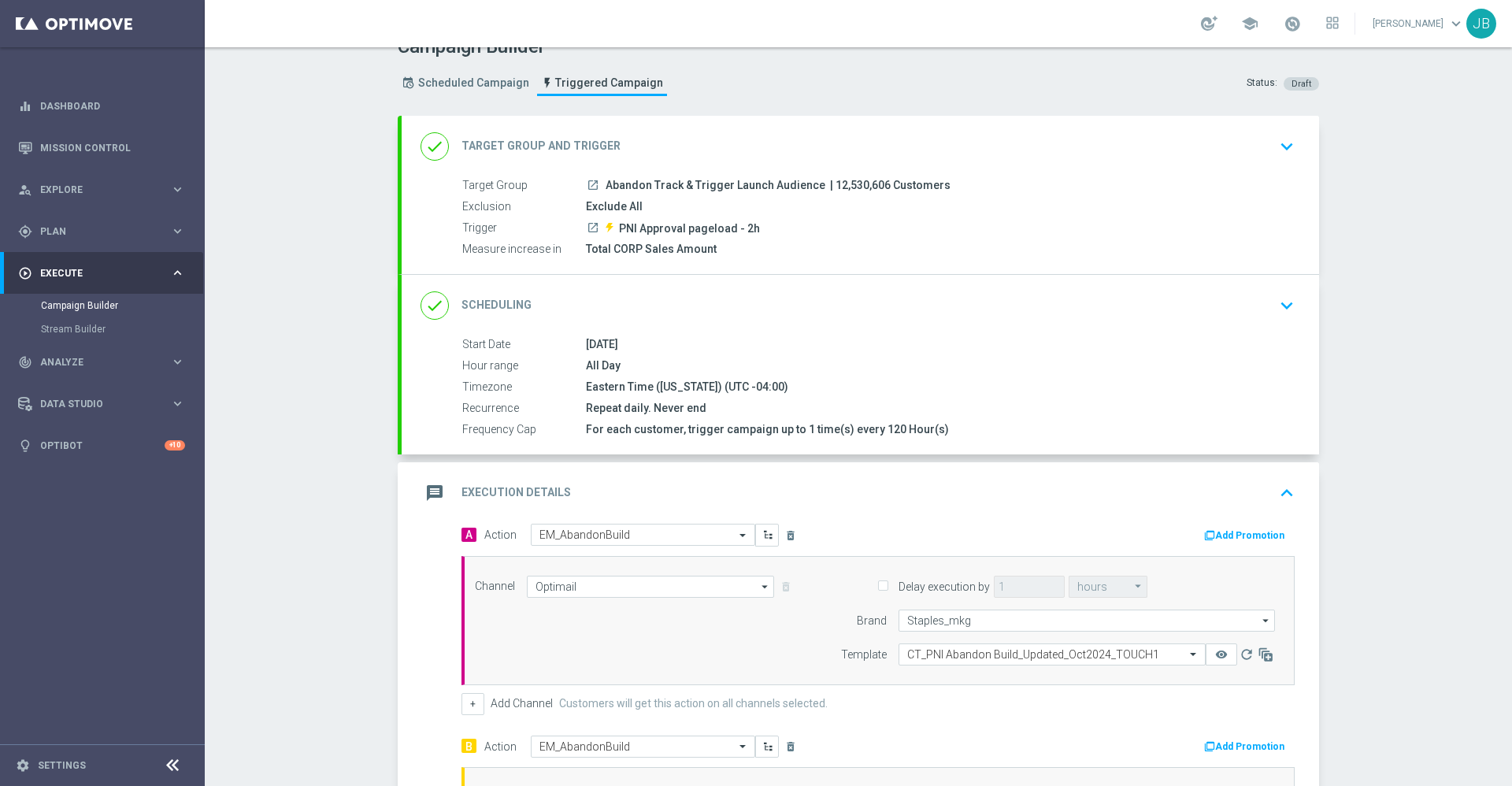
scroll to position [0, 0]
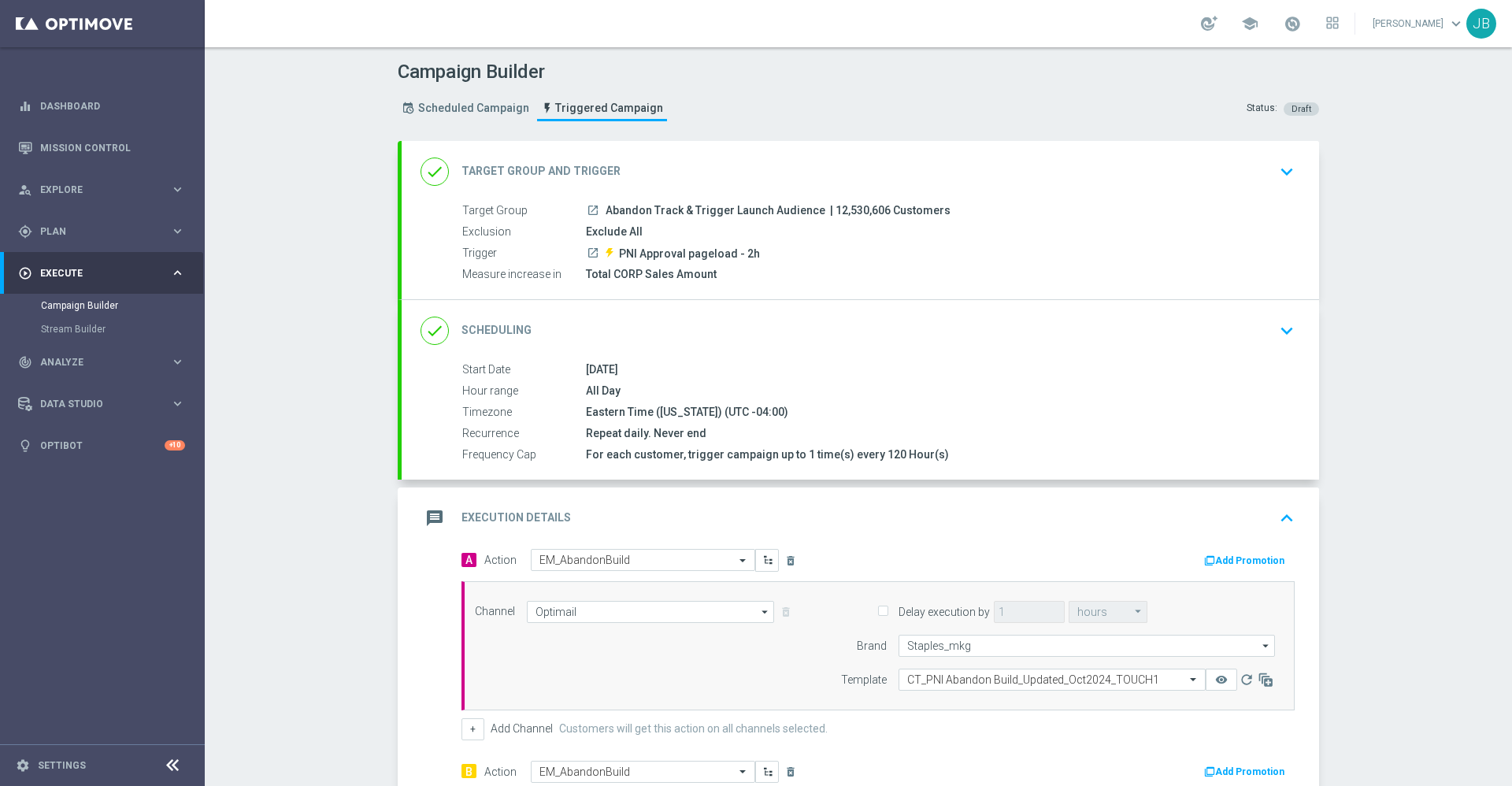
click at [543, 170] on h2 "Target Group and Trigger" at bounding box center [541, 171] width 159 height 15
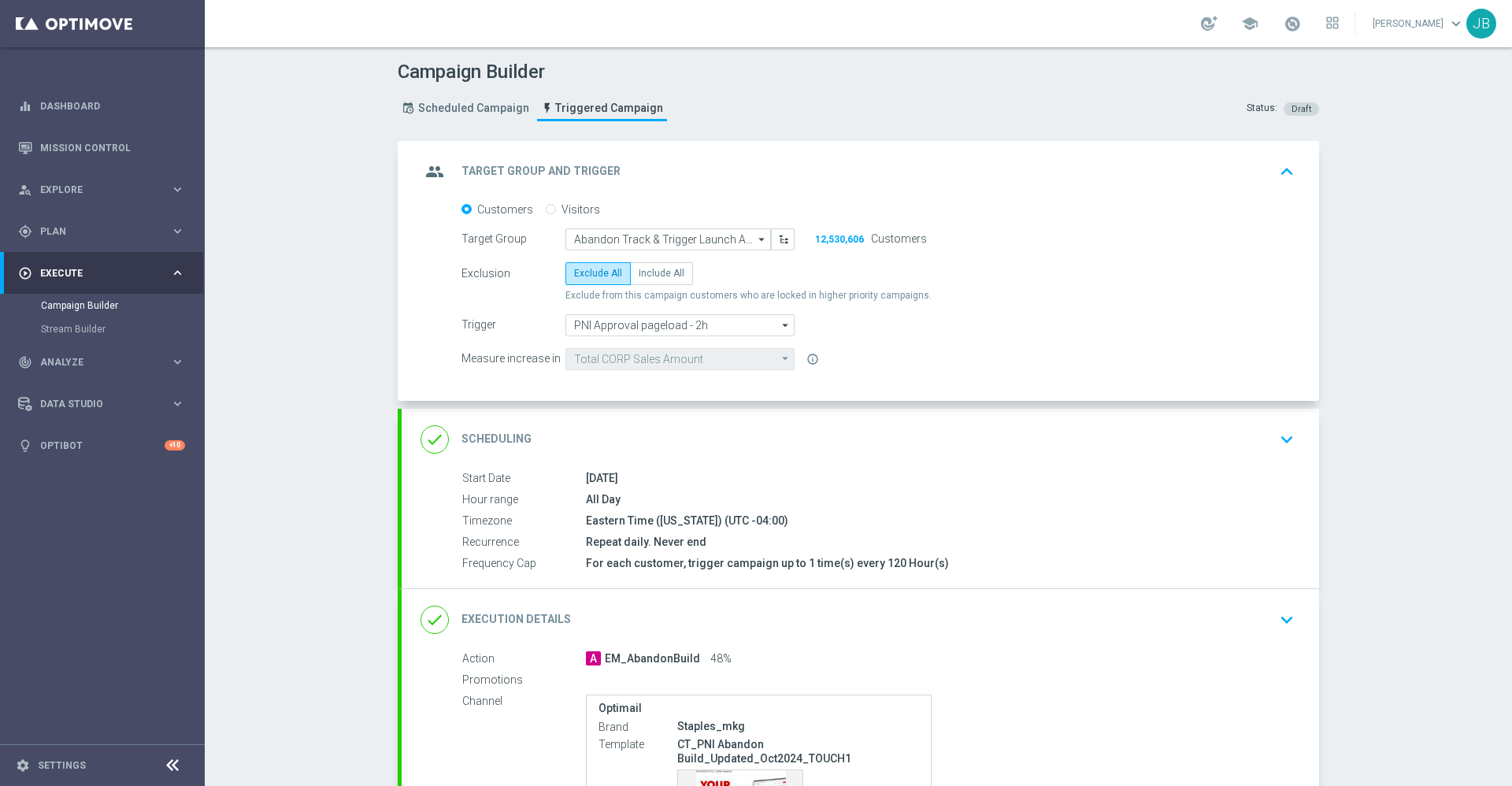
click at [513, 429] on div "done Scheduling" at bounding box center [475, 439] width 111 height 28
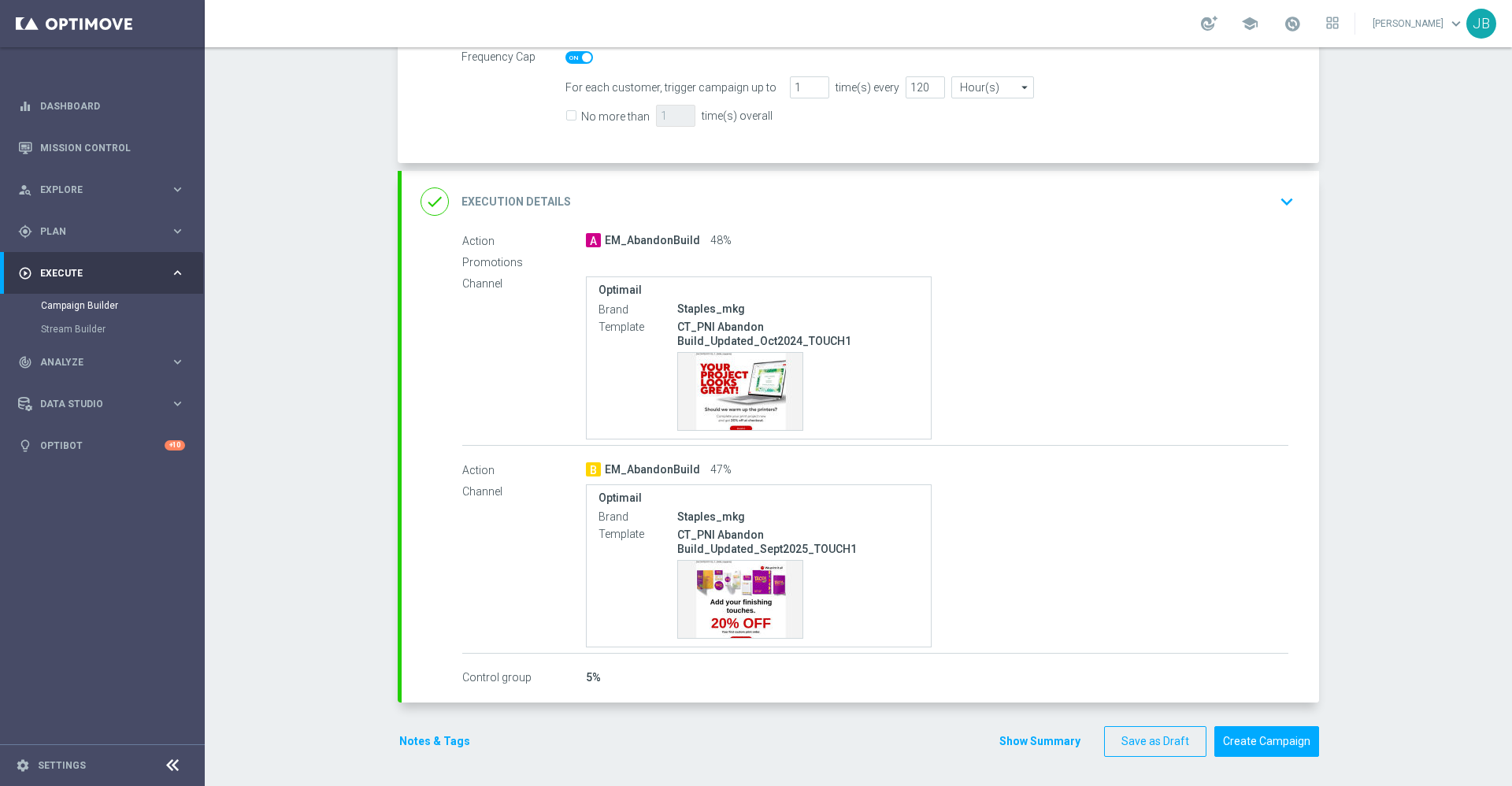
scroll to position [568, 0]
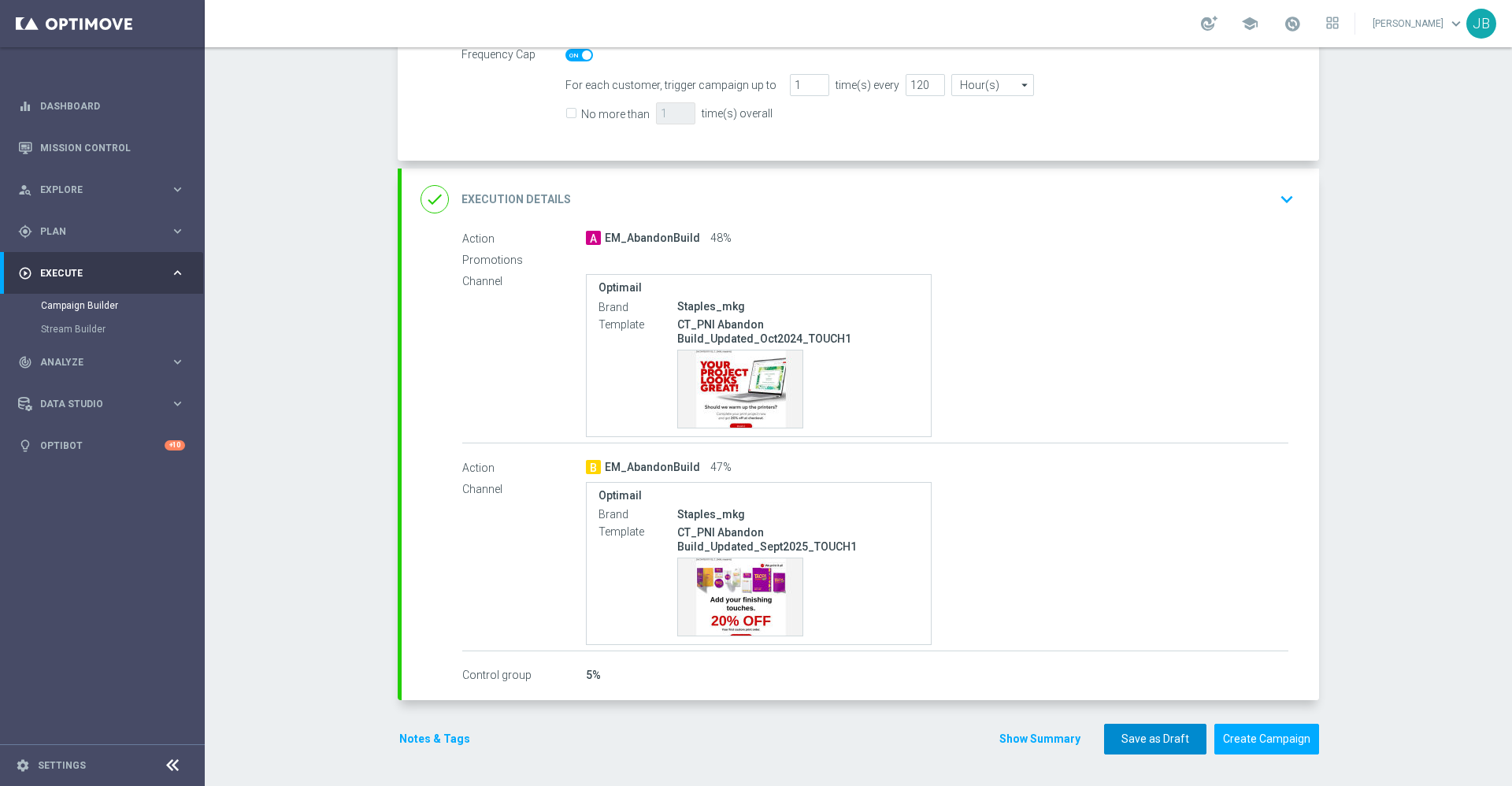
click at [1164, 739] on button "Save as Draft" at bounding box center [1155, 739] width 102 height 31
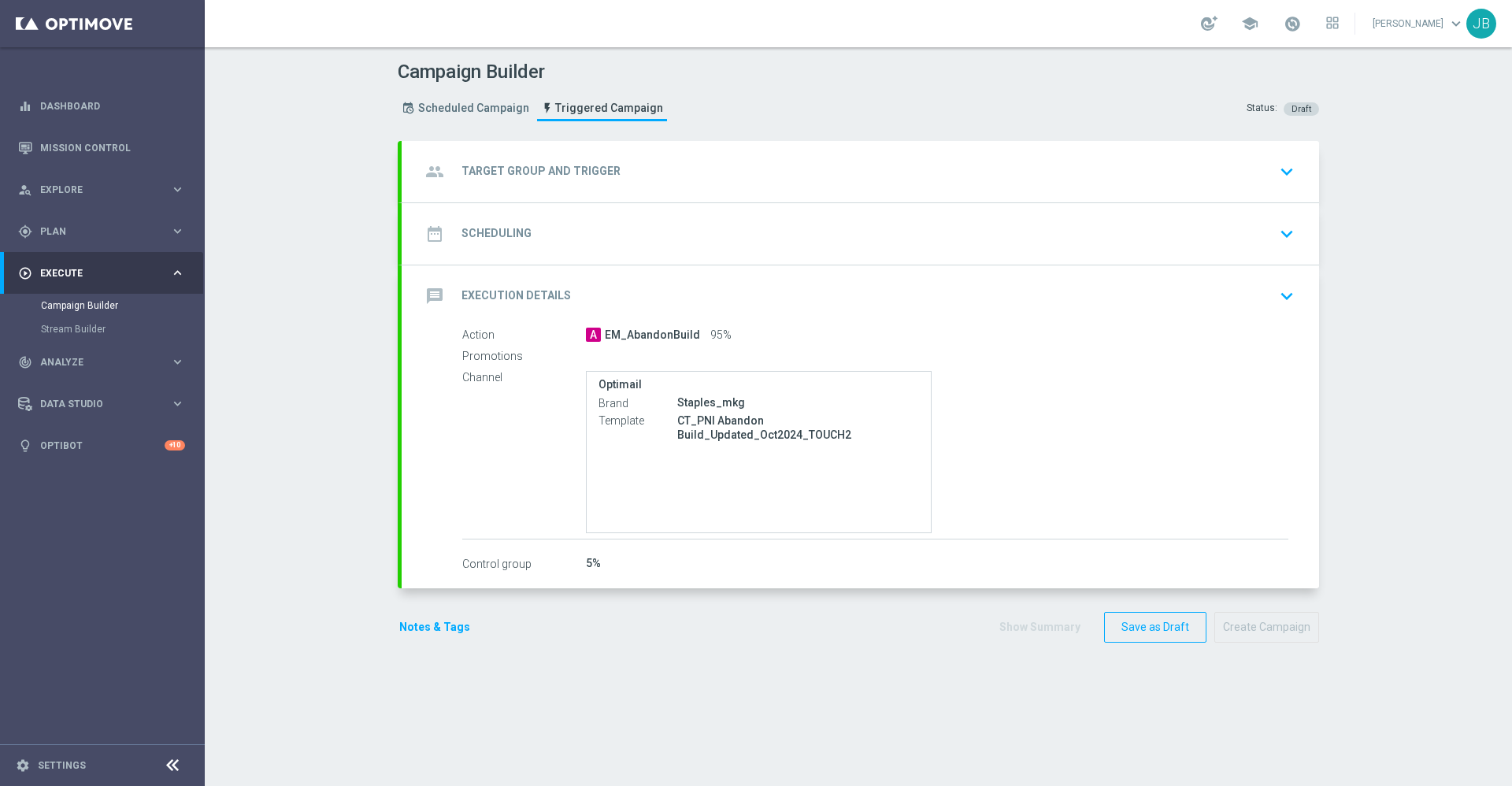
checkbox input "true"
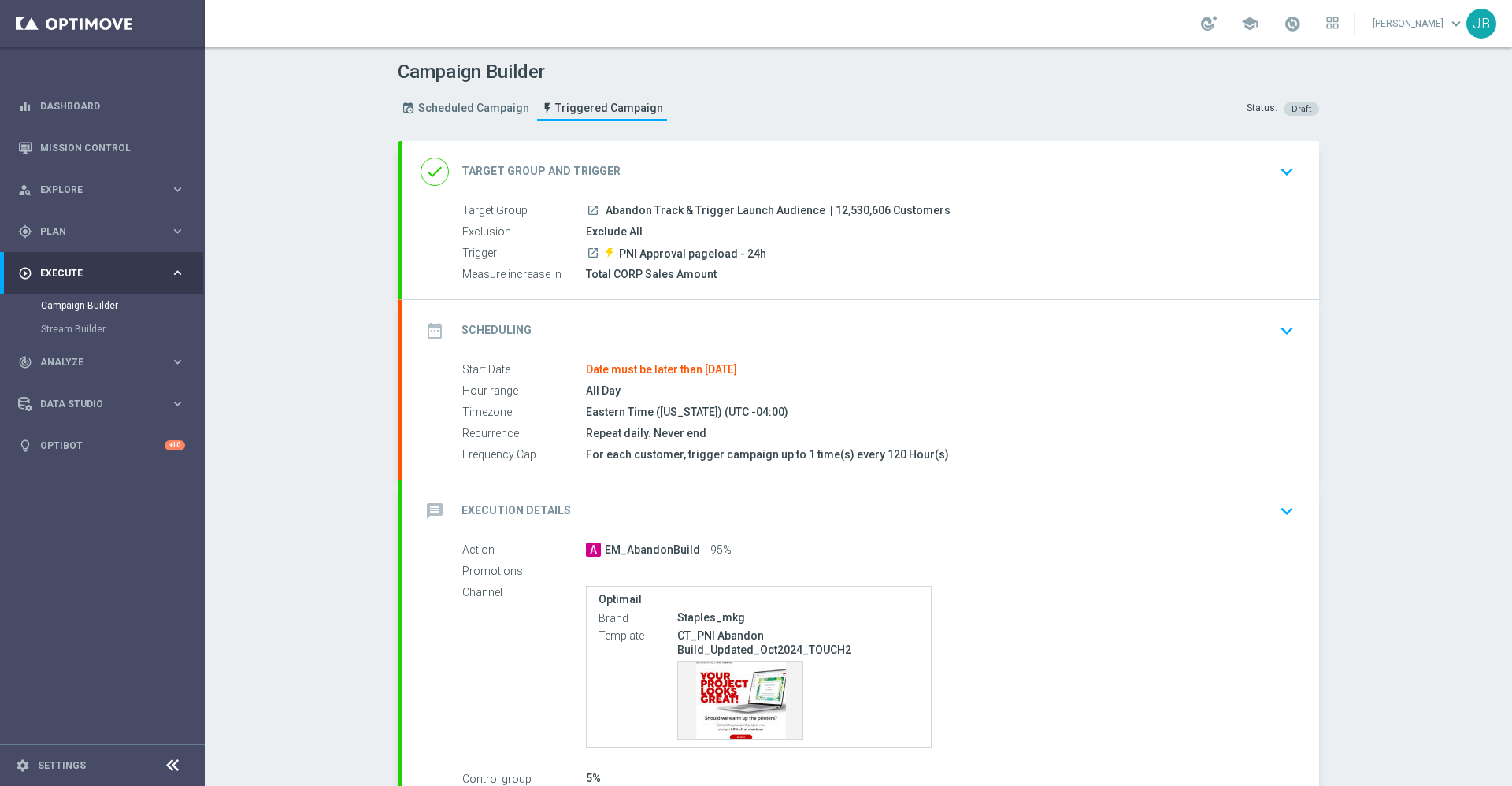
click at [538, 177] on h2 "Target Group and Trigger" at bounding box center [541, 171] width 159 height 15
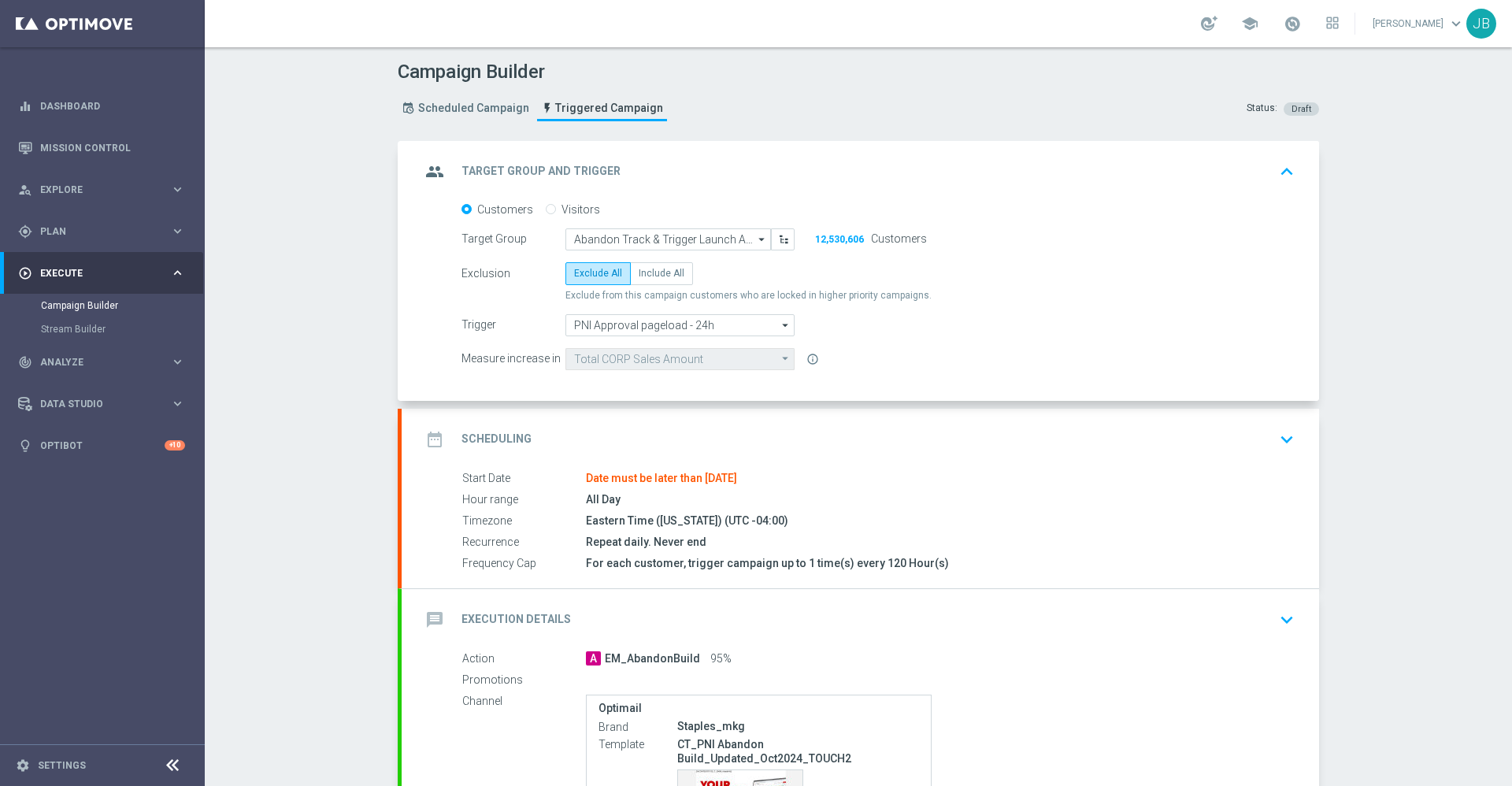
click at [492, 435] on h2 "Scheduling" at bounding box center [496, 439] width 70 height 15
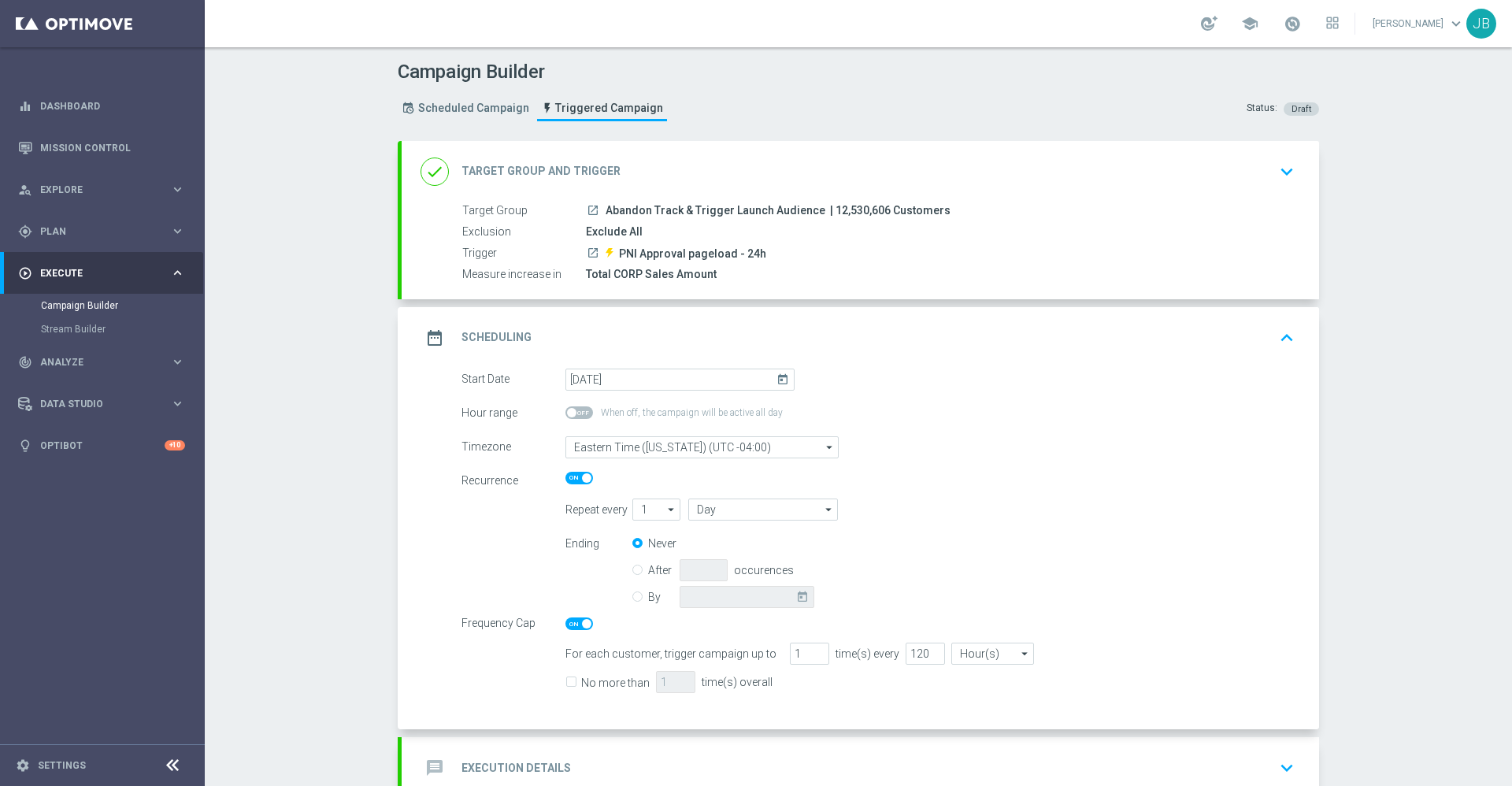
click at [777, 380] on icon "today" at bounding box center [786, 376] width 18 height 17
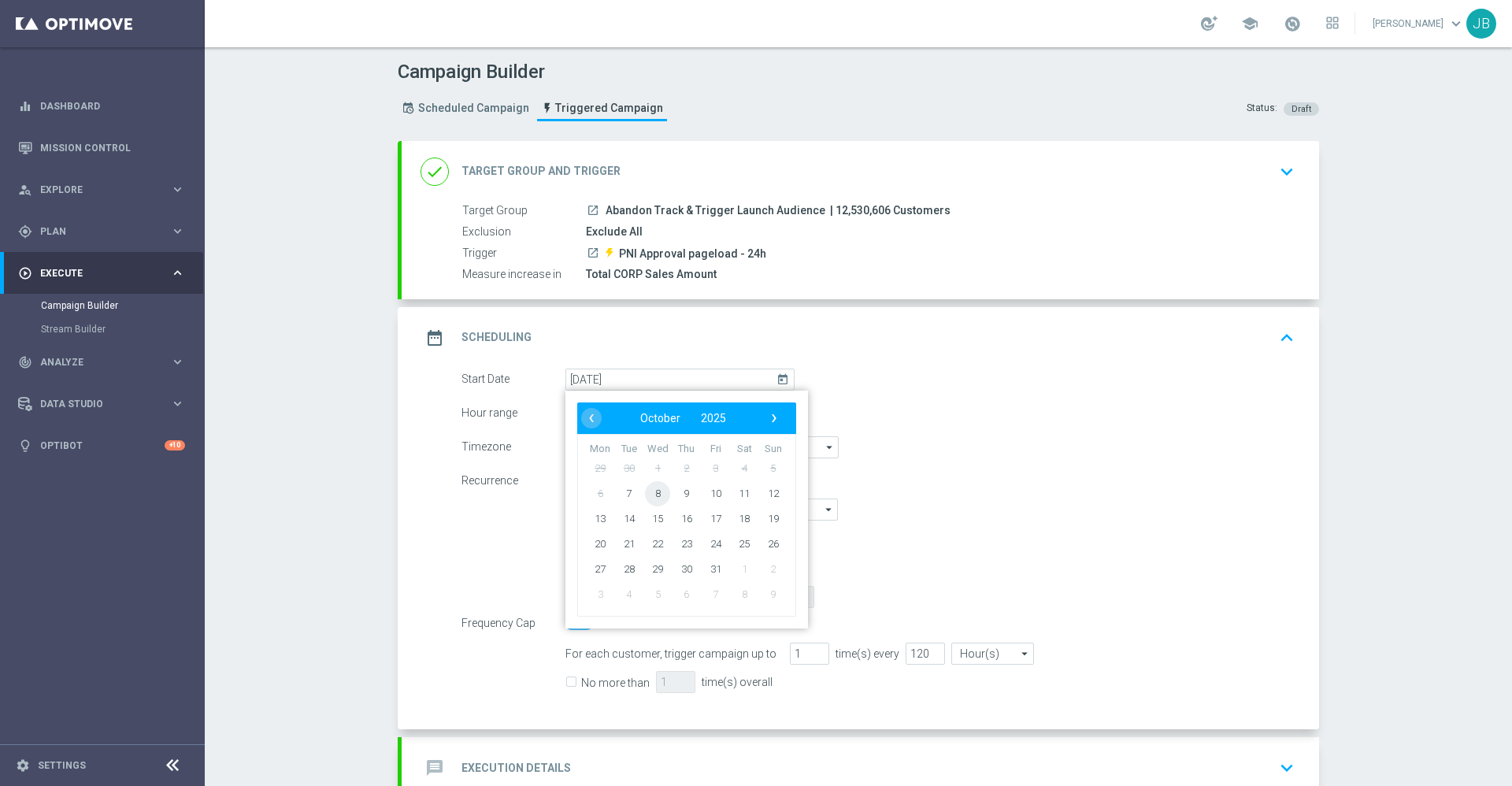
click at [655, 497] on span "8" at bounding box center [657, 492] width 25 height 25
type input "08 Oct 2025"
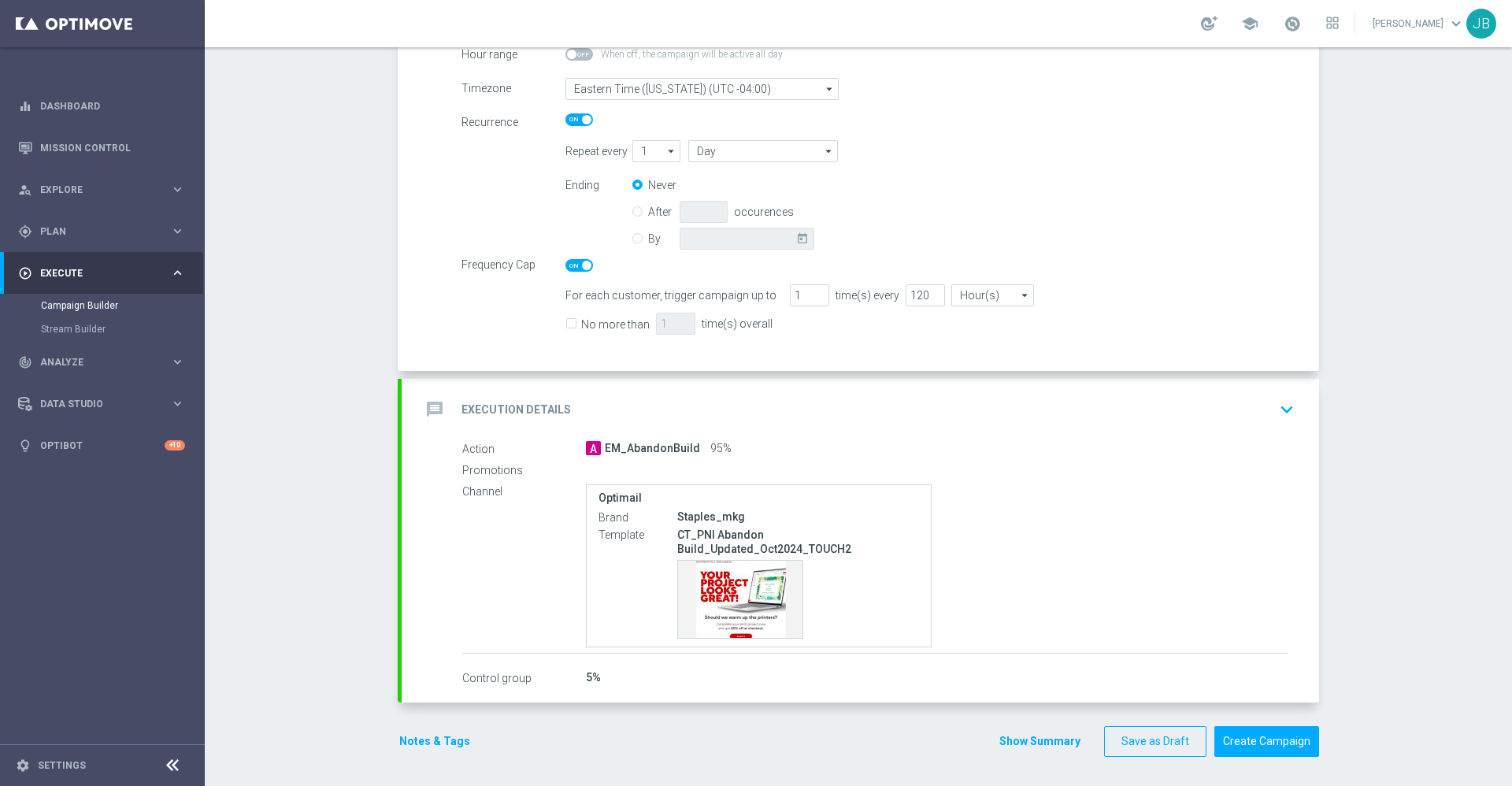
scroll to position [360, 0]
click at [522, 401] on h2 "Execution Details" at bounding box center [516, 407] width 109 height 15
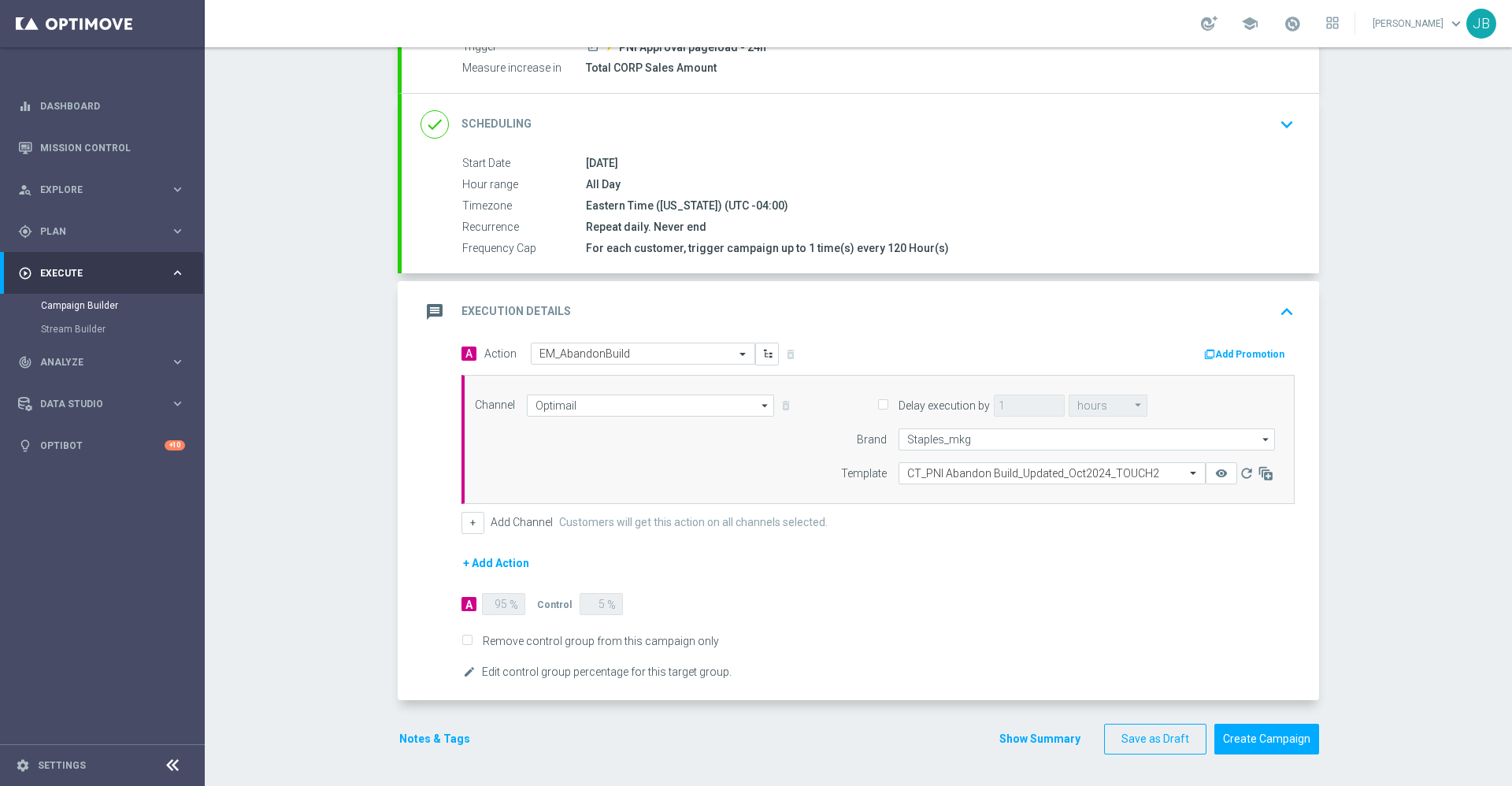
scroll to position [206, 0]
click at [488, 559] on button "+ Add Action" at bounding box center [496, 563] width 70 height 19
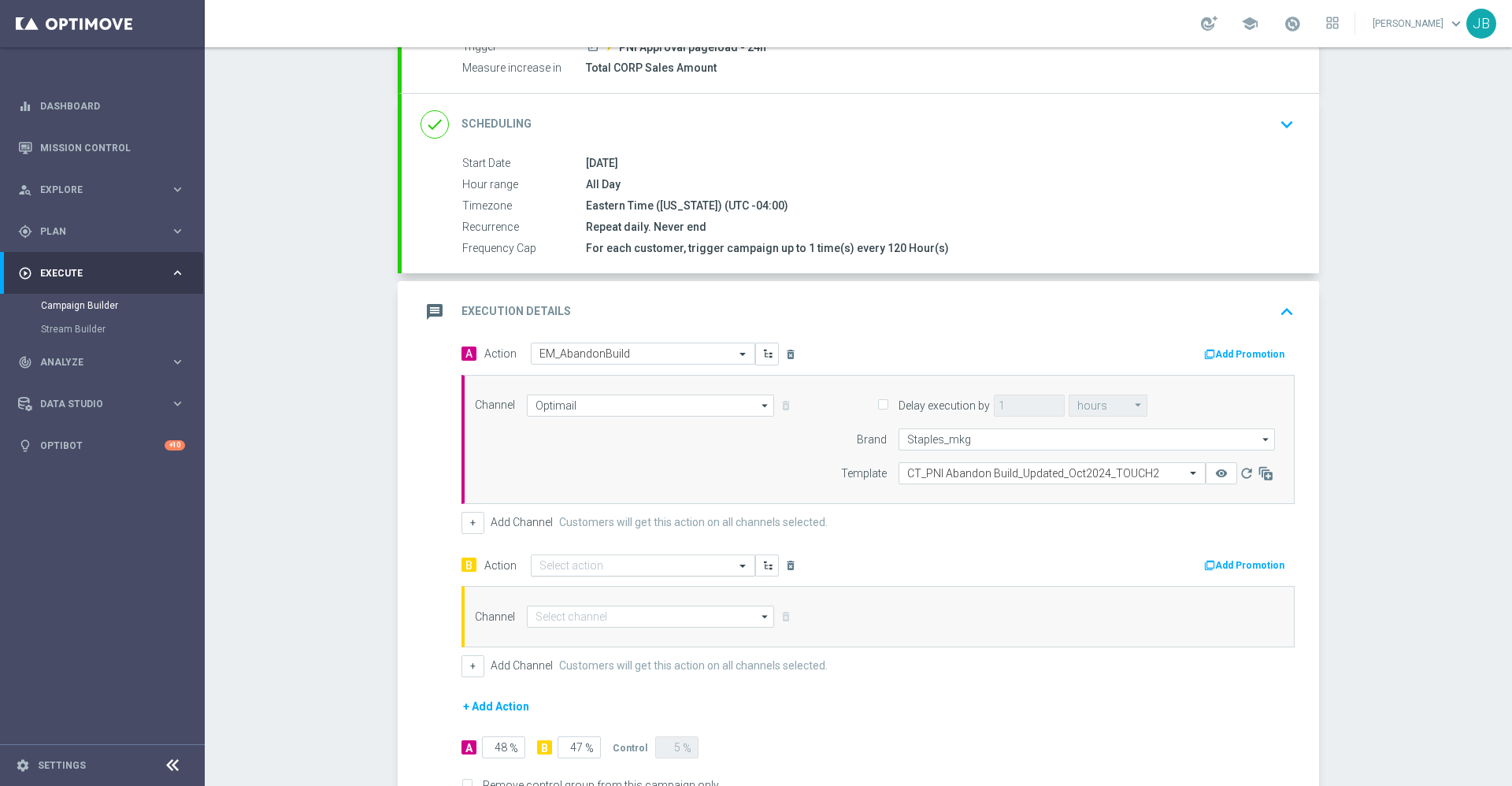
scroll to position [260, 0]
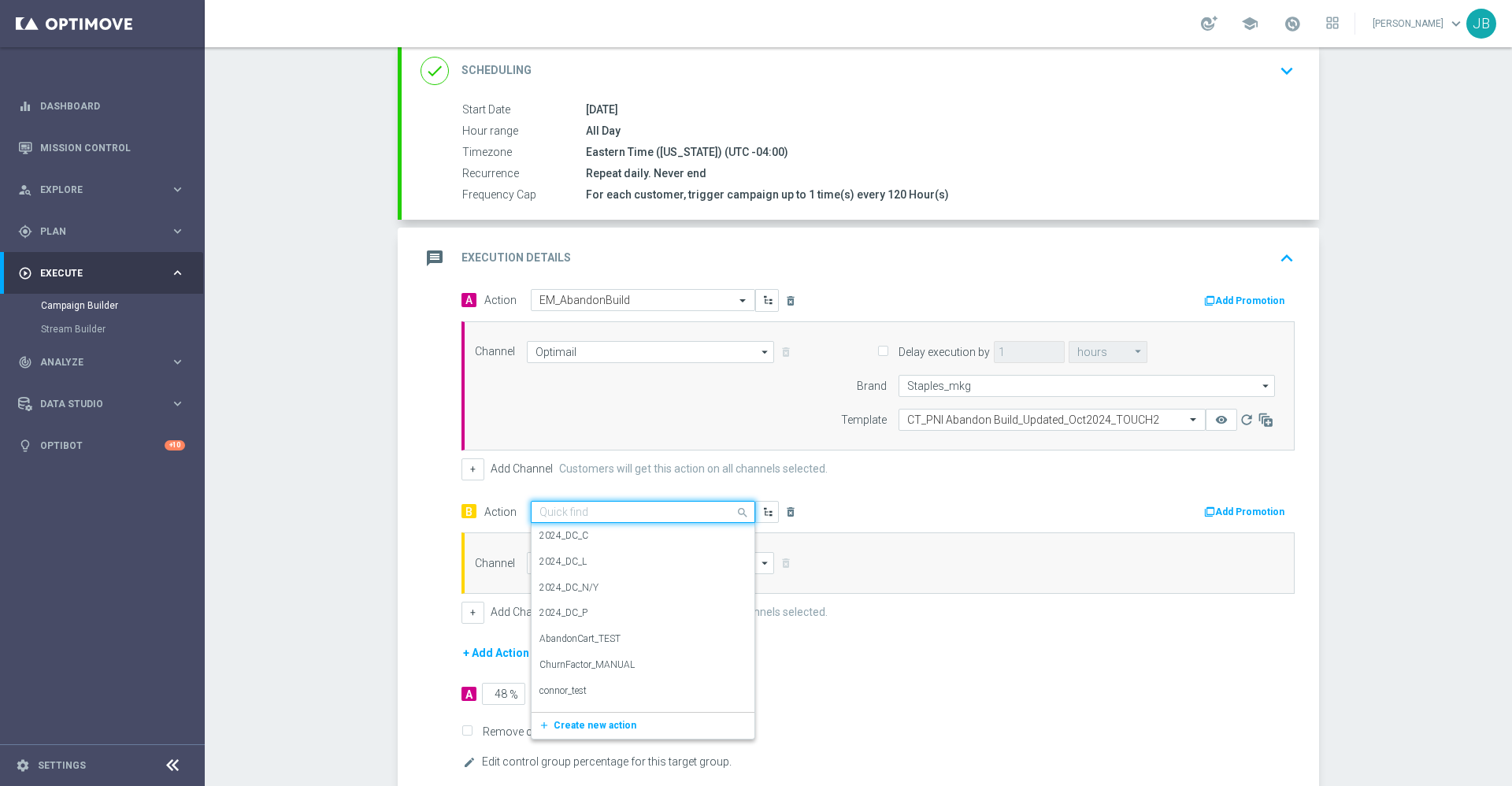
click at [563, 517] on input "text" at bounding box center [627, 512] width 176 height 14
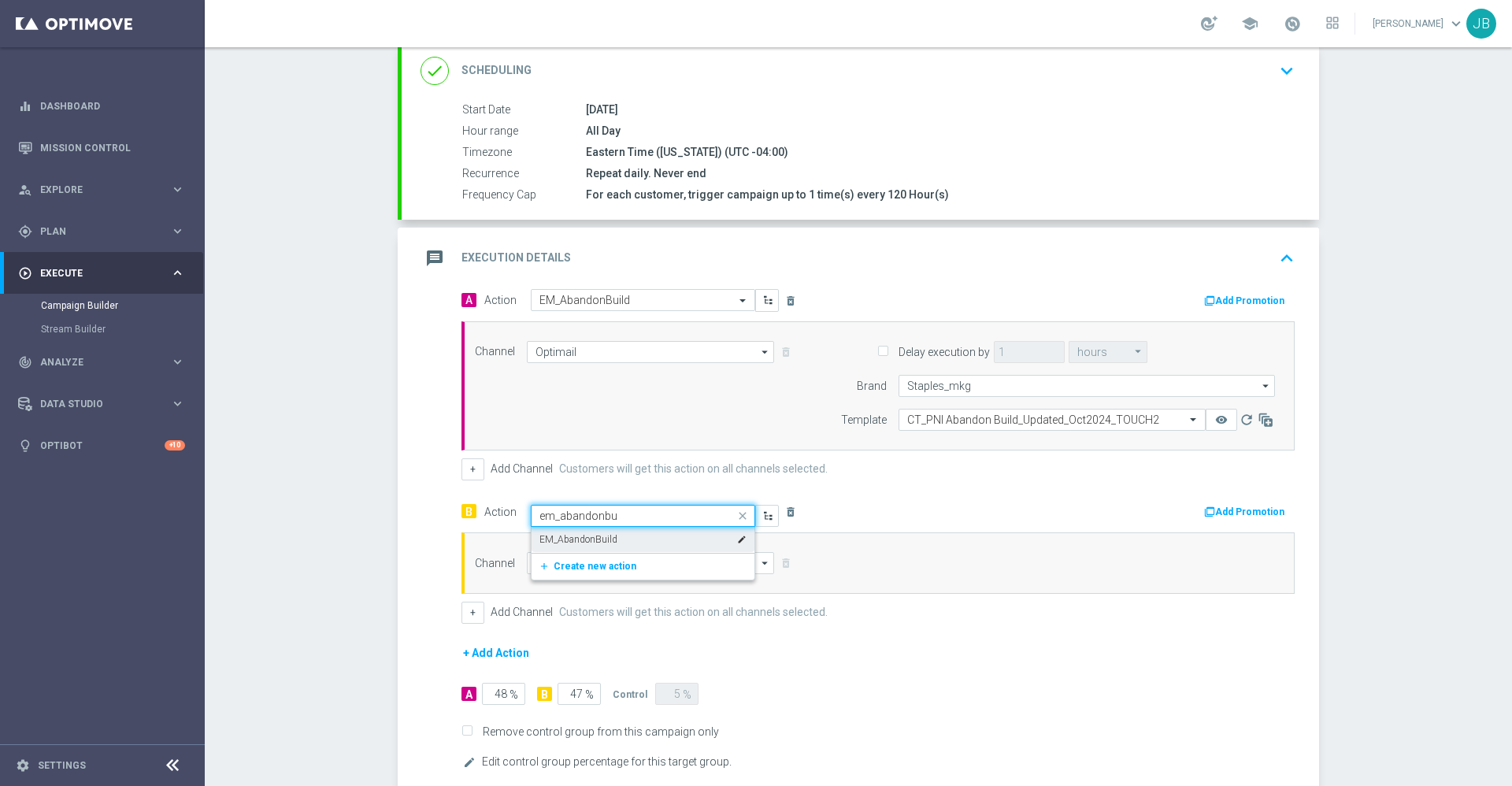
click at [608, 533] on div "EM_AbandonBuild edit" at bounding box center [643, 540] width 207 height 26
type input "em_abandonbu"
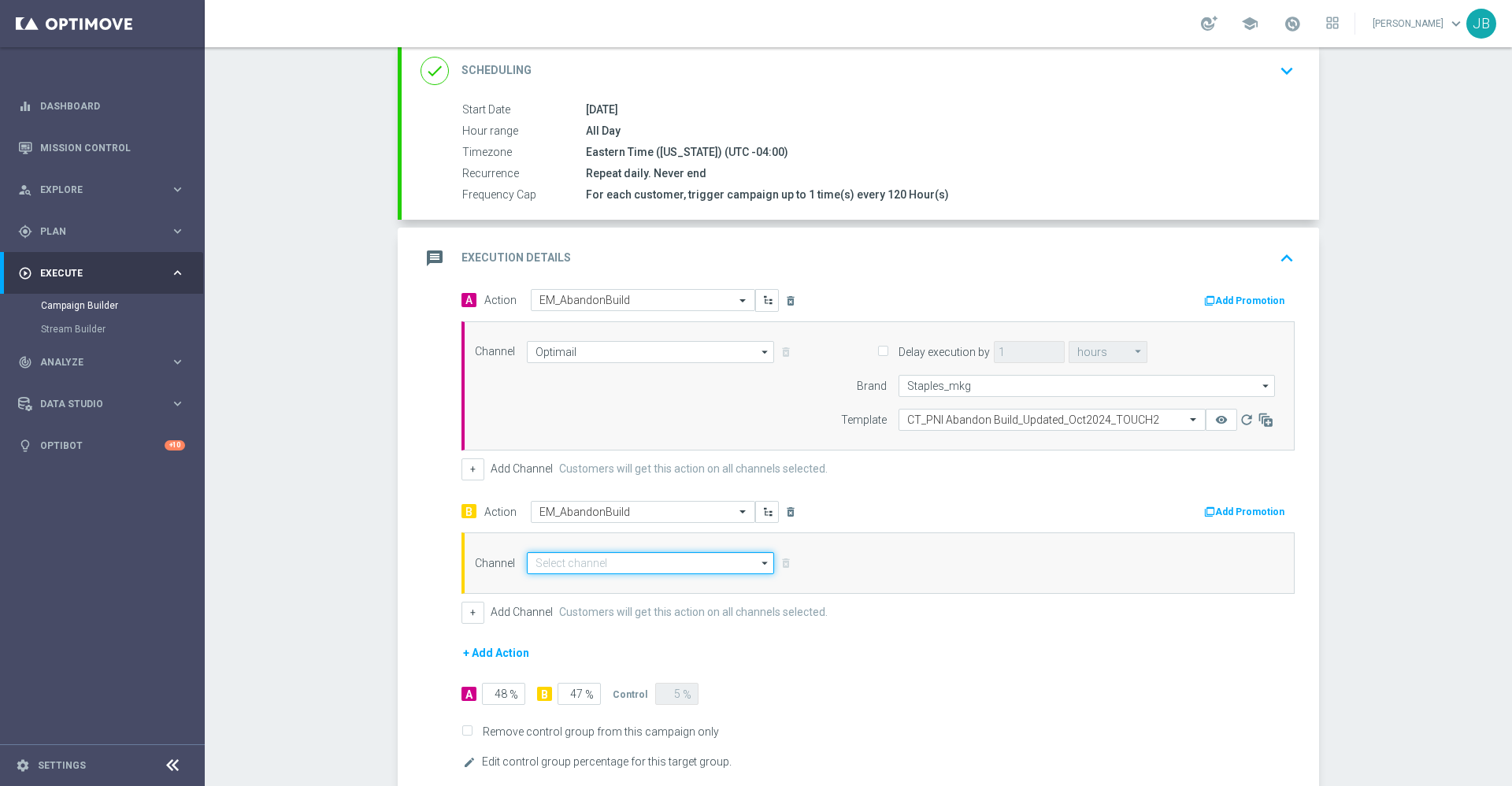
click at [605, 563] on input at bounding box center [650, 563] width 247 height 22
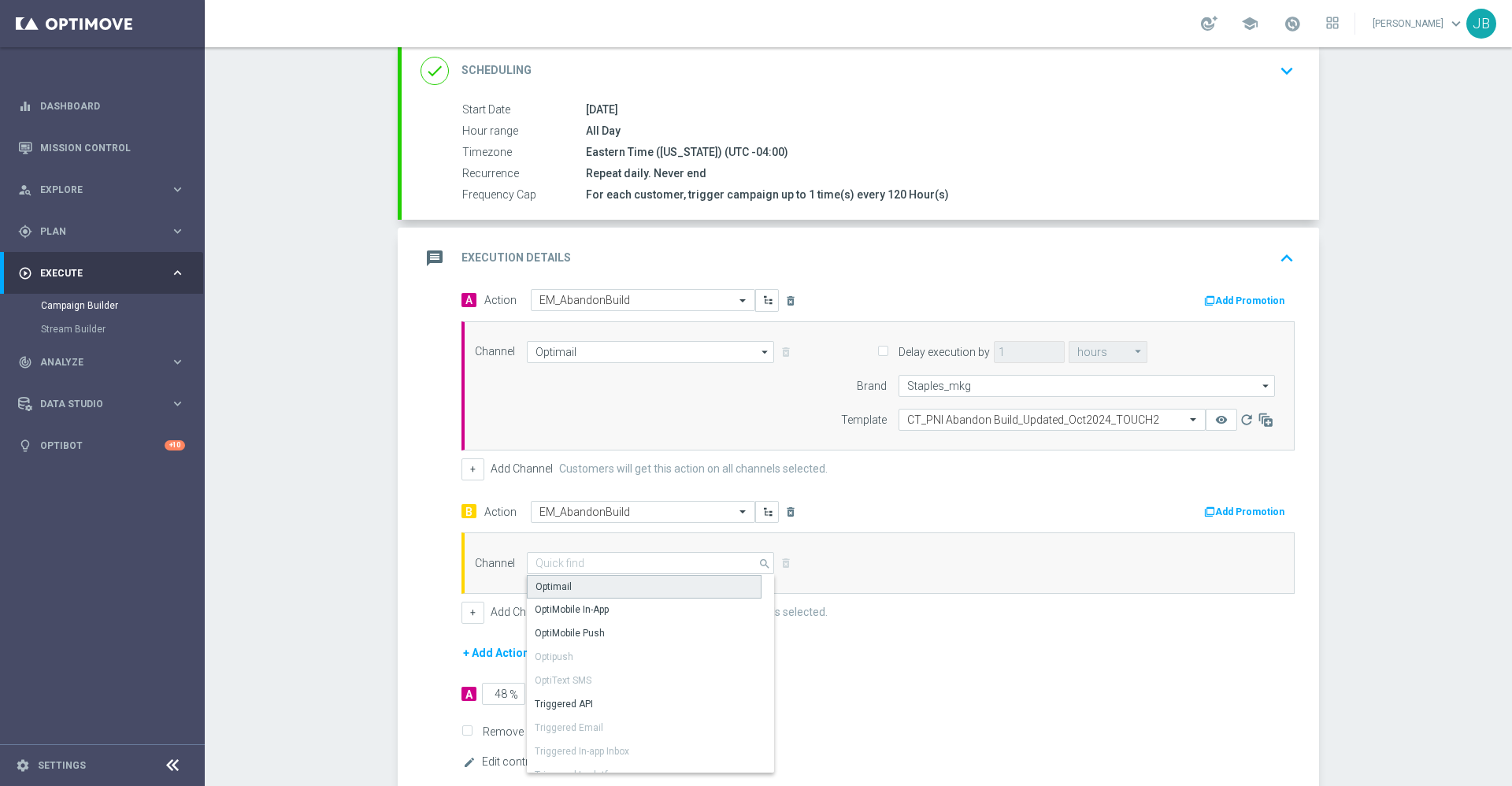
click at [589, 588] on div "Optimail" at bounding box center [645, 586] width 235 height 23
type input "Optimail"
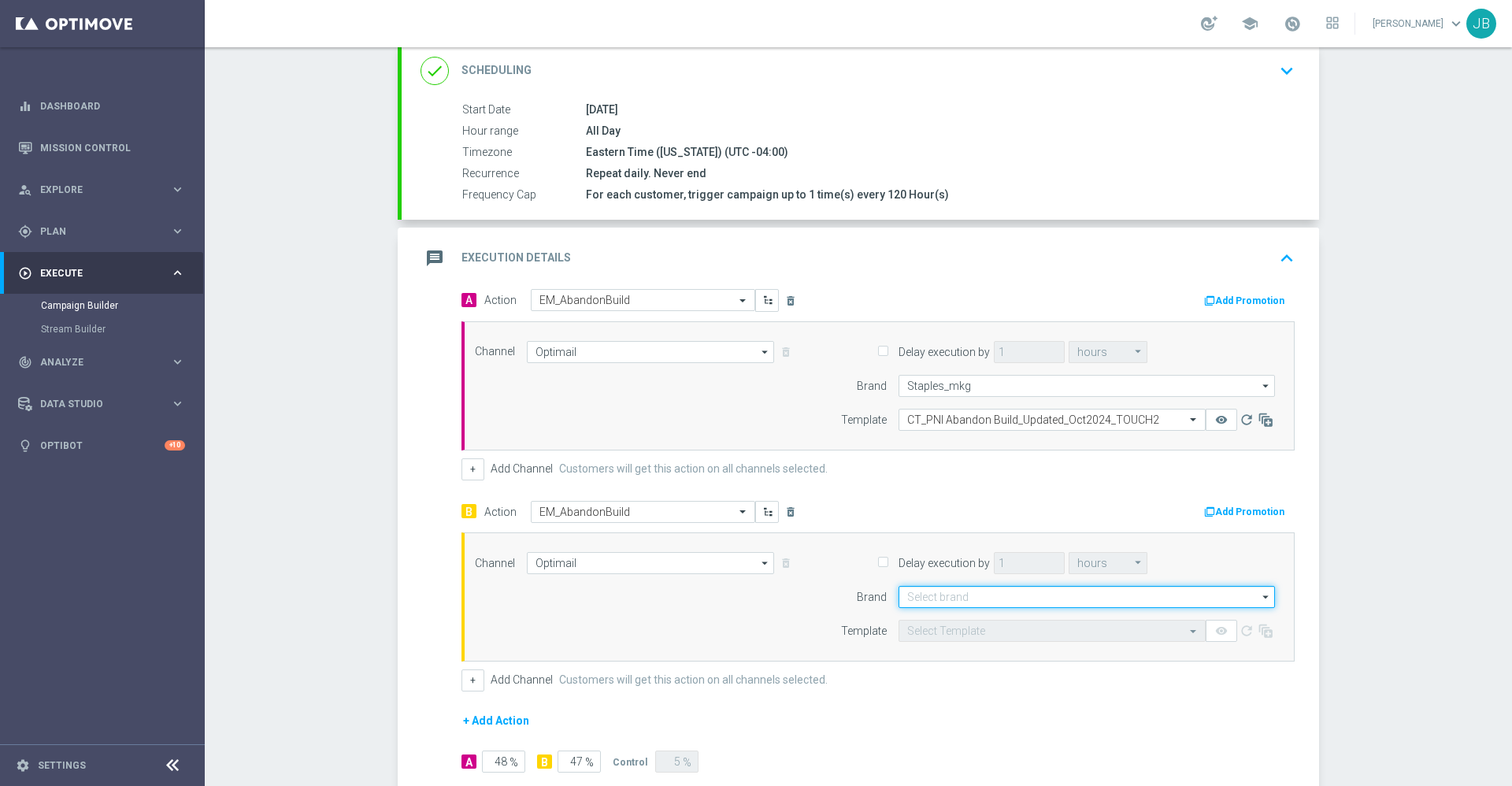
click at [916, 598] on input at bounding box center [1087, 597] width 377 height 22
click at [922, 615] on div "Staples_mkg" at bounding box center [935, 621] width 55 height 15
type input "Staples_mkg"
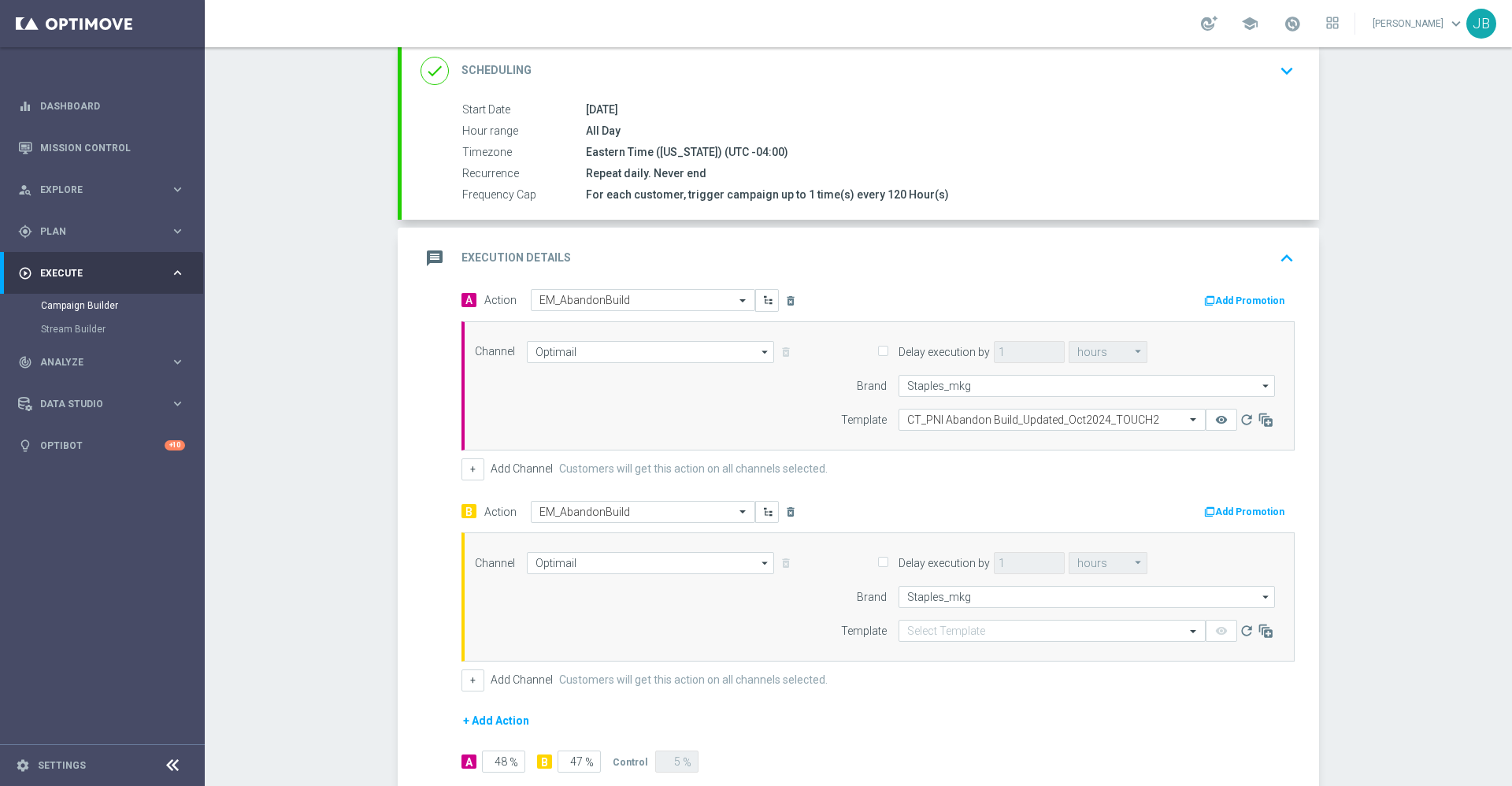
scroll to position [300, 0]
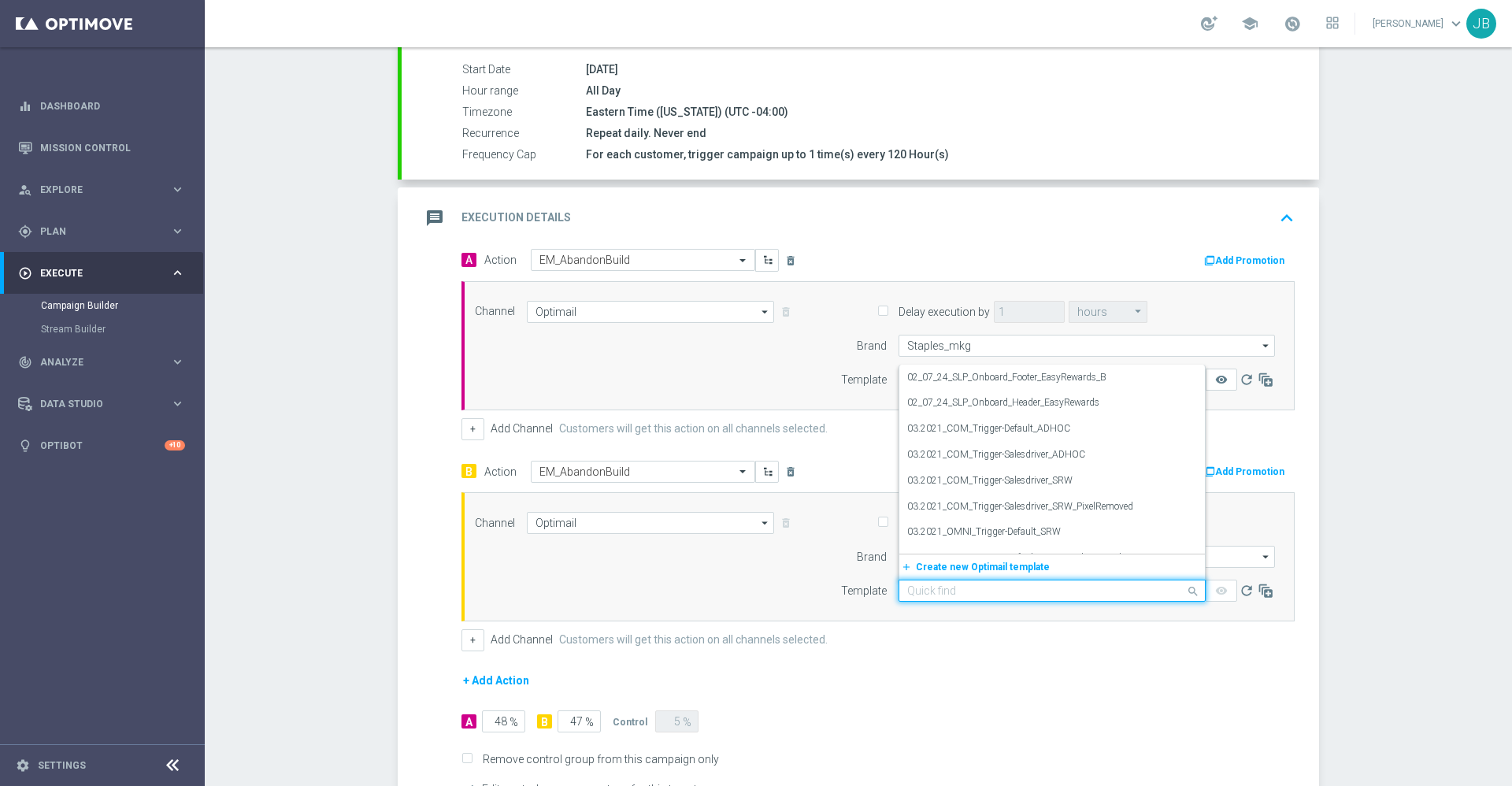
click at [917, 592] on input "text" at bounding box center [1036, 591] width 258 height 14
click at [928, 588] on input "text" at bounding box center [1036, 591] width 258 height 14
paste input "CT_PNI Abandon Build_Updated_Oct2024_TOUCH2"
type input "CT_PNI Abandon Build_Updated_Oct2024_TOUCH2"
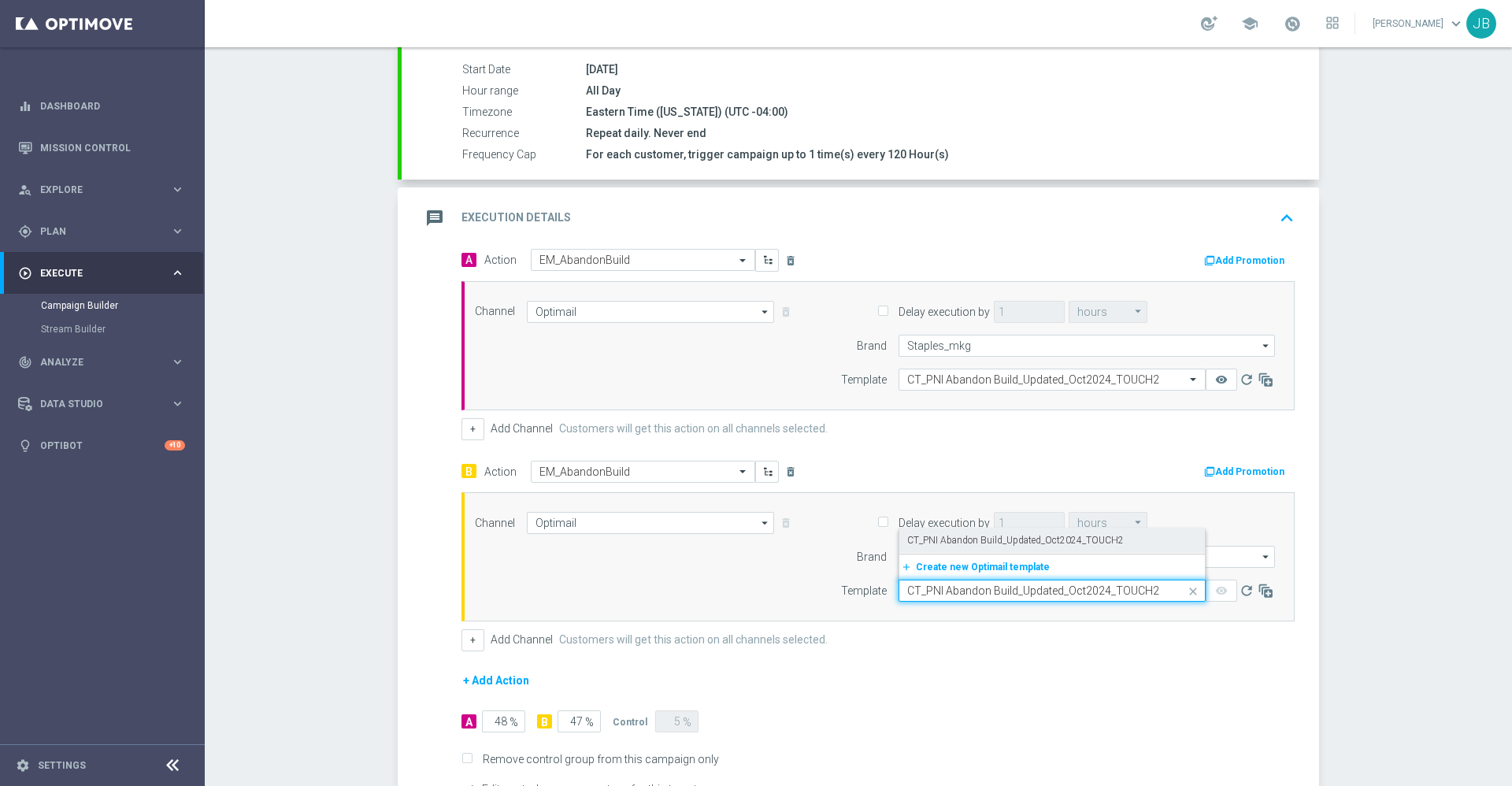
click at [973, 545] on label "CT_PNI Abandon Build_Updated_Oct2024_TOUCH2" at bounding box center [1015, 540] width 216 height 14
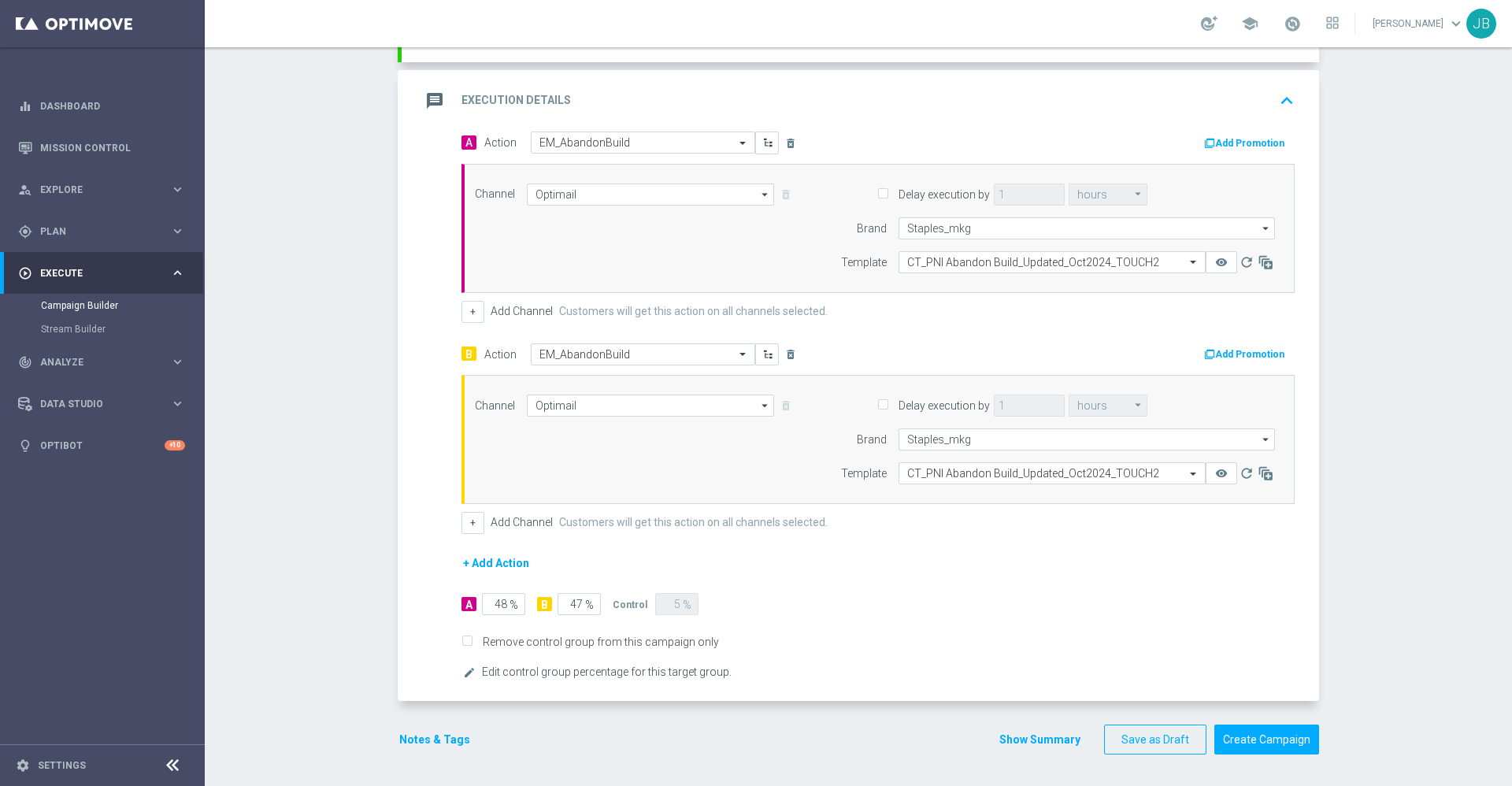
scroll to position [0, 0]
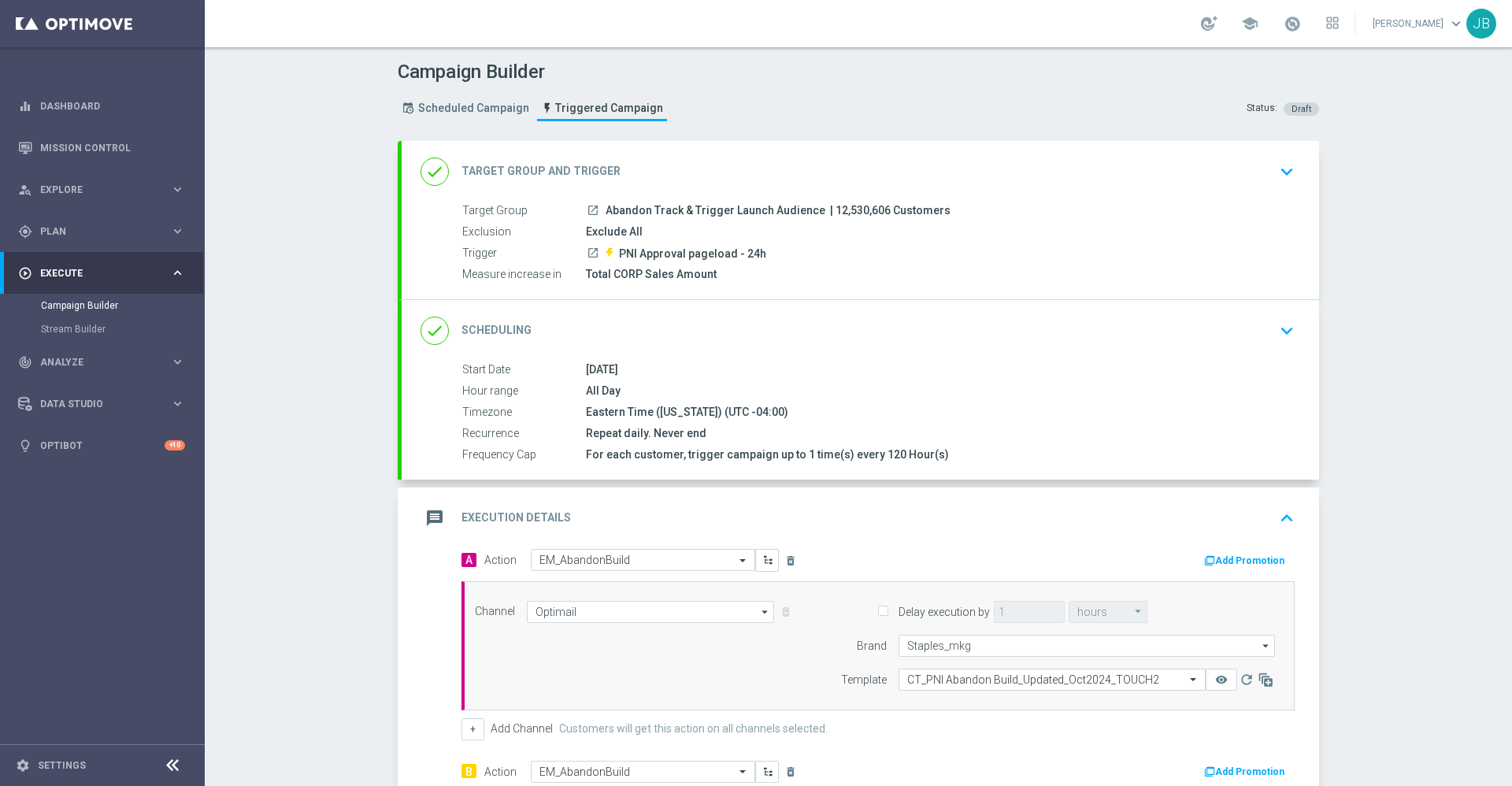
click at [552, 170] on h2 "Target Group and Trigger" at bounding box center [541, 171] width 159 height 15
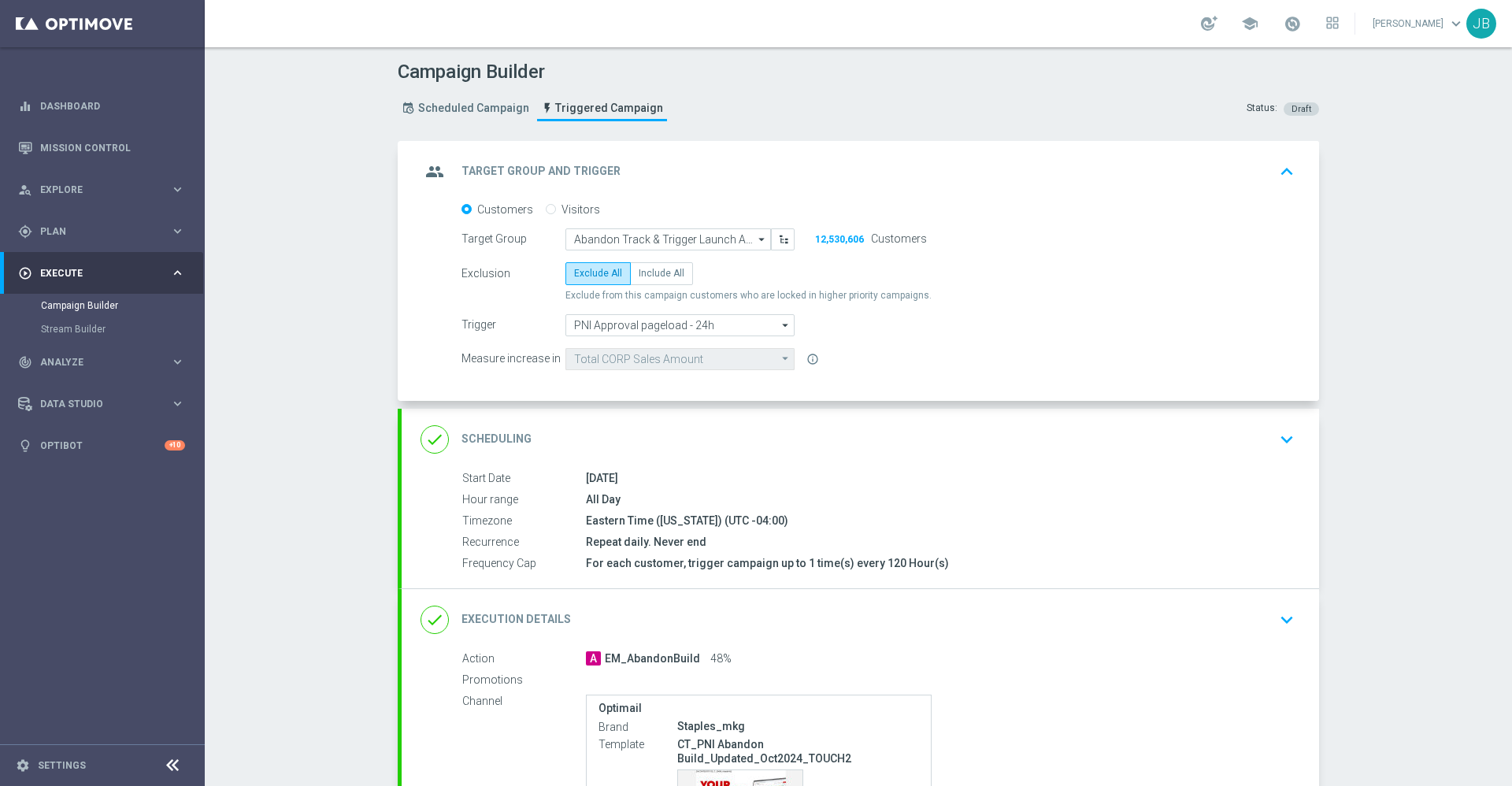
click at [499, 431] on h2 "Scheduling" at bounding box center [496, 439] width 70 height 15
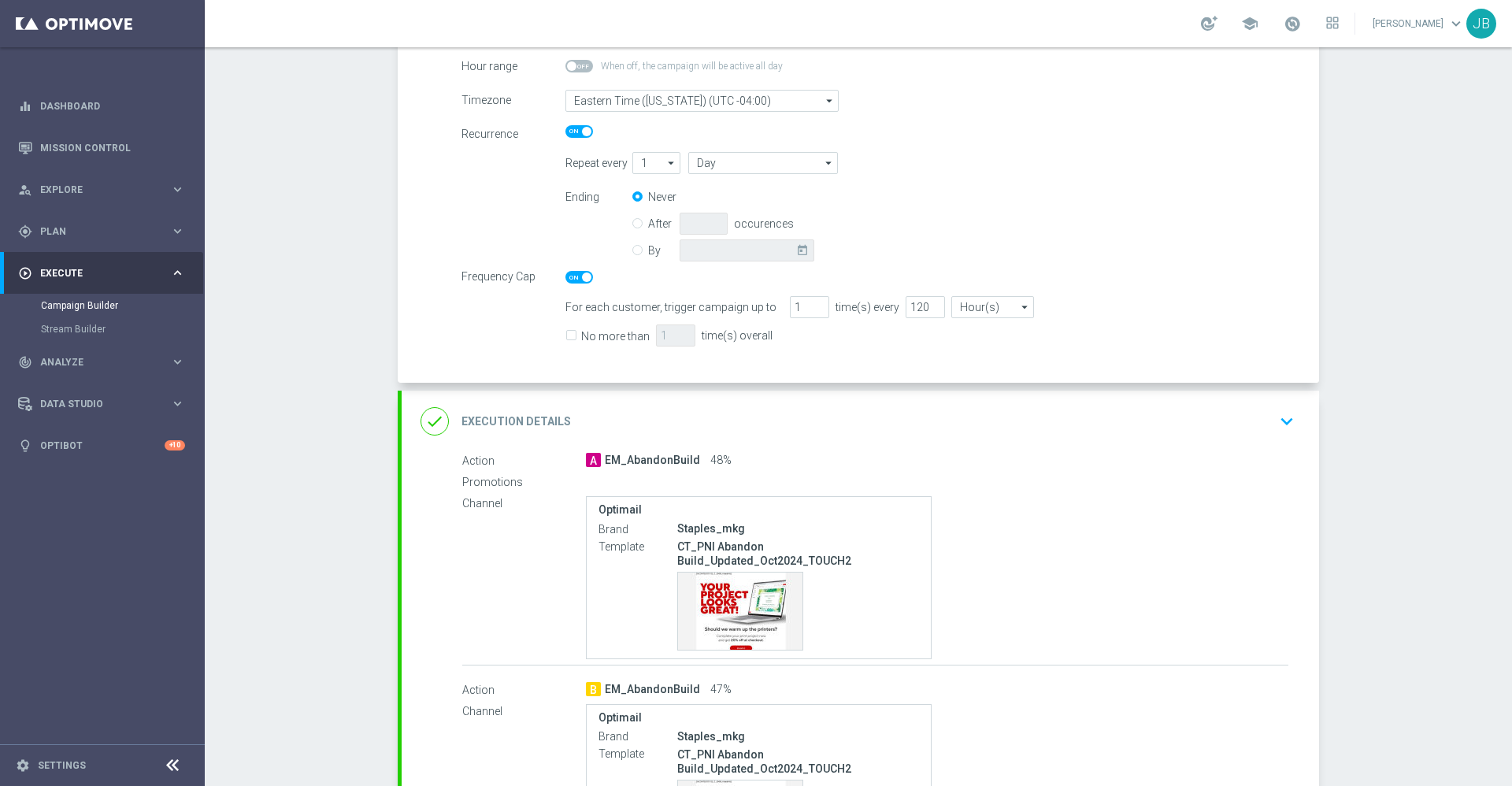
scroll to position [352, 0]
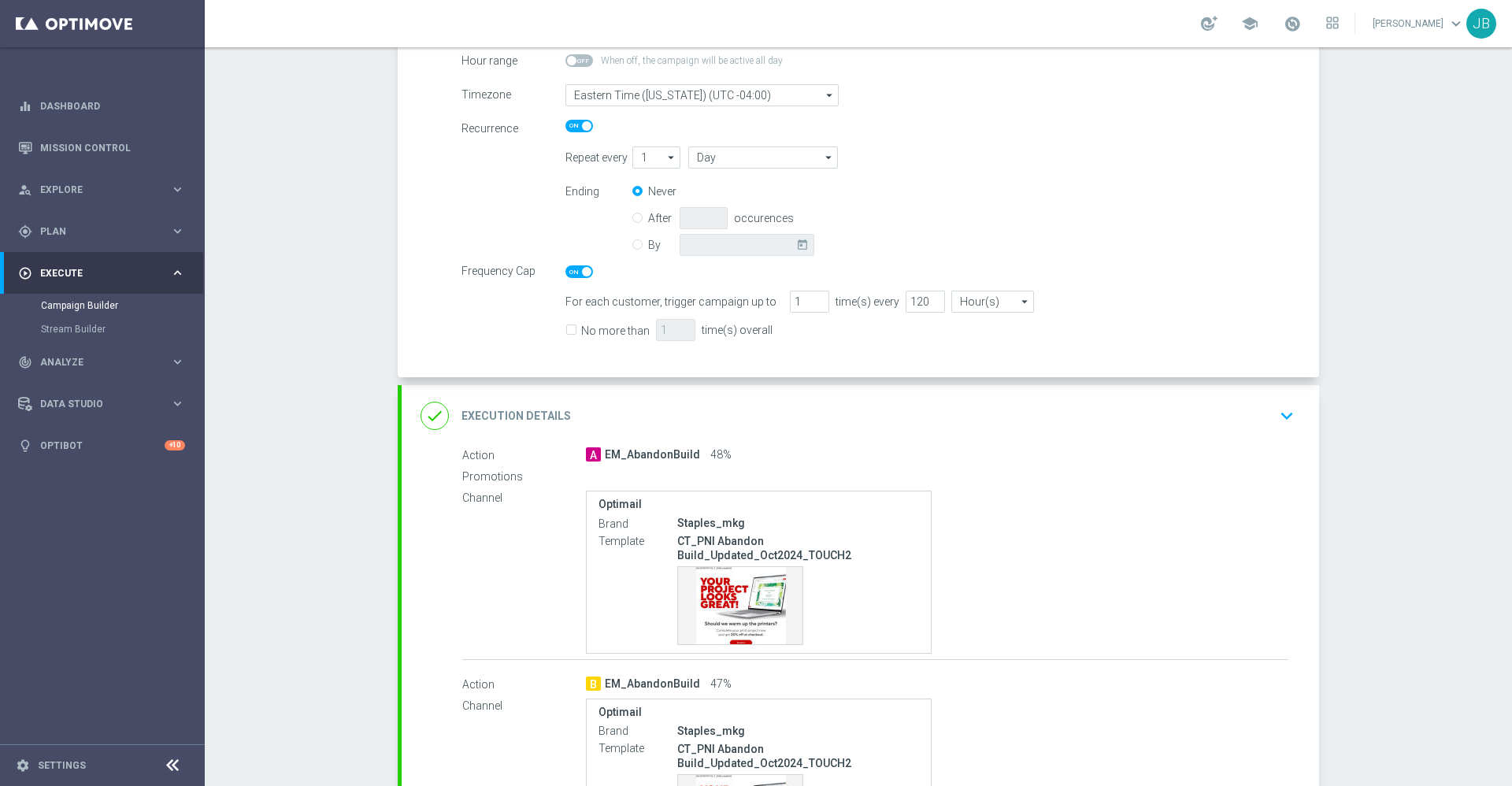
click at [515, 414] on h2 "Execution Details" at bounding box center [516, 416] width 109 height 15
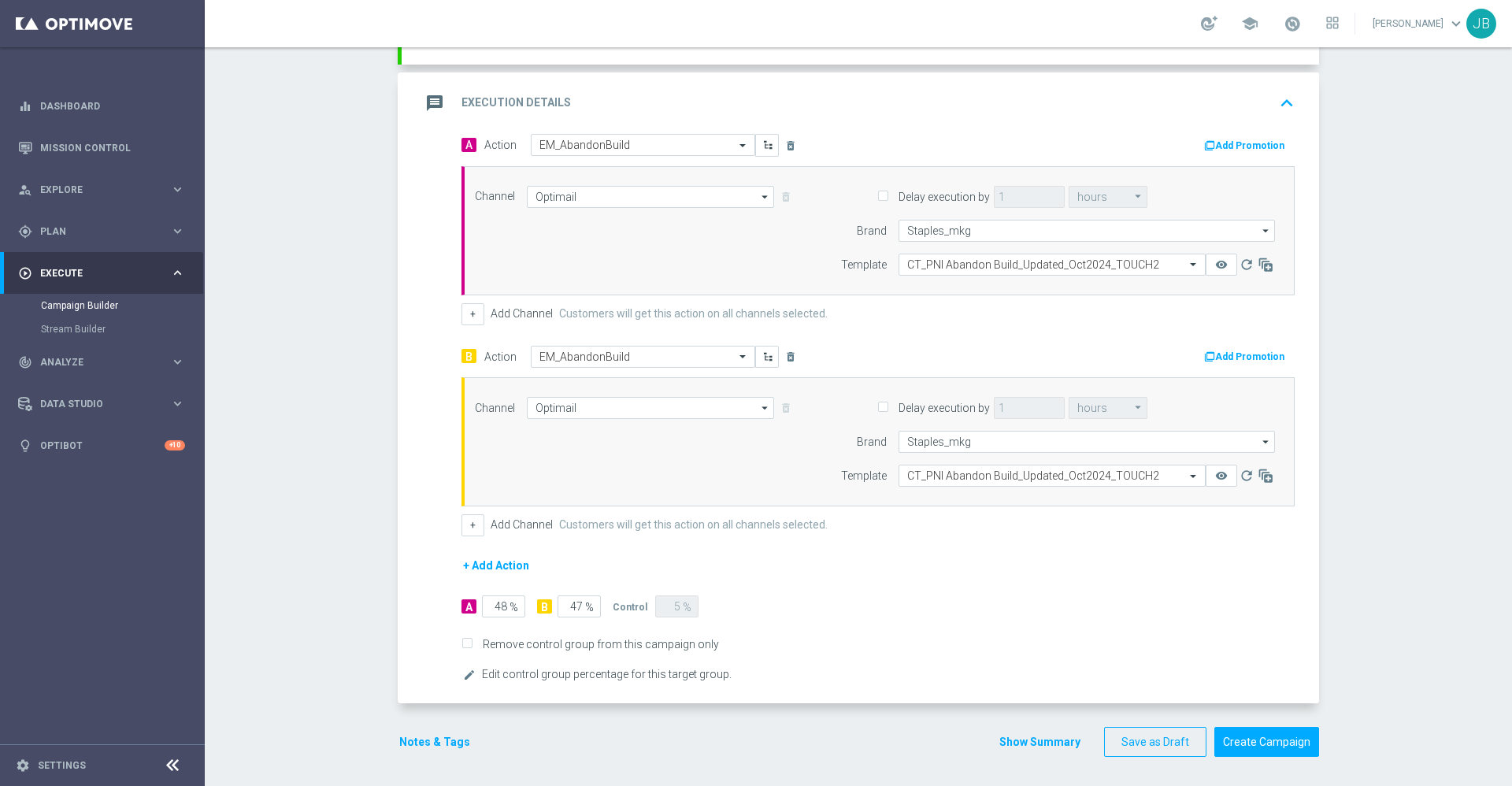
scroll to position [417, 0]
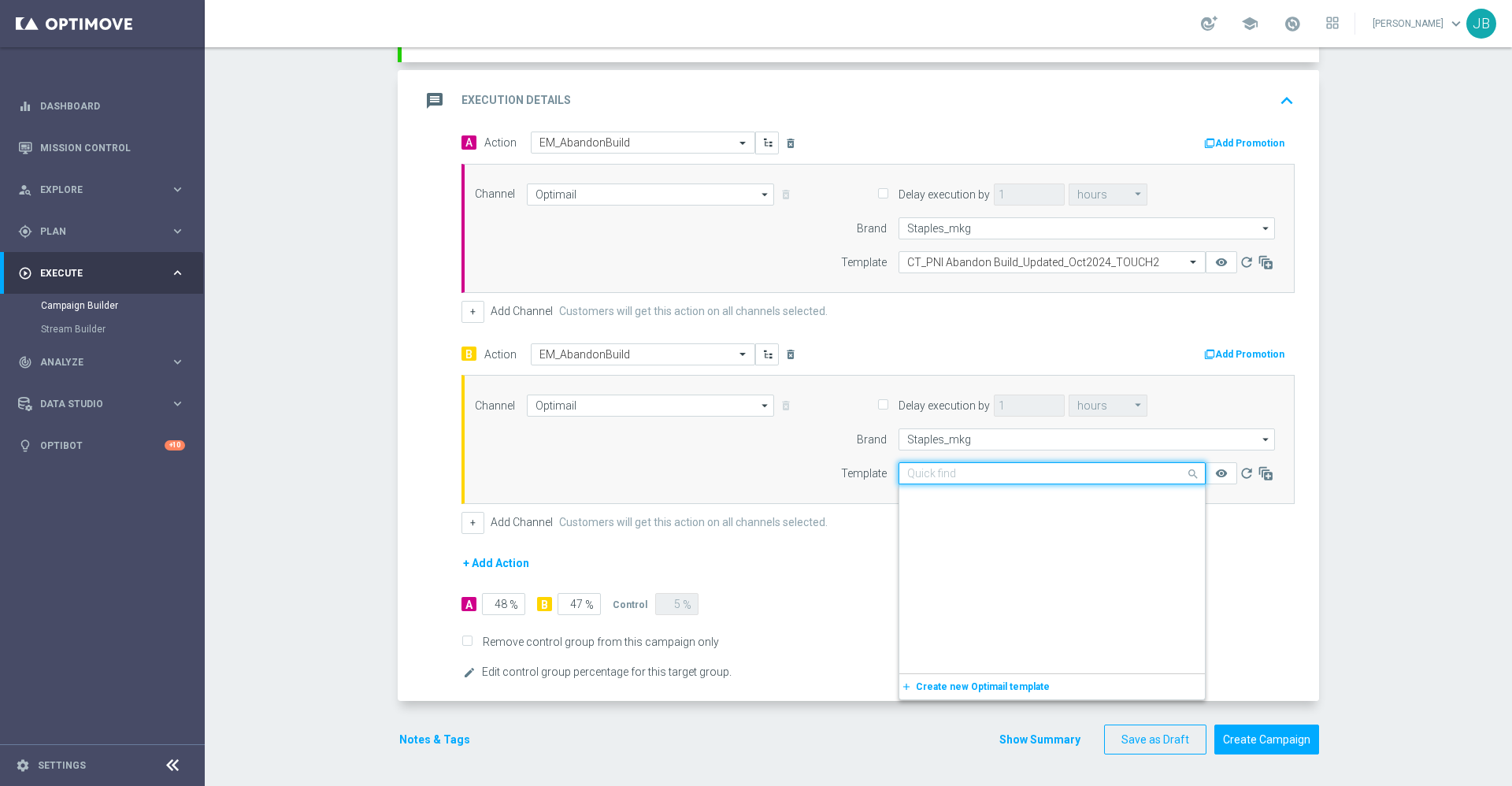
click at [956, 475] on input "text" at bounding box center [1036, 474] width 258 height 14
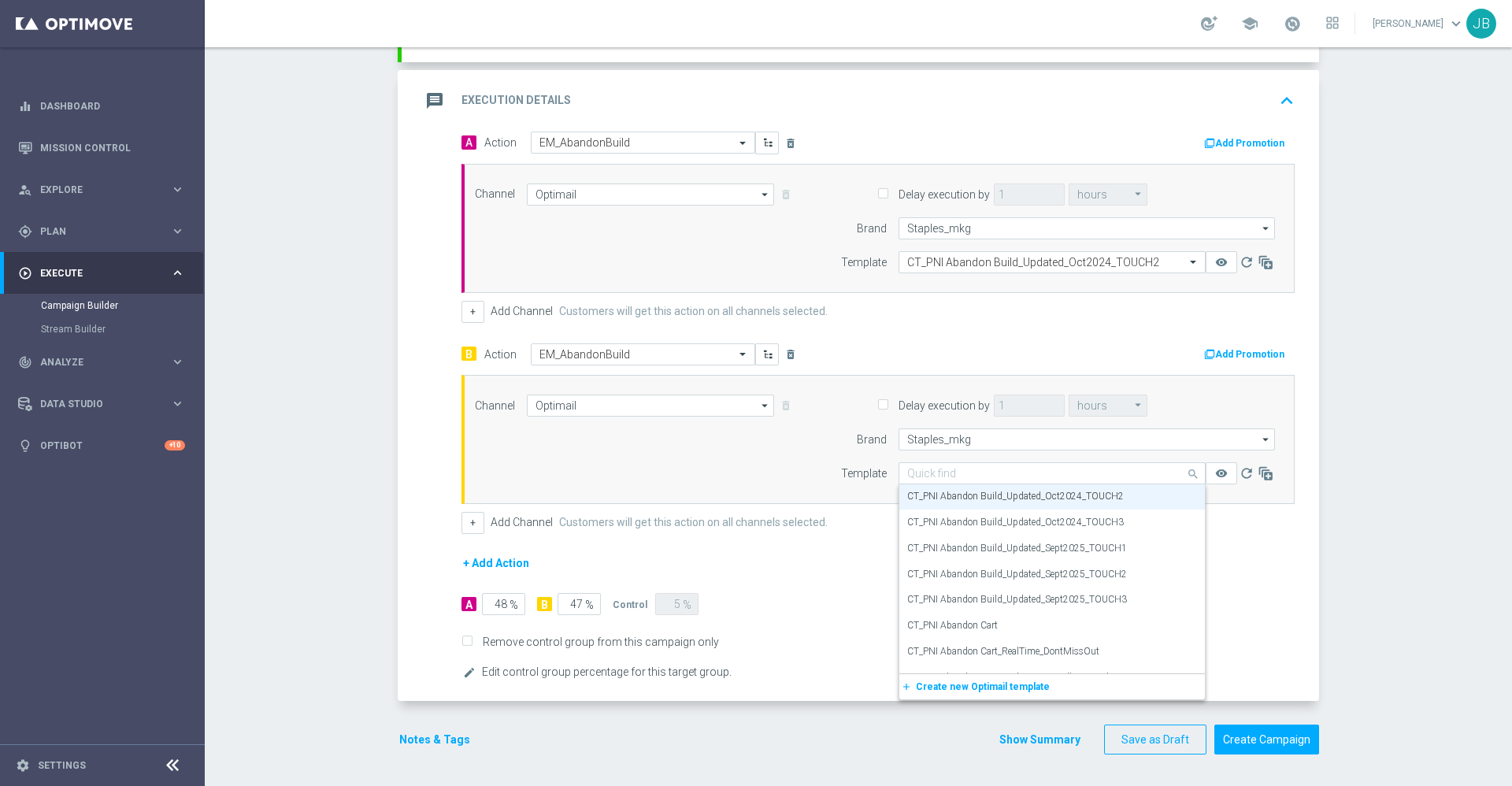
click at [964, 471] on input "text" at bounding box center [1036, 474] width 258 height 14
paste input "CT_PNI Abandon Build_Updated_Sept2025_TOUCH2"
type input "CT_PNI Abandon Build_Updated_Sept2025_TOUCH2"
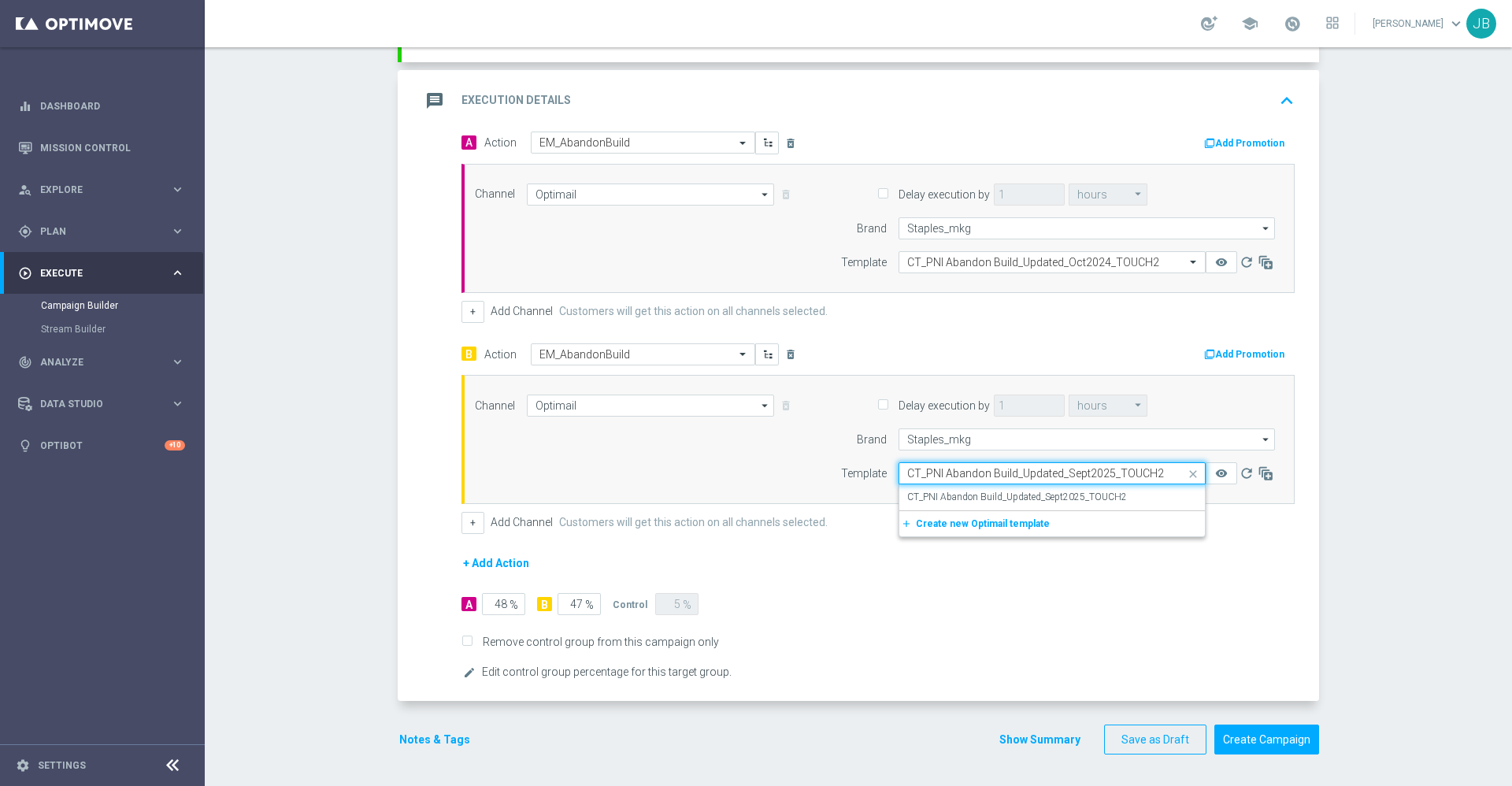
scroll to position [0, 0]
click at [974, 493] on label "CT_PNI Abandon Build_Updated_Sept2025_TOUCH2" at bounding box center [1016, 497] width 219 height 14
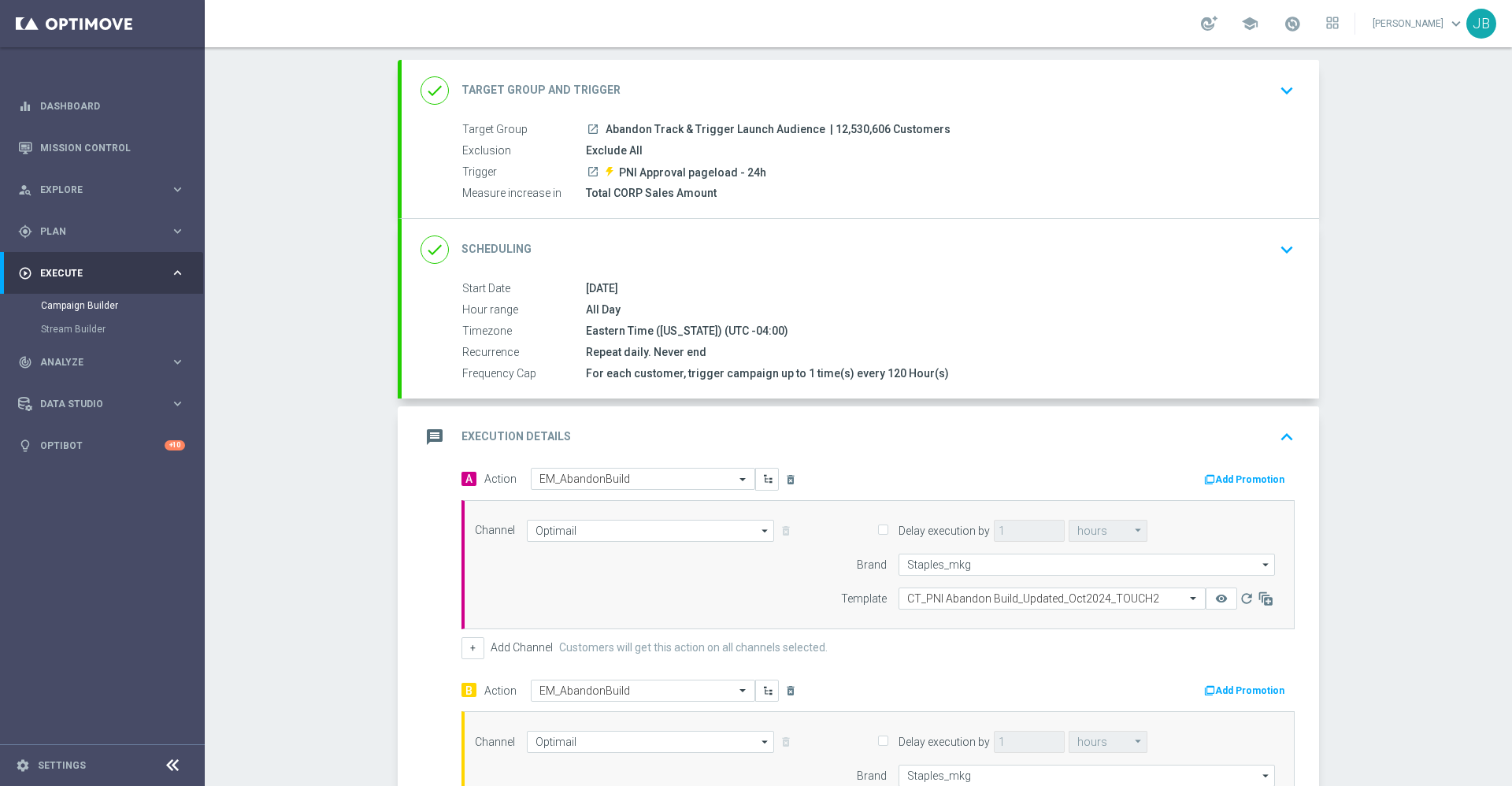
scroll to position [70, 0]
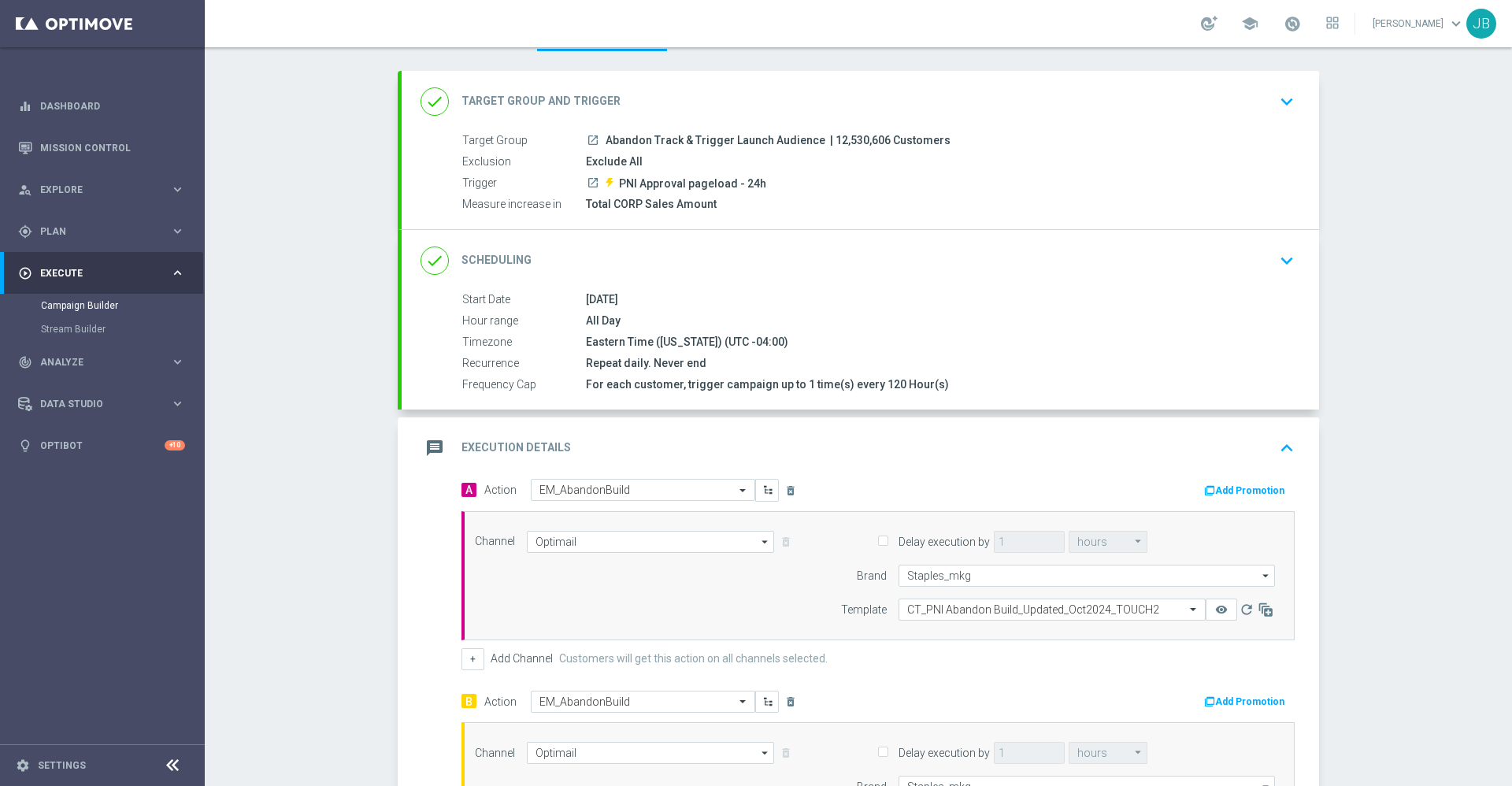
click at [508, 266] on h2 "Scheduling" at bounding box center [496, 260] width 70 height 15
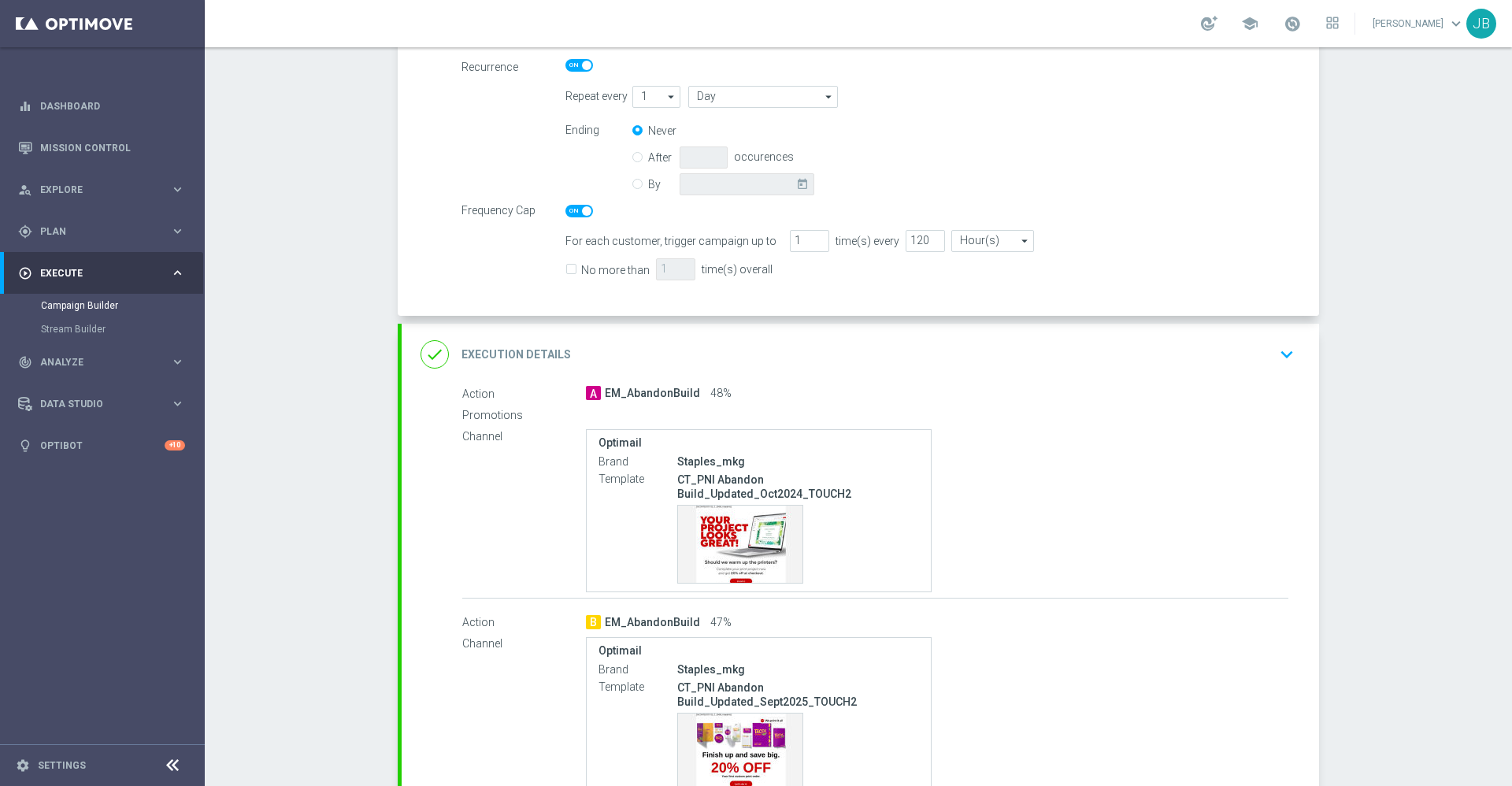
scroll to position [568, 0]
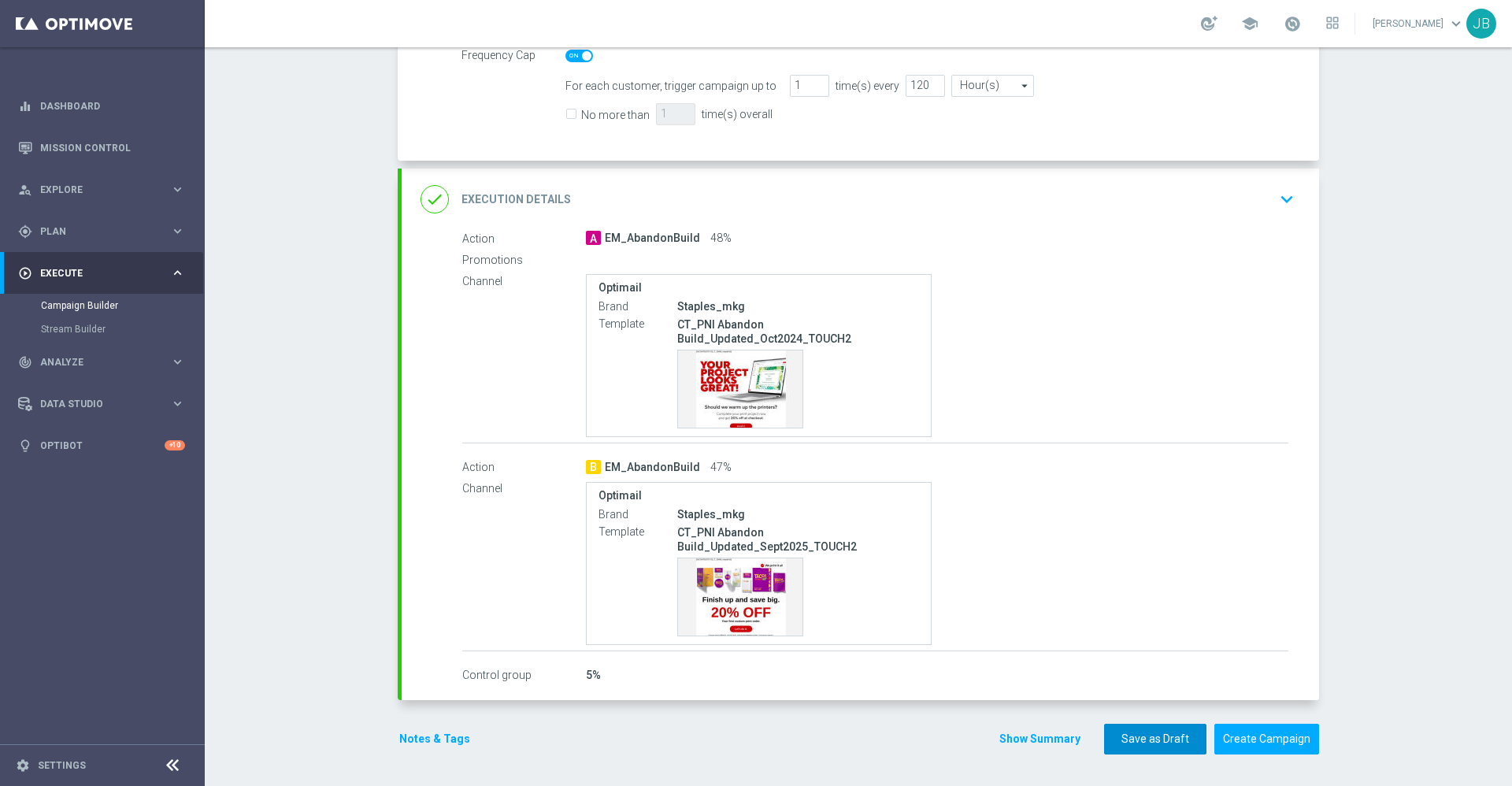
click at [1138, 739] on button "Save as Draft" at bounding box center [1155, 739] width 102 height 31
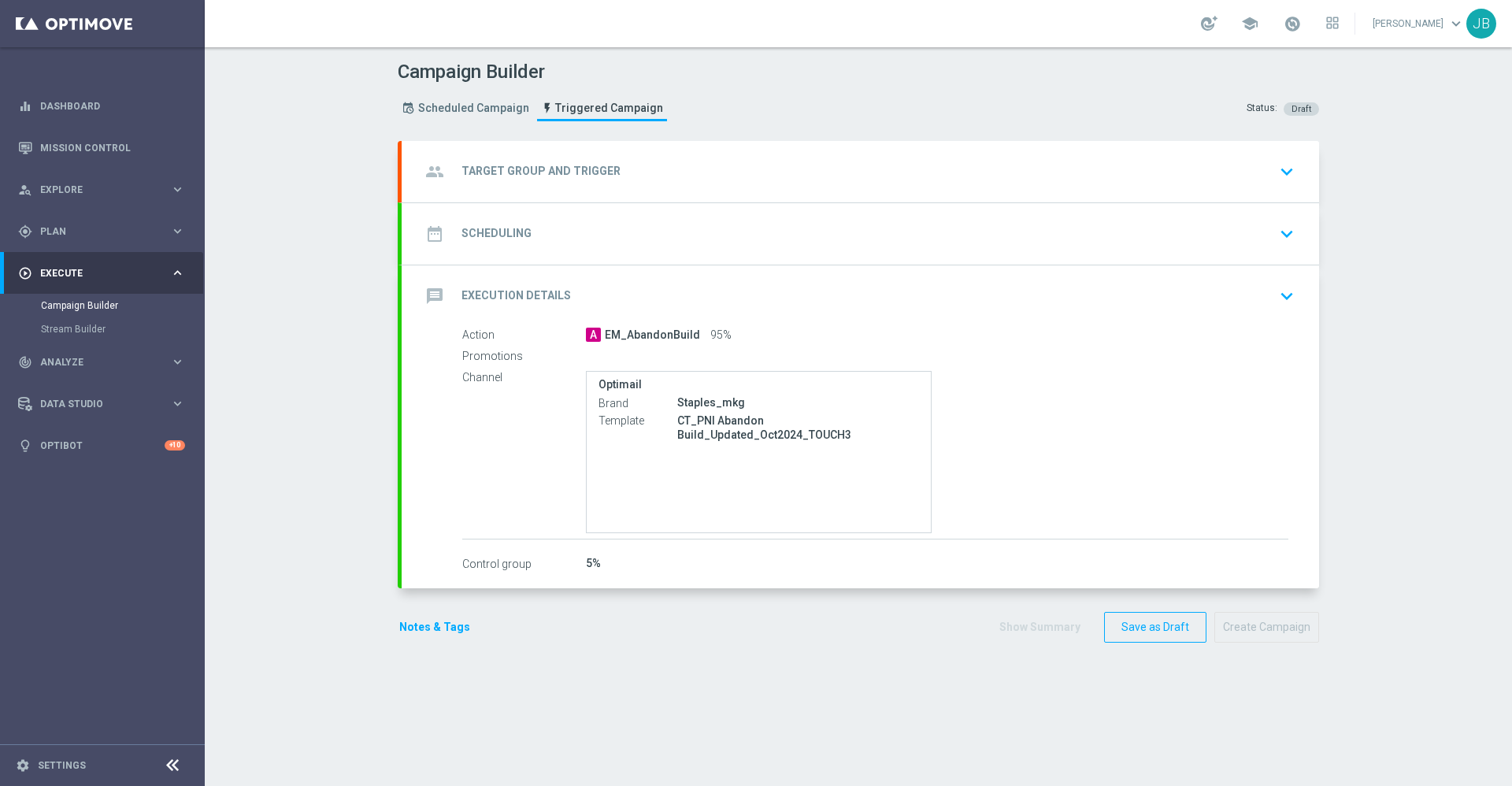
type input "Abandon Track & Trigger Launch Audience"
type input "PNI Approval pageload - 48h"
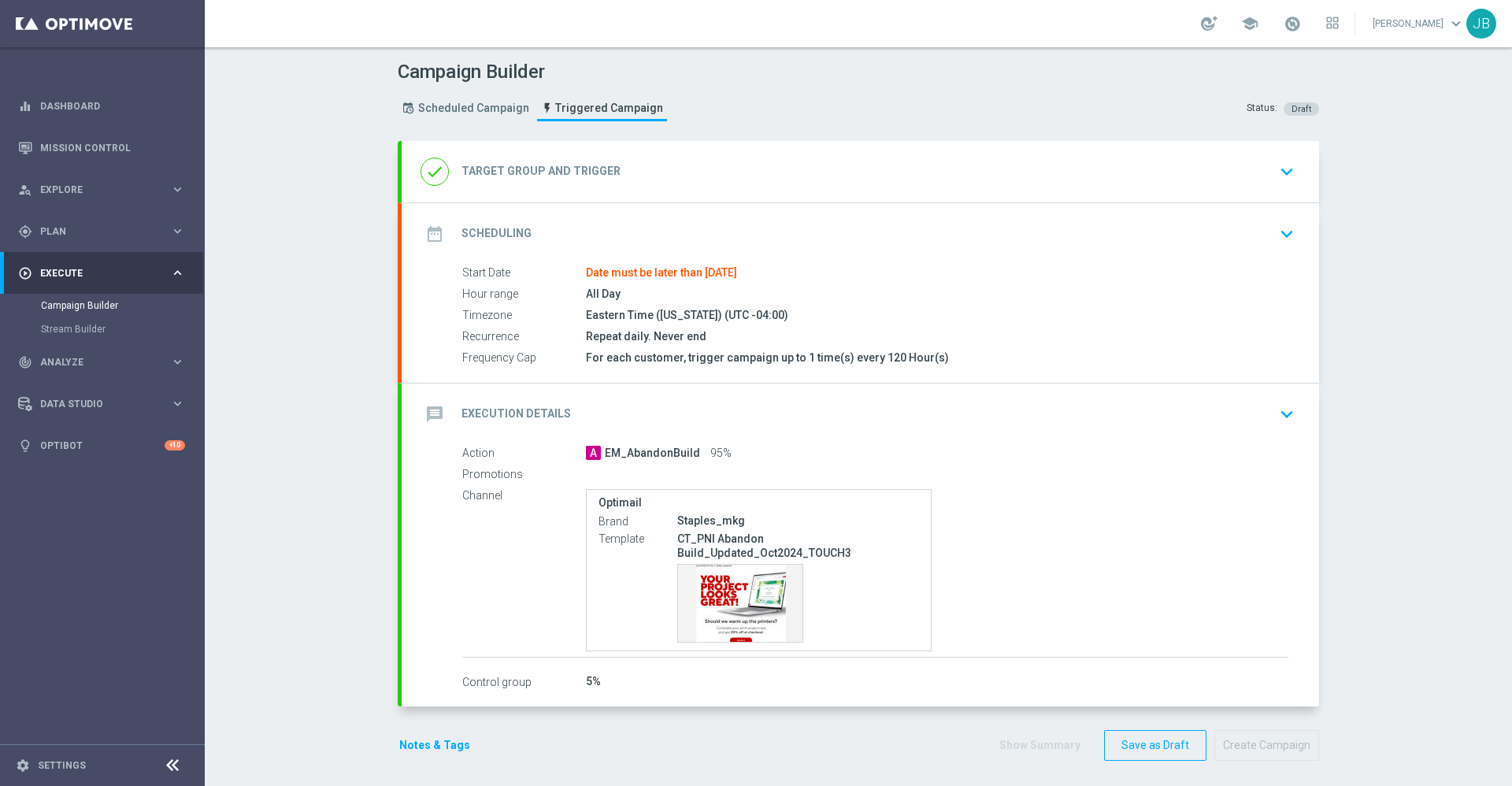
type input "Total CORP Sales Amount"
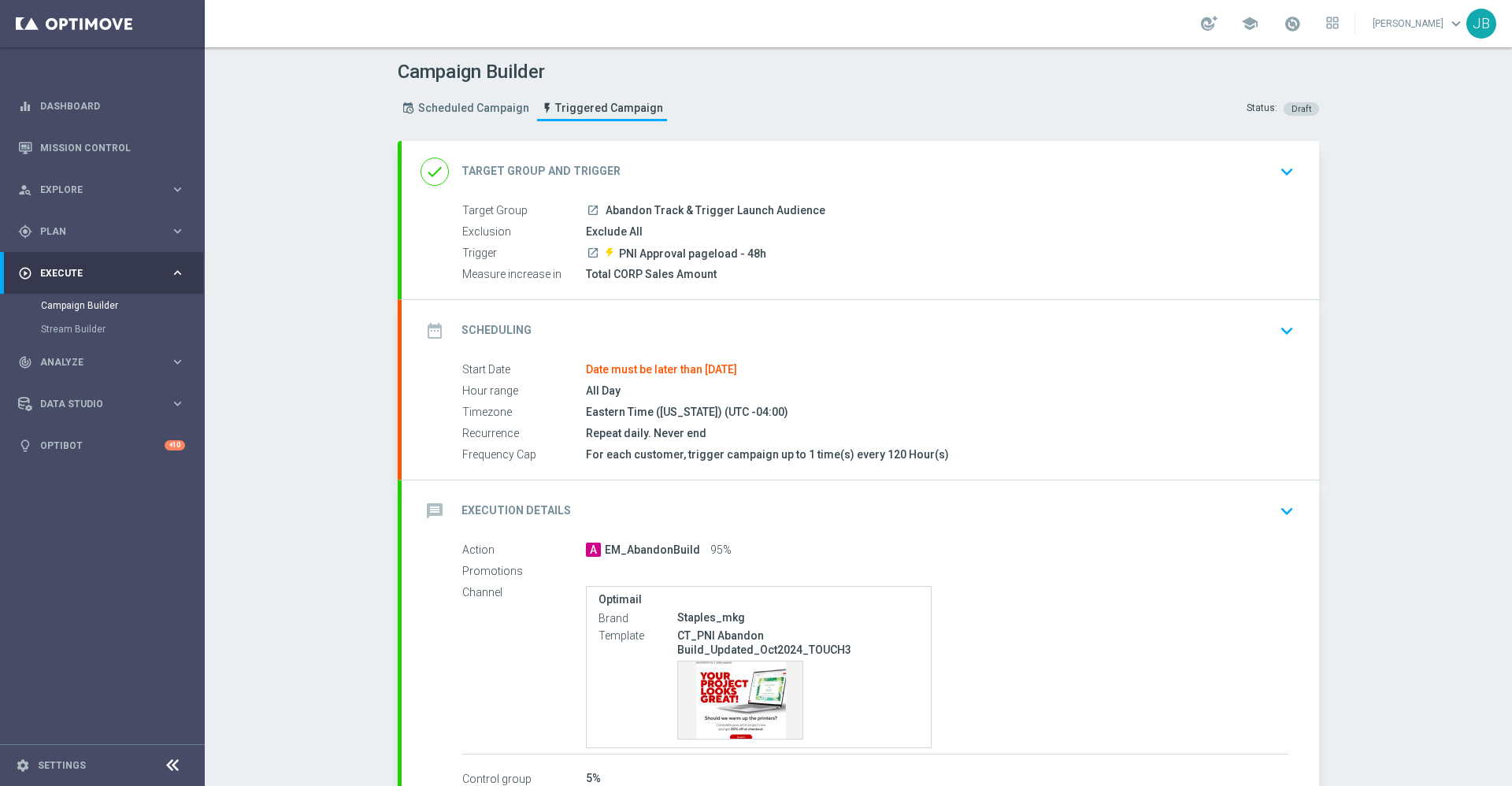
click at [559, 172] on h2 "Target Group and Trigger" at bounding box center [541, 171] width 159 height 15
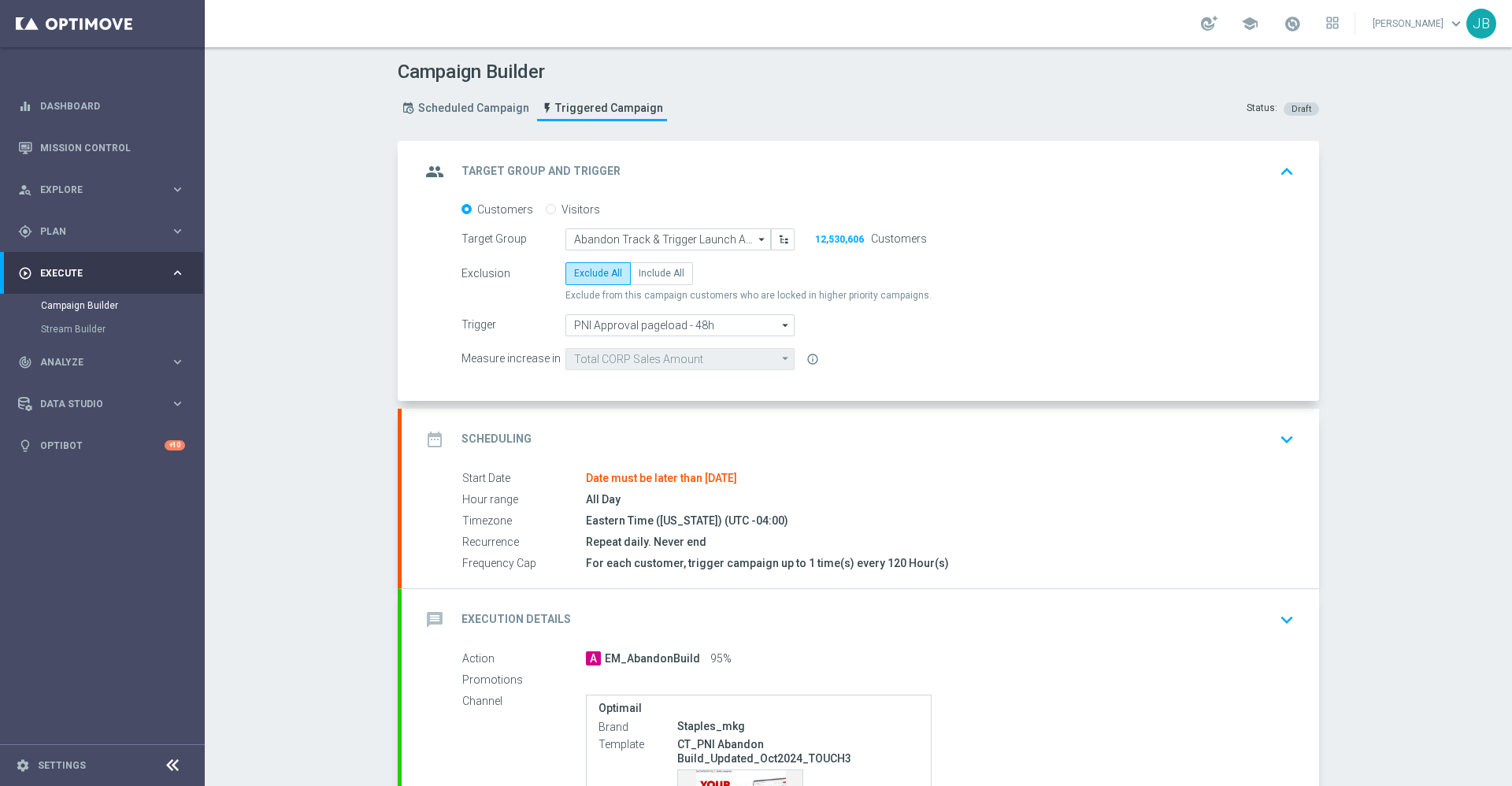
click at [505, 431] on h2 "Scheduling" at bounding box center [496, 439] width 70 height 15
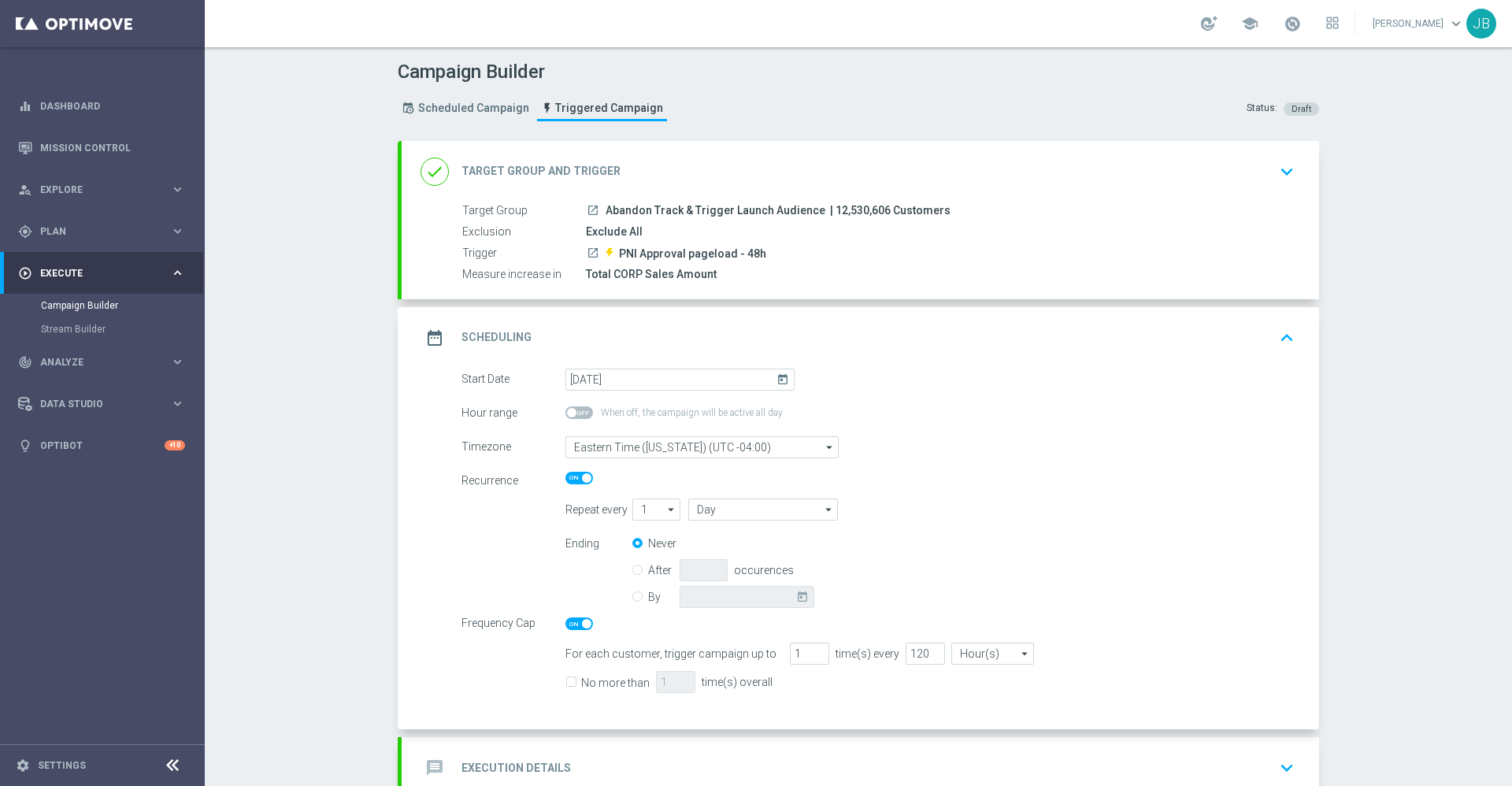
click at [777, 380] on icon "today" at bounding box center [786, 376] width 18 height 17
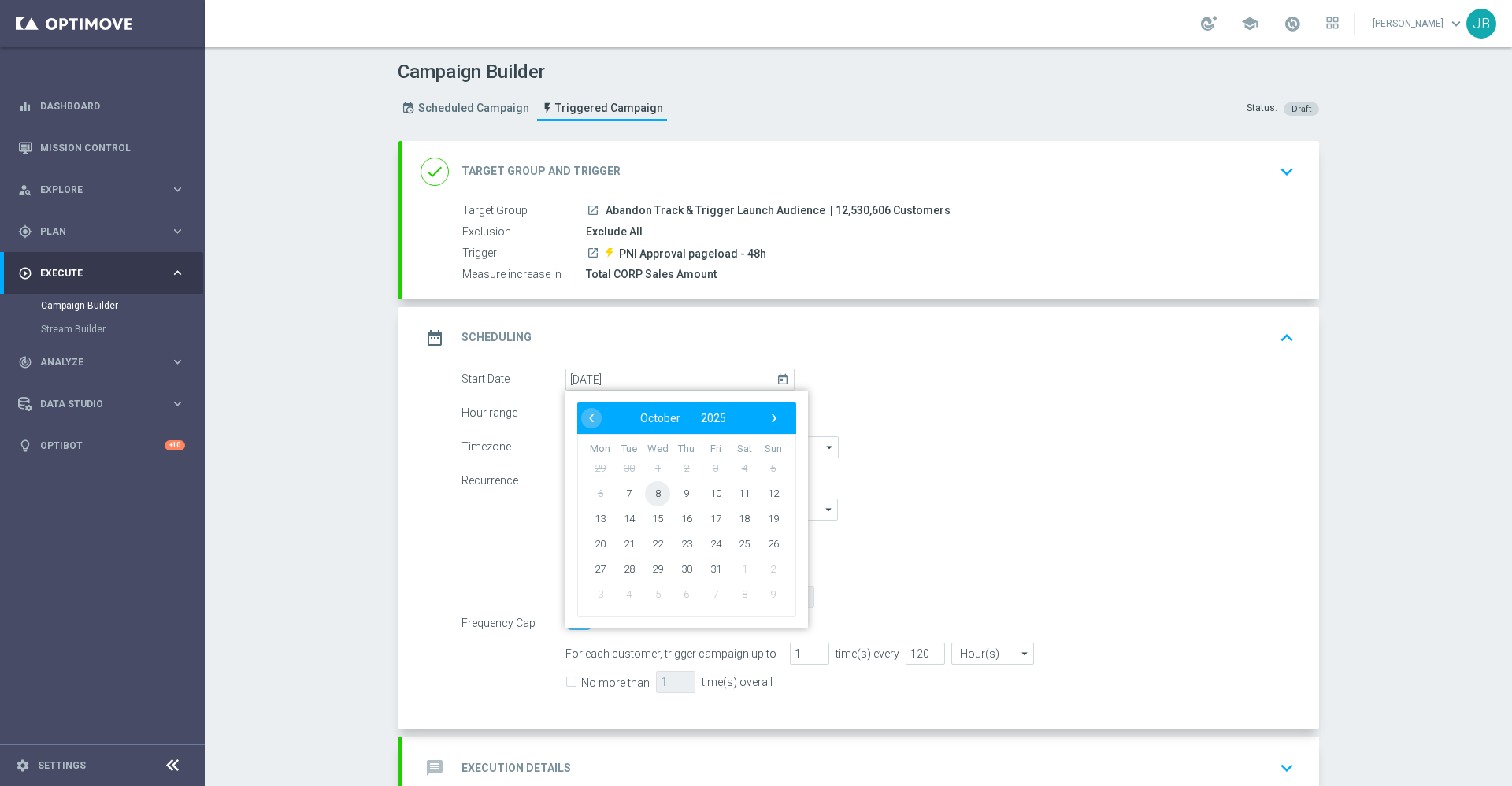
click at [649, 492] on span "8" at bounding box center [657, 492] width 25 height 25
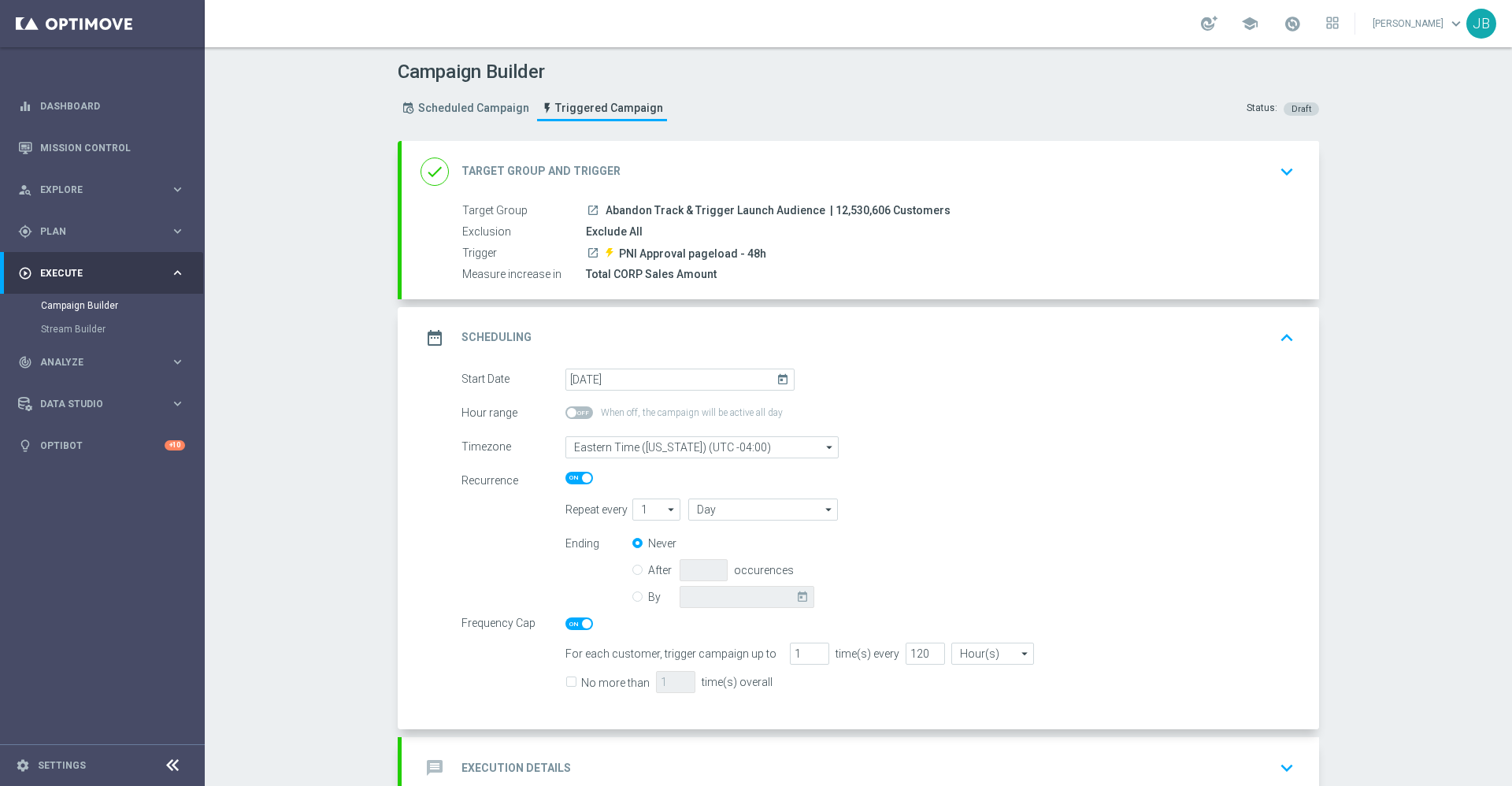
type input "[DATE]"
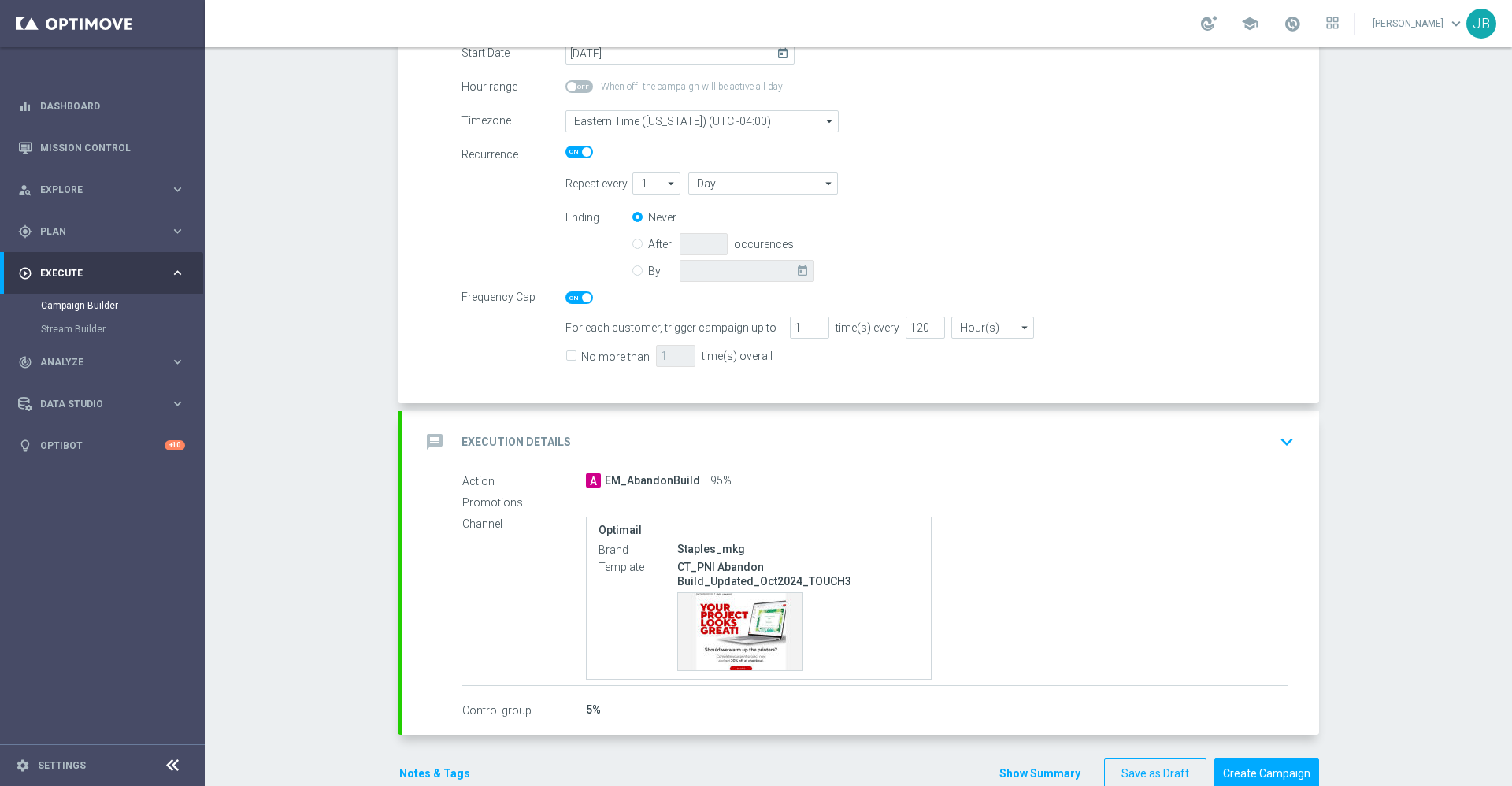
scroll to position [360, 0]
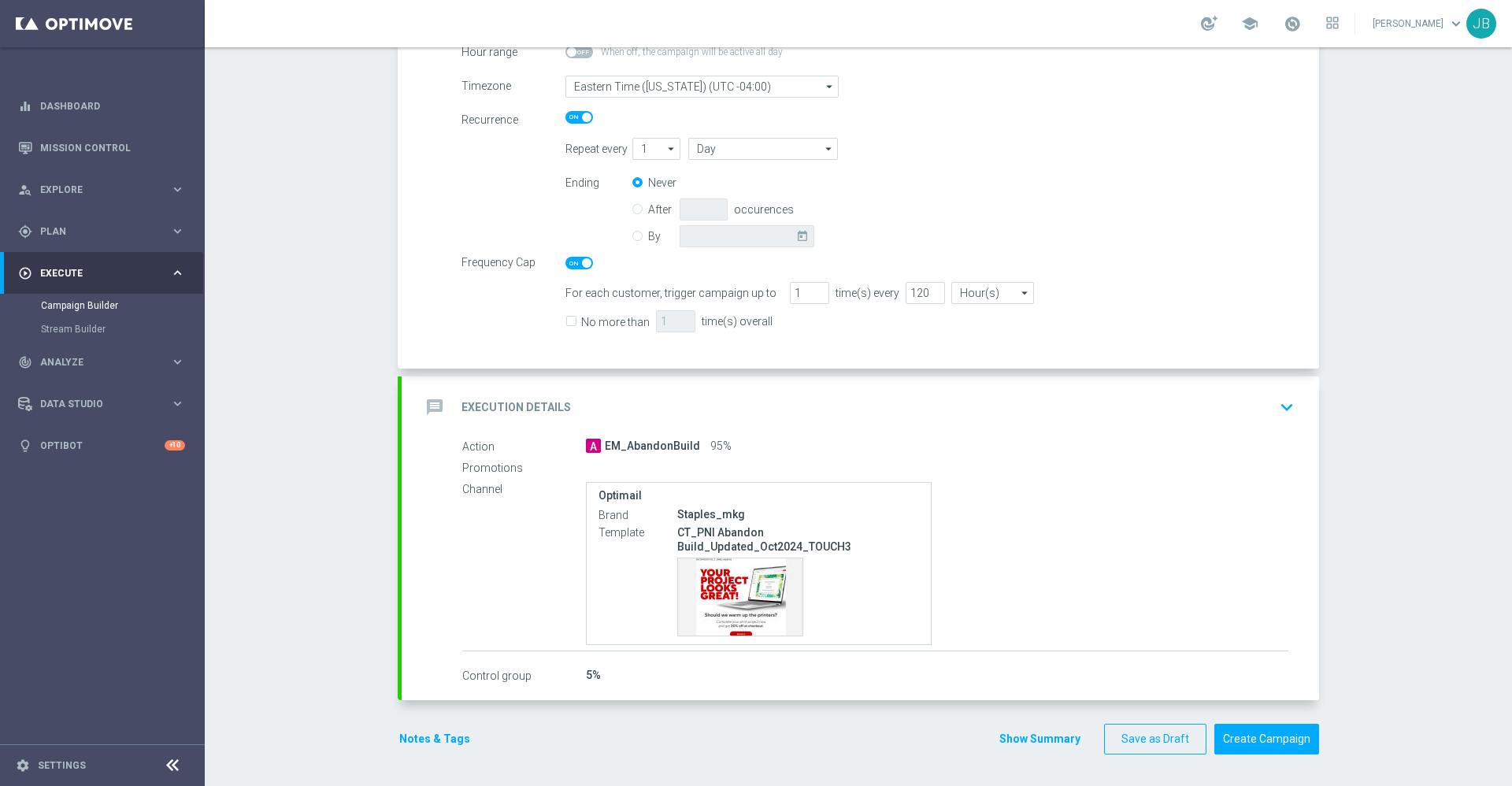
click at [526, 411] on h2 "Execution Details" at bounding box center [516, 407] width 109 height 15
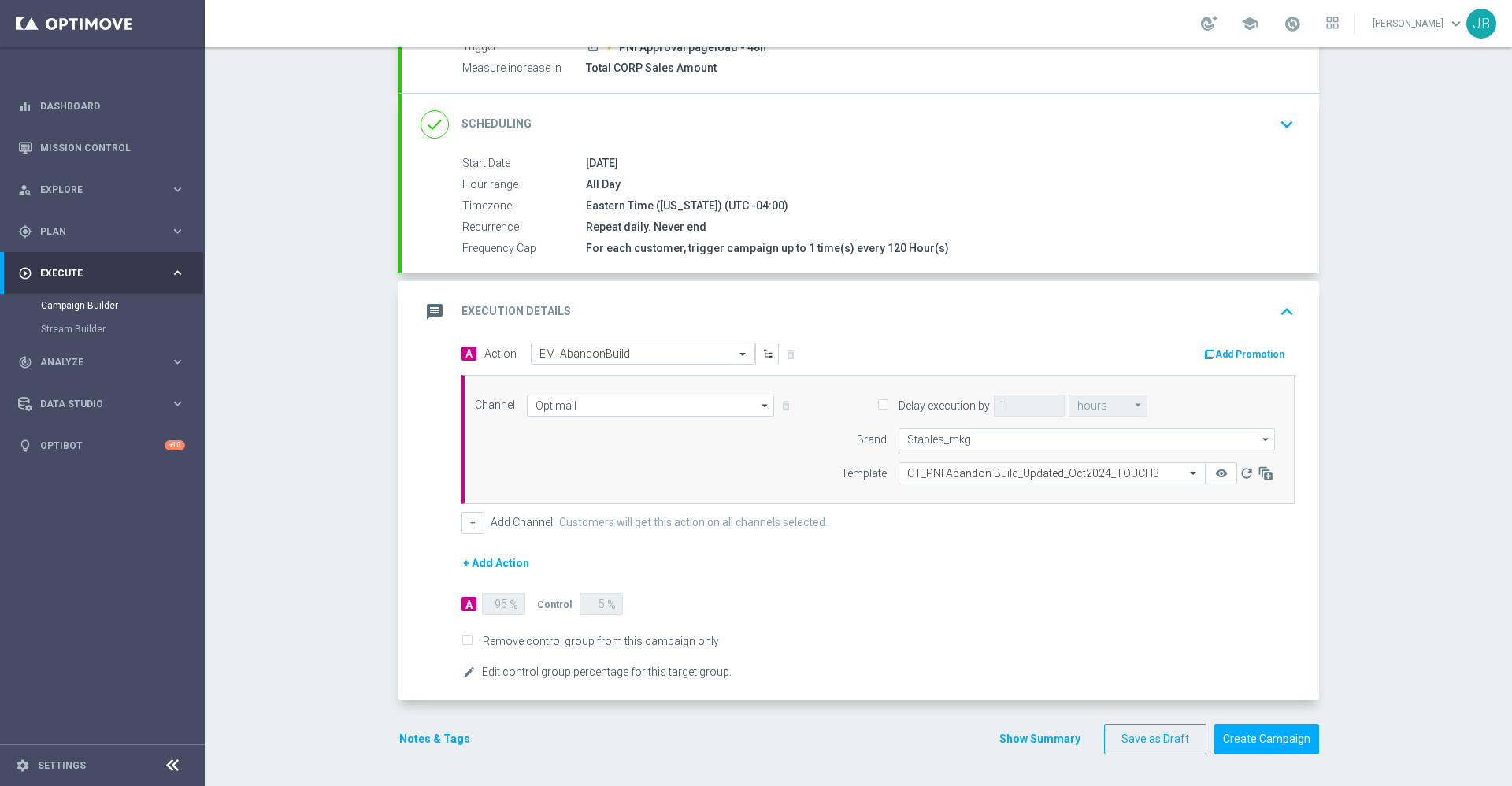
scroll to position [206, 0]
click at [517, 564] on button "+ Add Action" at bounding box center [496, 563] width 70 height 19
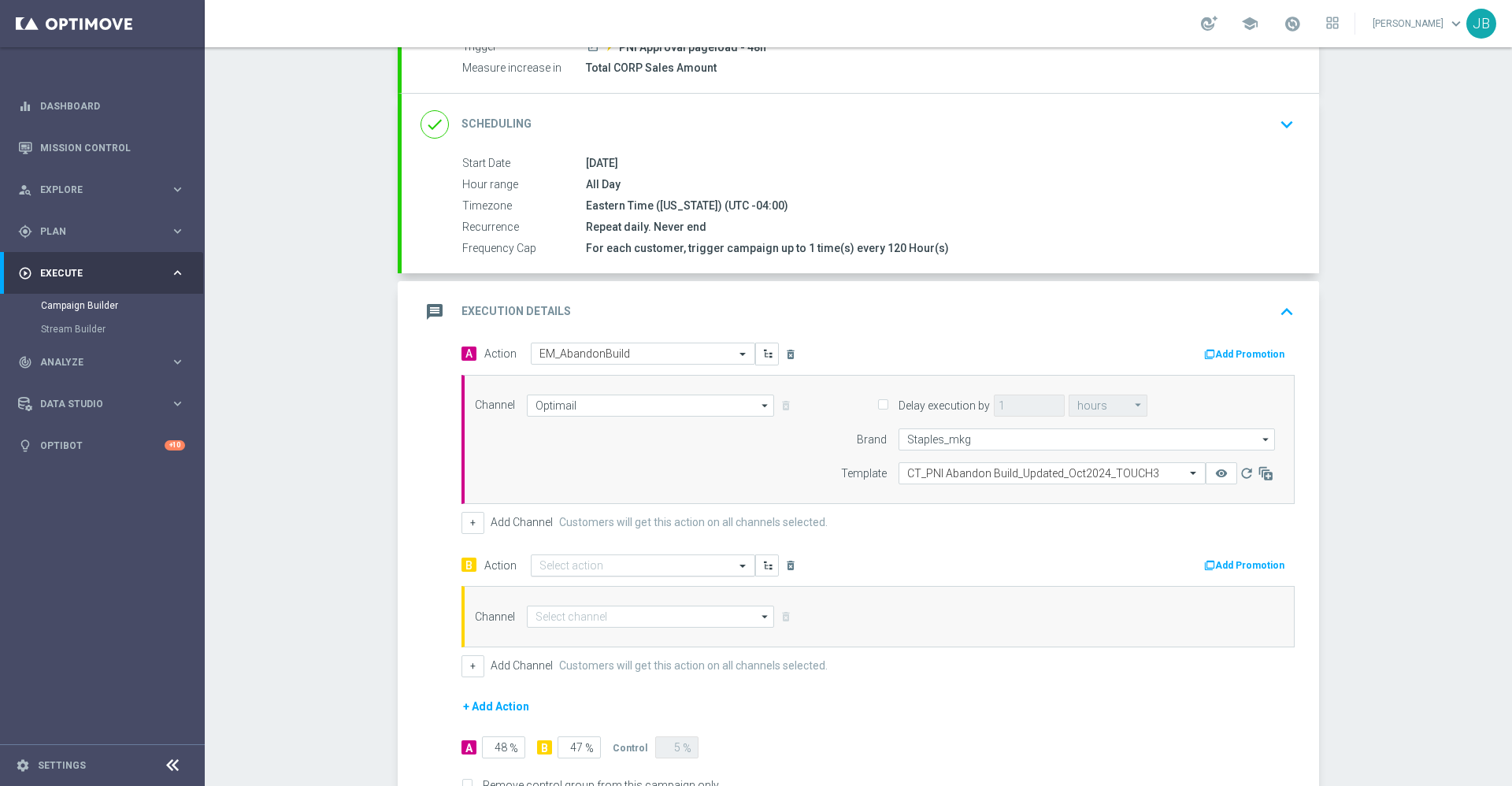
click at [581, 566] on input "text" at bounding box center [627, 565] width 176 height 14
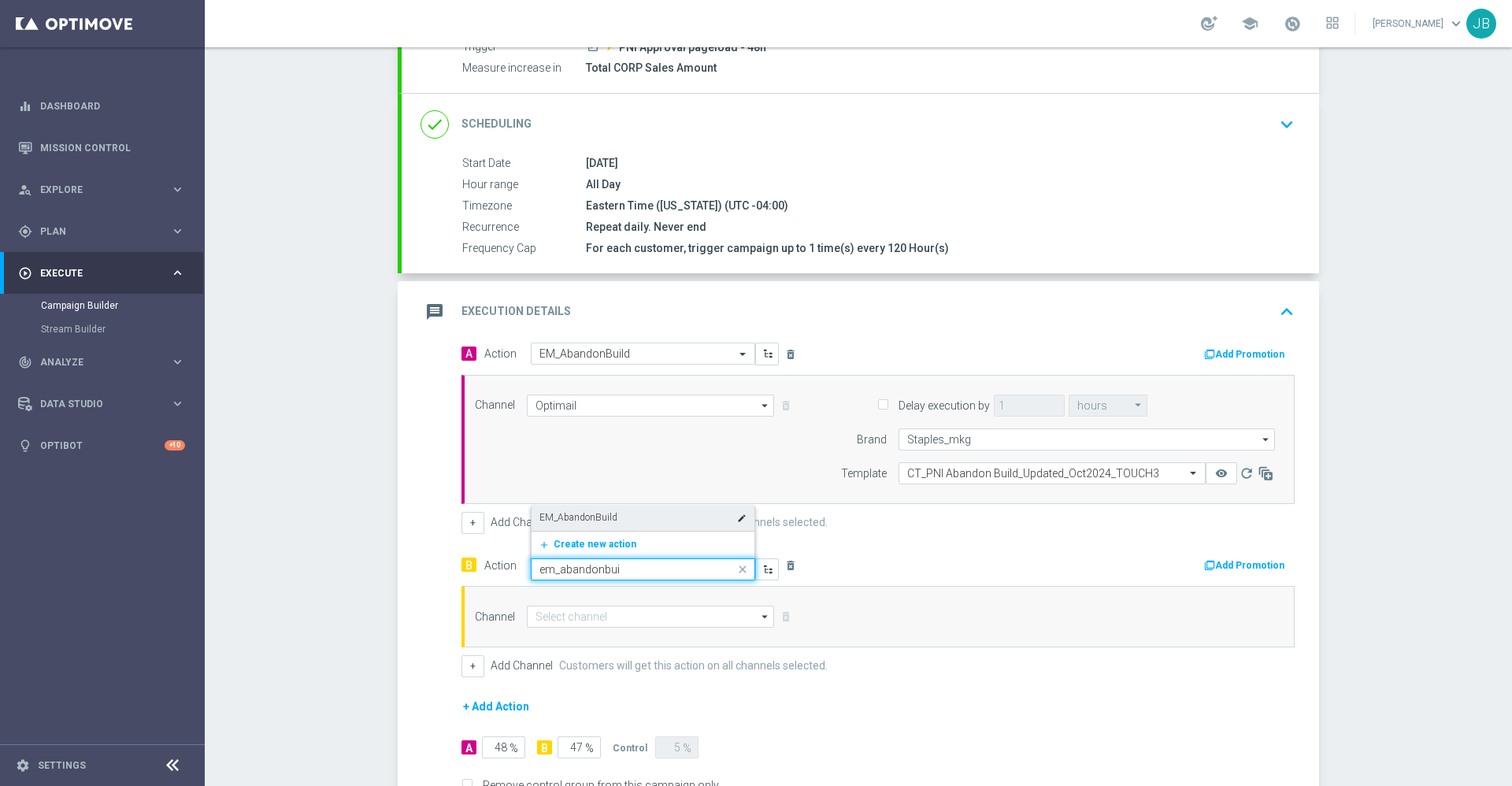
click at [584, 520] on label "EM_AbandonBuild" at bounding box center [578, 517] width 78 height 14
type input "em_abandonbui"
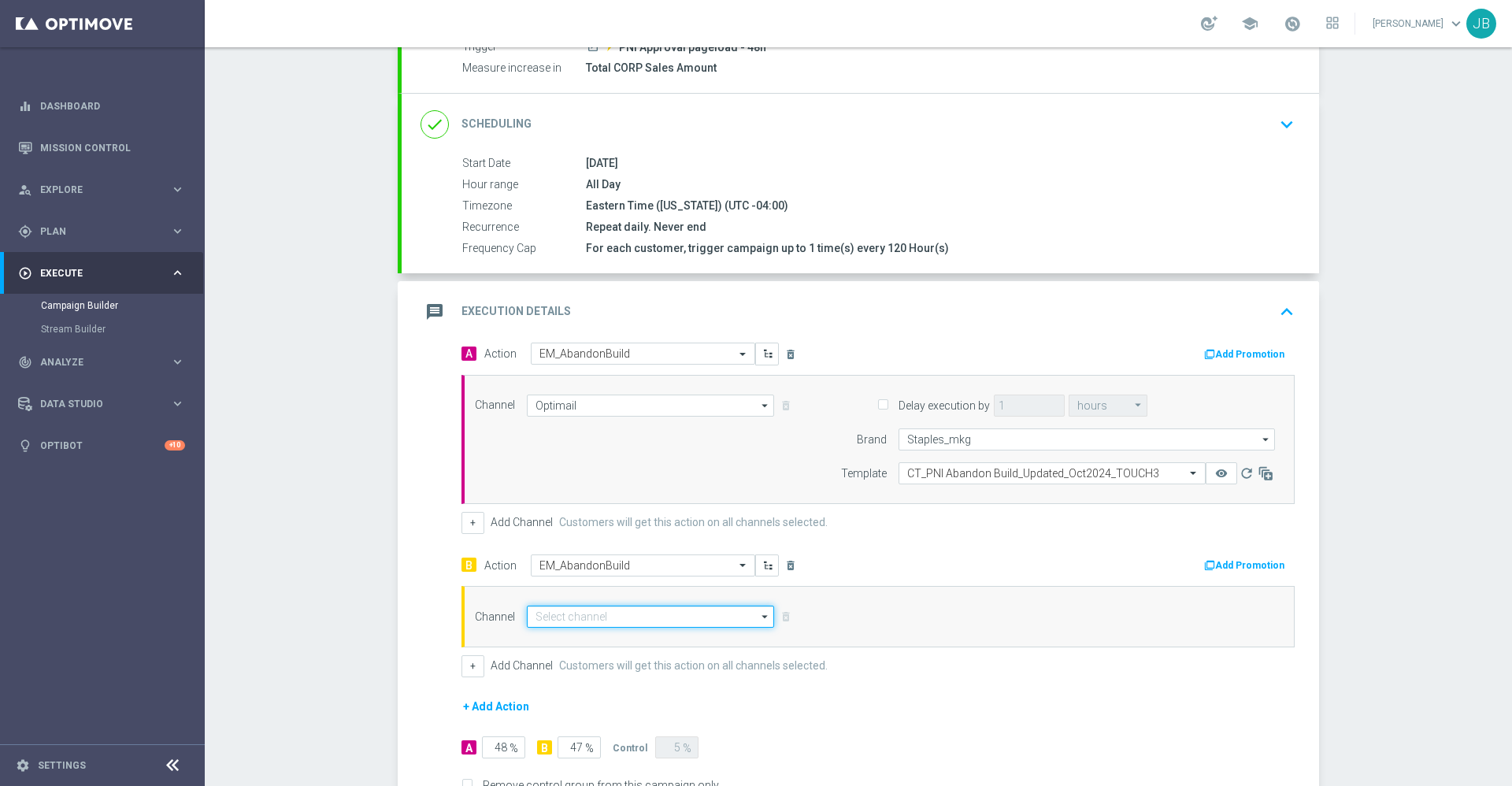
click at [609, 614] on input at bounding box center [650, 616] width 247 height 22
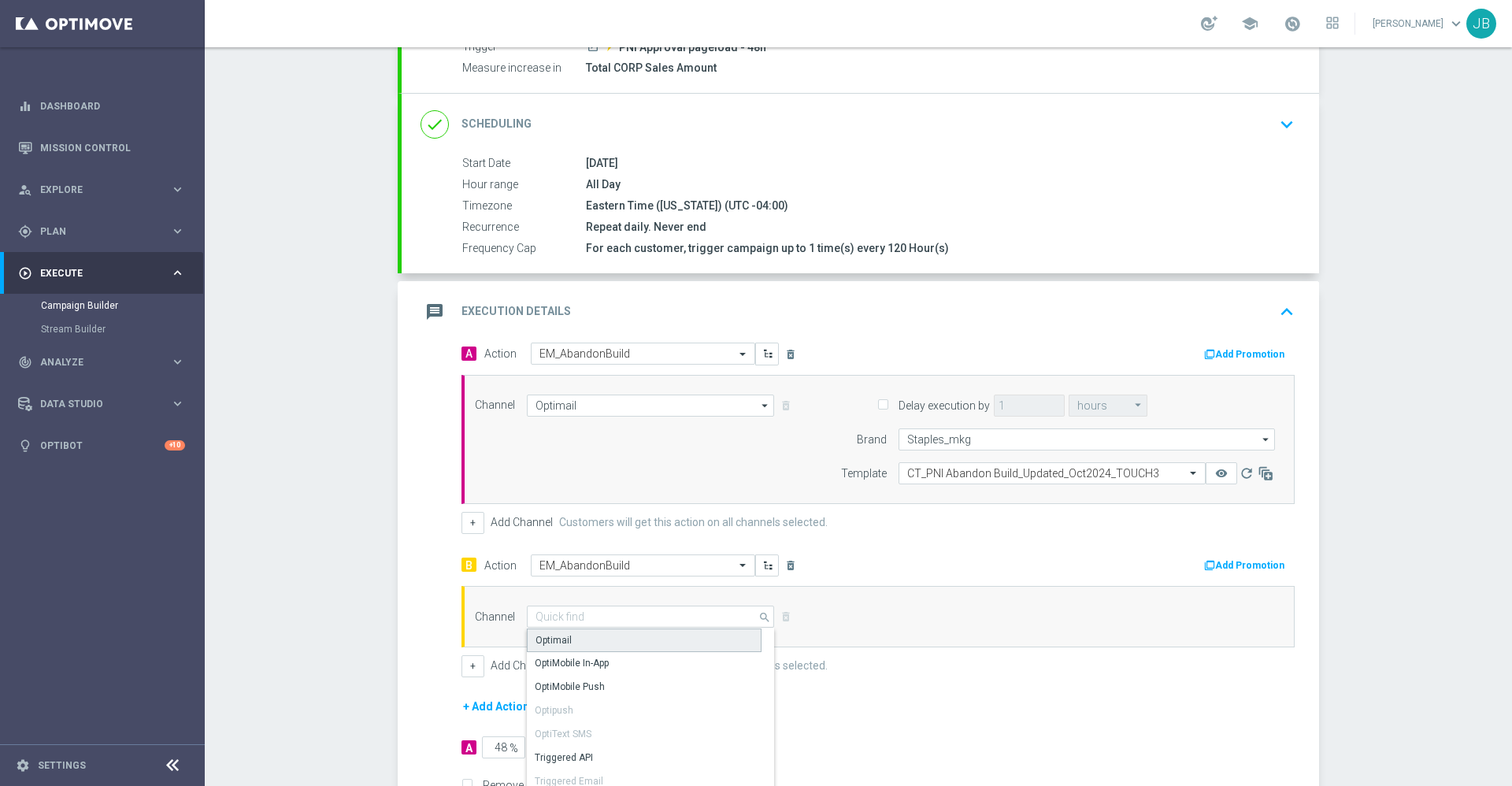
click at [574, 637] on div "Optimail" at bounding box center [645, 639] width 235 height 23
type input "Optimail"
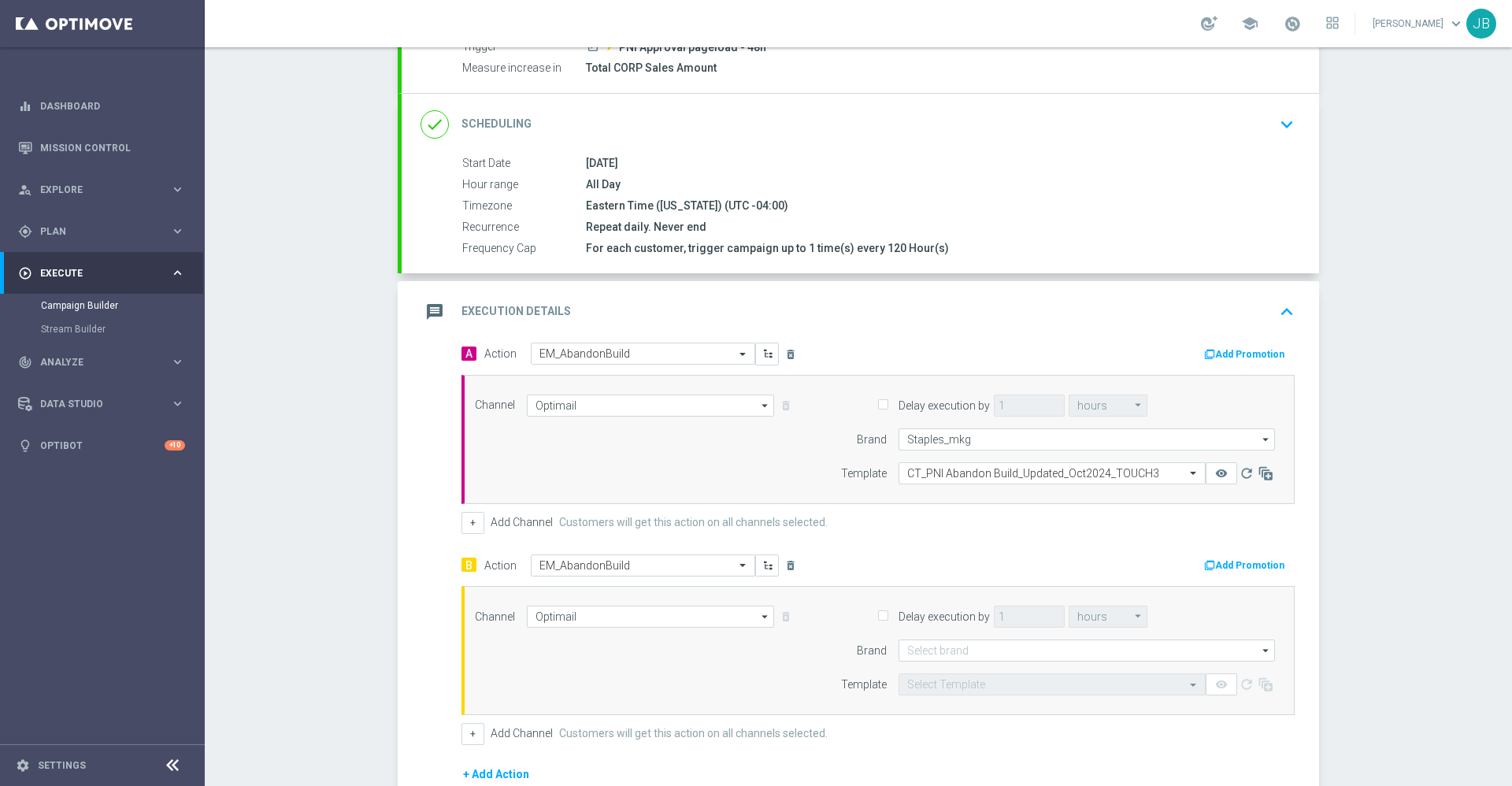
scroll to position [215, 0]
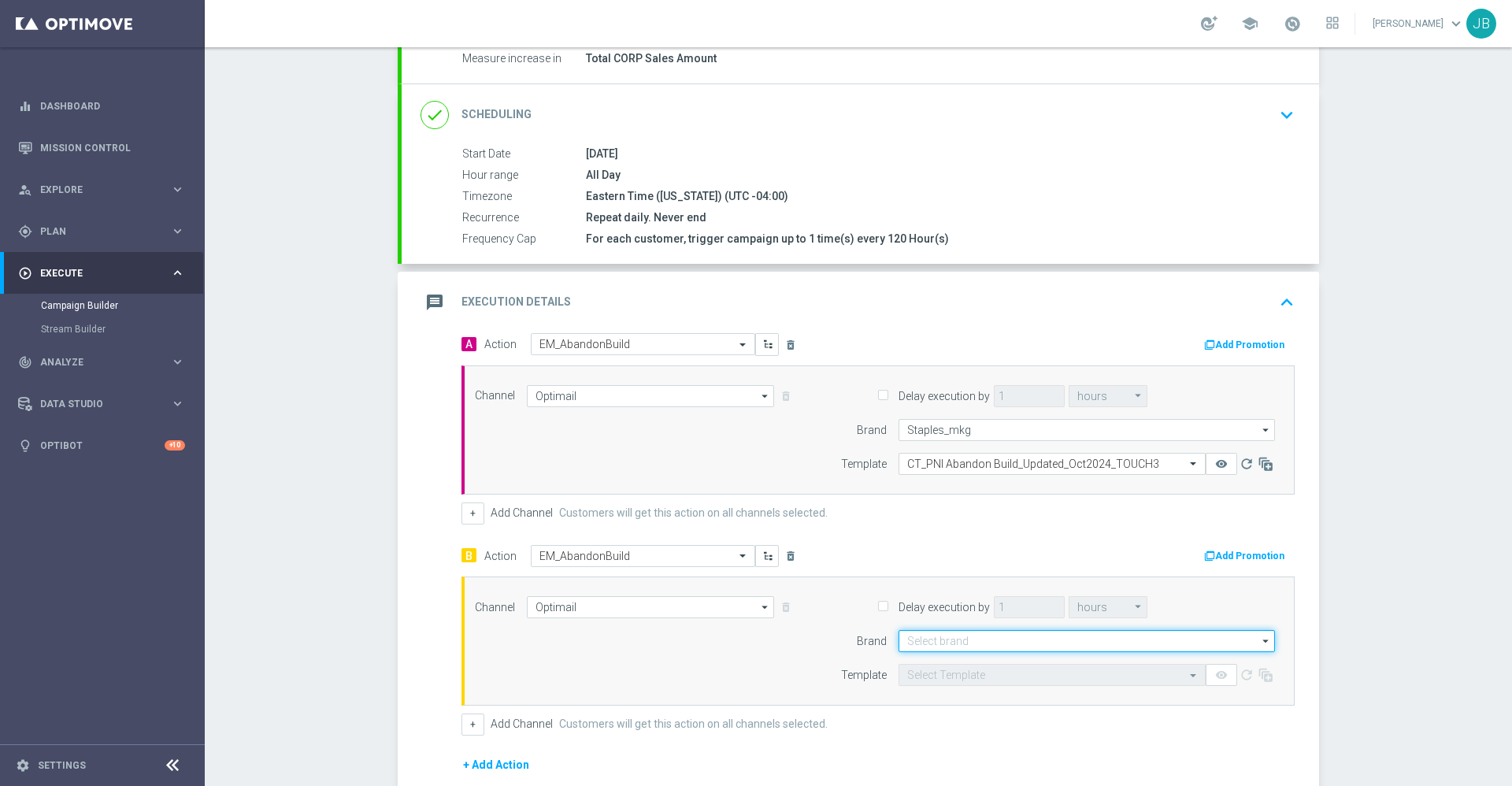
click at [968, 632] on input at bounding box center [1087, 640] width 377 height 22
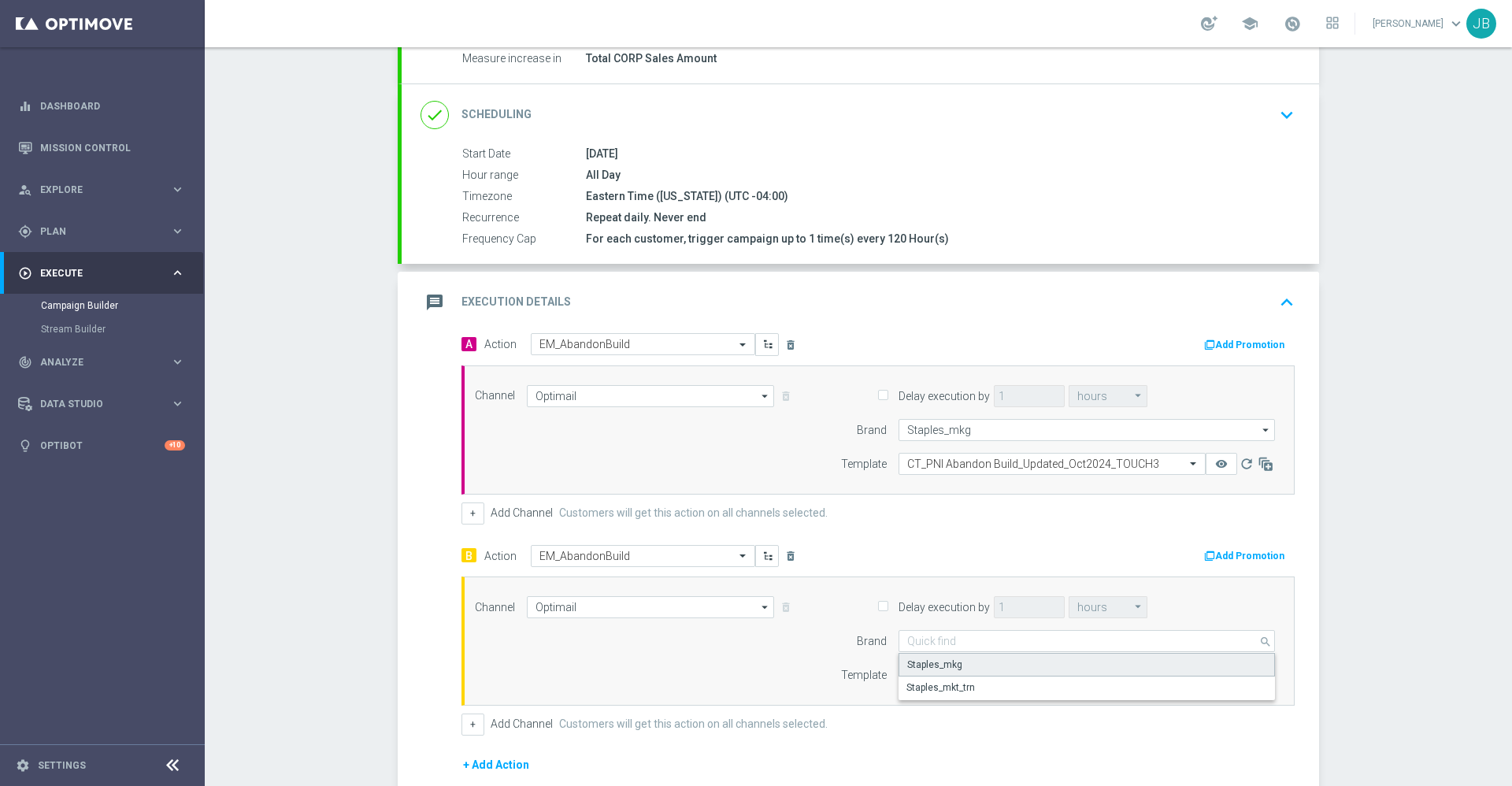
click at [955, 663] on div "Staples_mkg" at bounding box center [1087, 664] width 377 height 23
type input "Staples_mkg"
click at [950, 673] on input "text" at bounding box center [1036, 675] width 258 height 14
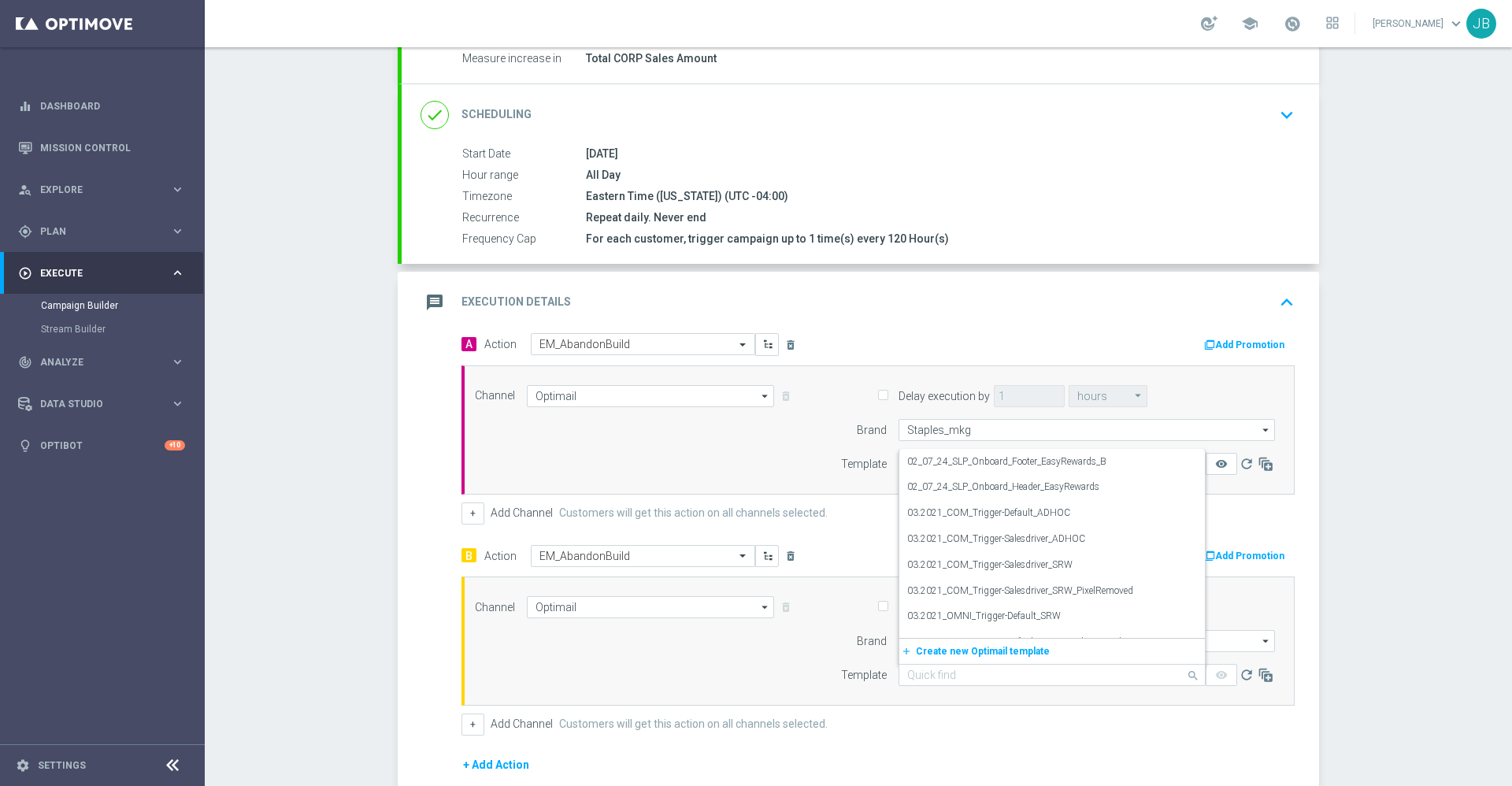
click at [618, 674] on div "Channel Optimail Optimail arrow_drop_down Show Selected 1 of 14 Optimail" at bounding box center [875, 640] width 824 height 90
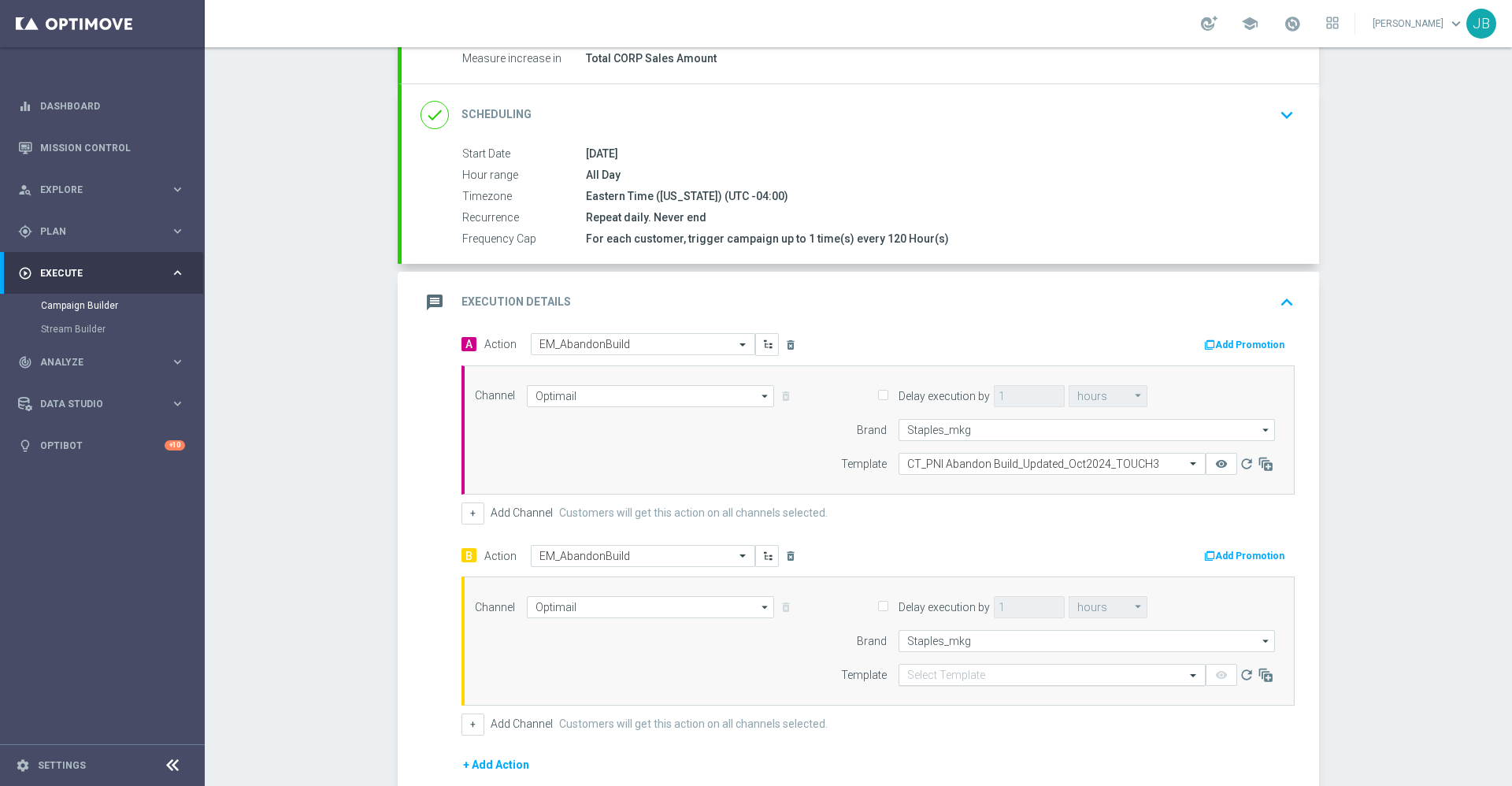
click at [915, 678] on input "text" at bounding box center [1036, 675] width 258 height 14
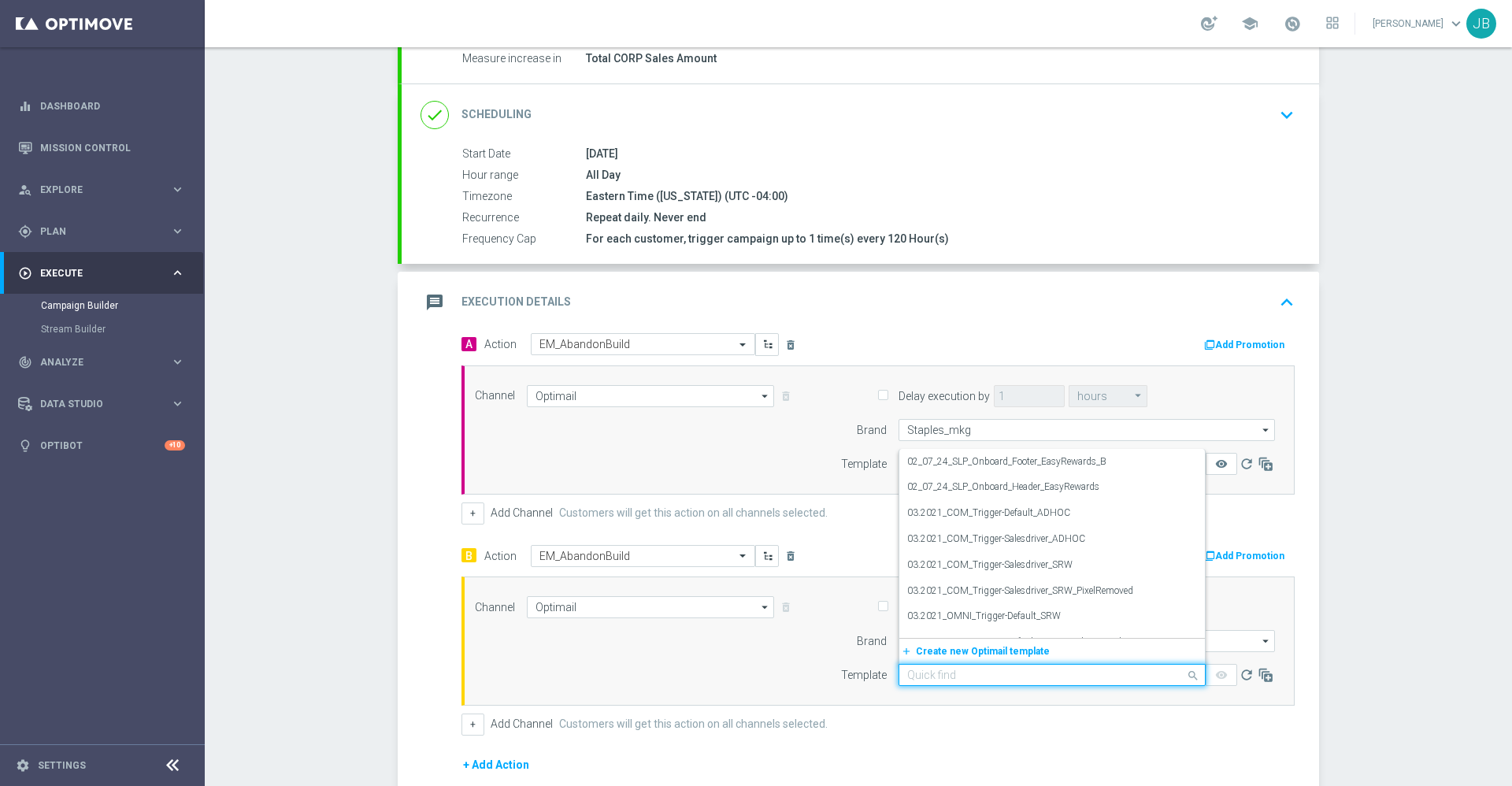
paste input "CT_PNI Abandon Build_Updated_Sept2025_TOUCH3"
type input "CT_PNI Abandon Build_Updated_Sept2025_TOUCH3"
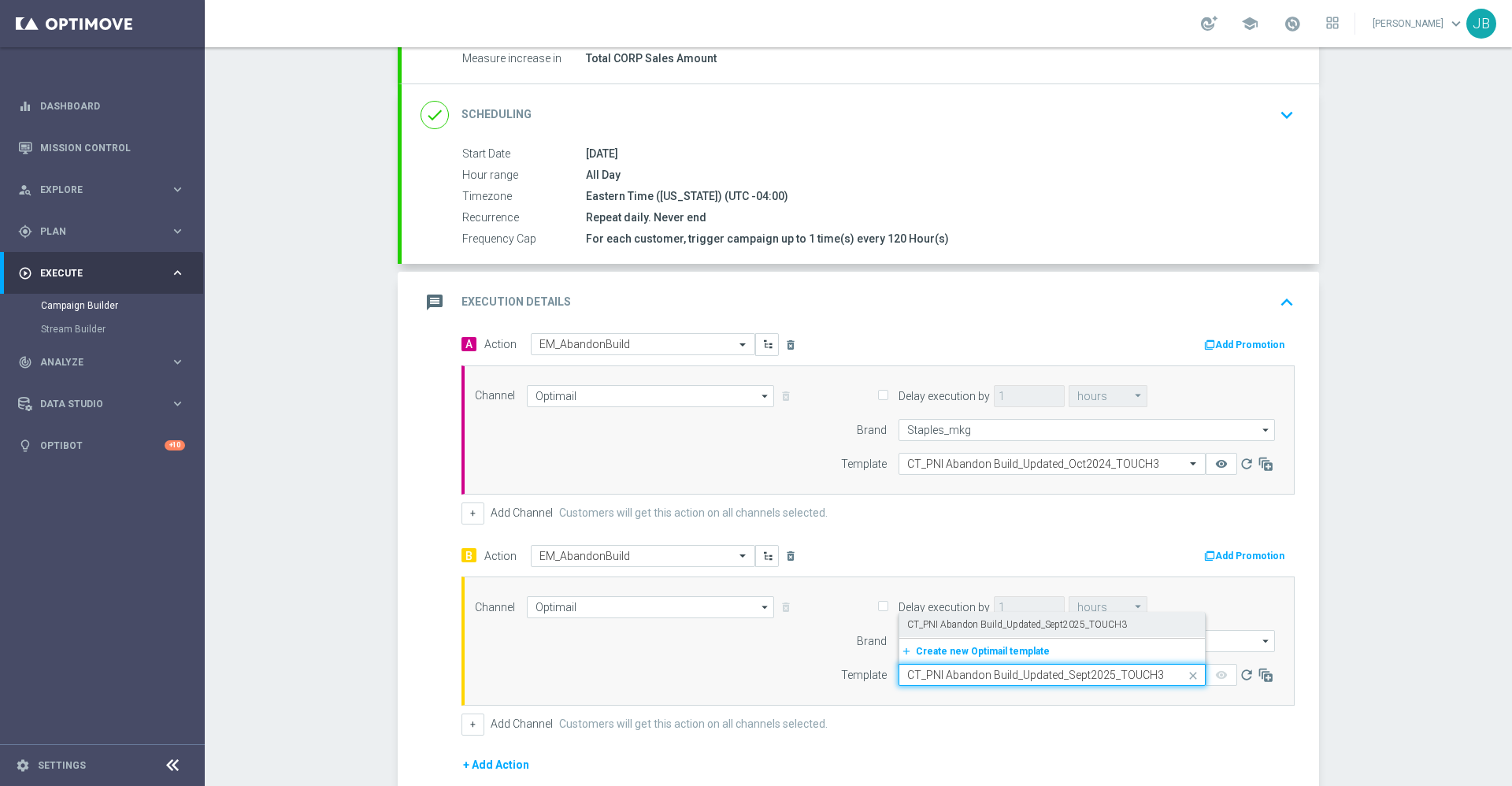
click at [970, 628] on label "CT_PNI Abandon Build_Updated_Sept2025_TOUCH3" at bounding box center [1016, 624] width 219 height 14
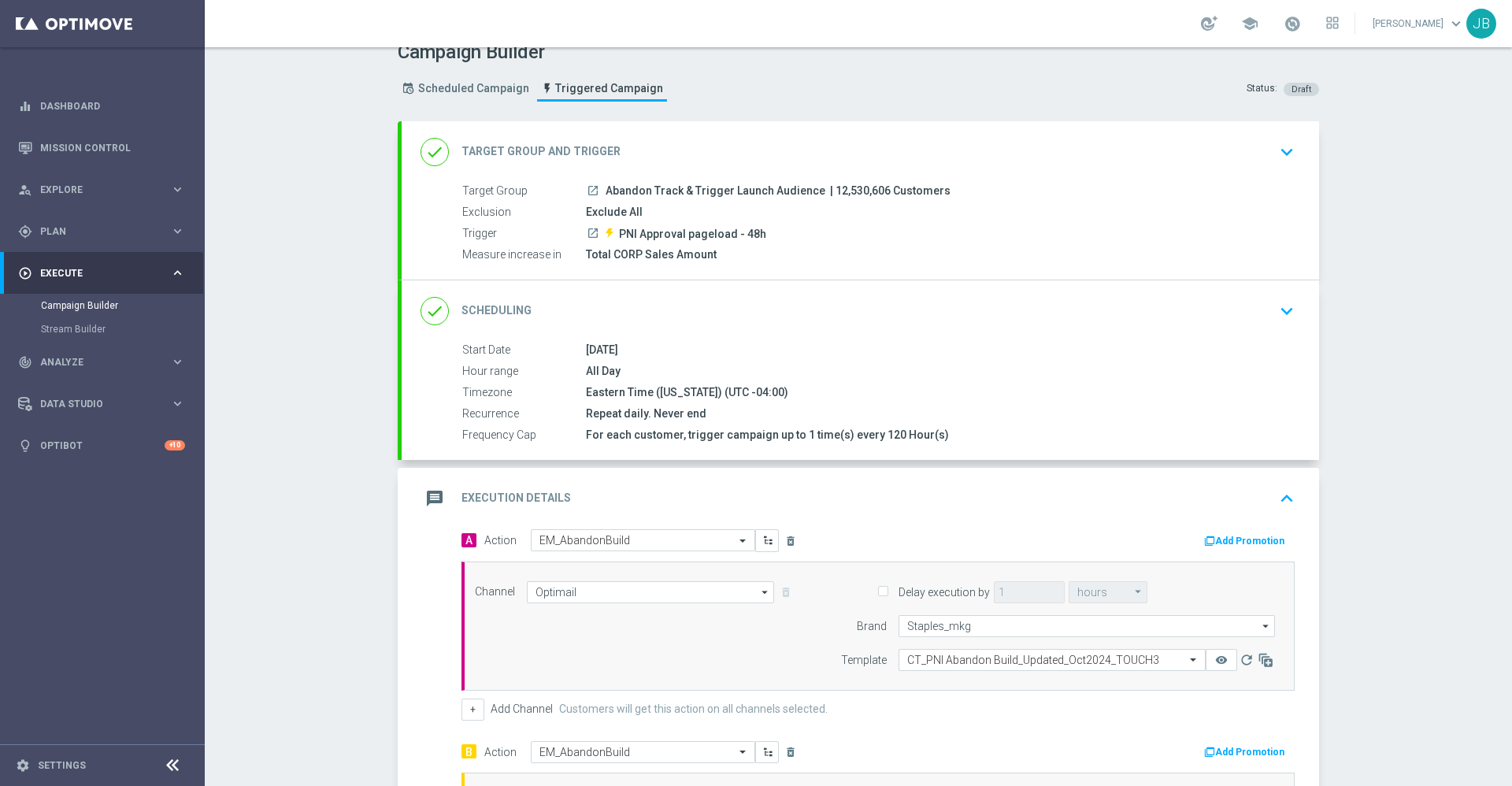
scroll to position [18, 0]
click at [486, 157] on h2 "Target Group and Trigger" at bounding box center [541, 153] width 159 height 15
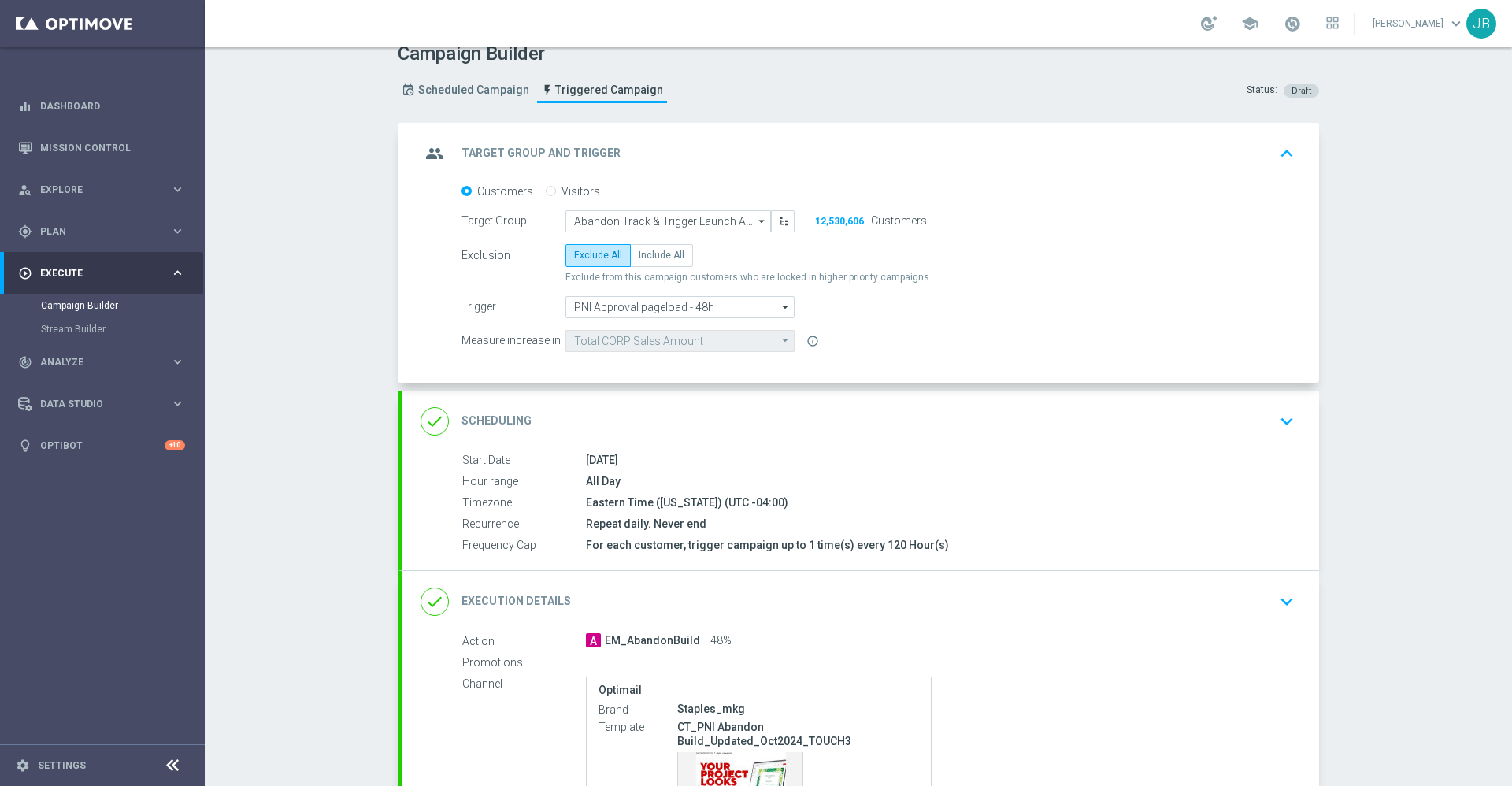
click at [503, 414] on h2 "Scheduling" at bounding box center [496, 421] width 70 height 15
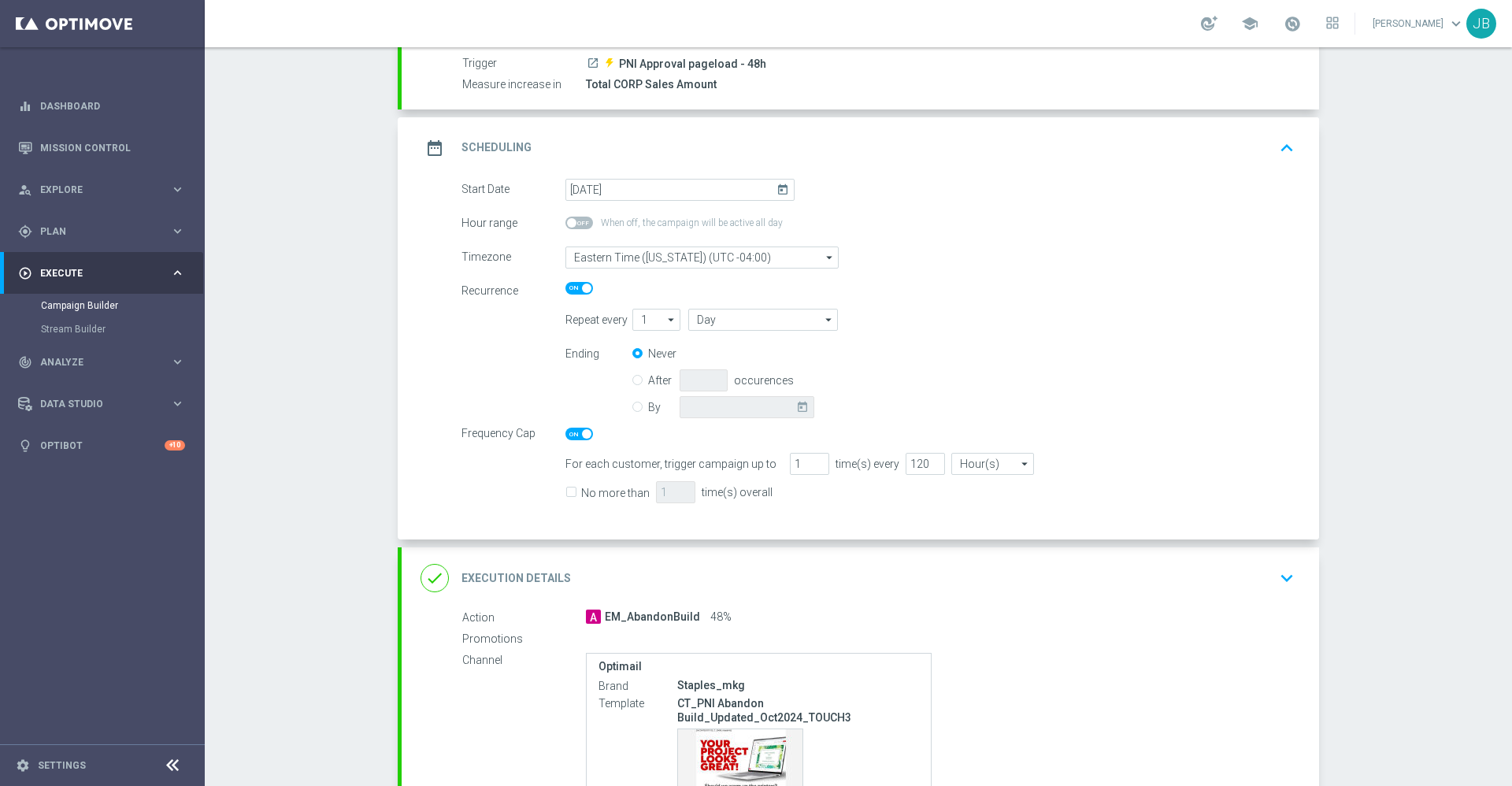
scroll to position [200, 0]
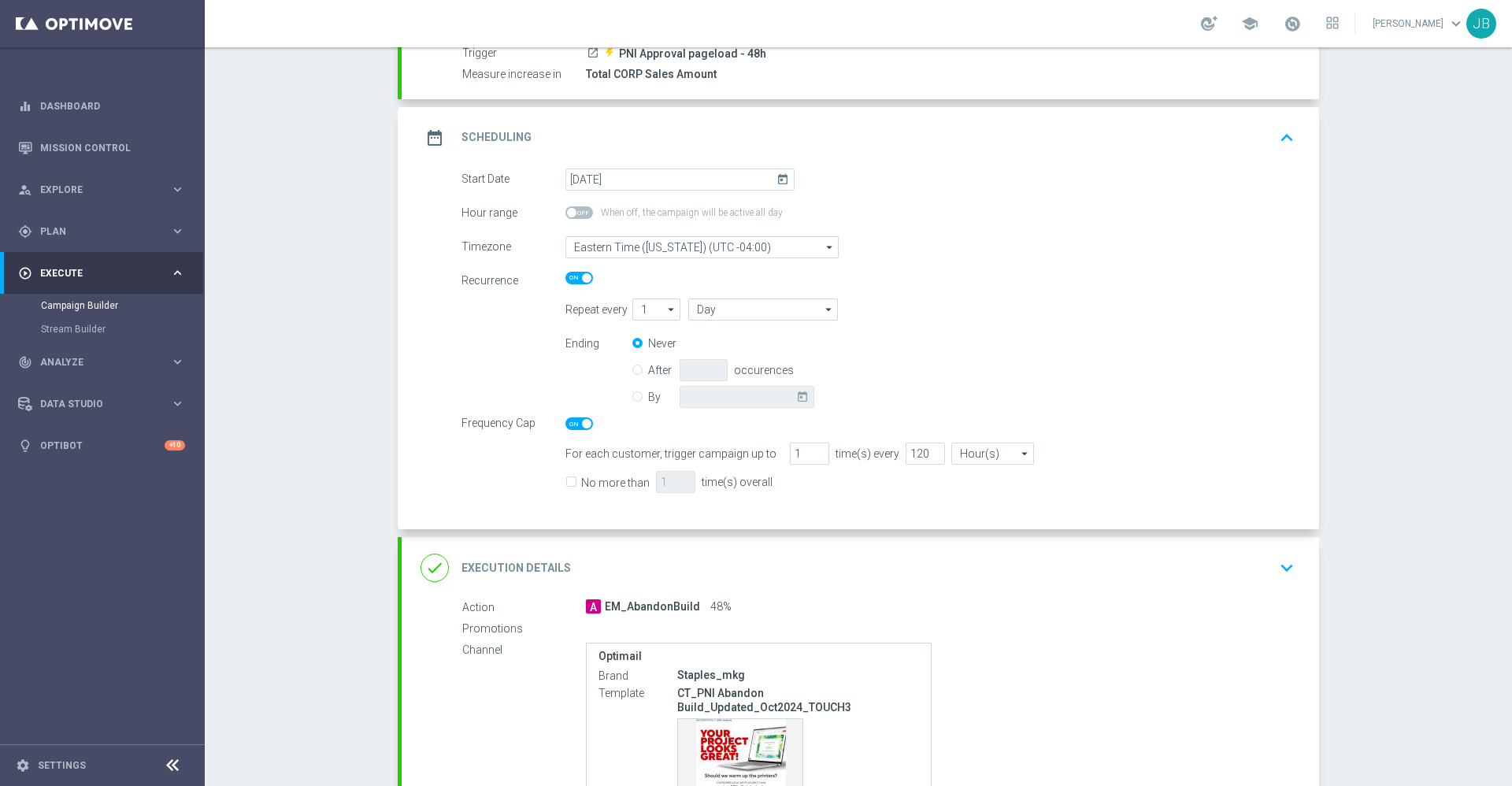
click at [499, 558] on div "done Execution Details" at bounding box center [496, 567] width 151 height 28
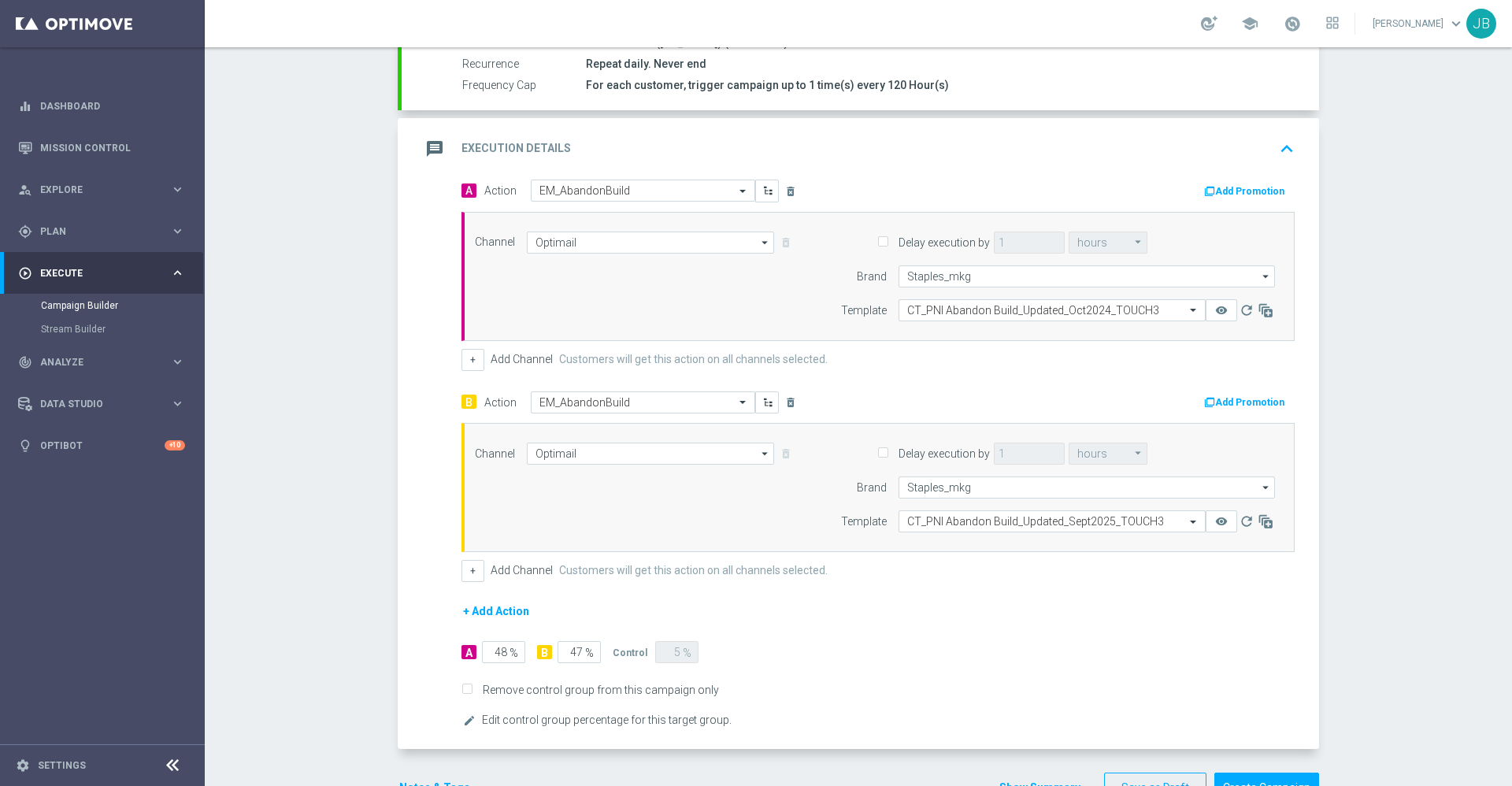
scroll to position [417, 0]
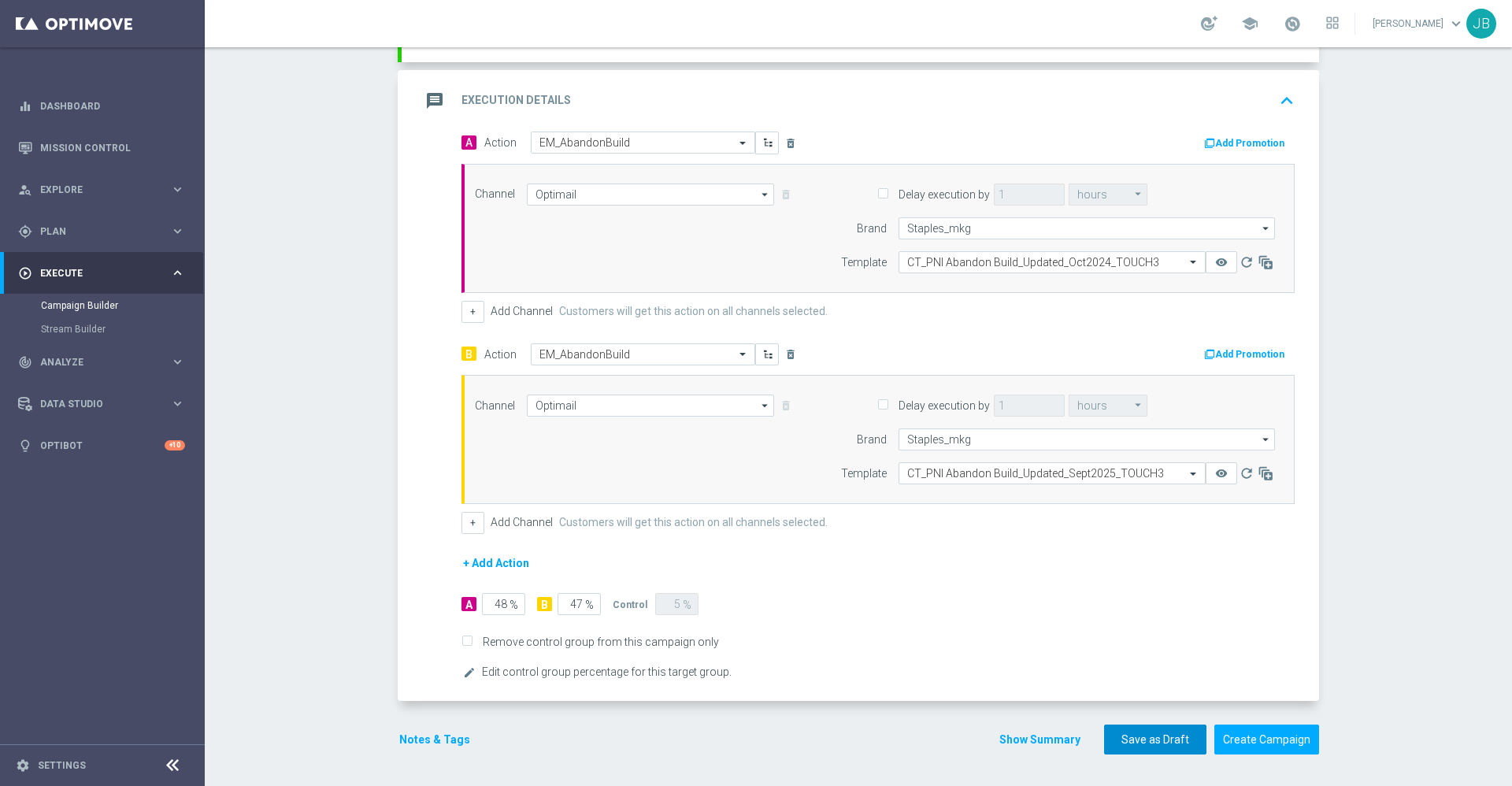
click at [1143, 742] on button "Save as Draft" at bounding box center [1155, 740] width 102 height 31
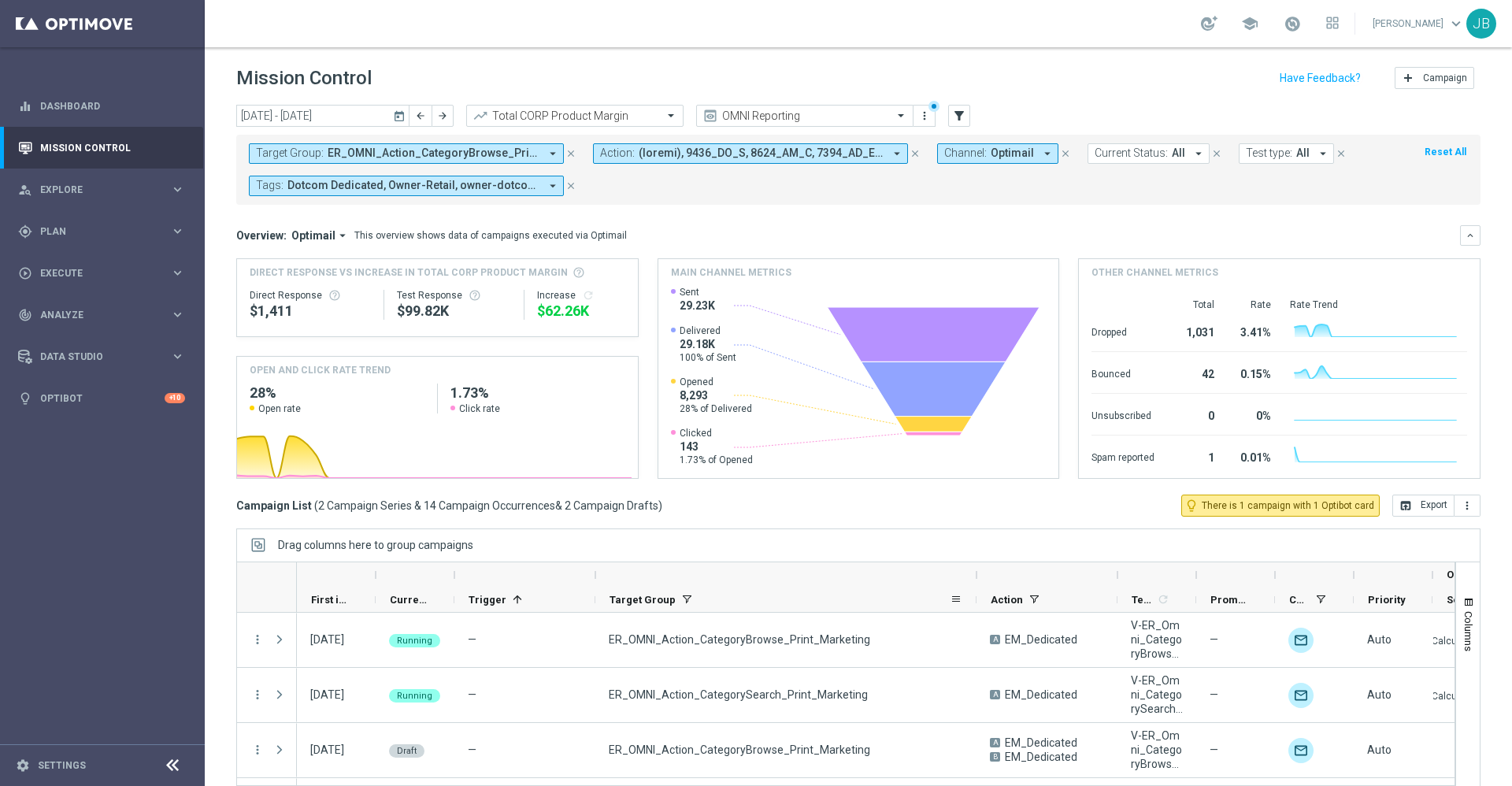
drag, startPoint x: 734, startPoint y: 574, endPoint x: 976, endPoint y: 601, distance: 243.5
click at [976, 601] on div "Optimail First in Range" at bounding box center [1063, 587] width 1533 height 50
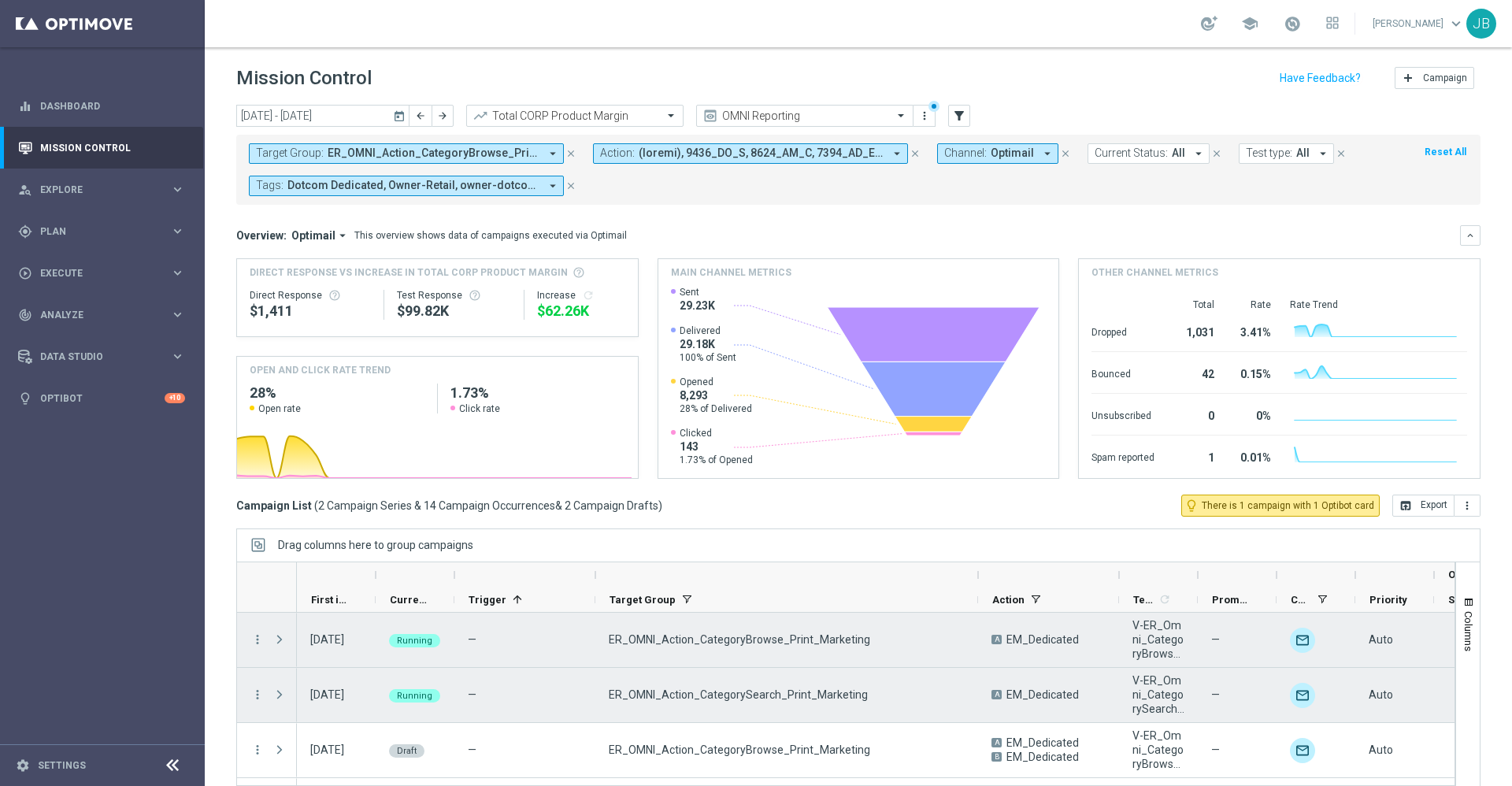
scroll to position [48, 0]
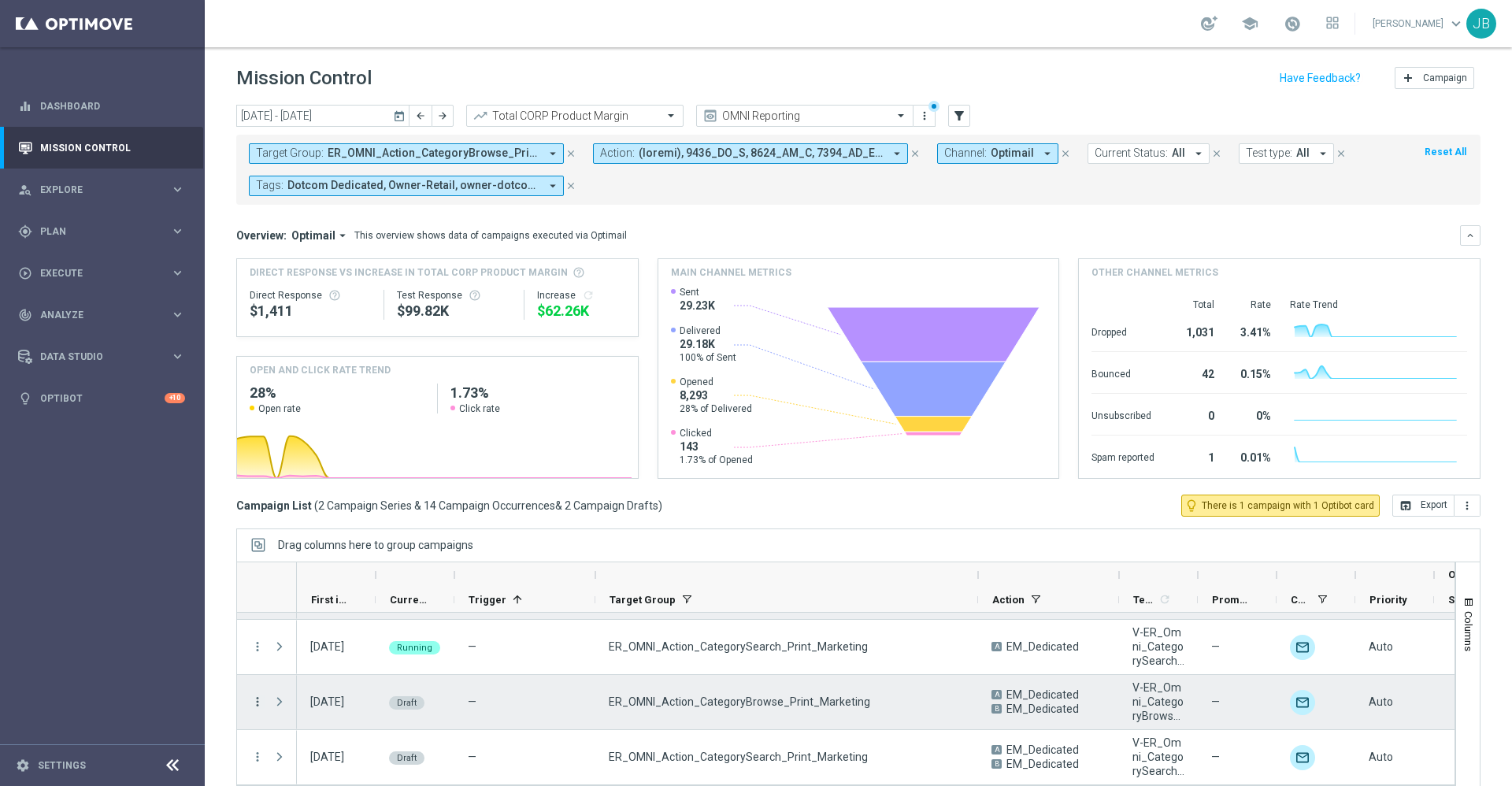
click at [254, 703] on icon "more_vert" at bounding box center [258, 702] width 15 height 15
click at [330, 651] on div "Edit" at bounding box center [361, 654] width 147 height 11
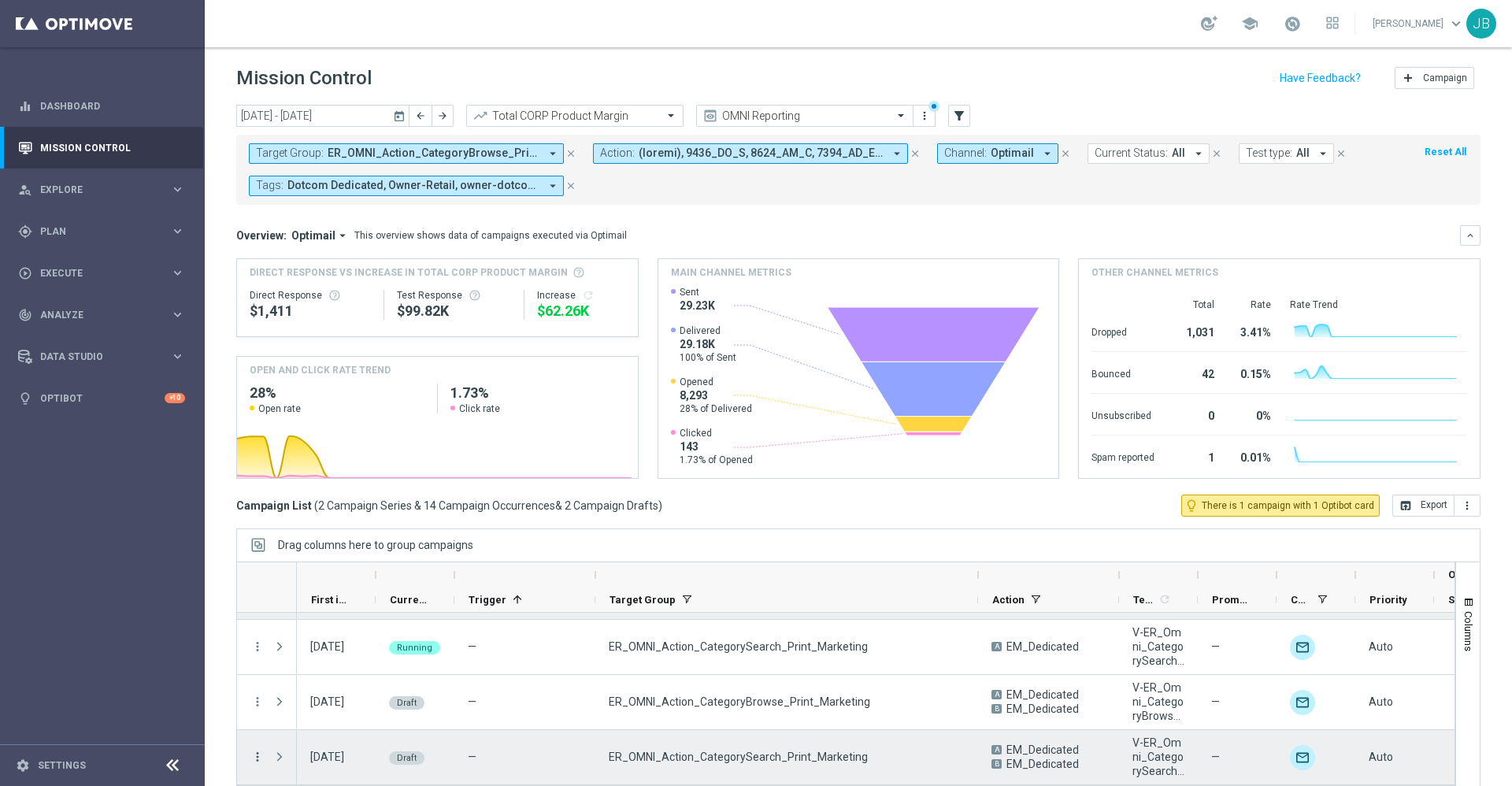
click at [254, 757] on icon "more_vert" at bounding box center [258, 757] width 15 height 15
click at [310, 708] on div "Edit" at bounding box center [361, 709] width 147 height 11
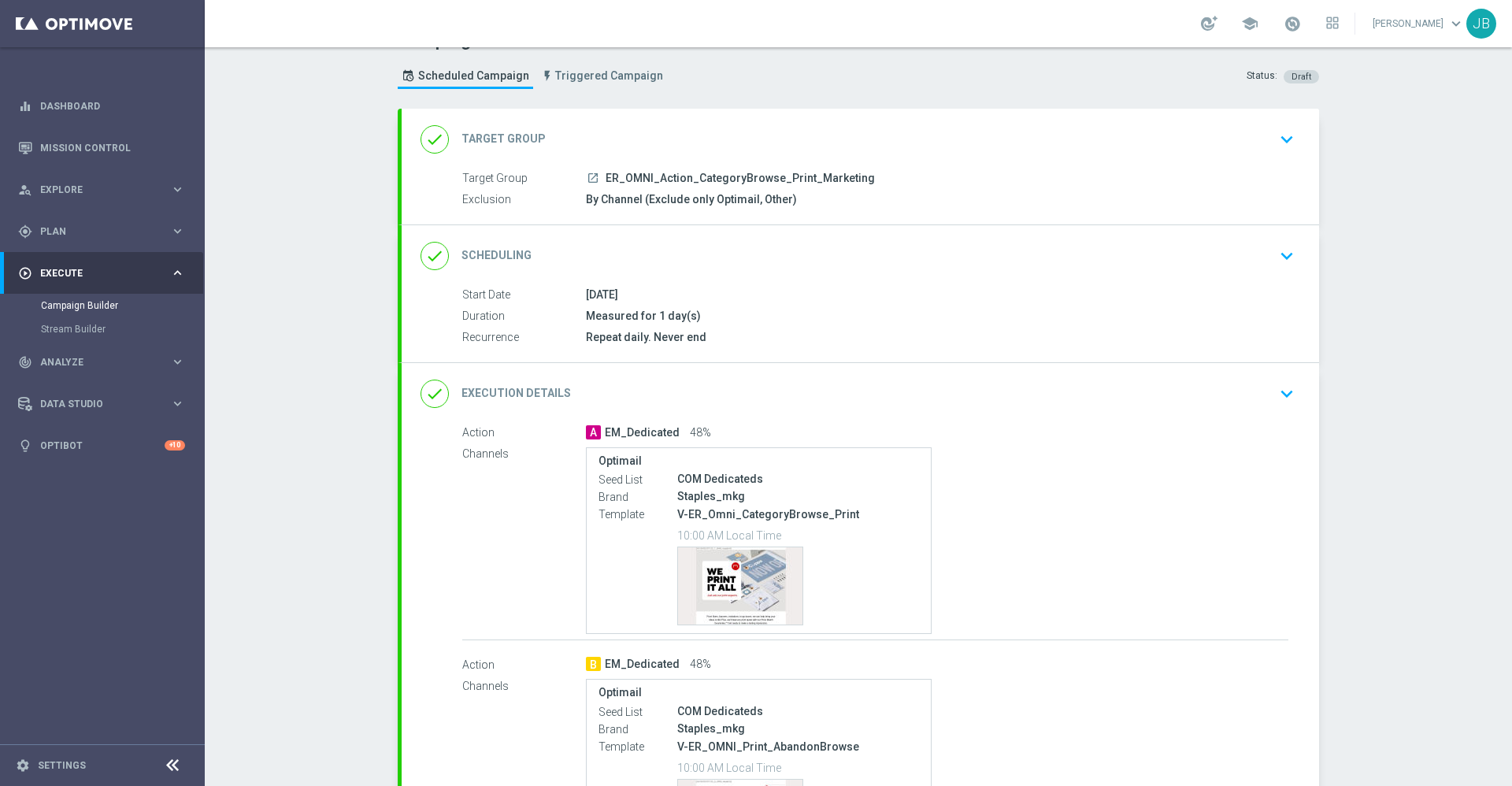
scroll to position [33, 0]
click at [492, 256] on h2 "Scheduling" at bounding box center [496, 254] width 70 height 15
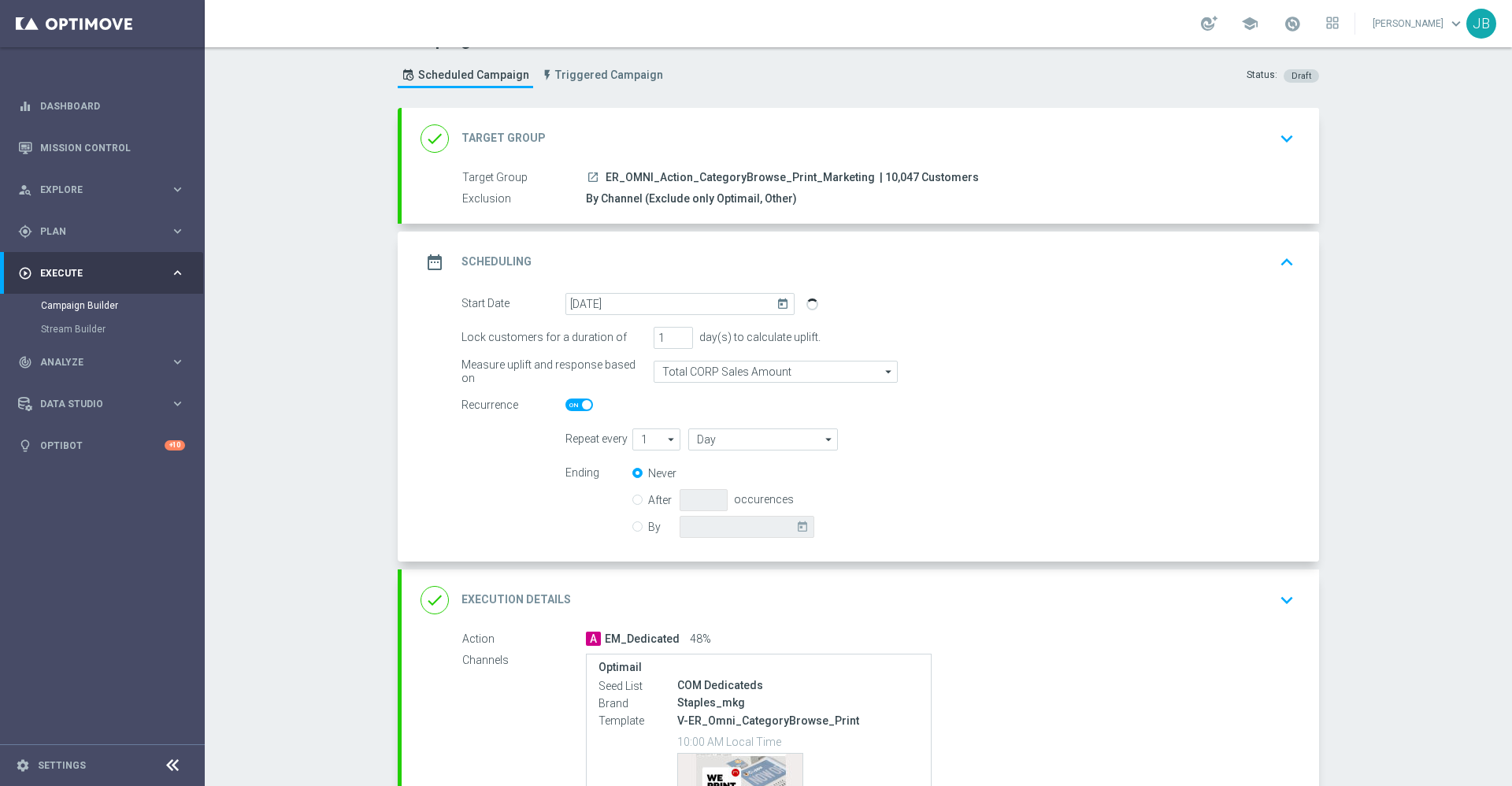
click at [486, 129] on div "done Target Group" at bounding box center [483, 138] width 126 height 28
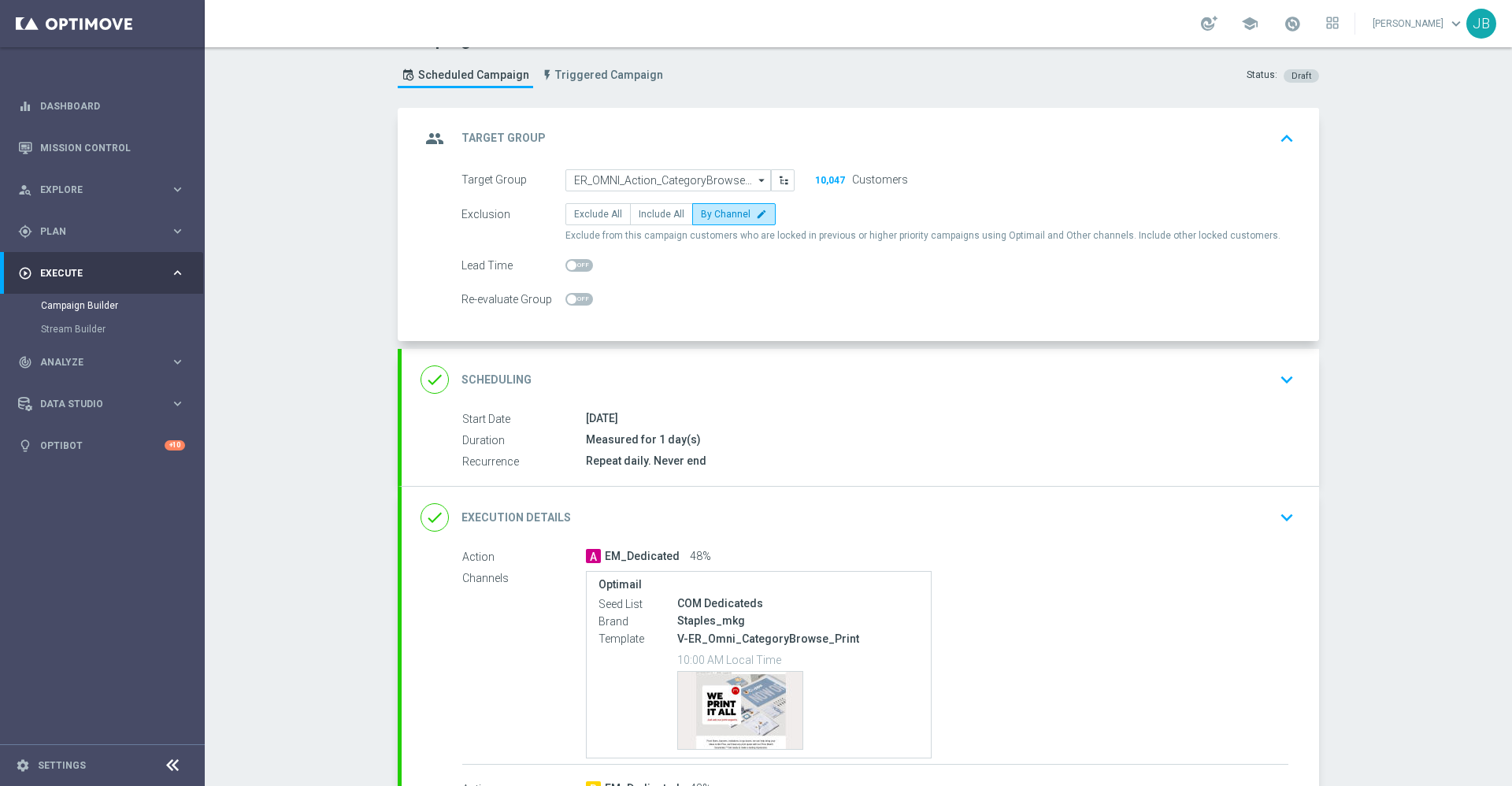
click at [490, 145] on h2 "Target Group" at bounding box center [504, 138] width 84 height 15
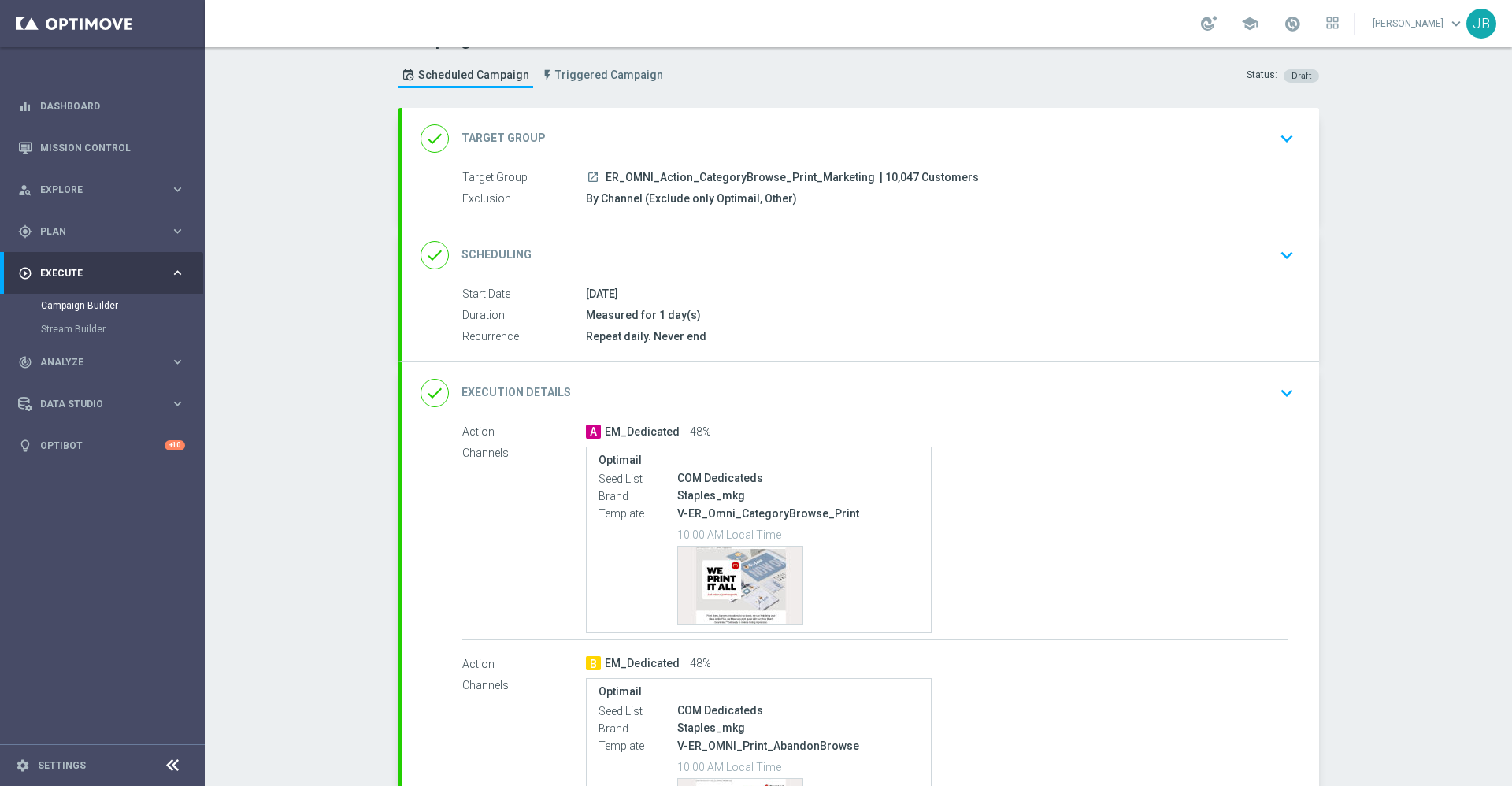
click at [496, 258] on h2 "Scheduling" at bounding box center [496, 254] width 70 height 15
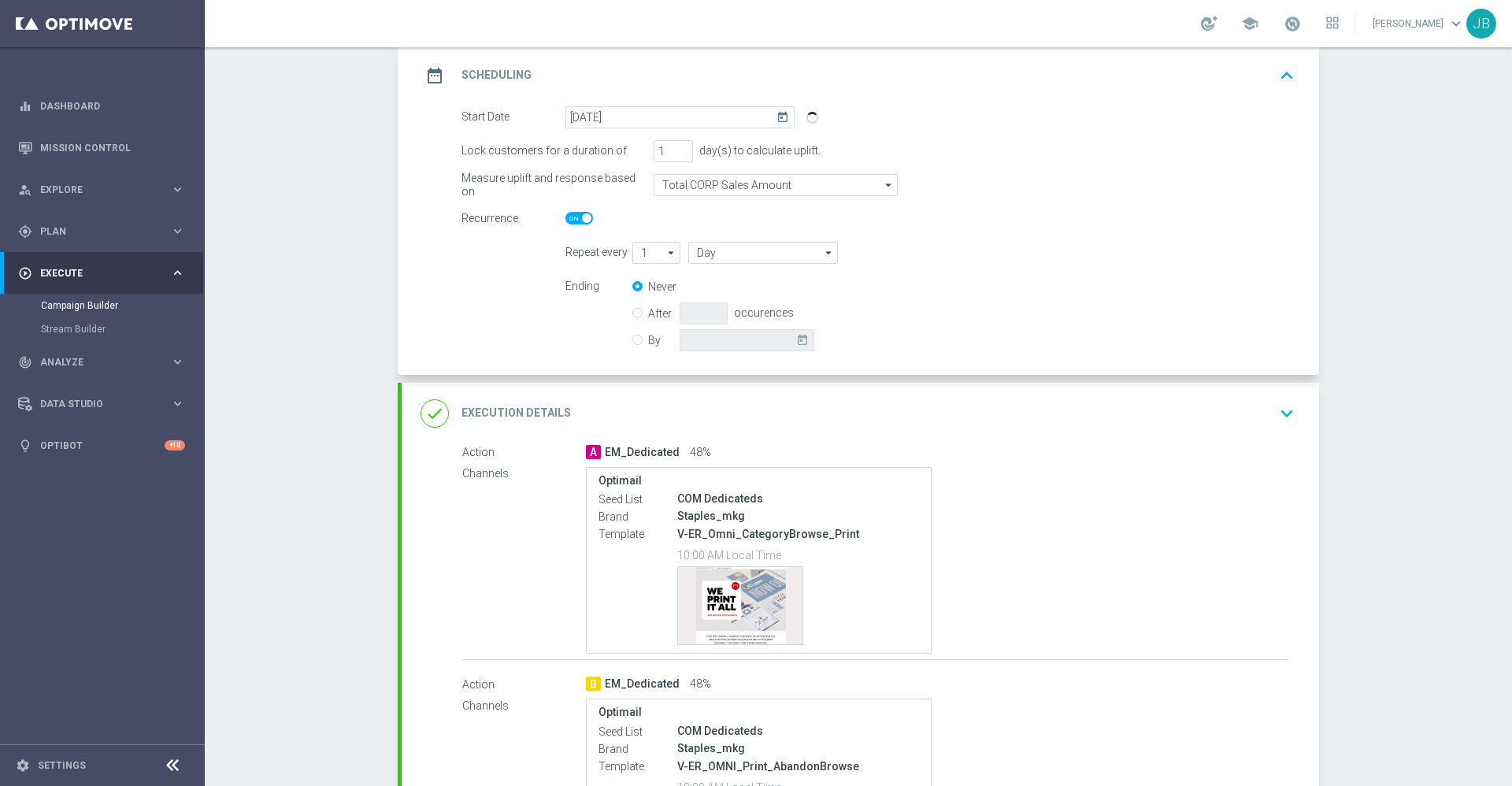
scroll to position [478, 0]
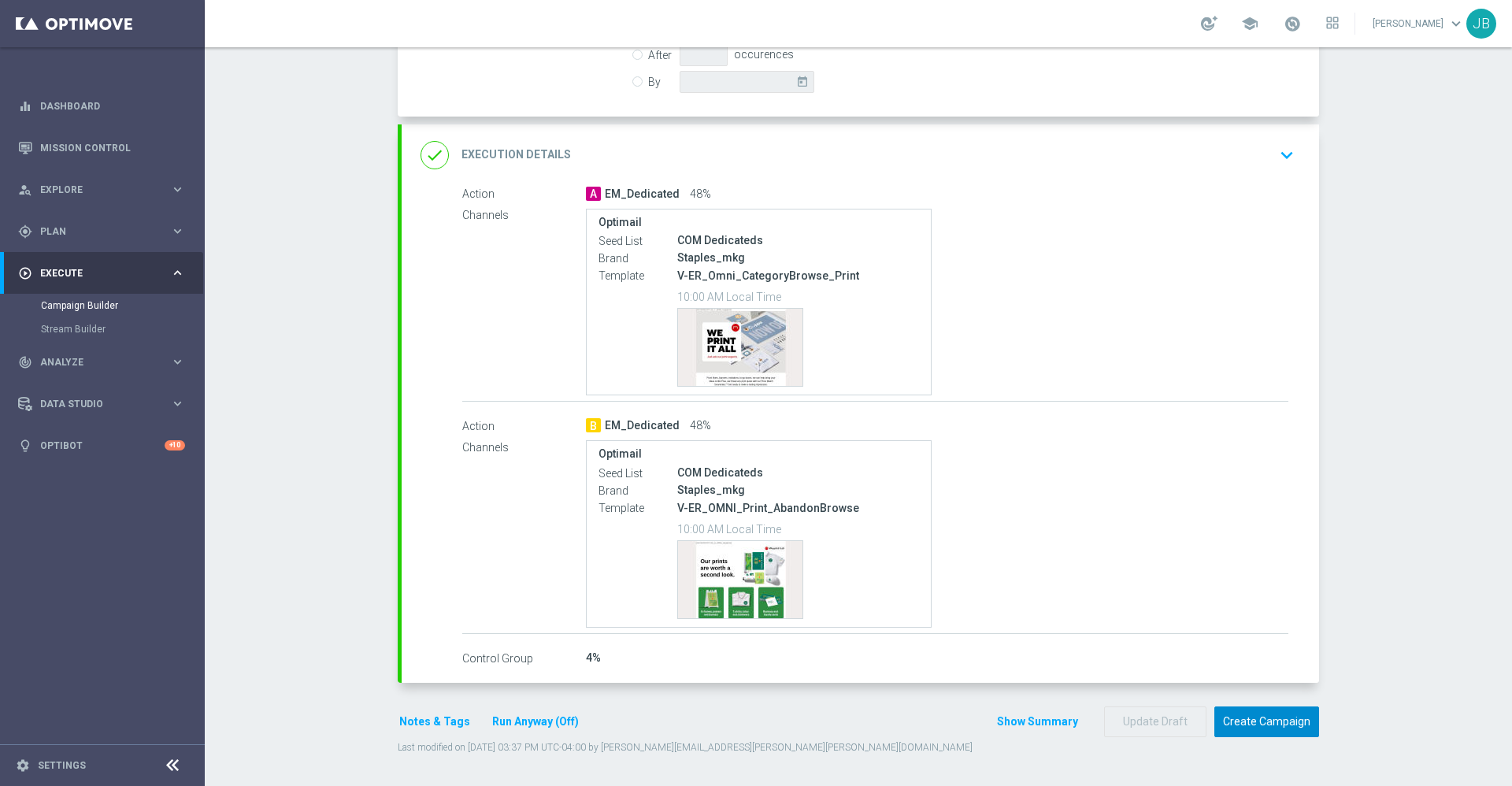
click at [1236, 716] on button "Create Campaign" at bounding box center [1267, 721] width 104 height 31
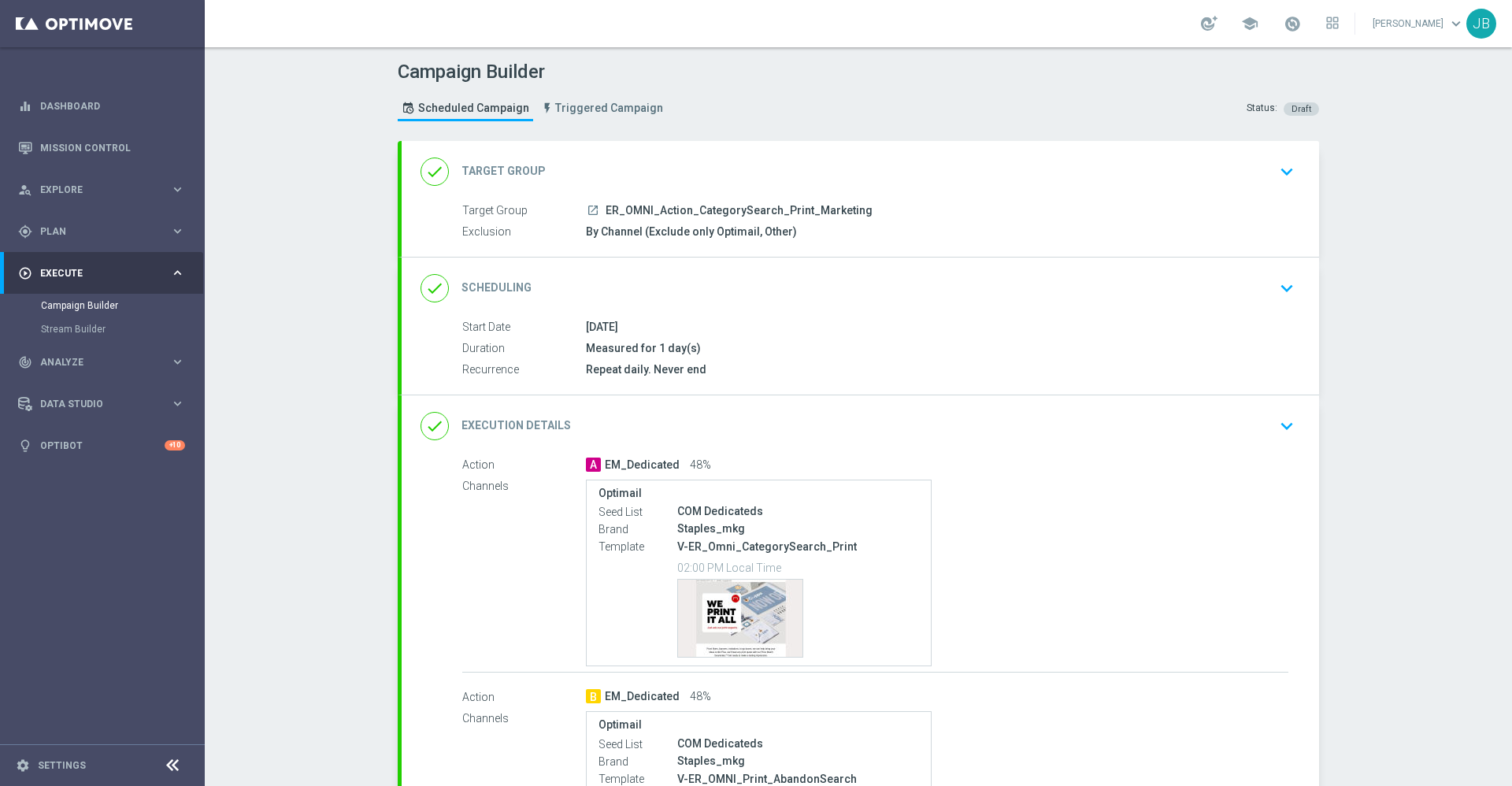
click at [492, 178] on h2 "Target Group" at bounding box center [504, 171] width 84 height 15
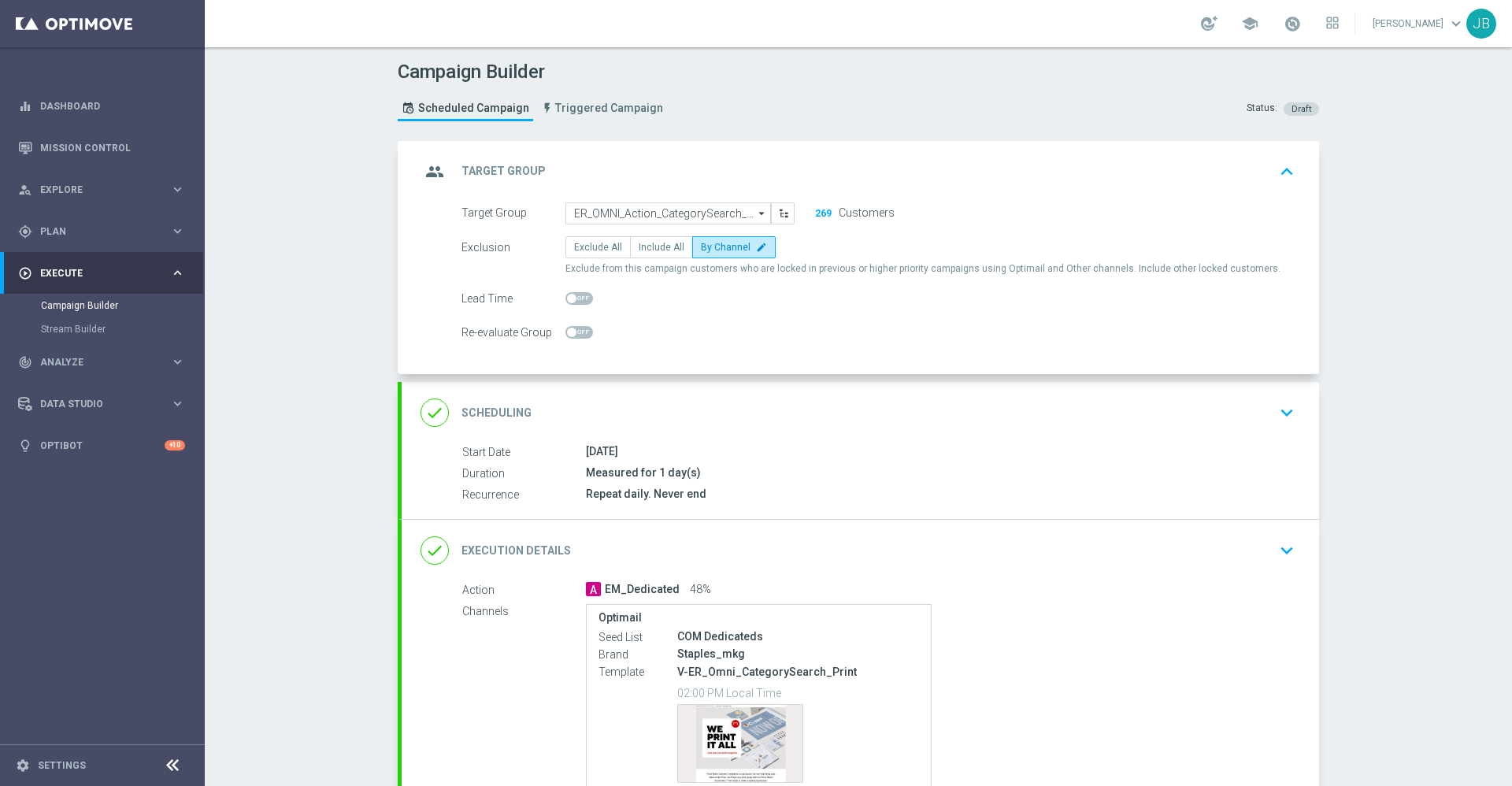
click at [509, 419] on h2 "Scheduling" at bounding box center [496, 413] width 70 height 15
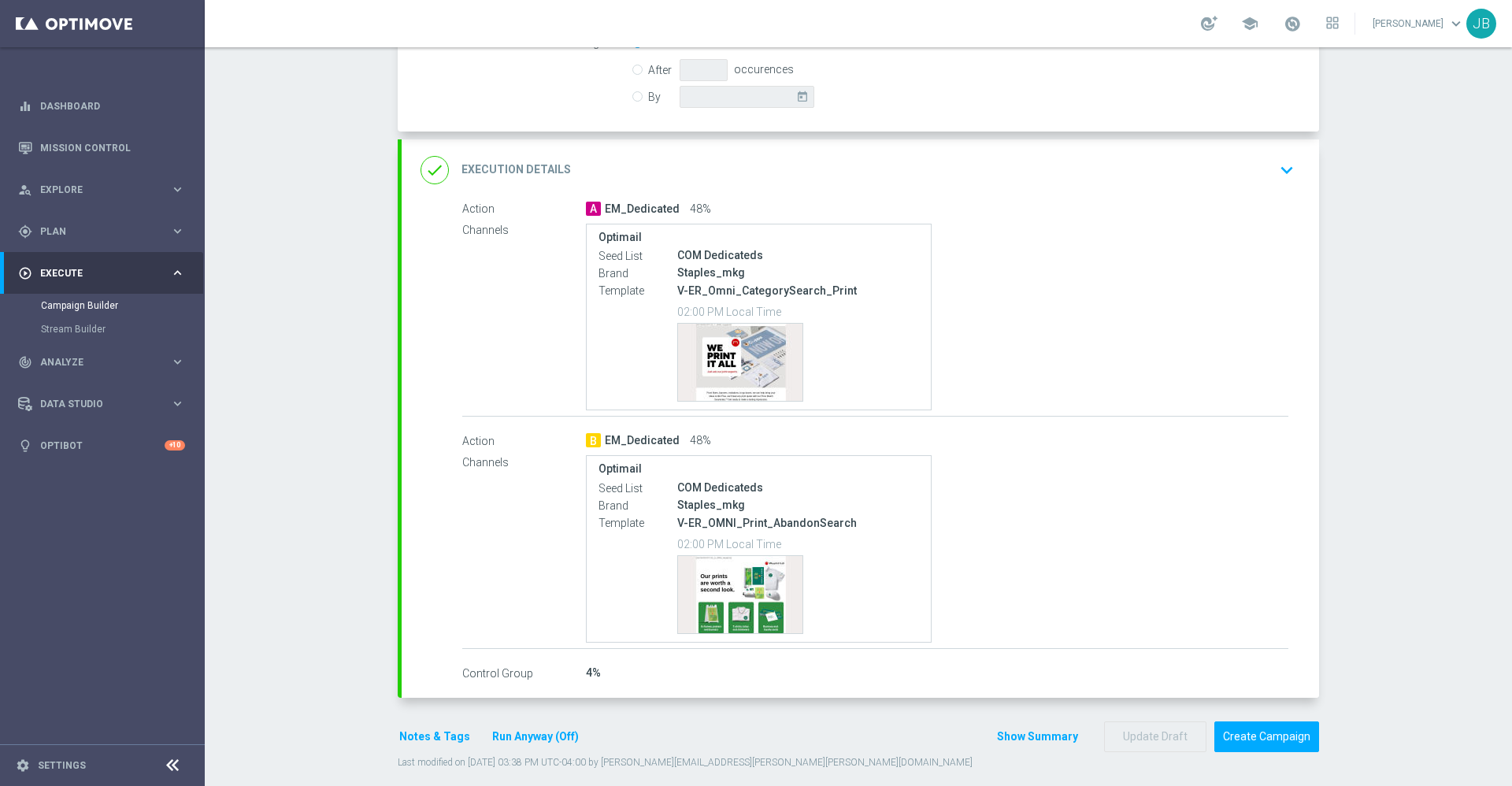
scroll to position [465, 0]
click at [1235, 729] on button "Create Campaign" at bounding box center [1267, 735] width 104 height 31
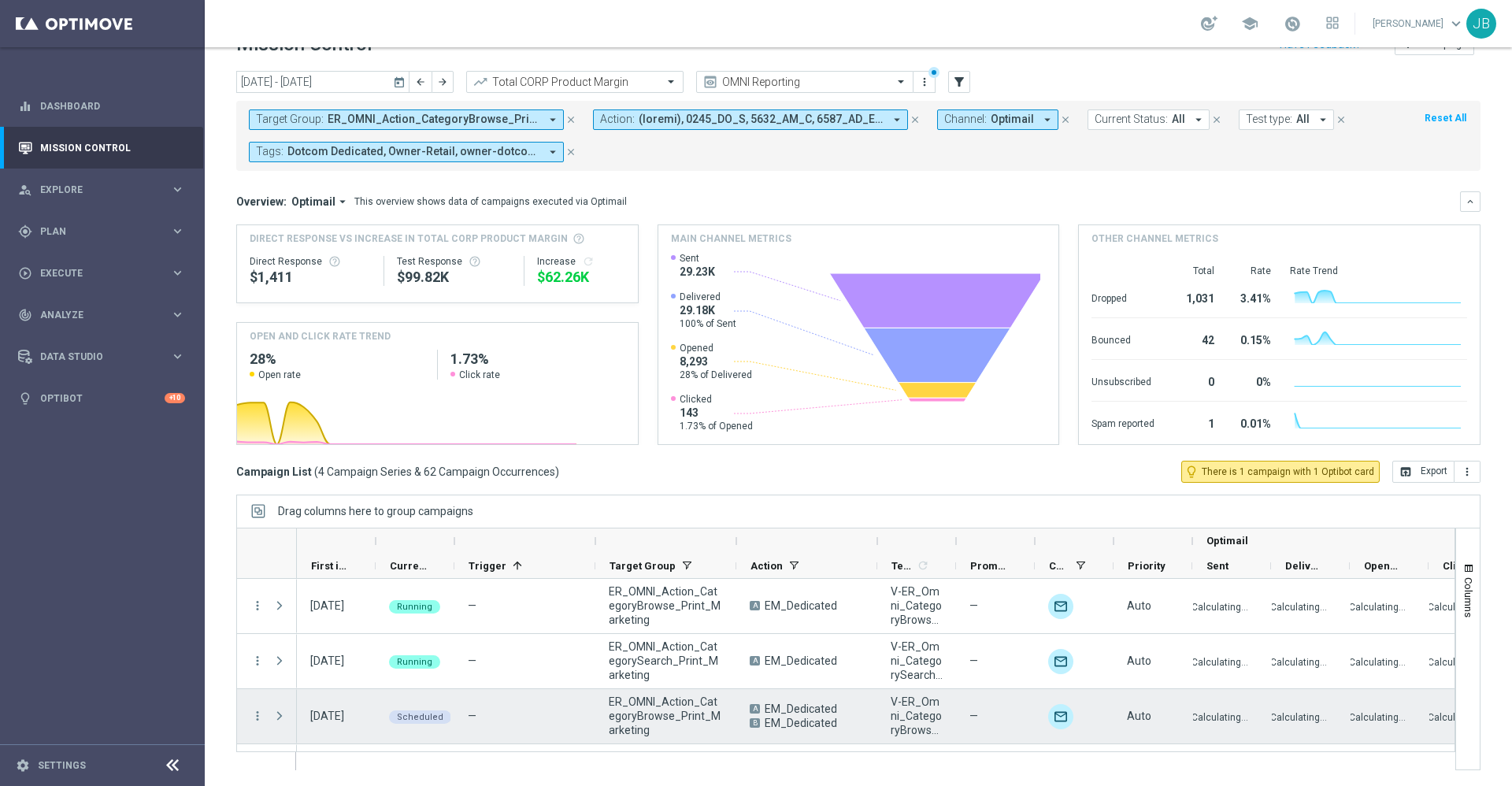
scroll to position [48, 0]
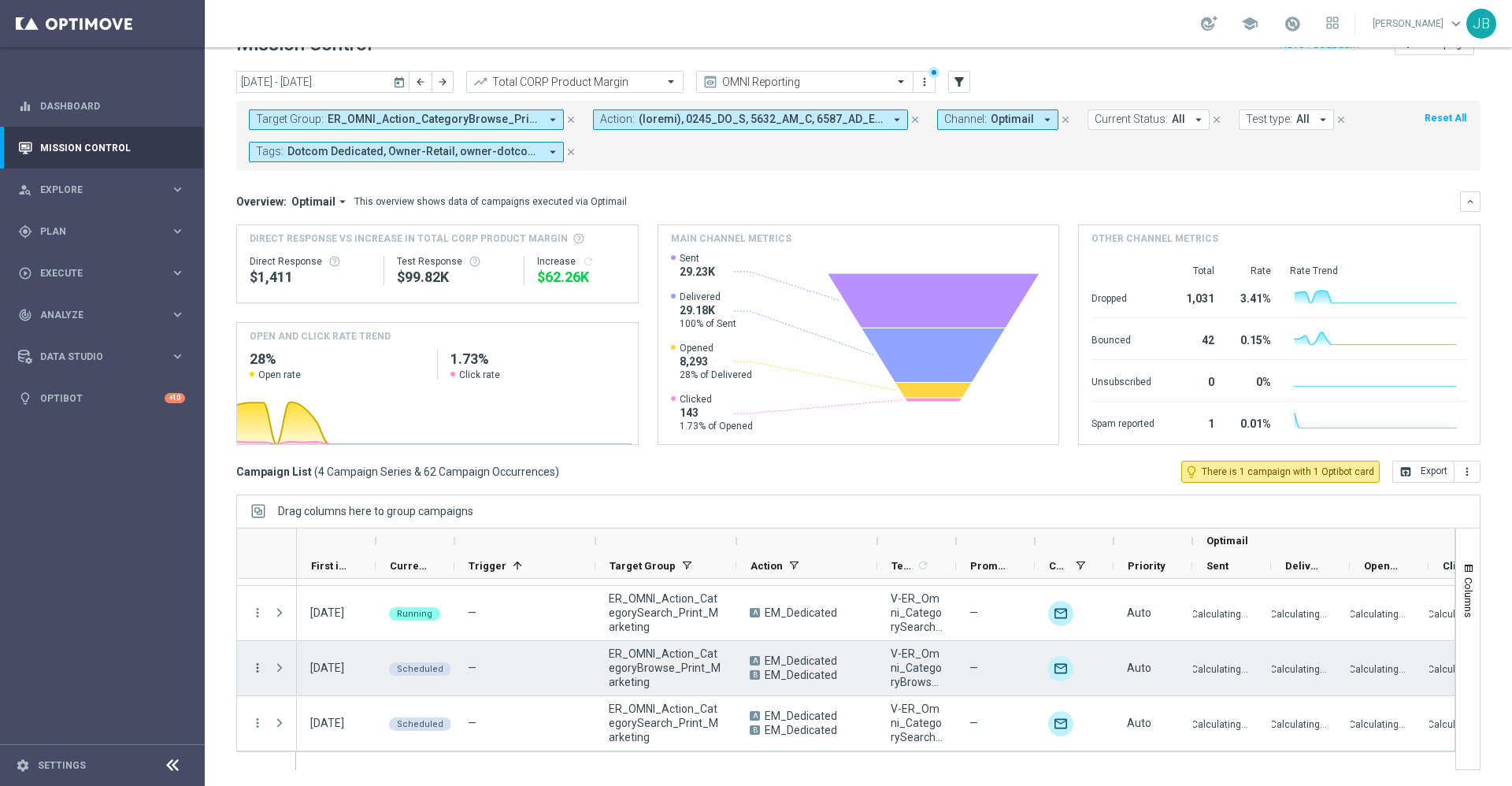
click at [259, 668] on icon "more_vert" at bounding box center [258, 668] width 15 height 15
click at [362, 505] on span "Campaign Details" at bounding box center [328, 503] width 79 height 11
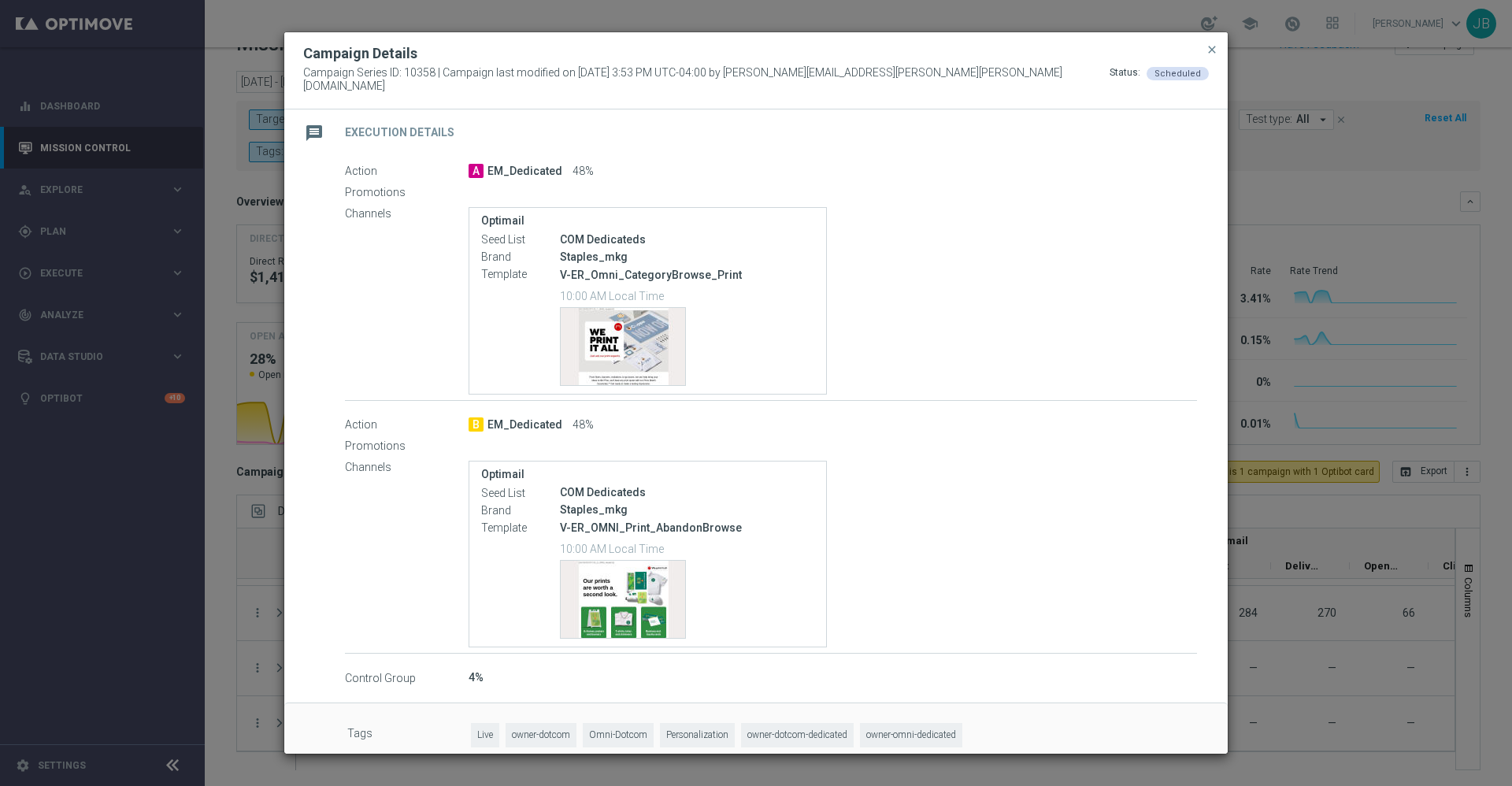
scroll to position [276, 0]
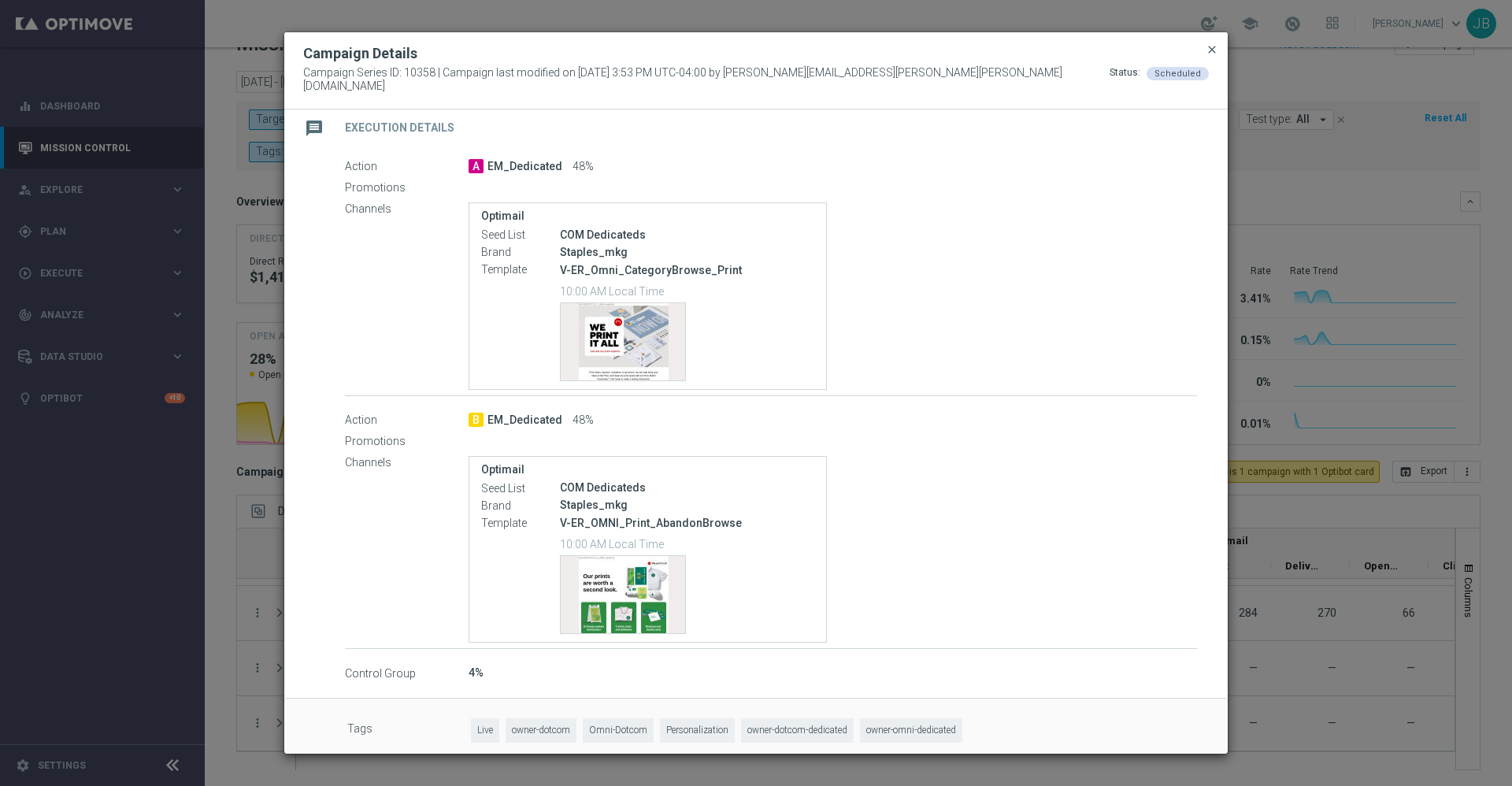
click at [1213, 56] on span "close" at bounding box center [1212, 49] width 13 height 13
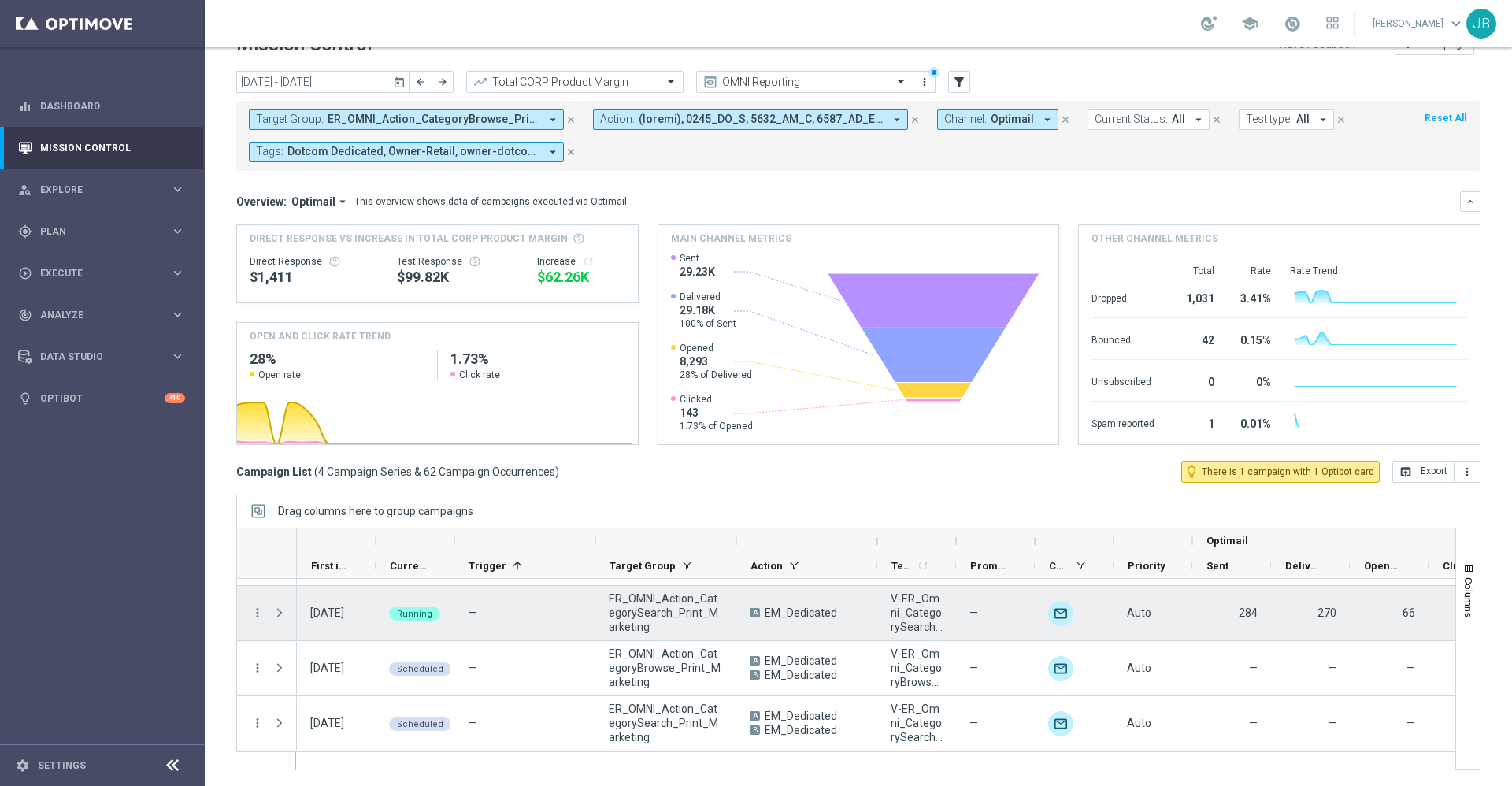
scroll to position [0, 0]
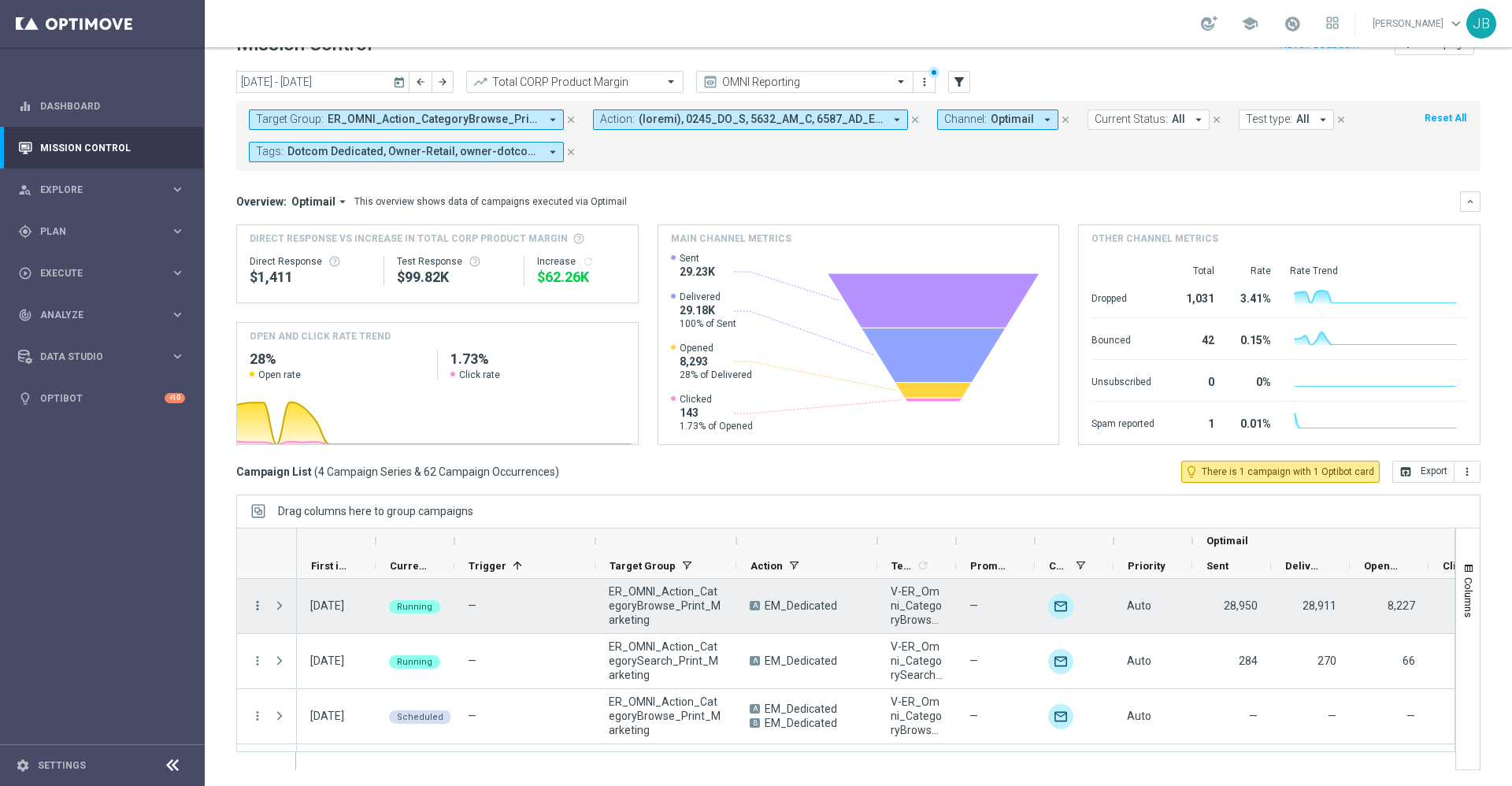
click at [256, 601] on icon "more_vert" at bounding box center [258, 605] width 15 height 15
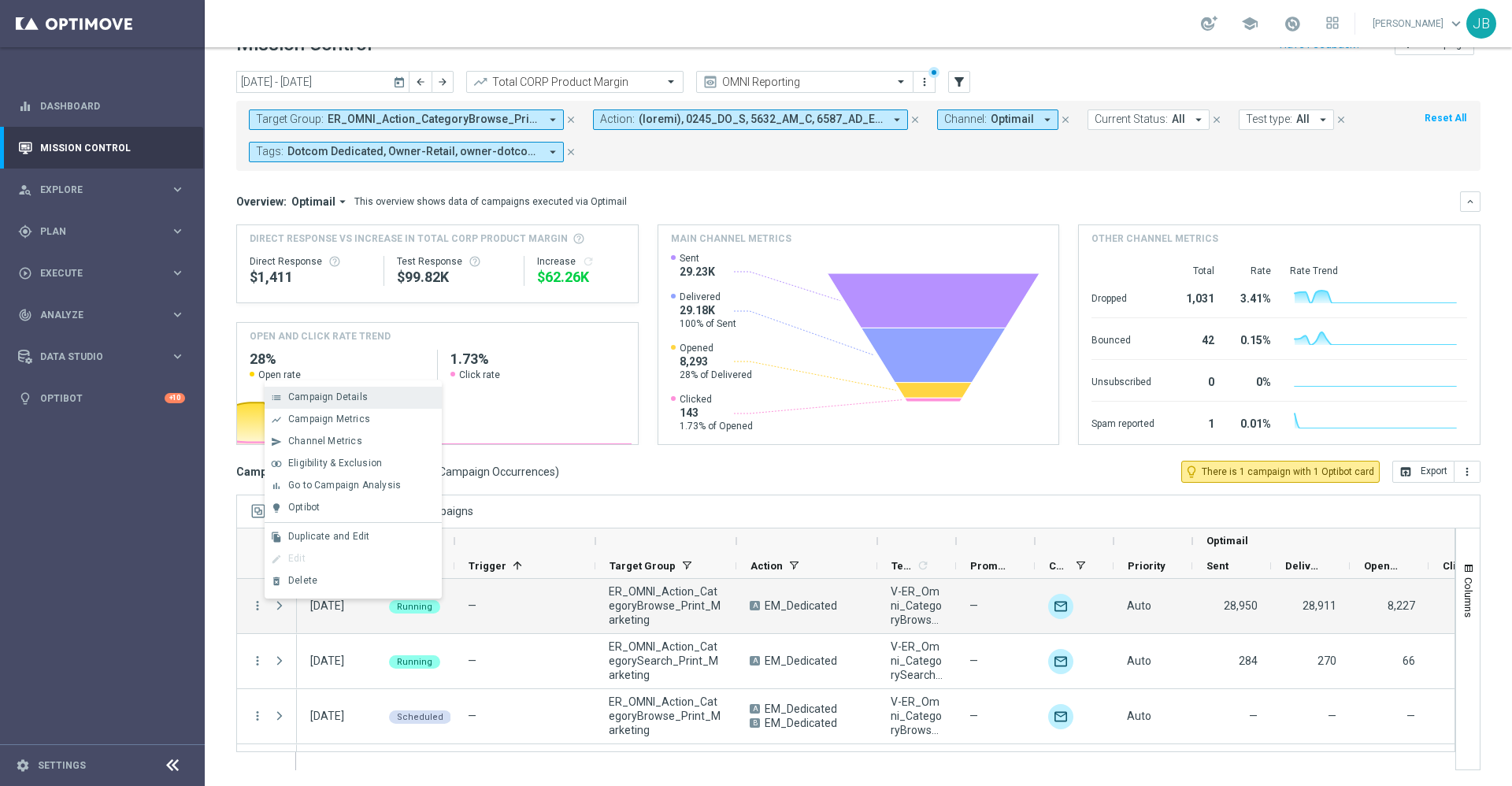
click at [358, 396] on span "Campaign Details" at bounding box center [328, 397] width 79 height 11
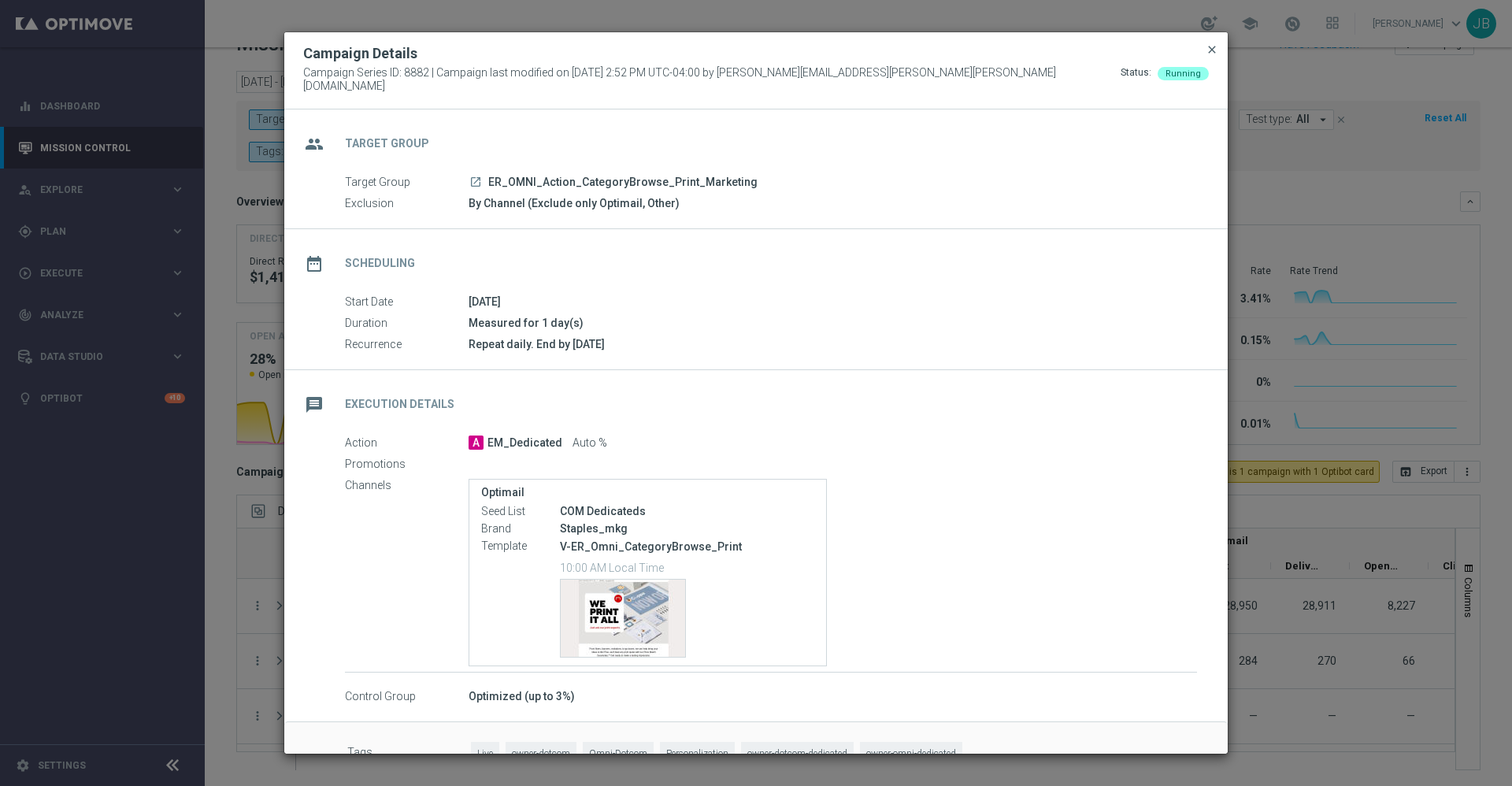
click at [1206, 56] on span "close" at bounding box center [1212, 49] width 13 height 13
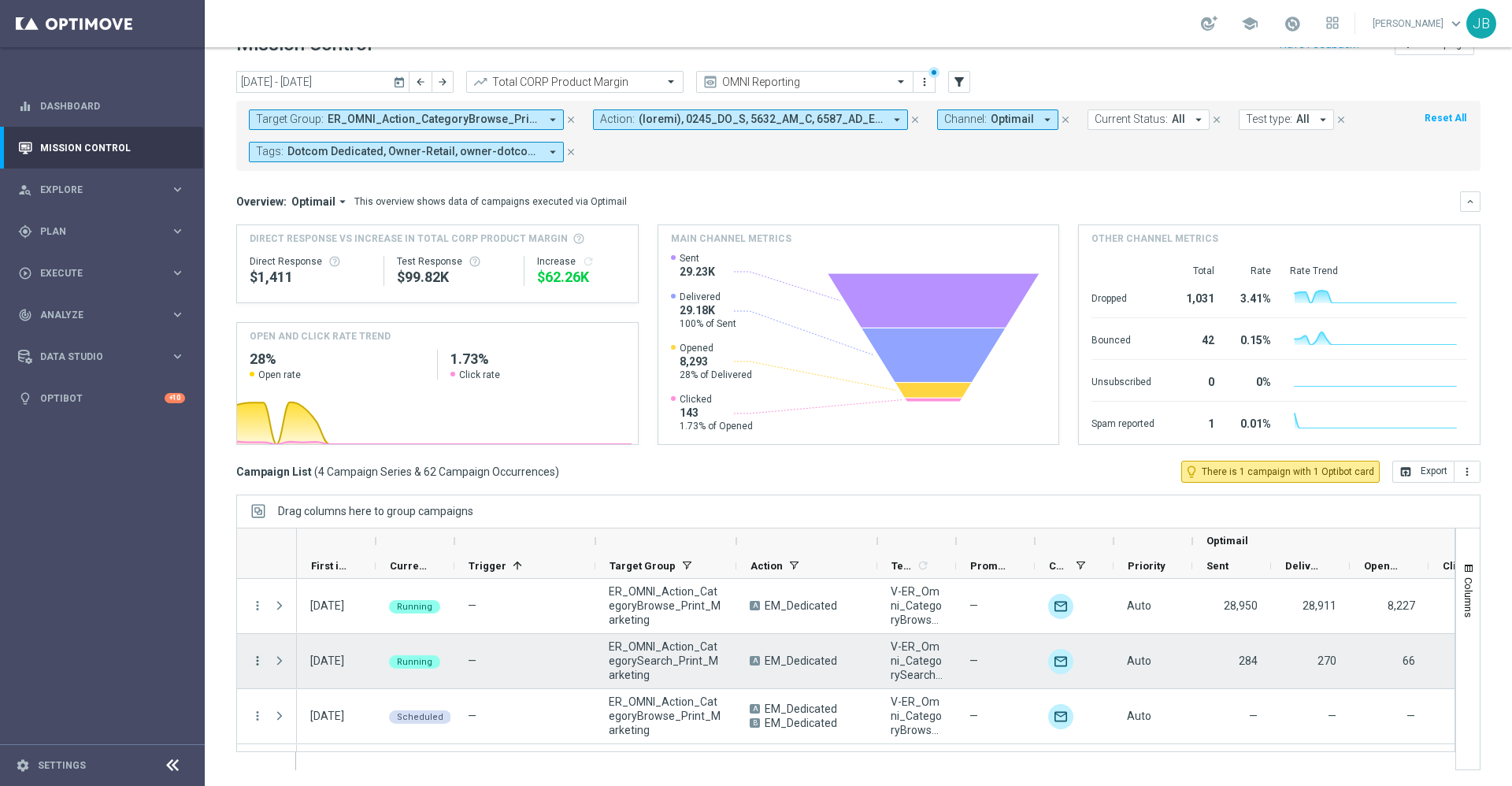
click at [257, 663] on icon "more_vert" at bounding box center [258, 661] width 15 height 15
click at [383, 474] on div "Campaign Details" at bounding box center [361, 474] width 147 height 11
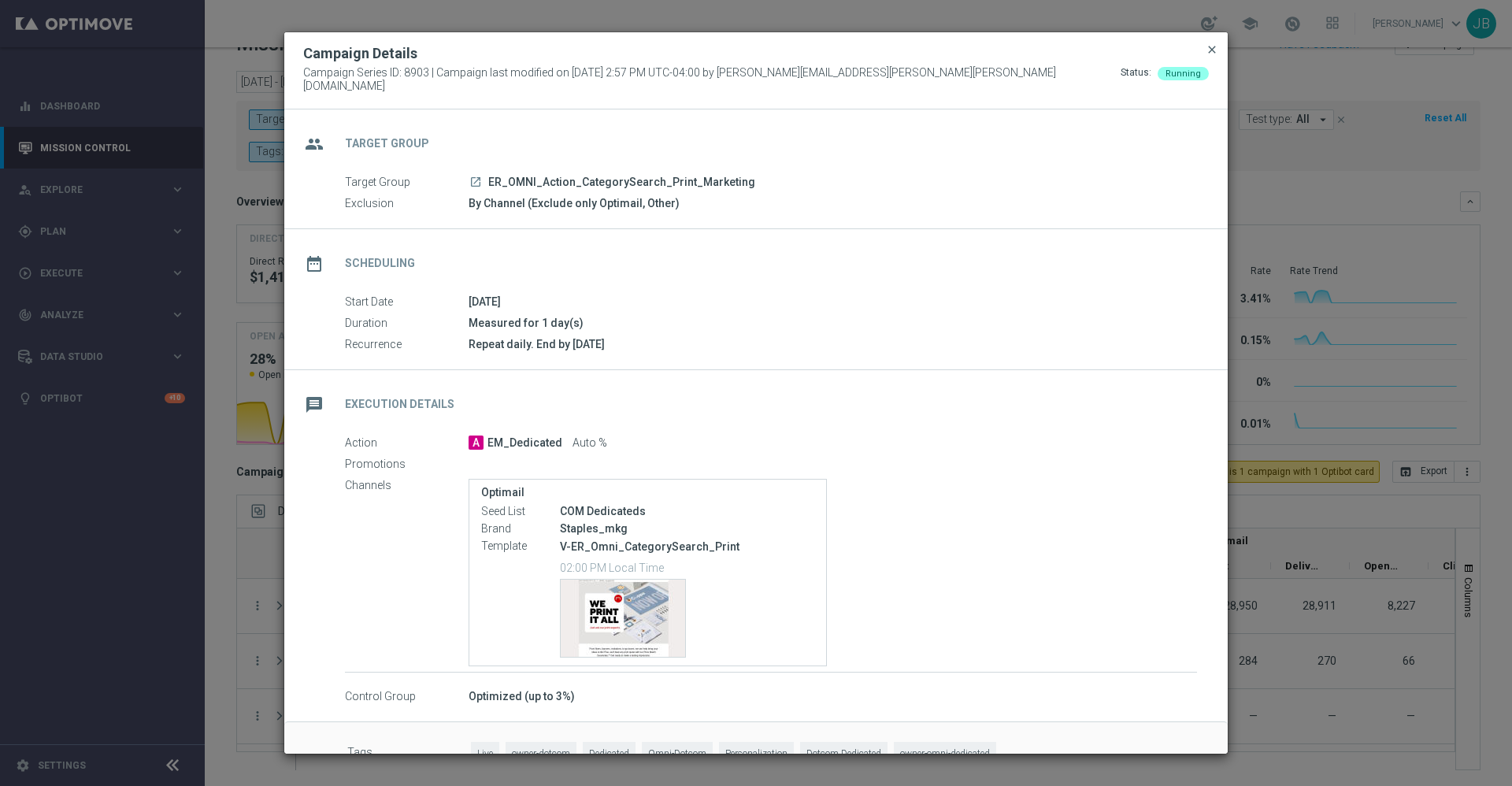
click at [1210, 56] on span "close" at bounding box center [1212, 49] width 13 height 13
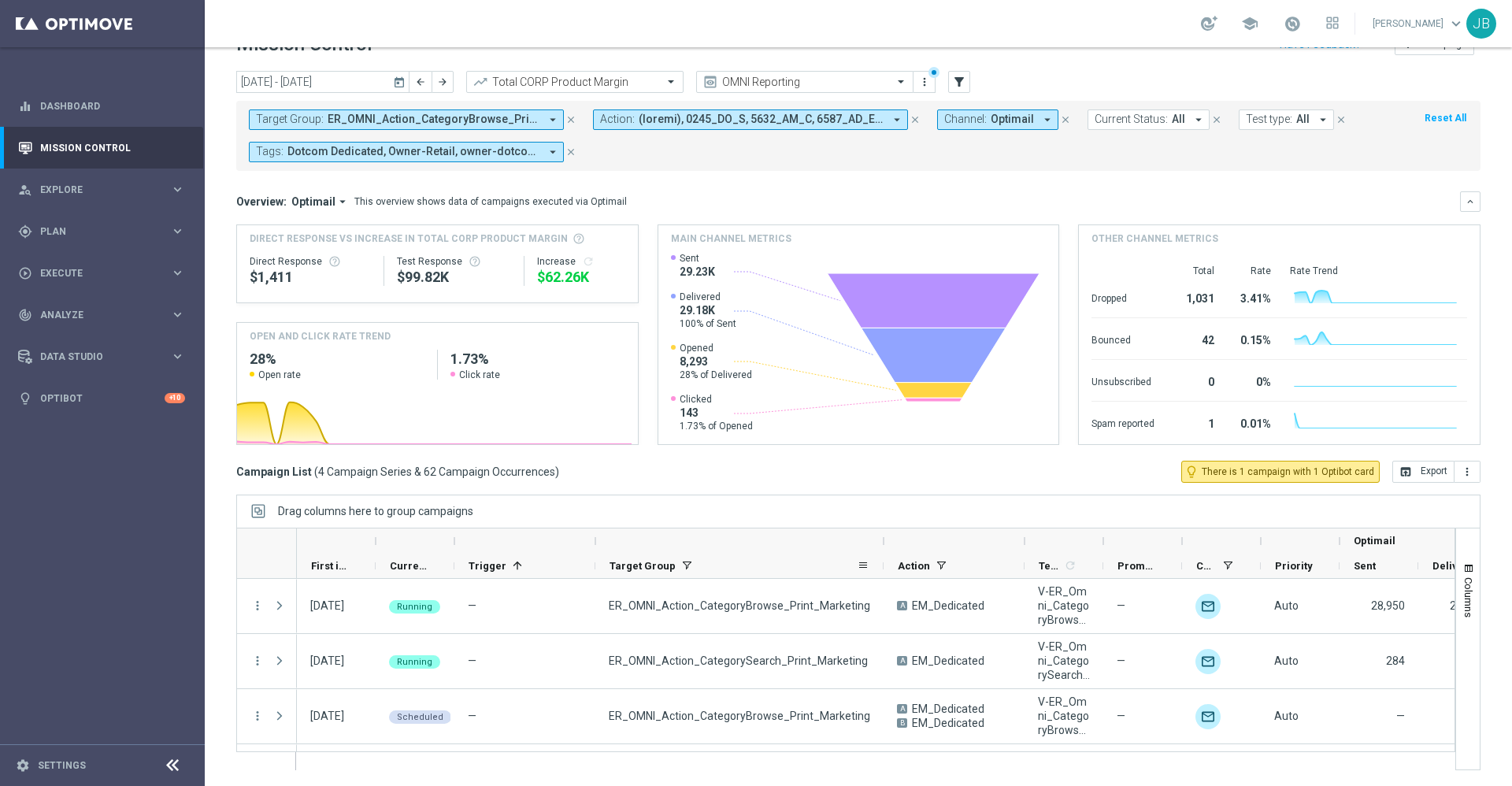
drag, startPoint x: 734, startPoint y: 542, endPoint x: 916, endPoint y: 596, distance: 189.8
click at [916, 596] on div at bounding box center [845, 649] width 1219 height 243
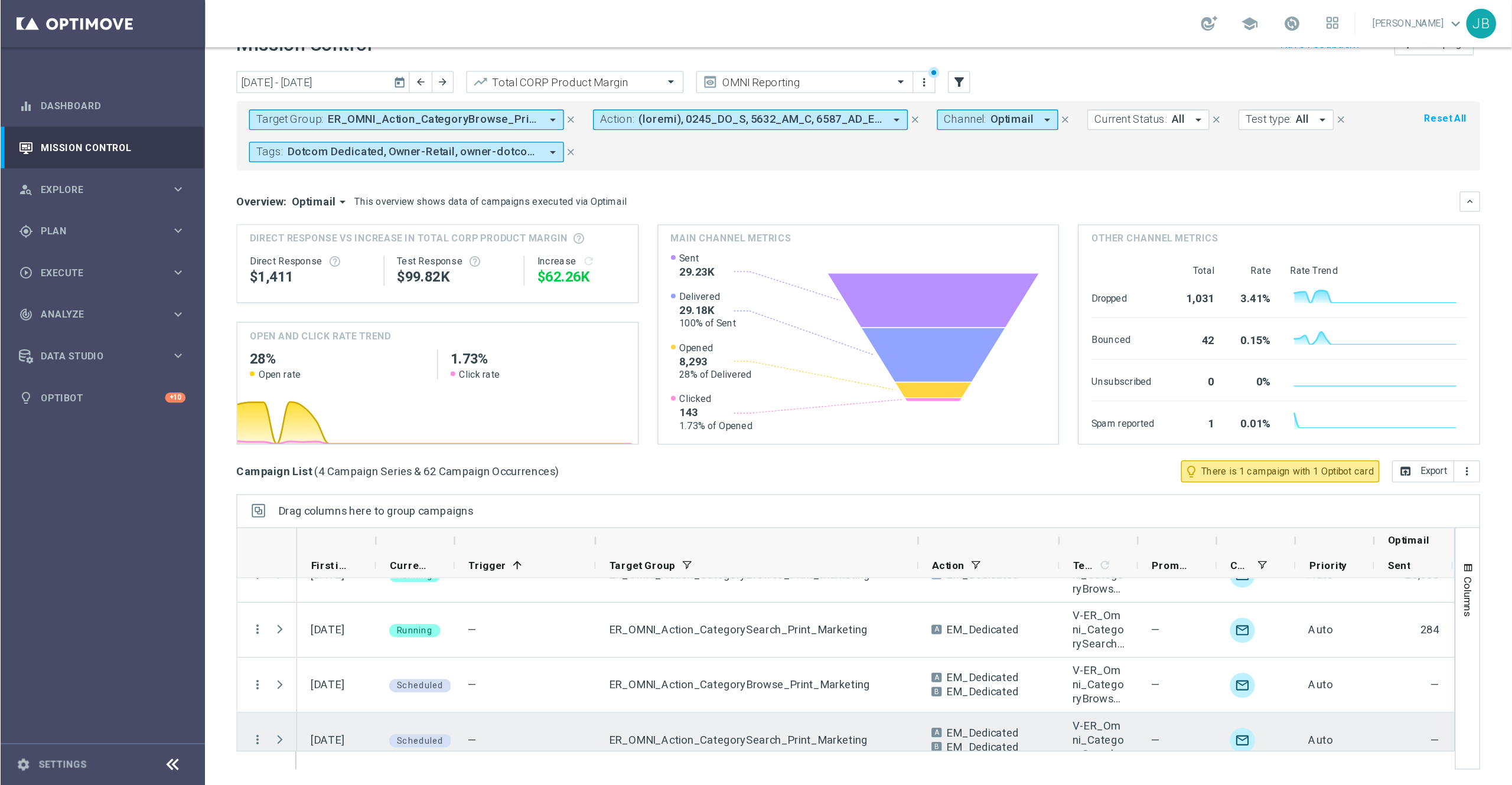
scroll to position [36, 0]
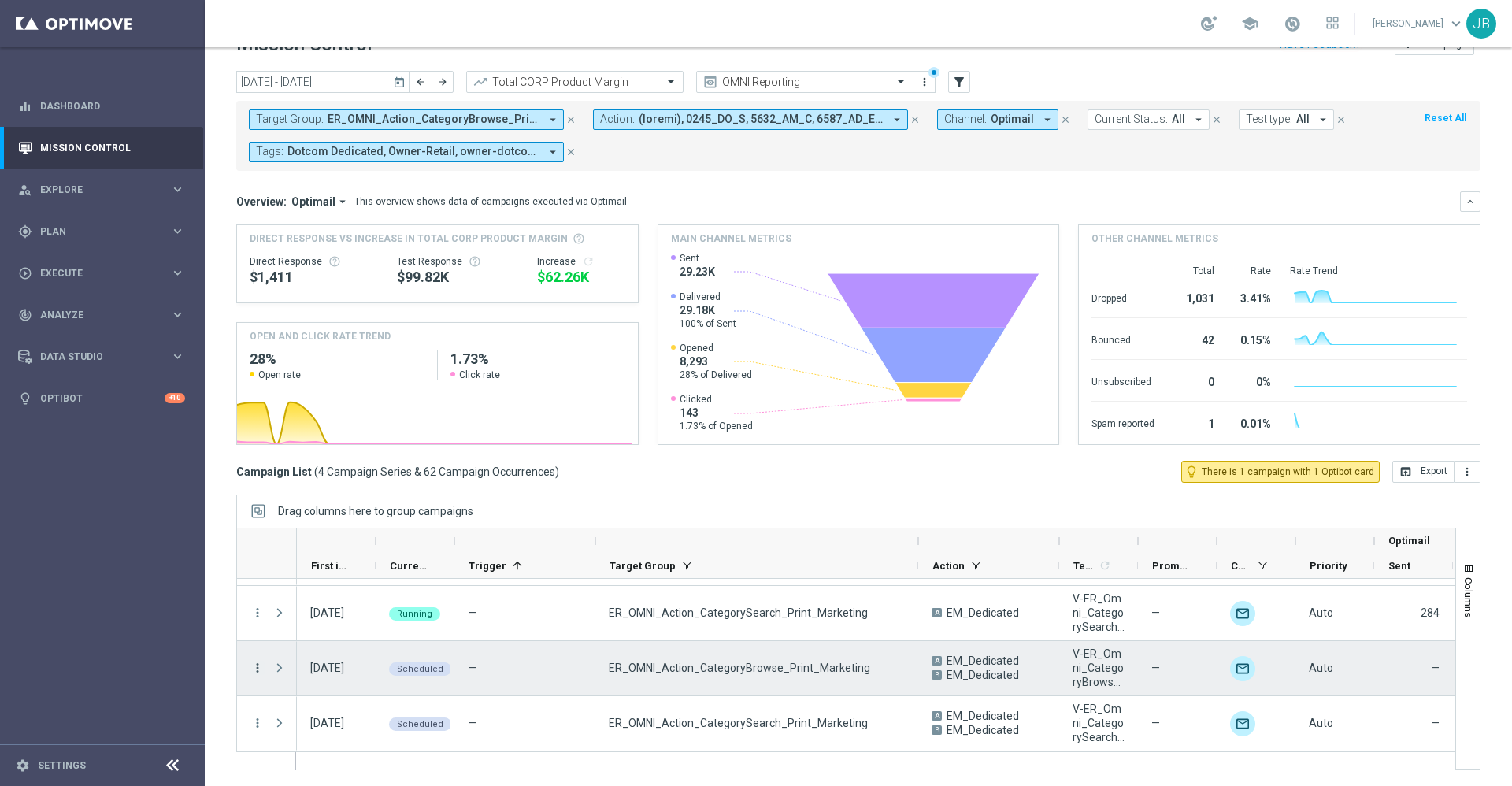
click at [255, 667] on icon "more_vert" at bounding box center [258, 668] width 15 height 15
click at [343, 498] on span "Campaign Details" at bounding box center [328, 503] width 79 height 11
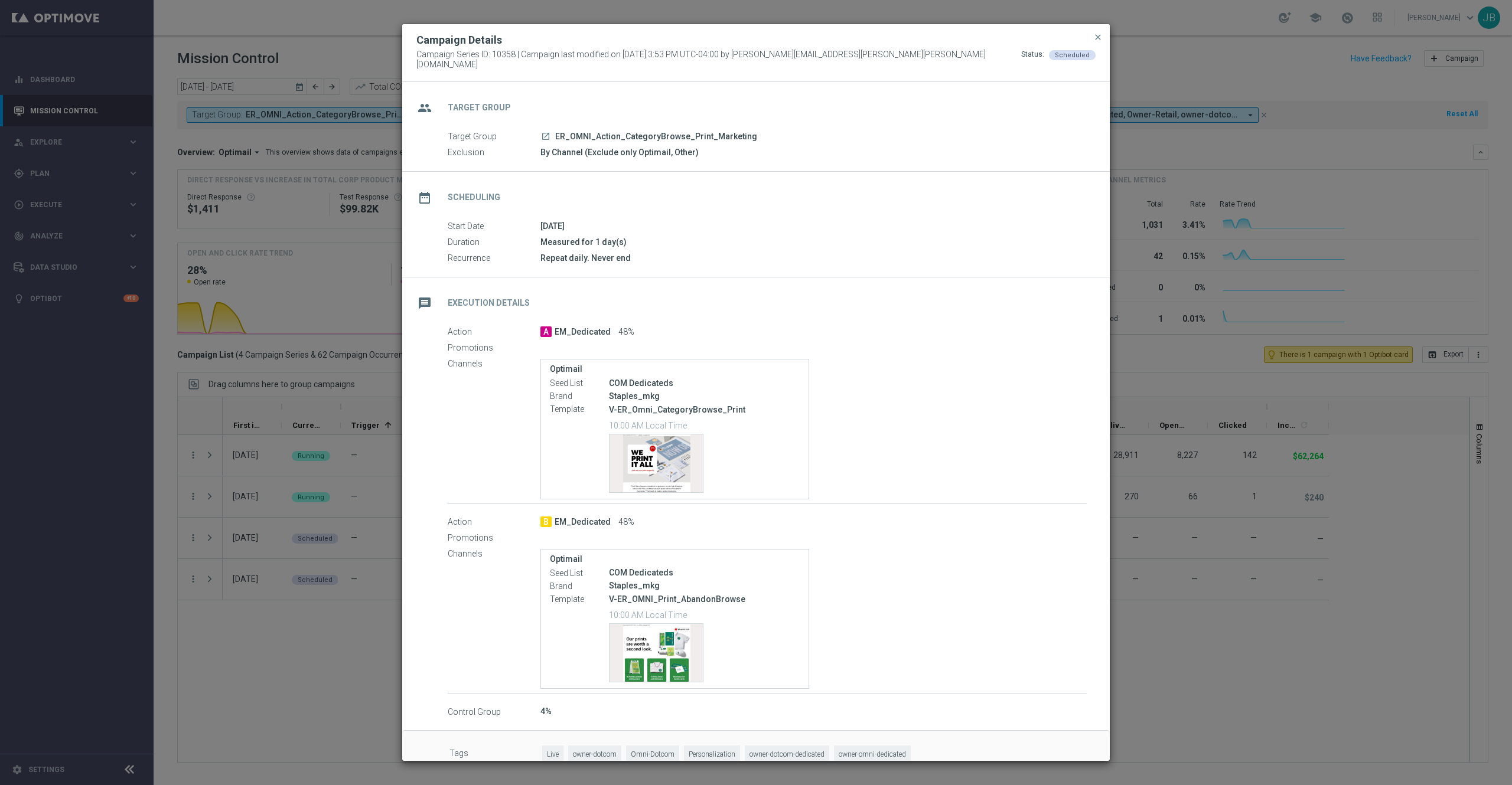
scroll to position [0, 0]
click at [1094, 42] on span "close" at bounding box center [1098, 37] width 10 height 10
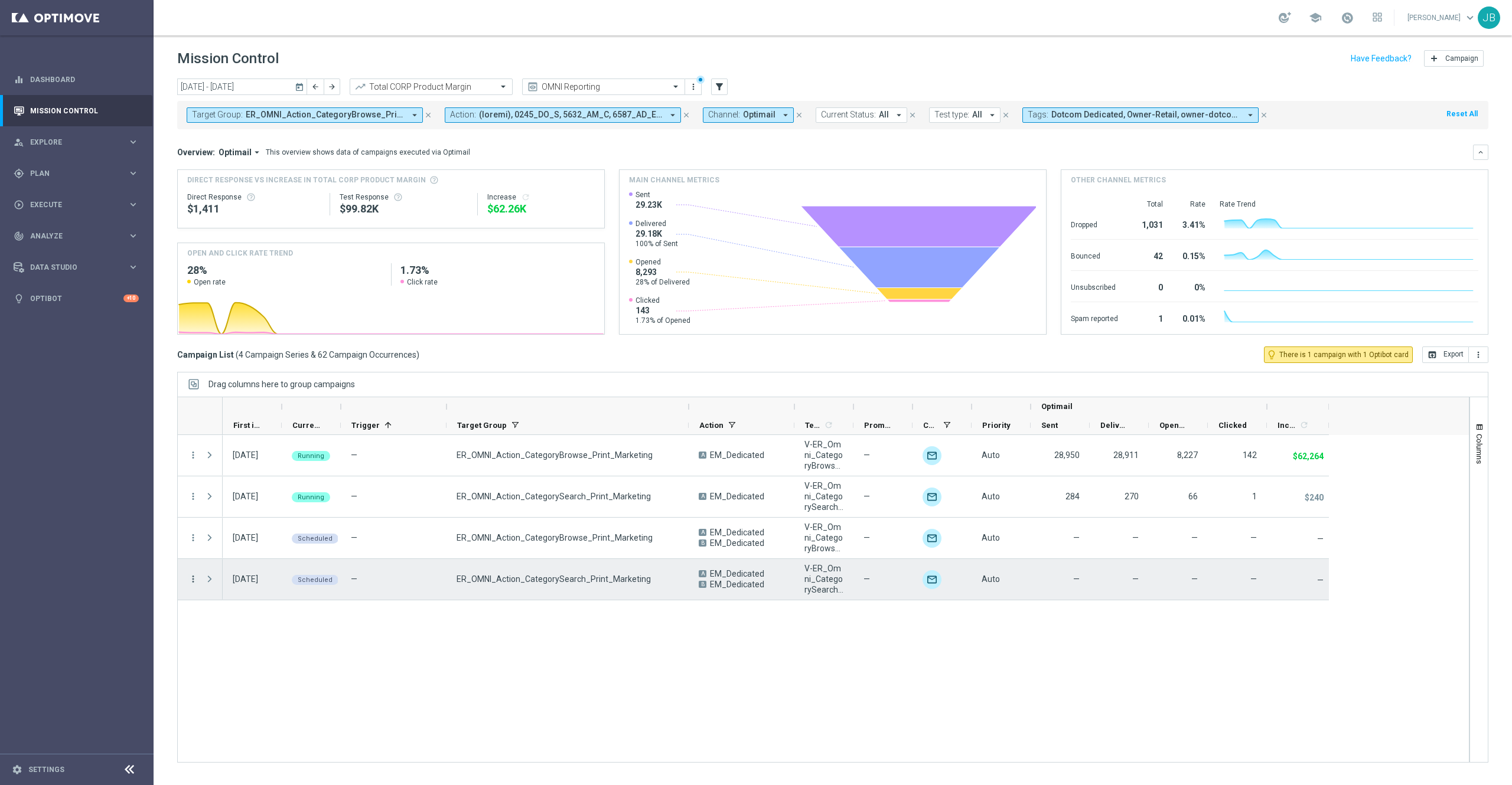
click at [194, 580] on icon "more_vert" at bounding box center [193, 579] width 11 height 11
click at [282, 585] on div "Campaign Details" at bounding box center [271, 588] width 110 height 8
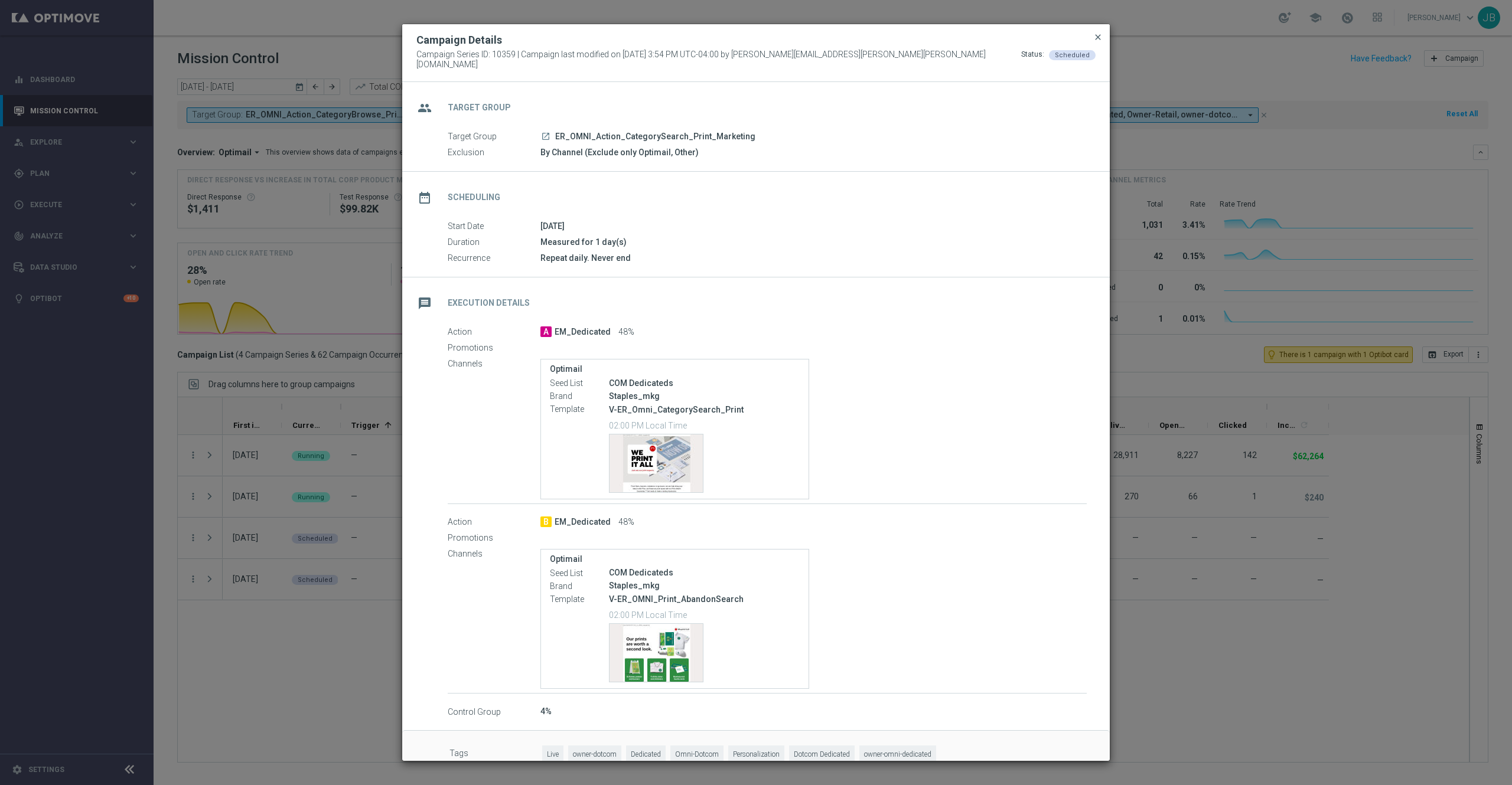
click at [1096, 40] on span "close" at bounding box center [1098, 37] width 10 height 10
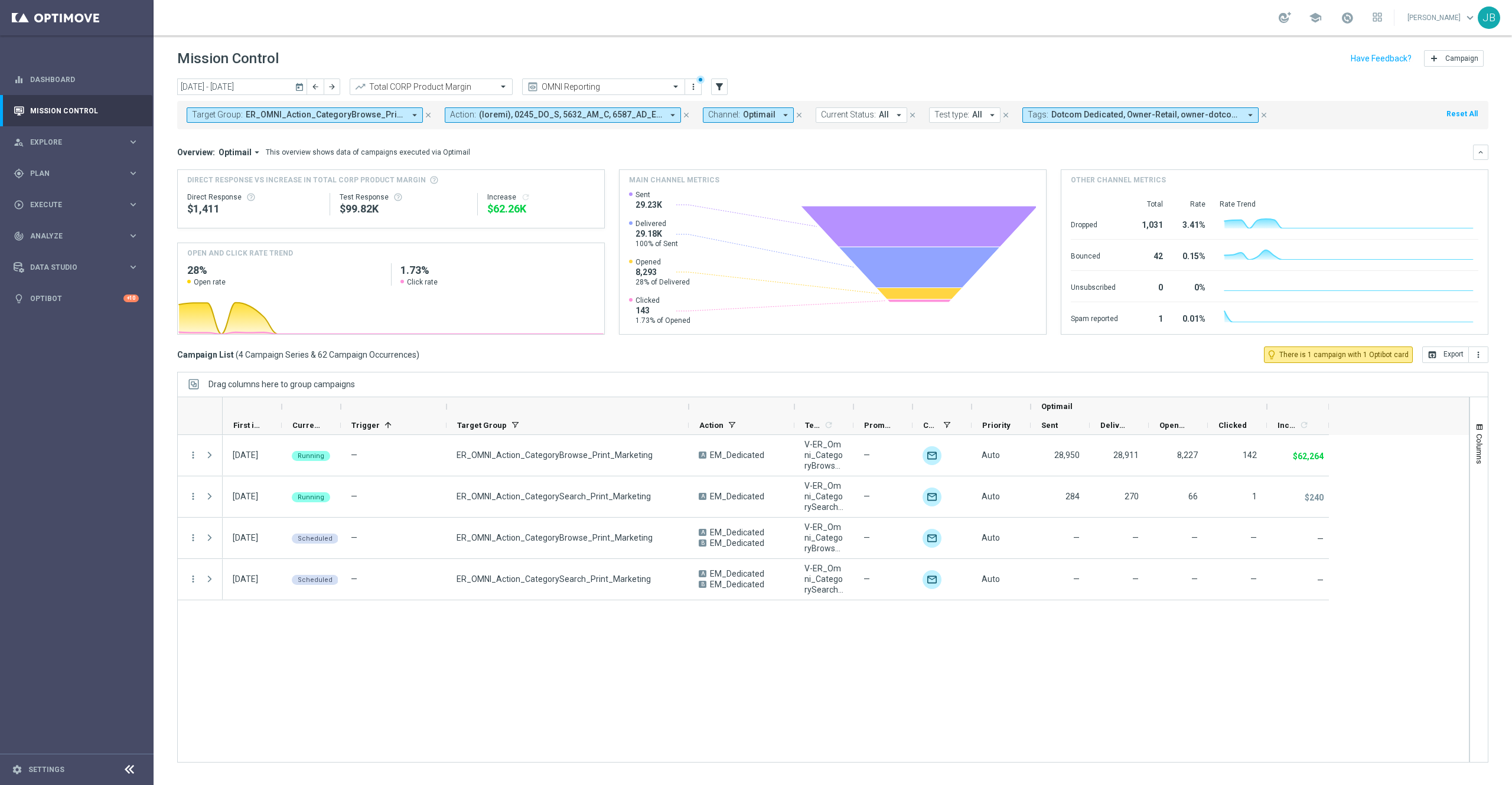
click at [301, 87] on icon "today" at bounding box center [300, 87] width 11 height 11
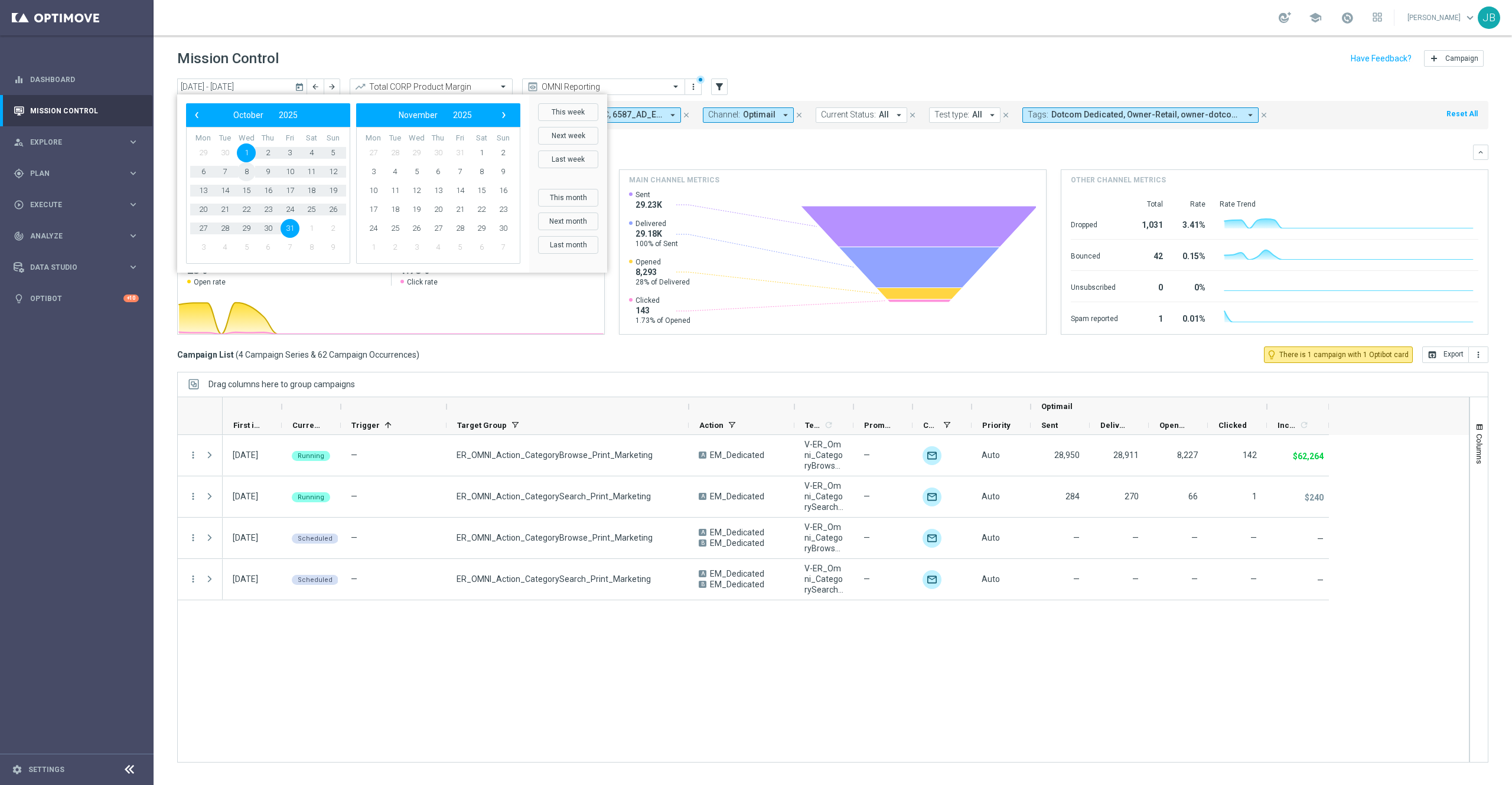
click at [247, 174] on span "8" at bounding box center [246, 171] width 19 height 19
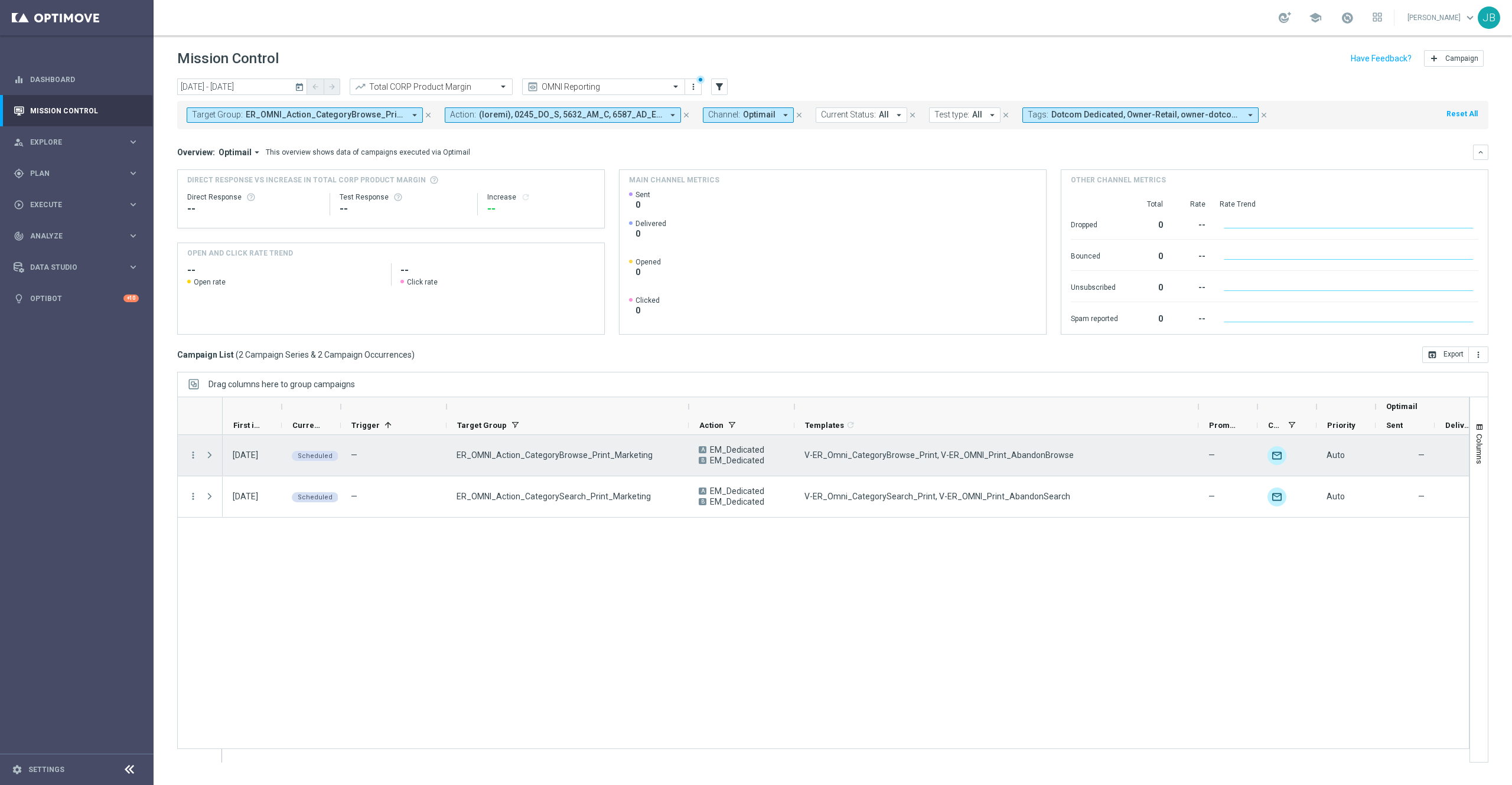
drag, startPoint x: 853, startPoint y: 406, endPoint x: 1207, endPoint y: 454, distance: 357.2
click at [1133, 454] on div at bounding box center [823, 580] width 1292 height 366
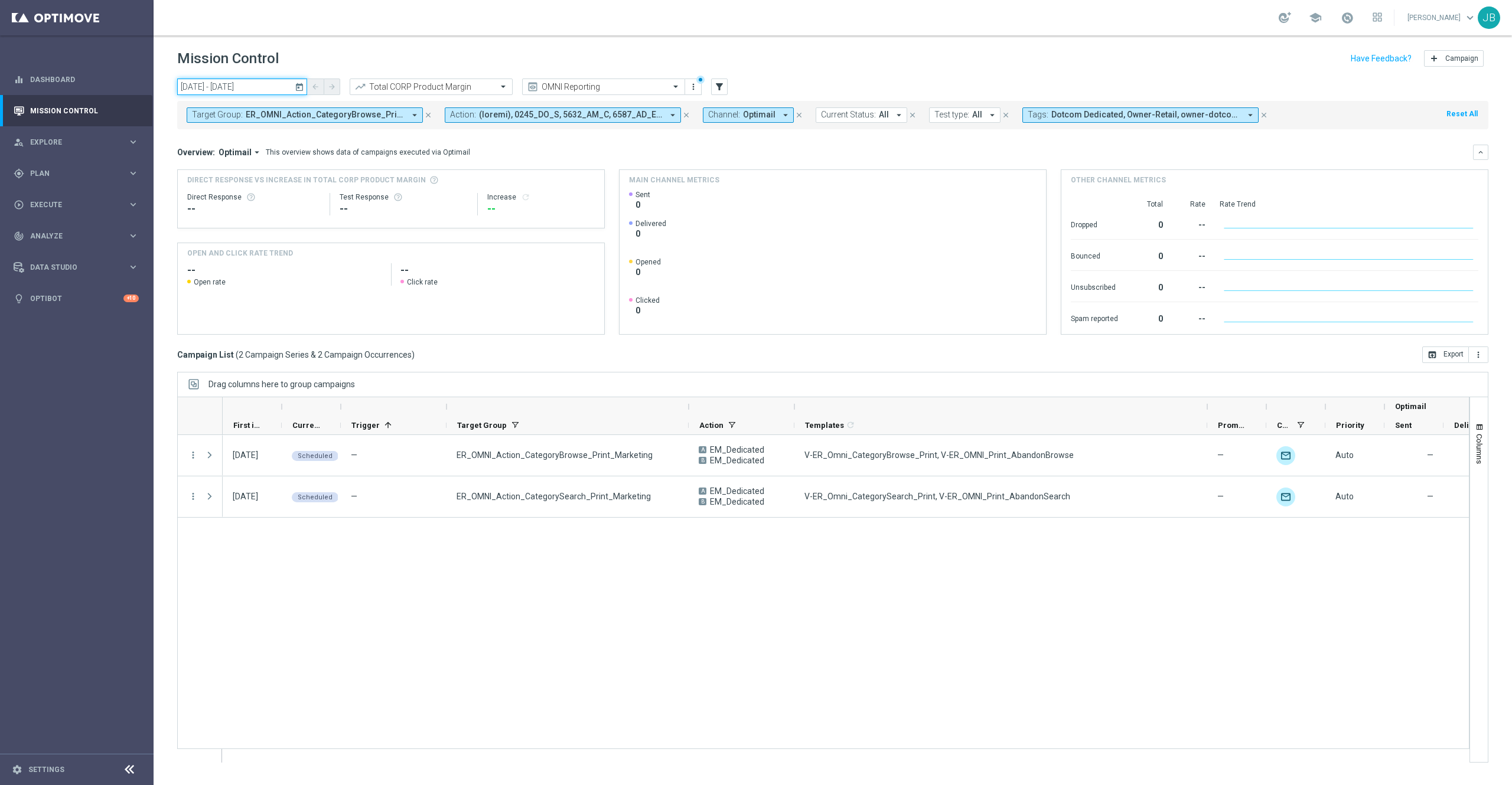
click at [291, 84] on input "08 Oct 2025 - 08 Oct 2025" at bounding box center [242, 86] width 130 height 16
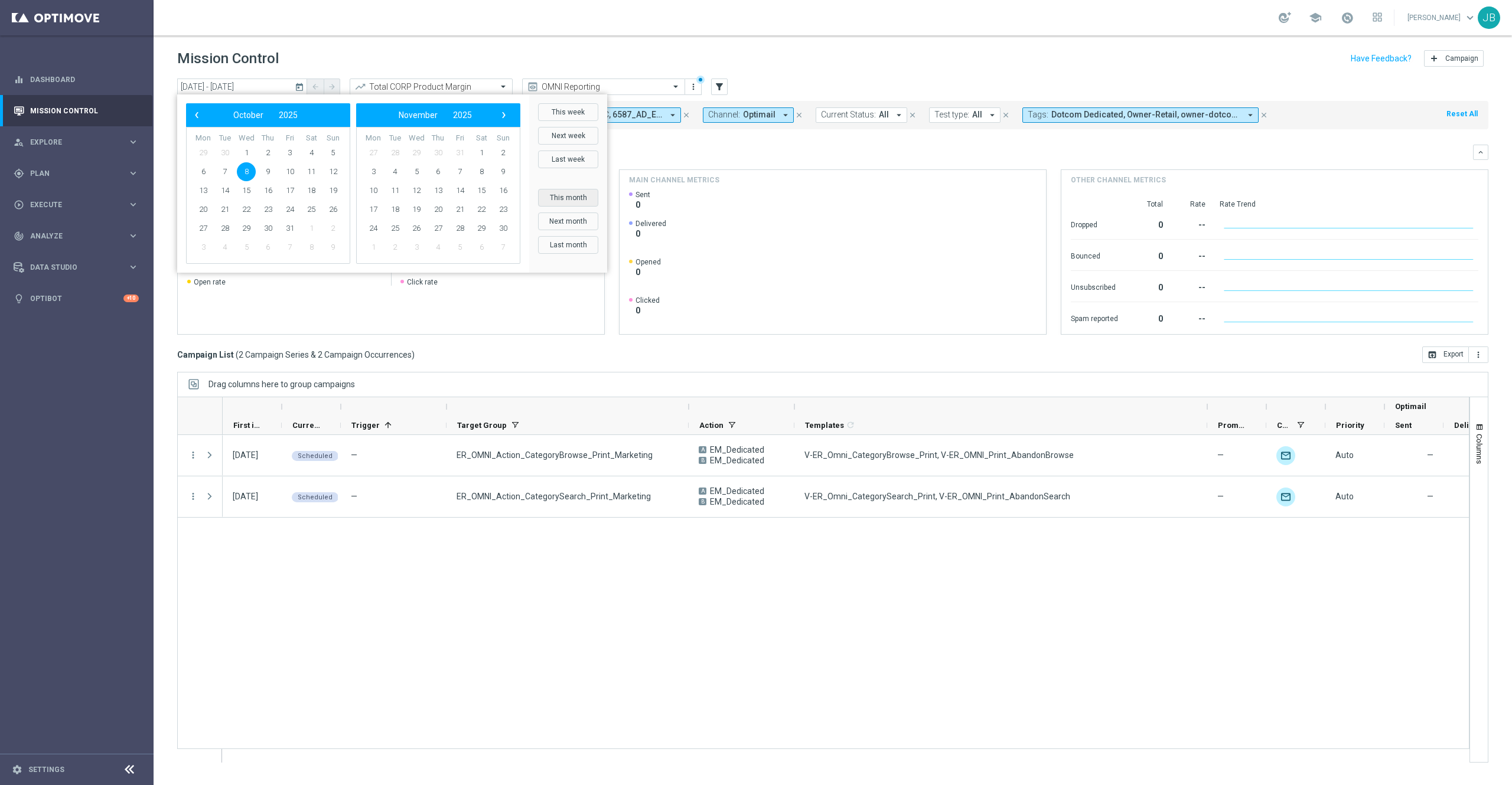
click at [577, 199] on button "This month" at bounding box center [568, 197] width 60 height 18
type input "[DATE] - [DATE]"
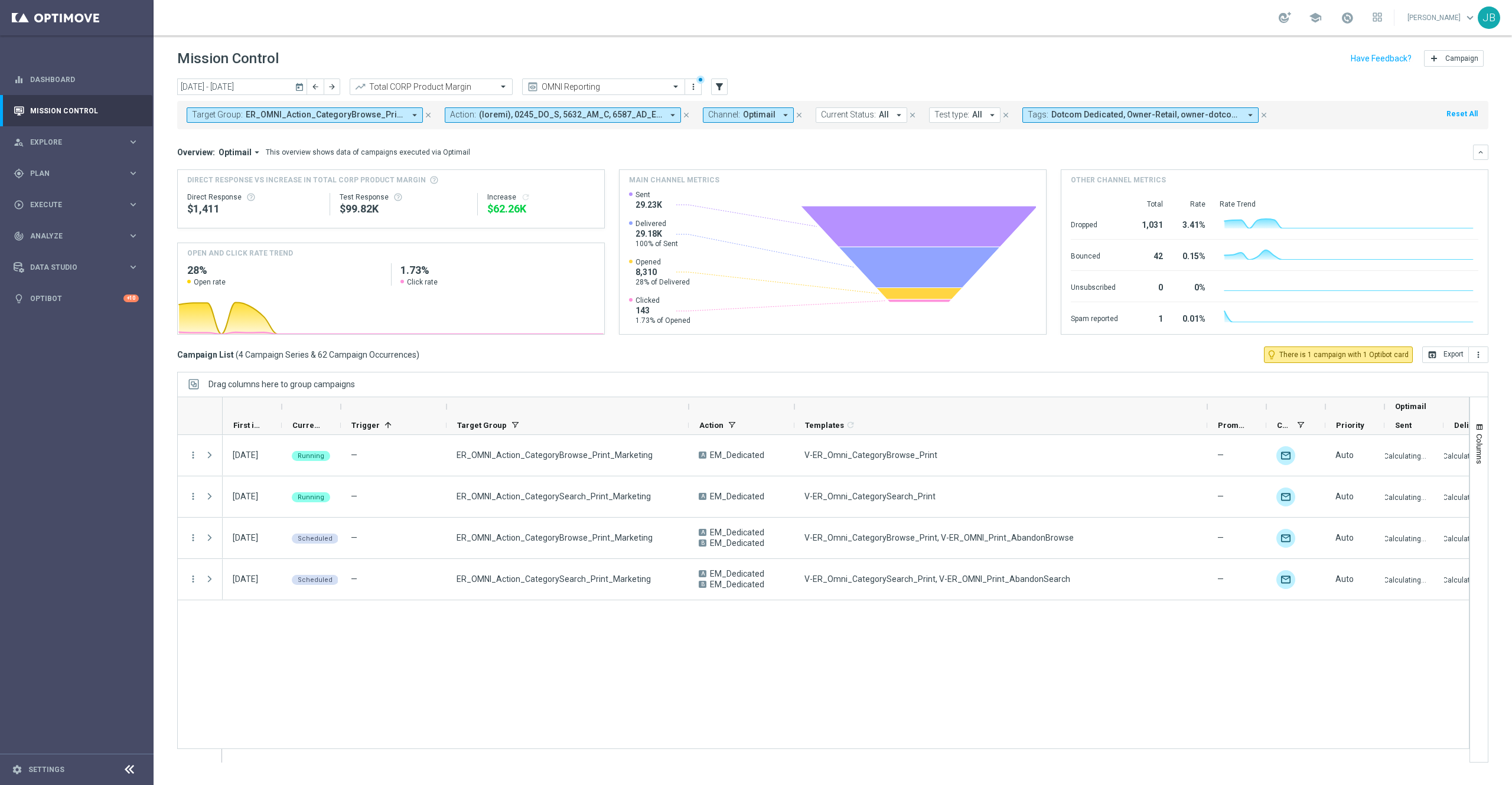
click at [426, 117] on icon "close" at bounding box center [428, 115] width 9 height 8
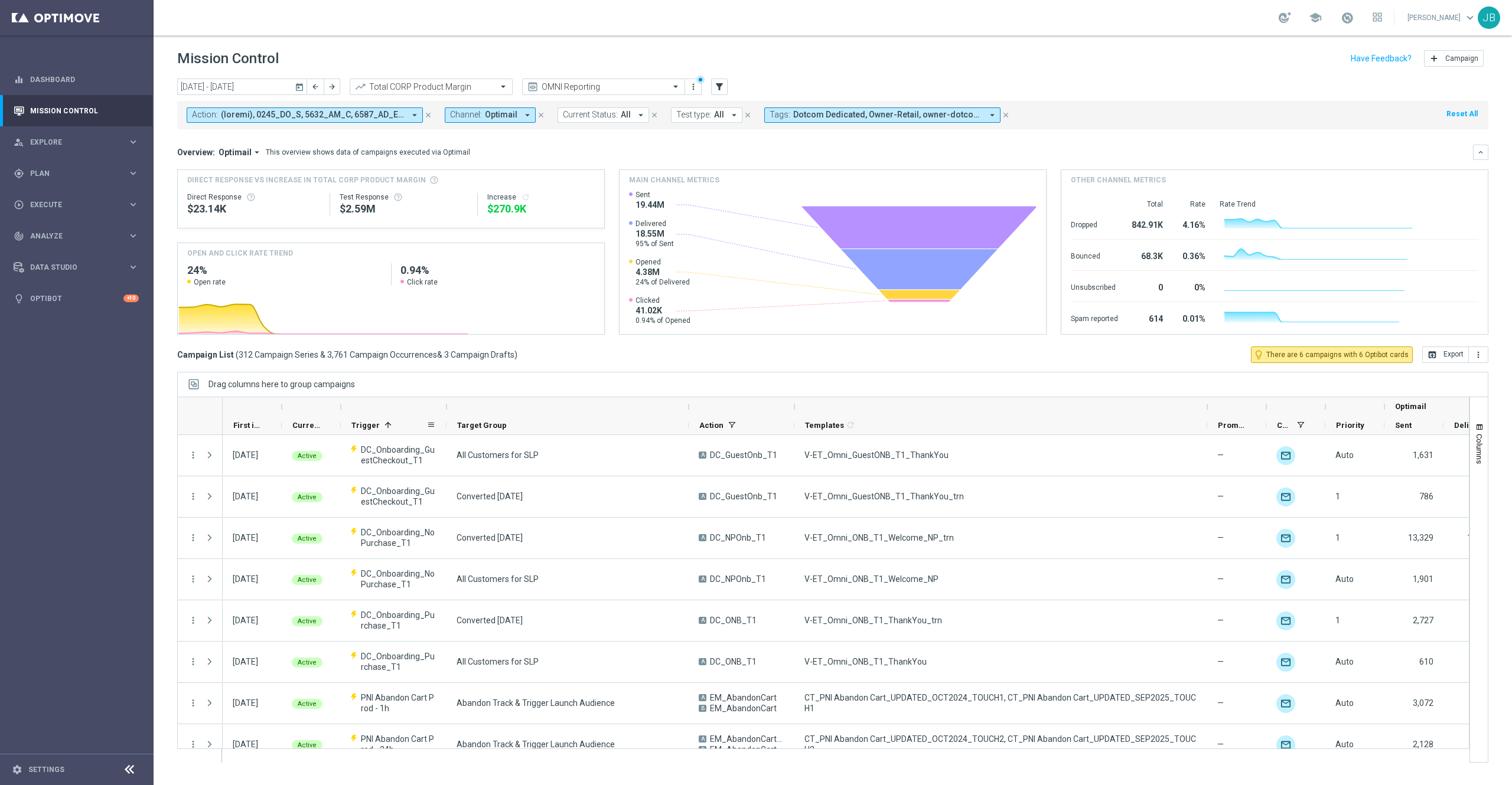
click at [376, 424] on div "Trigger 1" at bounding box center [389, 426] width 75 height 18
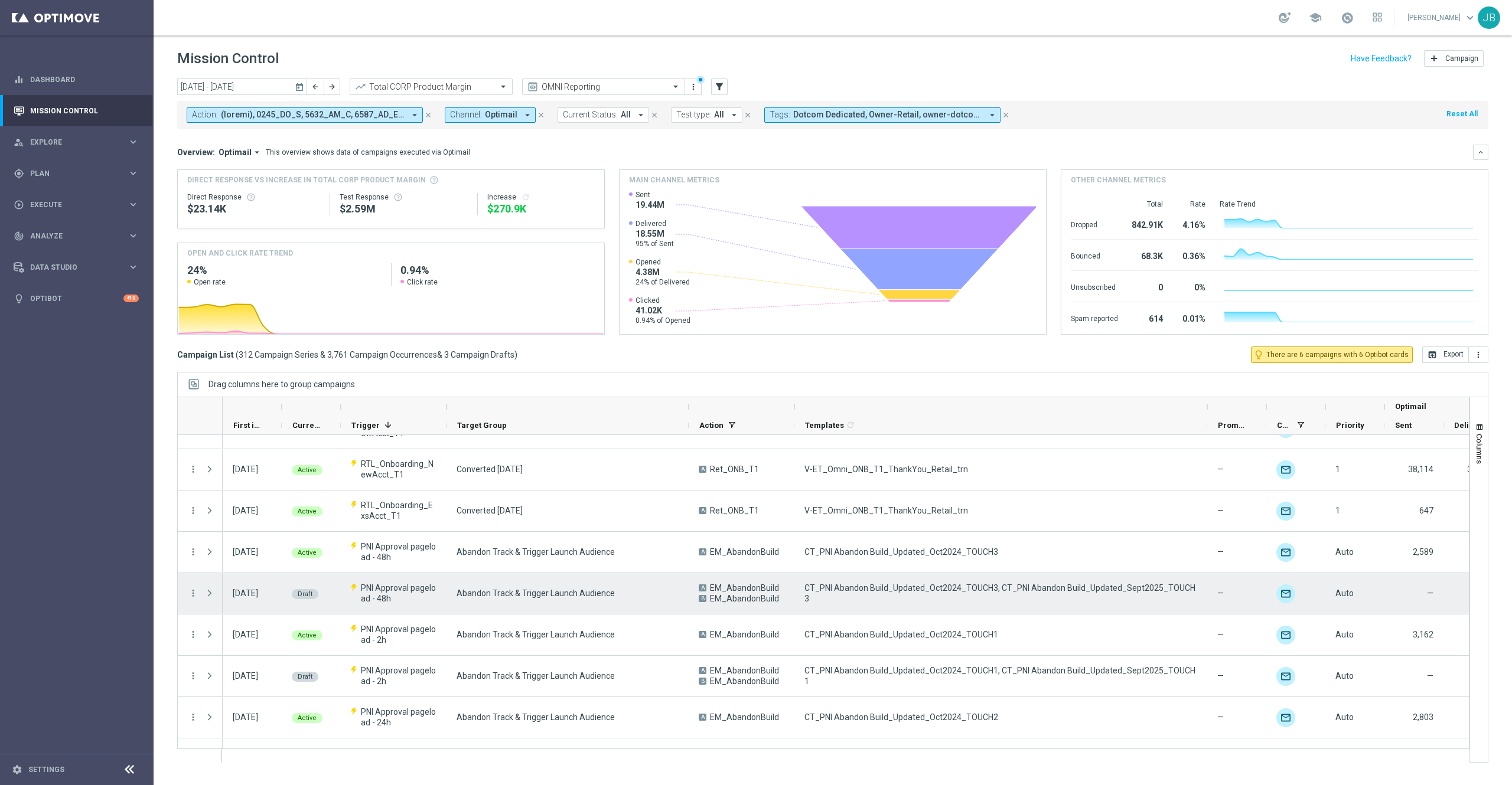
scroll to position [407, 0]
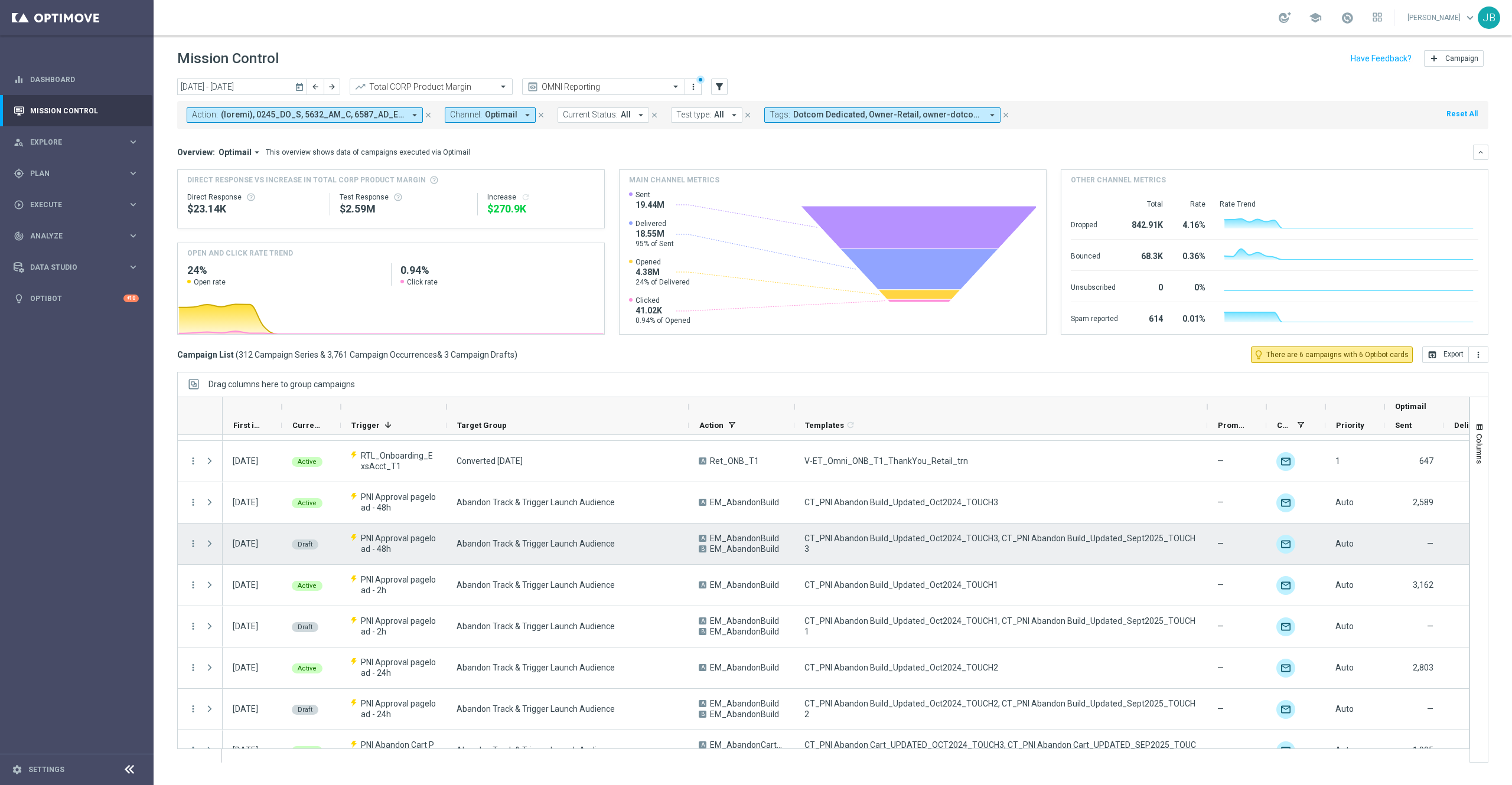
click at [990, 545] on span "CT_PNI Abandon Build_Updated_Oct2024_TOUCH3, CT_PNI Abandon Build_Updated_Sept2…" at bounding box center [1001, 543] width 393 height 21
drag, startPoint x: 959, startPoint y: 545, endPoint x: 799, endPoint y: 540, distance: 160.1
click at [799, 540] on div "CT_PNI Abandon Build_Updated_Oct2024_TOUCH3, CT_PNI Abandon Build_Updated_Sept2…" at bounding box center [1001, 544] width 413 height 41
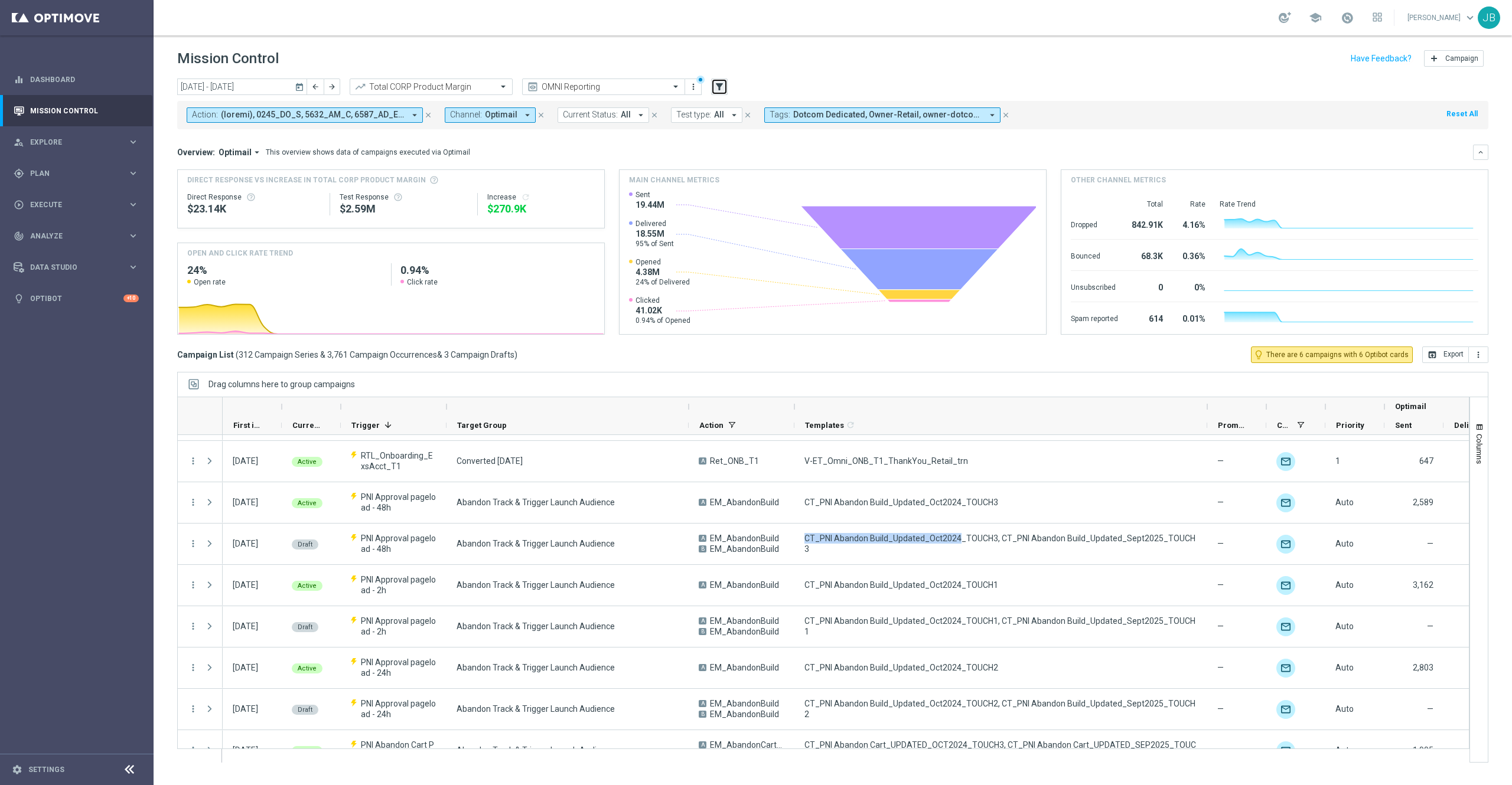
click at [716, 89] on icon "filter_alt" at bounding box center [720, 87] width 11 height 11
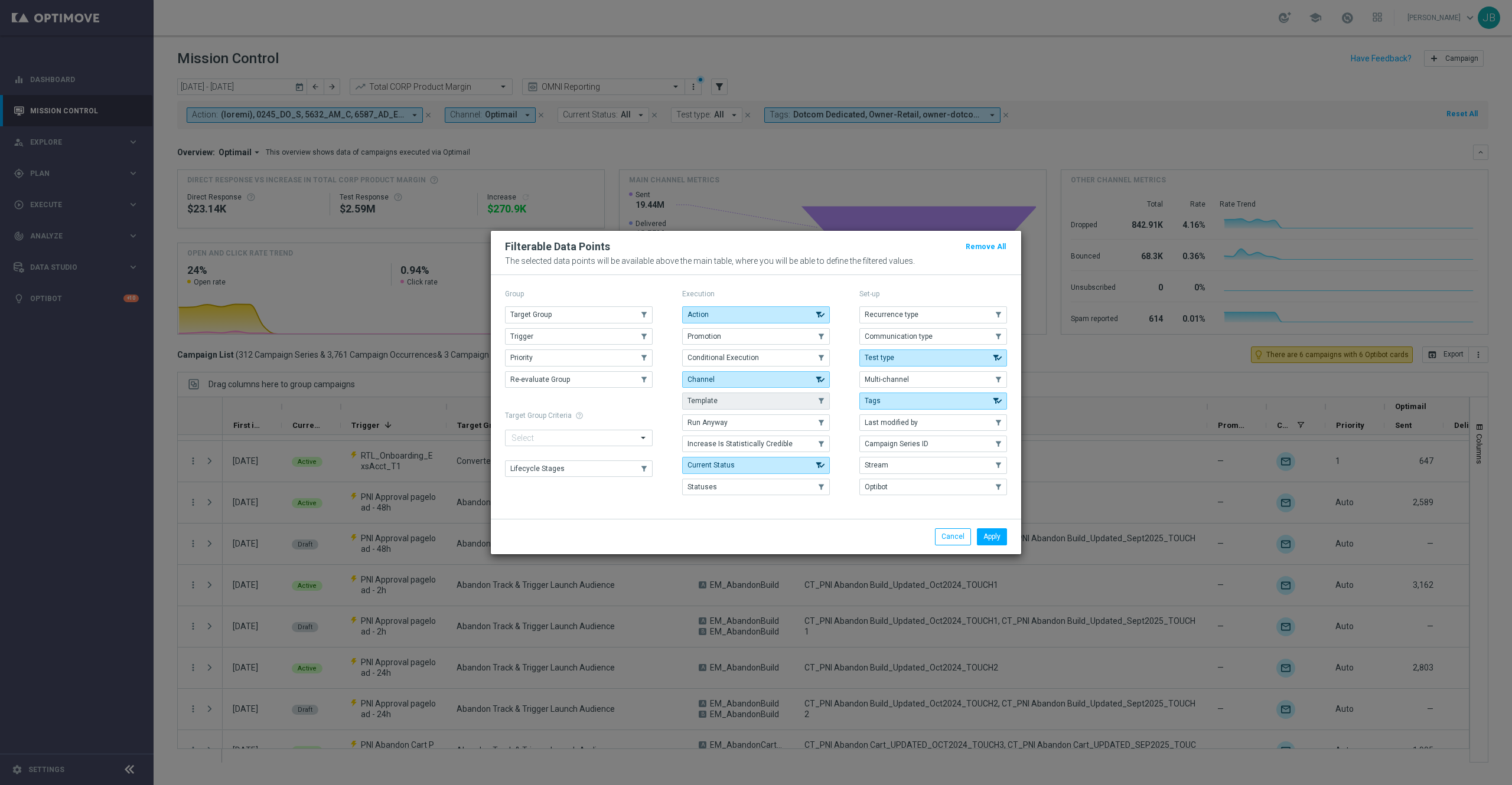
click at [743, 401] on button "Template" at bounding box center [755, 401] width 148 height 16
click at [992, 541] on button "Apply" at bounding box center [992, 536] width 30 height 16
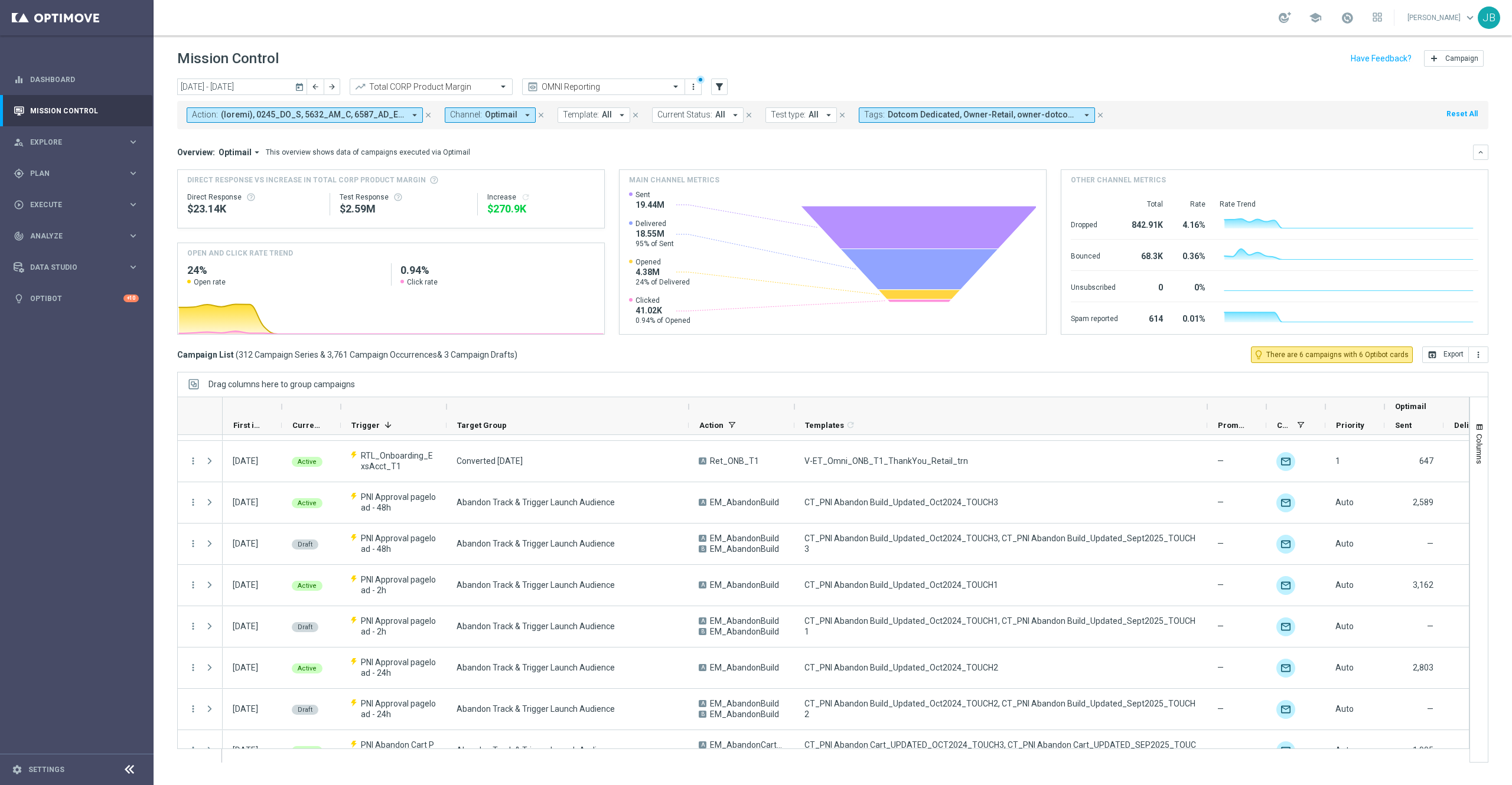
click at [610, 118] on span "All" at bounding box center [607, 115] width 10 height 10
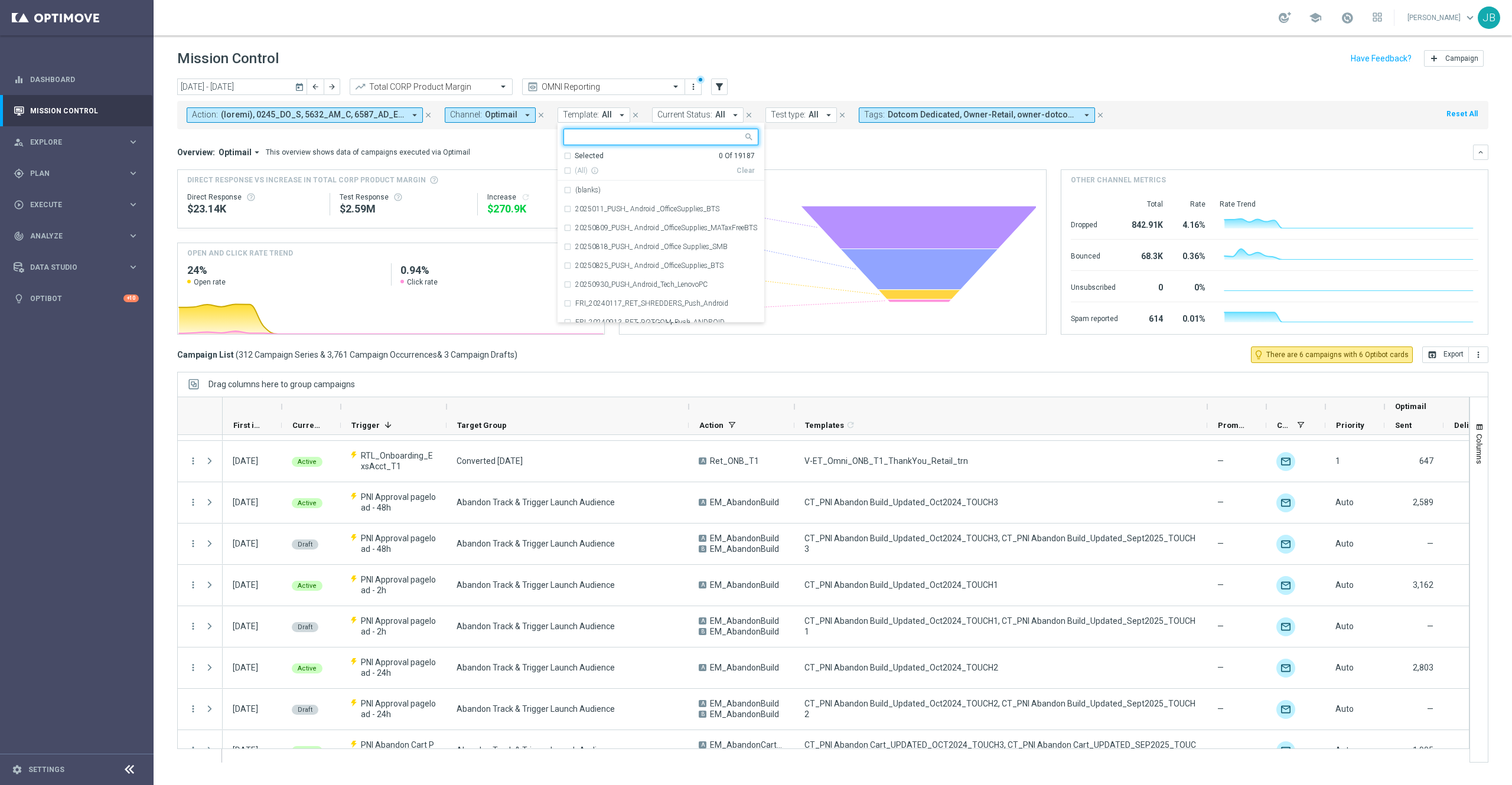
click at [605, 140] on input "text" at bounding box center [656, 137] width 173 height 10
type input "CT_PNI Abandon Build_Updated_Oct2024_TOUCH3, CT_PNI Abandon Build_Updated_Sept2…"
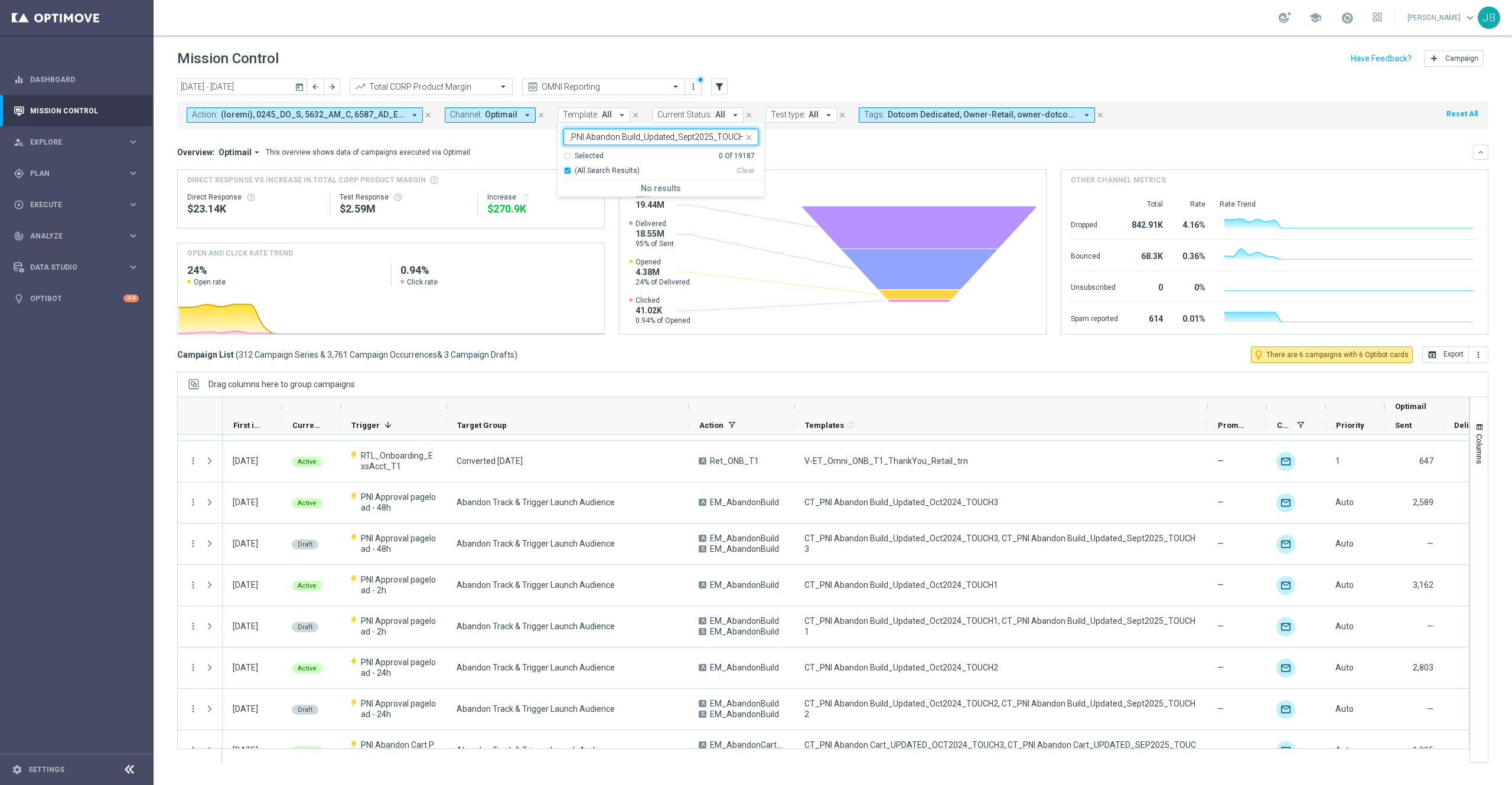
click at [570, 138] on input "CT_PNI Abandon Build_Updated_Oct2024_TOUCH3, CT_PNI Abandon Build_Updated_Sept2…" at bounding box center [656, 137] width 173 height 10
drag, startPoint x: 727, startPoint y: 139, endPoint x: 735, endPoint y: 139, distance: 8.0
click at [735, 139] on input "CT_PNI Abandon Build_Updated_Oct2024_TOUCH3, CT_PNI Abandon Build_Updated_Sept2…" at bounding box center [656, 137] width 173 height 10
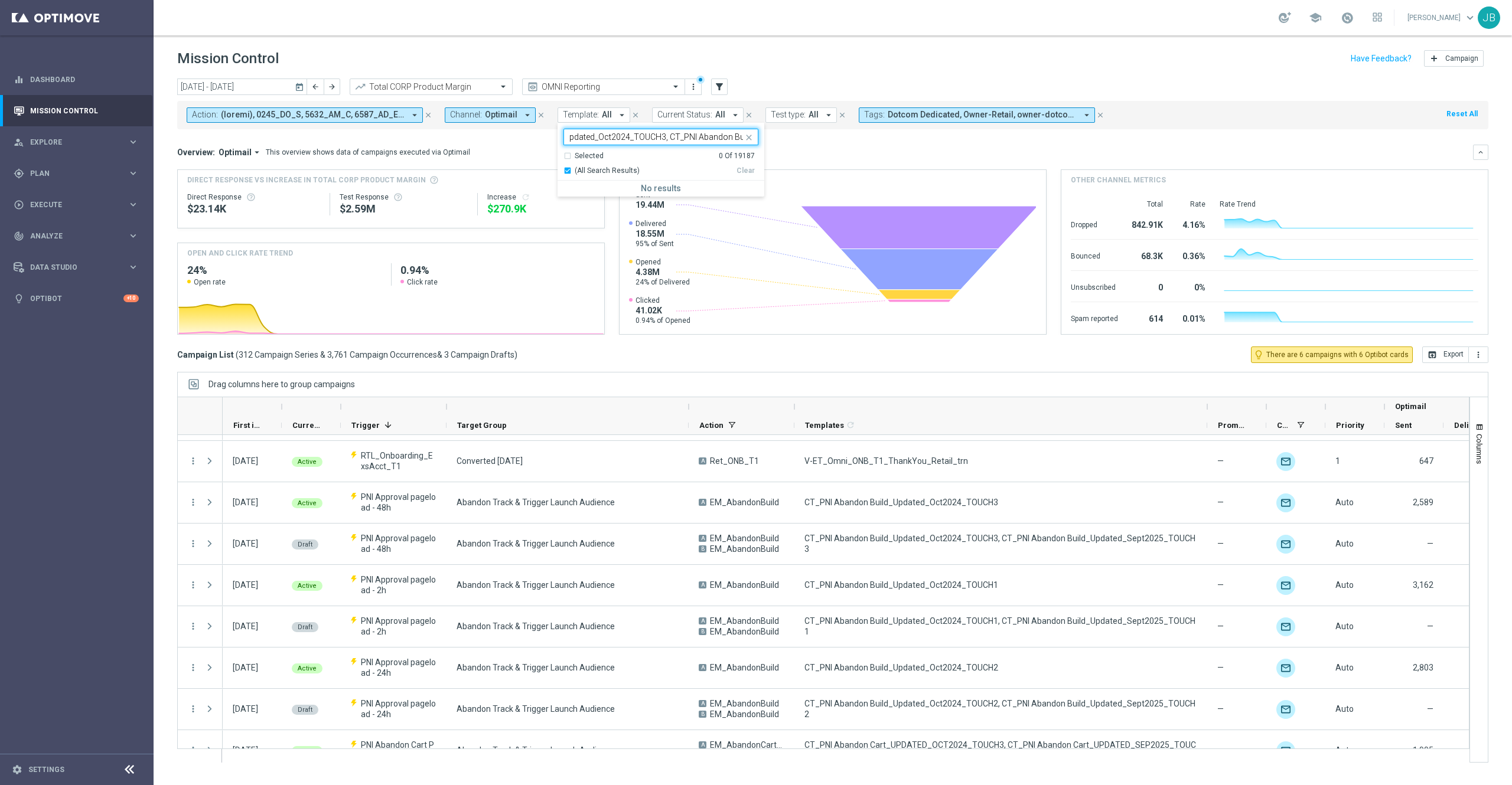
click at [631, 134] on input "CT_PNI Abandon Build_Updated_Oct2024_TOUCH3, CT_PNI Abandon Build_Updated_Sept2…" at bounding box center [656, 137] width 173 height 10
drag, startPoint x: 630, startPoint y: 137, endPoint x: 826, endPoint y: 143, distance: 196.1
click at [826, 143] on div "today 01 Oct 2025 - 31 Oct 2025 arrow_back arrow_forward Total CORP Product Mar…" at bounding box center [833, 426] width 1358 height 696
click at [718, 86] on icon "filter_alt" at bounding box center [720, 87] width 11 height 11
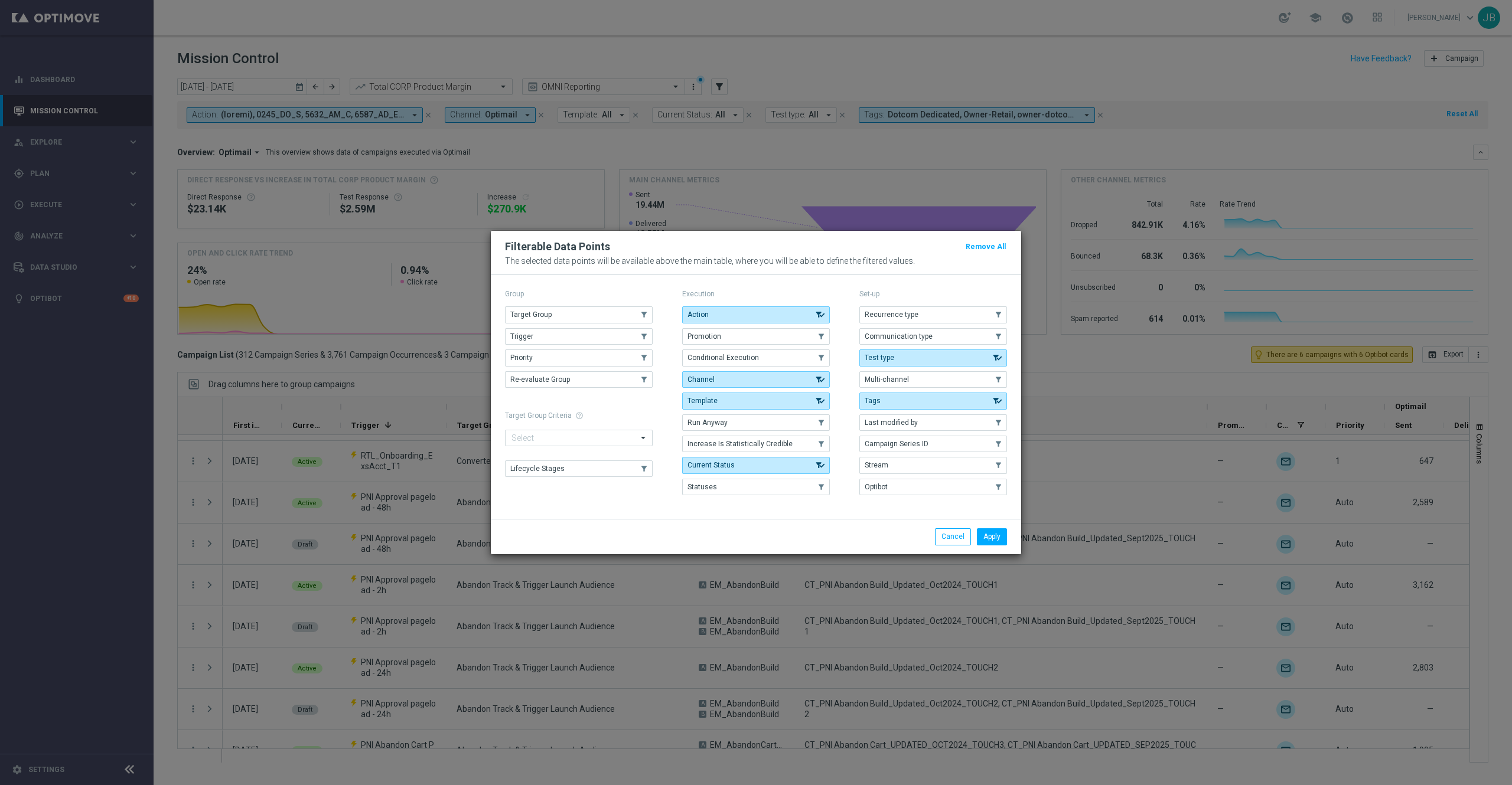
click at [747, 143] on modal-container "Filterable Data Points Remove All The selected data points will be available ab…" at bounding box center [756, 392] width 1512 height 785
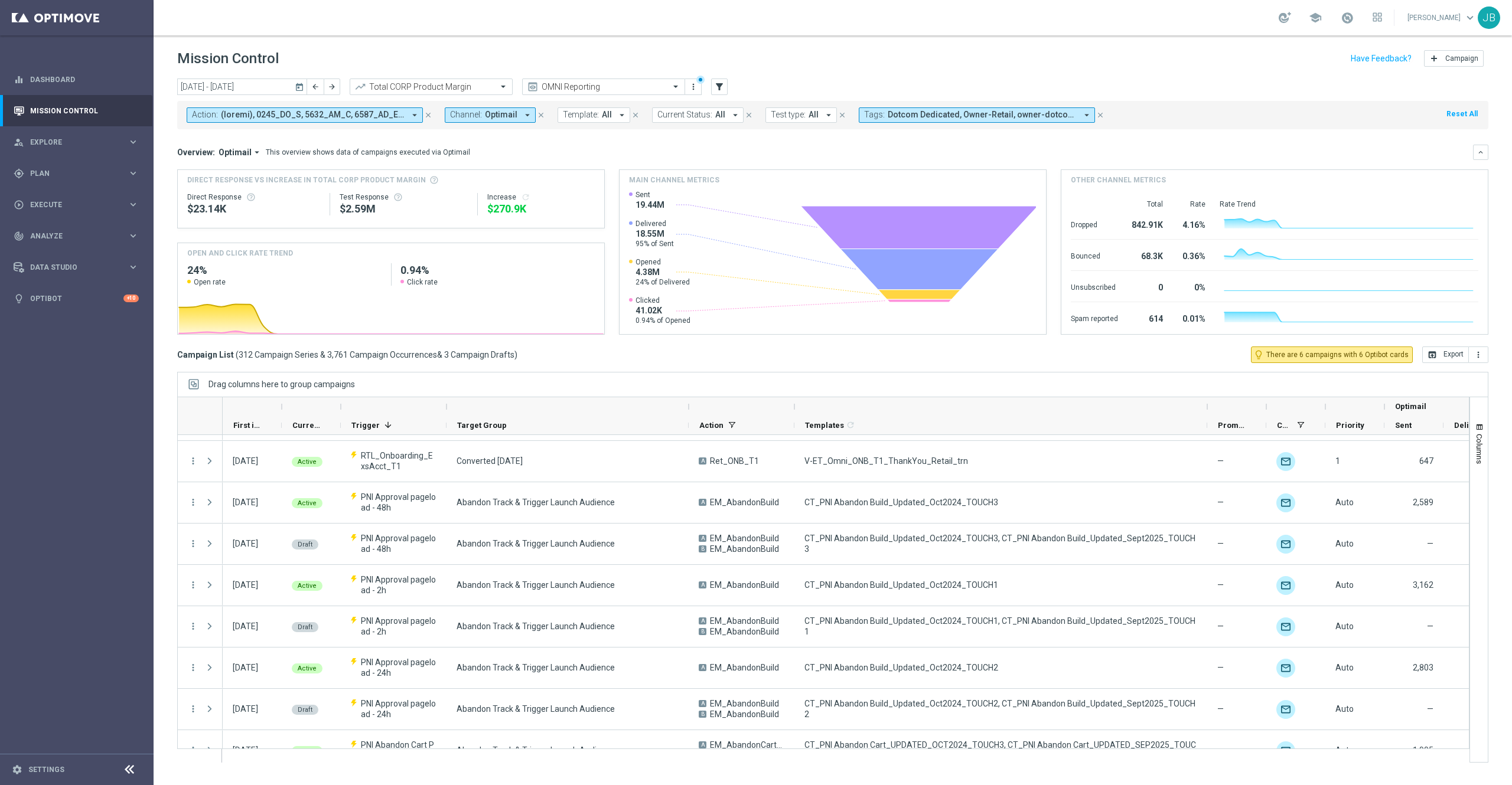
click at [588, 118] on span "Template:" at bounding box center [581, 115] width 36 height 10
type input "CT_PNI Abandon Build_Updated_Oct2024_TOUCH3, CT_PNI Abandon Build_Updated_Sept2…"
click at [743, 137] on button "close" at bounding box center [747, 135] width 10 height 10
click at [628, 132] on div at bounding box center [653, 137] width 179 height 15
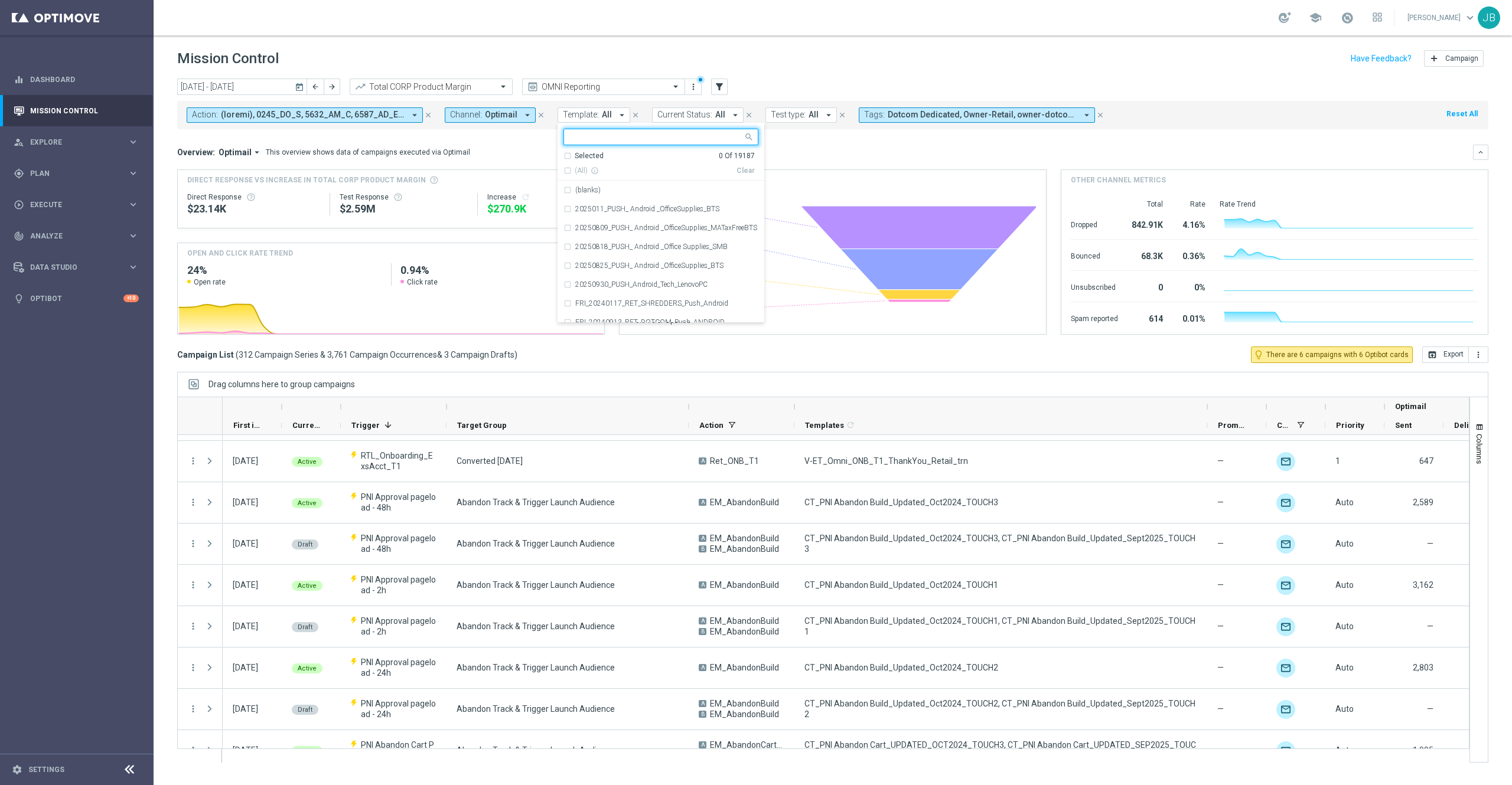
paste input "CT_PNI Abandon Build_Updated_Oct2024_TOUCH3, CT_PNI Abandon Build_Updated_Sept2…"
type input "CT_PNI Abandon Build_Updated_Oct2024_TOUCH3, CT_PNI Abandon Build_Updated_Sept2…"
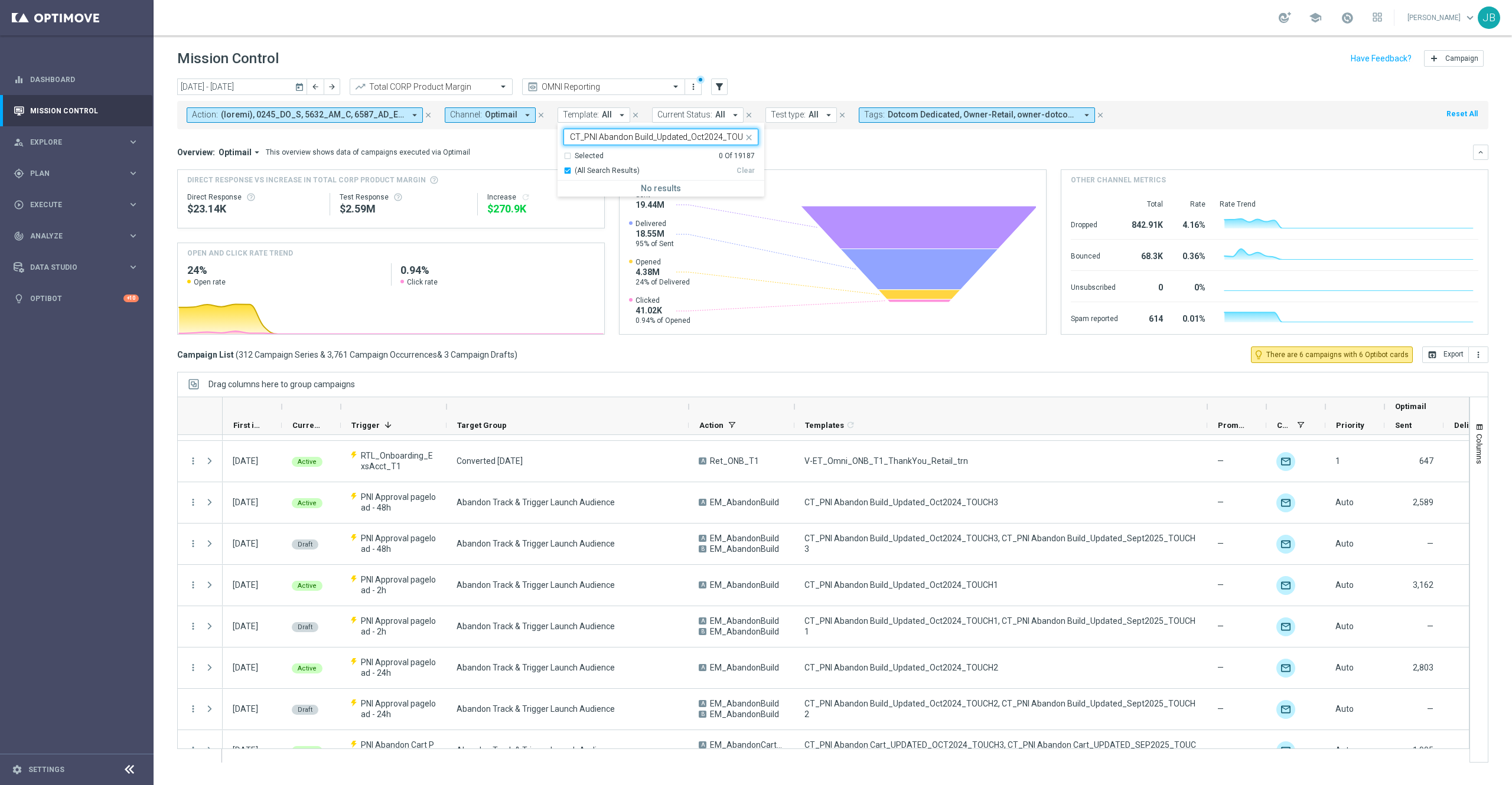
scroll to position [0, 205]
click at [645, 139] on input "CT_PNI Abandon Build_Updated_Oct2024_TOUCH3, CT_PNI Abandon Build_Updated_Sept2…" at bounding box center [656, 137] width 173 height 10
drag, startPoint x: 652, startPoint y: 134, endPoint x: 765, endPoint y: 136, distance: 113.0
click at [765, 136] on div "today 01 Oct 2025 - 31 Oct 2025 arrow_back arrow_forward Total CORP Product Mar…" at bounding box center [833, 426] width 1358 height 696
click at [617, 118] on icon "arrow_drop_down" at bounding box center [622, 115] width 11 height 11
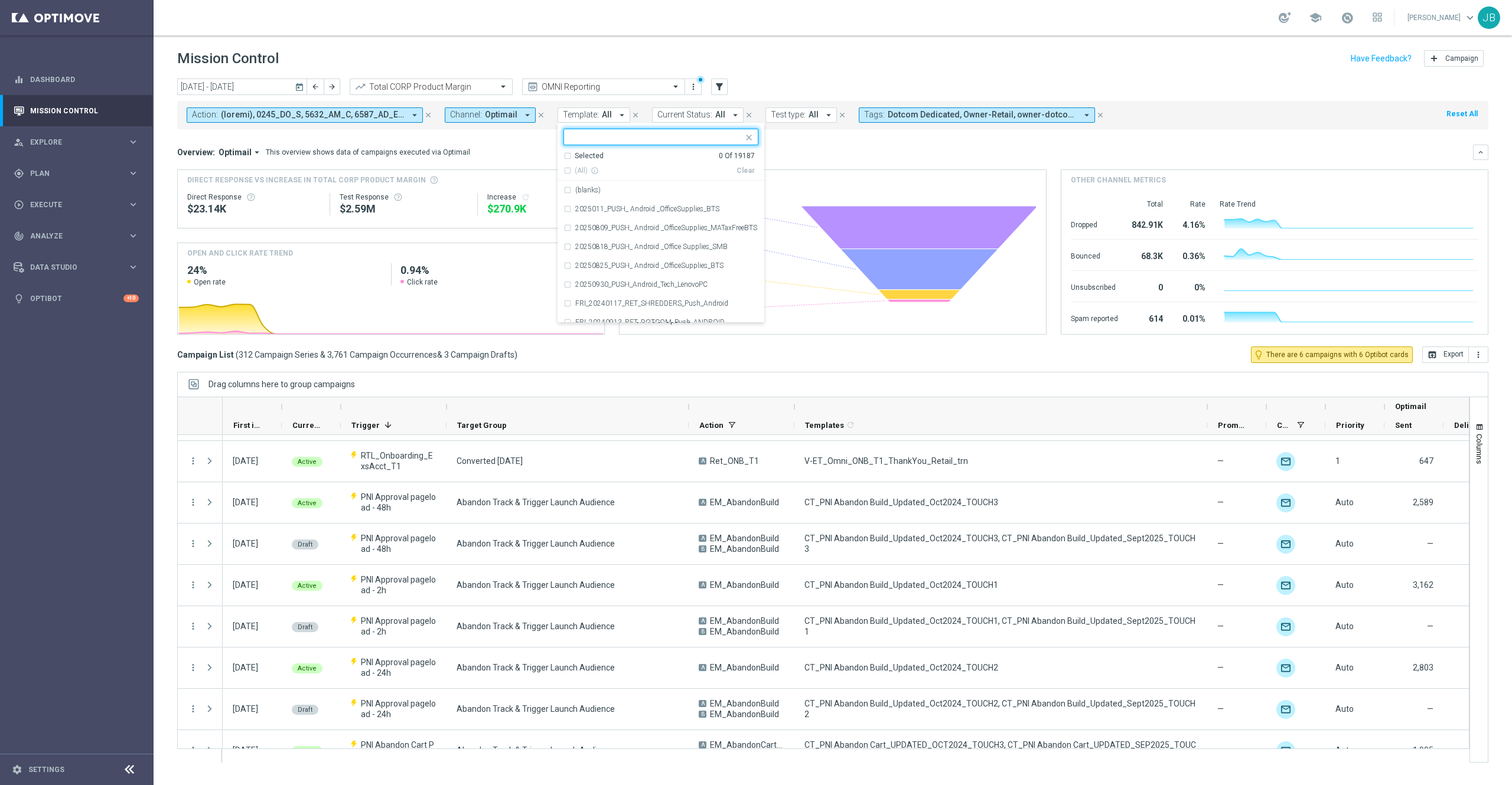
click at [612, 134] on input "text" at bounding box center [656, 137] width 173 height 10
paste input "CT_PNI Abandon Build_Updated_Oct2024"
click at [640, 186] on label "CT_PNI Abandon Build_Updated_Oct2024_TOUCH1" at bounding box center [656, 190] width 162 height 7
type input "CT_PNI Abandon Build_Updated_Oct2024"
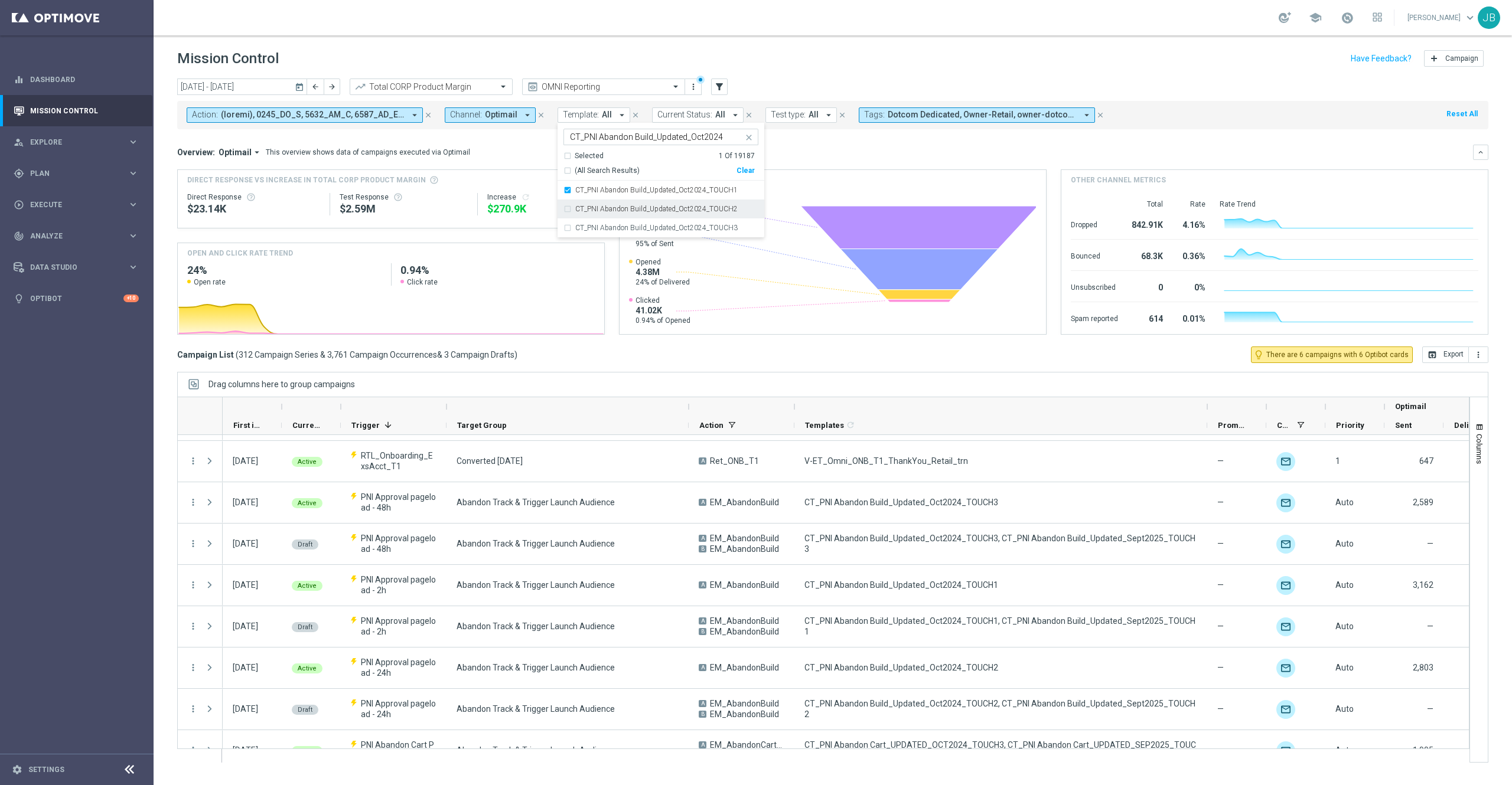
click at [639, 212] on label "CT_PNI Abandon Build_Updated_Oct2024_TOUCH2" at bounding box center [656, 209] width 162 height 7
click at [639, 226] on label "CT_PNI Abandon Build_Updated_Oct2024_TOUCH3" at bounding box center [656, 228] width 162 height 7
click at [840, 158] on div "Overview: Optimail arrow_drop_down This overview shows data of campaigns execut…" at bounding box center [833, 152] width 1311 height 15
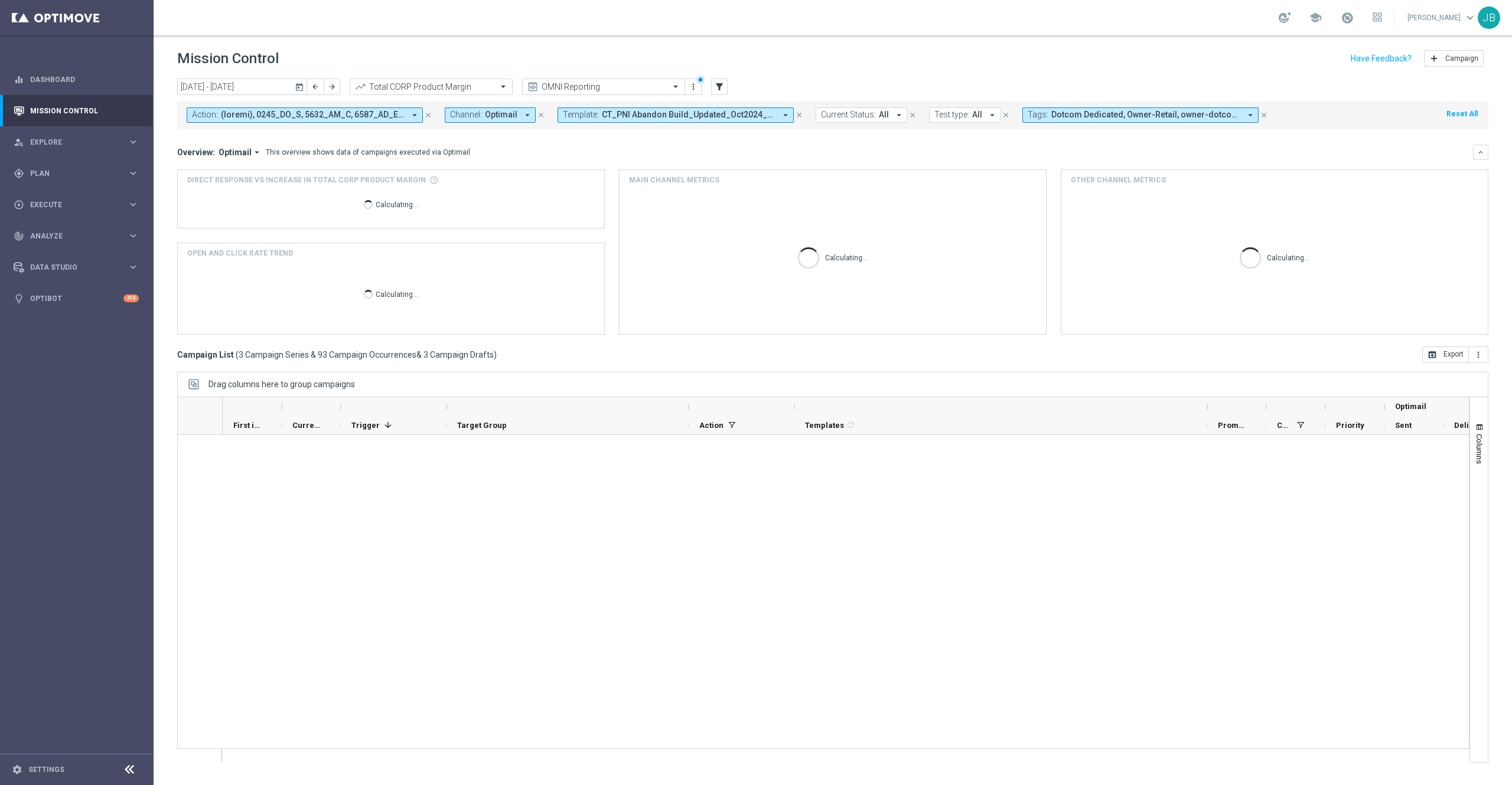
scroll to position [0, 0]
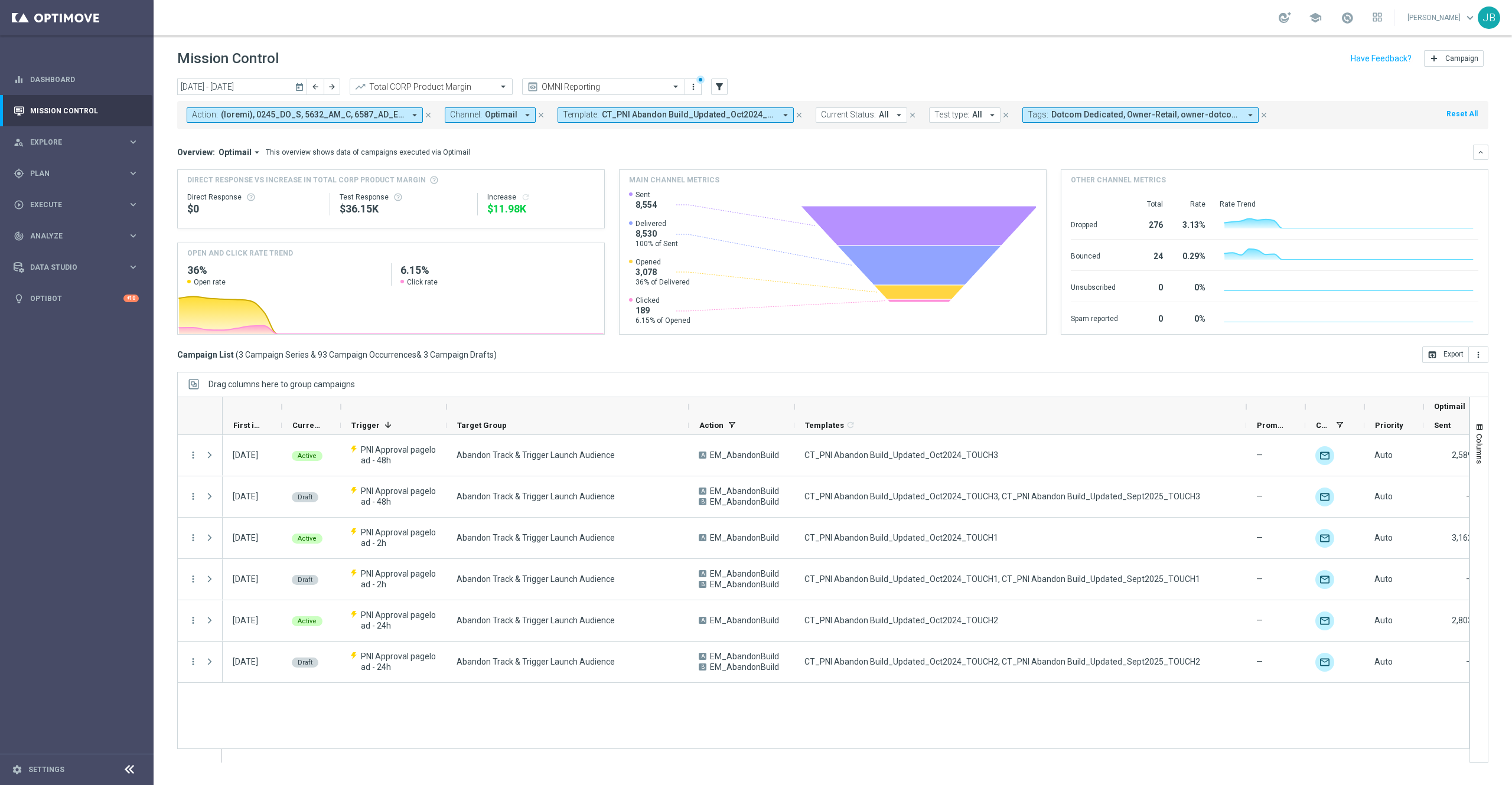
drag, startPoint x: 1208, startPoint y: 408, endPoint x: 1245, endPoint y: 415, distance: 37.7
click at [1133, 415] on div at bounding box center [1246, 406] width 5 height 19
drag, startPoint x: 1245, startPoint y: 406, endPoint x: 1259, endPoint y: 407, distance: 14.0
click at [1133, 407] on div at bounding box center [1259, 406] width 5 height 19
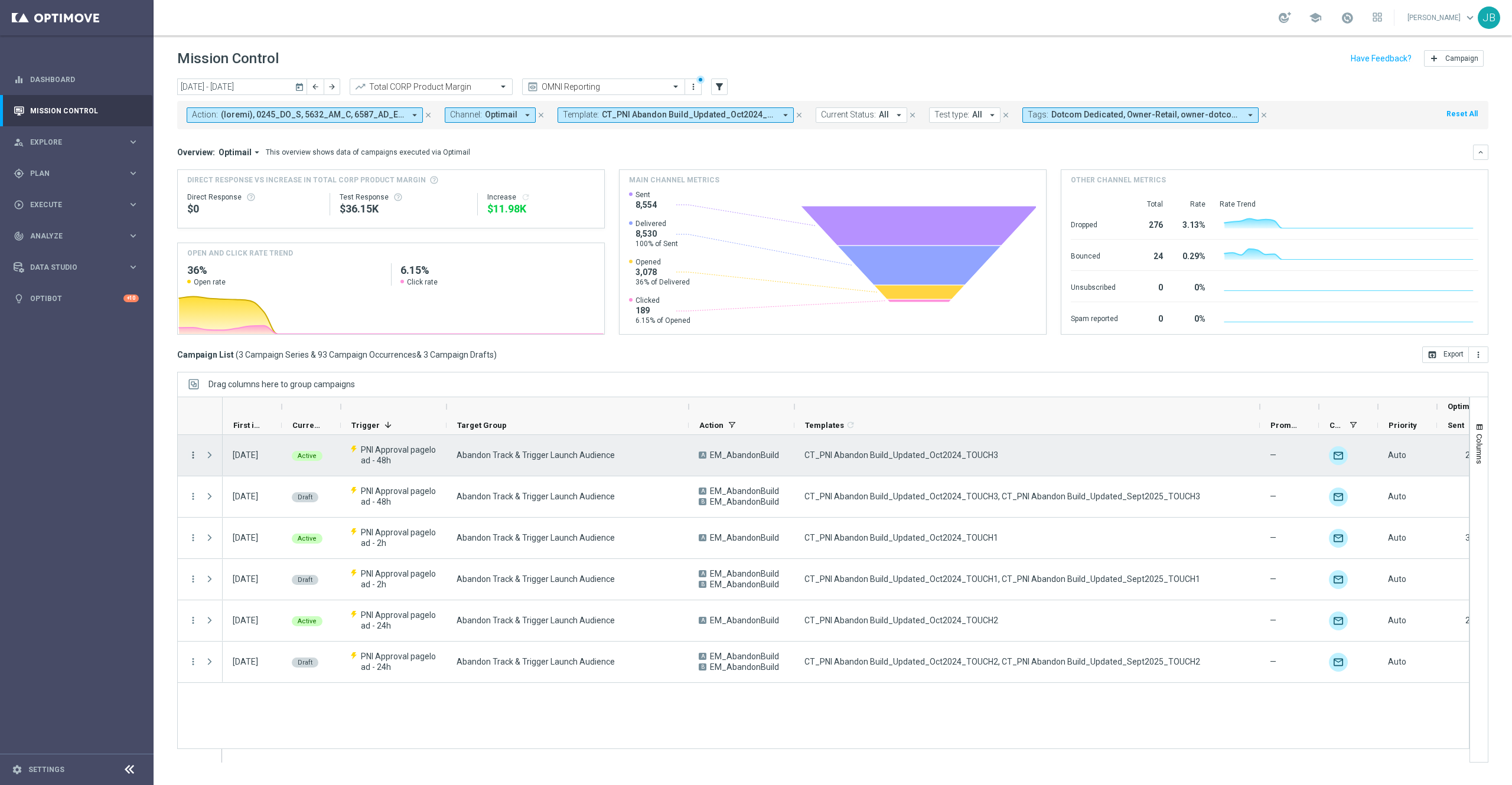
click at [192, 456] on icon "more_vert" at bounding box center [193, 455] width 11 height 11
click at [253, 552] on div "Delete" at bounding box center [271, 552] width 110 height 8
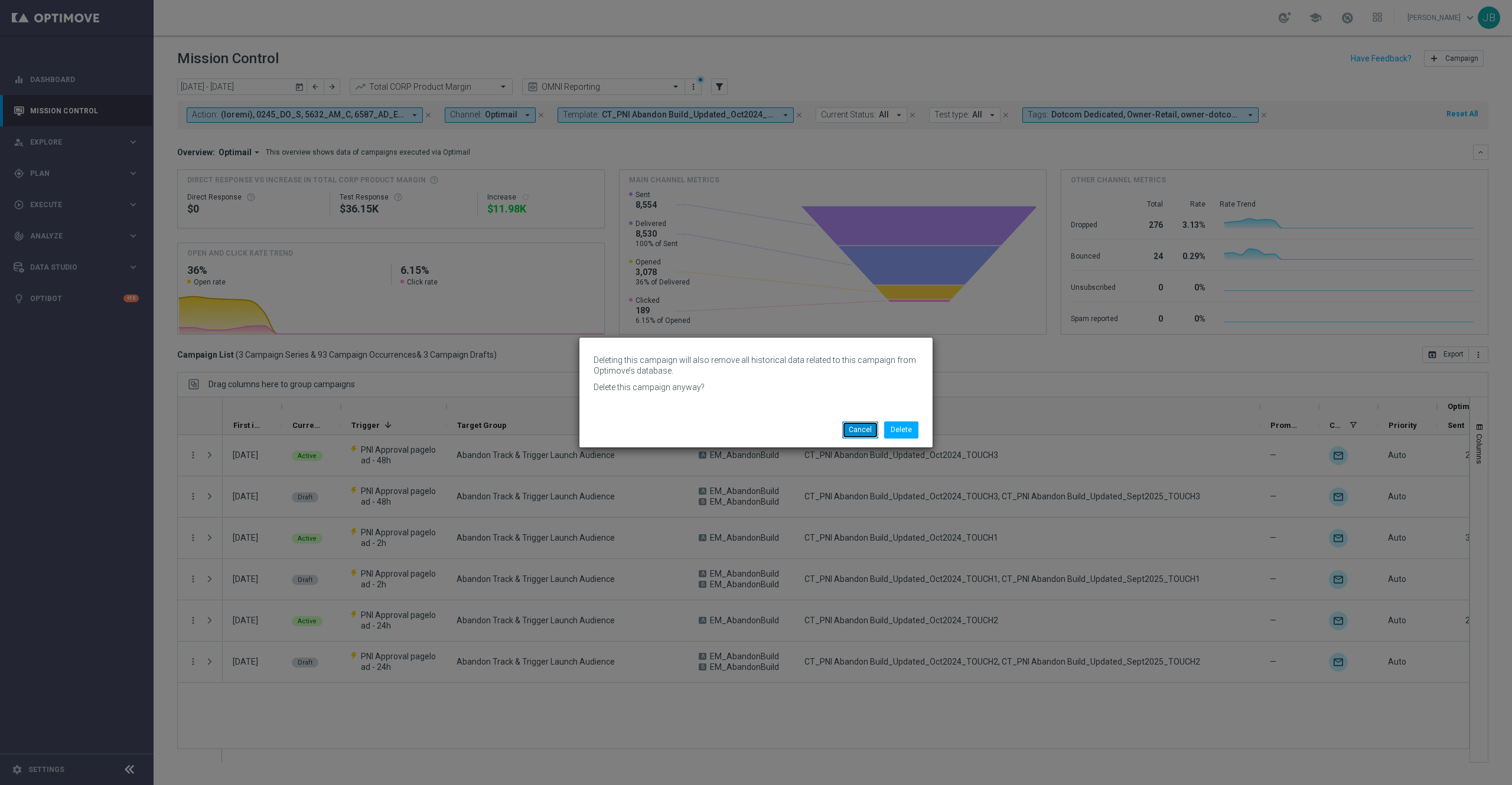
click at [847, 431] on button "Cancel" at bounding box center [860, 429] width 36 height 16
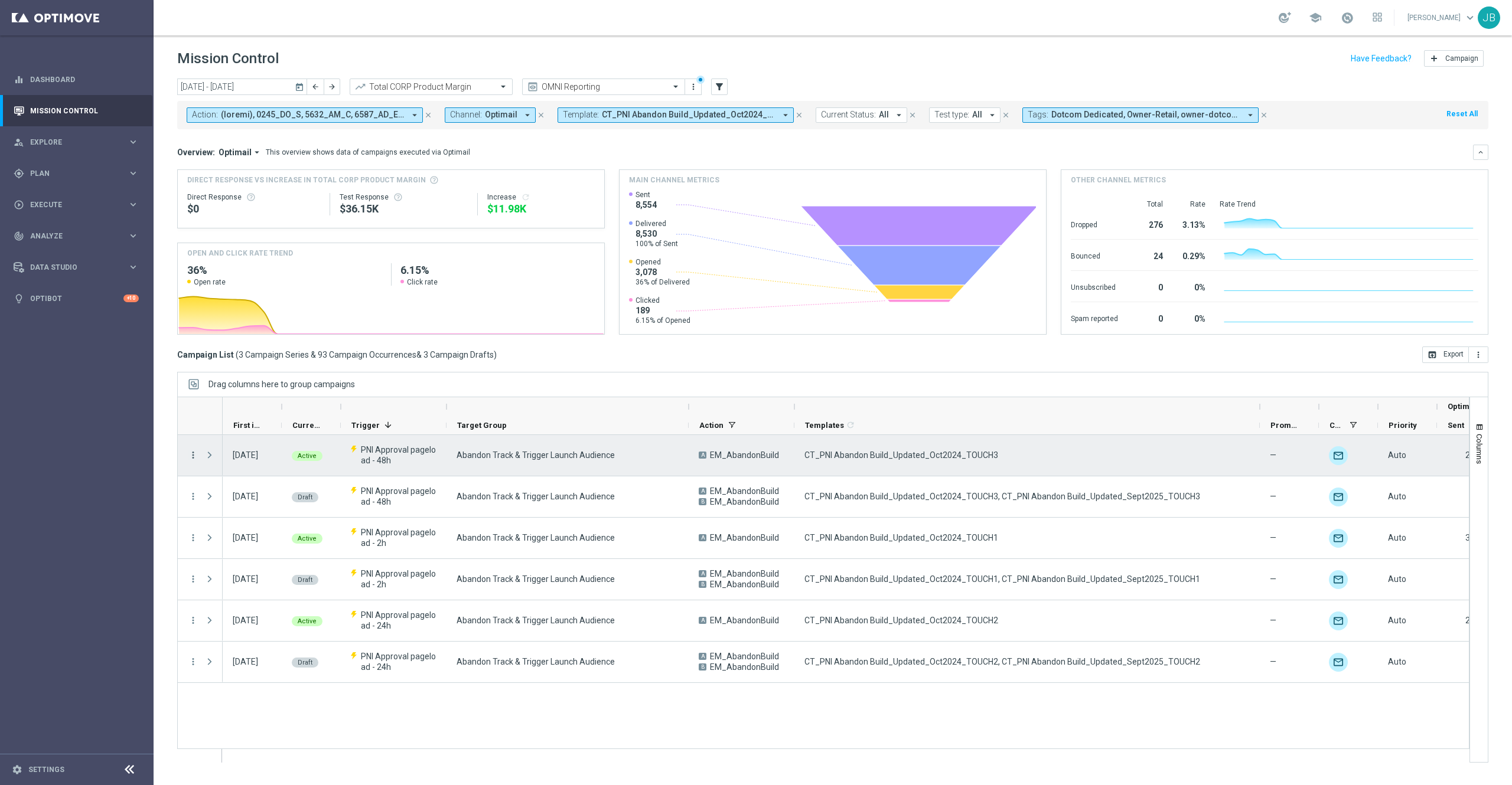
click at [190, 455] on icon "more_vert" at bounding box center [193, 455] width 11 height 11
click at [253, 548] on div "Delete" at bounding box center [271, 552] width 110 height 8
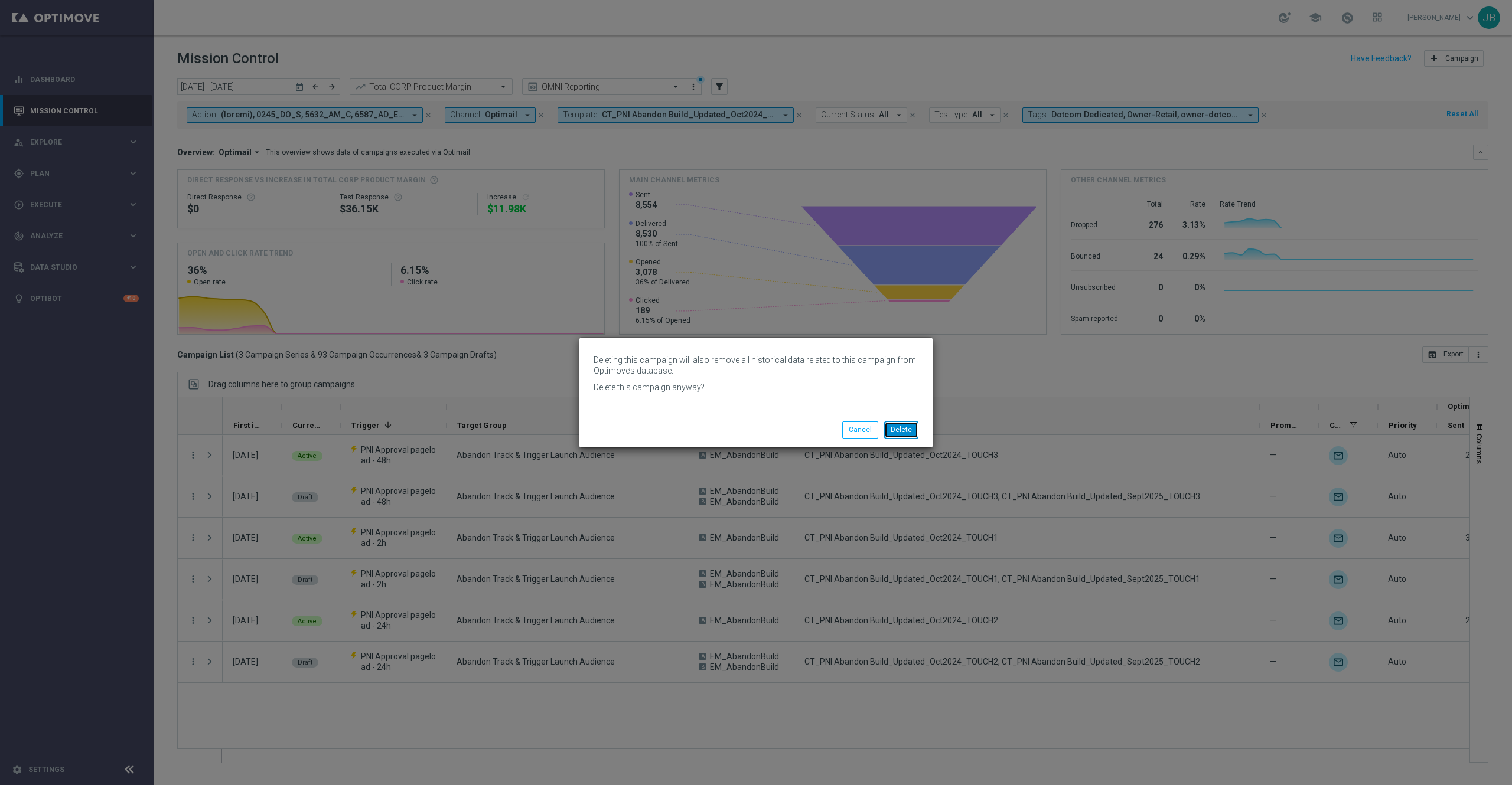
click at [908, 434] on button "Delete" at bounding box center [901, 429] width 34 height 16
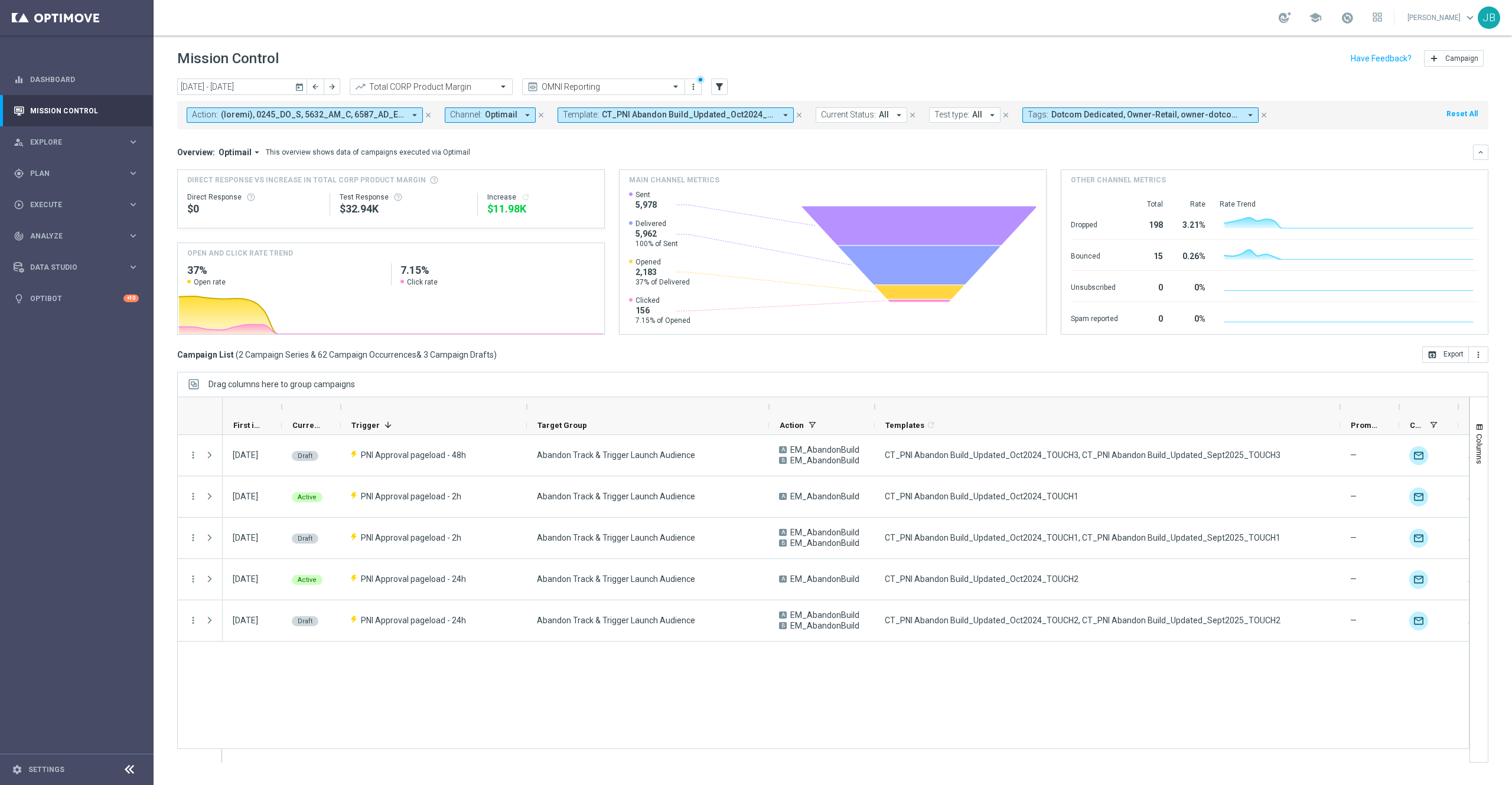
drag, startPoint x: 447, startPoint y: 410, endPoint x: 527, endPoint y: 416, distance: 80.2
click at [527, 416] on div at bounding box center [527, 406] width 5 height 19
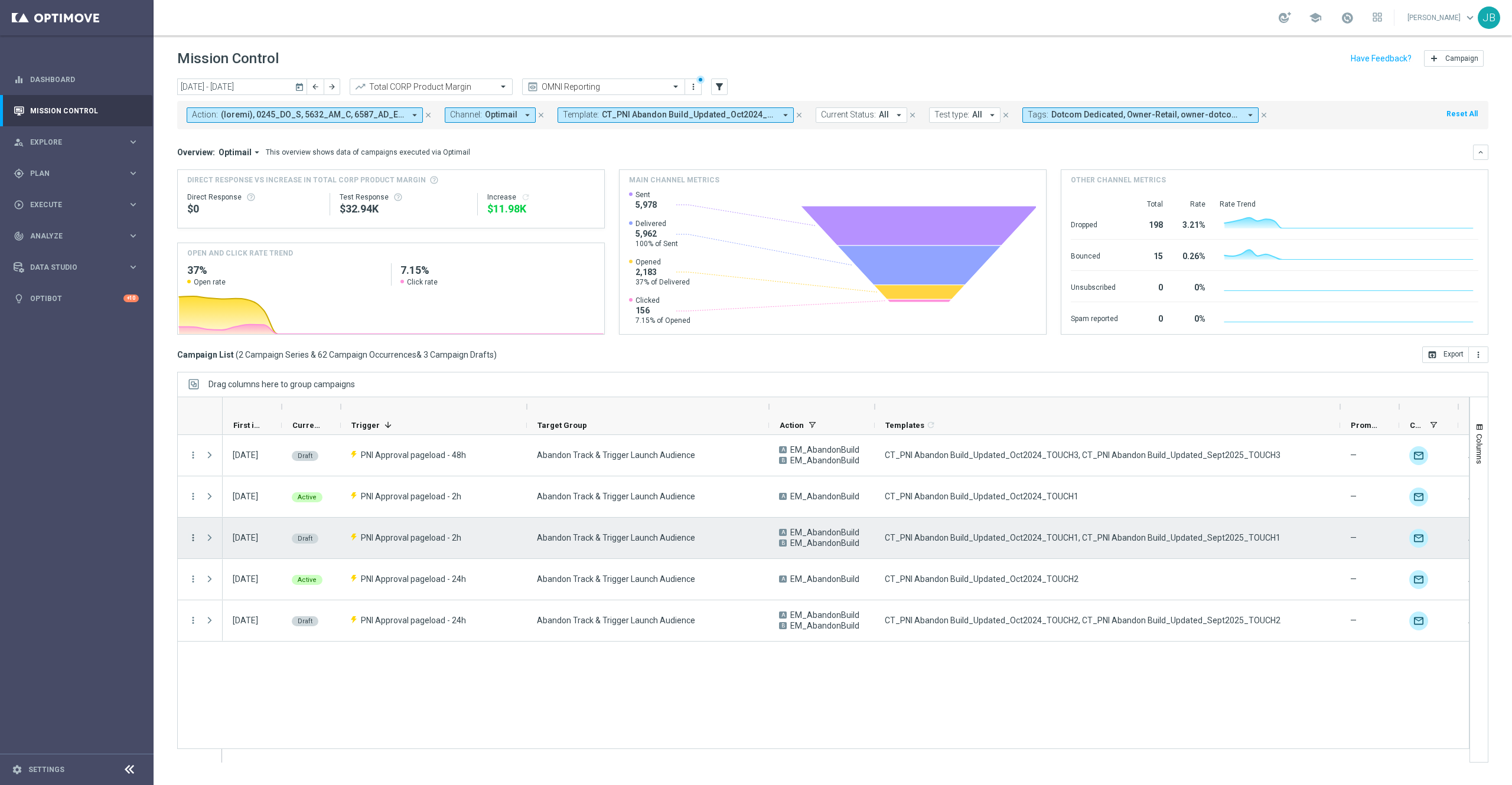
click at [192, 538] on icon "more_vert" at bounding box center [193, 538] width 11 height 11
click at [250, 543] on span "Campaign Details" at bounding box center [247, 546] width 60 height 8
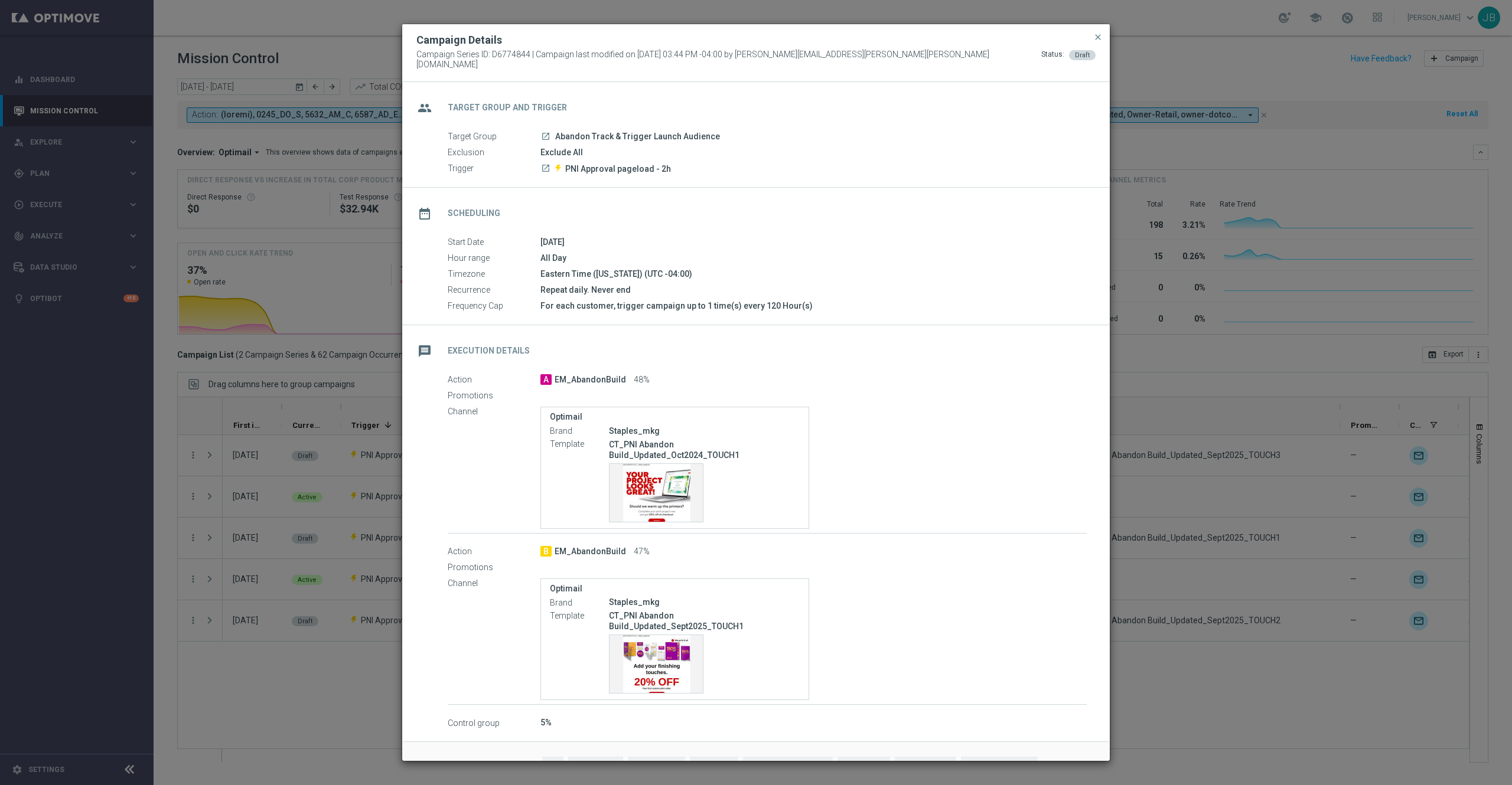
scroll to position [33, 0]
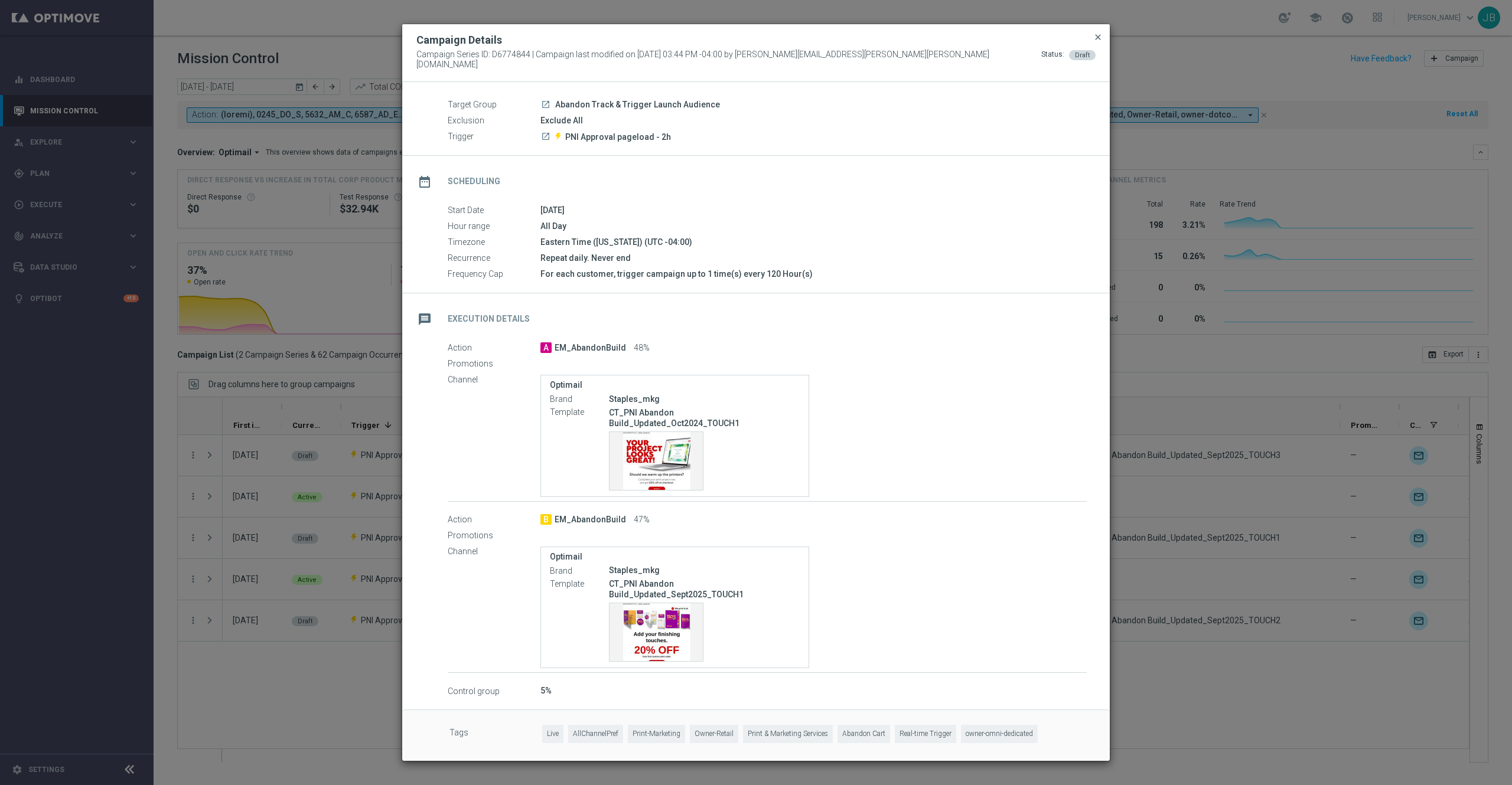
click at [1099, 41] on span "close" at bounding box center [1098, 37] width 10 height 10
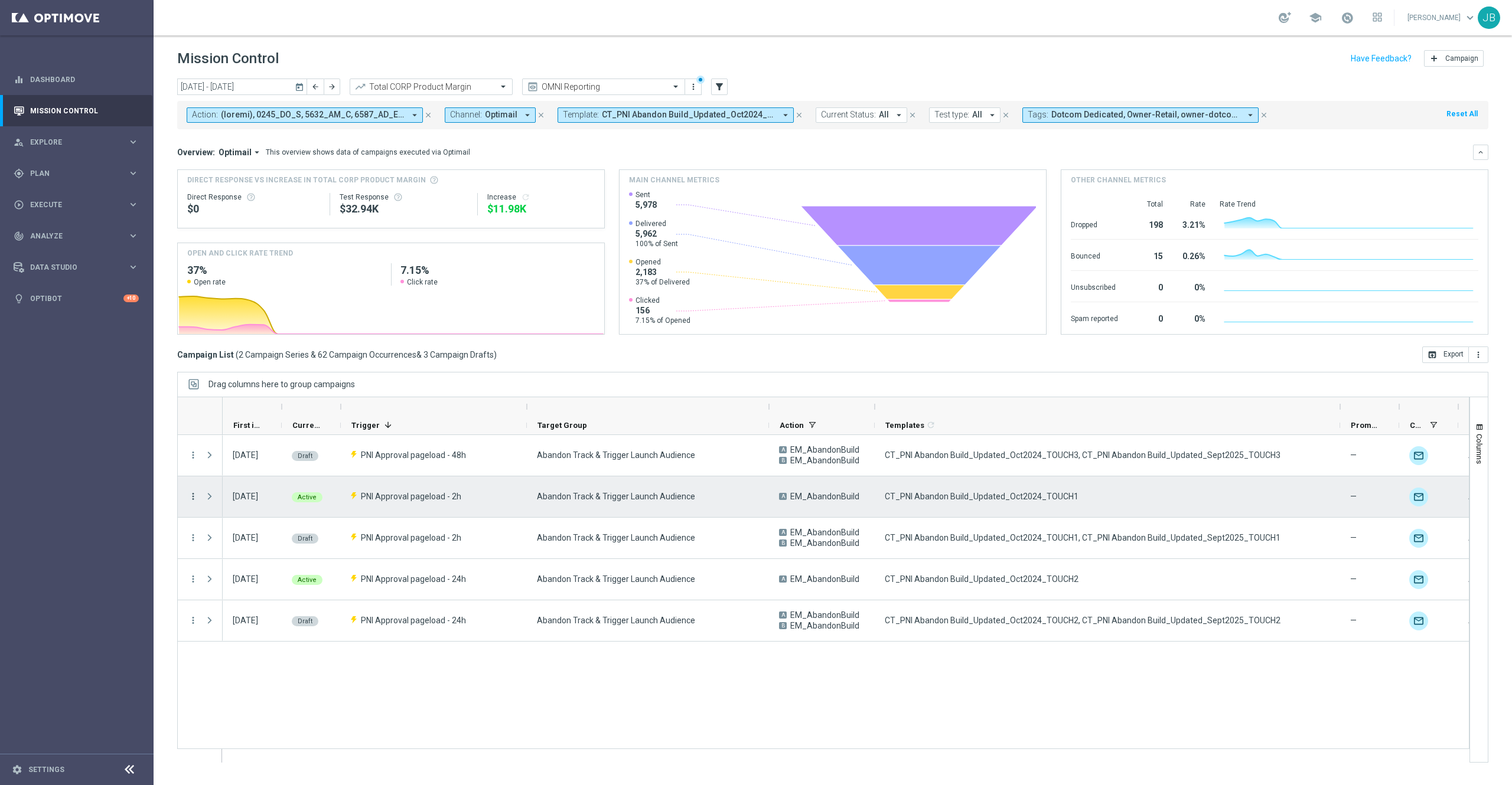
click at [192, 497] on icon "more_vert" at bounding box center [193, 497] width 11 height 11
click at [316, 589] on div "01 Oct 2025, Wednesday Active PNI Approval pageload - 24h Abandon Track & Trigg…" at bounding box center [846, 599] width 1246 height 327
click at [190, 497] on icon "more_vert" at bounding box center [193, 497] width 11 height 11
click at [247, 589] on div "Delete" at bounding box center [271, 593] width 110 height 8
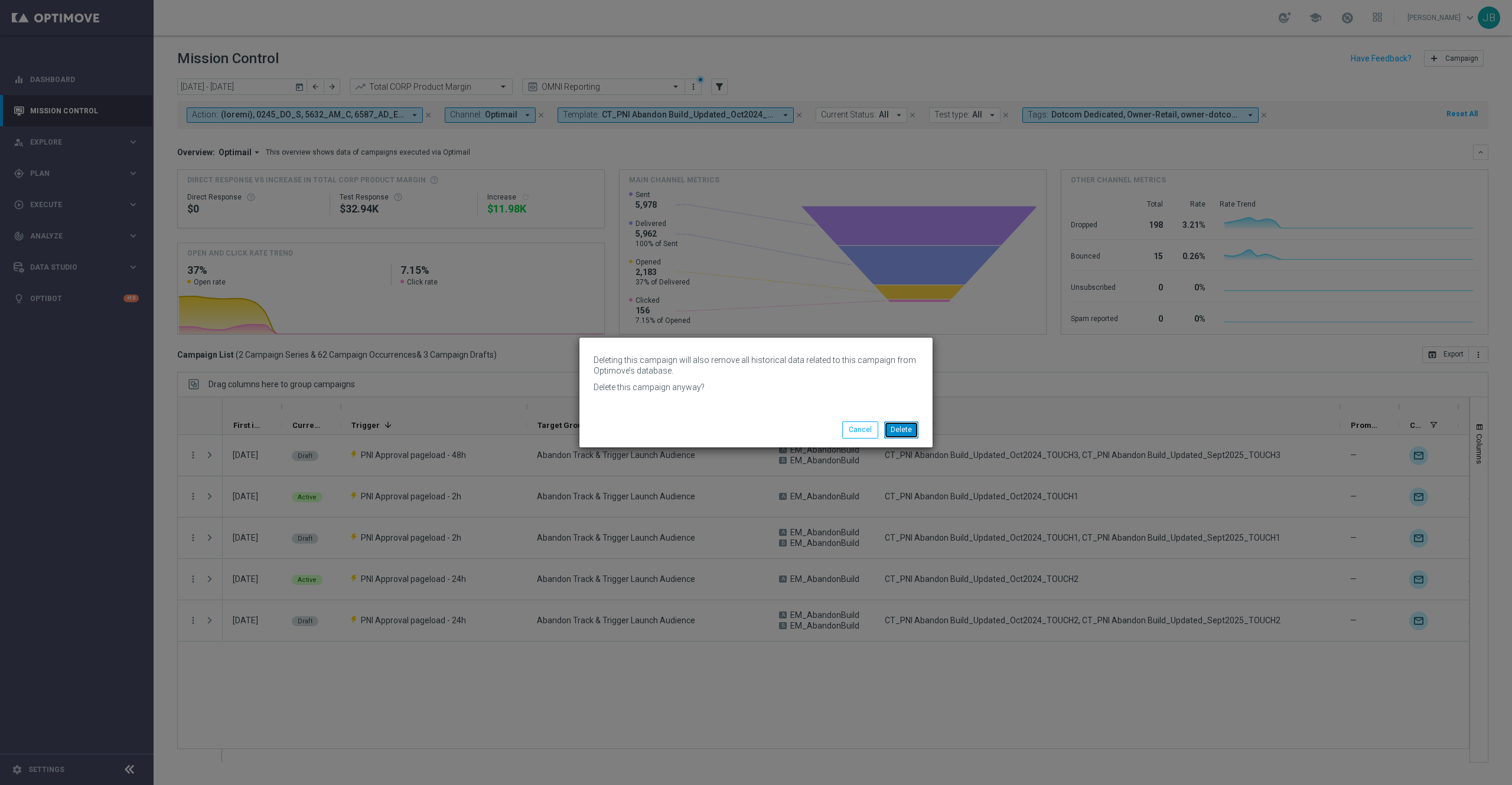
click at [902, 431] on button "Delete" at bounding box center [901, 429] width 34 height 16
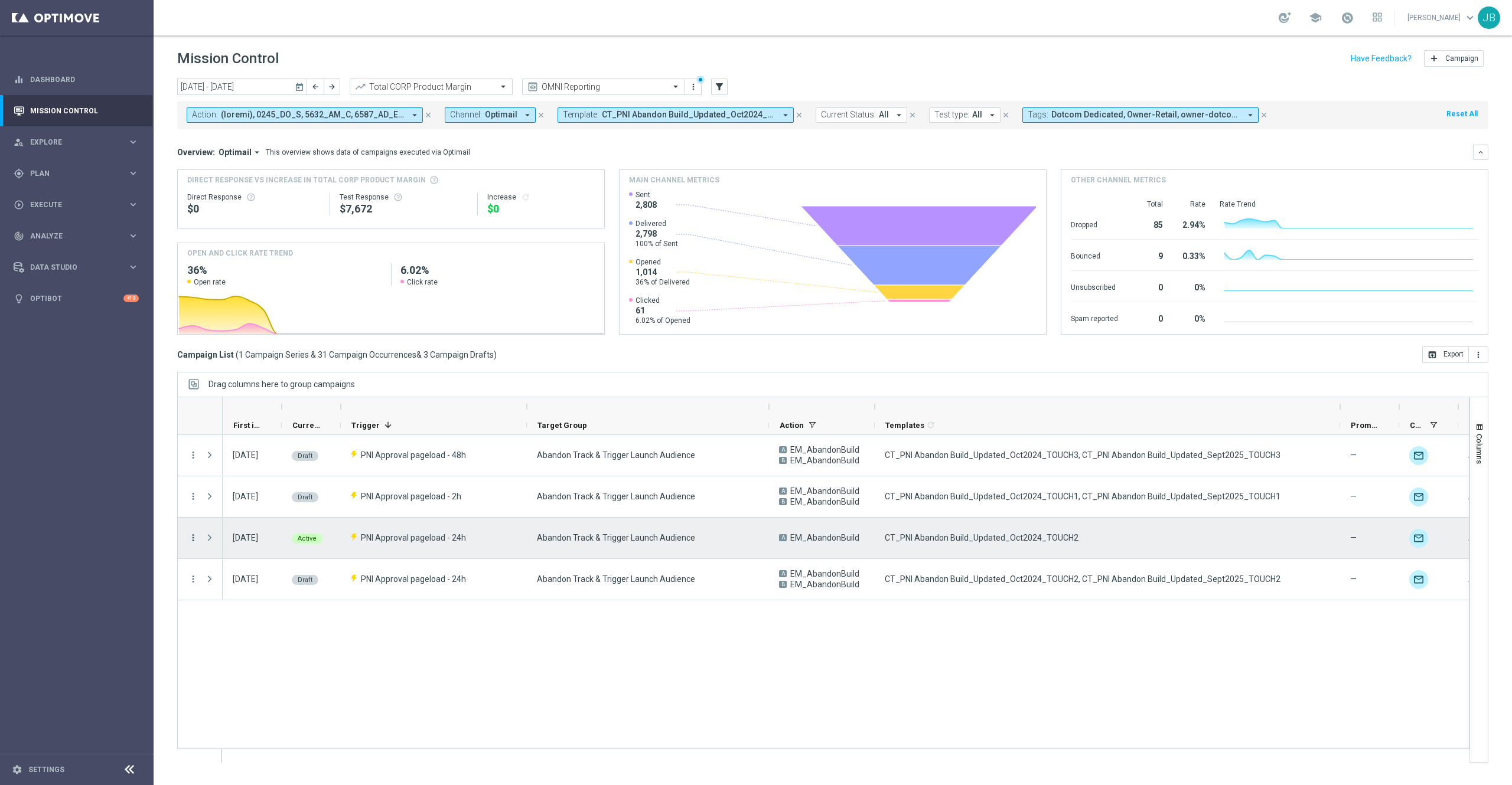
click at [190, 539] on icon "more_vert" at bounding box center [193, 538] width 11 height 11
click at [226, 589] on span "Delete" at bounding box center [228, 634] width 22 height 8
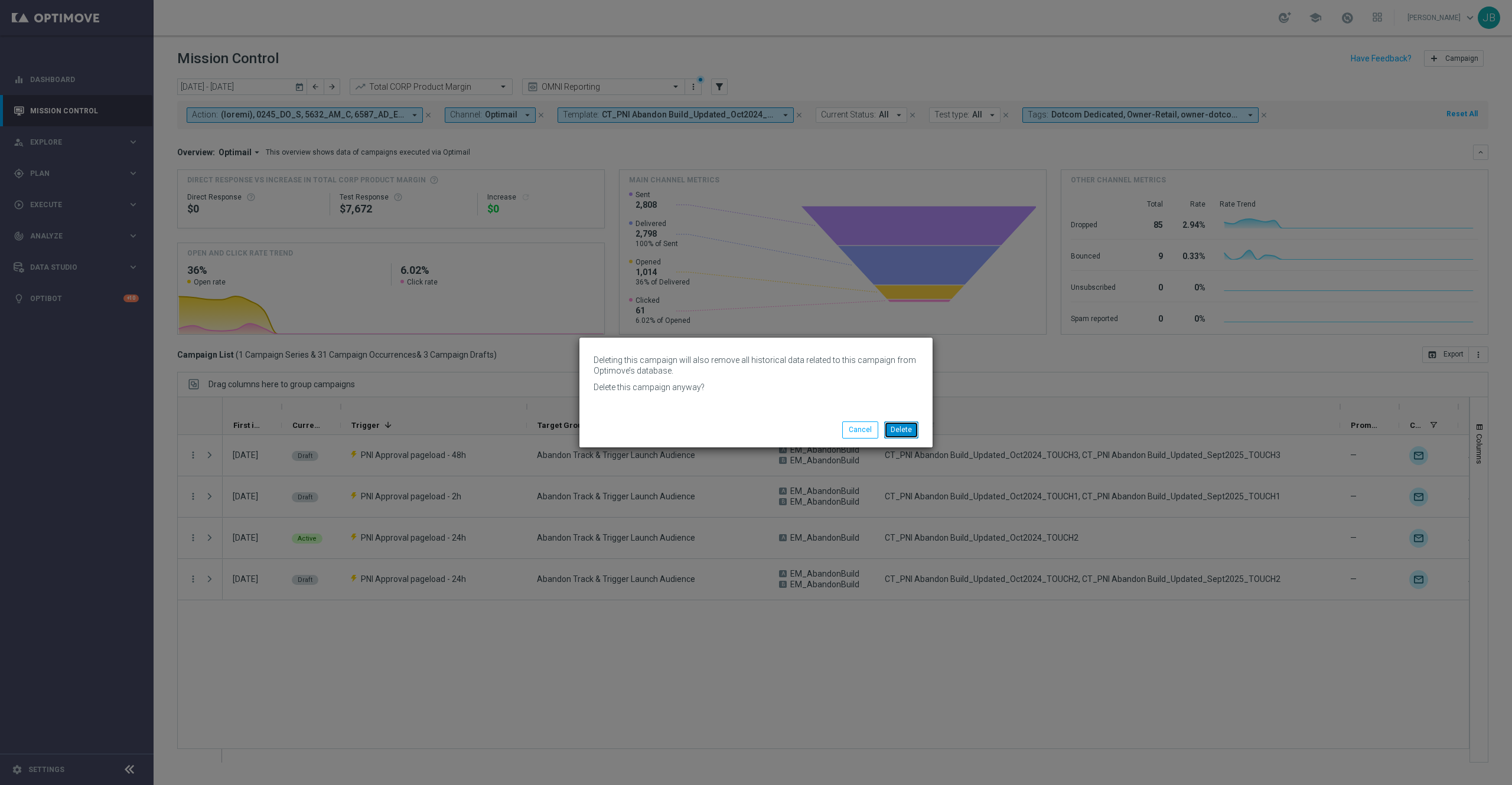
click at [903, 432] on button "Delete" at bounding box center [901, 429] width 34 height 16
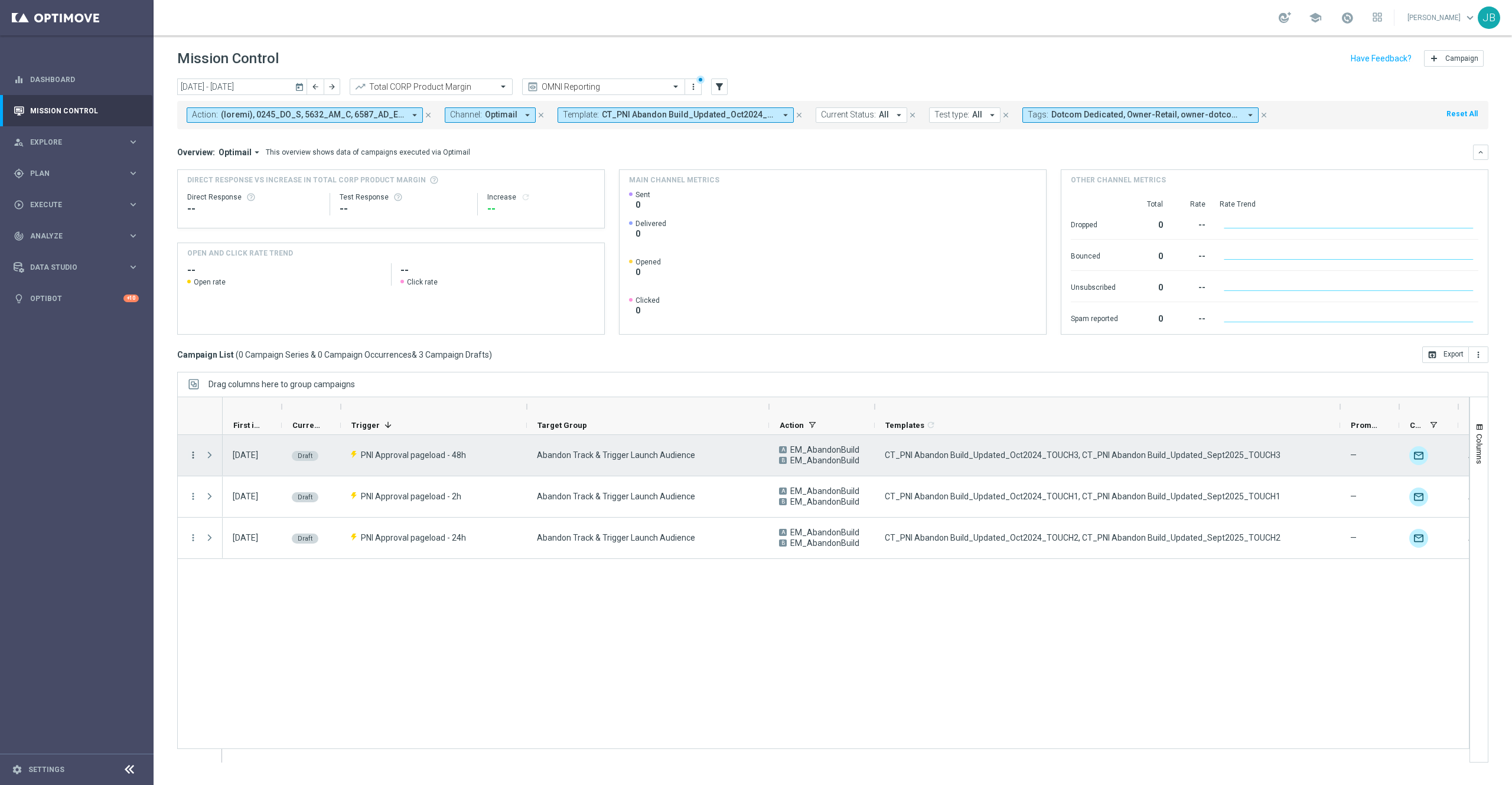
click at [192, 455] on icon "more_vert" at bounding box center [193, 455] width 11 height 11
click at [227, 505] on span "Edit" at bounding box center [223, 502] width 13 height 8
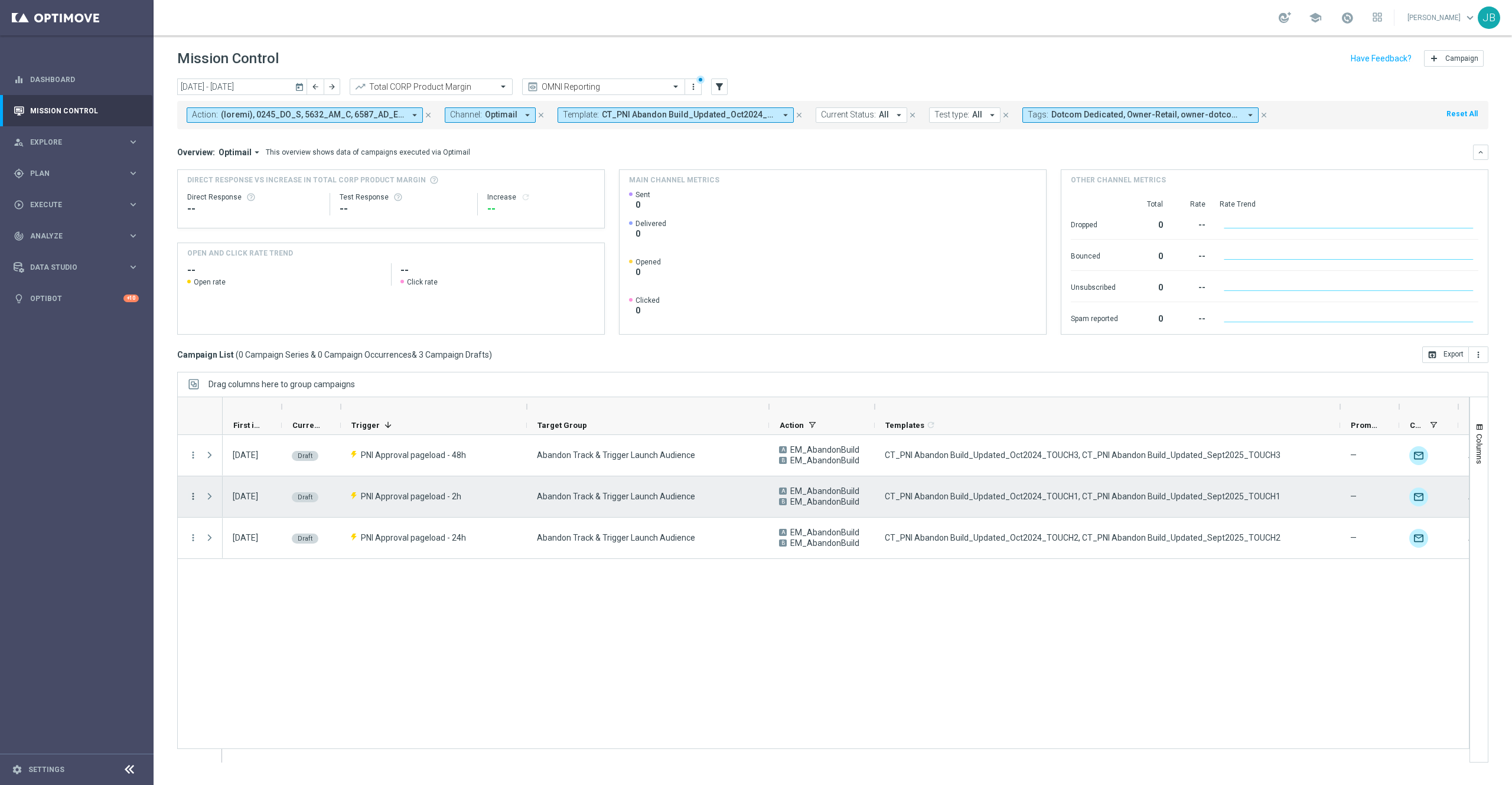
click at [194, 496] on icon "more_vert" at bounding box center [193, 497] width 11 height 11
click at [229, 547] on div "Edit" at bounding box center [271, 543] width 110 height 8
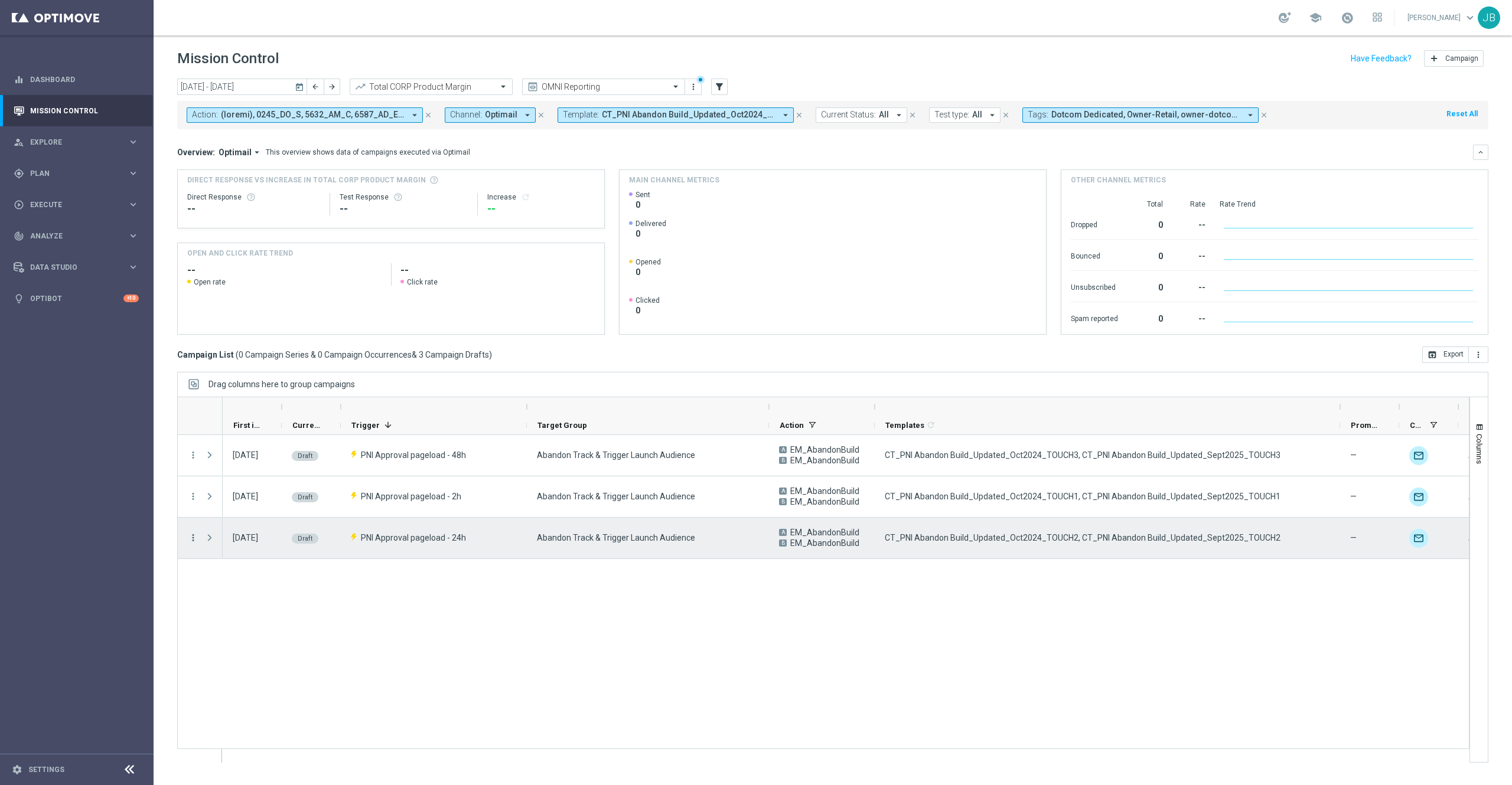
click at [195, 540] on icon "more_vert" at bounding box center [193, 538] width 11 height 11
click at [243, 583] on div "Edit" at bounding box center [271, 585] width 110 height 8
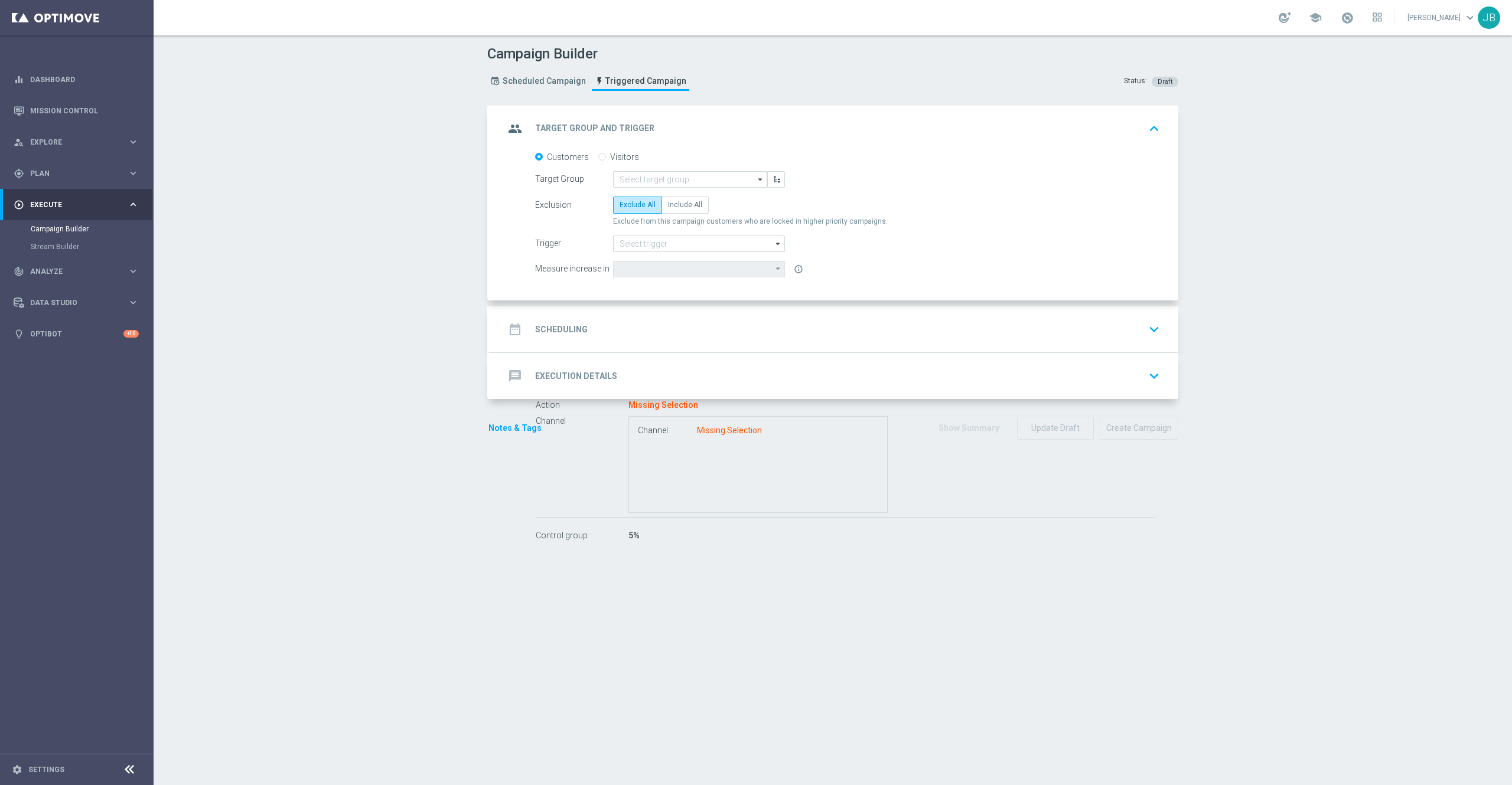
type input "Abandon Track & Trigger Launch Audience"
type input "PNI Approval pageload - 48h"
type input "[DATE]"
checkbox input "true"
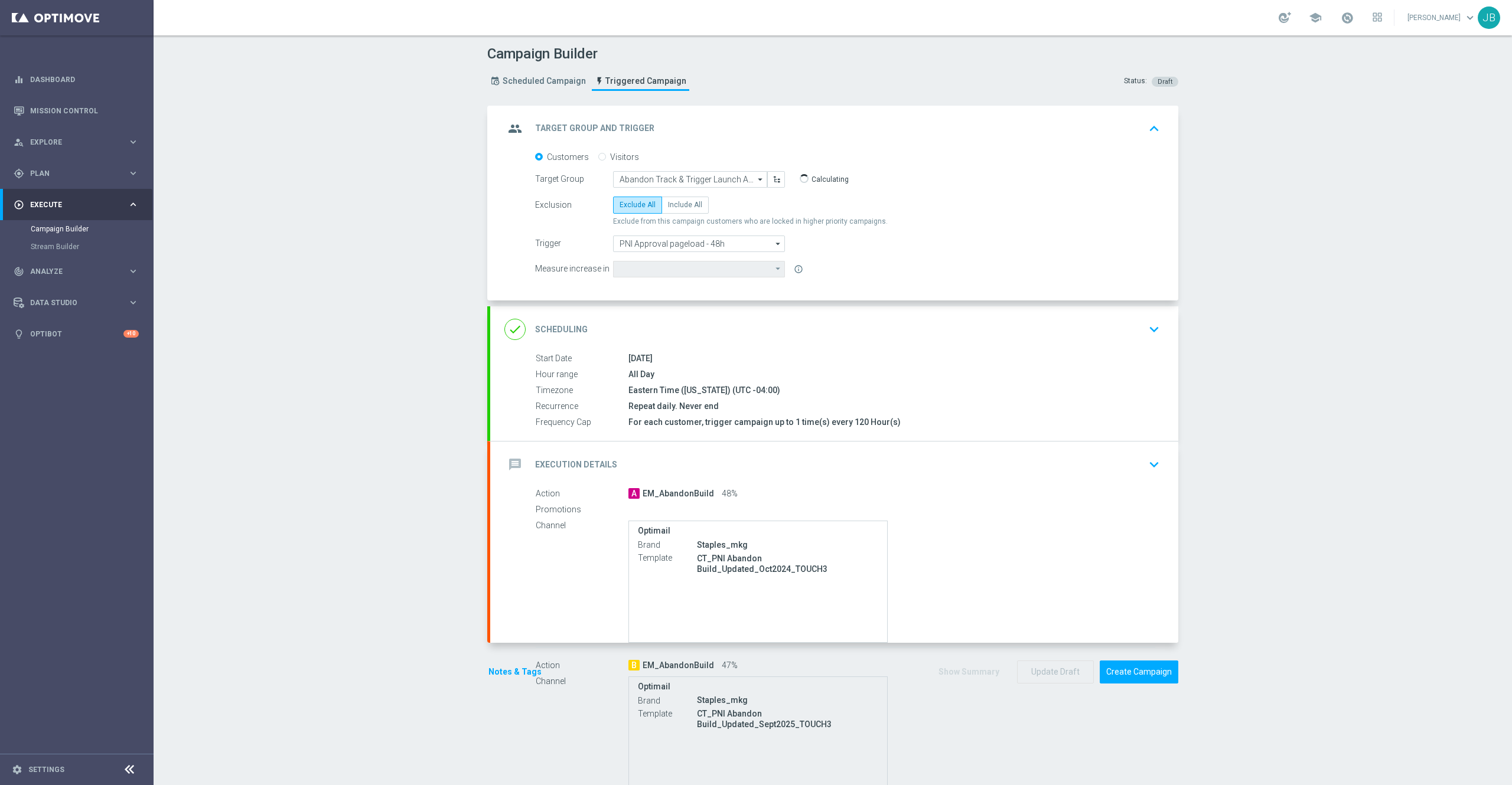
type input "Total CORP Sales Amount"
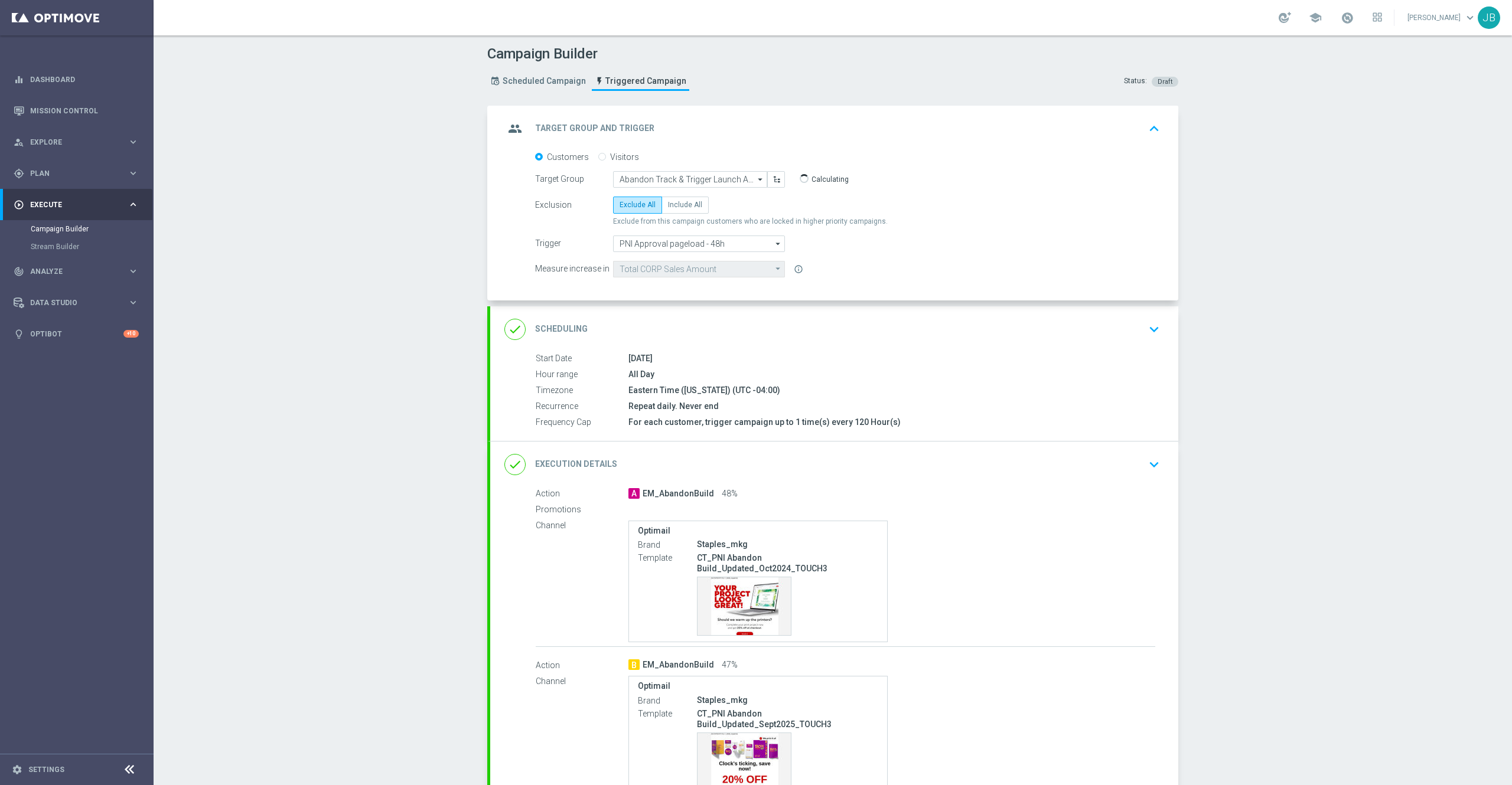
click at [542, 331] on h2 "Scheduling" at bounding box center [561, 329] width 53 height 11
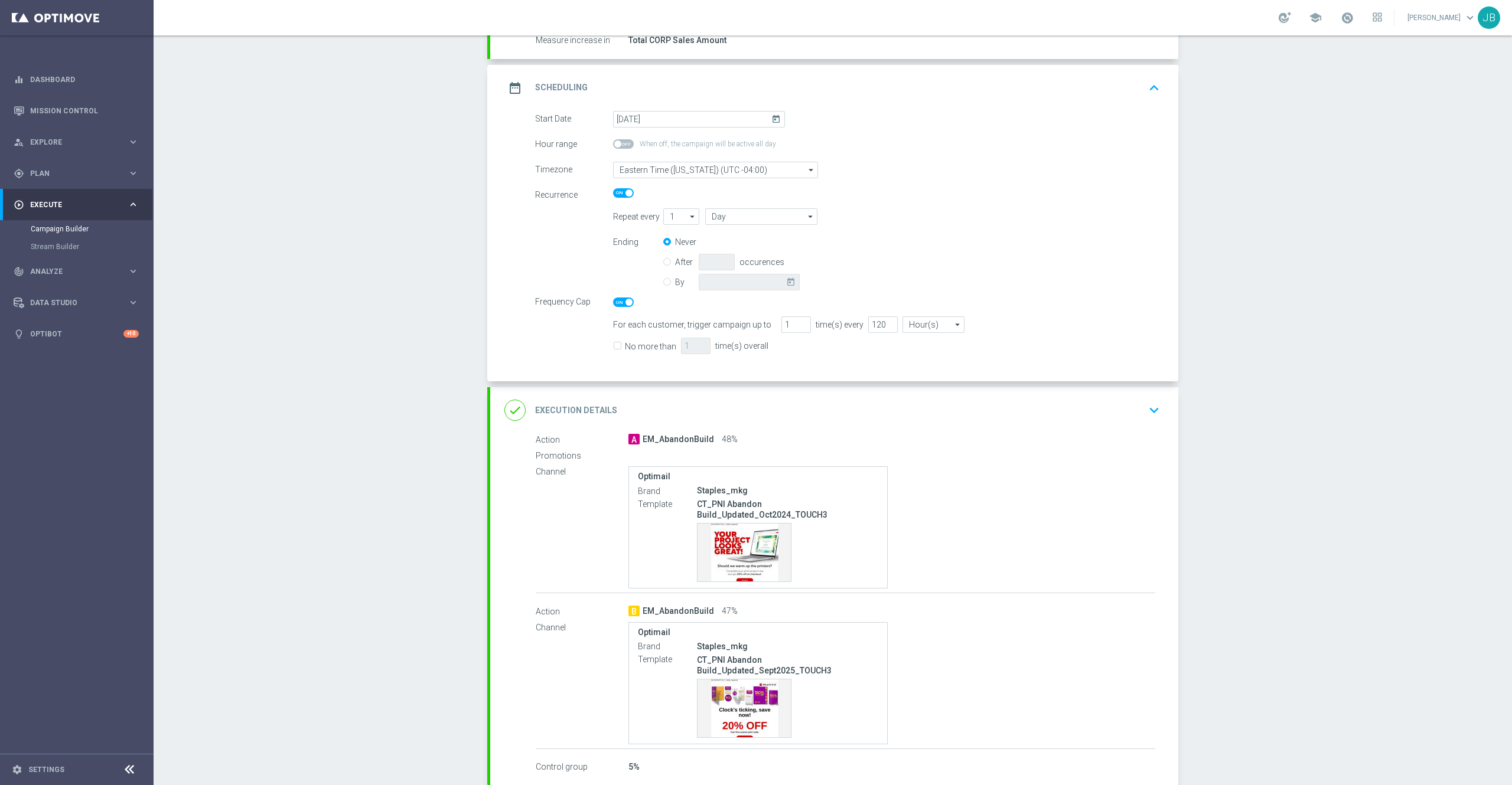
scroll to position [232, 0]
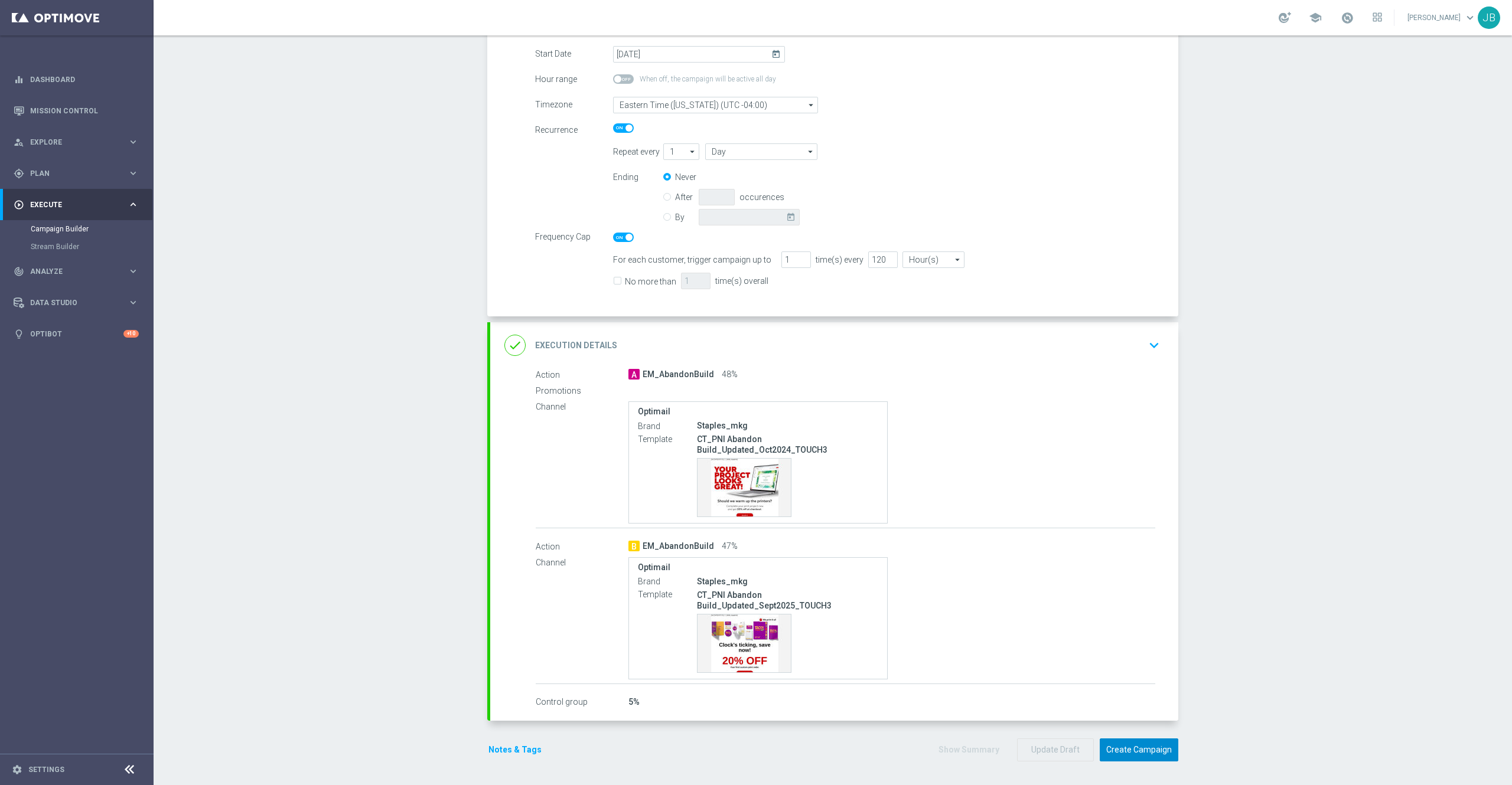
click at [1117, 749] on button "Create Campaign" at bounding box center [1139, 750] width 78 height 23
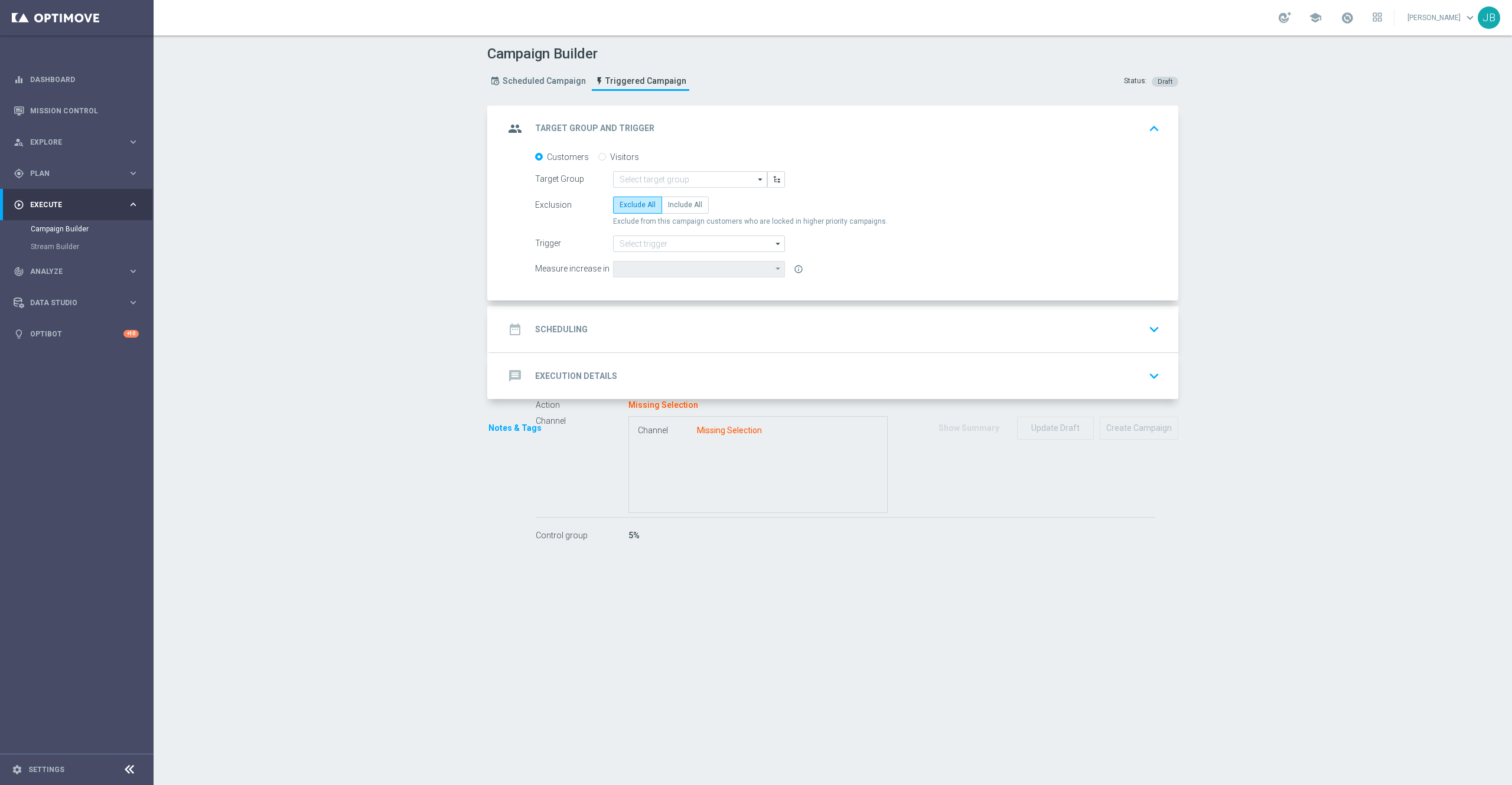
type input "Abandon Track & Trigger Launch Audience"
type input "PNI Approval pageload - 2h"
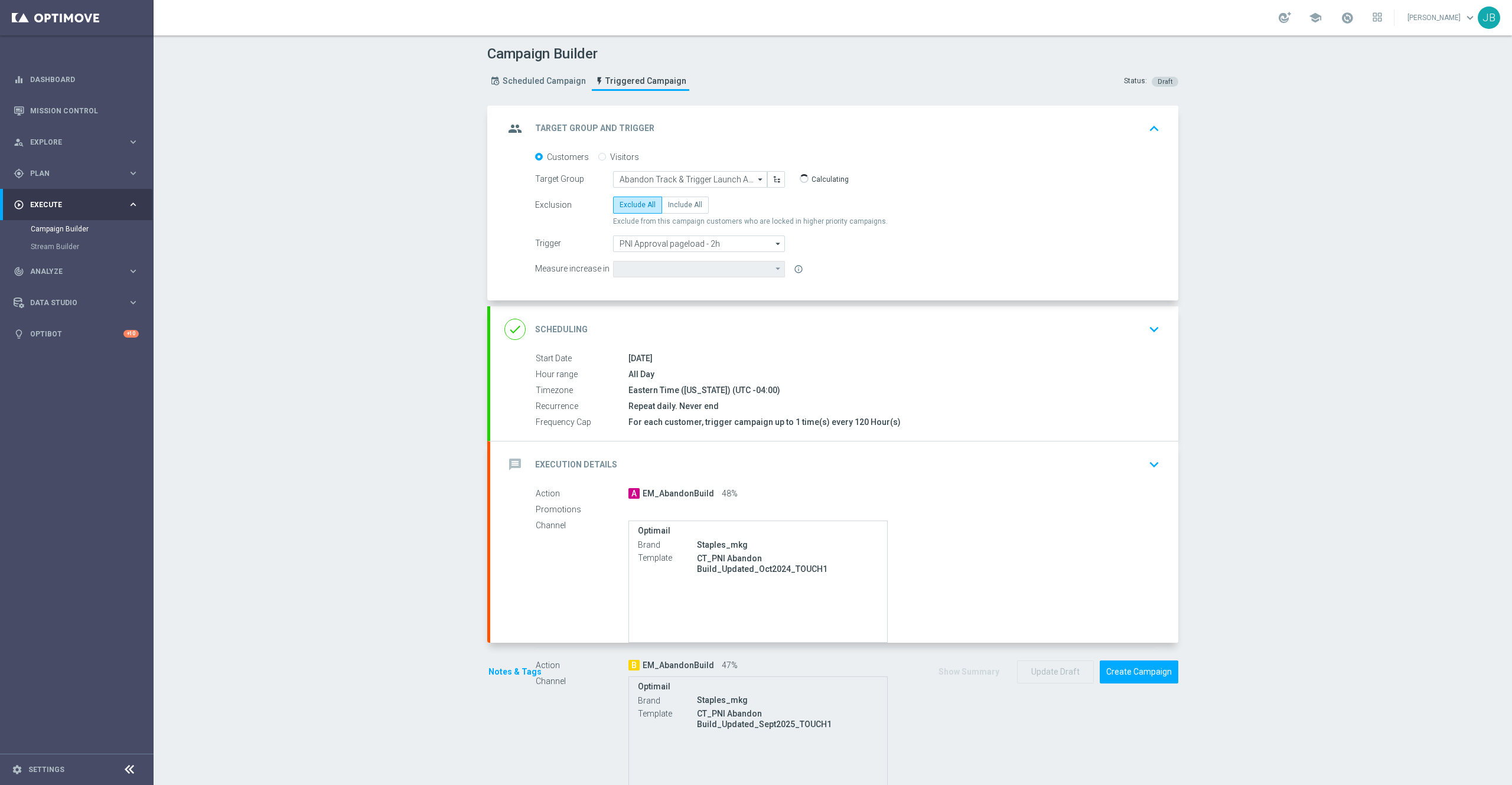
type input "Total CORP Sales Amount"
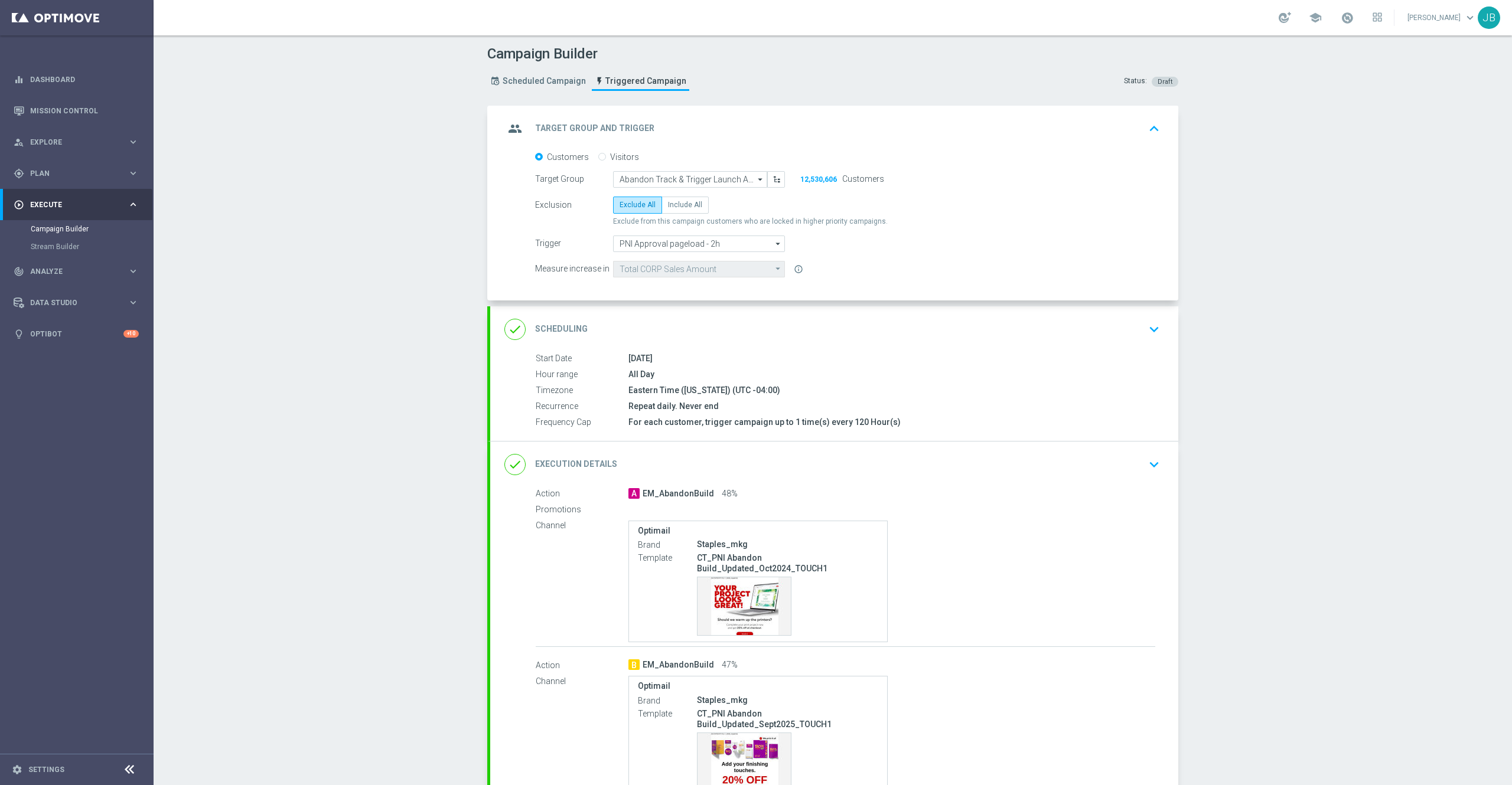
scroll to position [121, 0]
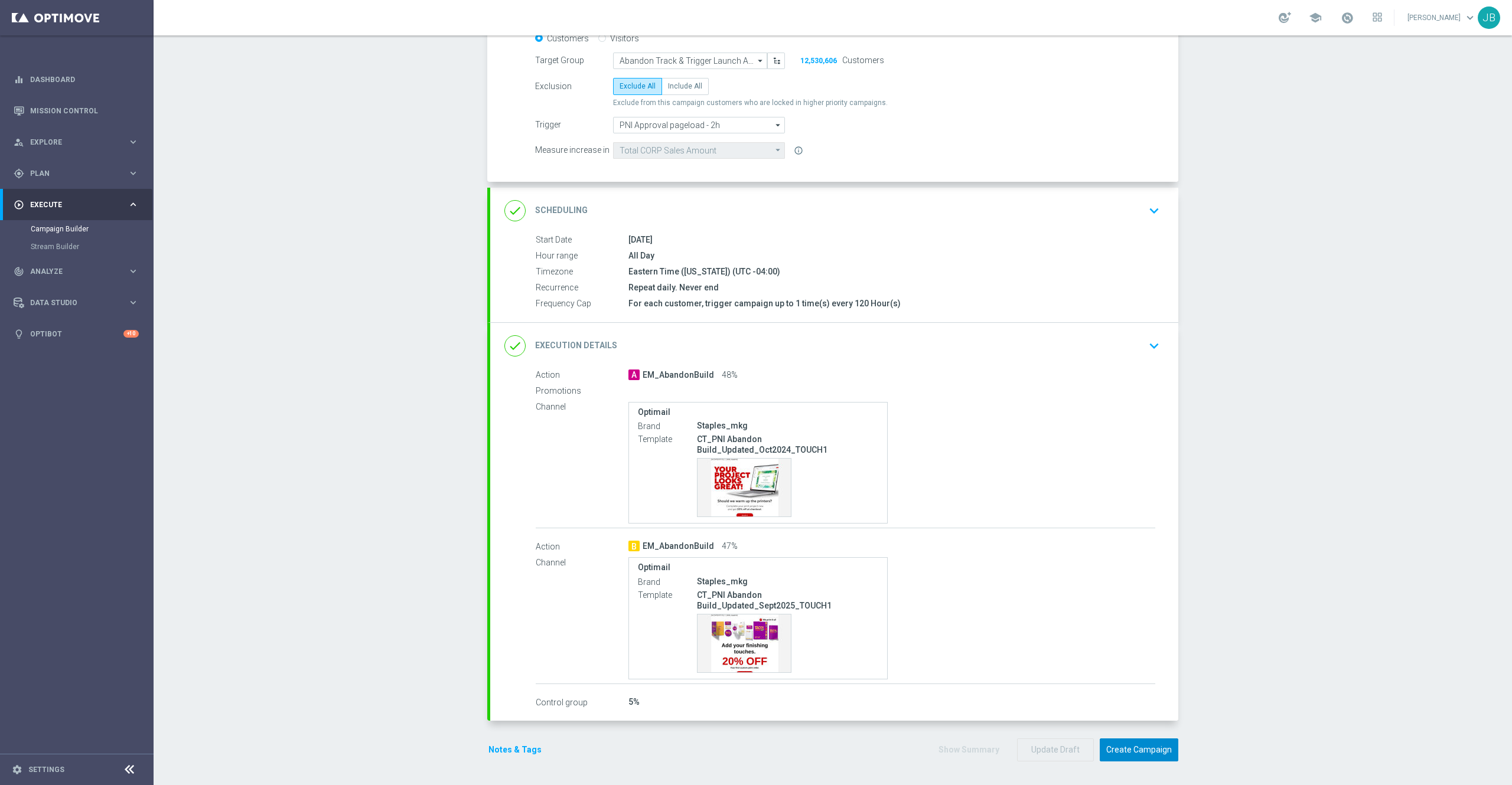
click at [1114, 746] on button "Create Campaign" at bounding box center [1139, 750] width 78 height 23
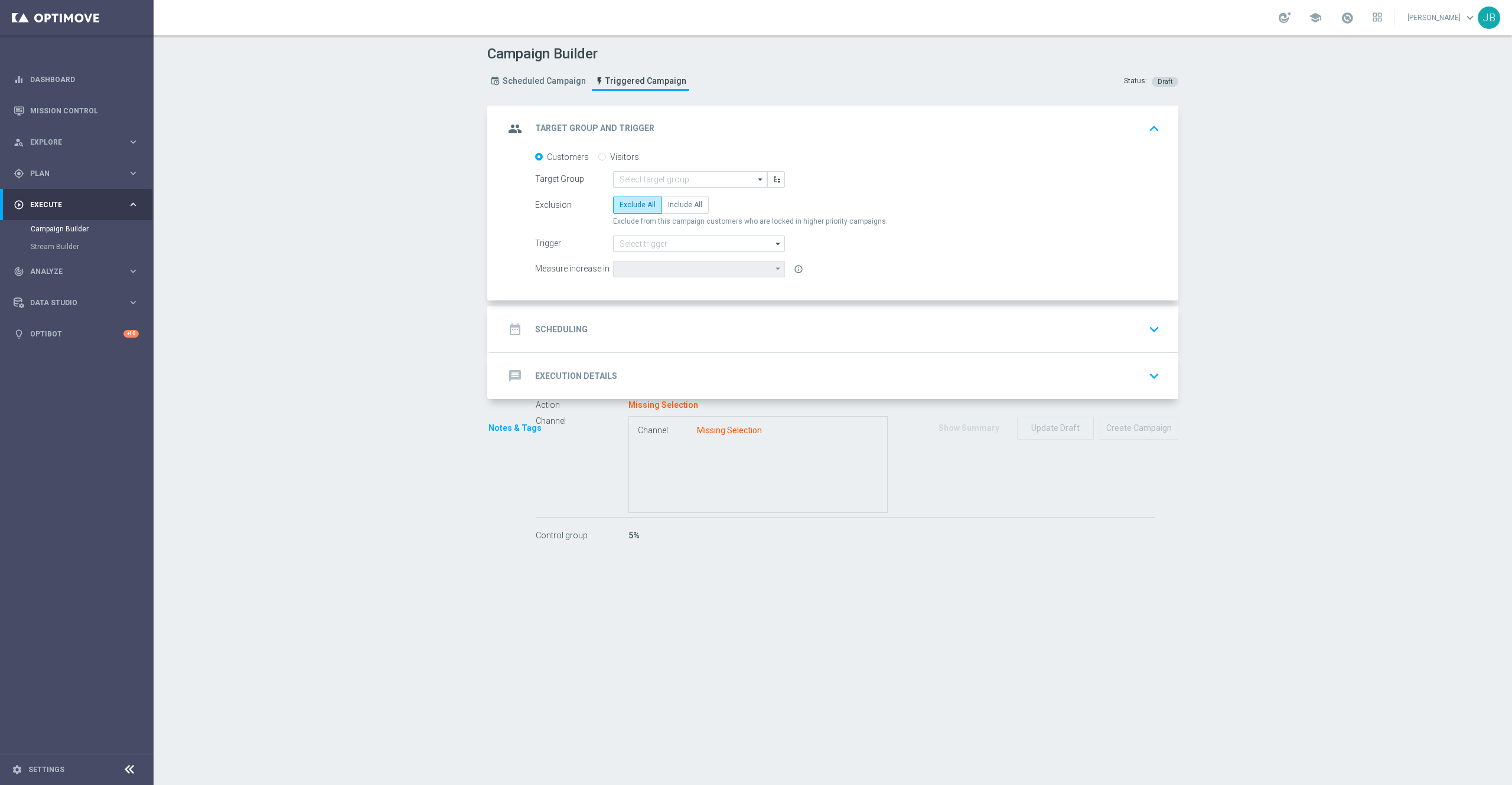
type input "Abandon Track & Trigger Launch Audience"
type input "PNI Approval pageload - 24h"
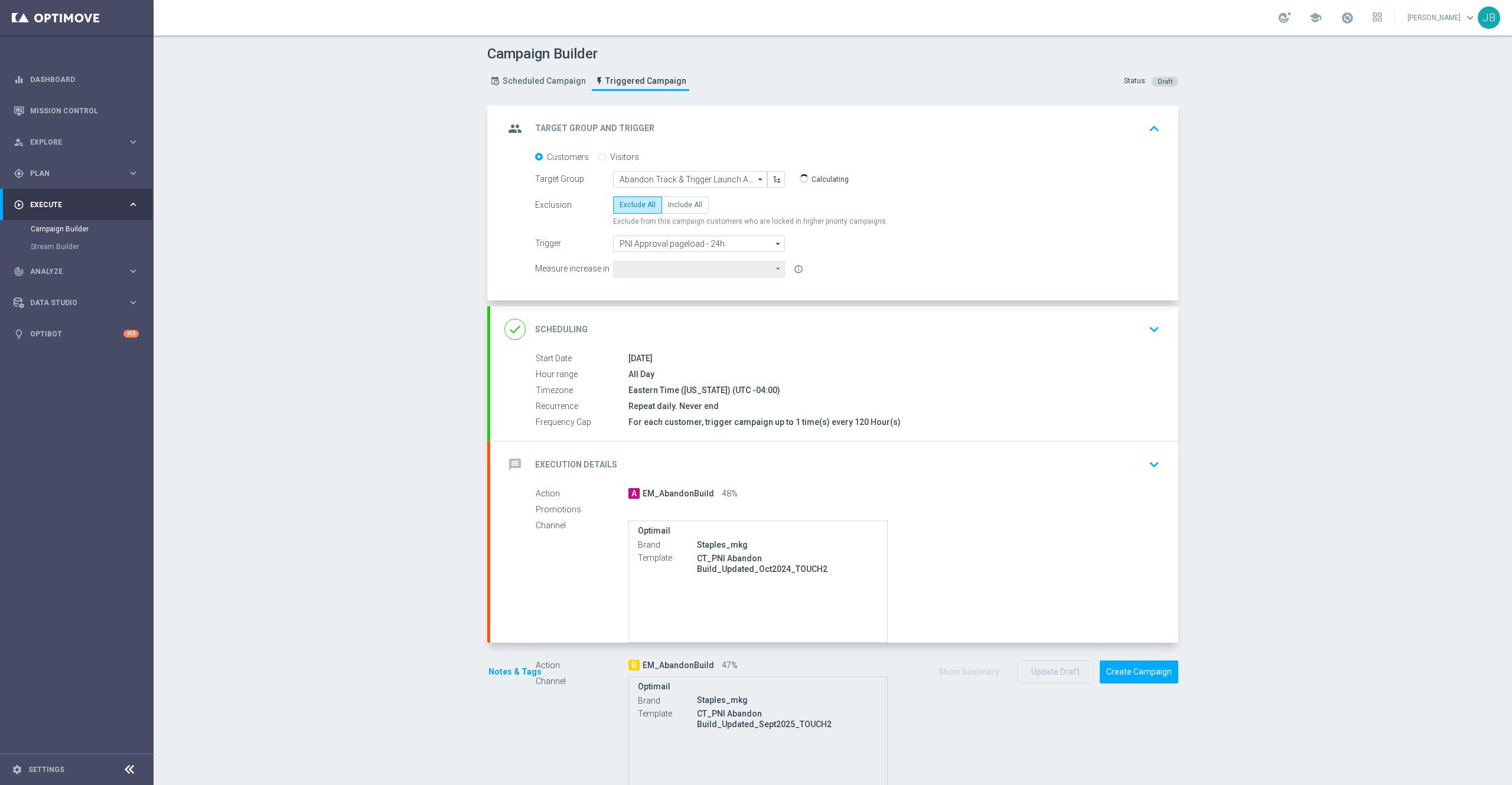
type input "Total CORP Sales Amount"
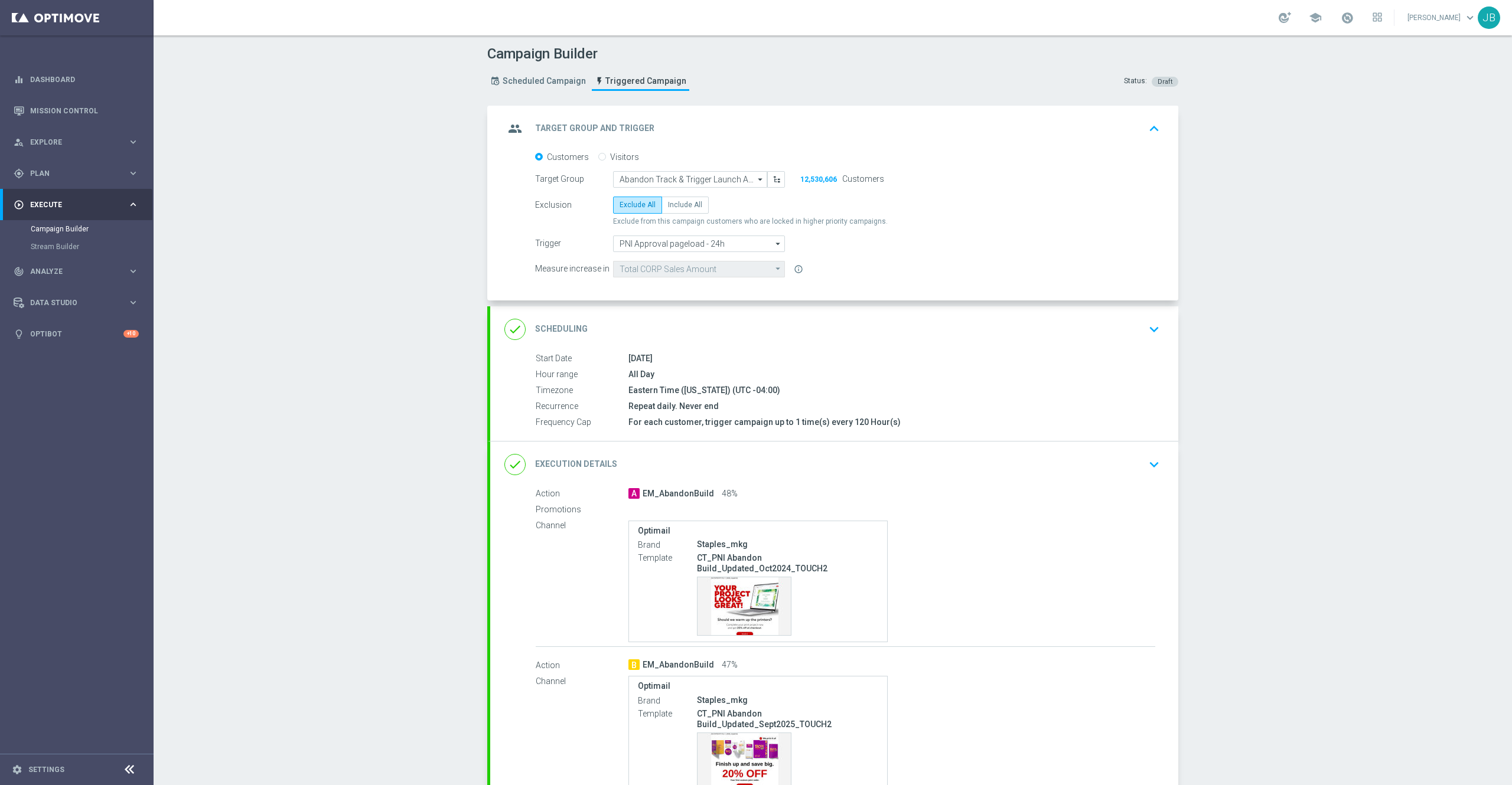
scroll to position [121, 0]
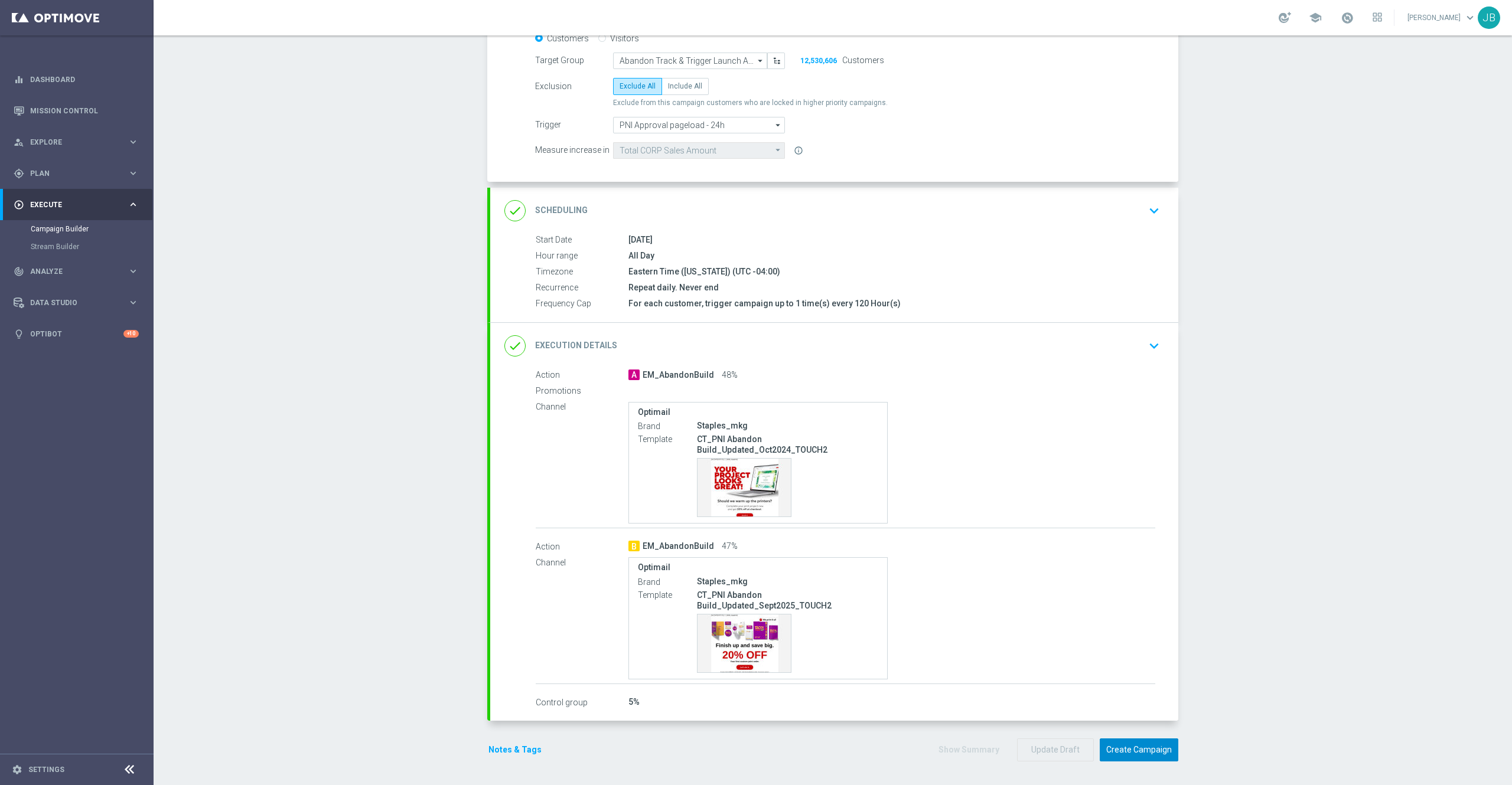
click at [1130, 750] on button "Create Campaign" at bounding box center [1139, 750] width 78 height 23
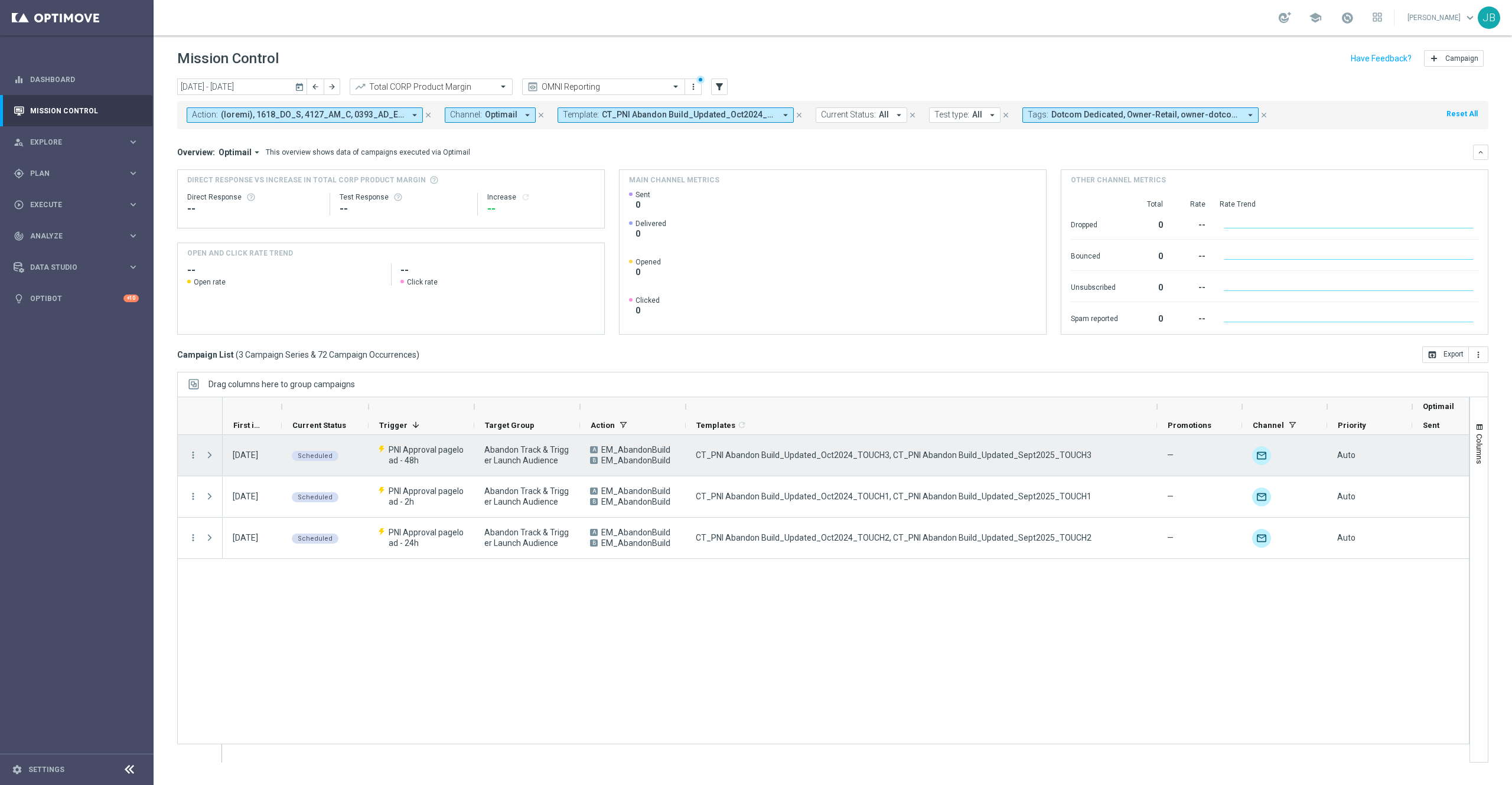
drag, startPoint x: 771, startPoint y: 404, endPoint x: 1157, endPoint y: 472, distance: 391.9
click at [1157, 472] on div at bounding box center [823, 580] width 1292 height 366
click at [194, 455] on icon "more_vert" at bounding box center [193, 455] width 11 height 11
click at [248, 456] on div "list Campaign Details" at bounding box center [265, 463] width 133 height 16
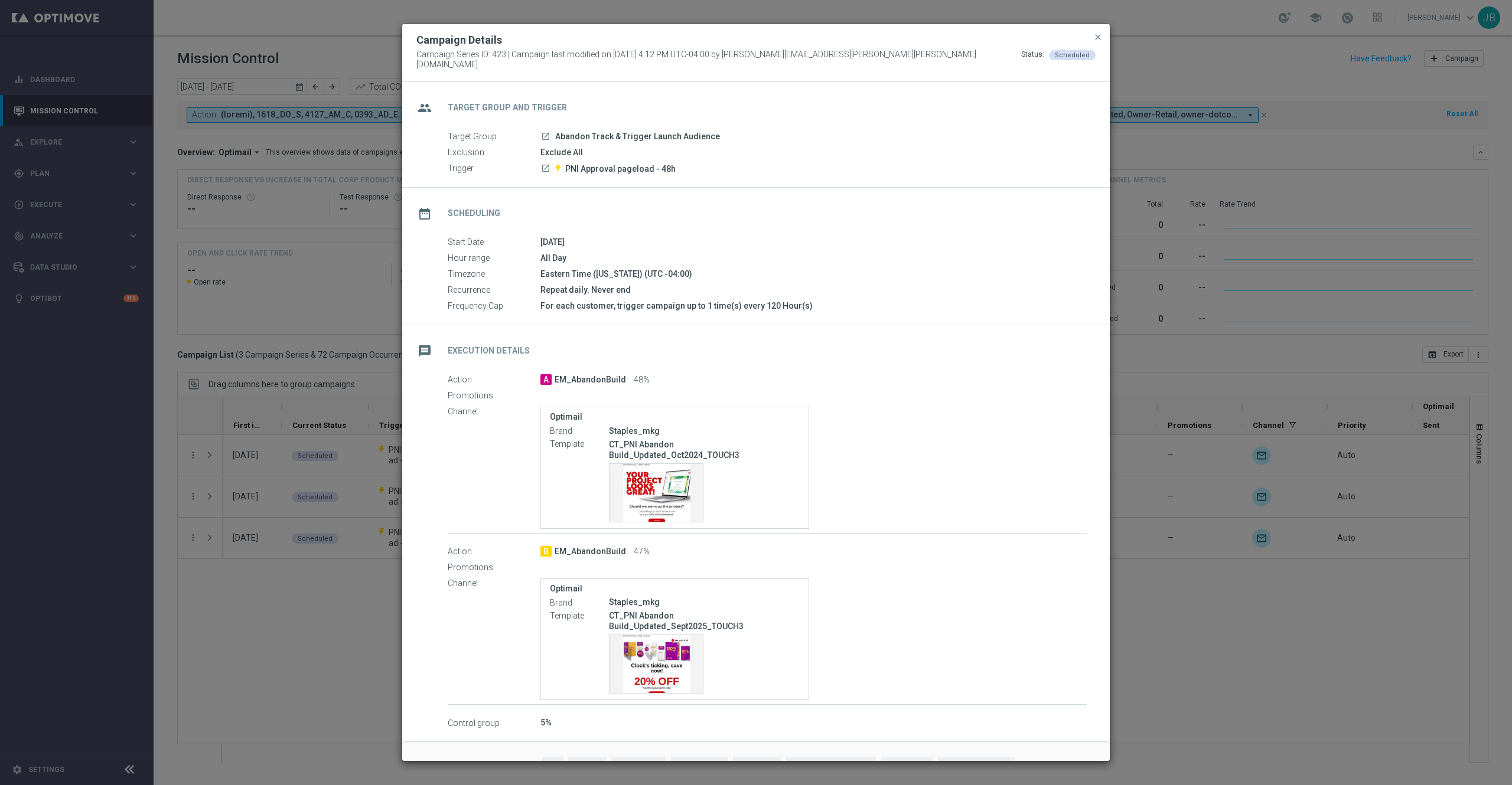
click at [256, 562] on modal-container "Campaign Details Campaign Series ID: 423 | Campaign last modified on [DATE] 4:1…" at bounding box center [756, 392] width 1512 height 785
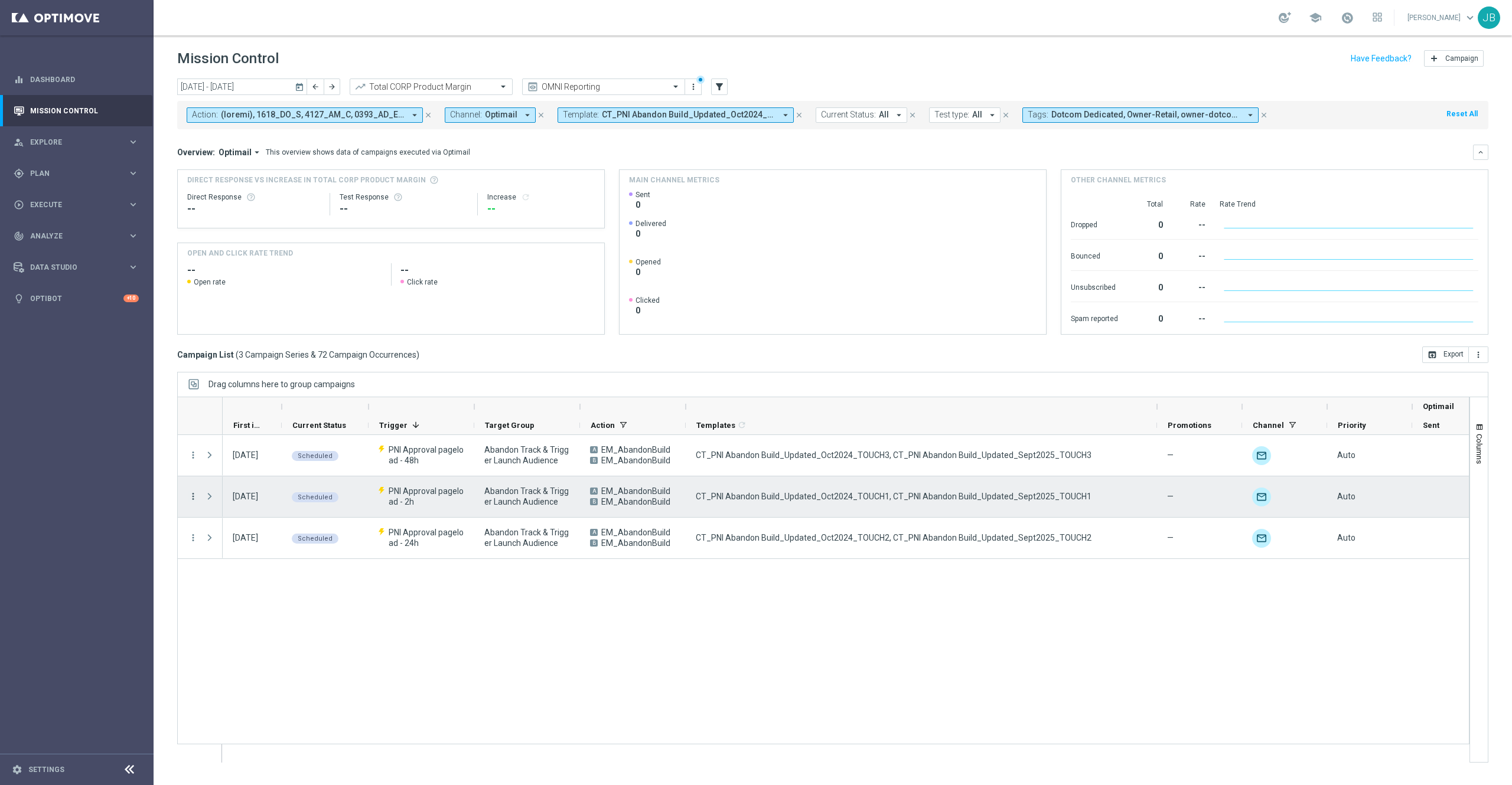
click at [191, 497] on icon "more_vert" at bounding box center [193, 497] width 11 height 11
click at [257, 502] on span "Campaign Details" at bounding box center [247, 505] width 60 height 8
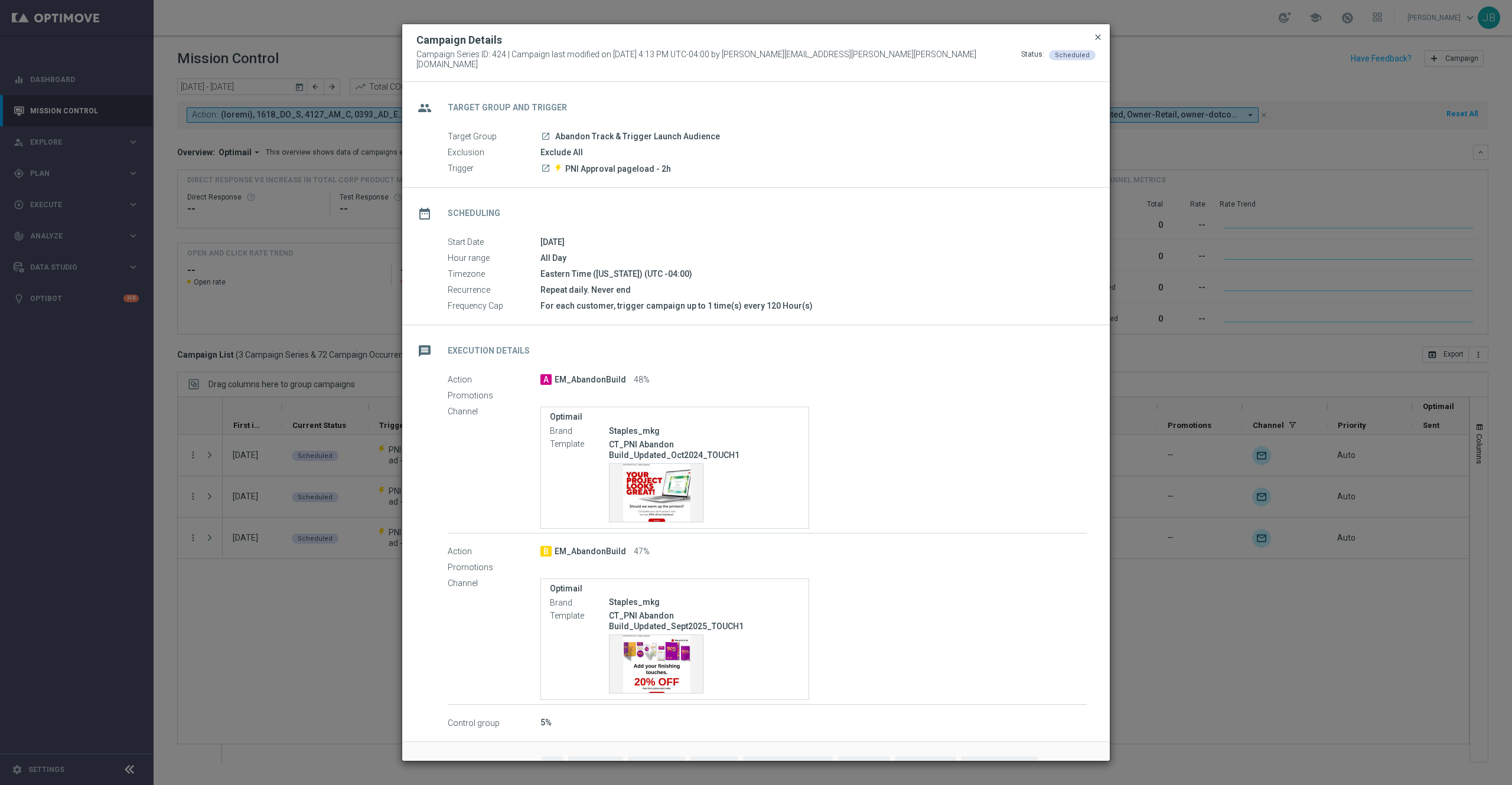
click at [1097, 40] on span "close" at bounding box center [1098, 37] width 10 height 10
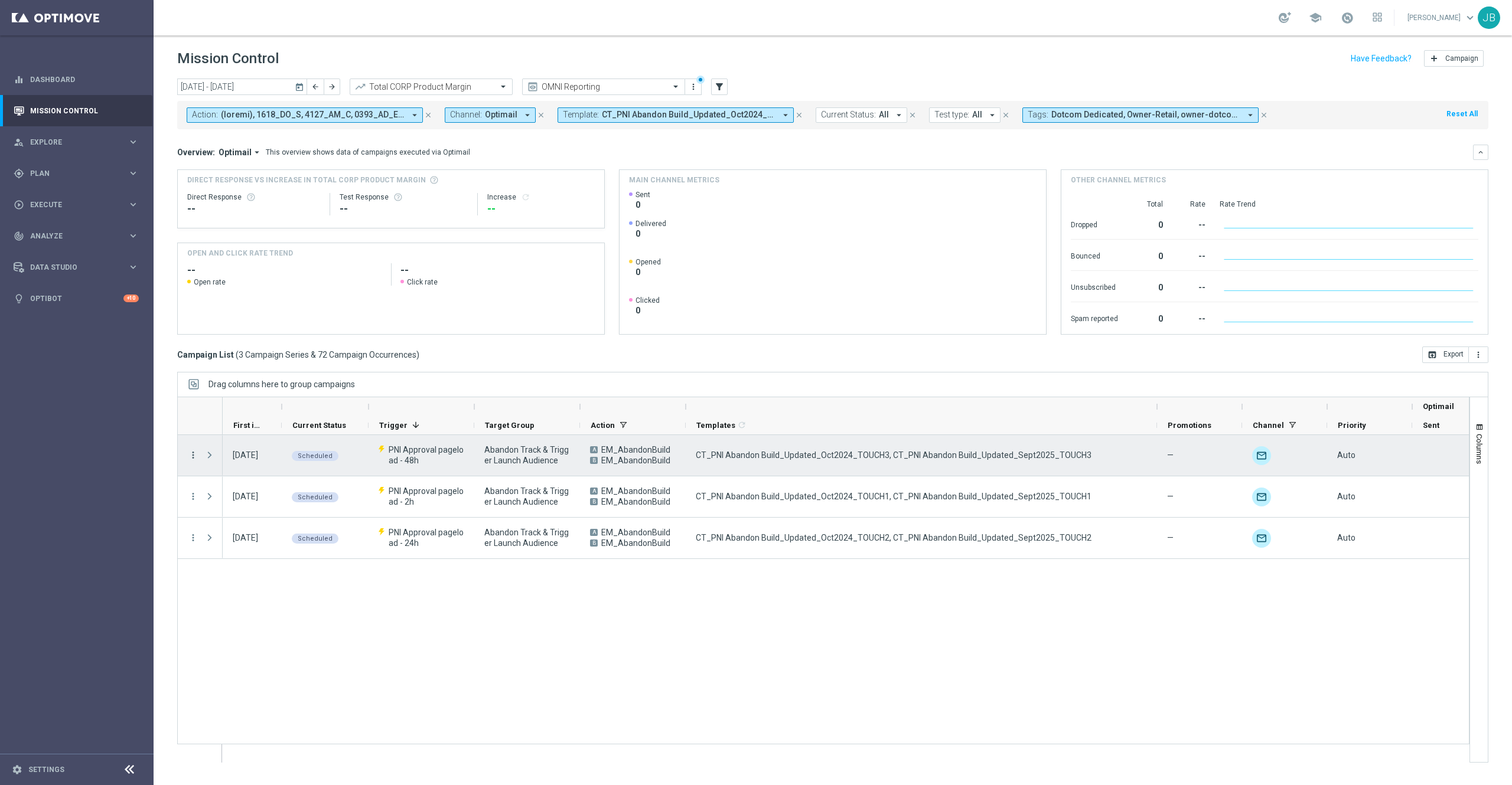
click at [189, 458] on icon "more_vert" at bounding box center [193, 455] width 11 height 11
click at [235, 534] on div "Edit" at bounding box center [271, 535] width 110 height 8
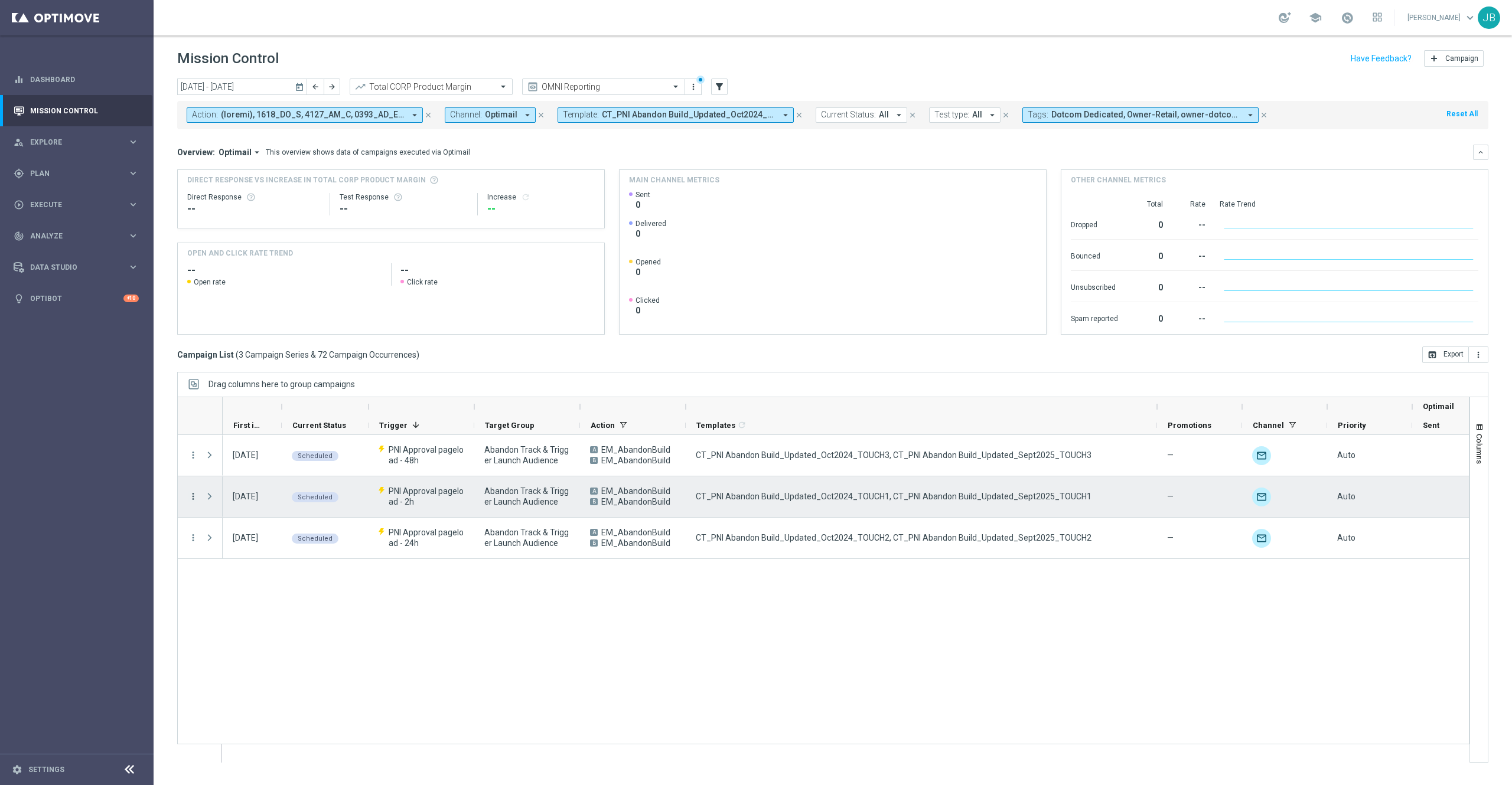
click at [197, 495] on icon "more_vert" at bounding box center [193, 497] width 11 height 11
click at [241, 576] on div "Edit" at bounding box center [271, 576] width 110 height 8
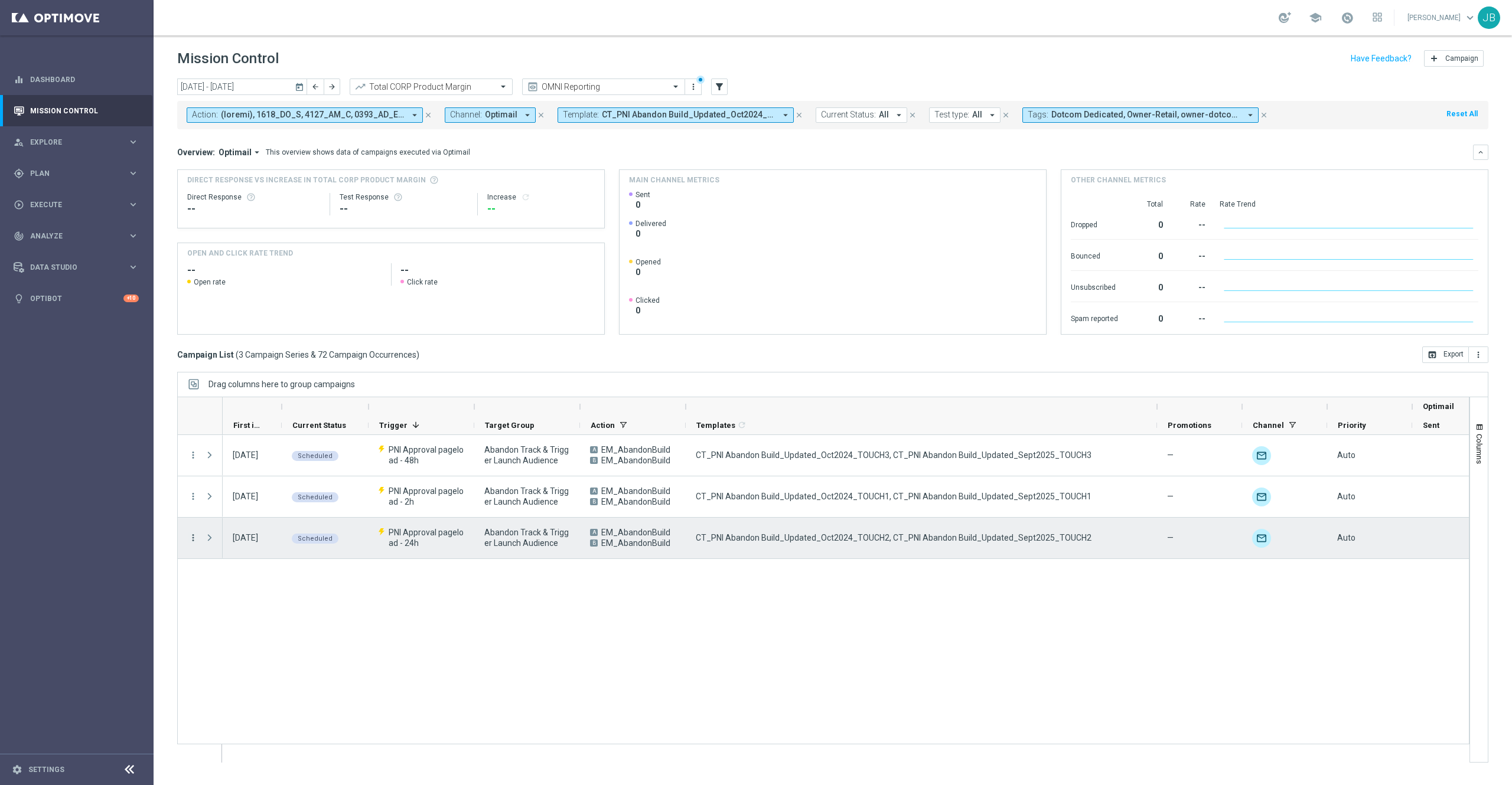
click at [194, 540] on icon "more_vert" at bounding box center [193, 538] width 11 height 11
click at [249, 621] on div "Edit" at bounding box center [271, 617] width 110 height 8
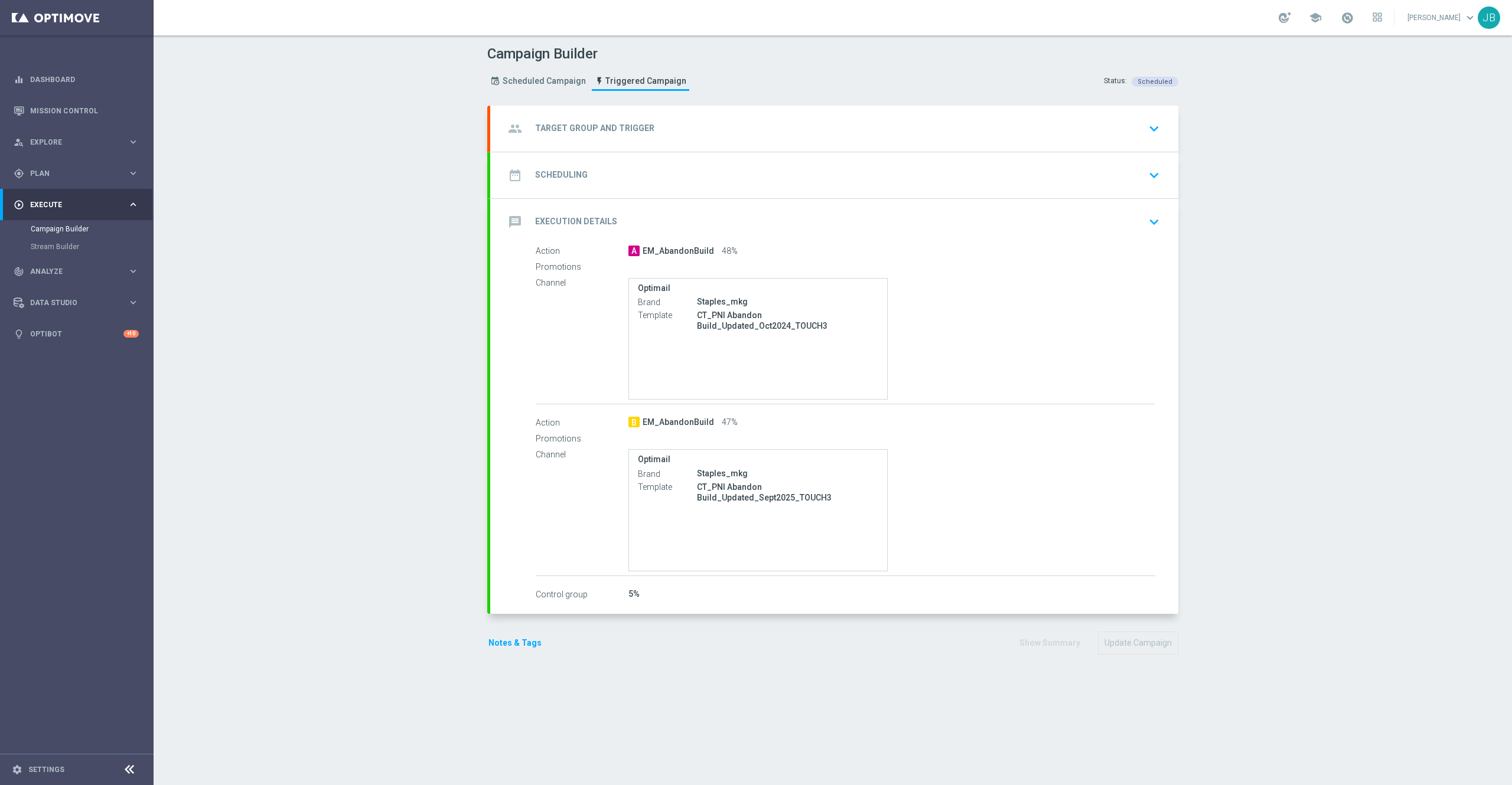
checkbox input "true"
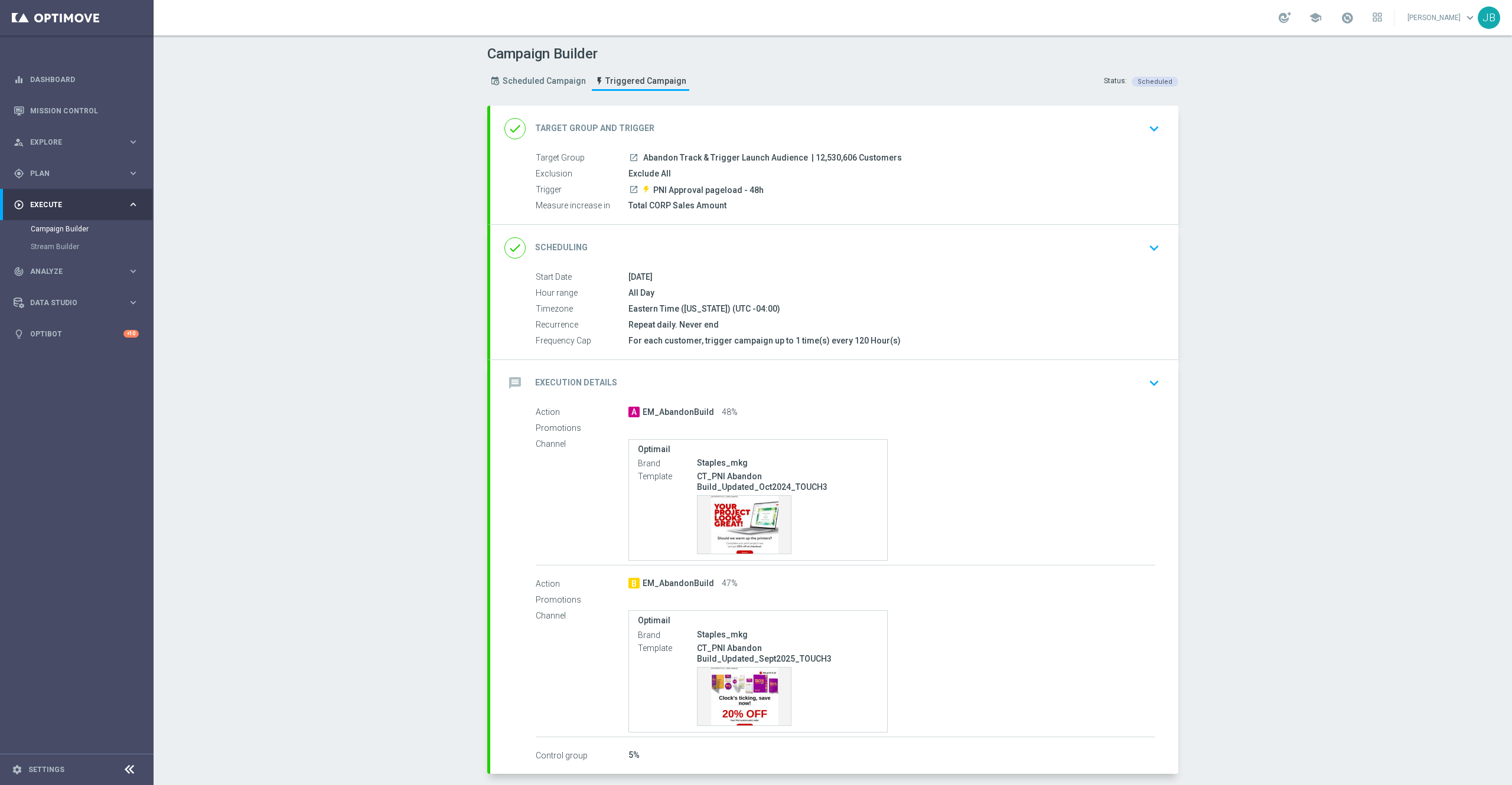
click at [570, 246] on h2 "Scheduling" at bounding box center [561, 248] width 53 height 11
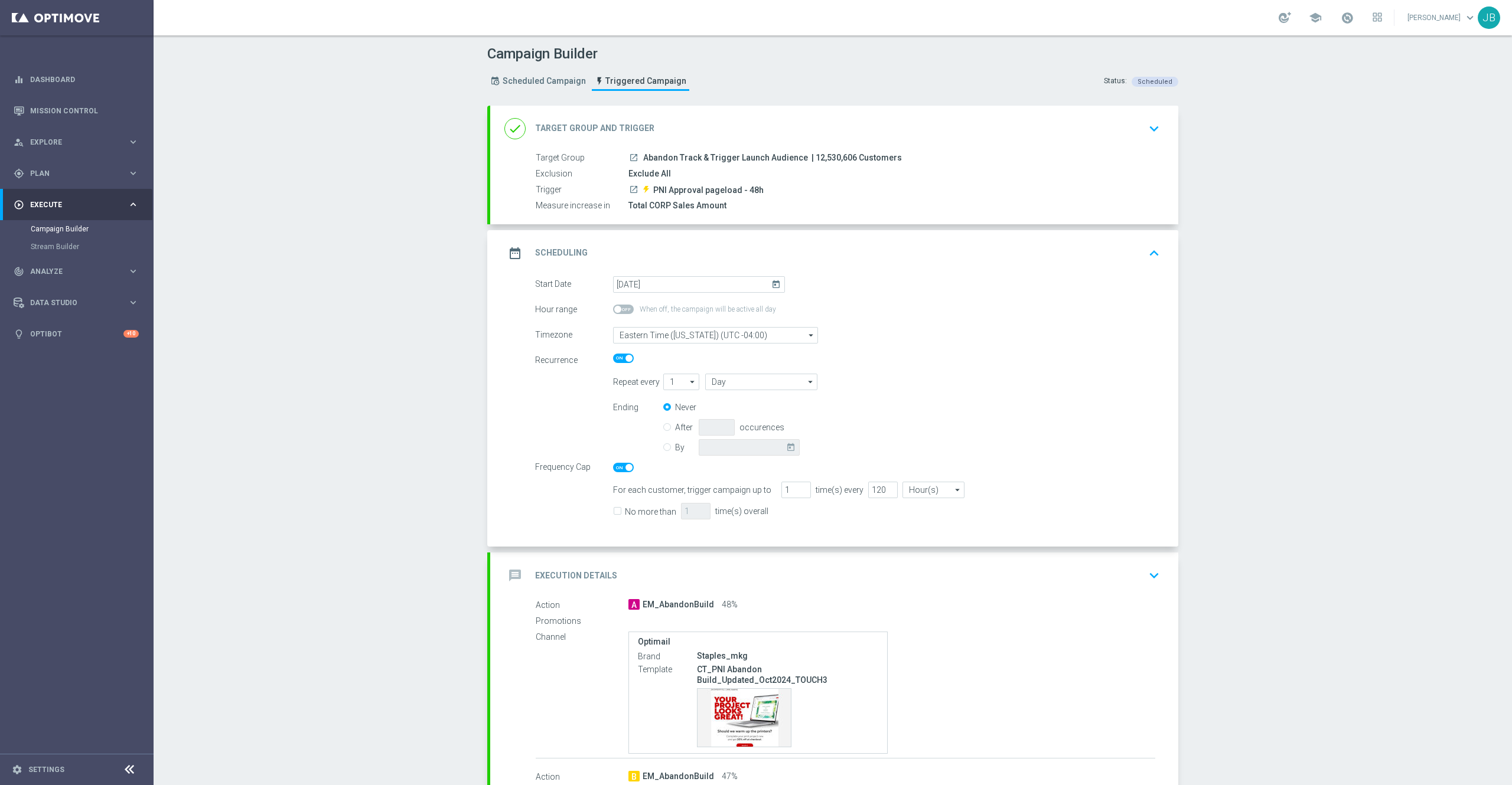
click at [771, 282] on icon "today" at bounding box center [778, 282] width 13 height 13
click at [653, 370] on span "7" at bounding box center [661, 369] width 19 height 19
type input "[DATE]"
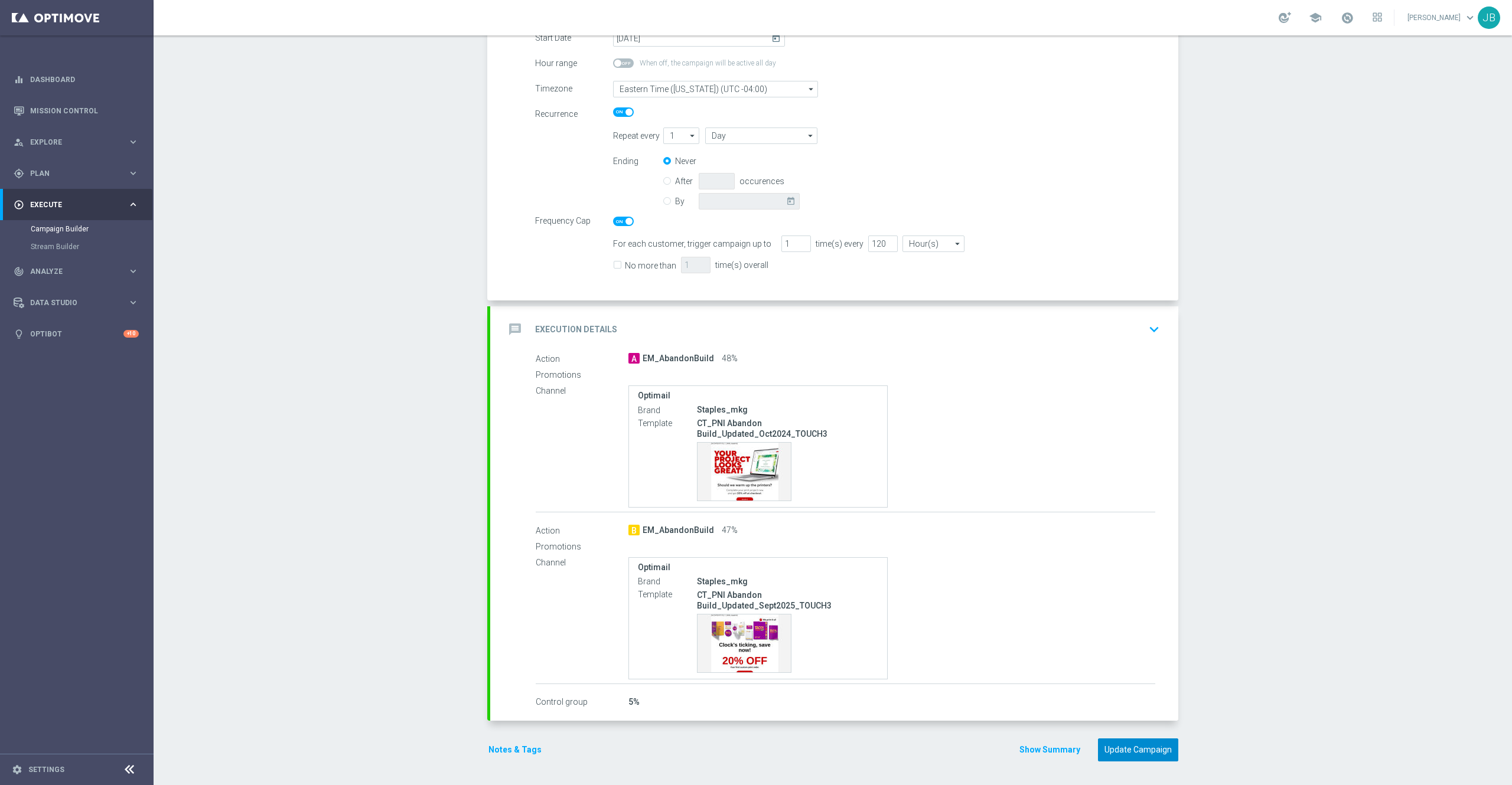
click at [1115, 752] on button "Update Campaign" at bounding box center [1138, 750] width 80 height 23
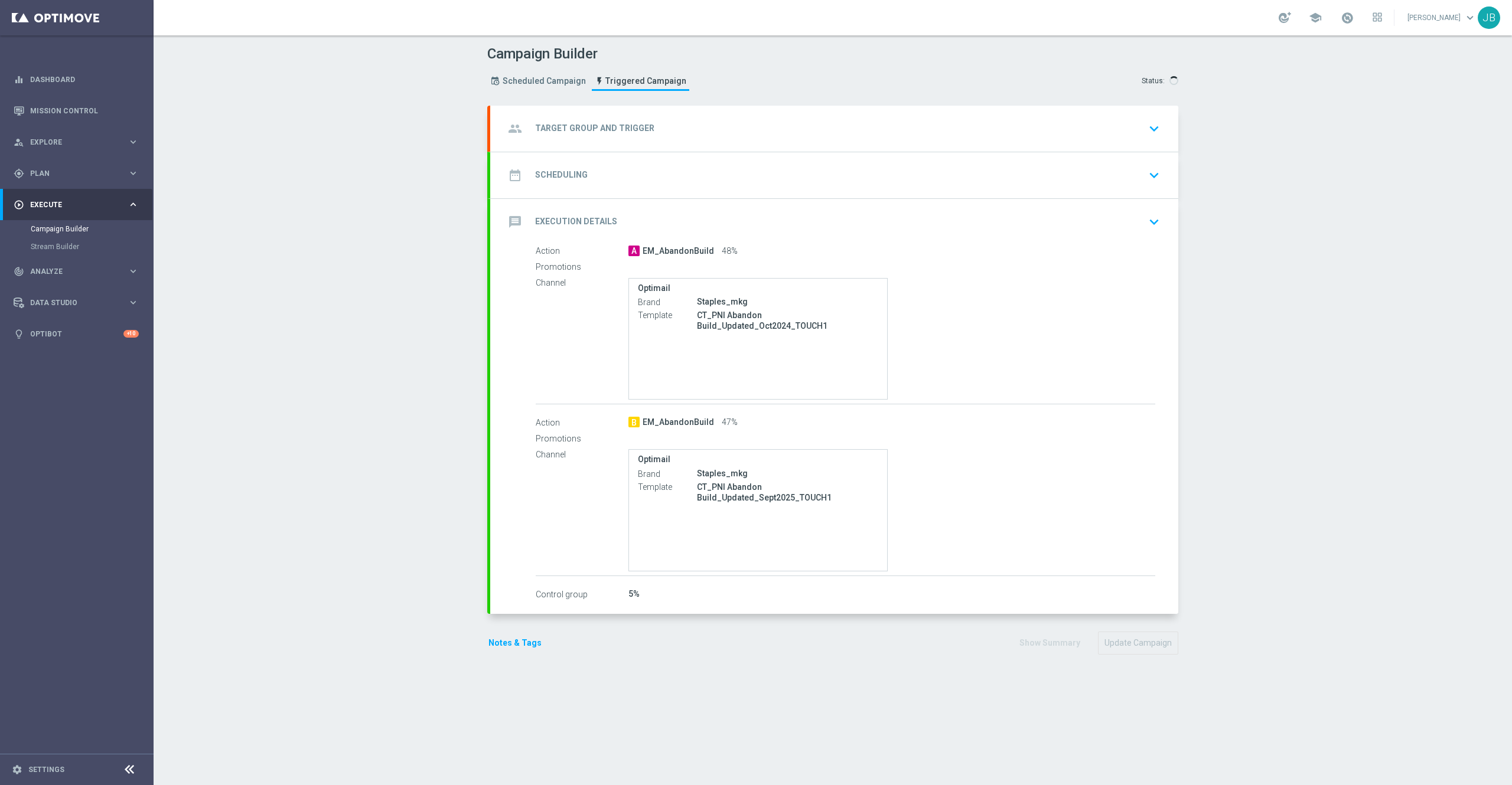
checkbox input "true"
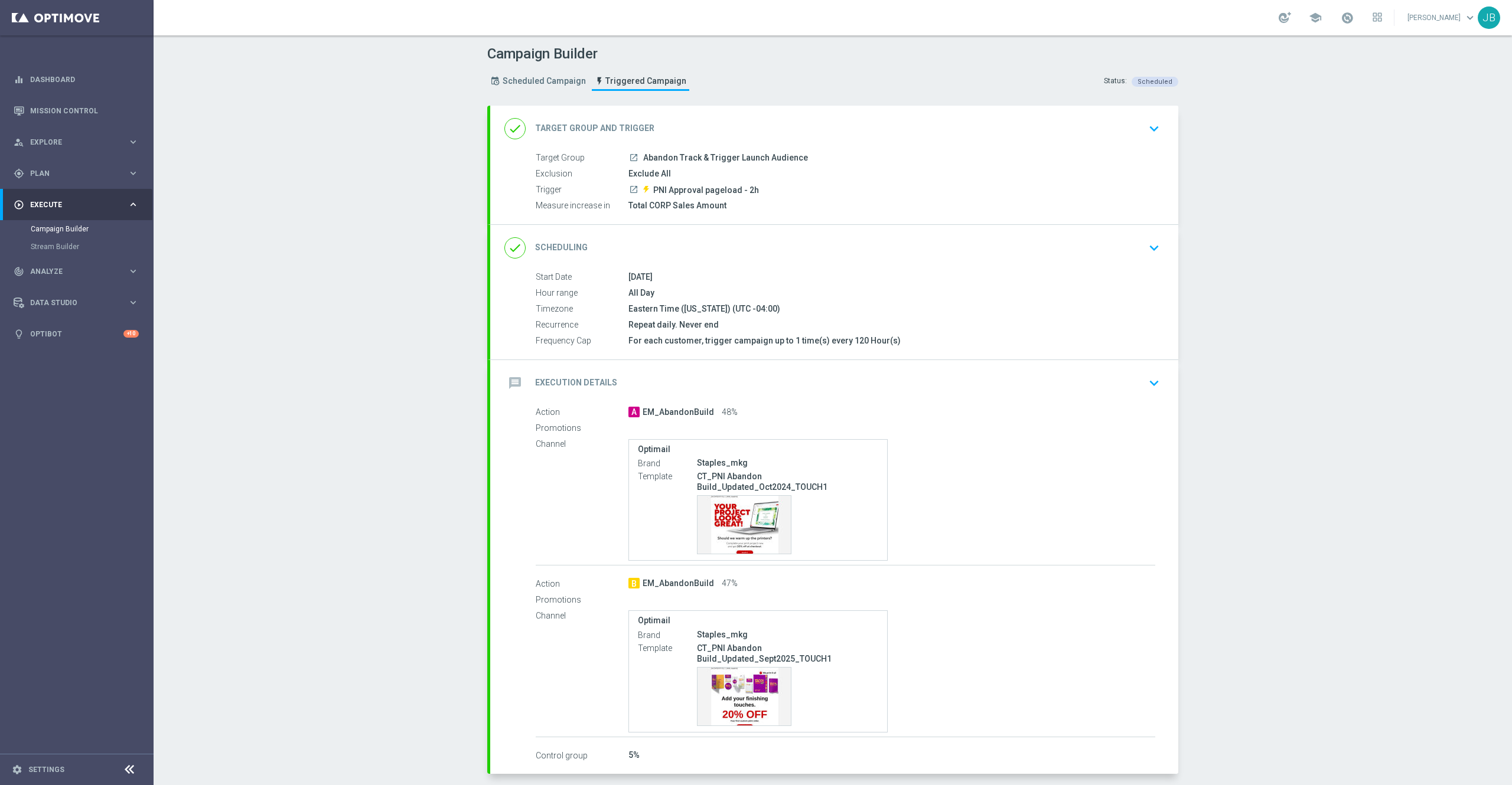
click at [566, 247] on h2 "Scheduling" at bounding box center [561, 248] width 53 height 11
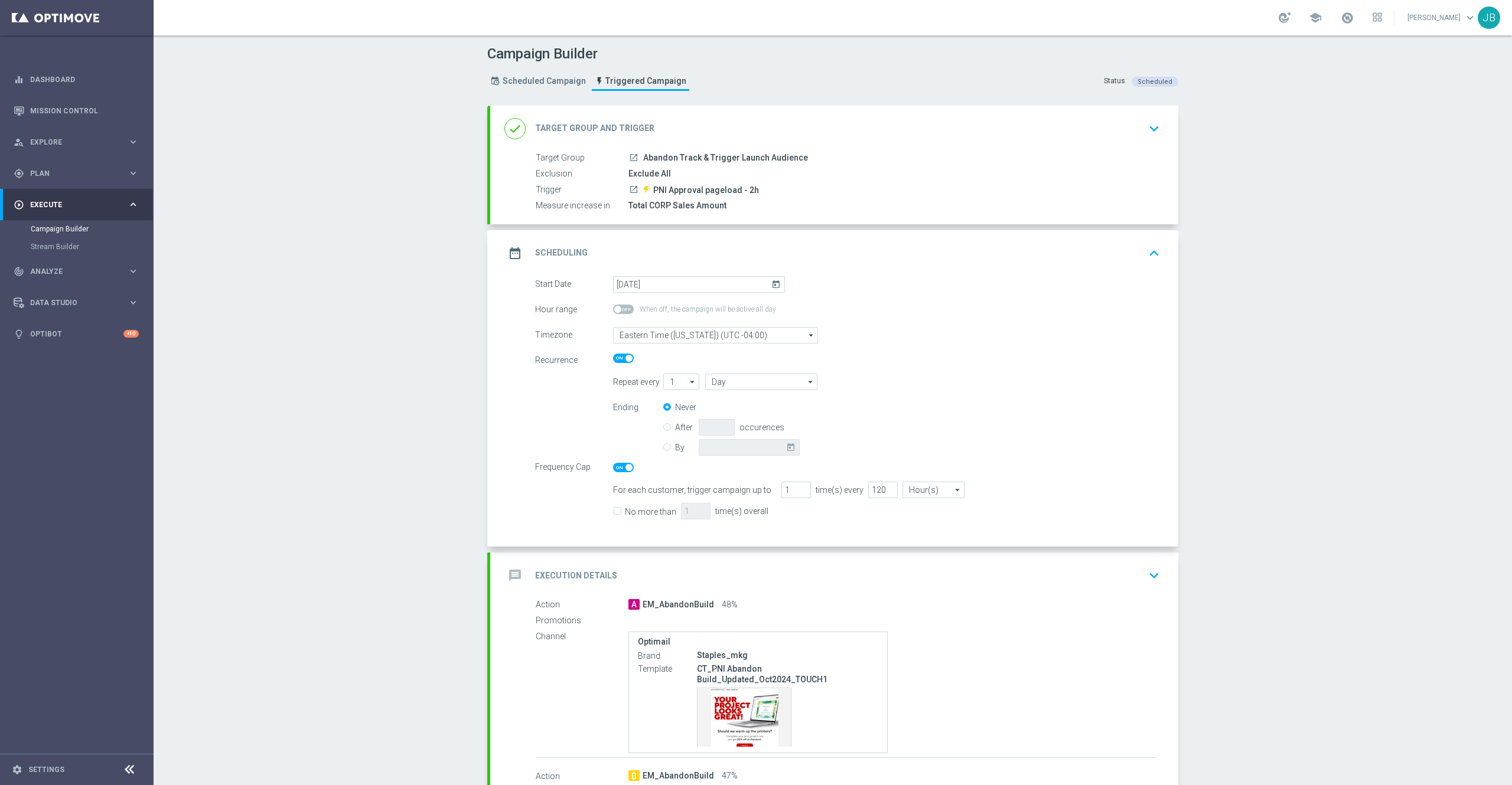
click at [771, 285] on icon "today" at bounding box center [778, 282] width 13 height 13
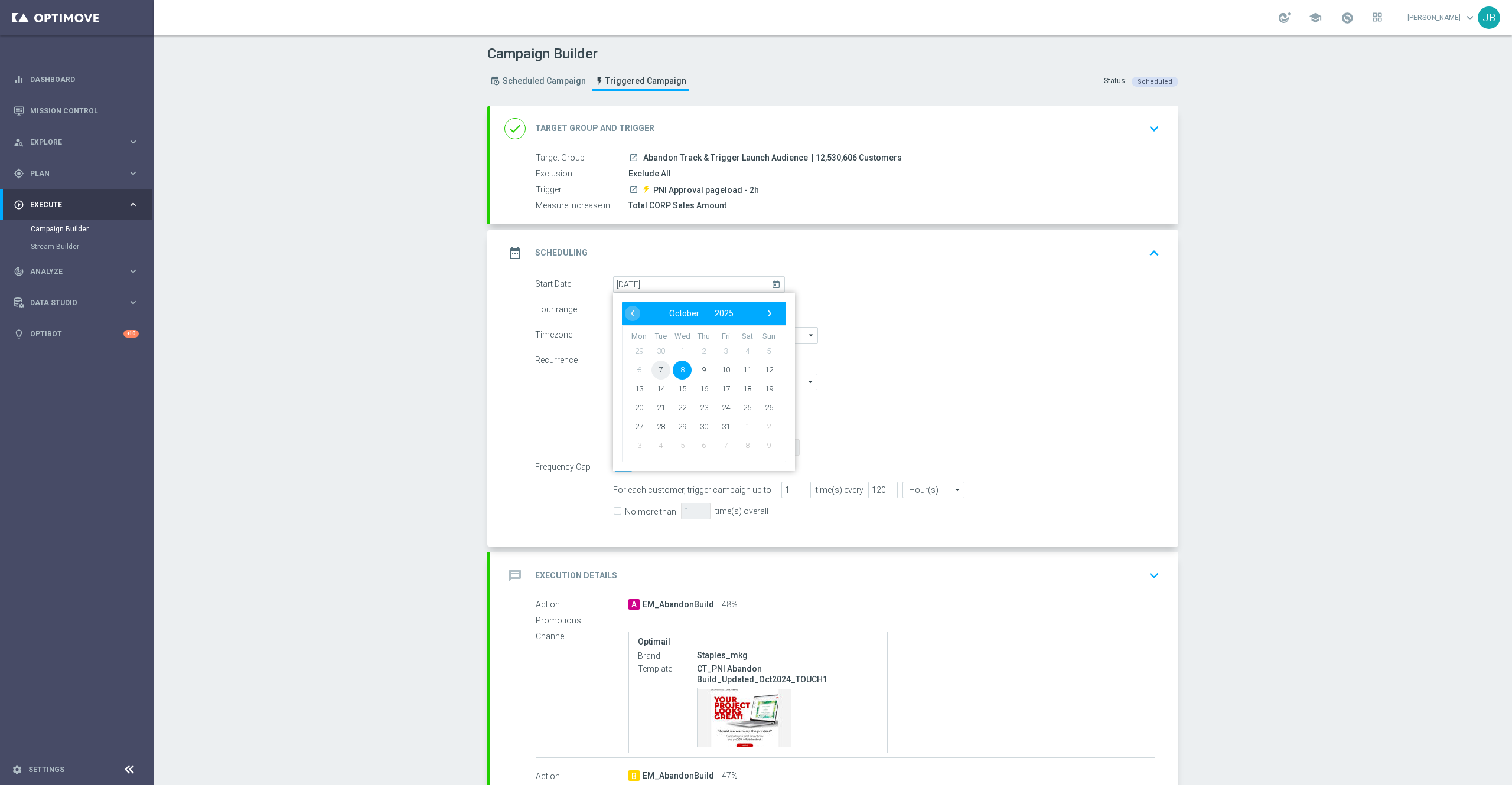
click at [652, 372] on span "7" at bounding box center [661, 369] width 19 height 19
type input "[DATE]"
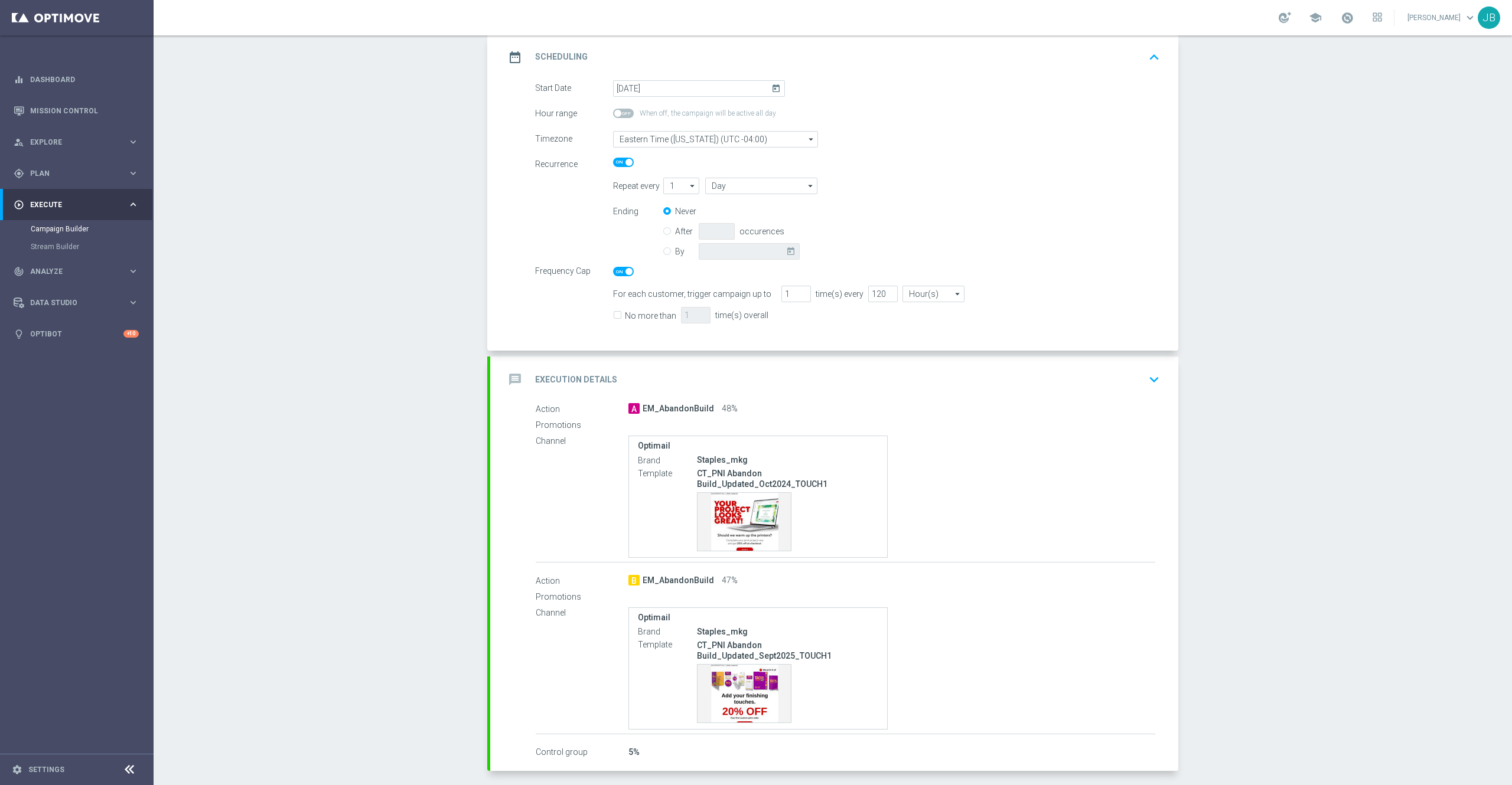
scroll to position [248, 0]
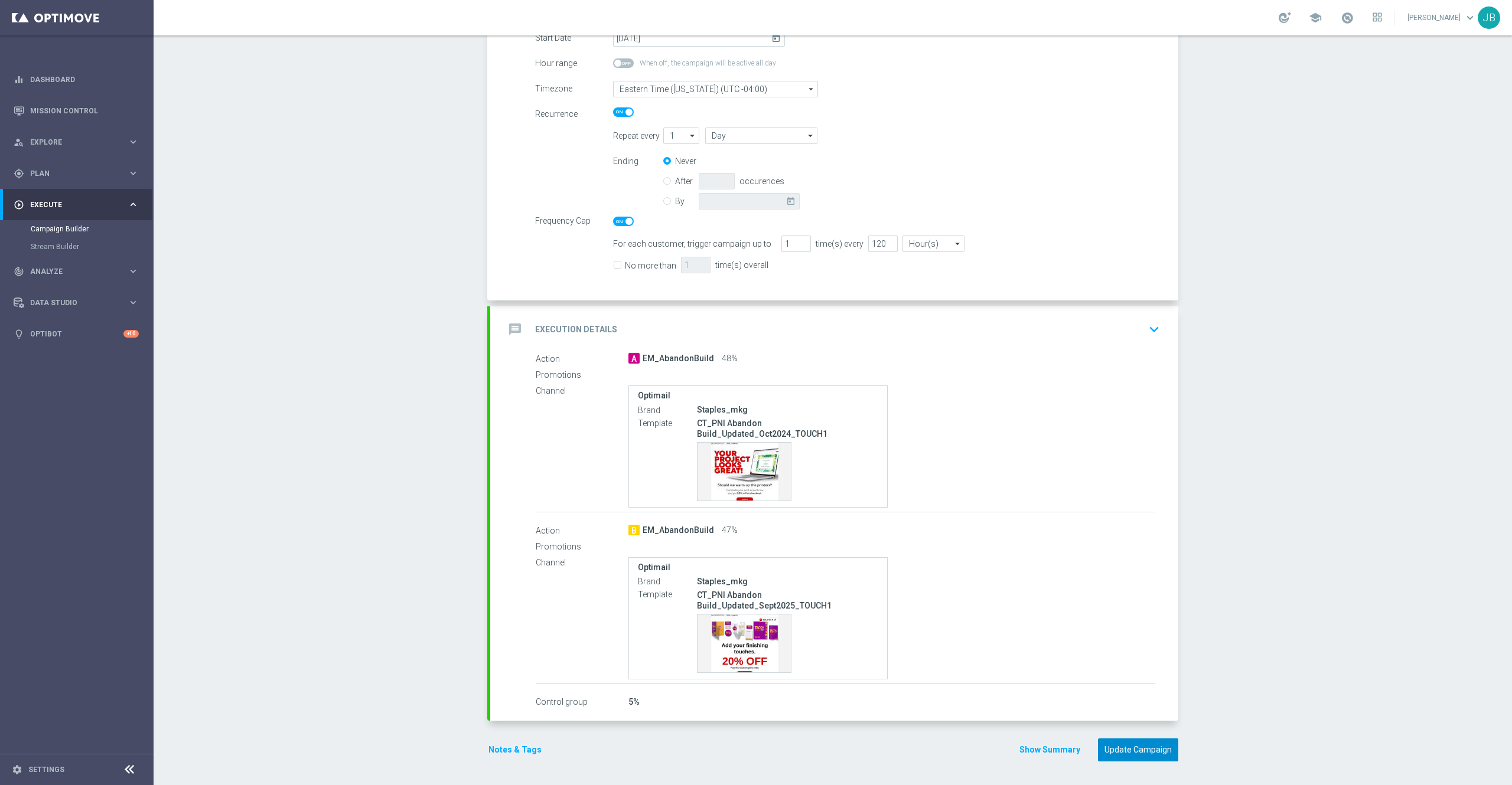
click at [1120, 753] on button "Update Campaign" at bounding box center [1138, 750] width 80 height 23
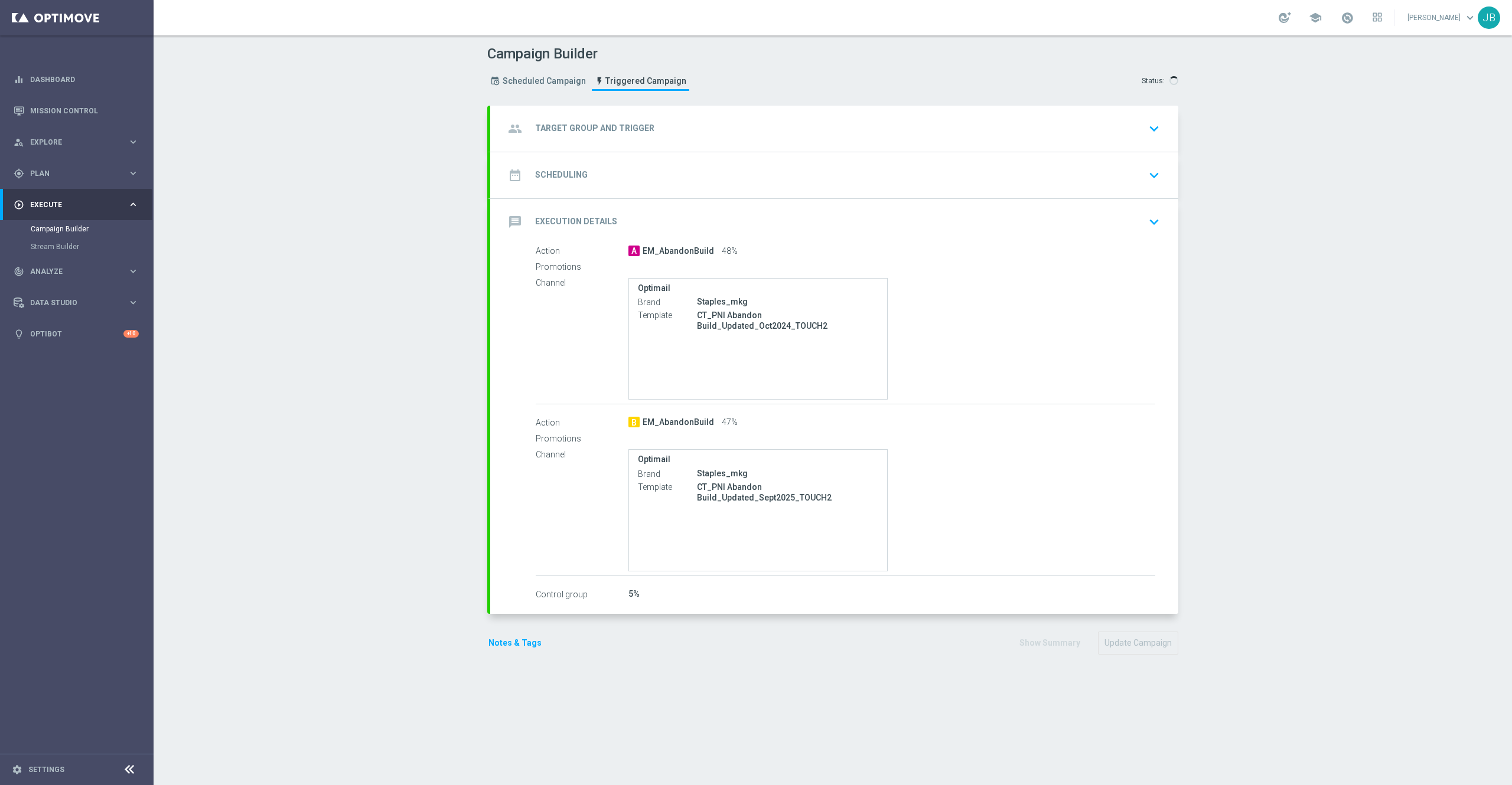
checkbox input "true"
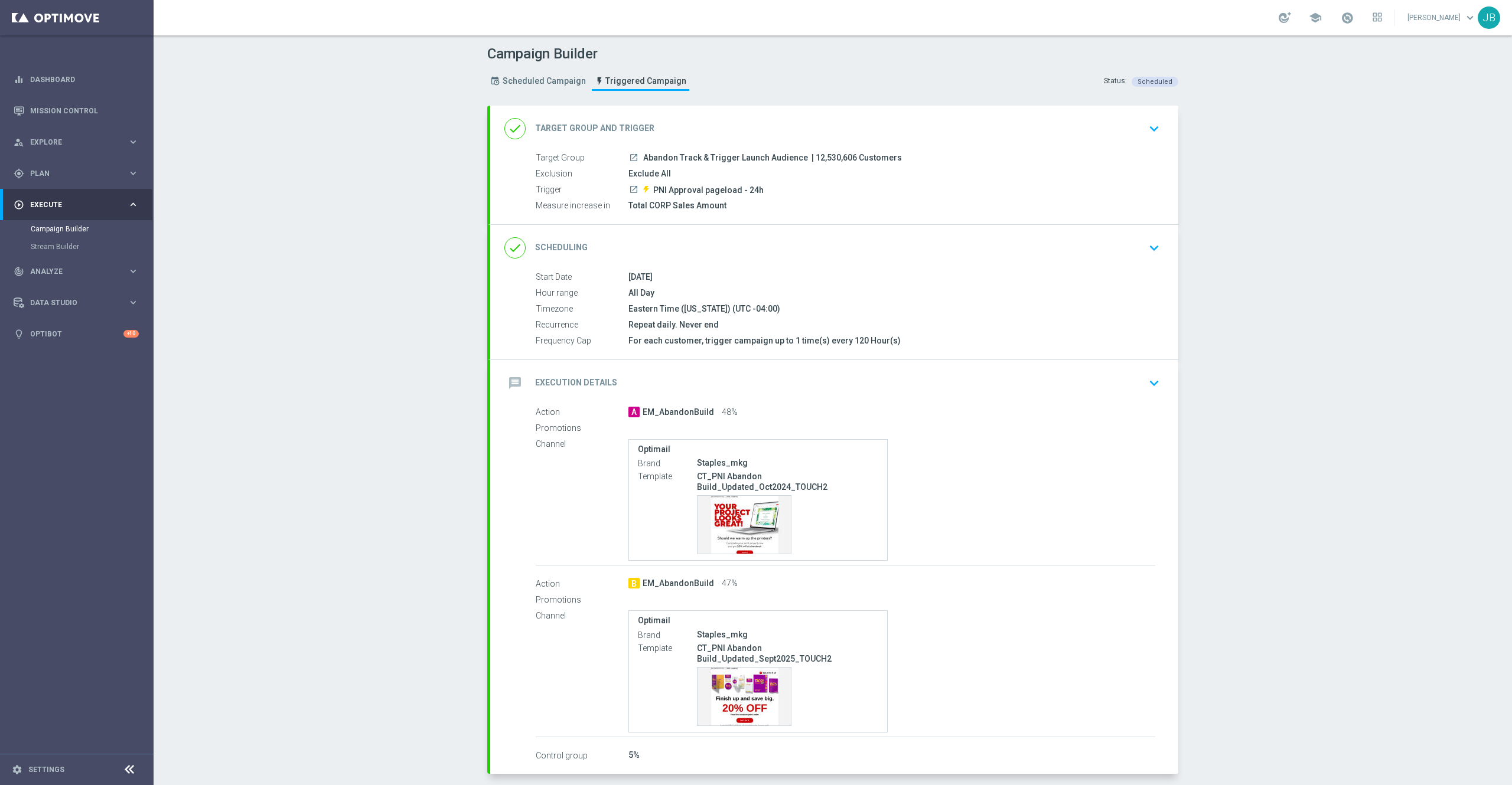
click at [574, 247] on h2 "Scheduling" at bounding box center [561, 248] width 53 height 11
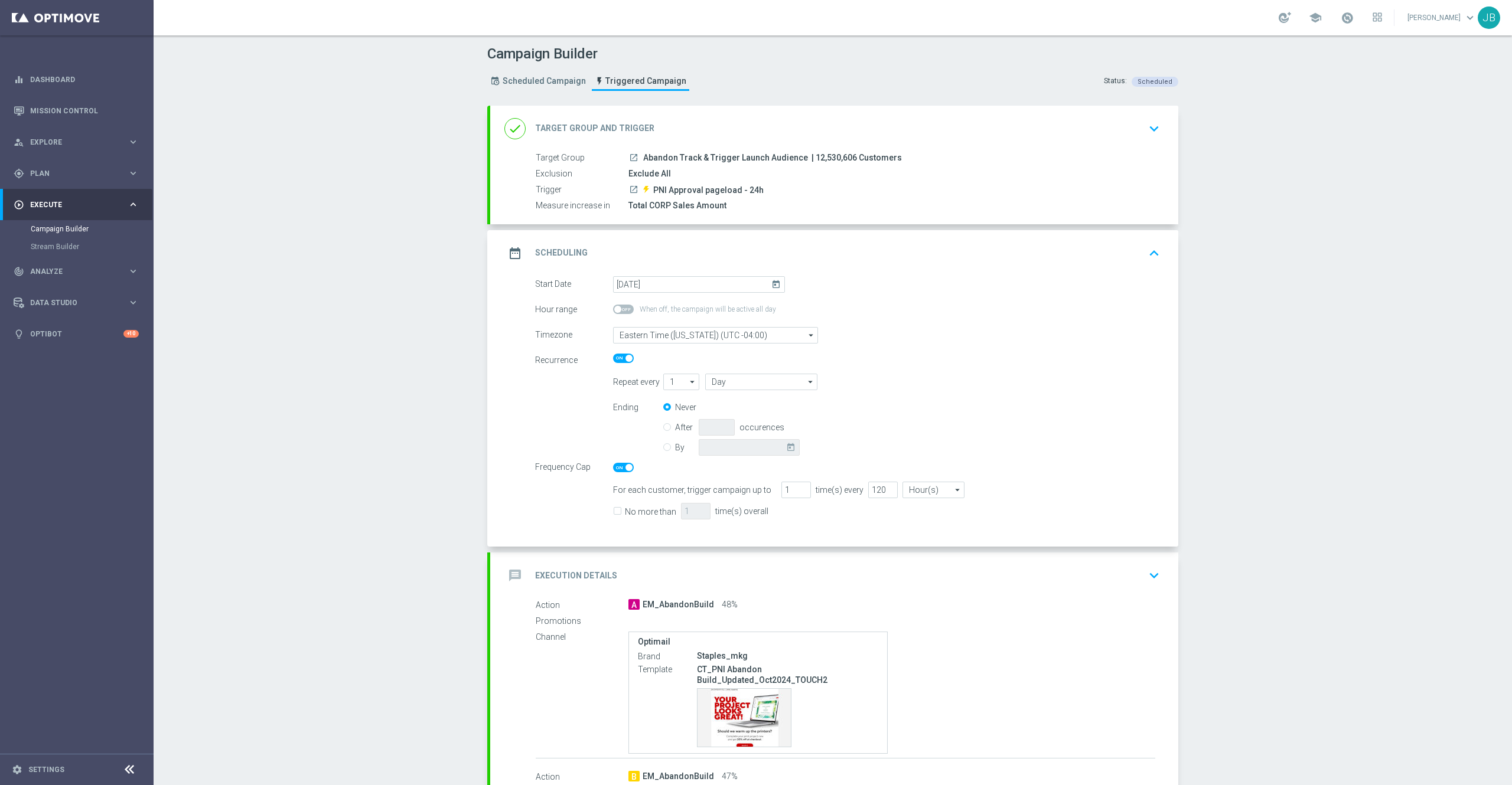
click at [771, 277] on icon "today" at bounding box center [778, 282] width 13 height 13
click at [652, 373] on span "7" at bounding box center [661, 369] width 19 height 19
type input "[DATE]"
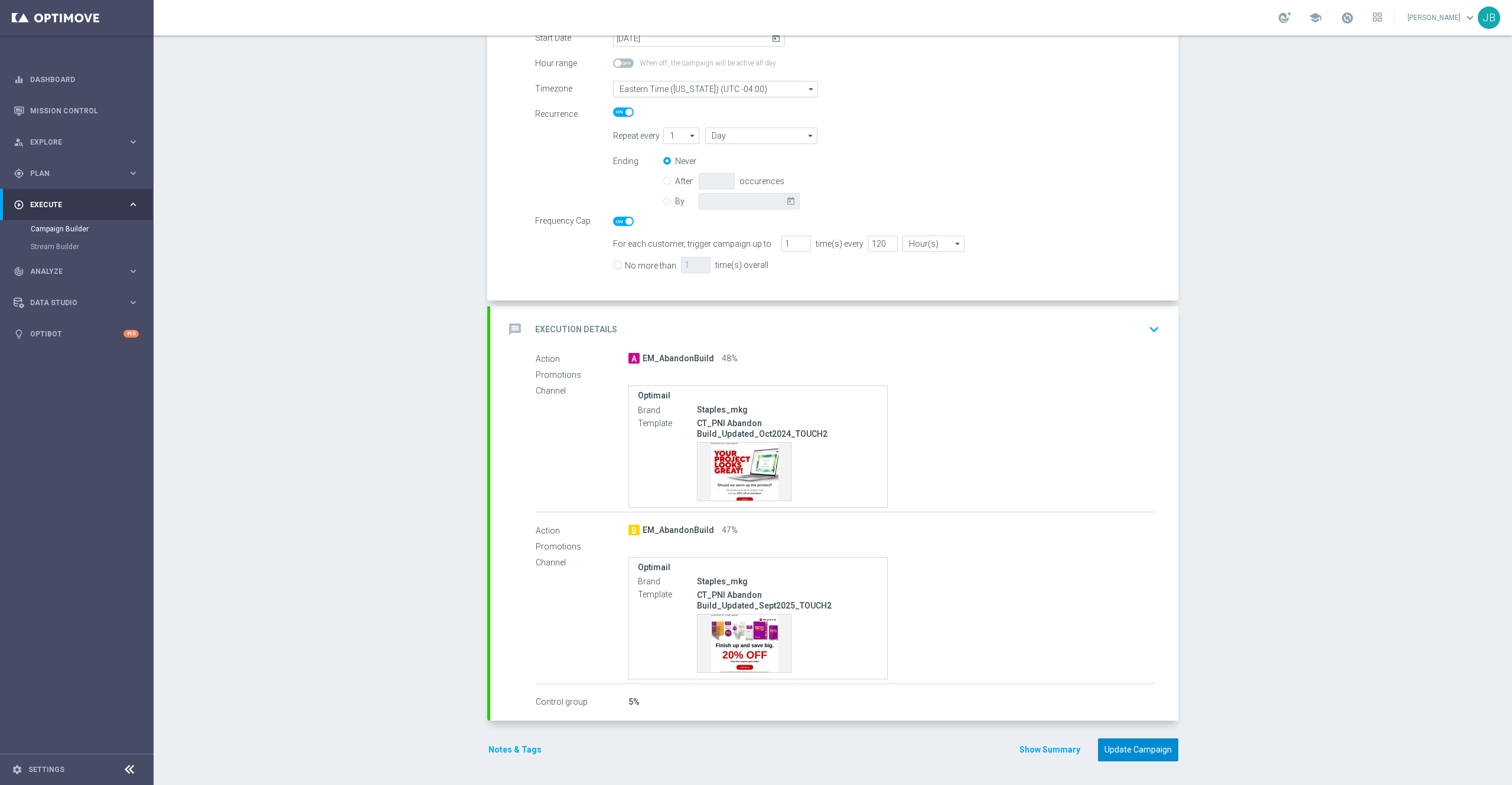
click at [1135, 760] on button "Update Campaign" at bounding box center [1138, 750] width 80 height 23
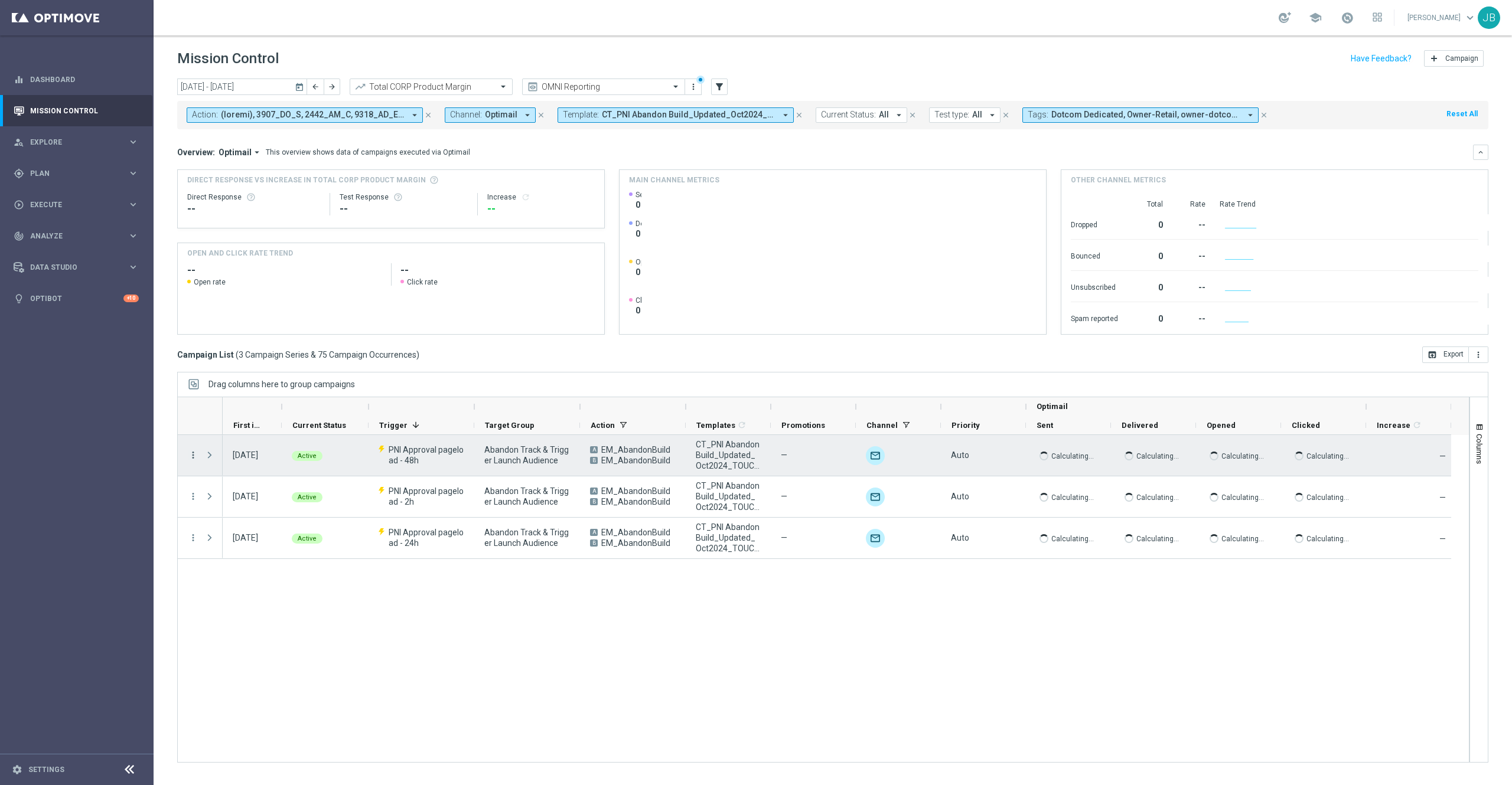
click at [192, 458] on icon "more_vert" at bounding box center [193, 455] width 11 height 11
click at [260, 462] on span "Campaign Details" at bounding box center [247, 464] width 60 height 8
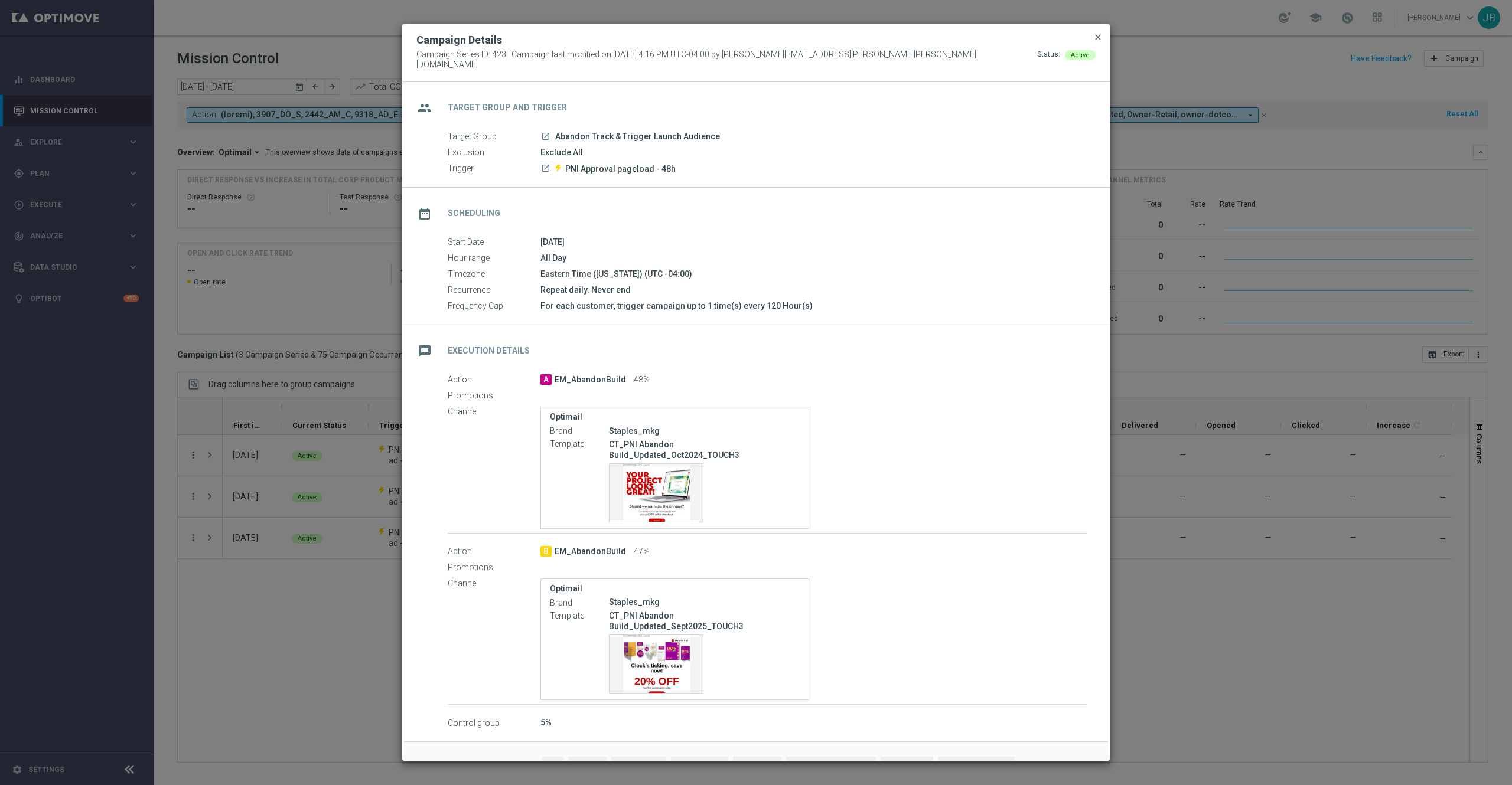
click at [1097, 42] on span "close" at bounding box center [1098, 37] width 10 height 10
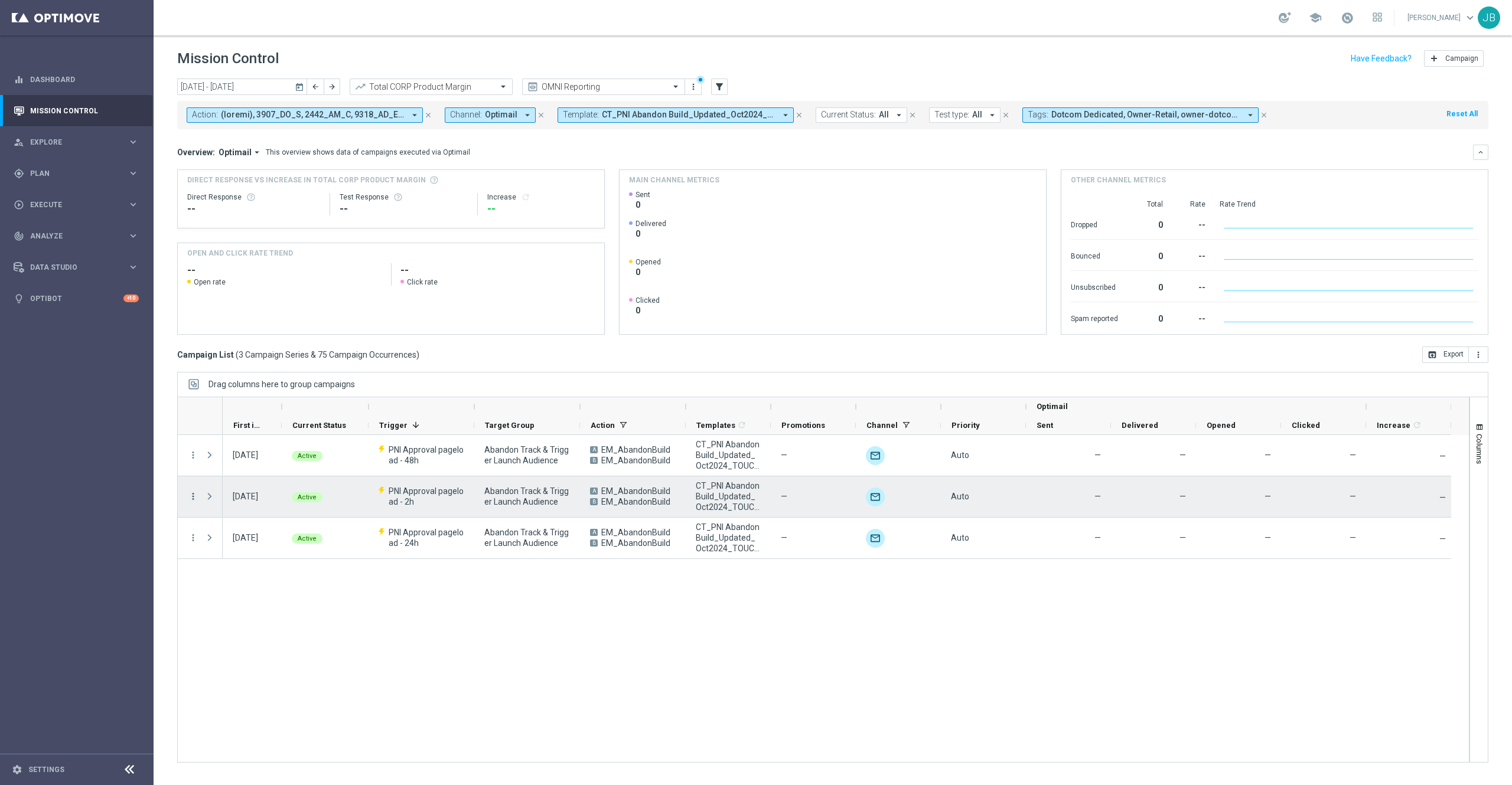
click at [194, 495] on icon "more_vert" at bounding box center [193, 497] width 11 height 11
click at [267, 505] on span "Campaign Details" at bounding box center [247, 505] width 60 height 8
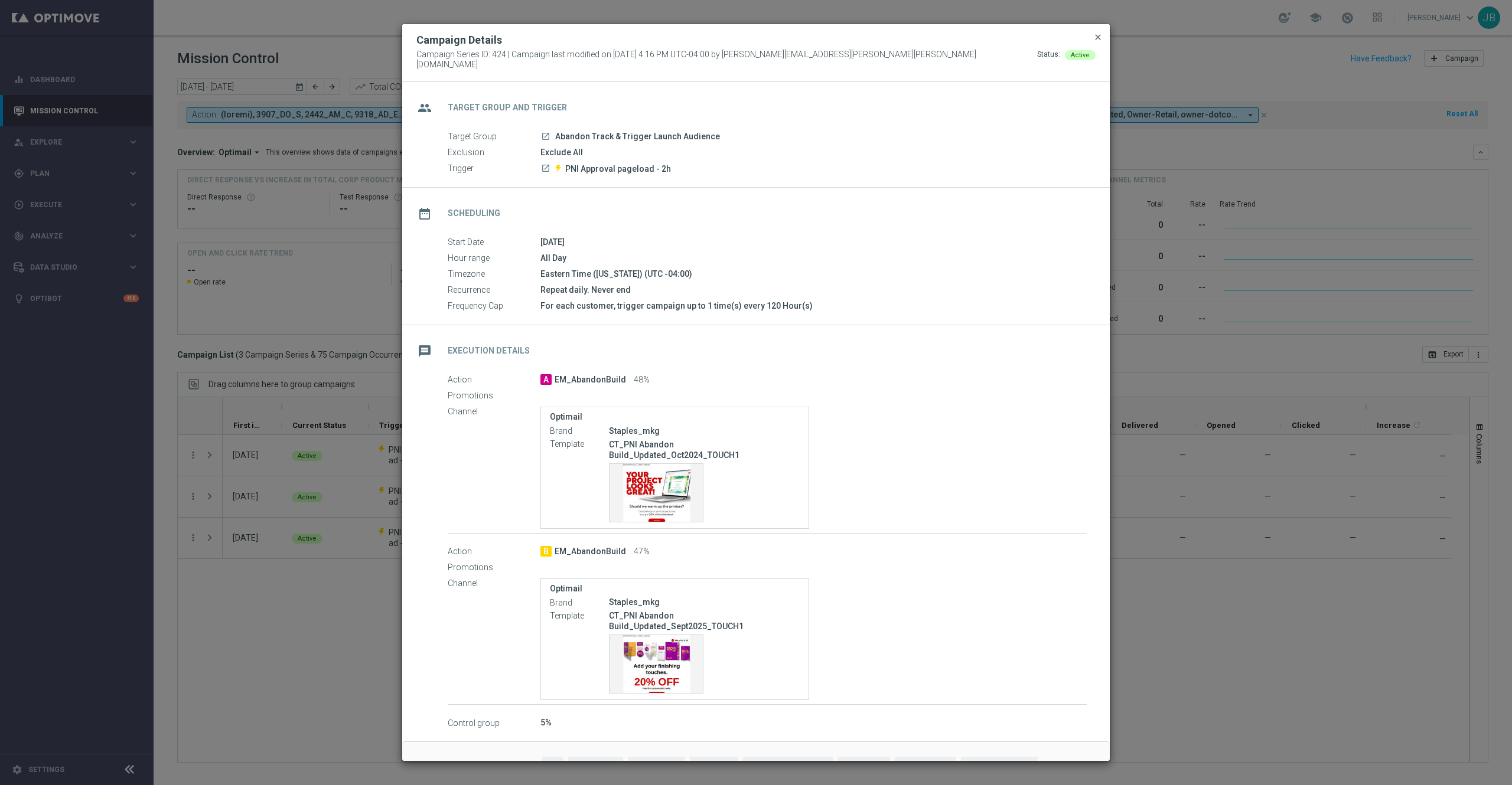
click at [1099, 42] on span "close" at bounding box center [1098, 37] width 10 height 10
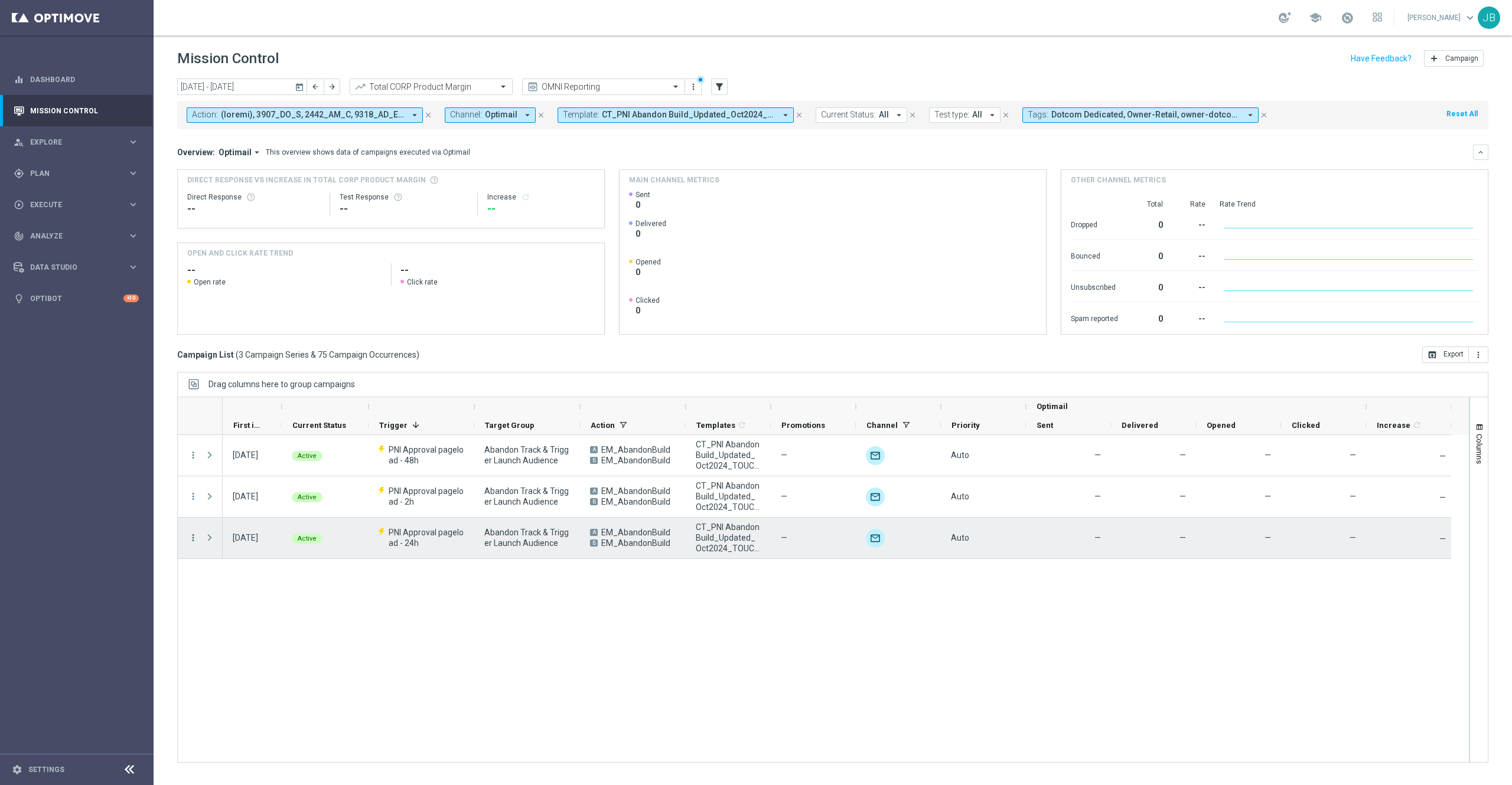
click at [189, 539] on icon "more_vert" at bounding box center [193, 538] width 11 height 11
click at [228, 548] on span "Campaign Details" at bounding box center [247, 546] width 60 height 8
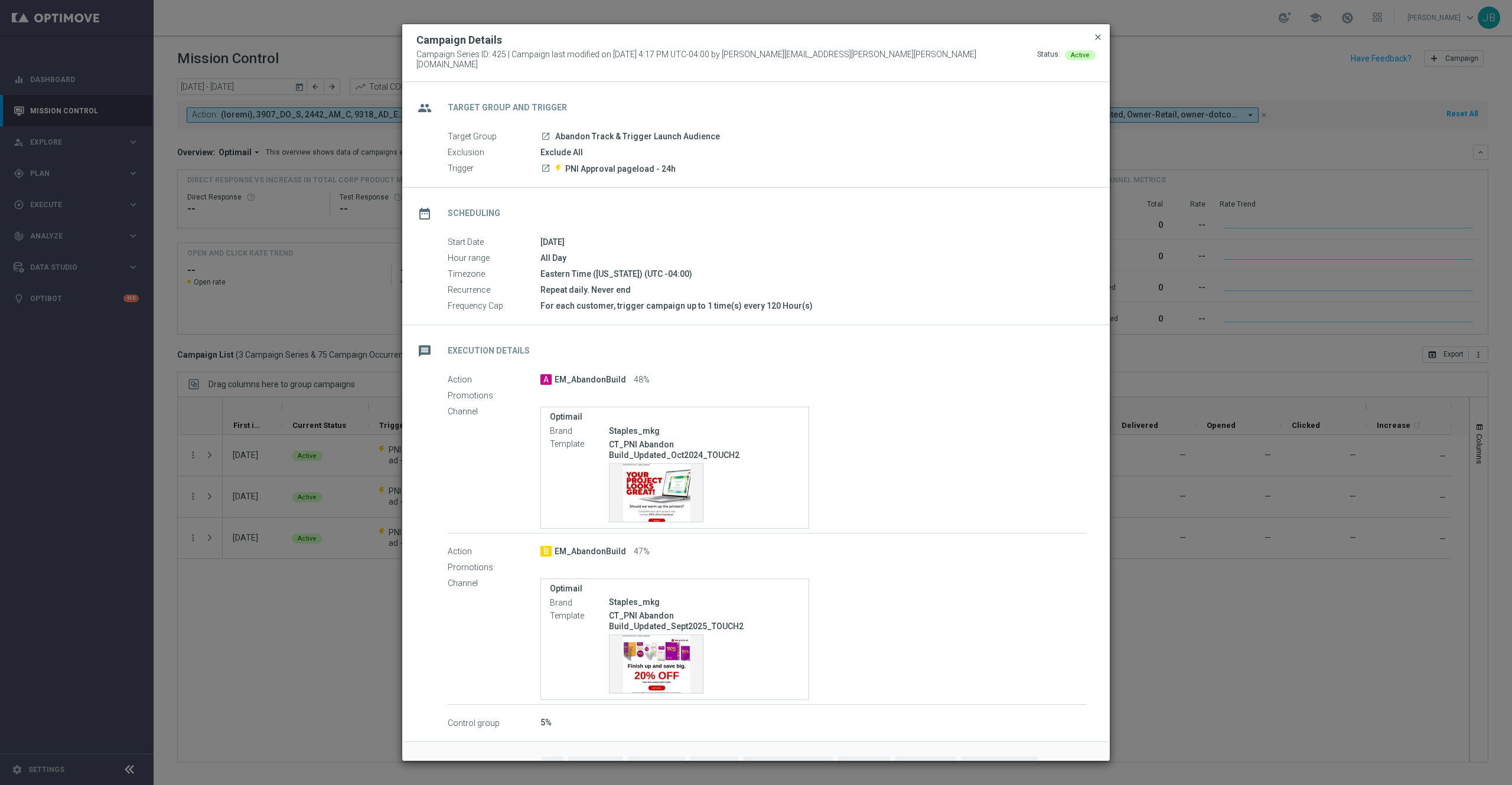
click at [1095, 39] on span "close" at bounding box center [1098, 37] width 10 height 10
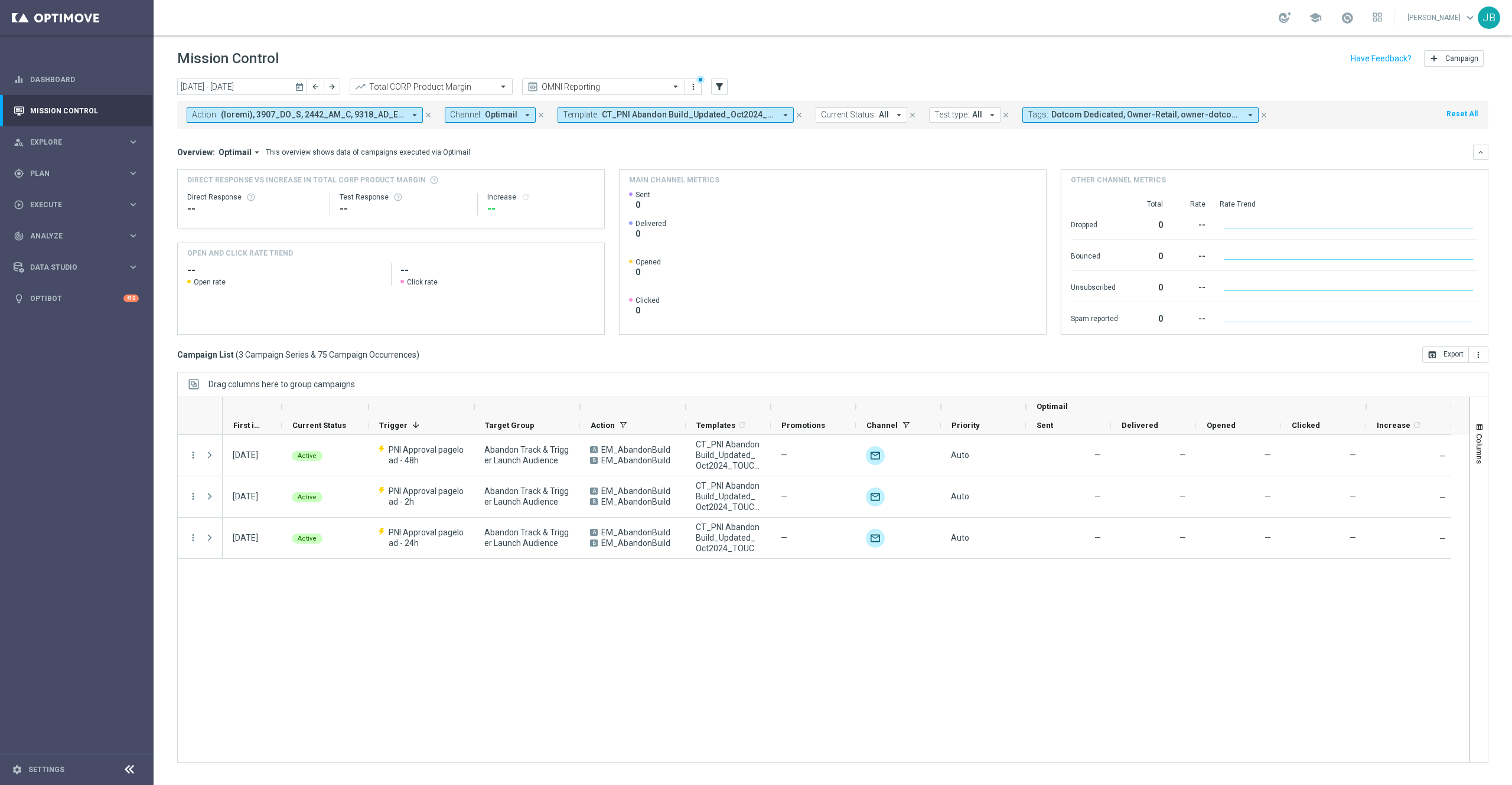
click at [296, 83] on icon "today" at bounding box center [300, 87] width 11 height 11
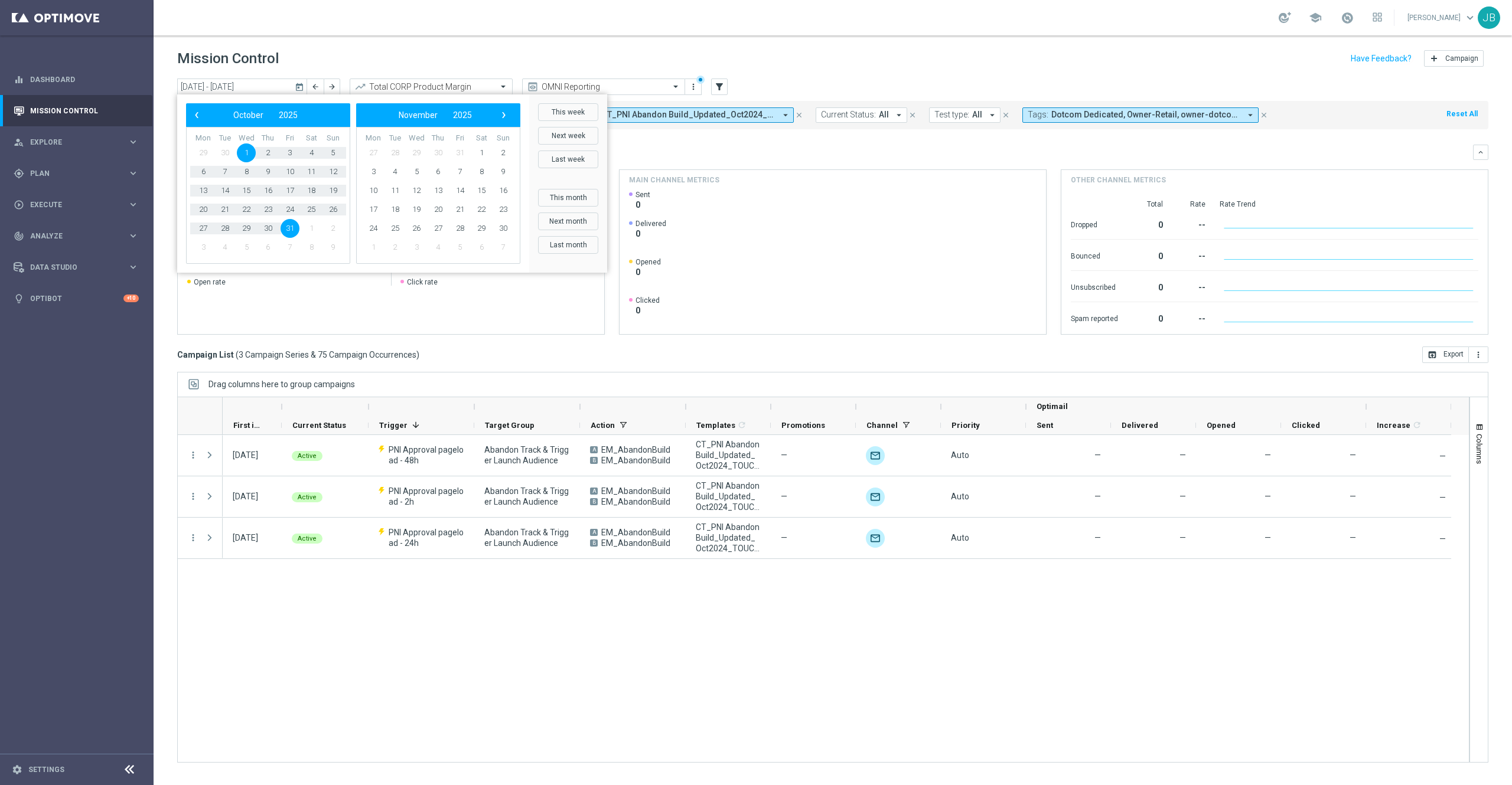
click at [206, 114] on bs-datepicker-navigation-view "‹ ​ October ​ 2025 ​ ›" at bounding box center [265, 115] width 152 height 15
click at [197, 114] on span "‹" at bounding box center [196, 115] width 15 height 15
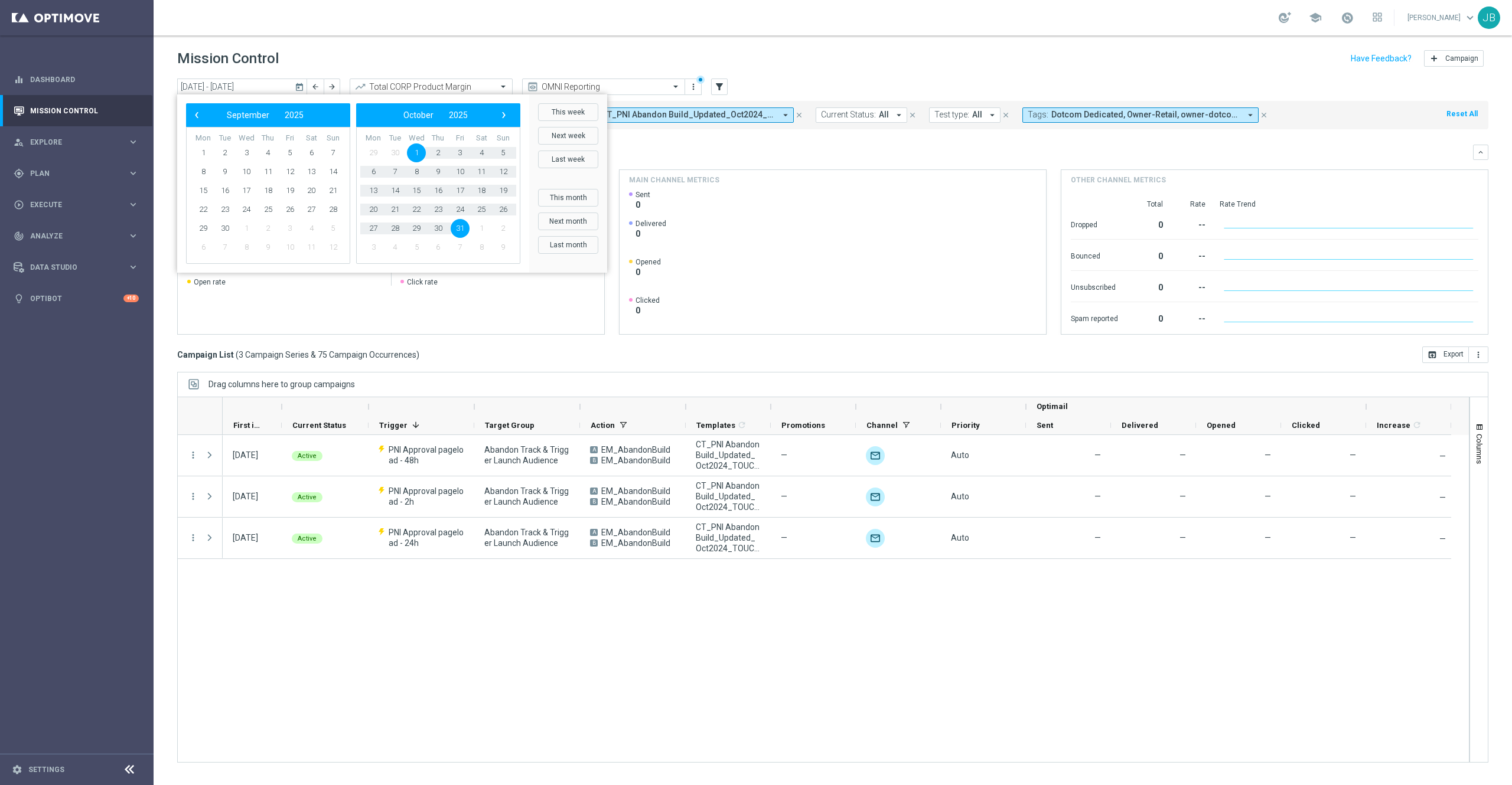
click at [197, 114] on span "‹" at bounding box center [196, 115] width 15 height 15
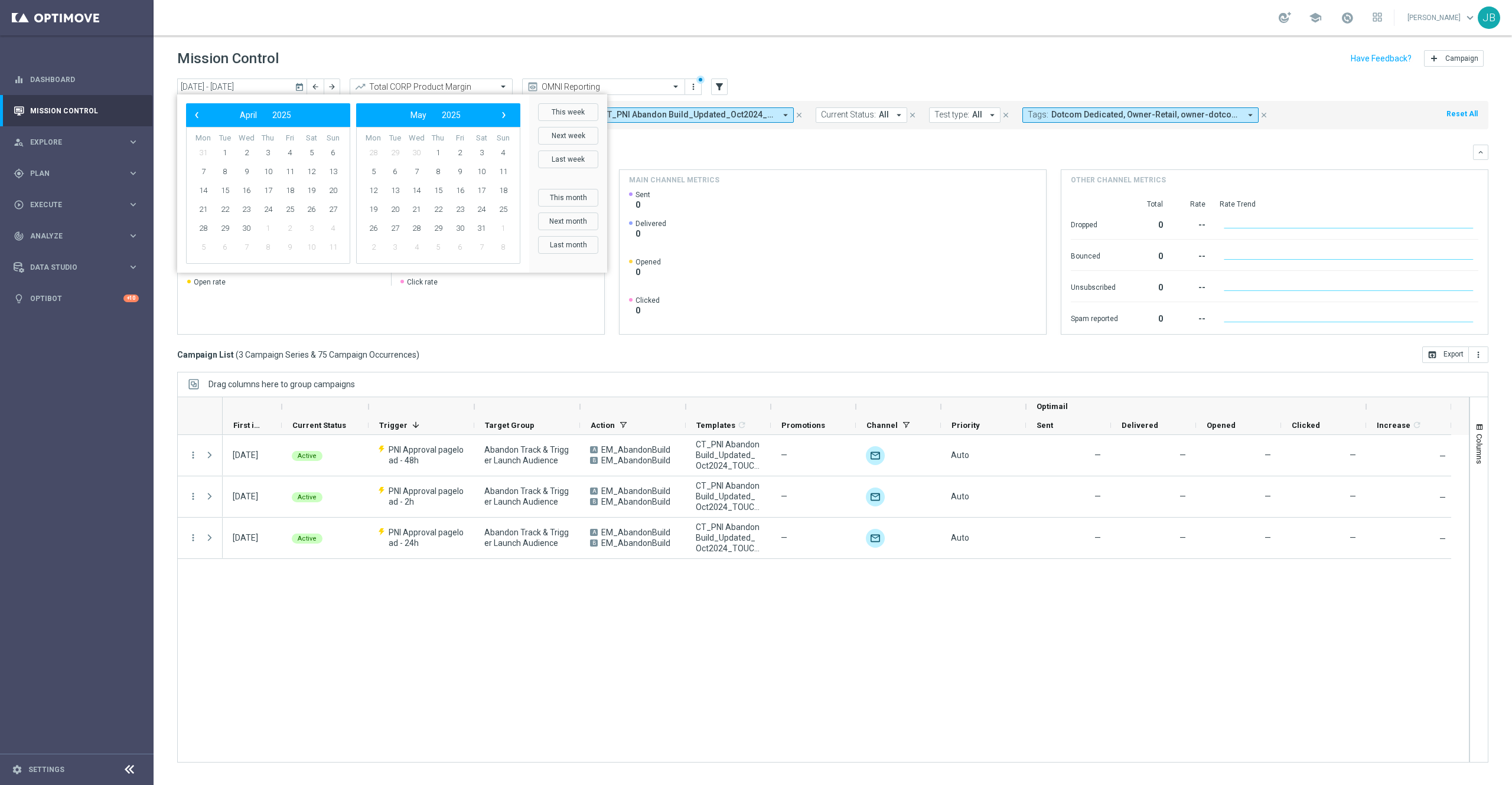
click at [197, 114] on span "‹" at bounding box center [196, 115] width 15 height 15
click at [315, 153] on span "1" at bounding box center [311, 152] width 19 height 19
click at [501, 117] on span "›" at bounding box center [503, 115] width 15 height 15
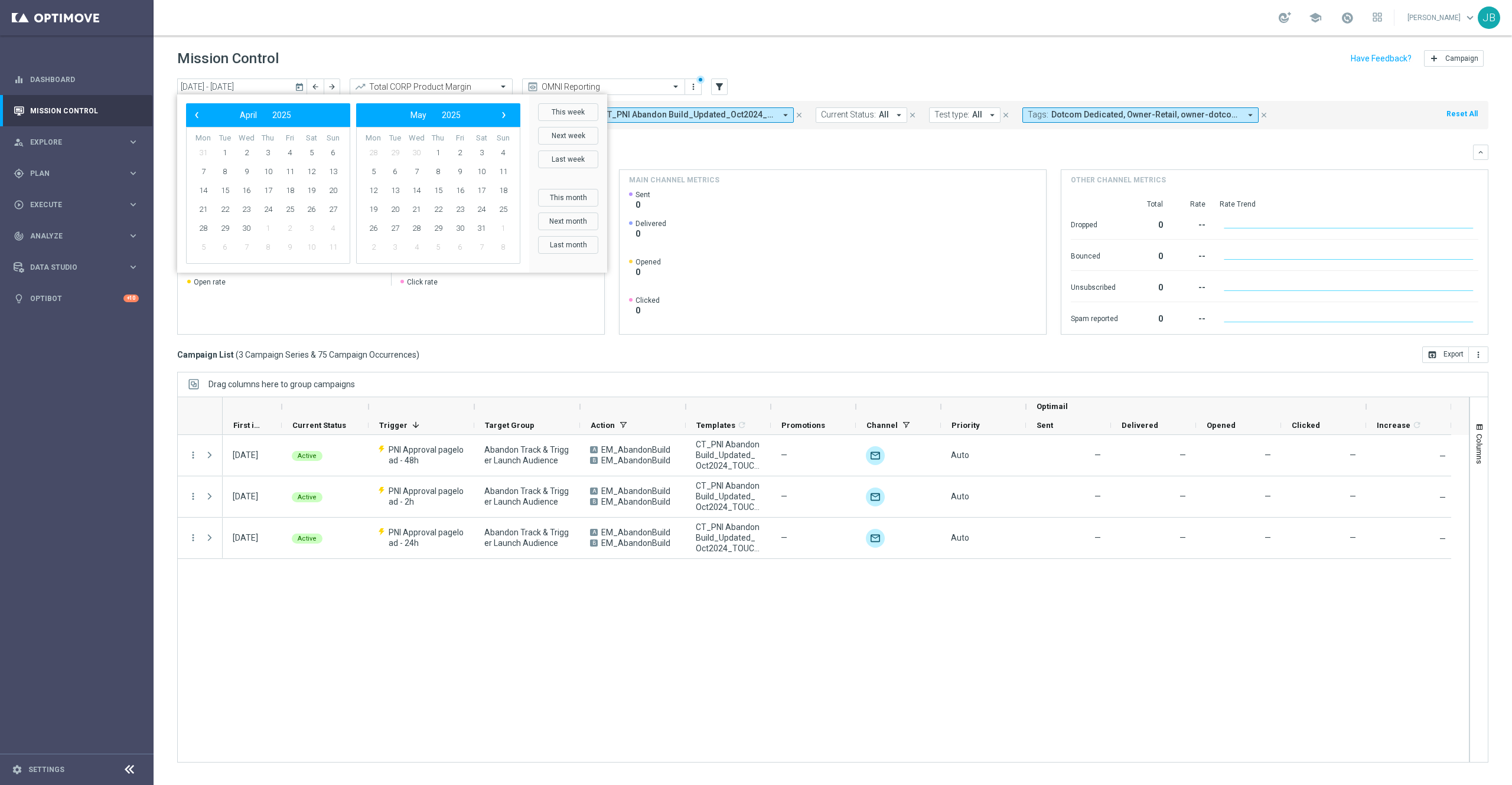
click at [501, 117] on span "›" at bounding box center [503, 115] width 15 height 15
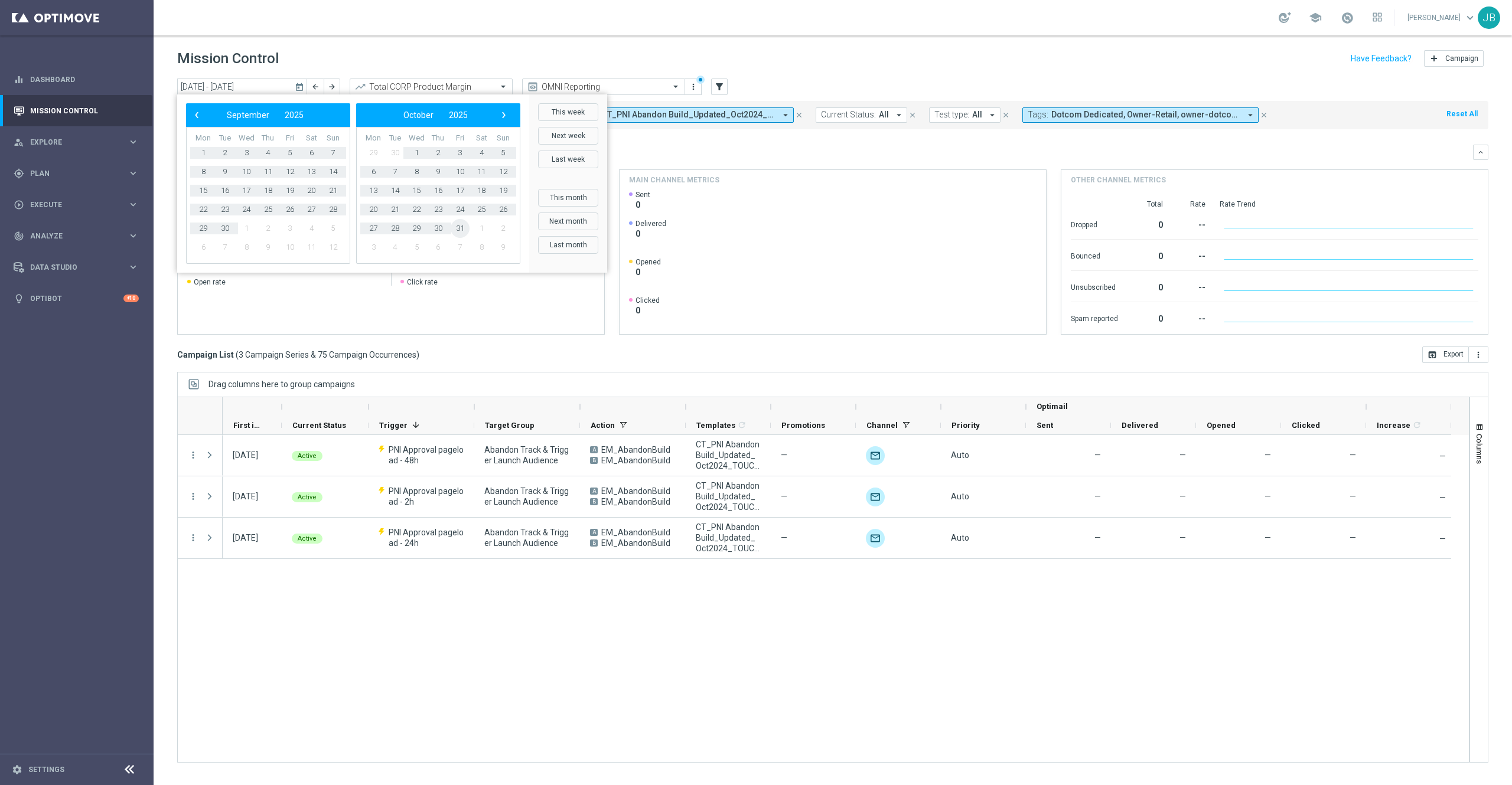
click at [460, 231] on span "31" at bounding box center [460, 228] width 19 height 19
type input "[DATE] - [DATE]"
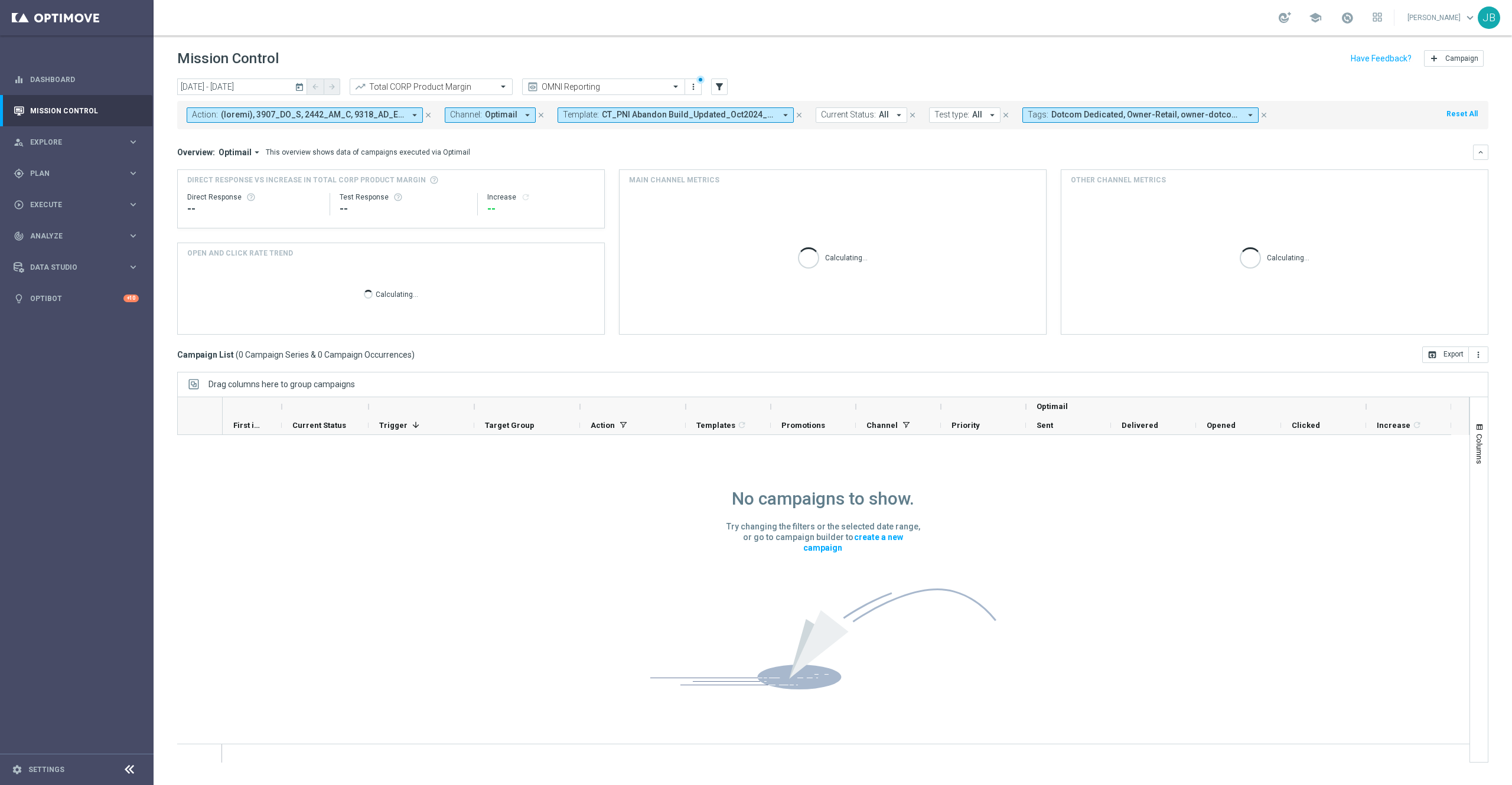
click at [797, 113] on icon "close" at bounding box center [799, 115] width 9 height 8
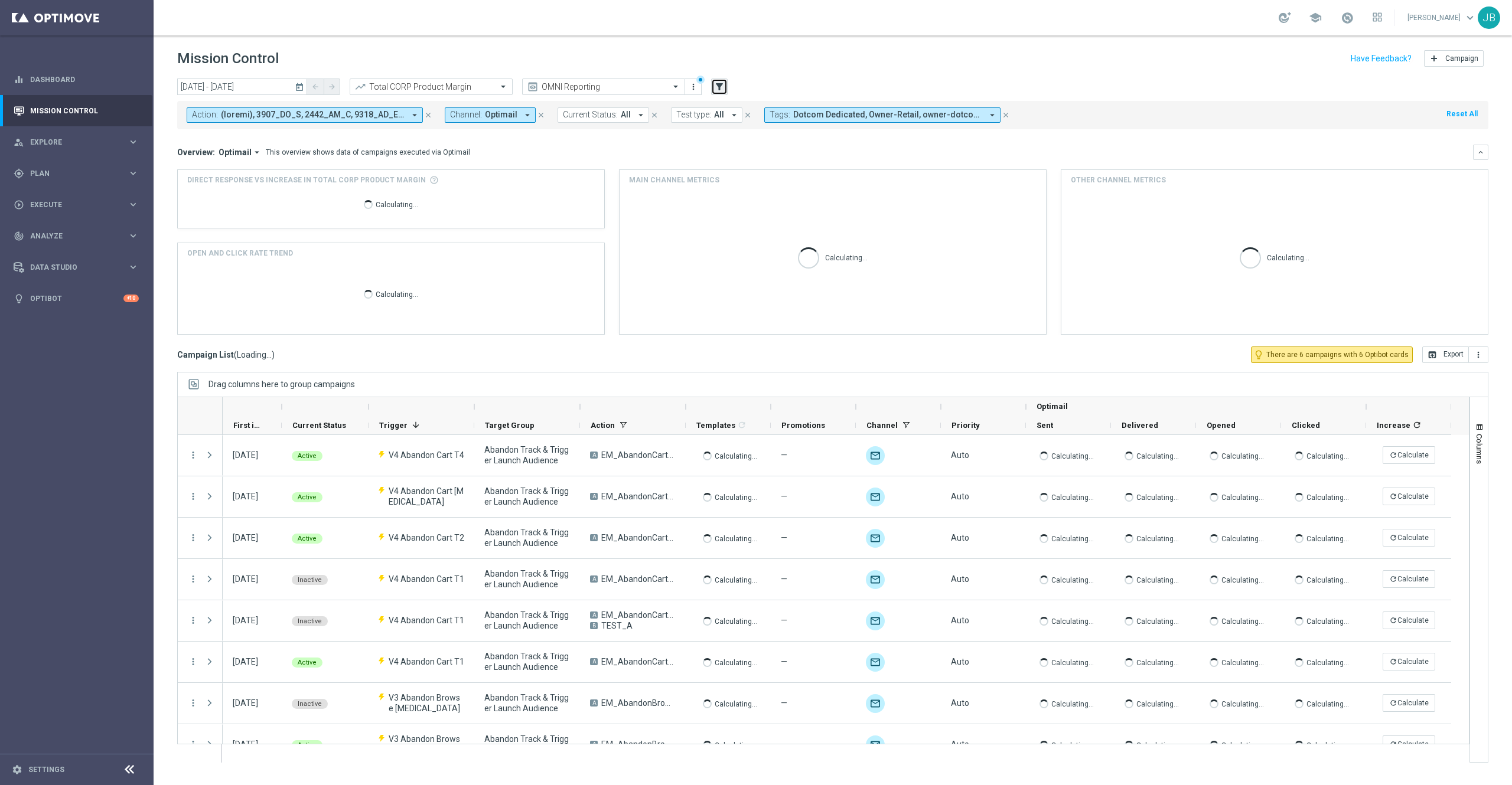
click at [721, 86] on icon "filter_alt" at bounding box center [720, 87] width 11 height 11
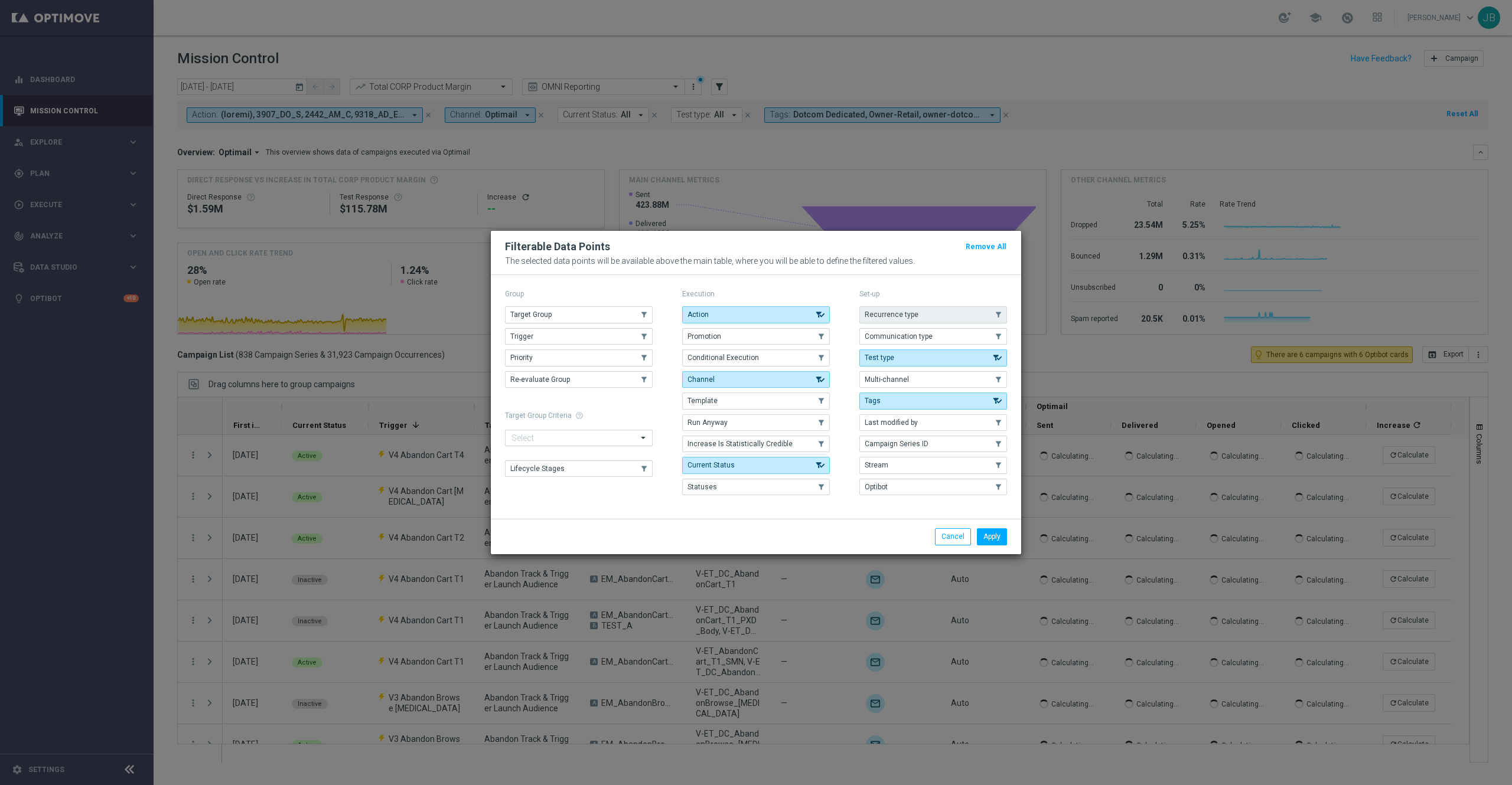
click at [930, 315] on button "Recurrence type" at bounding box center [933, 314] width 148 height 16
click at [989, 536] on button "Apply" at bounding box center [992, 536] width 30 height 16
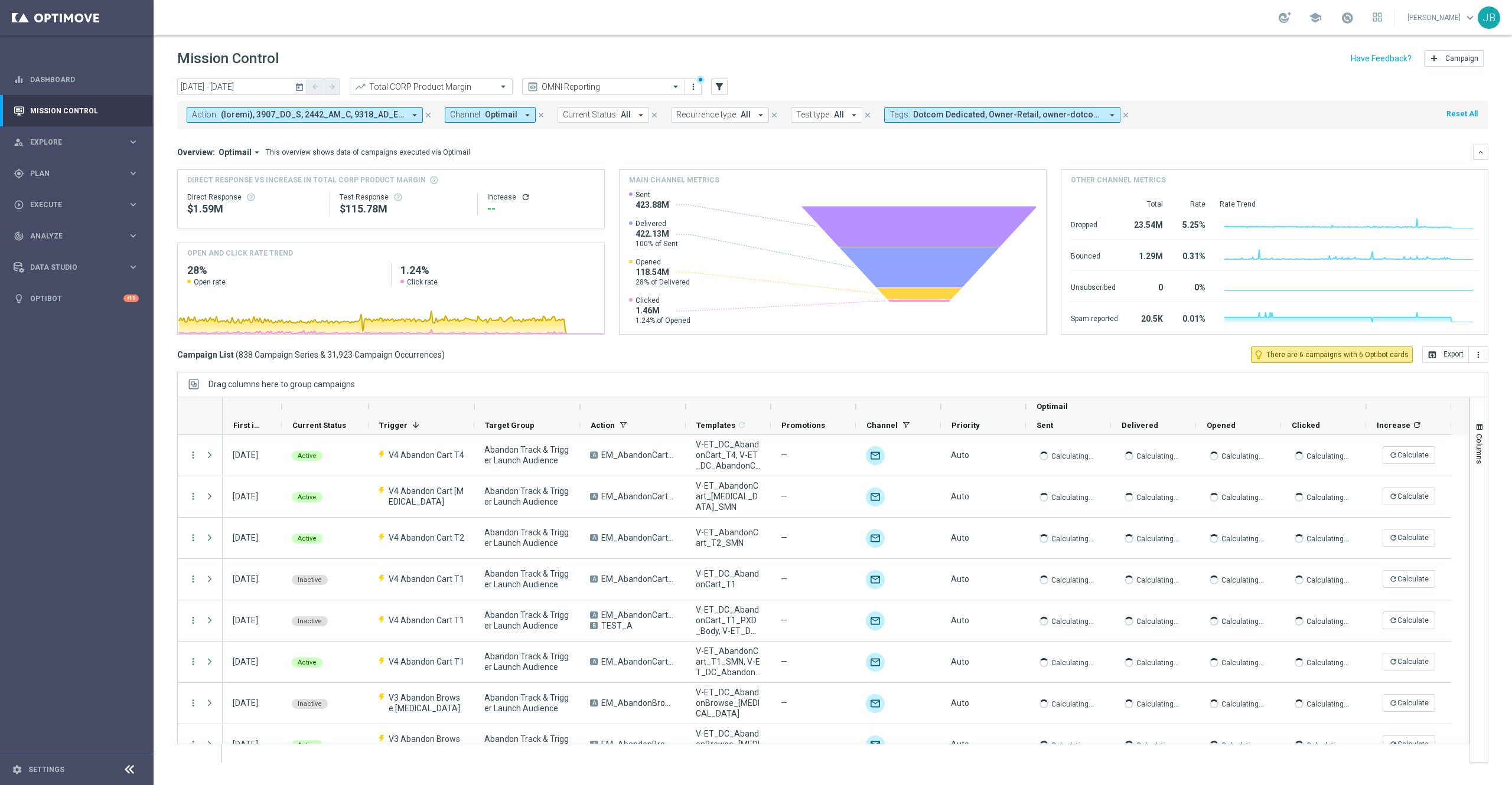
click at [735, 119] on span "Recurrence type:" at bounding box center [707, 115] width 61 height 10
click at [678, 179] on div "Non-Recurring" at bounding box center [718, 180] width 84 height 19
click at [837, 149] on div "Overview: Optimail arrow_drop_down This overview shows data of campaigns execut…" at bounding box center [825, 152] width 1296 height 11
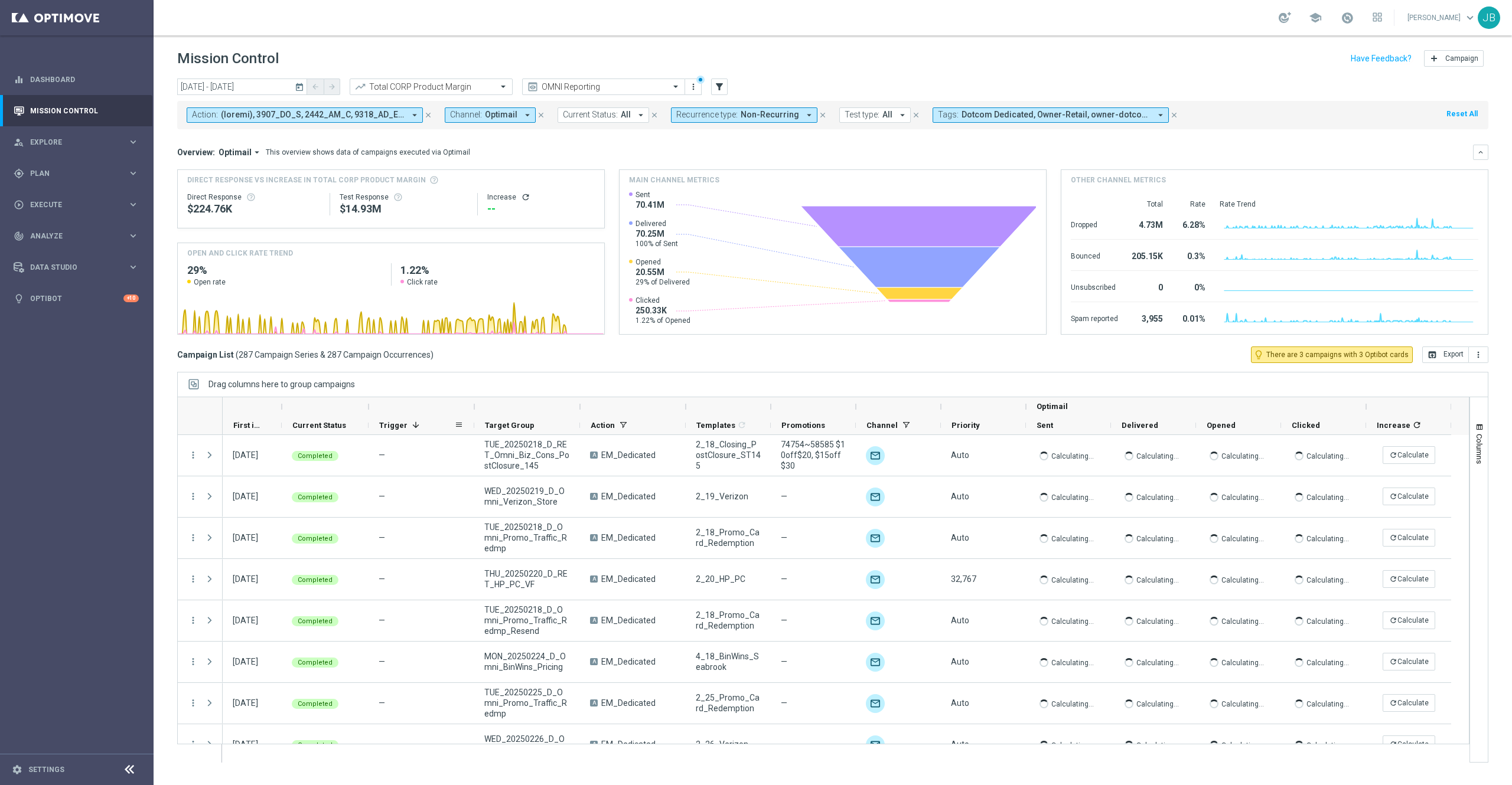
drag, startPoint x: 474, startPoint y: 404, endPoint x: 461, endPoint y: 432, distance: 30.9
click at [461, 432] on div "Optimail First in Range" at bounding box center [837, 416] width 1228 height 38
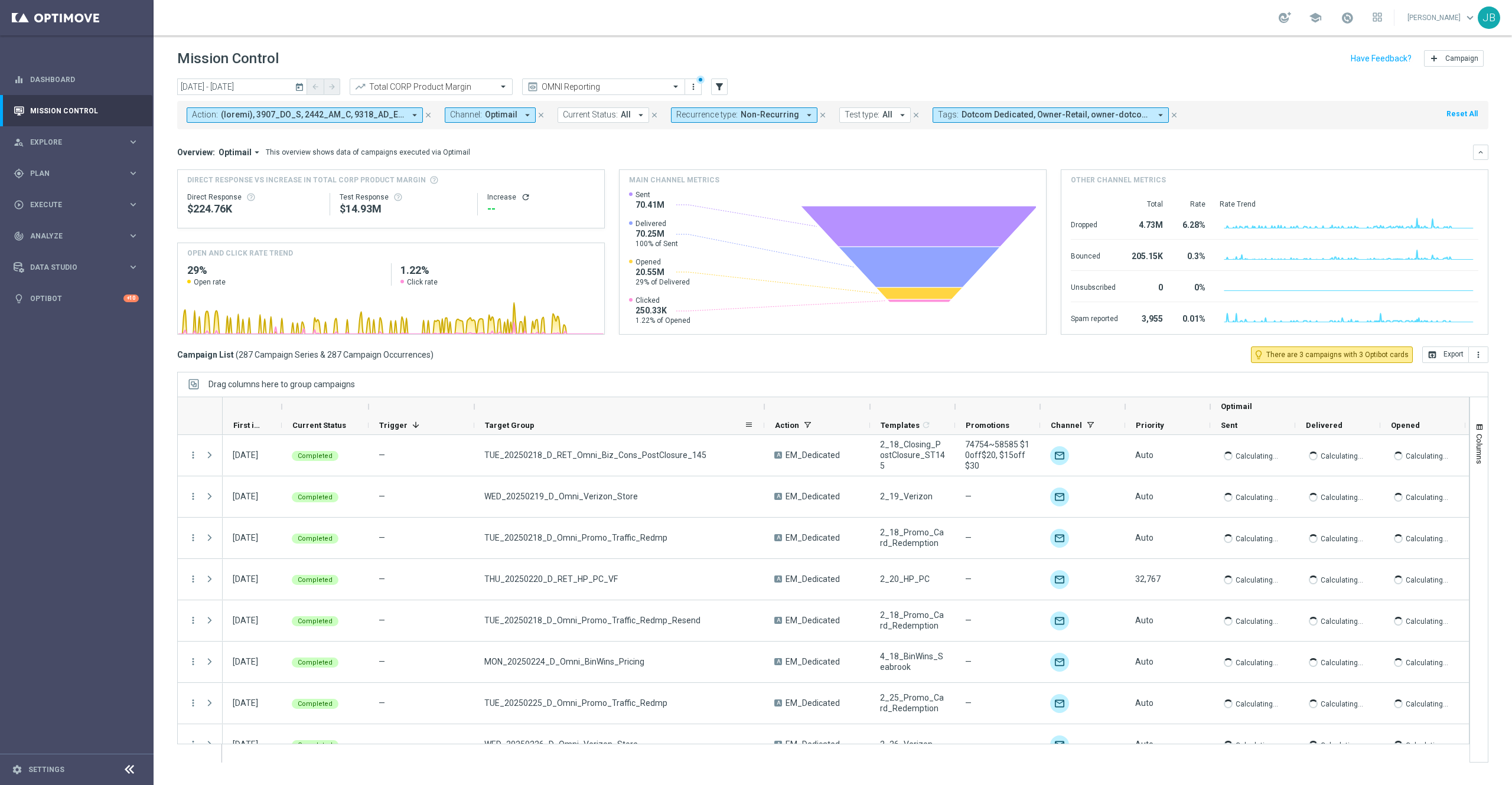
drag, startPoint x: 579, startPoint y: 408, endPoint x: 848, endPoint y: 437, distance: 270.6
click at [848, 437] on div at bounding box center [823, 580] width 1292 height 366
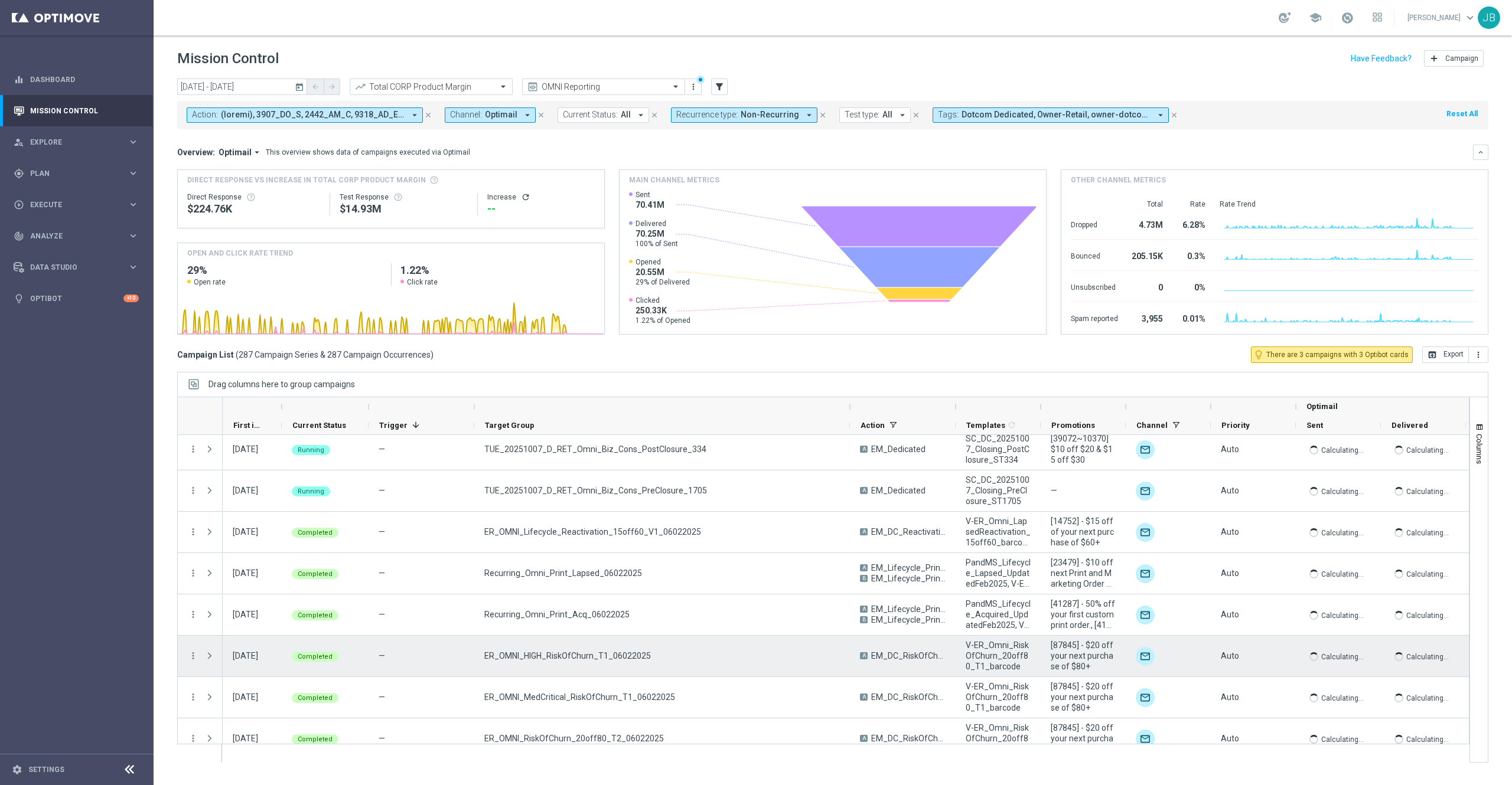
scroll to position [11495, 0]
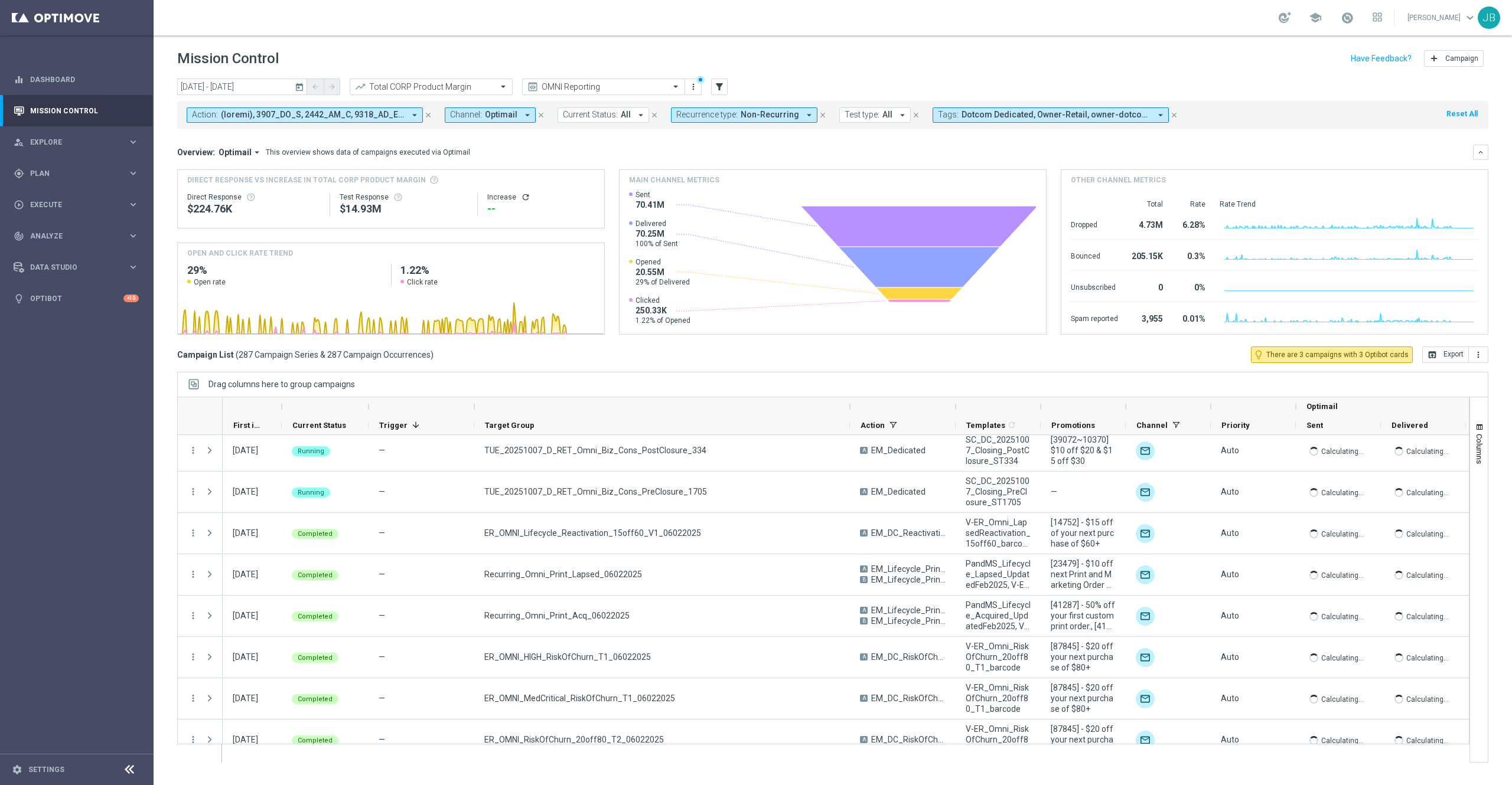
click at [522, 196] on icon "refresh" at bounding box center [526, 197] width 10 height 10
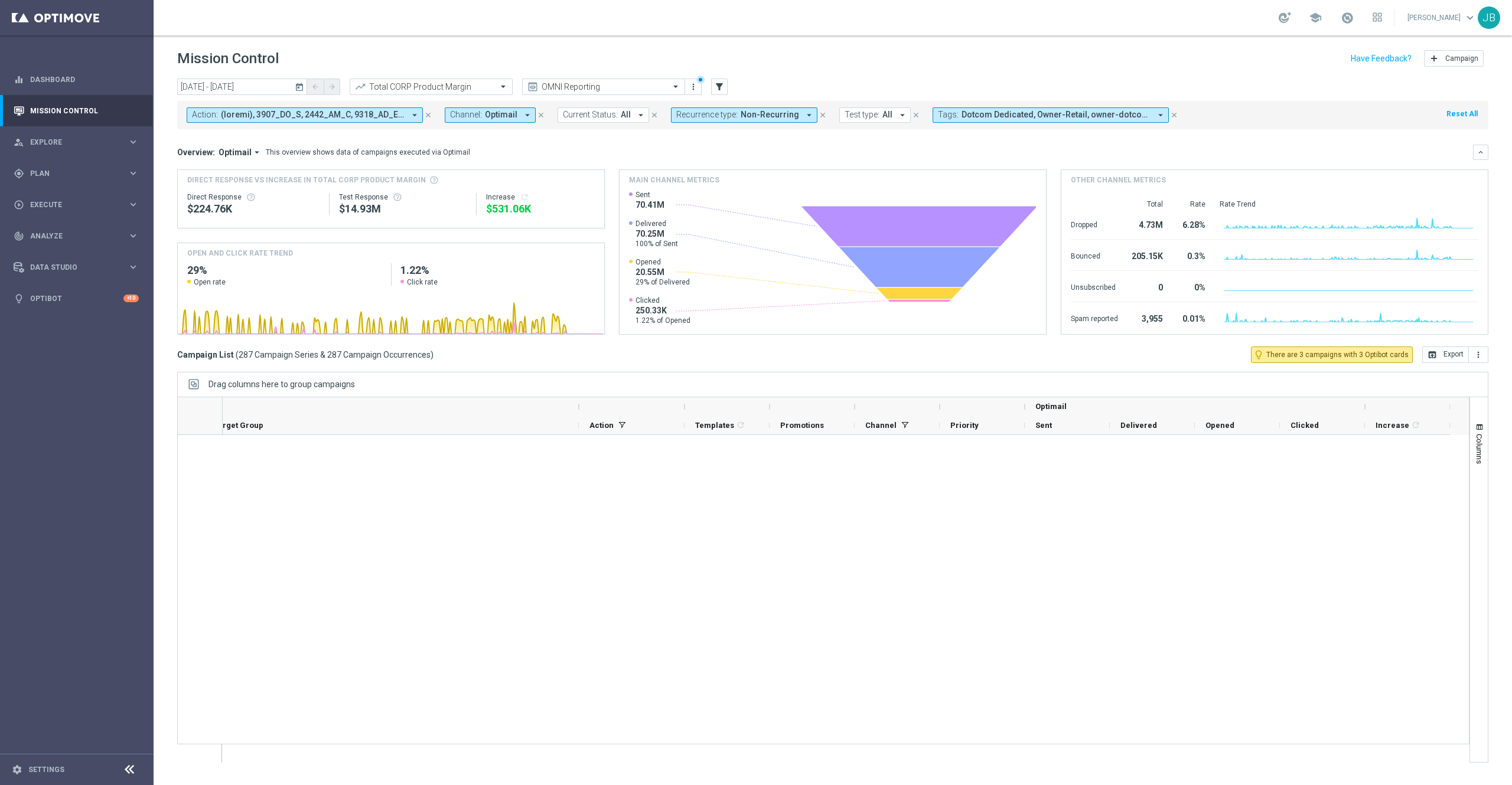
scroll to position [11553, 0]
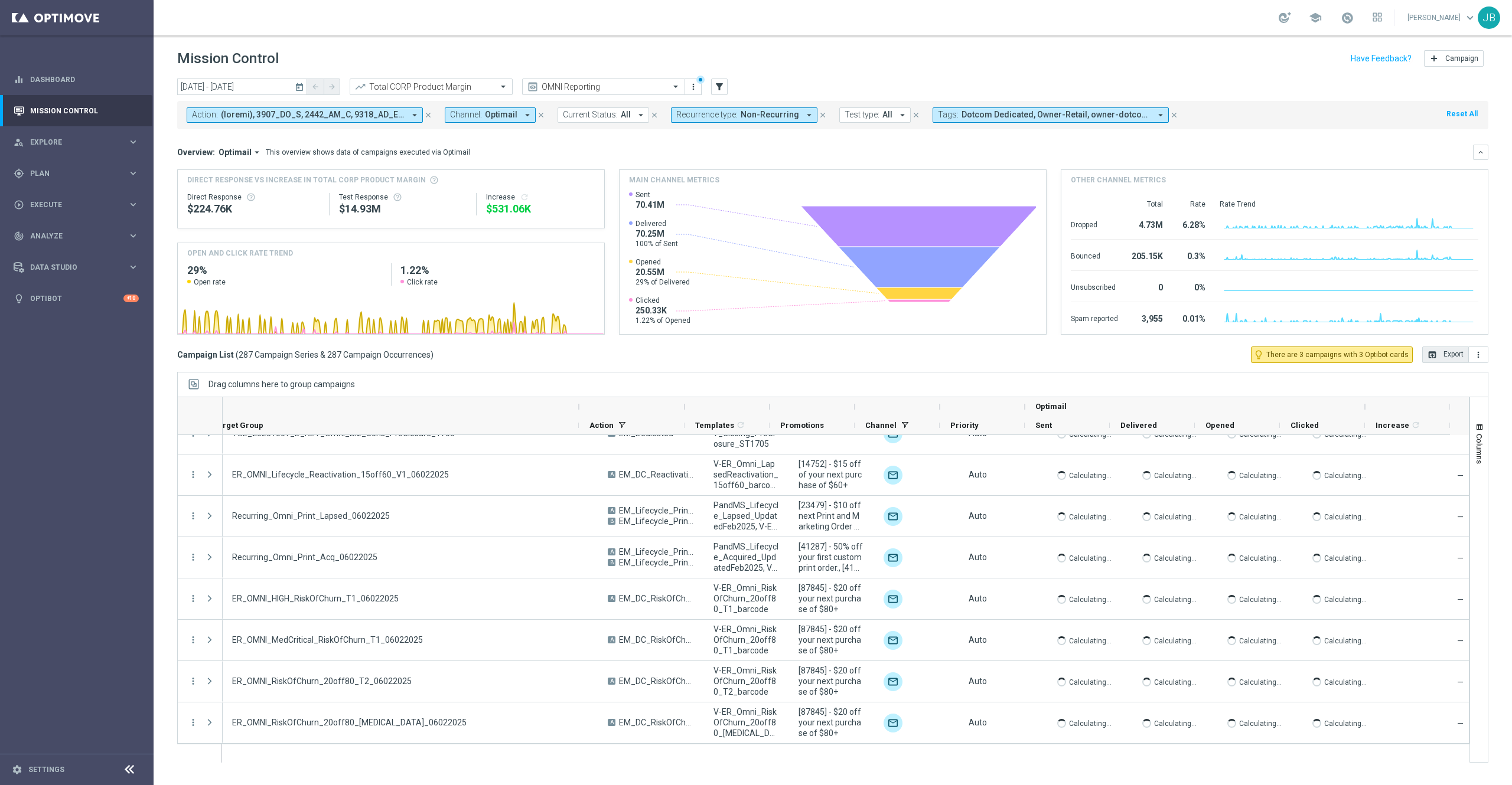
click at [1432, 354] on icon "open_in_browser" at bounding box center [1432, 355] width 10 height 10
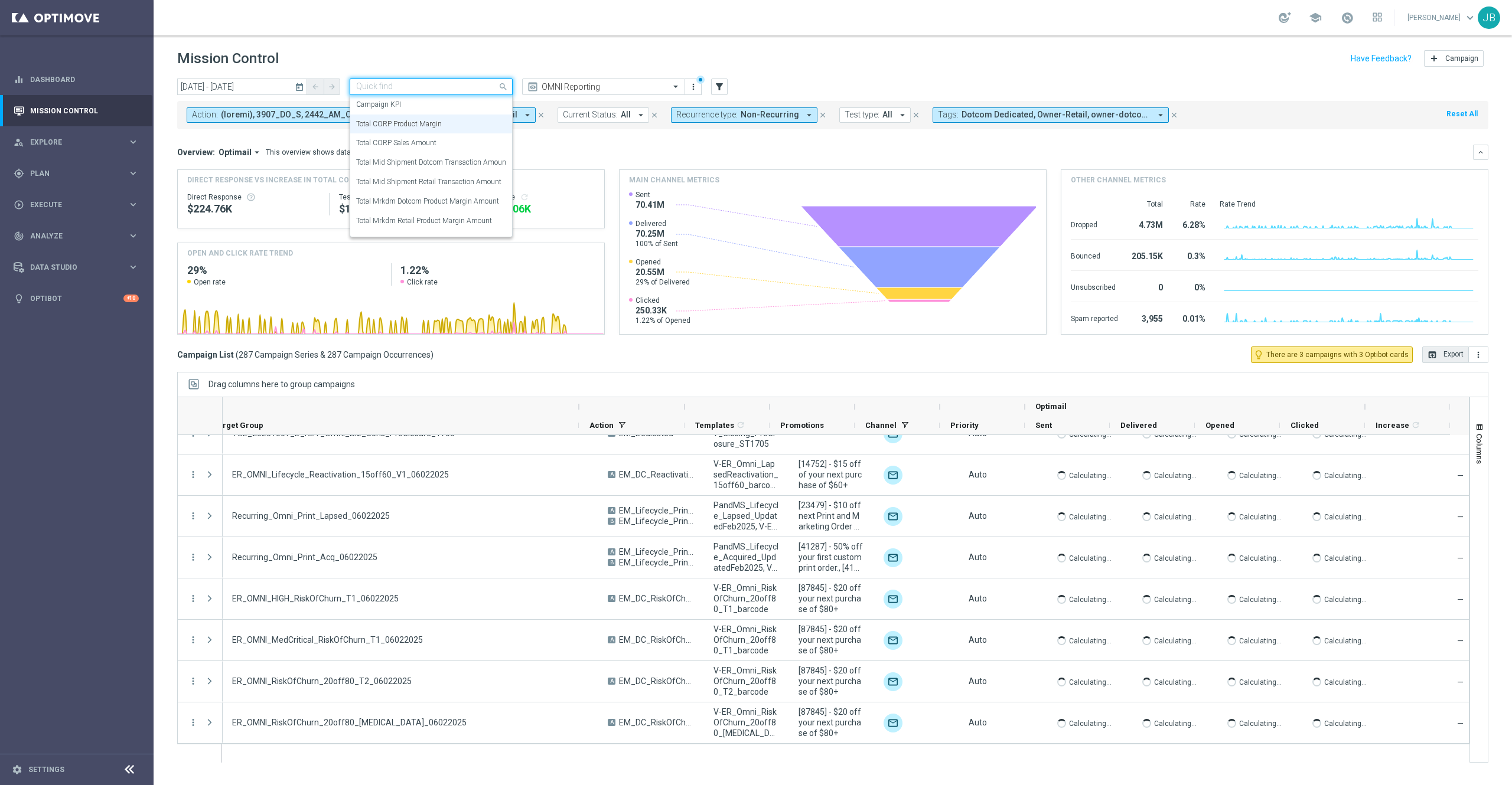
click at [473, 84] on input "text" at bounding box center [419, 87] width 126 height 10
click at [454, 141] on div "Total CORP Sales Amount" at bounding box center [431, 143] width 150 height 19
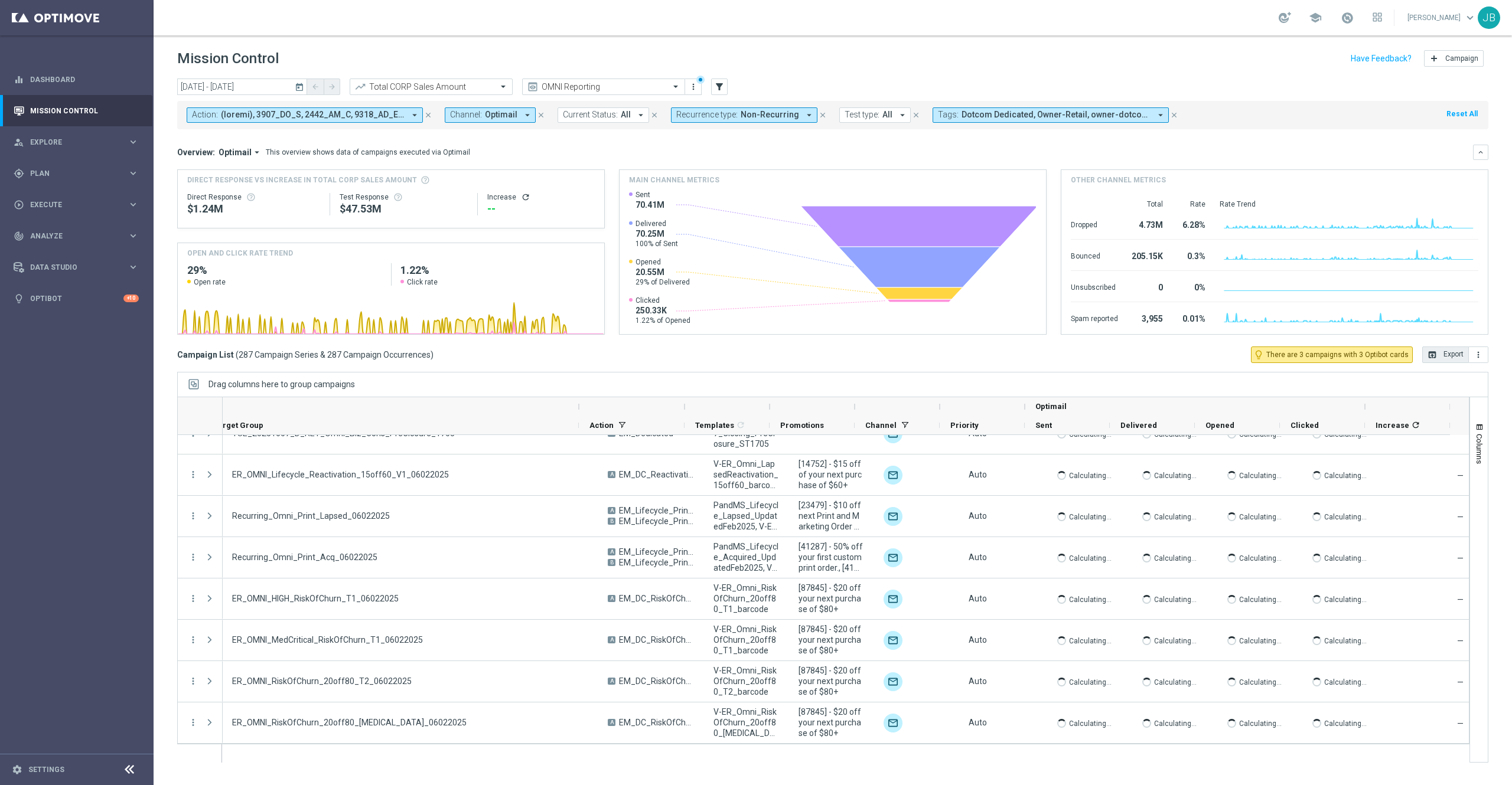
click at [522, 199] on icon "refresh" at bounding box center [526, 197] width 10 height 10
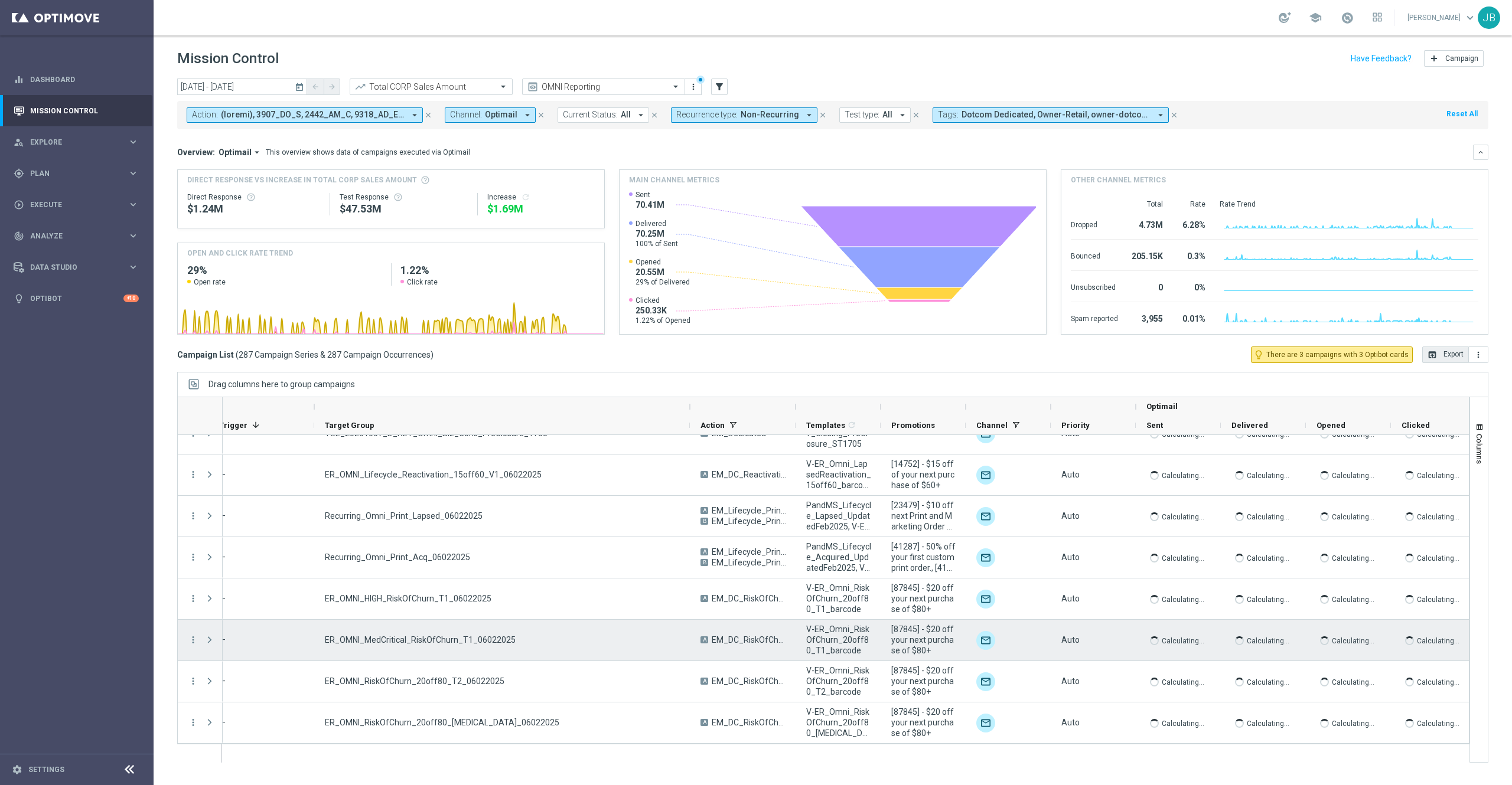
scroll to position [0, 270]
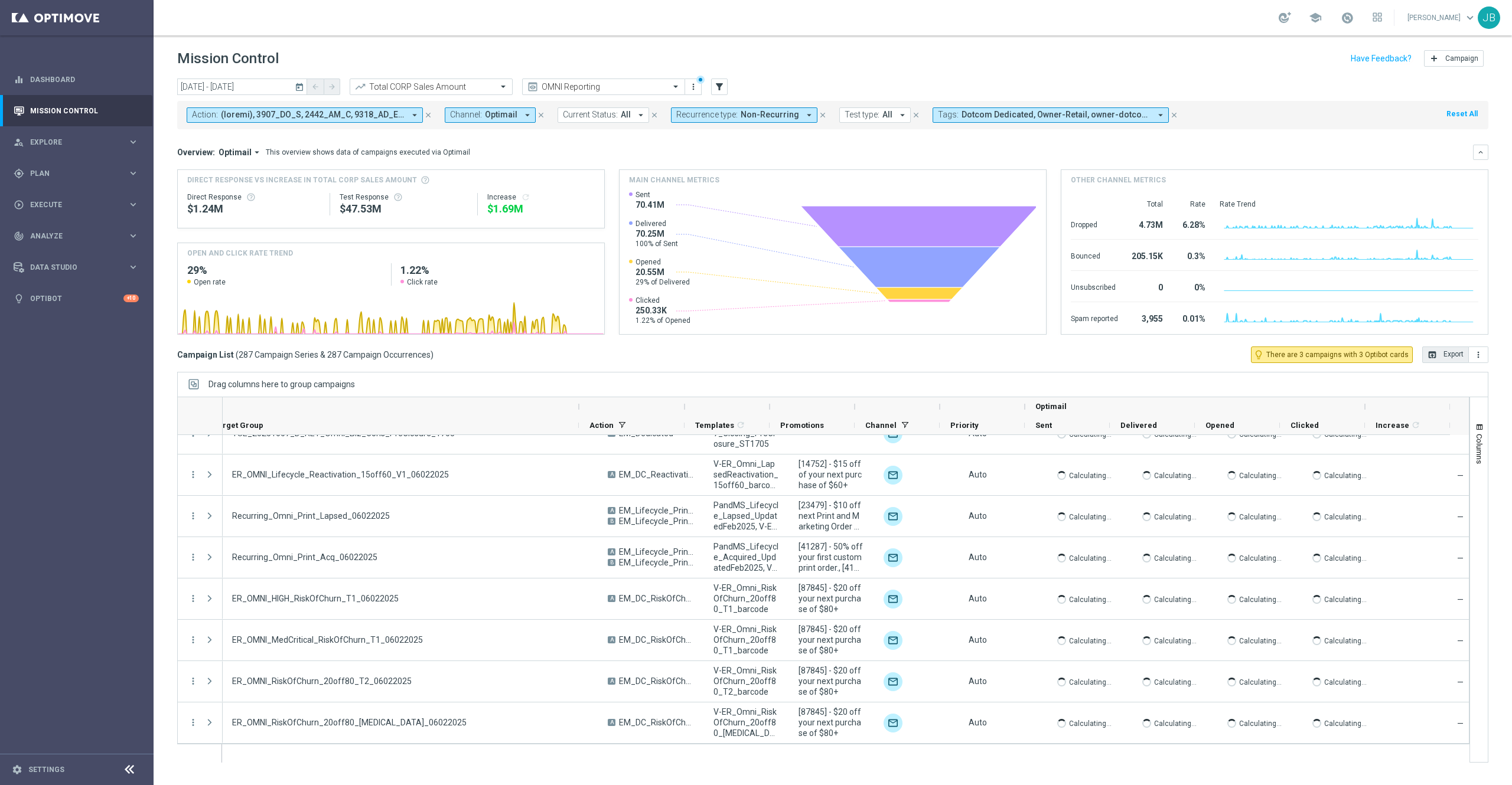
click at [1436, 353] on button "open_in_browser Export" at bounding box center [1445, 355] width 47 height 16
click at [85, 234] on span "Analyze" at bounding box center [79, 236] width 97 height 7
click at [63, 350] on span "BI Studio" at bounding box center [73, 349] width 84 height 7
click at [88, 367] on link "Campaigns Deliverability" at bounding box center [80, 367] width 86 height 10
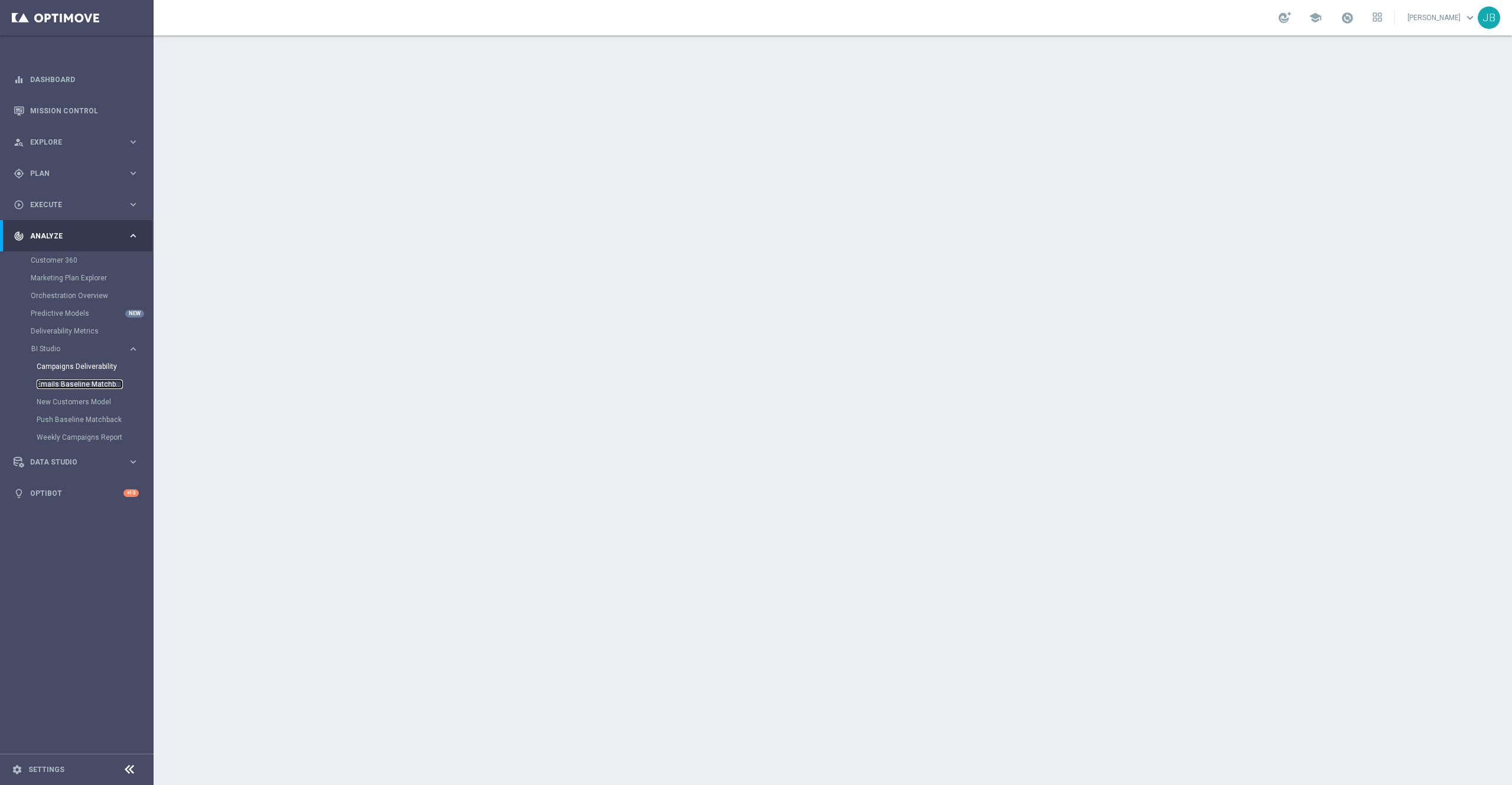
click at [94, 380] on link "Emails Baseline Matchback" at bounding box center [80, 384] width 86 height 10
